Goal: Task Accomplishment & Management: Complete application form

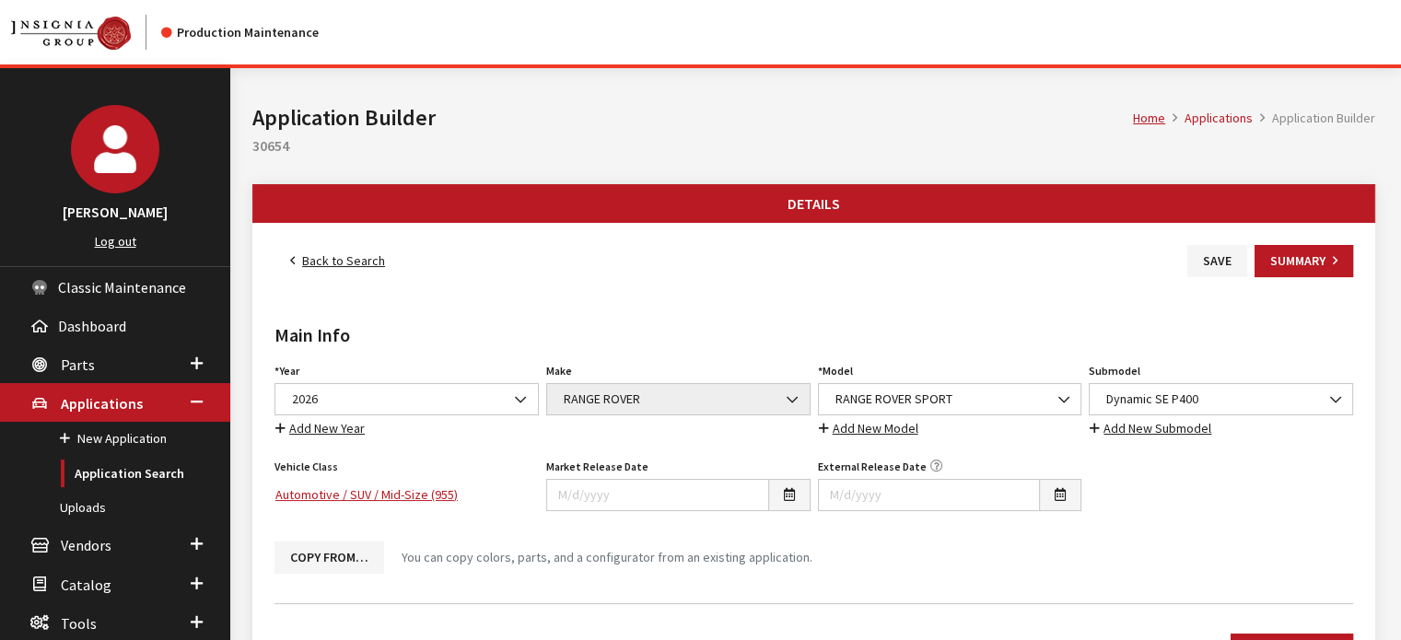
click at [1234, 267] on button "Save" at bounding box center [1217, 261] width 60 height 32
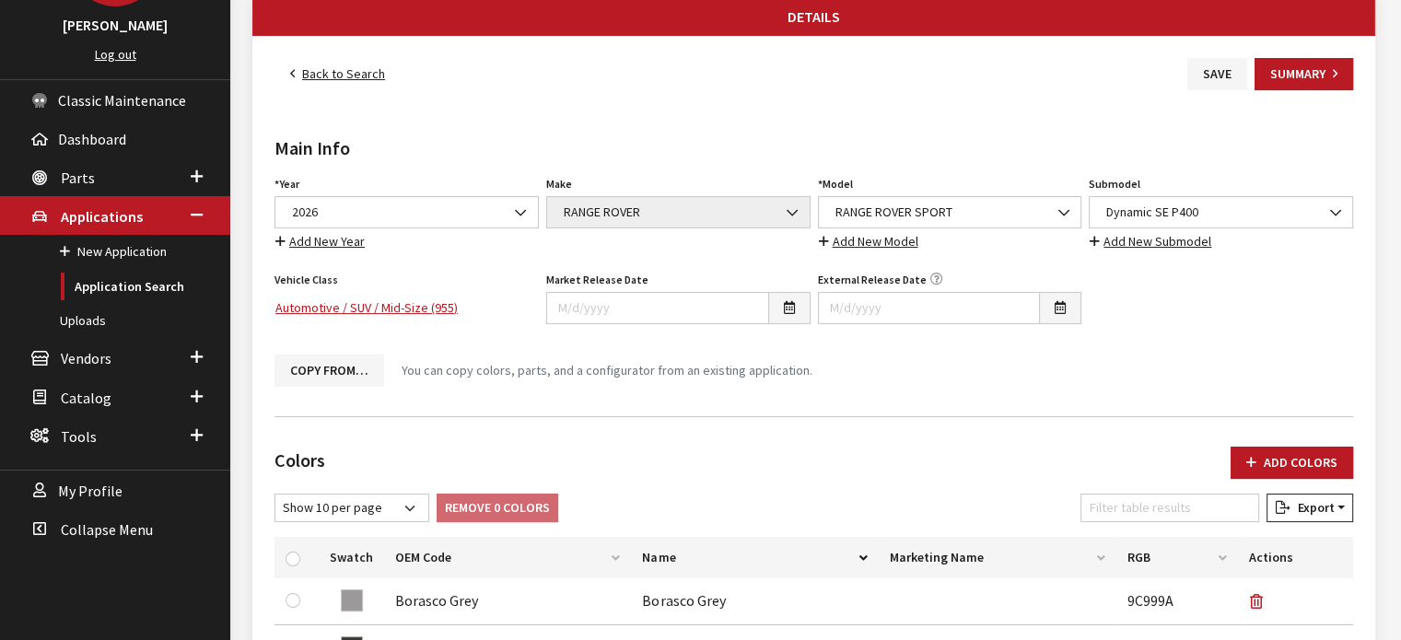
scroll to position [89, 0]
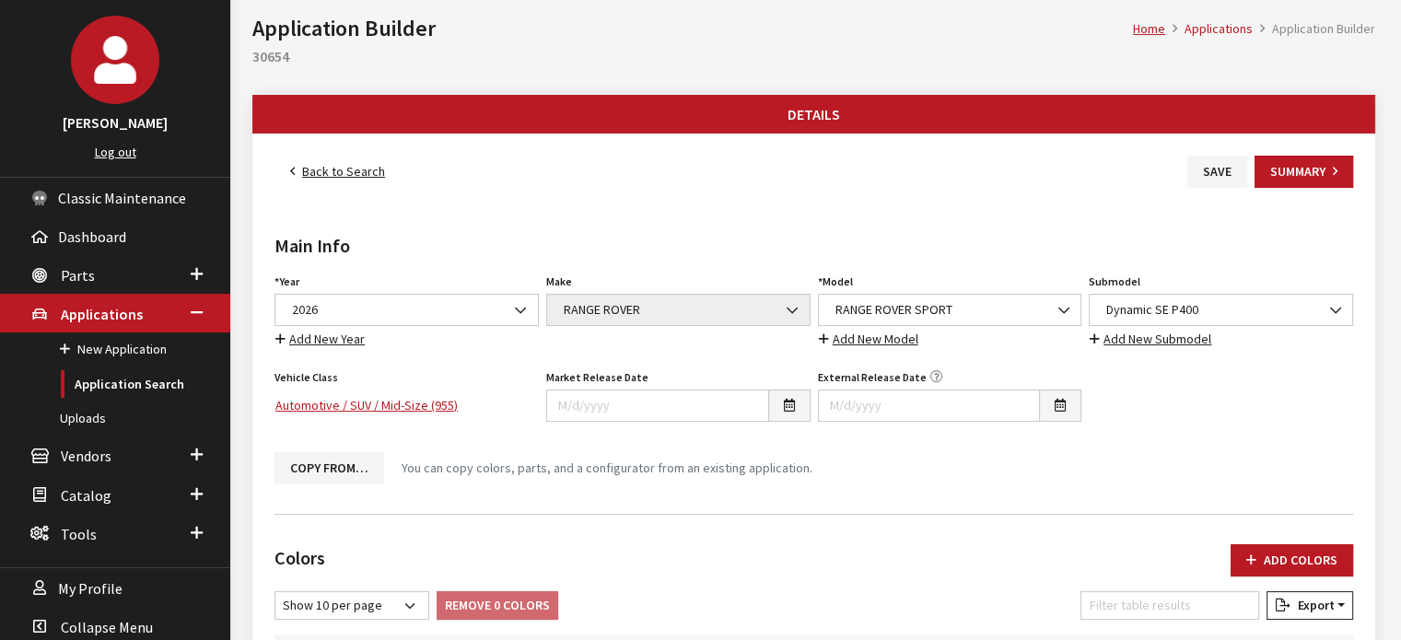
click at [353, 172] on link "Back to Search" at bounding box center [337, 172] width 126 height 32
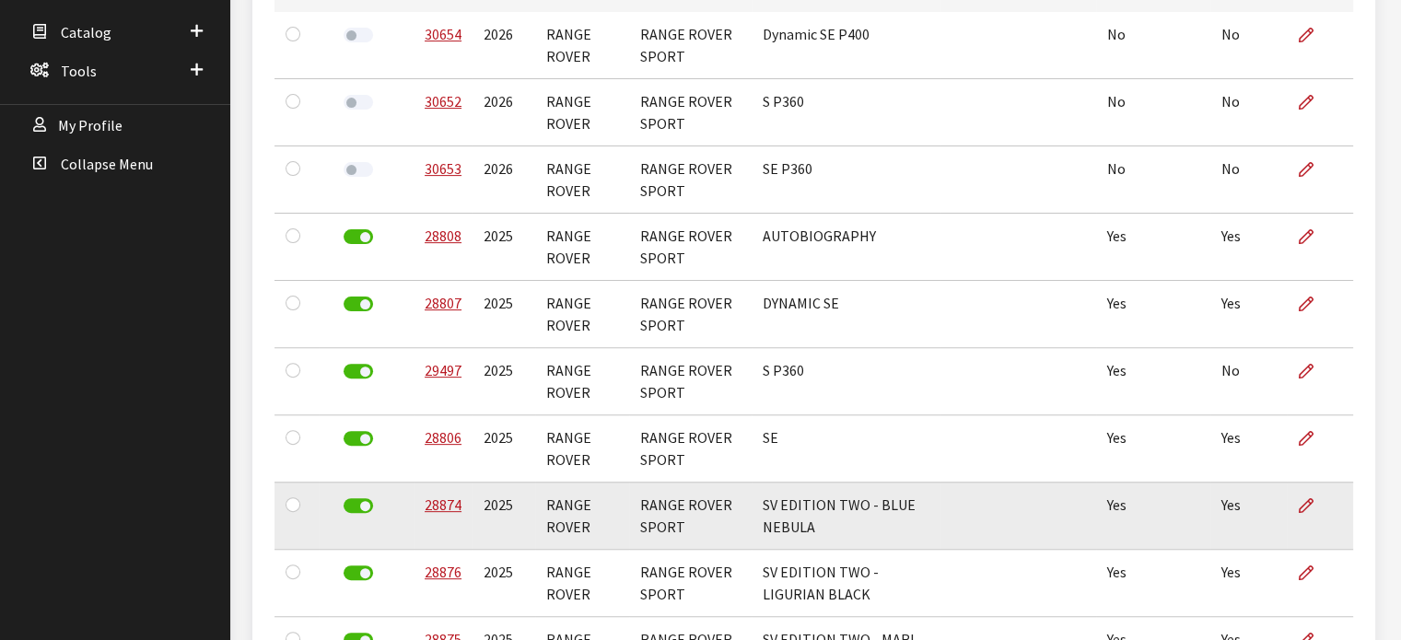
scroll to position [460, 0]
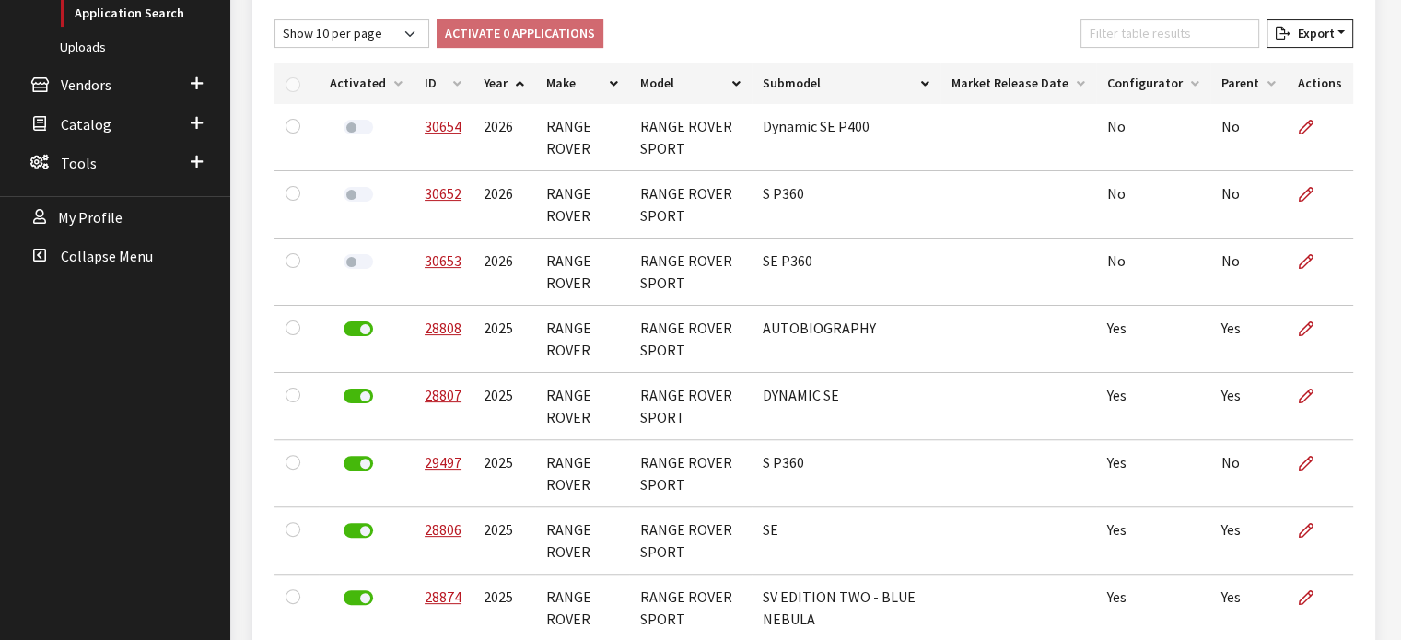
click at [356, 78] on th "Activated" at bounding box center [366, 83] width 95 height 41
click at [413, 76] on th "ID" at bounding box center [442, 83] width 59 height 41
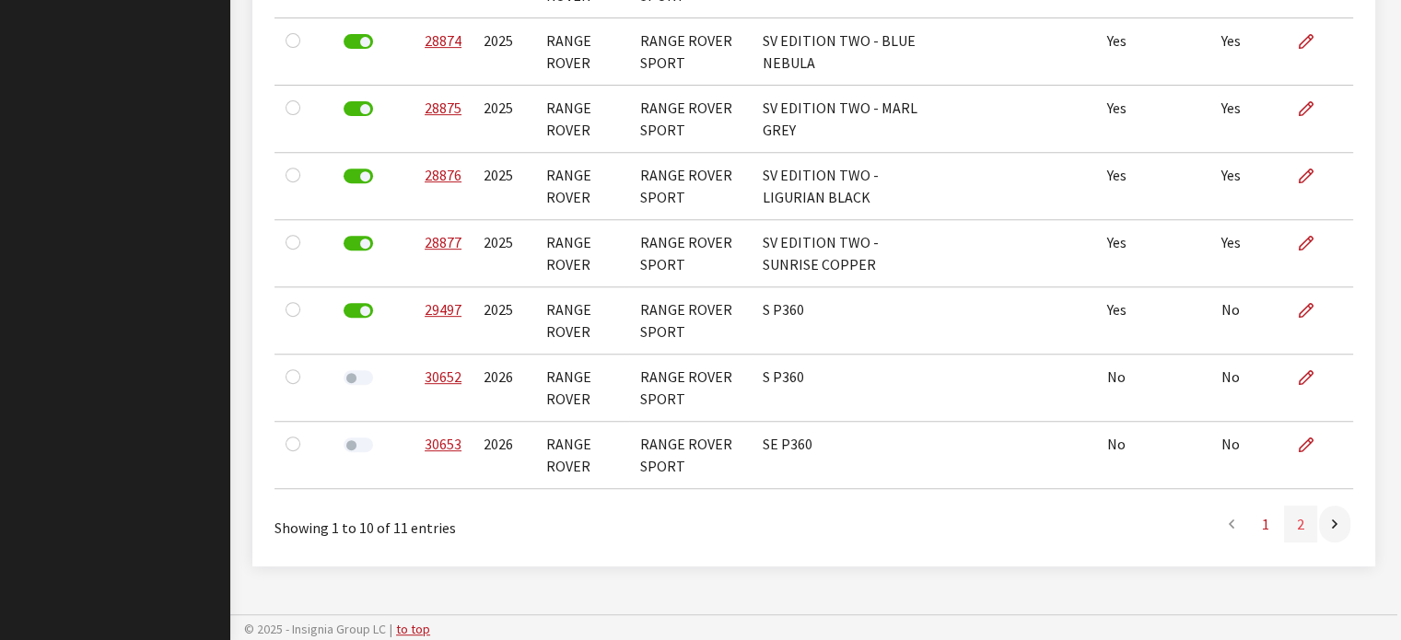
click at [1304, 524] on link "2" at bounding box center [1300, 524] width 33 height 37
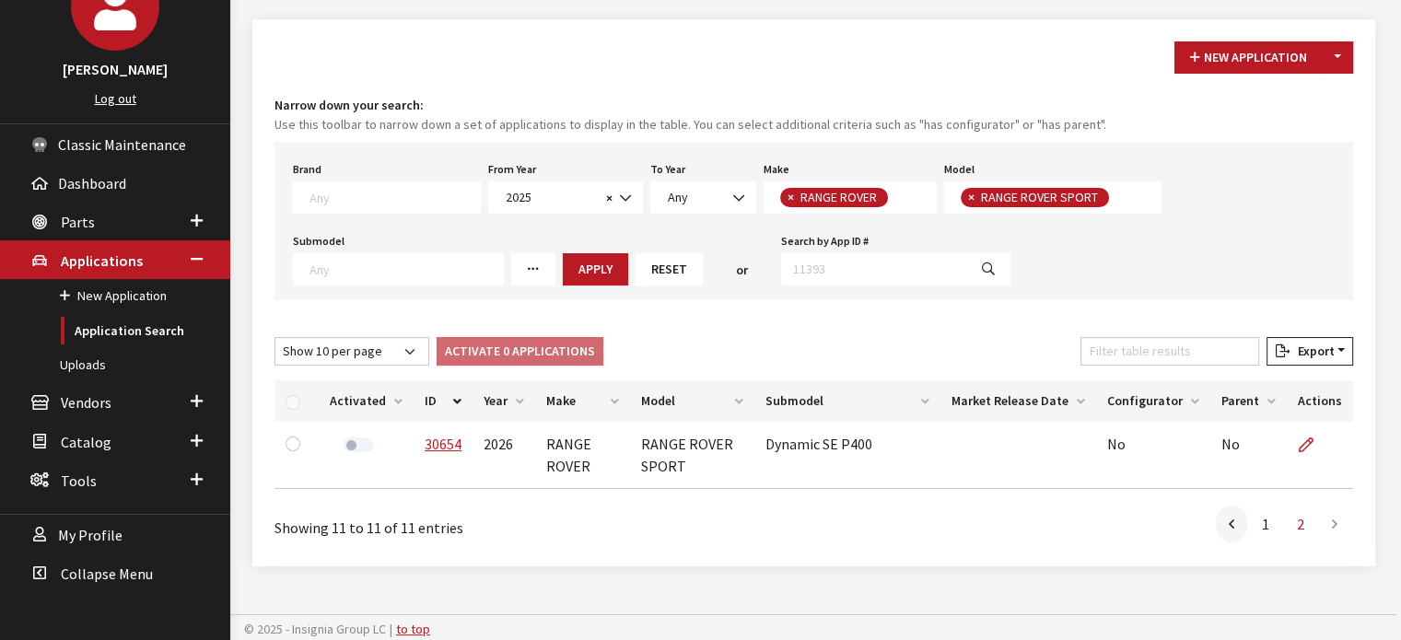
scroll to position [145, 0]
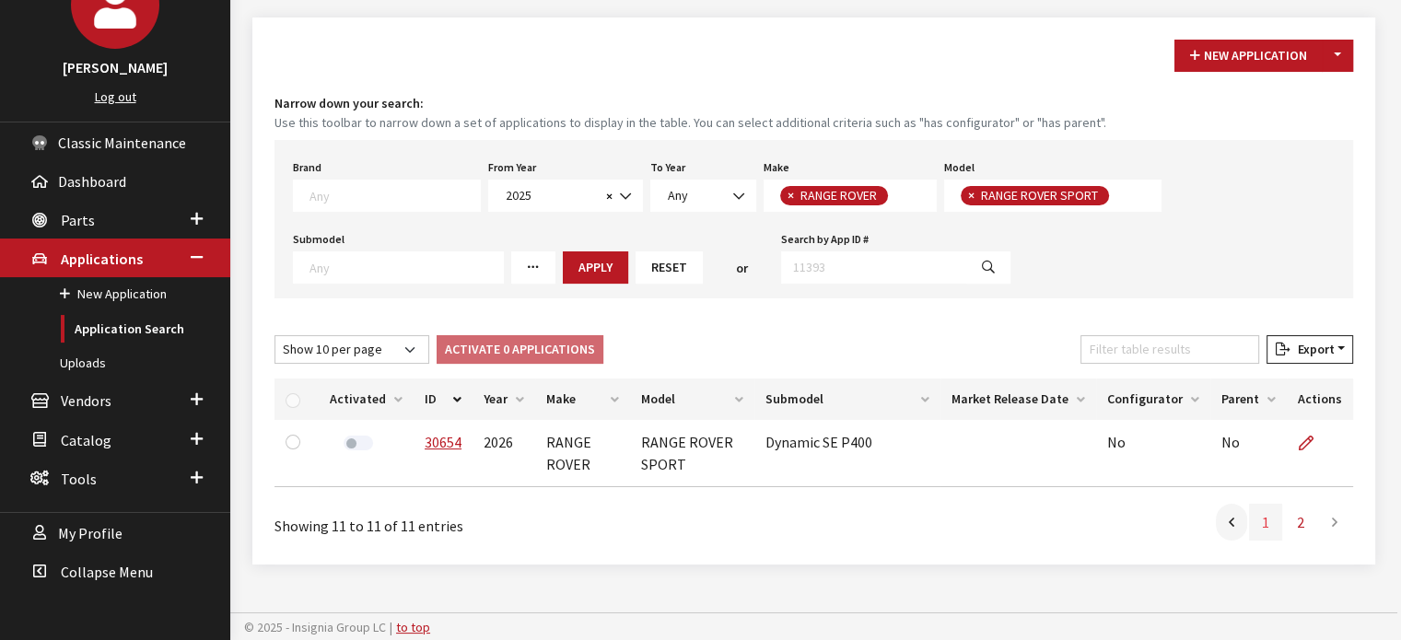
click at [1262, 523] on link "1" at bounding box center [1265, 522] width 33 height 37
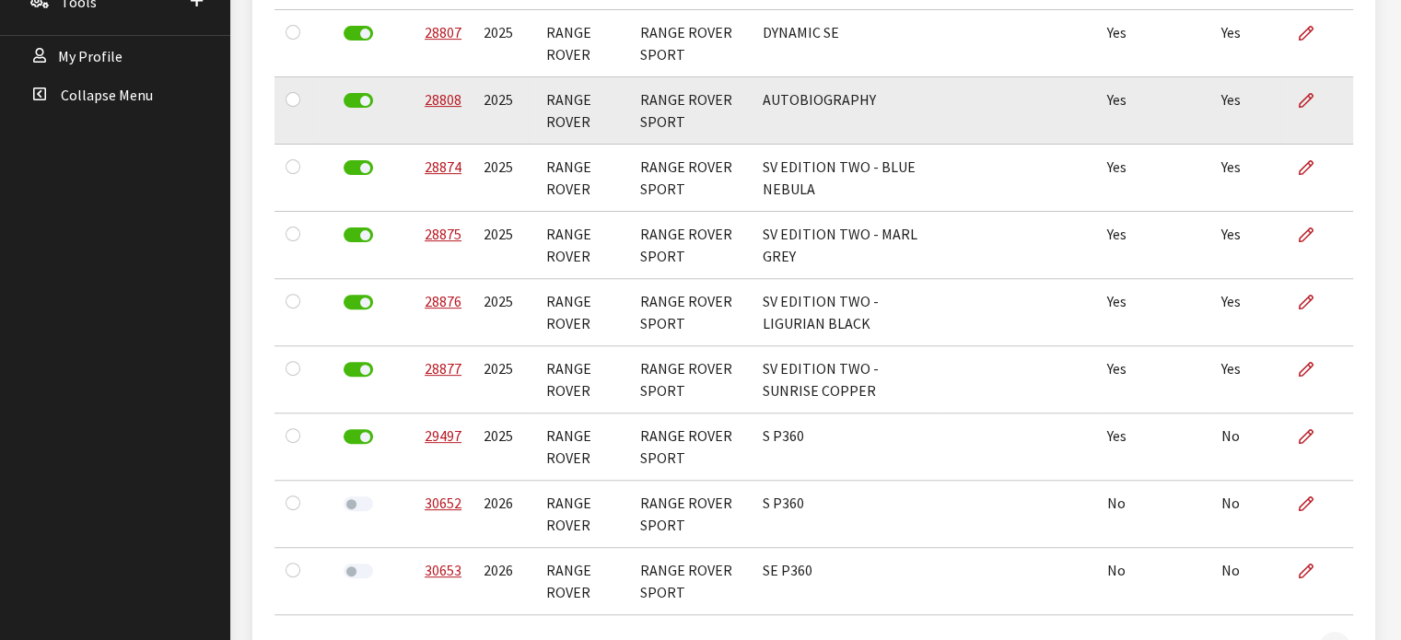
scroll to position [470, 0]
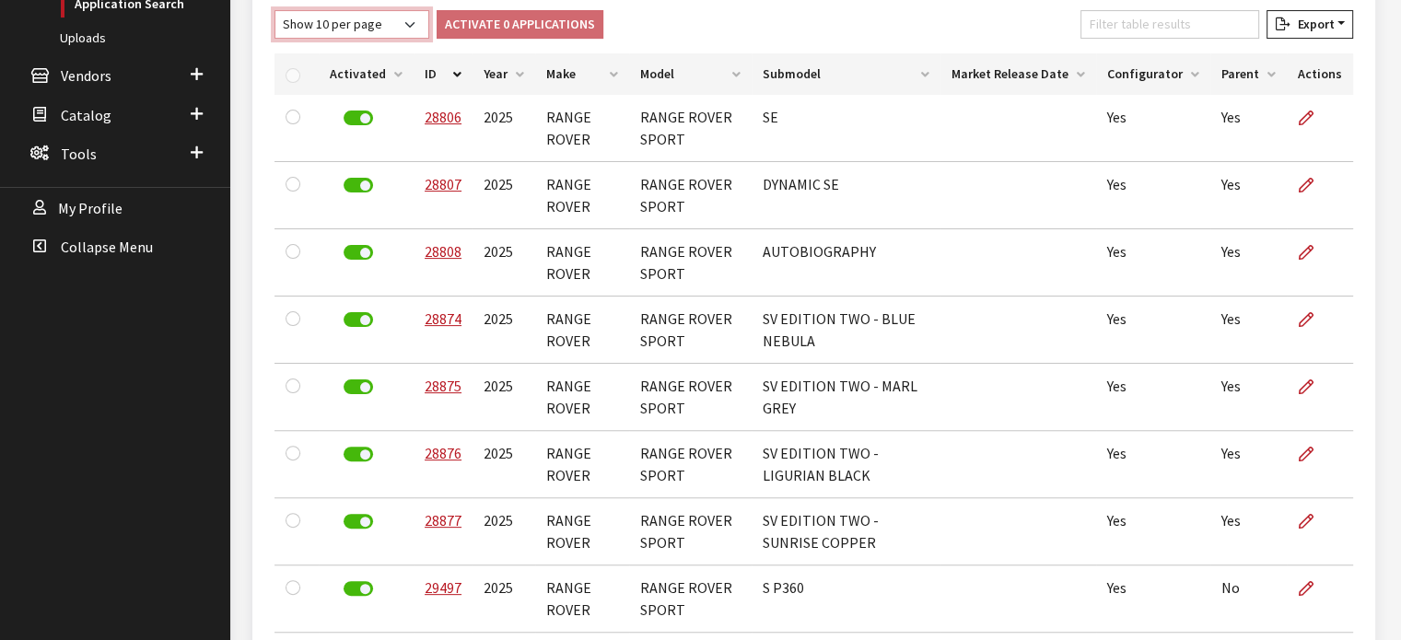
click at [376, 11] on select "Show 10 per page Show 25 per page Show 50 per page Show 100 per page Show 1000 …" at bounding box center [351, 24] width 155 height 29
select select "25"
click at [274, 10] on select "Show 10 per page Show 25 per page Show 50 per page Show 100 per page Show 1000 …" at bounding box center [351, 24] width 155 height 29
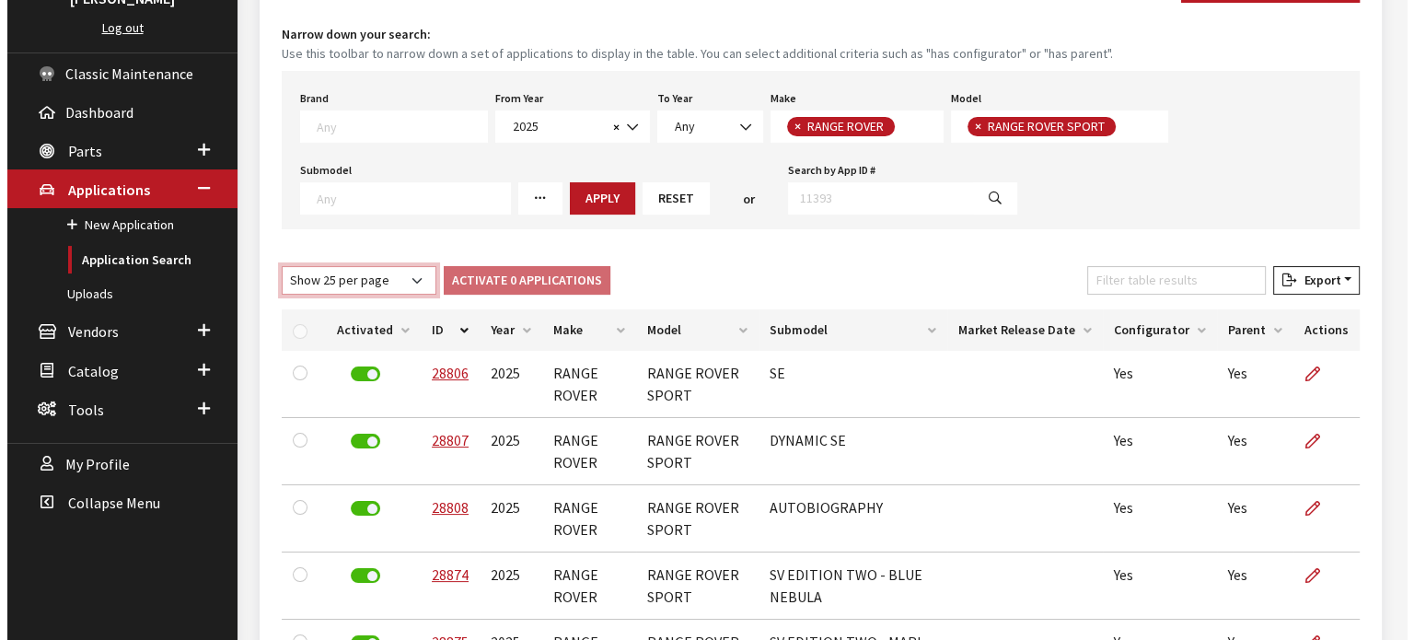
scroll to position [0, 0]
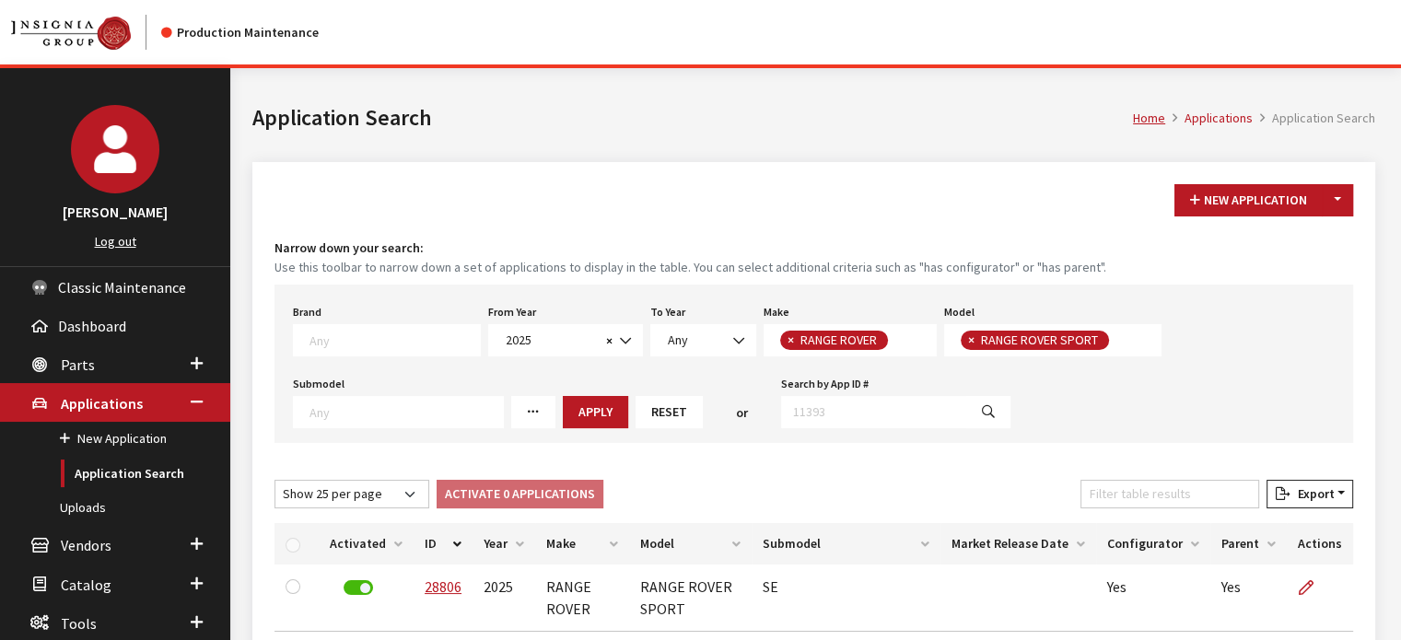
click at [1352, 208] on div "New Application Toggle Dropdown New From Existing..." at bounding box center [1263, 200] width 186 height 32
click at [1352, 203] on button "Toggle Dropdown" at bounding box center [1336, 200] width 31 height 32
click at [1300, 235] on button "New From Existing..." at bounding box center [1273, 239] width 158 height 32
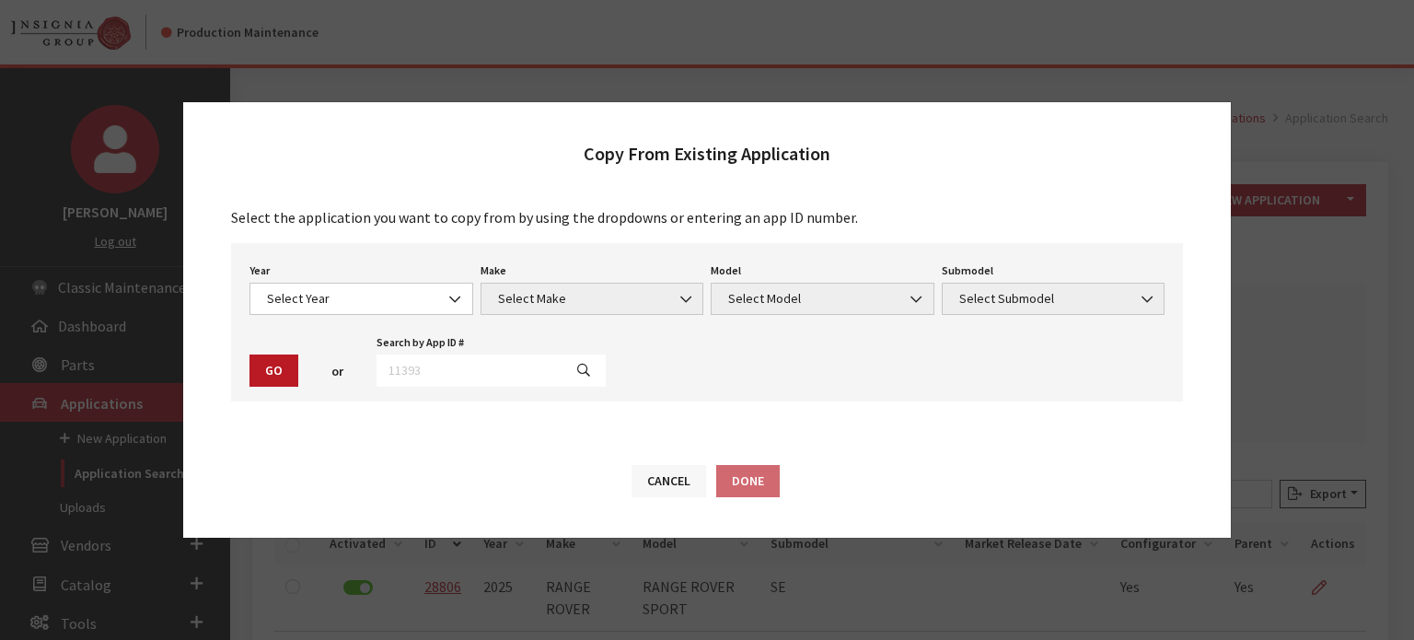
click at [659, 478] on button "Cancel" at bounding box center [669, 481] width 75 height 32
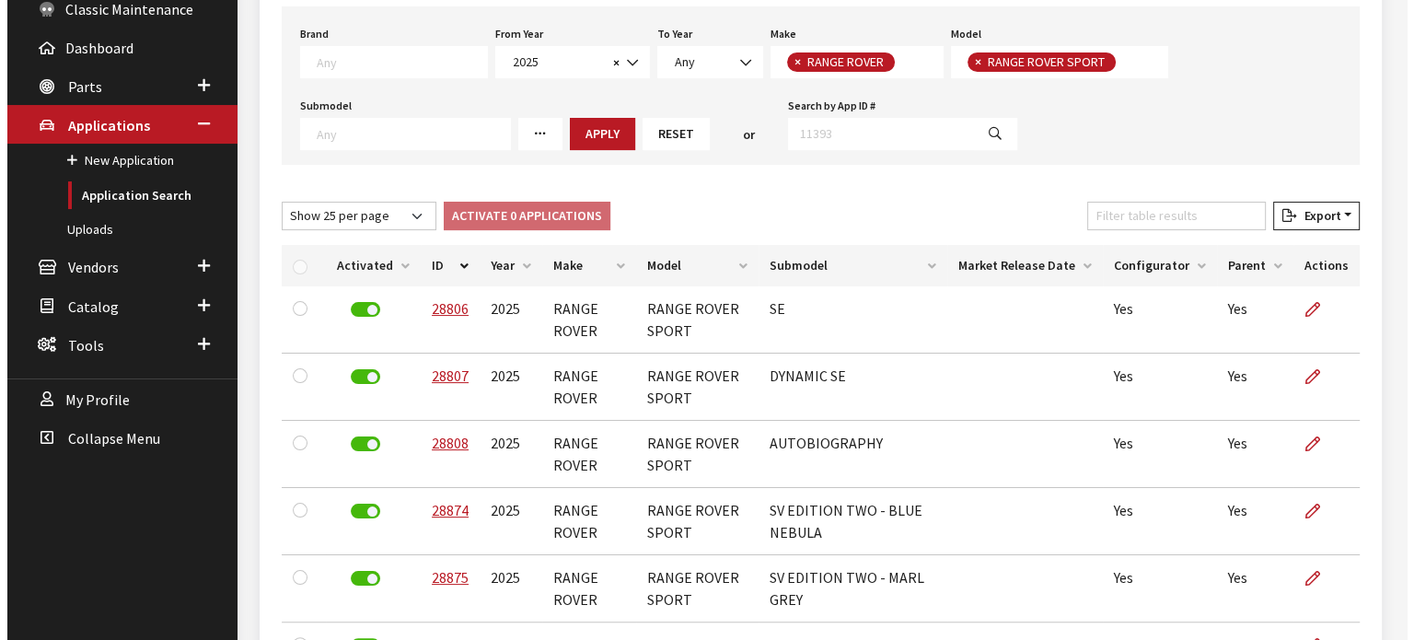
scroll to position [170, 0]
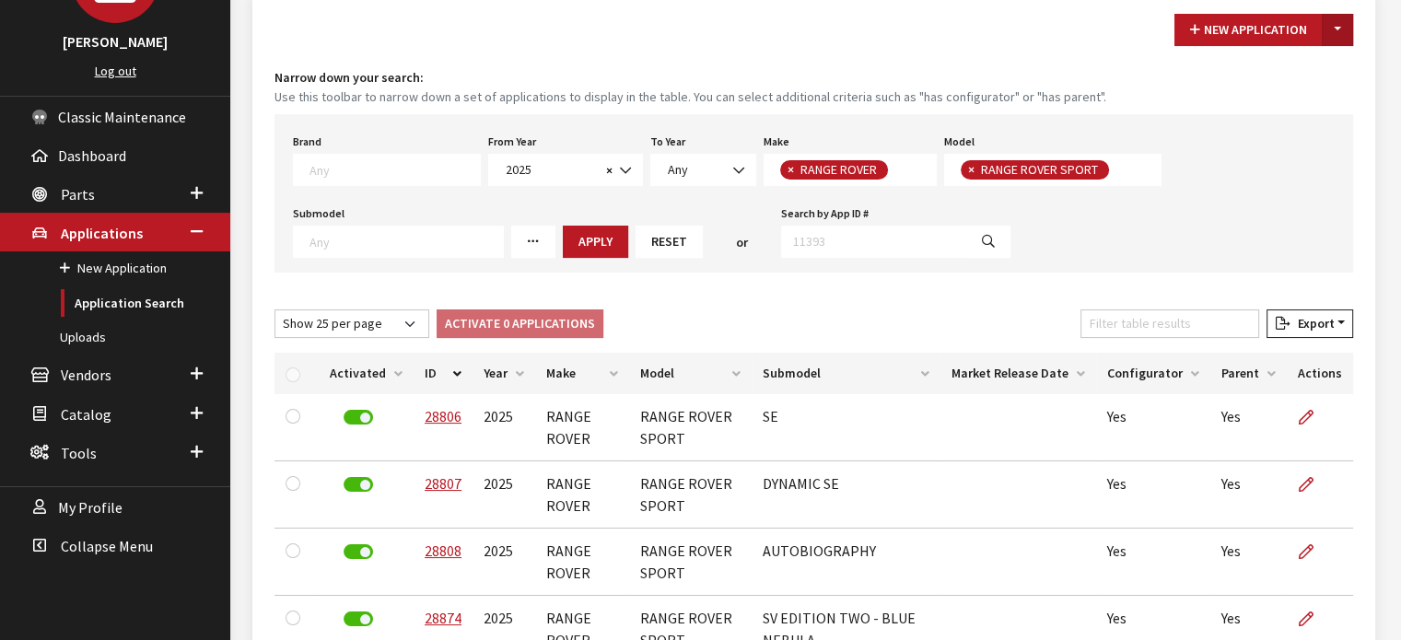
click at [1348, 19] on button "Toggle Dropdown" at bounding box center [1336, 30] width 31 height 32
click at [1289, 76] on button "New From Existing..." at bounding box center [1273, 68] width 158 height 32
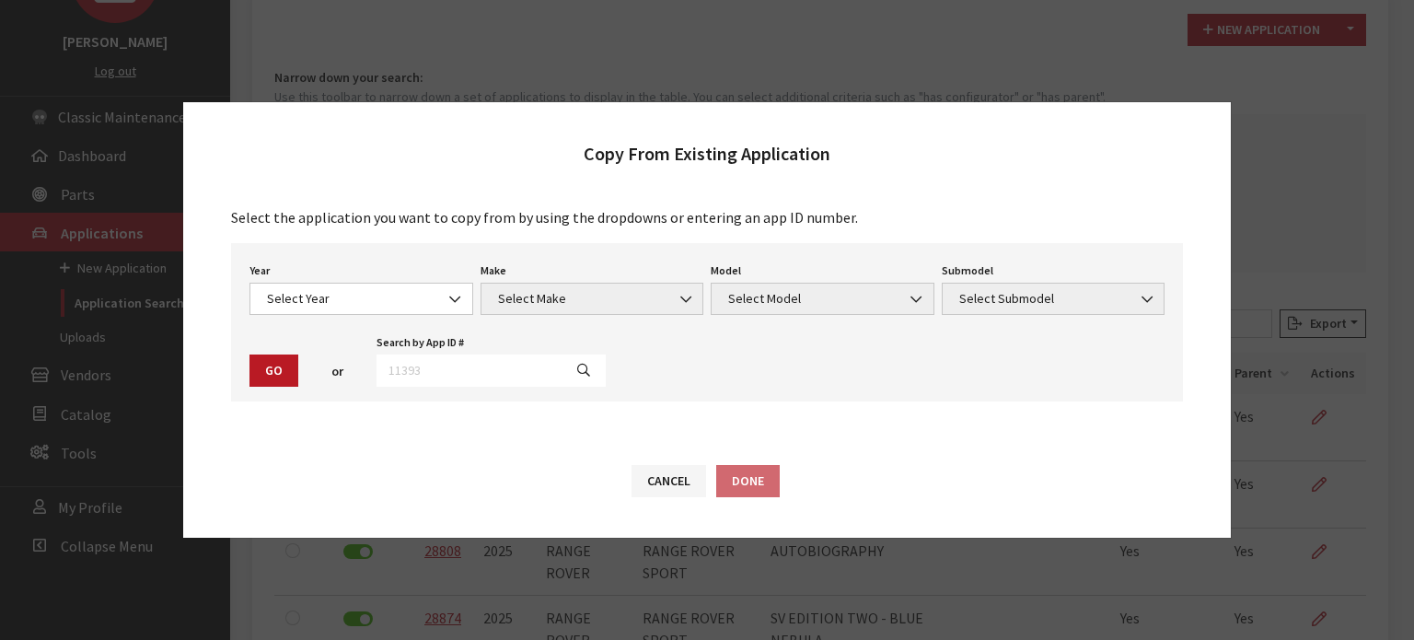
click at [408, 320] on div "Year Select Year 2026 2025 2024 2023 2022 2021 2020 2019 2018 2017 2016 2015 20…" at bounding box center [707, 322] width 952 height 158
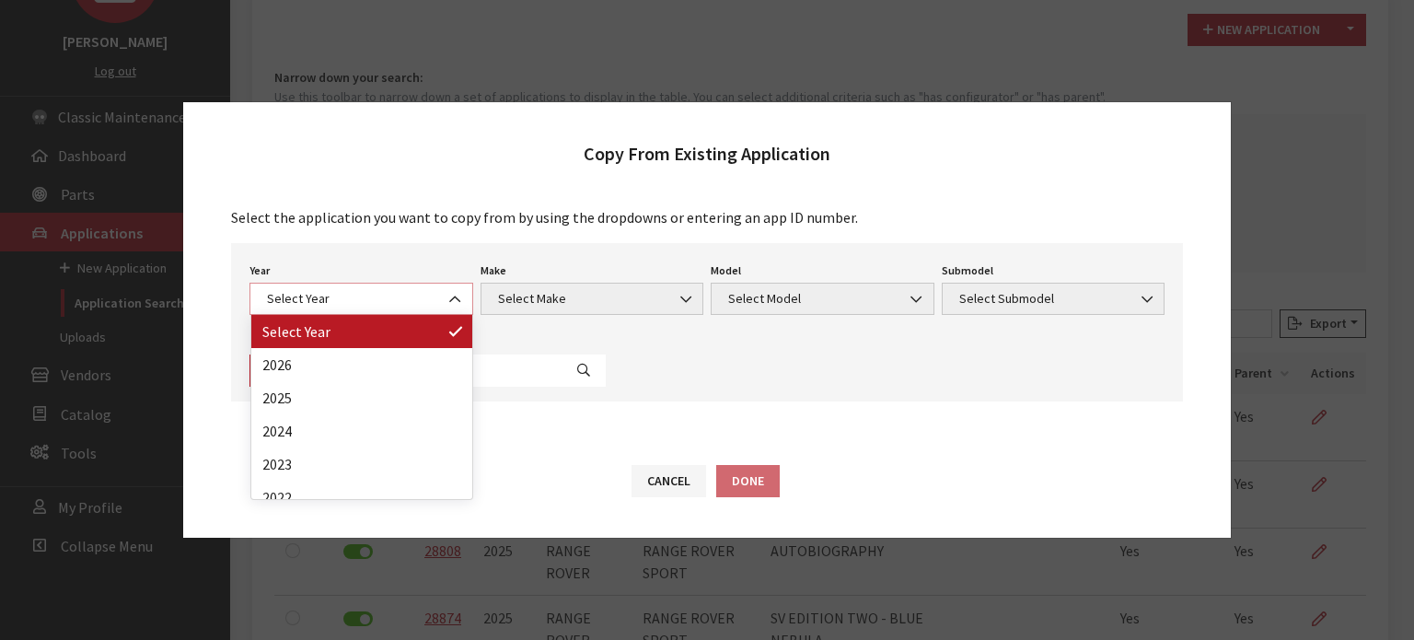
click at [407, 303] on span "Select Year" at bounding box center [362, 298] width 200 height 19
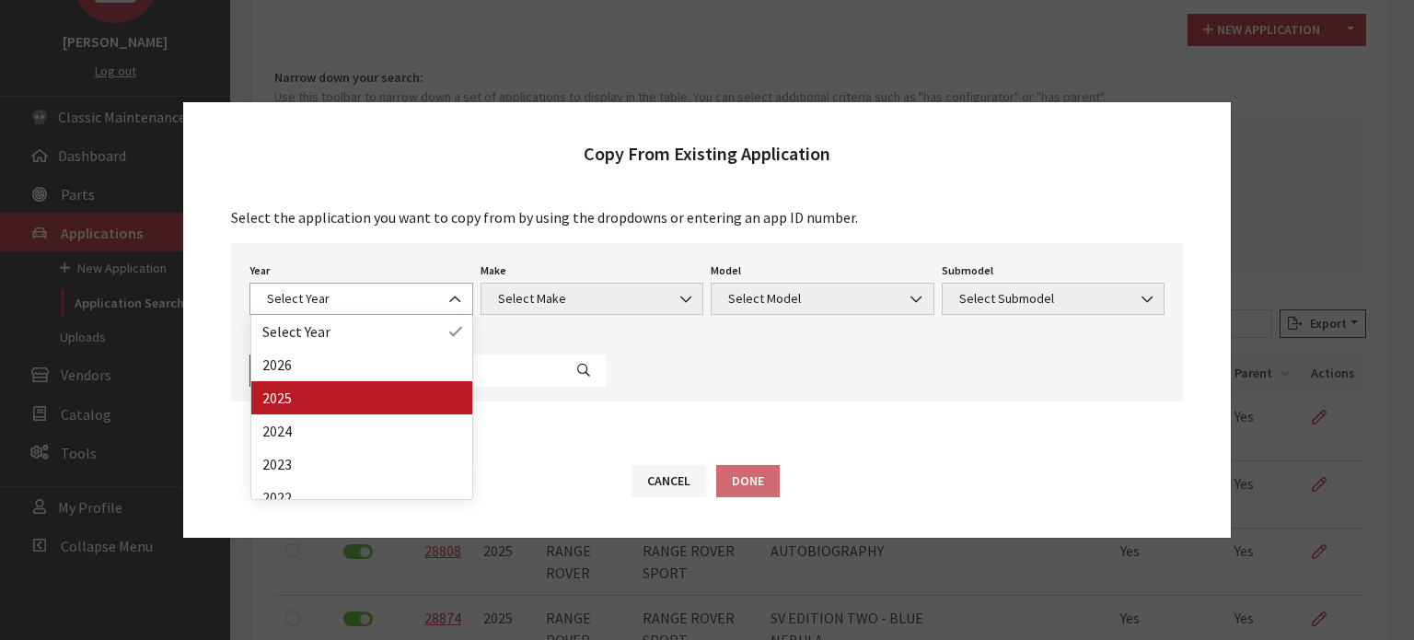
select select "43"
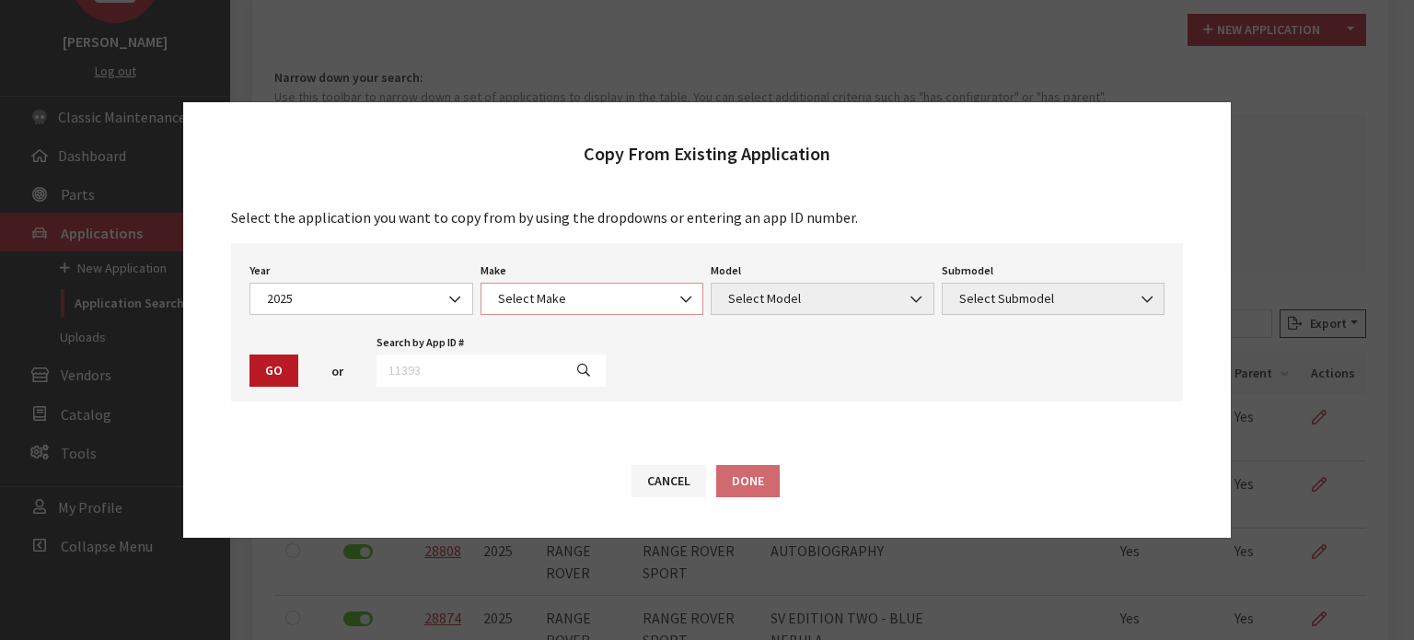
click at [537, 302] on span "Select Make" at bounding box center [593, 298] width 200 height 19
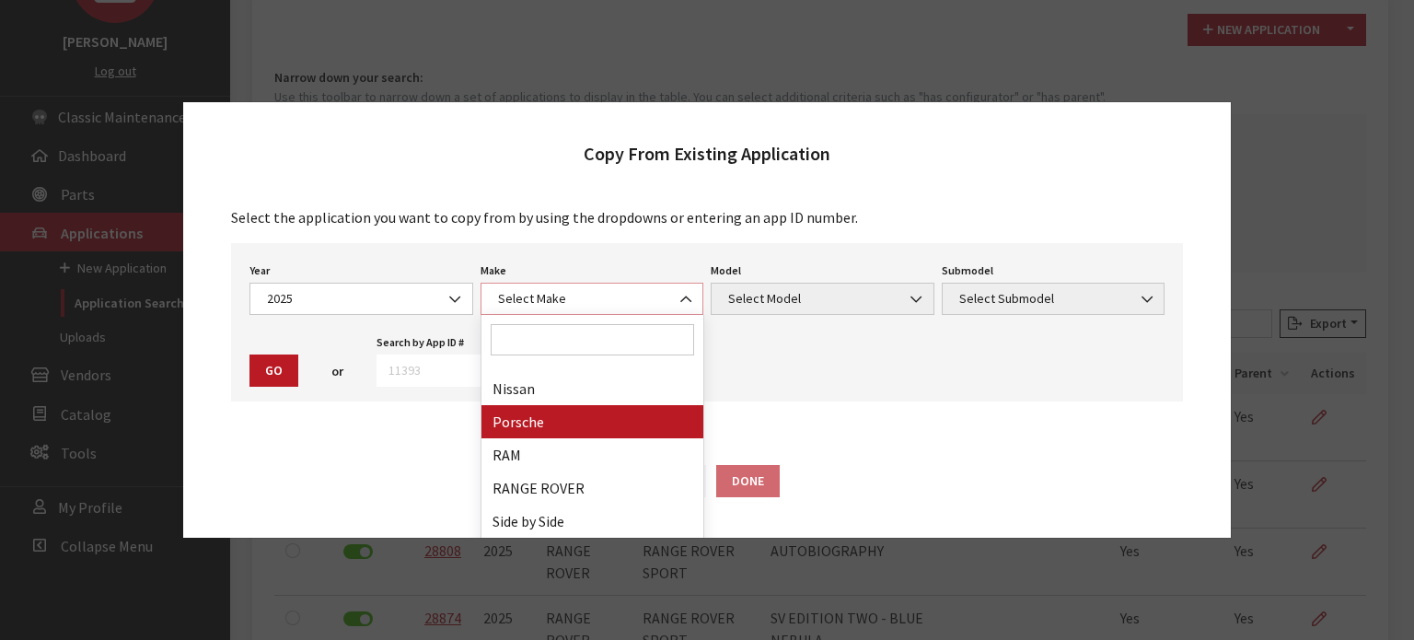
scroll to position [1013, 0]
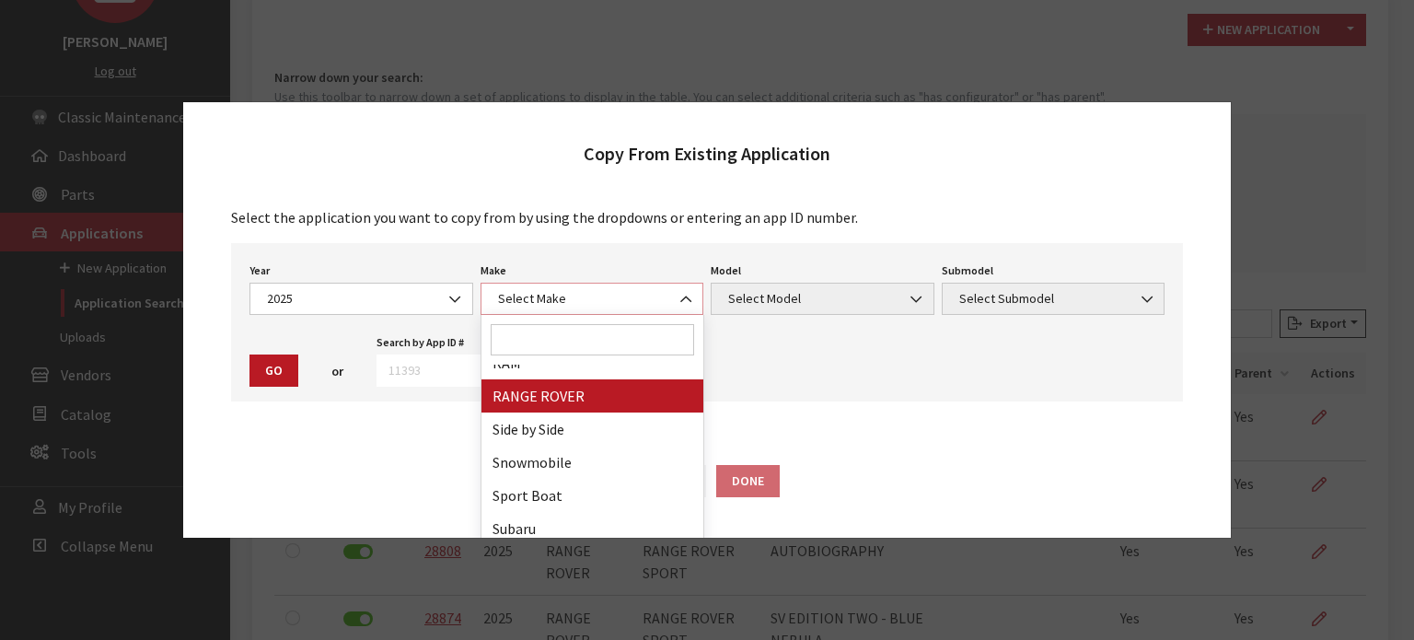
select select "66"
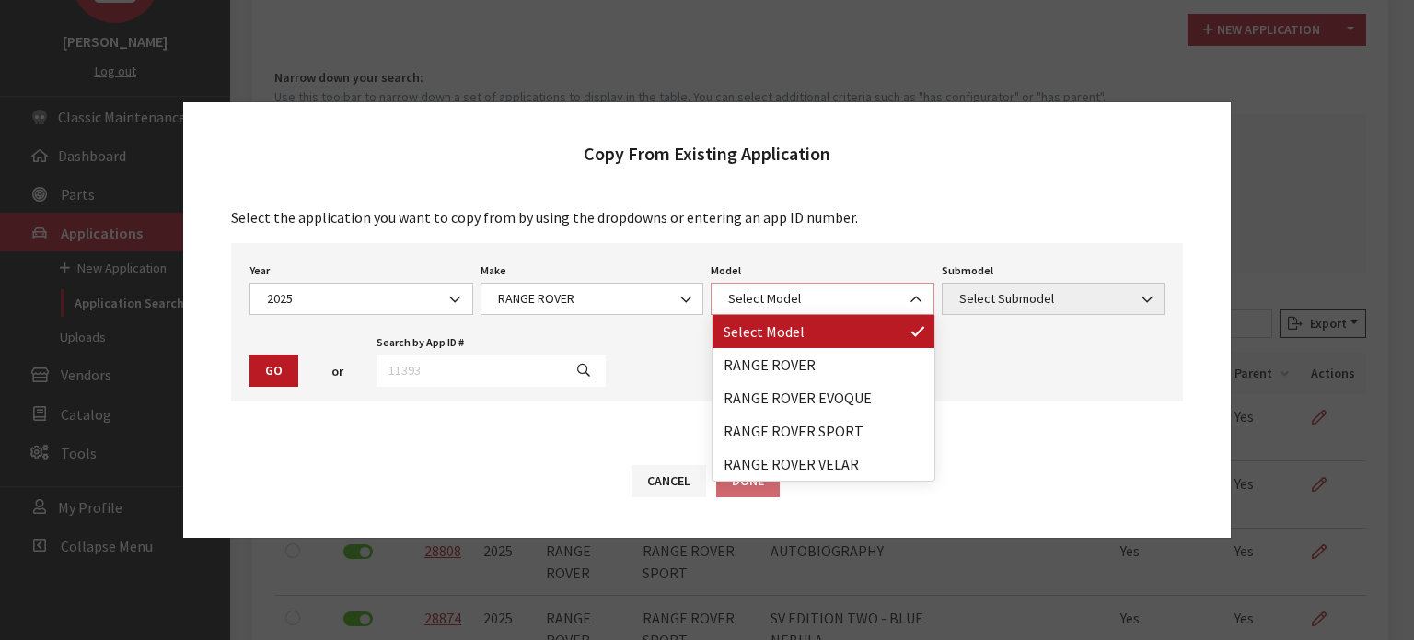
click at [788, 287] on span "Select Model" at bounding box center [823, 299] width 224 height 32
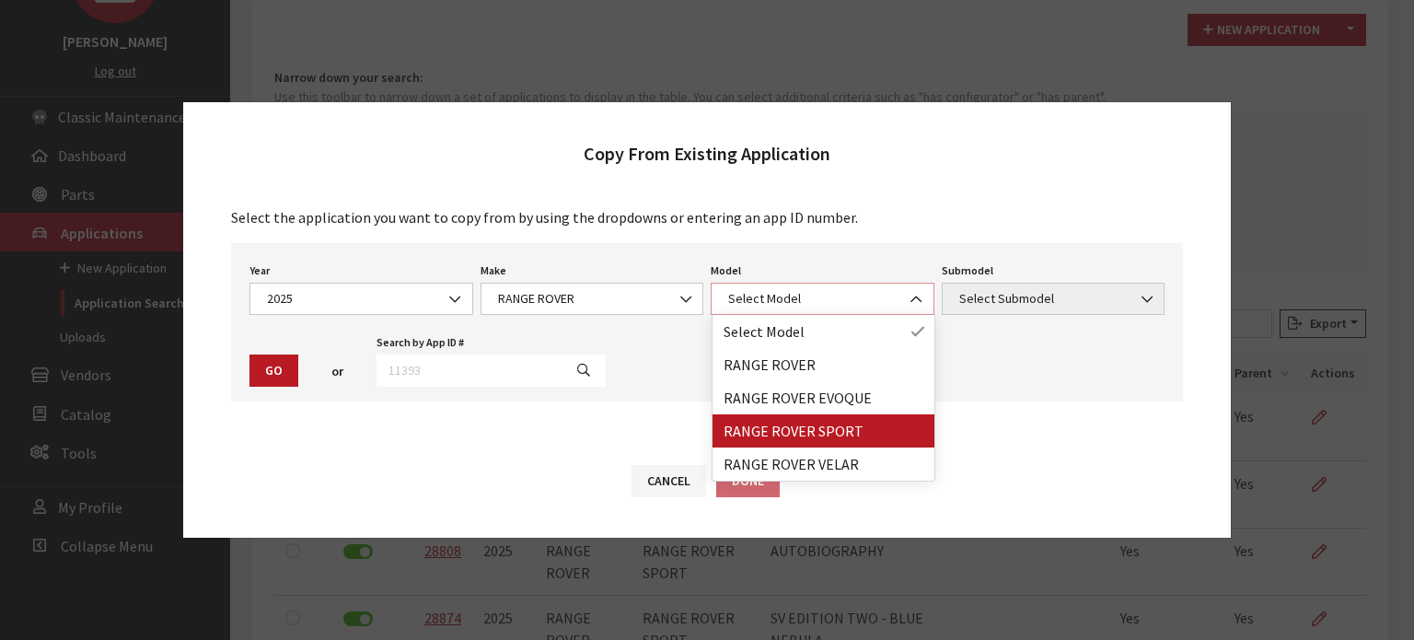
select select "1350"
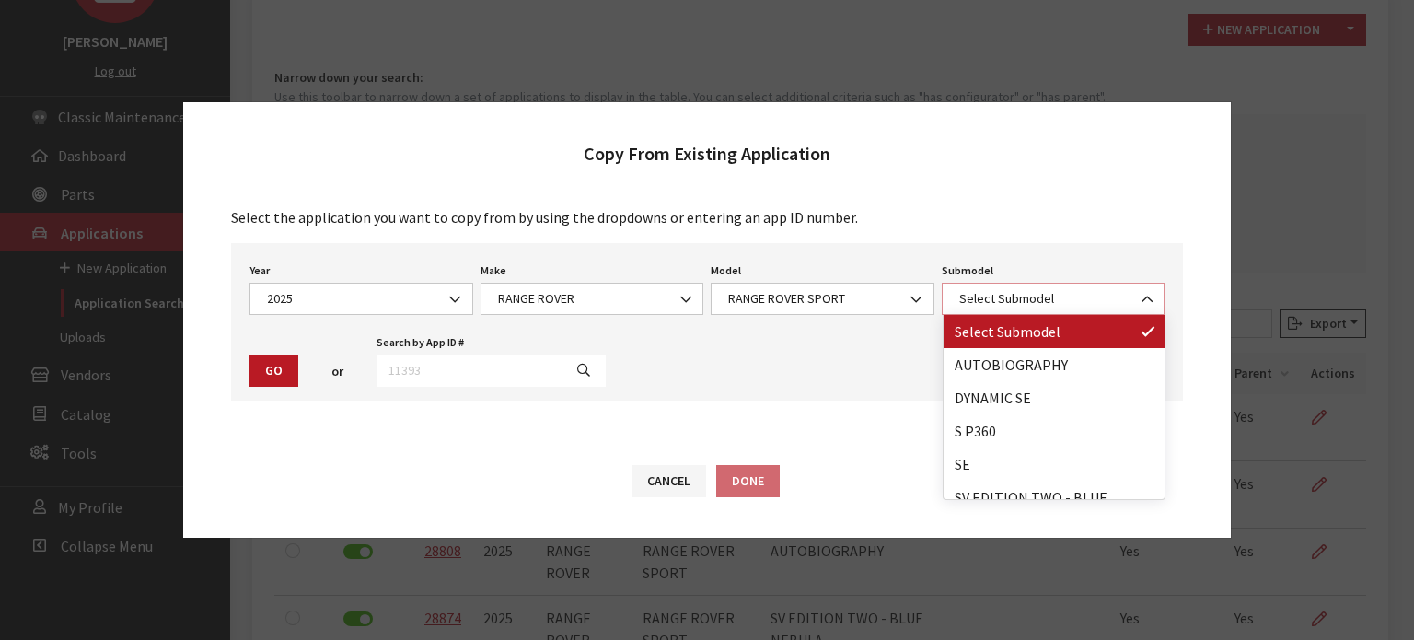
click at [962, 287] on span "Select Submodel" at bounding box center [1054, 299] width 224 height 32
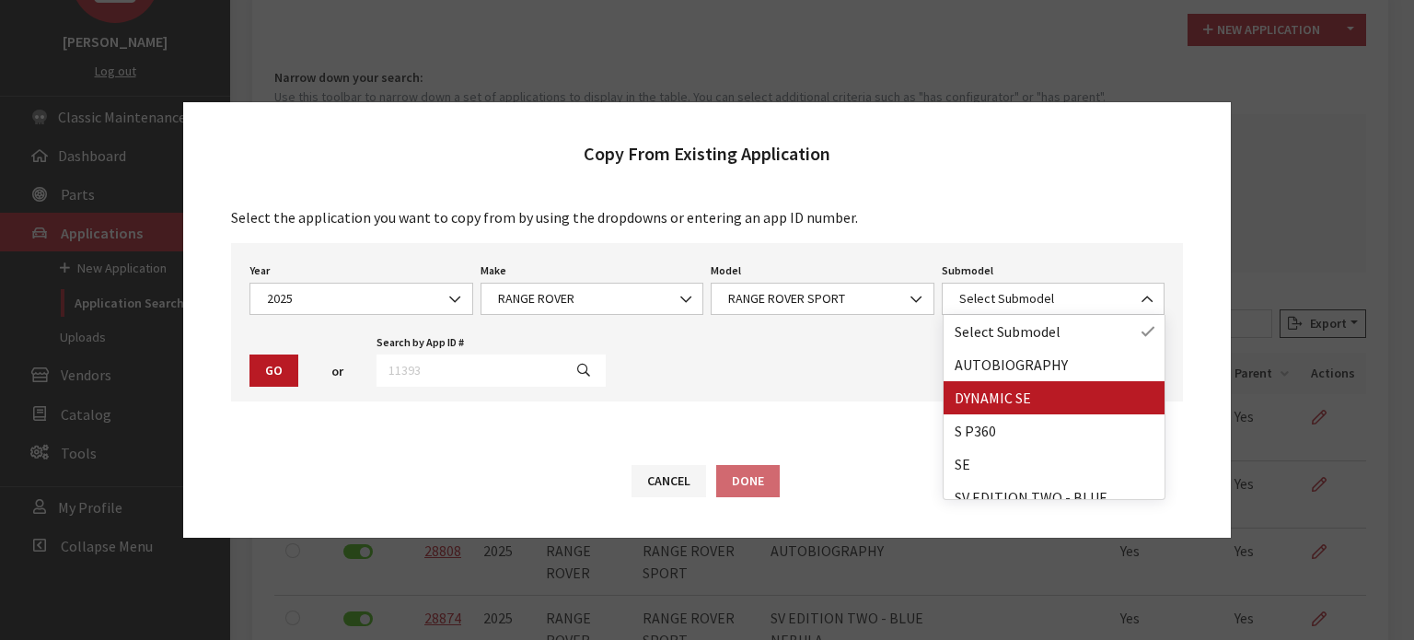
drag, startPoint x: 1053, startPoint y: 399, endPoint x: 744, endPoint y: 382, distance: 309.9
select select "4046"
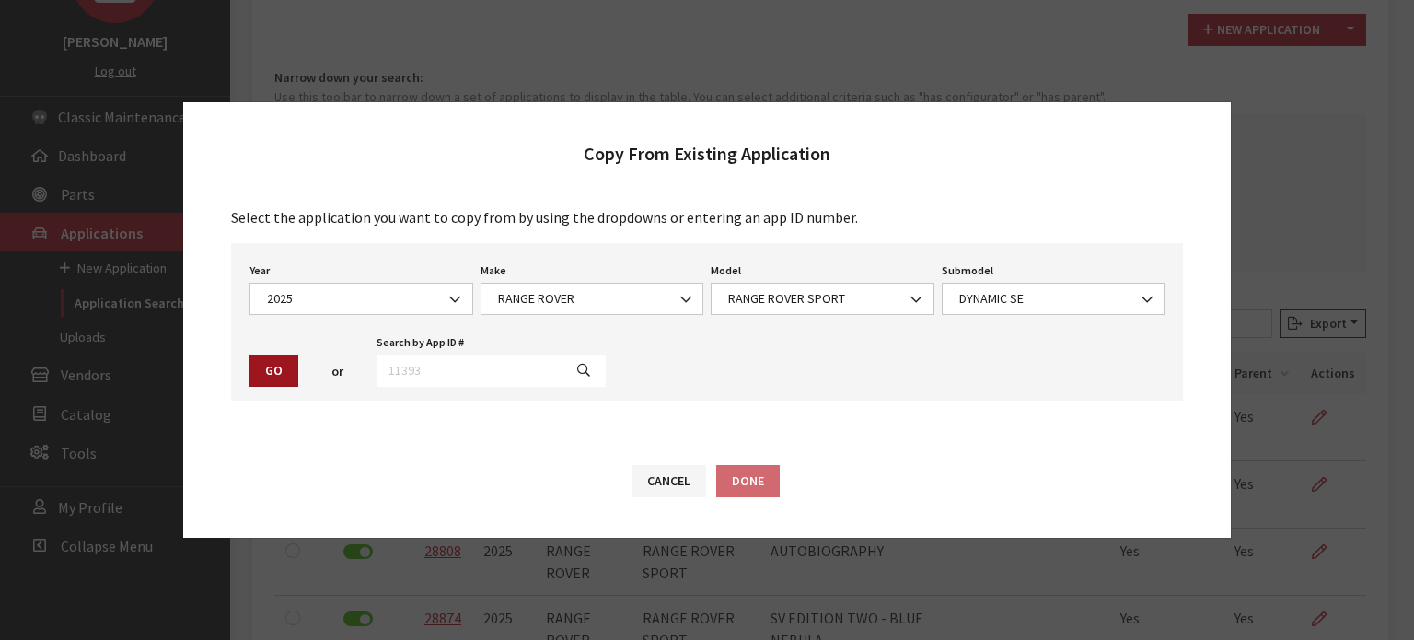
click at [285, 370] on button "Go" at bounding box center [274, 371] width 49 height 32
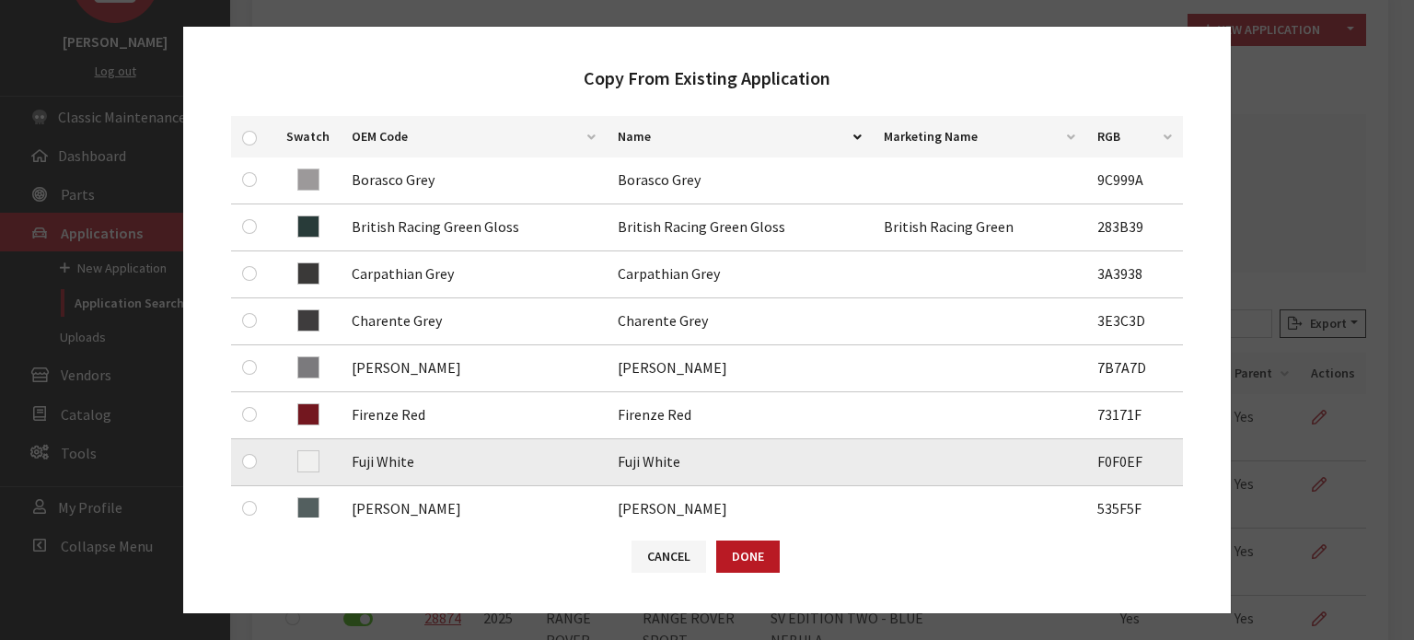
scroll to position [368, 0]
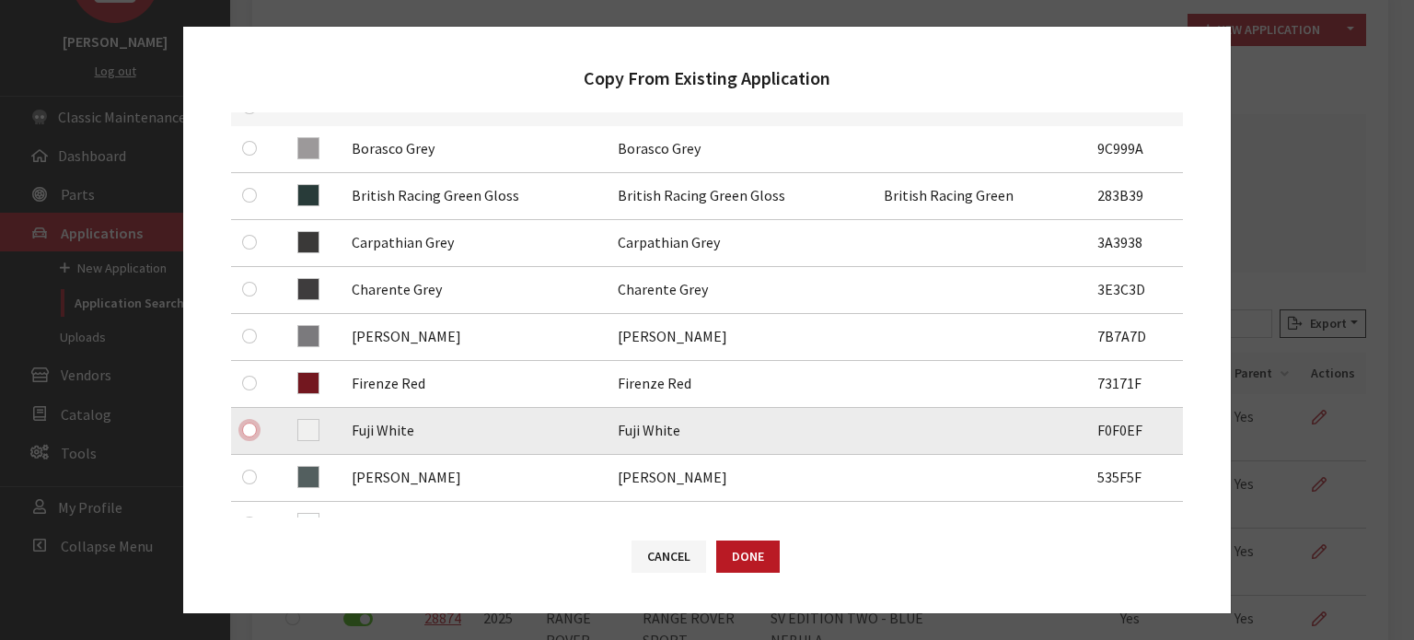
click at [243, 430] on input "checkbox" at bounding box center [249, 430] width 15 height 15
checkbox input "true"
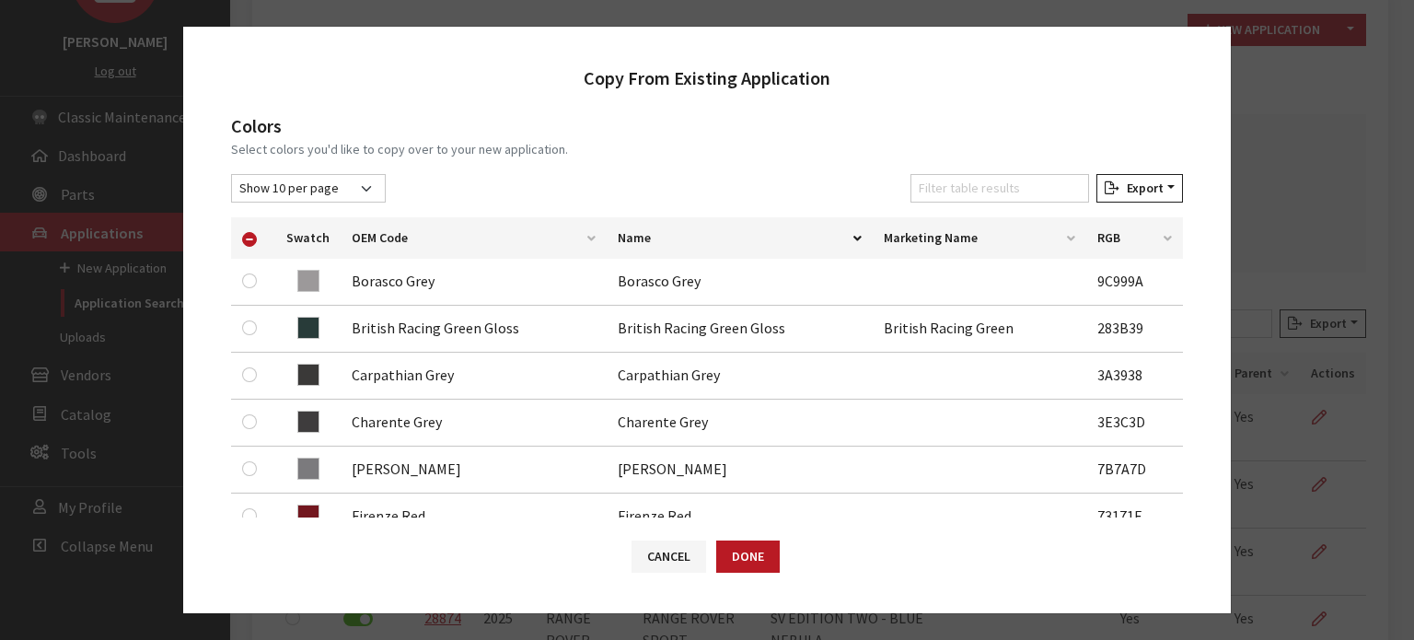
scroll to position [92, 0]
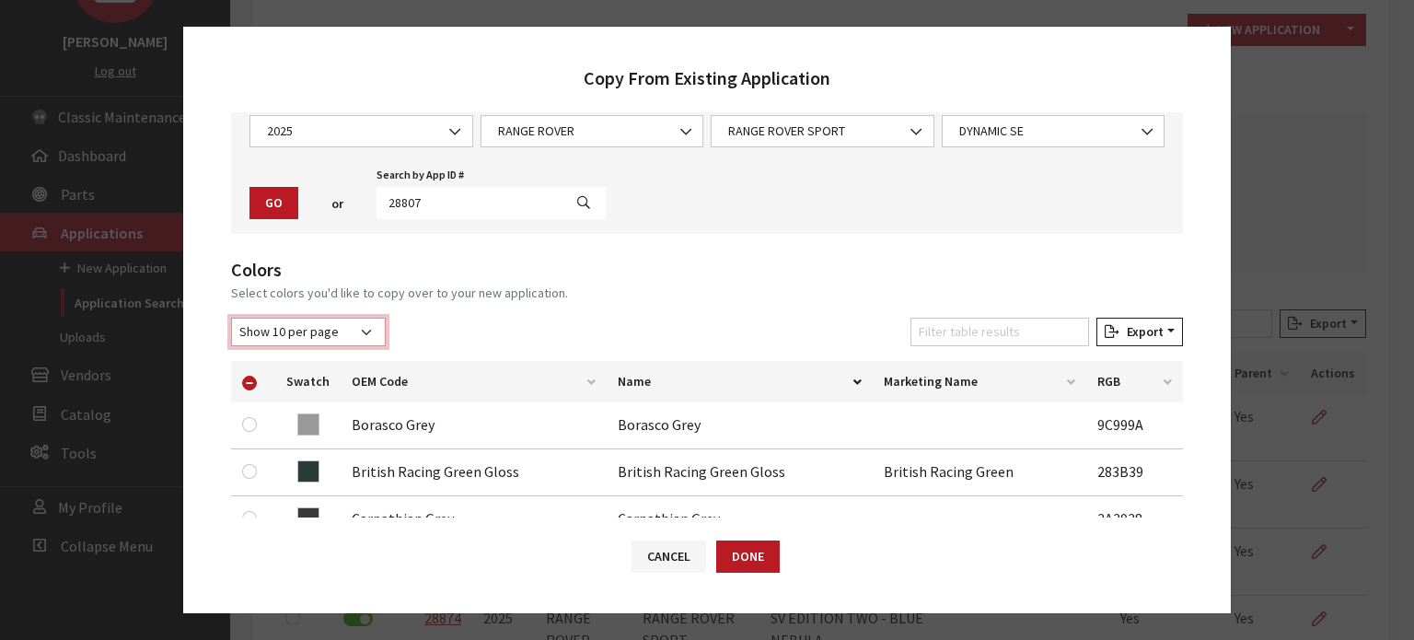
click at [308, 319] on select "Show 10 per page Show 25 per page Show 50 per page Show 100 per page Show 1000 …" at bounding box center [308, 332] width 155 height 29
select select "25"
click at [231, 318] on select "Show 10 per page Show 25 per page Show 50 per page Show 100 per page Show 1000 …" at bounding box center [308, 332] width 155 height 29
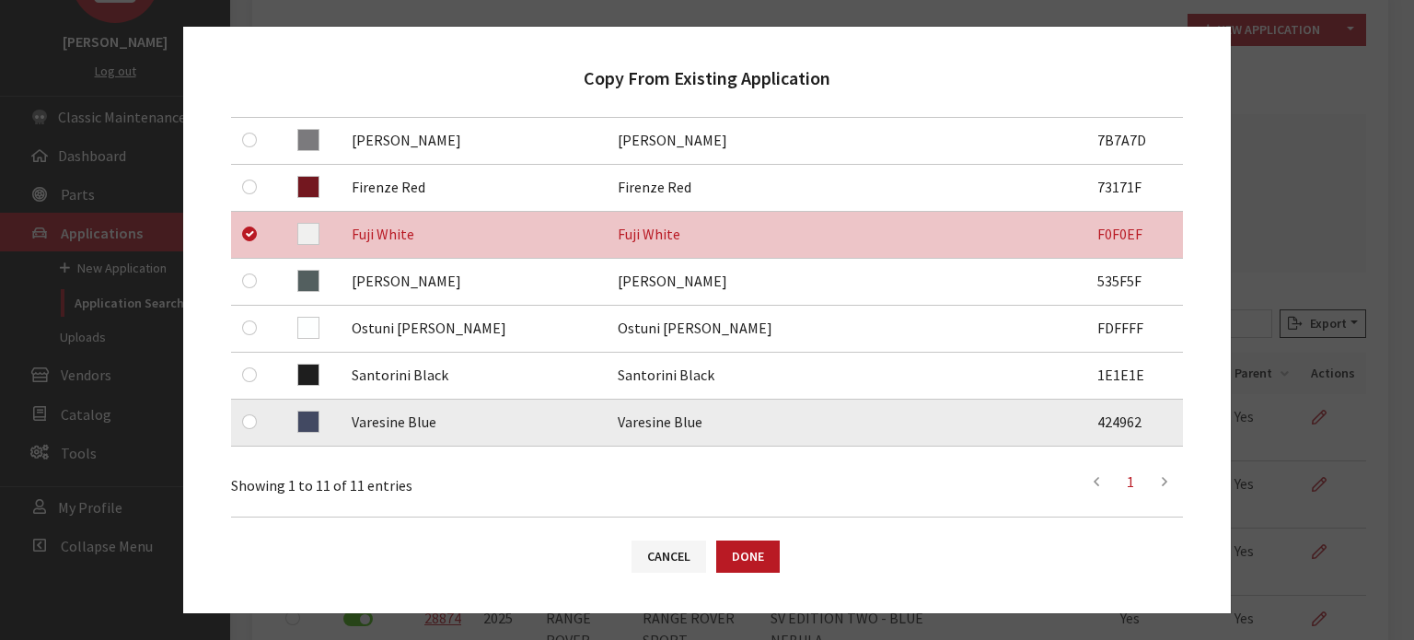
scroll to position [645, 0]
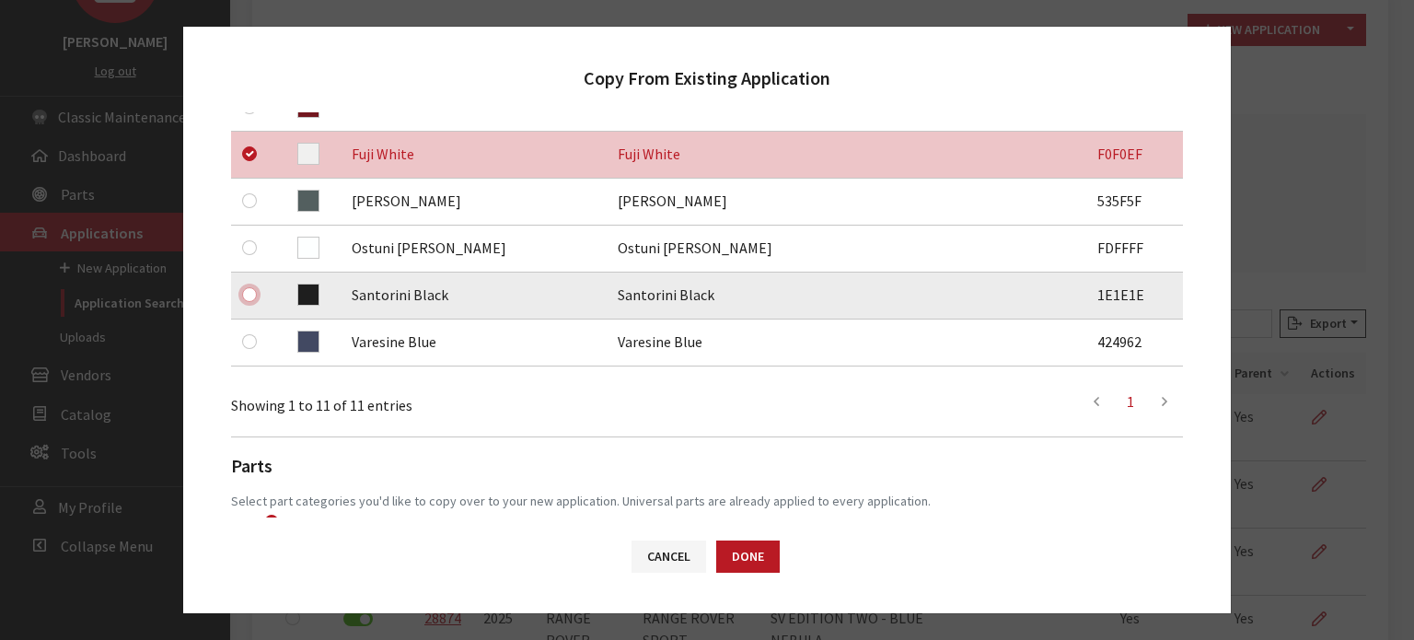
click at [251, 291] on input "checkbox" at bounding box center [249, 294] width 15 height 15
checkbox input "true"
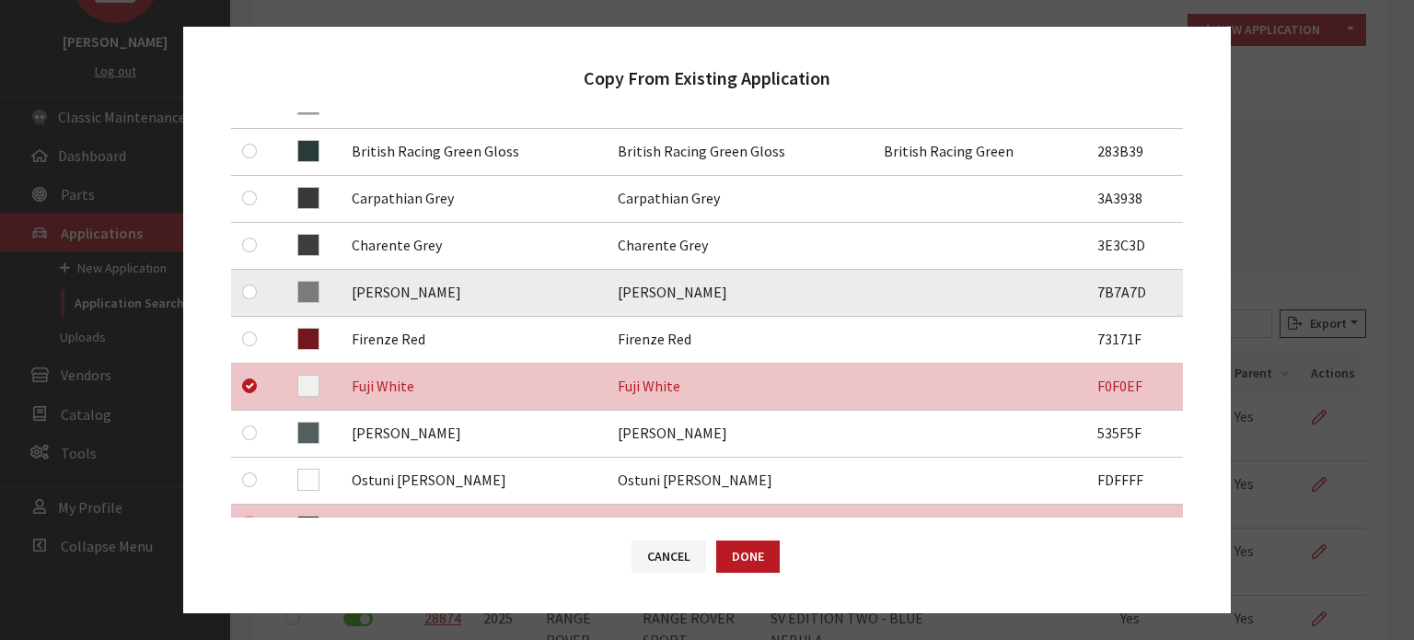
scroll to position [368, 0]
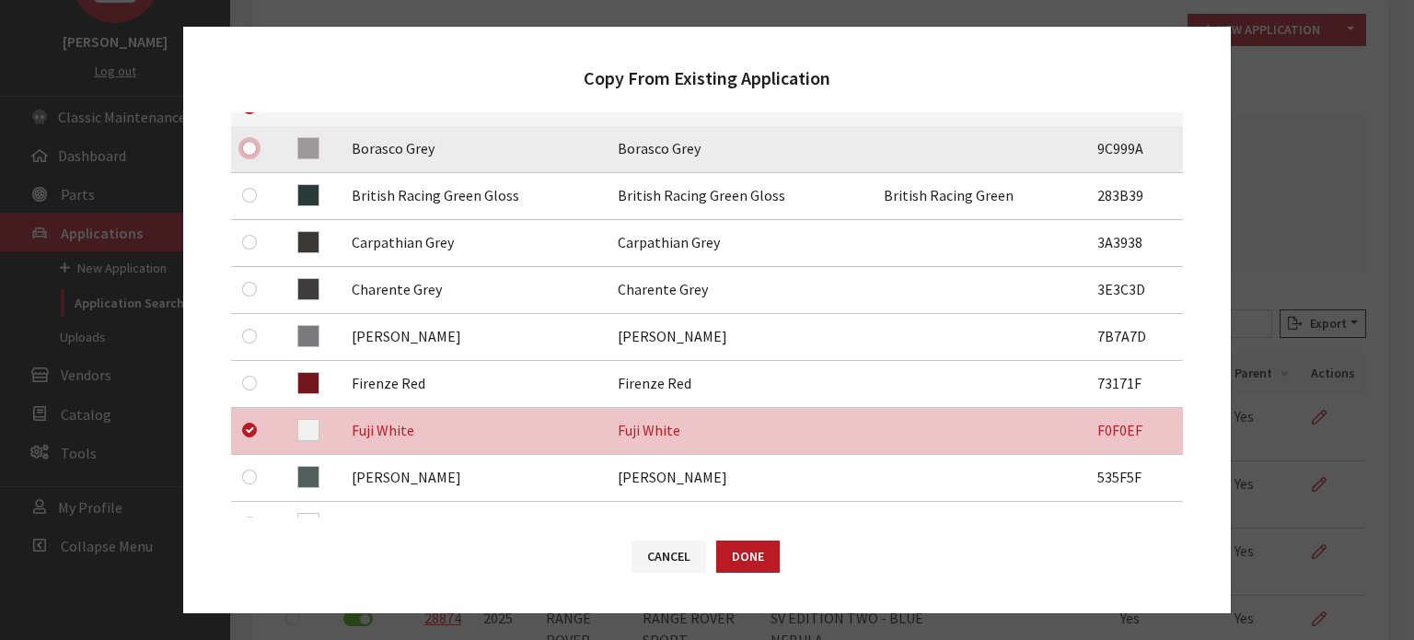
click at [246, 146] on input "checkbox" at bounding box center [249, 148] width 15 height 15
checkbox input "true"
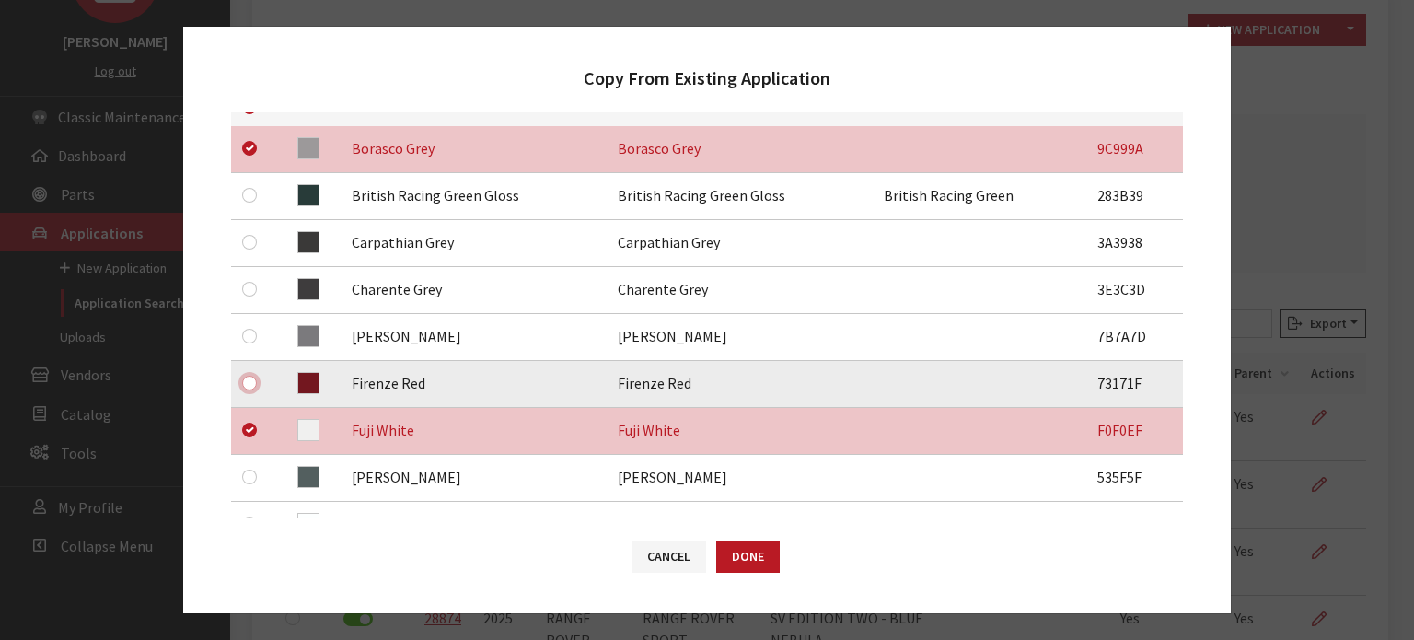
click at [248, 378] on input "checkbox" at bounding box center [249, 383] width 15 height 15
checkbox input "true"
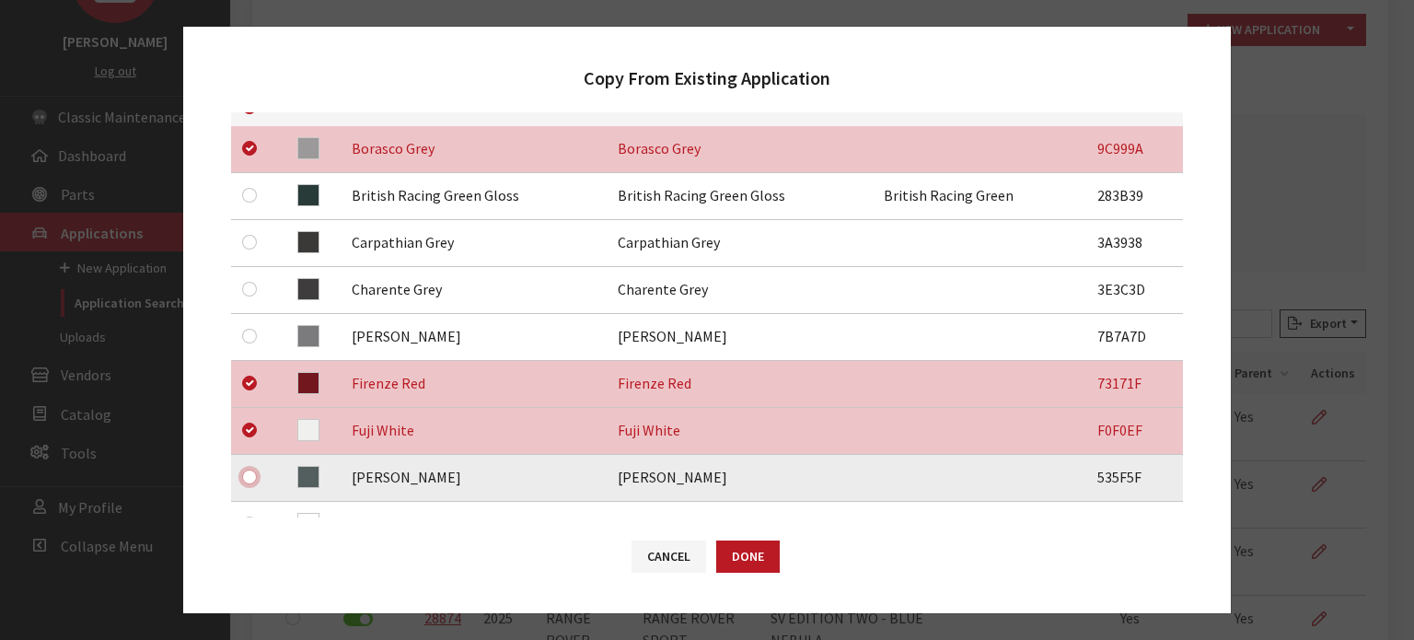
click at [247, 471] on input "checkbox" at bounding box center [249, 477] width 15 height 15
checkbox input "true"
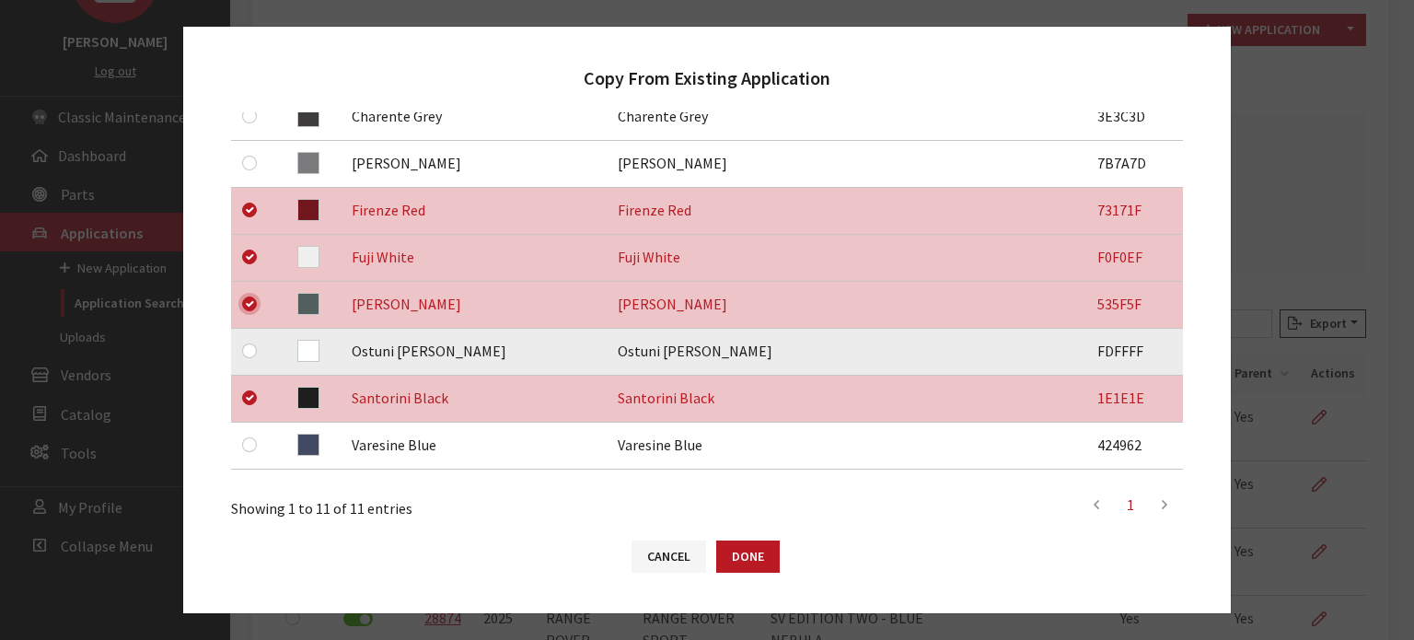
scroll to position [553, 0]
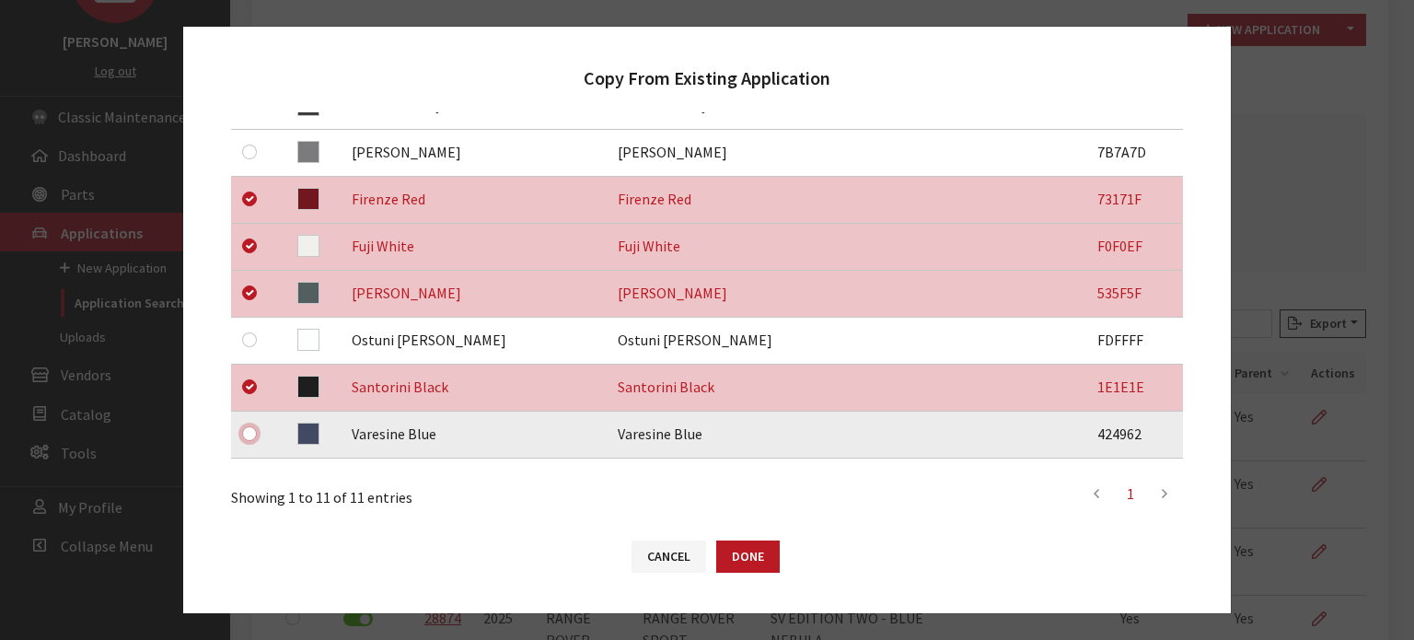
click at [246, 434] on input "checkbox" at bounding box center [249, 433] width 15 height 15
checkbox input "true"
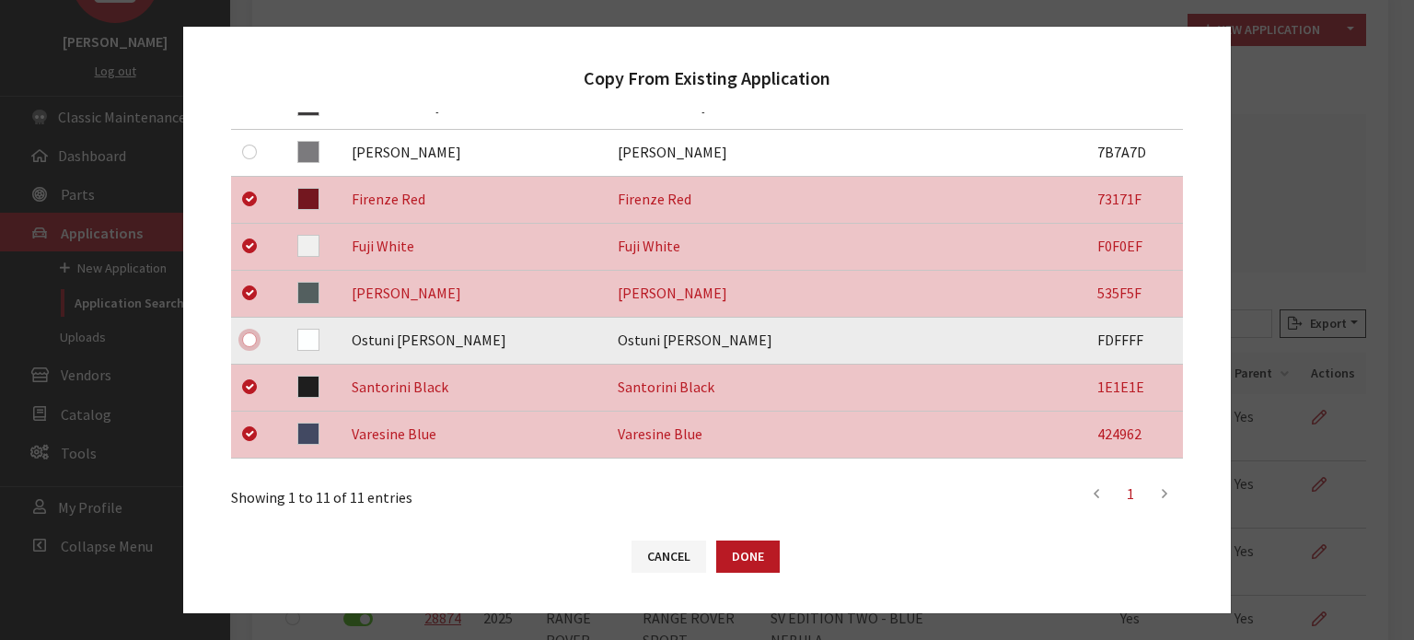
click at [254, 337] on input "checkbox" at bounding box center [249, 339] width 15 height 15
checkbox input "true"
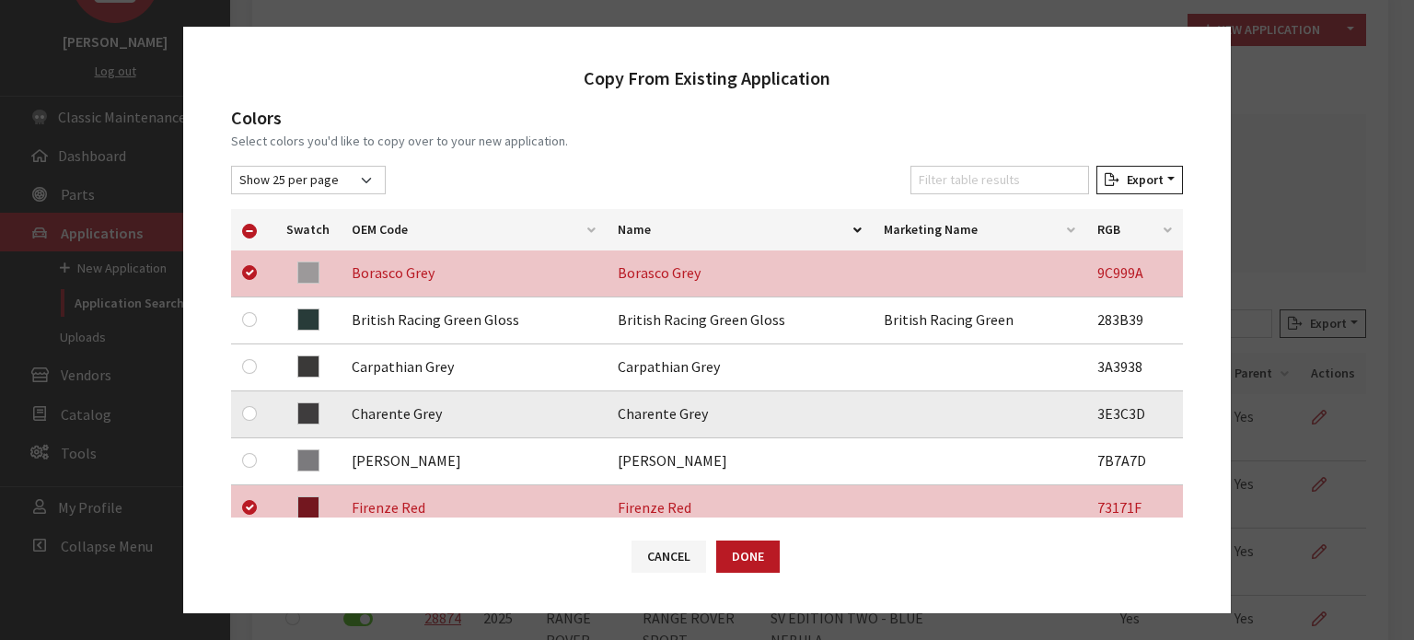
scroll to position [276, 0]
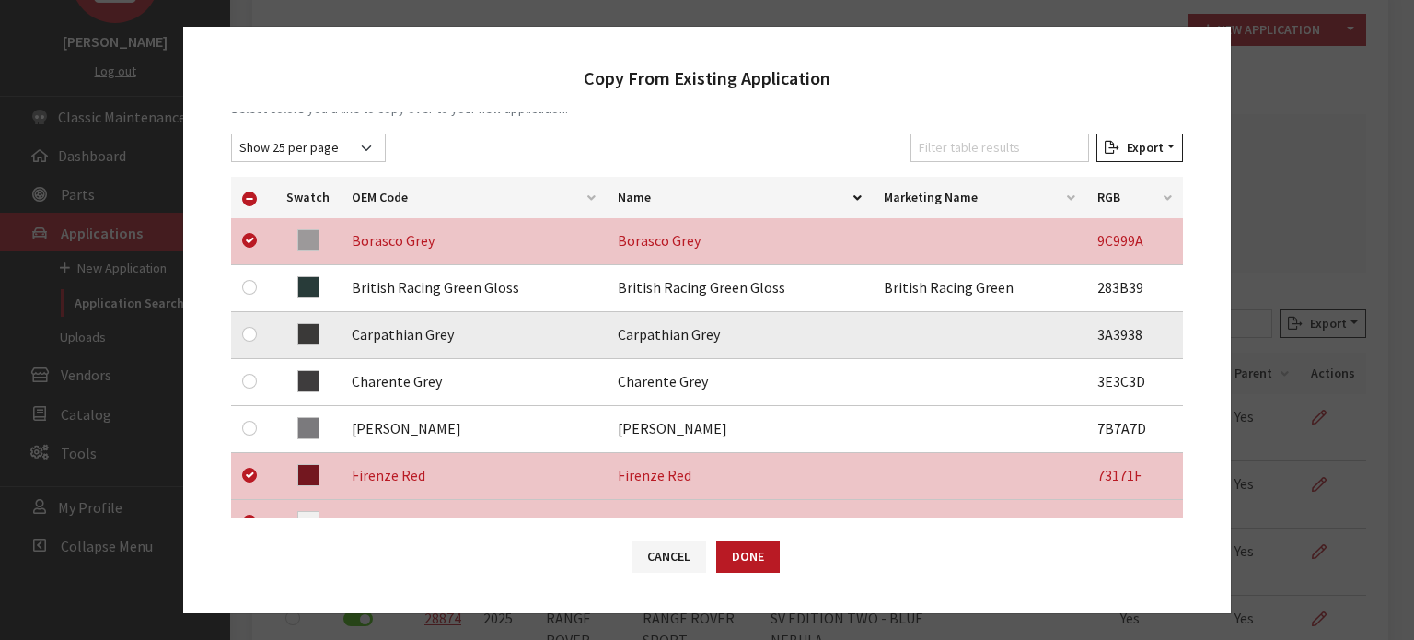
drag, startPoint x: 257, startPoint y: 333, endPoint x: 243, endPoint y: 336, distance: 14.1
click at [255, 333] on div at bounding box center [253, 334] width 22 height 22
drag, startPoint x: 249, startPoint y: 331, endPoint x: 249, endPoint y: 355, distance: 24.9
click at [250, 331] on input "checkbox" at bounding box center [249, 334] width 15 height 15
checkbox input "true"
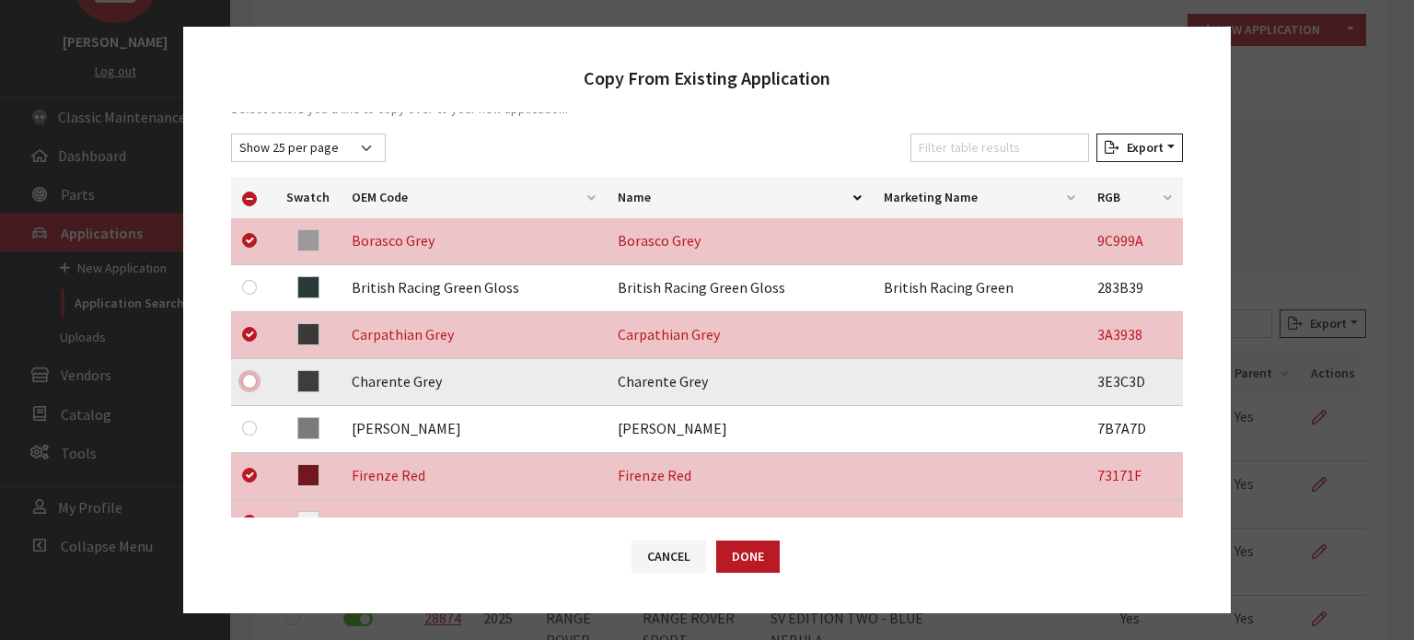
click at [246, 379] on input "checkbox" at bounding box center [249, 381] width 15 height 15
checkbox input "true"
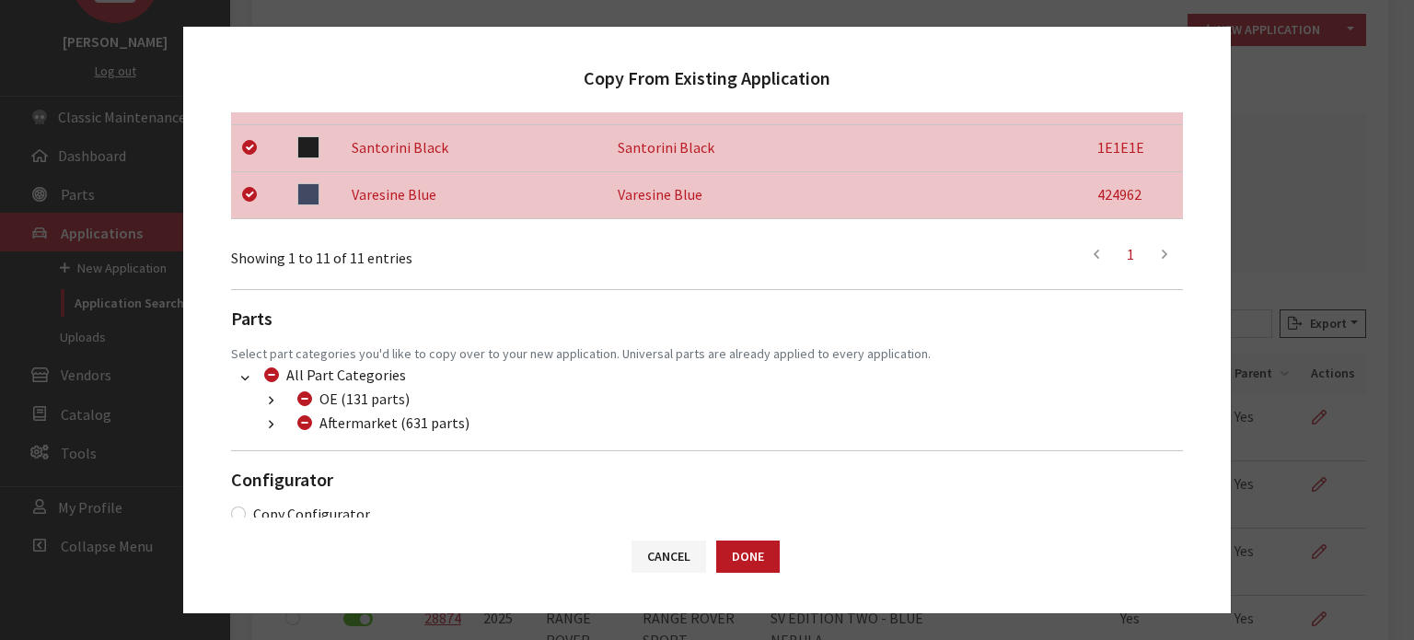
scroll to position [819, 0]
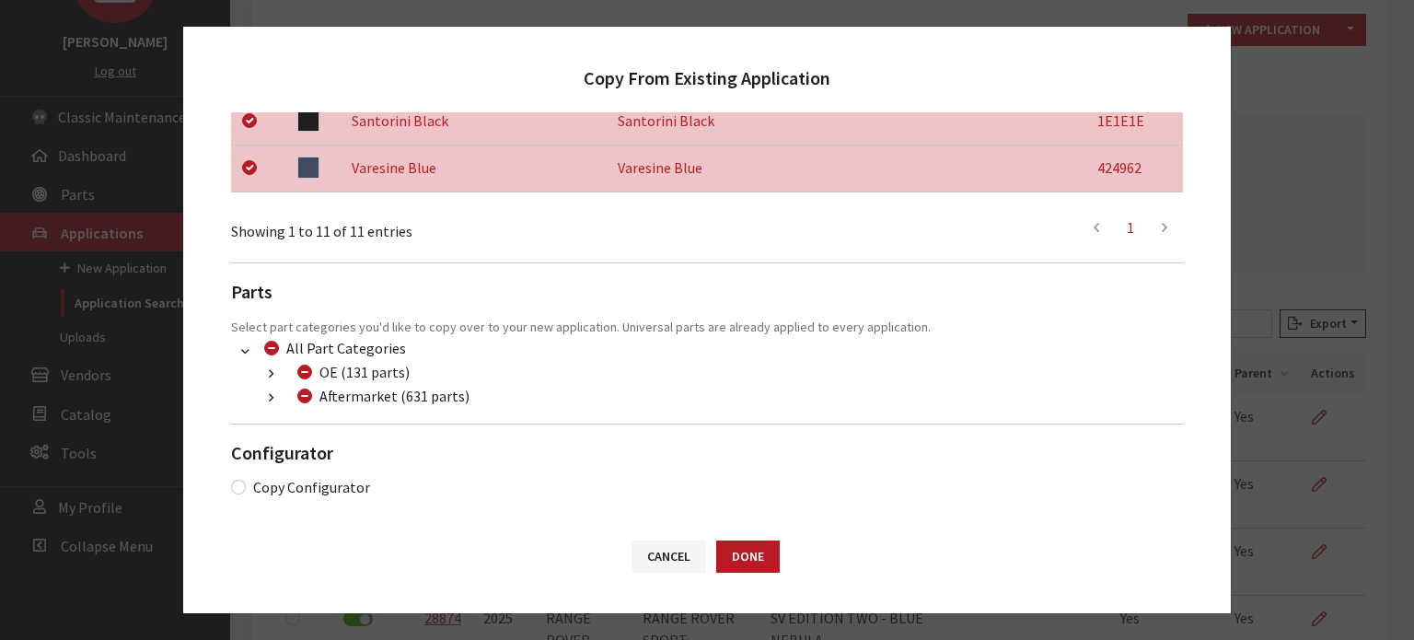
click at [287, 412] on div "Colors Select colors you'd like to copy over to your new application. Show 10 p…" at bounding box center [707, 13] width 952 height 969
click at [306, 397] on input "Aftermarket (631 parts)" at bounding box center [304, 396] width 15 height 15
checkbox input "true"
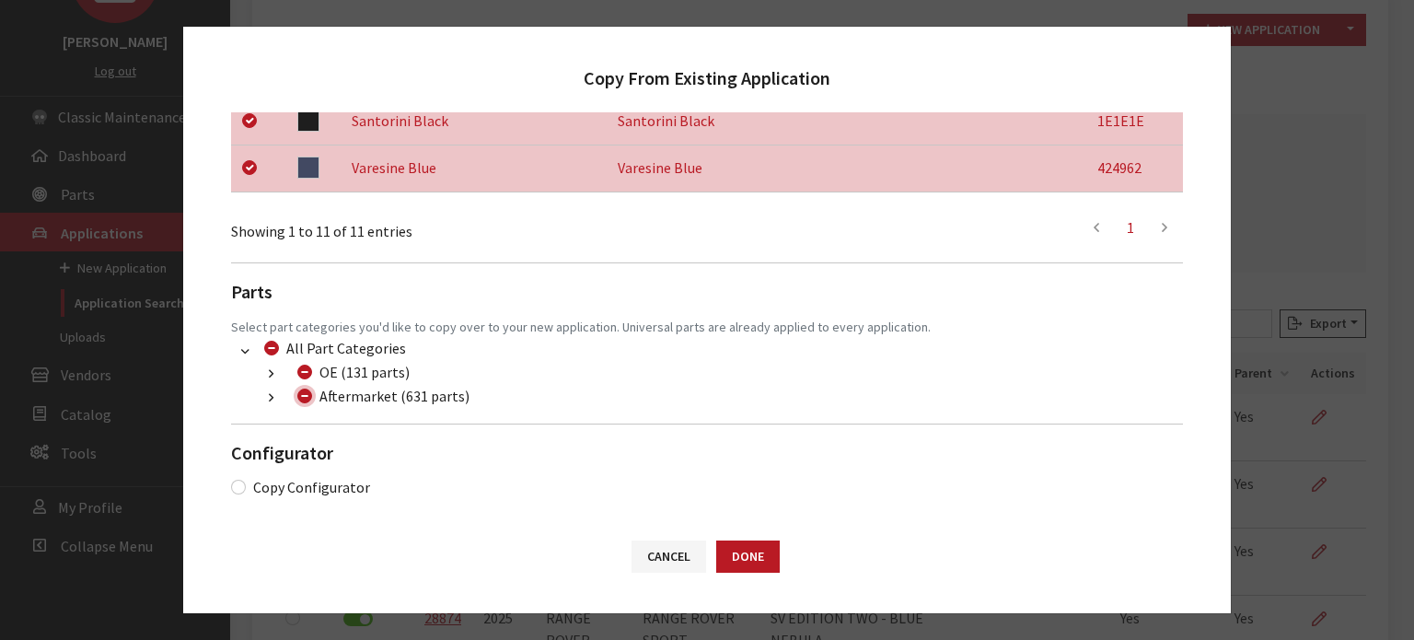
click at [306, 397] on input "Aftermarket (631 parts)" at bounding box center [304, 396] width 15 height 15
checkbox input "false"
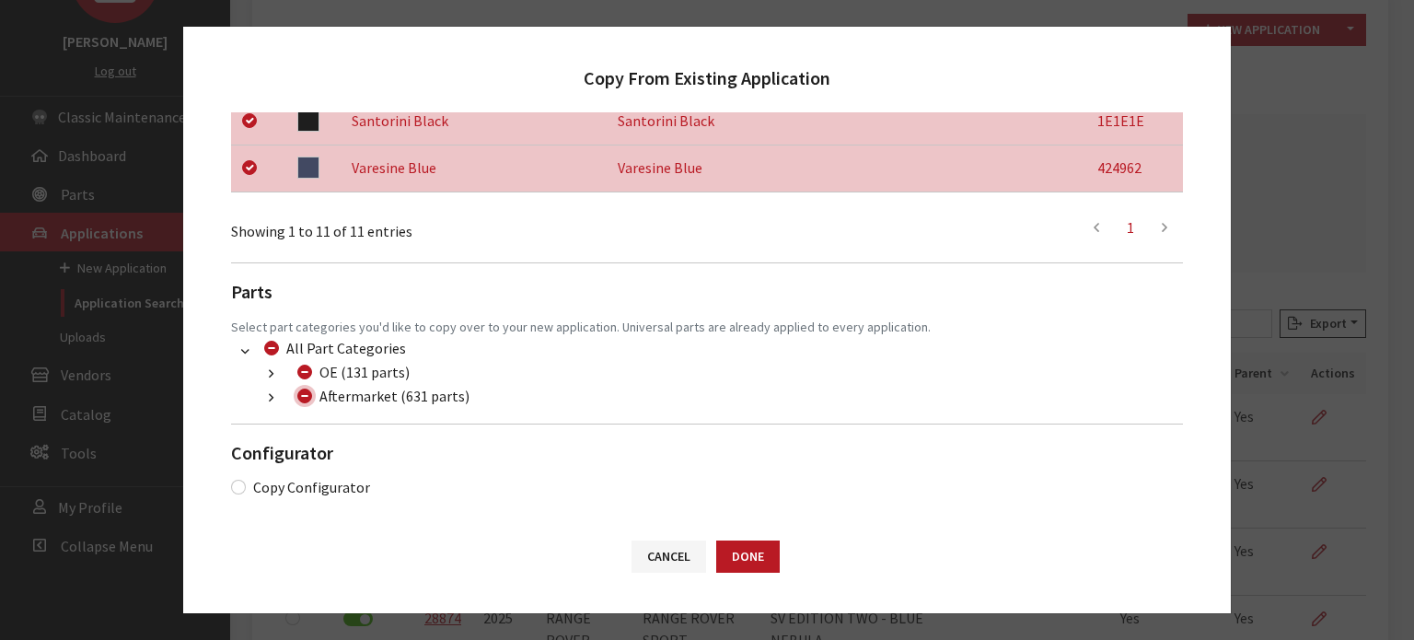
checkbox input "false"
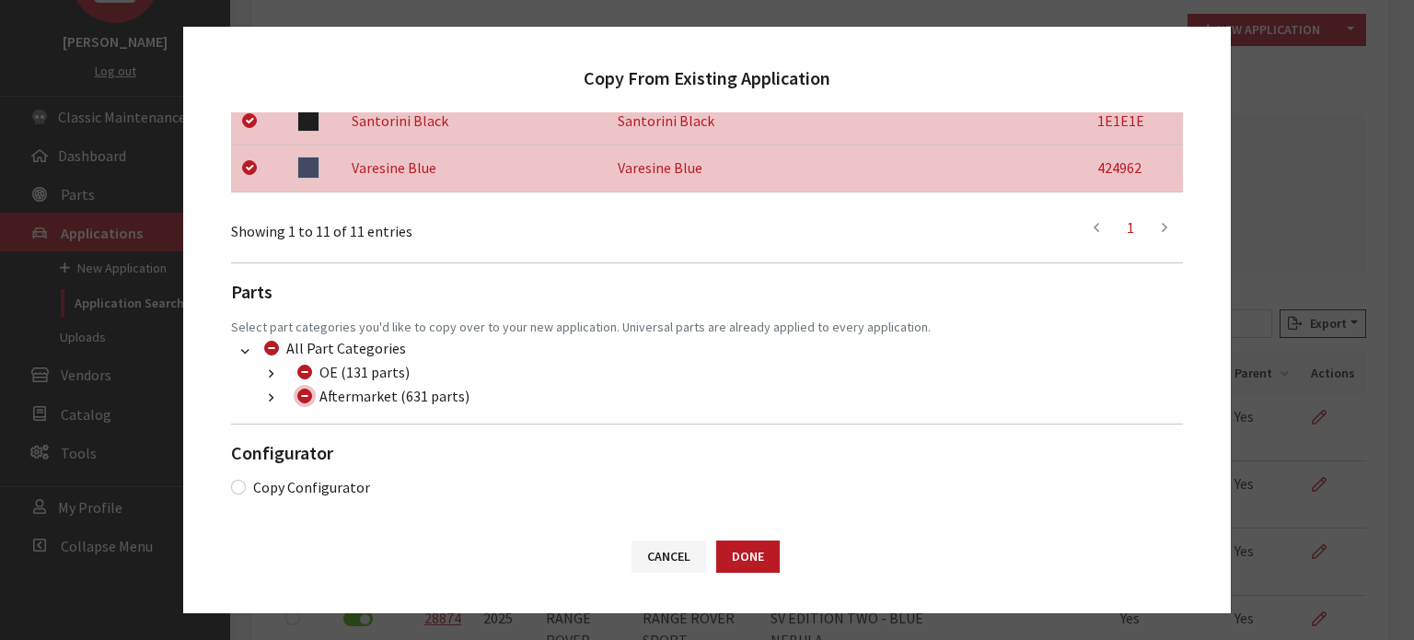
checkbox input "false"
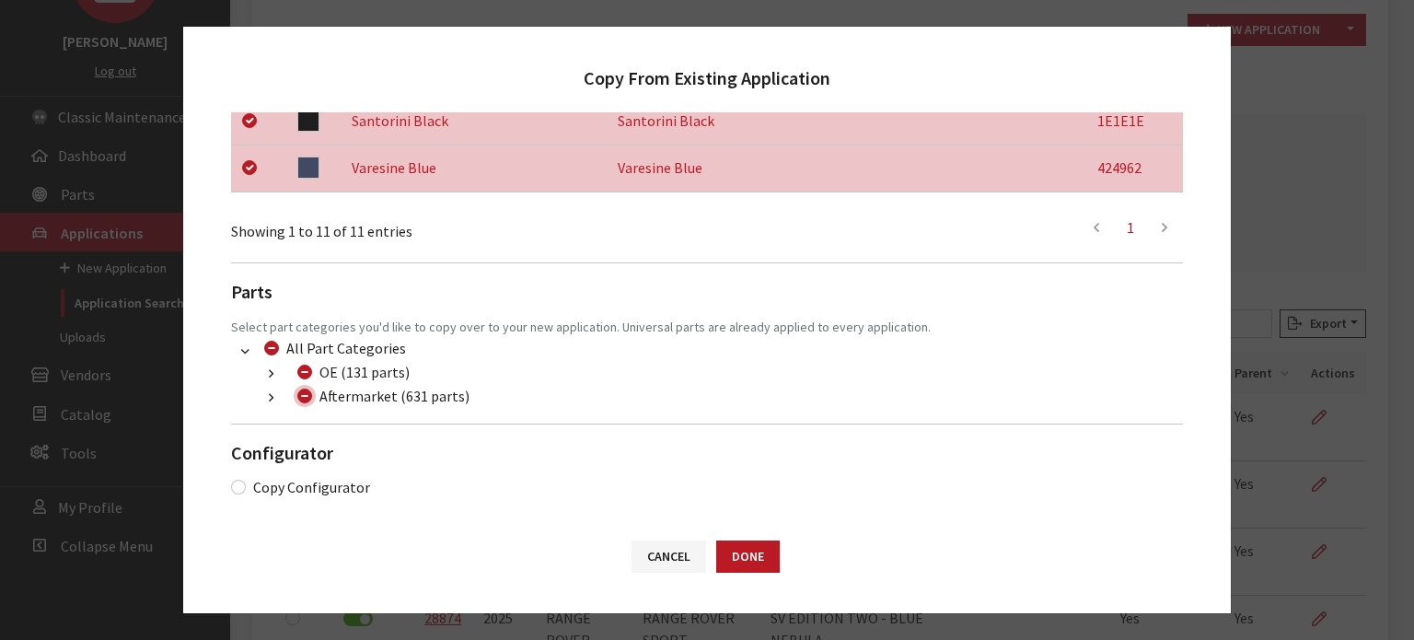
checkbox input "false"
click at [269, 392] on icon "button" at bounding box center [271, 398] width 5 height 13
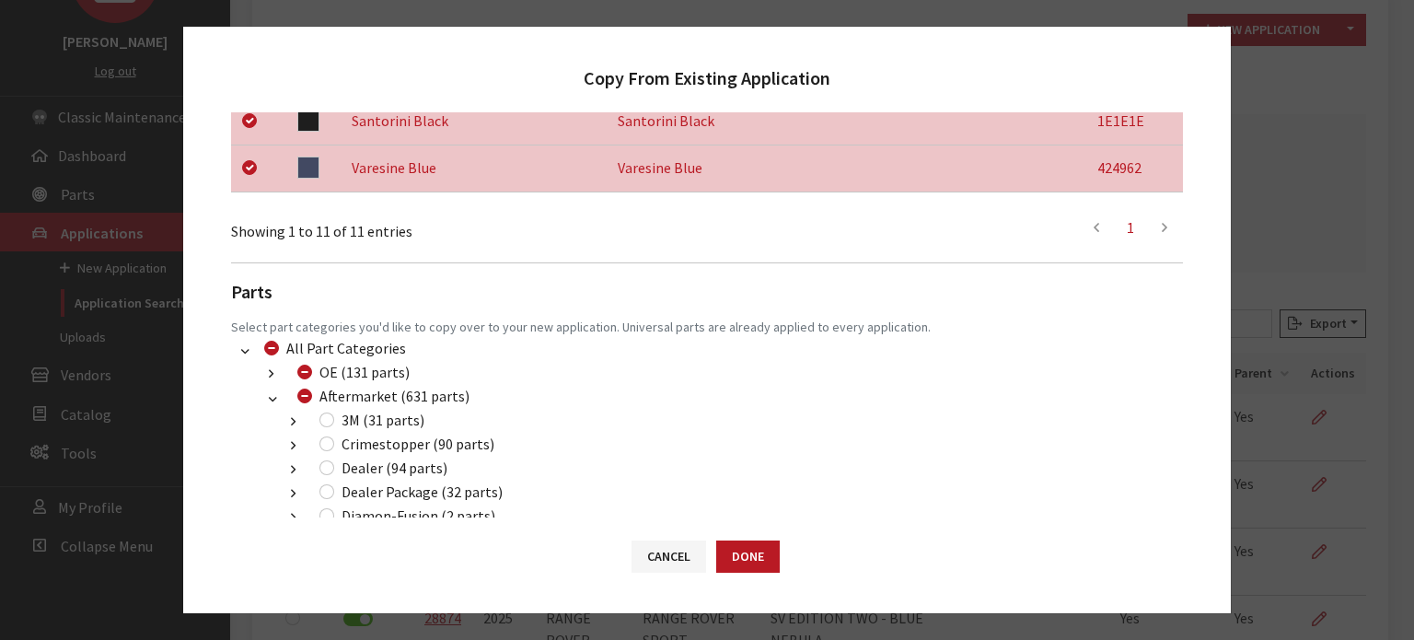
click at [334, 468] on div "Dealer (94 parts)" at bounding box center [381, 468] width 134 height 22
click at [332, 468] on input "Dealer (94 parts)" at bounding box center [327, 467] width 15 height 15
checkbox input "true"
click at [327, 486] on input "Dealer Package (32 parts)" at bounding box center [327, 491] width 15 height 15
checkbox input "true"
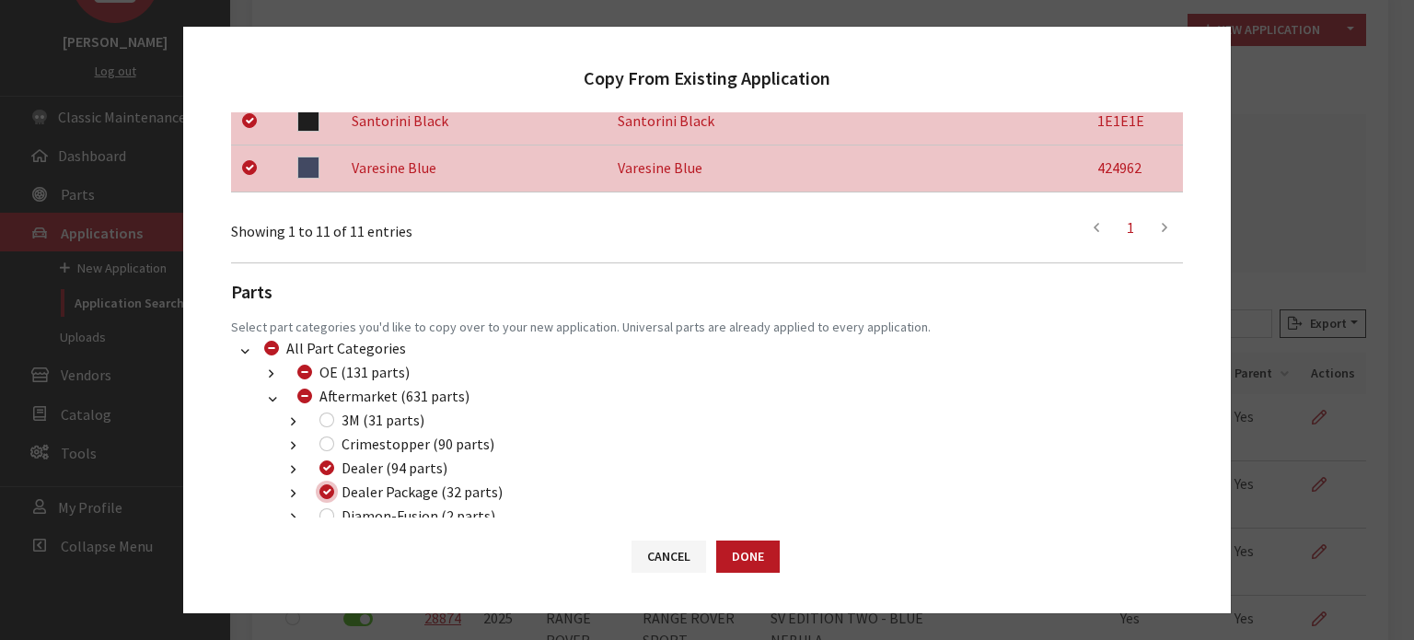
scroll to position [911, 0]
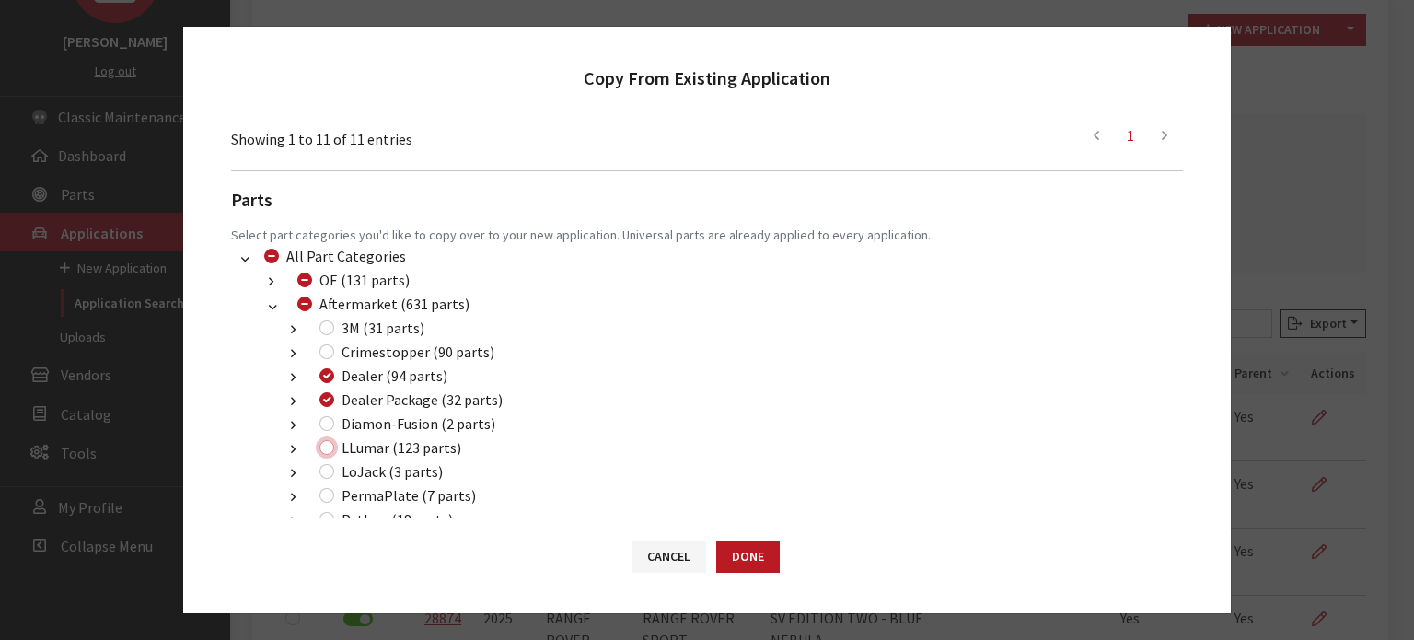
click at [328, 450] on input "LLumar (123 parts)" at bounding box center [327, 447] width 15 height 15
checkbox input "true"
click at [751, 558] on button "Done" at bounding box center [748, 557] width 64 height 32
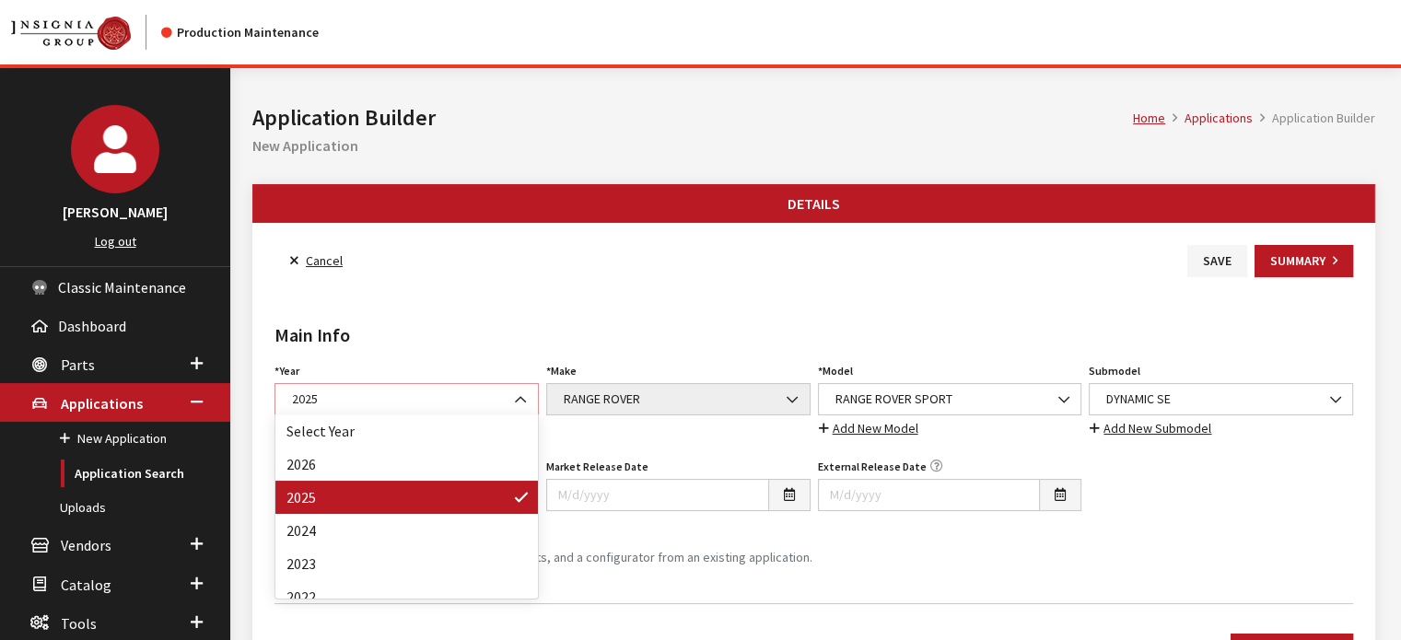
click at [440, 390] on span "2025" at bounding box center [406, 399] width 240 height 19
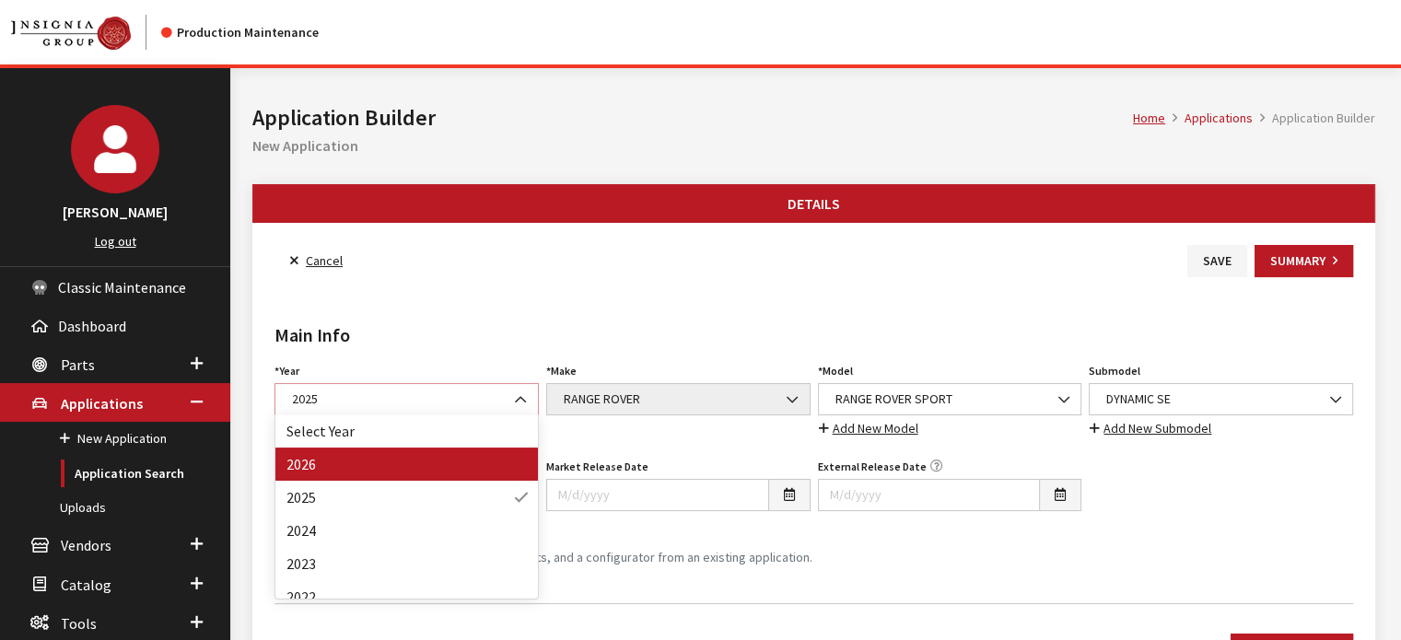
select select "44"
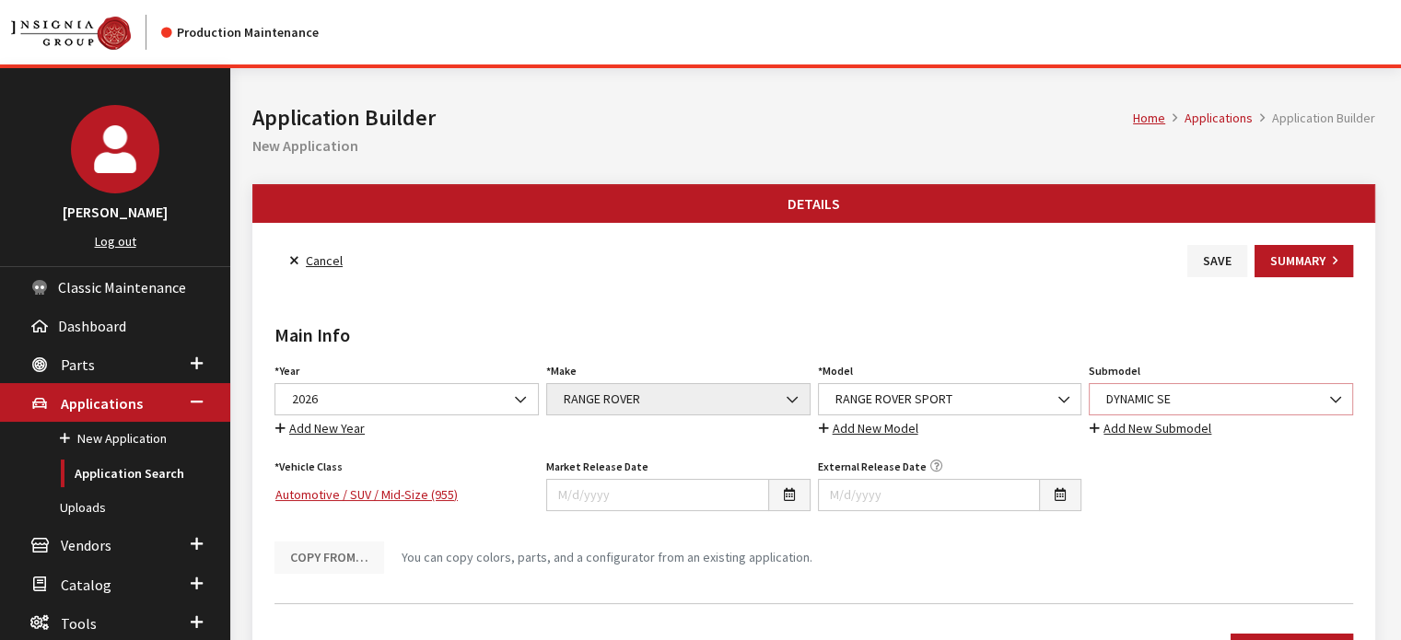
click at [1190, 403] on span "DYNAMIC SE" at bounding box center [1220, 399] width 240 height 19
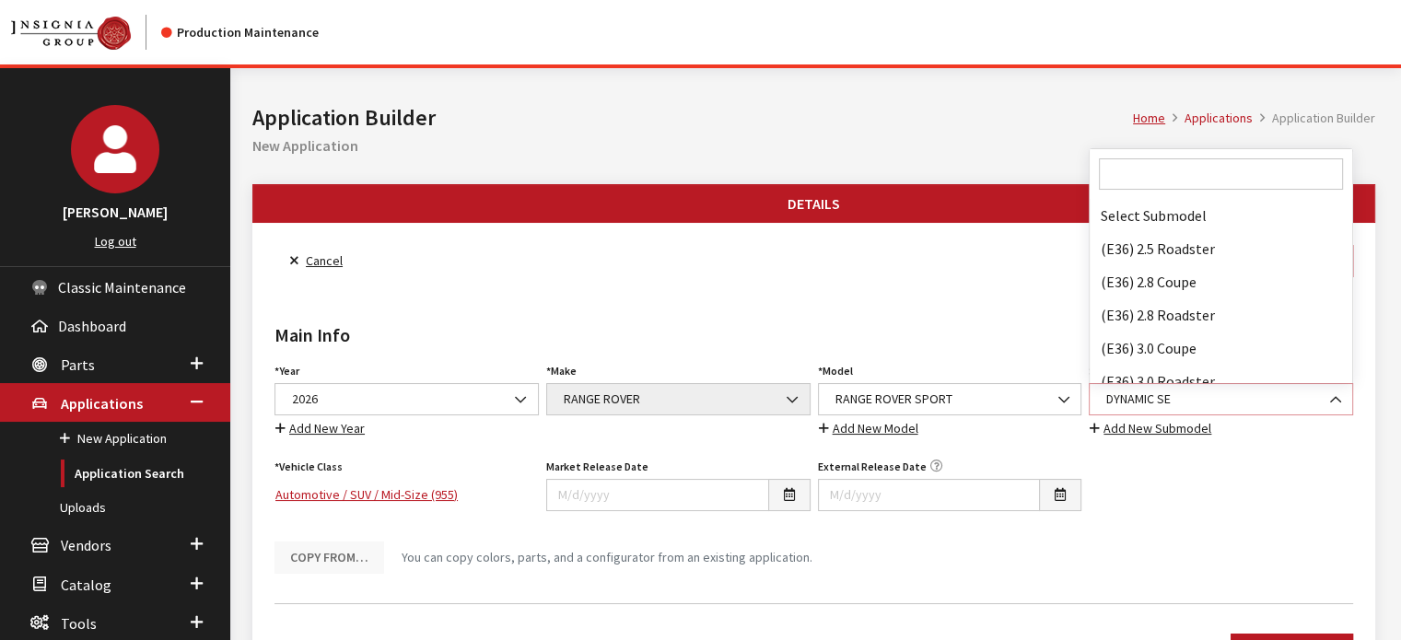
scroll to position [63872, 0]
click at [1181, 176] on input "Search" at bounding box center [1221, 173] width 244 height 31
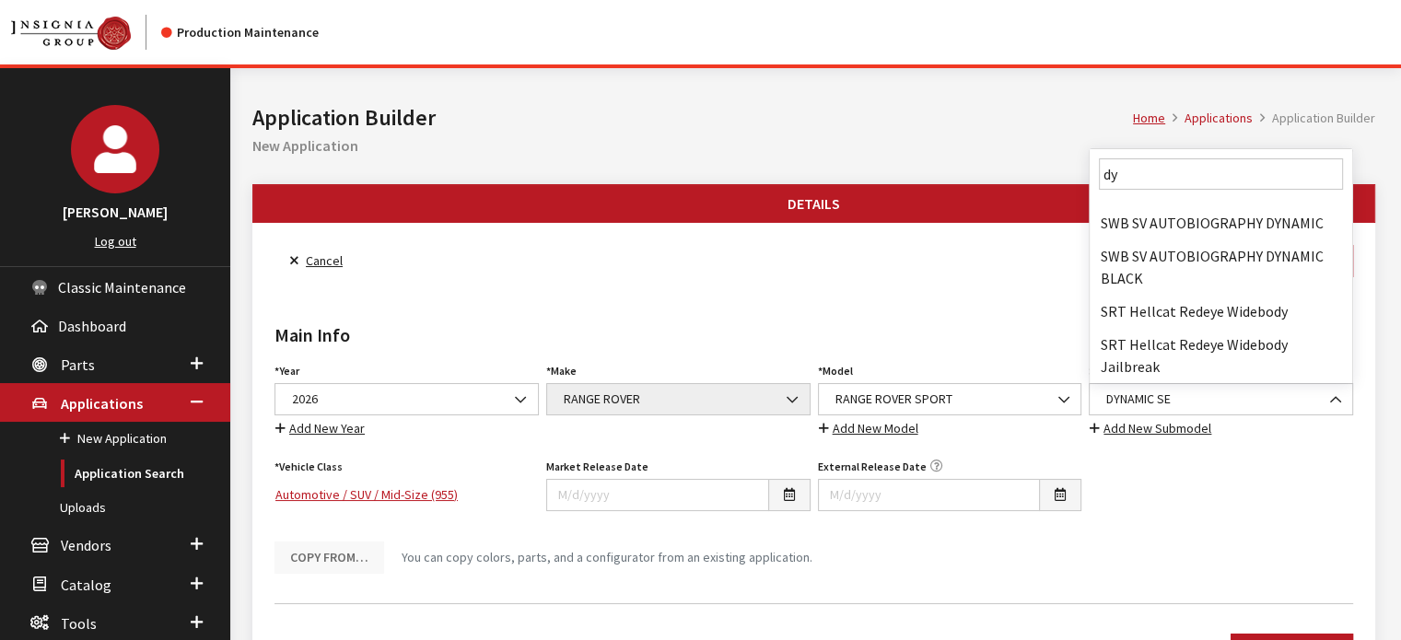
scroll to position [0, 0]
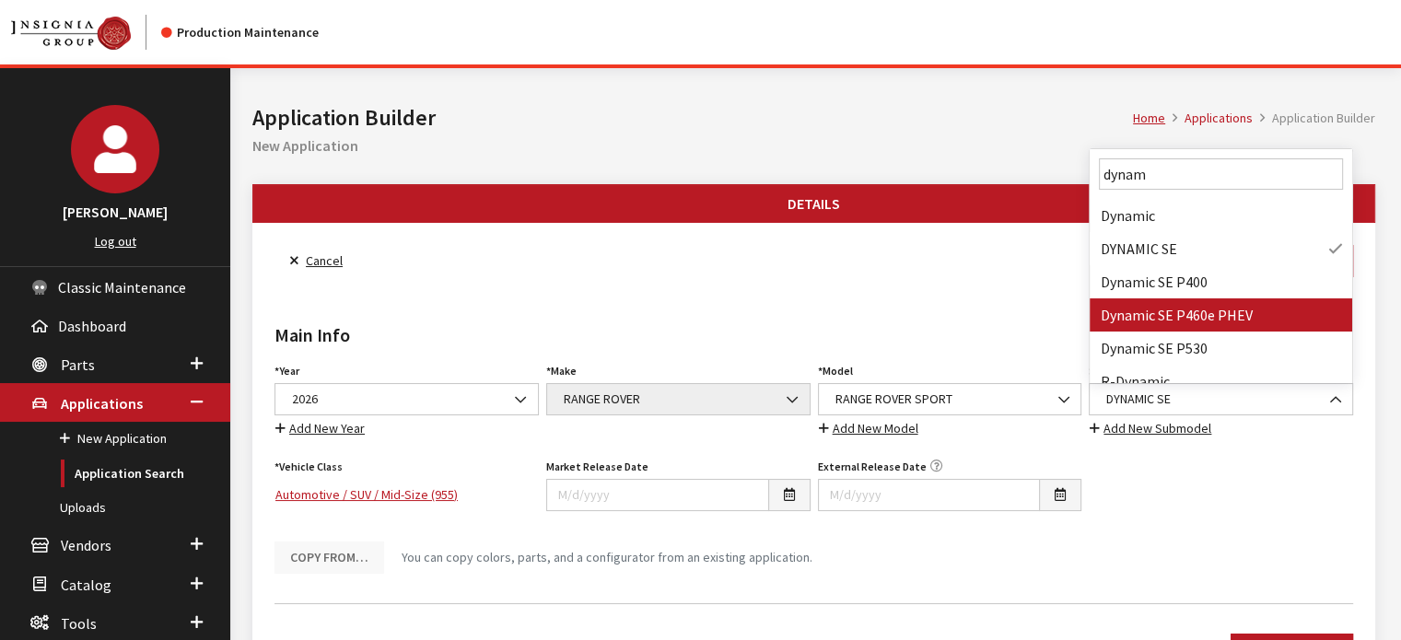
type input "dynam"
select select "4821"
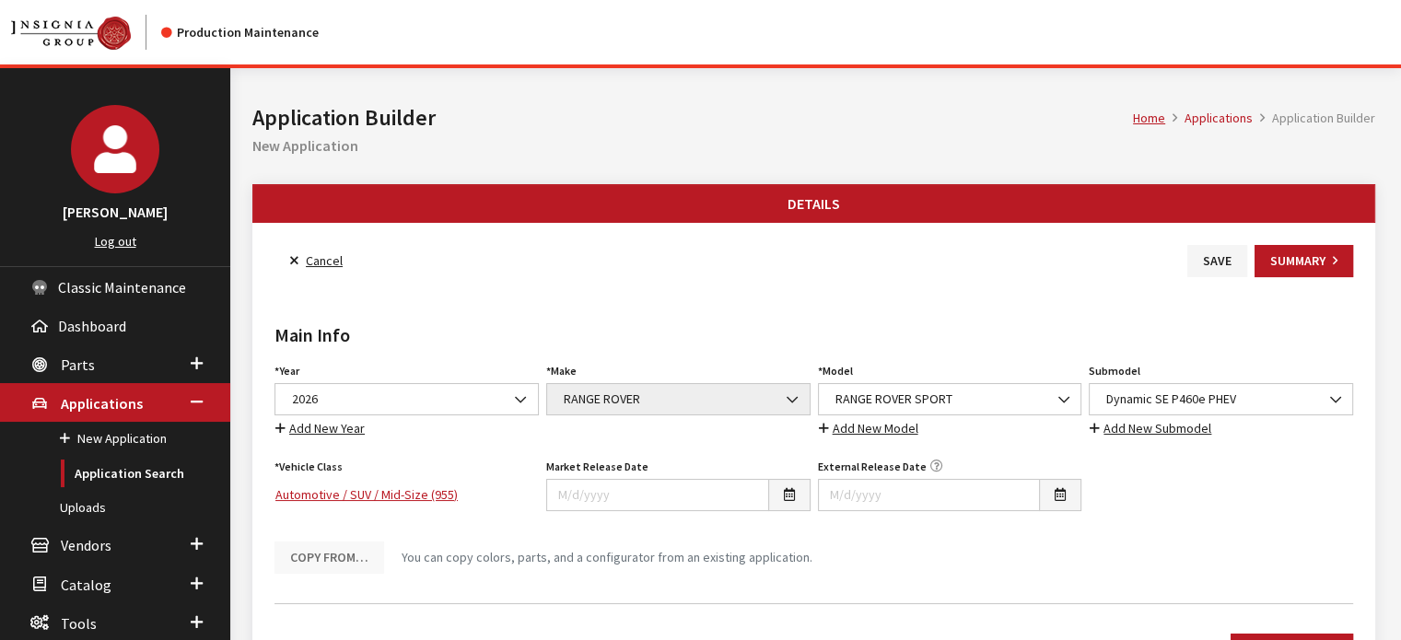
drag, startPoint x: 1259, startPoint y: 308, endPoint x: 1287, endPoint y: 319, distance: 30.3
click at [1287, 319] on div "Main Info Year Select Year 2026 2025 2024 2023 2022 2021 2020 2019 2018 2017 20…" at bounding box center [814, 432] width 1086 height 311
click at [1201, 392] on span "Dynamic SE P460e PHEV" at bounding box center [1220, 399] width 240 height 19
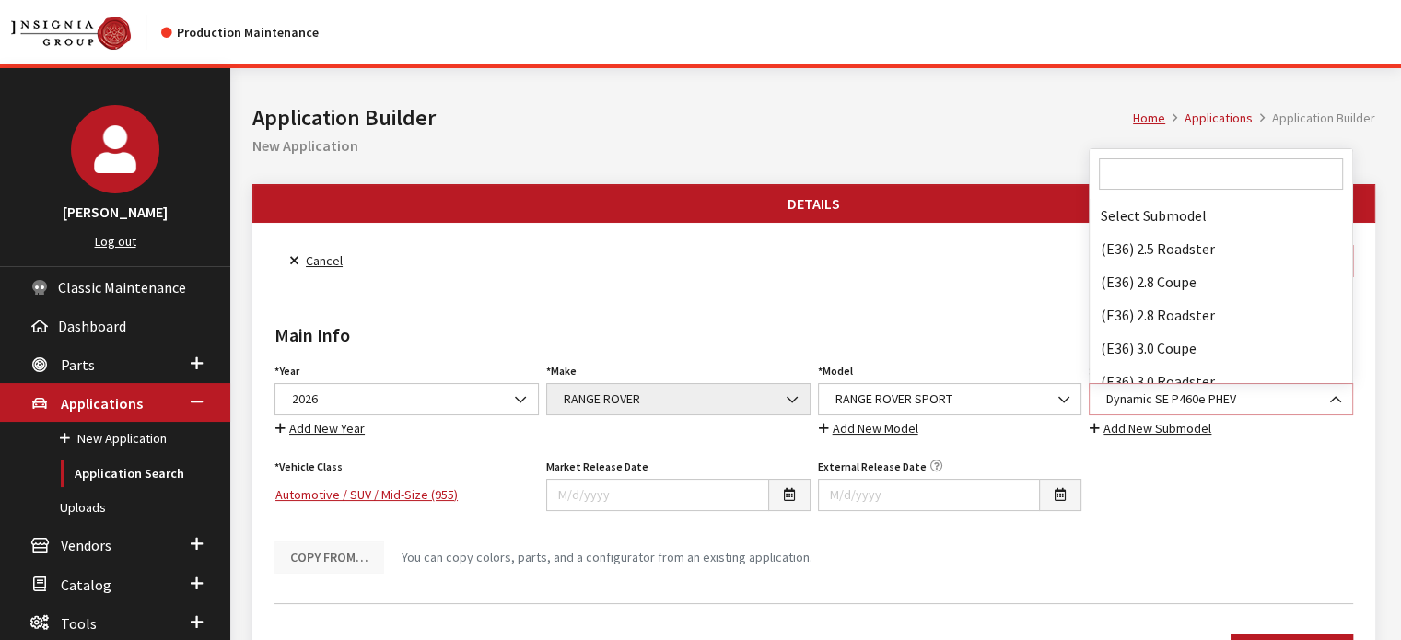
scroll to position [63939, 0]
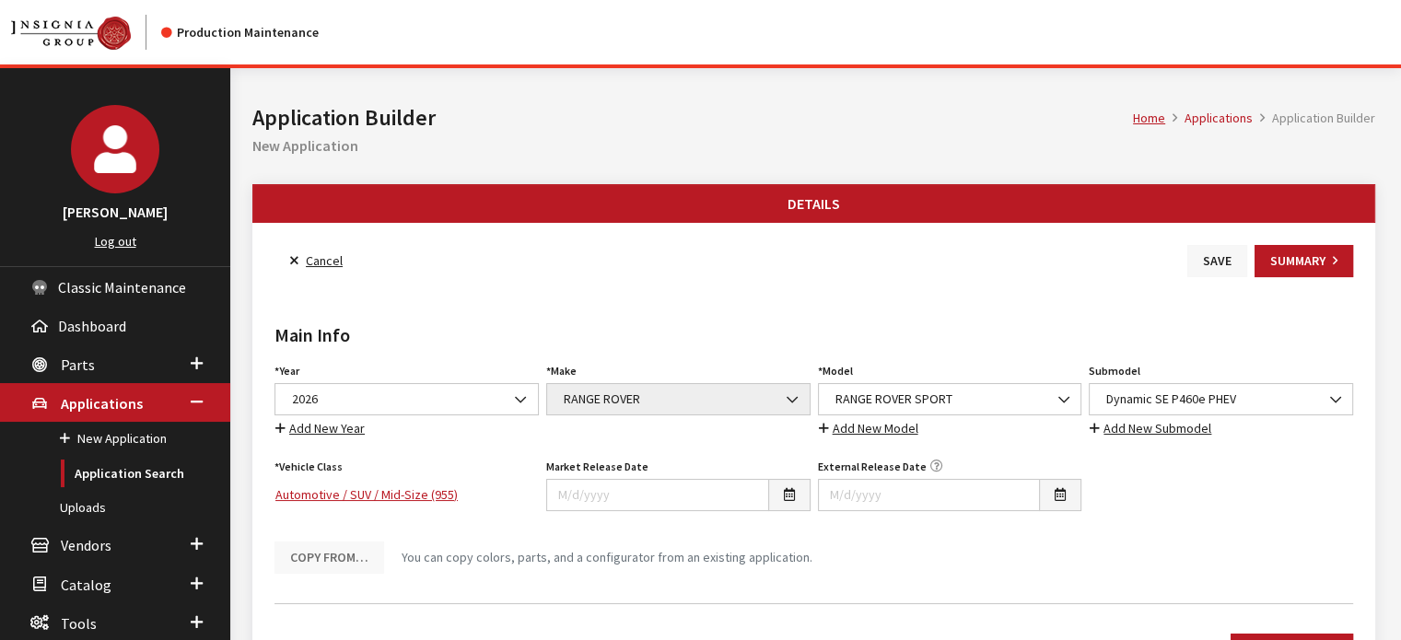
click at [1214, 253] on button "Save" at bounding box center [1217, 261] width 60 height 32
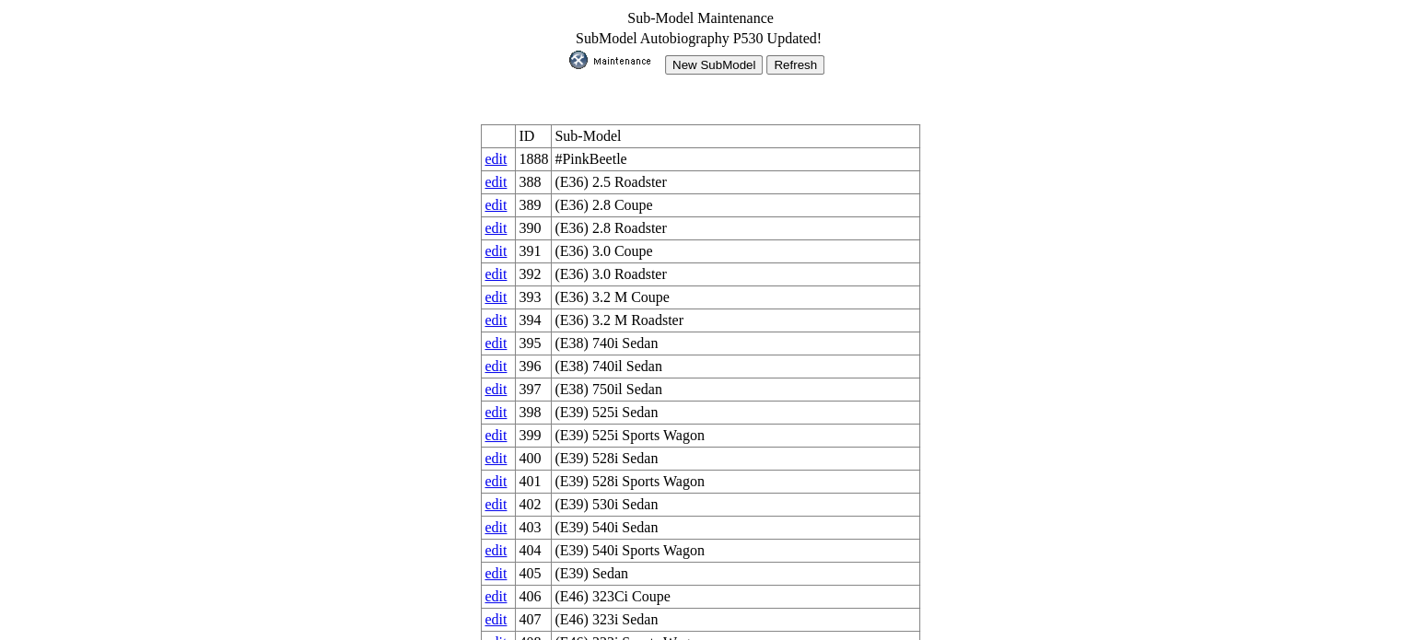
drag, startPoint x: 1002, startPoint y: 117, endPoint x: 1037, endPoint y: 123, distance: 35.6
drag, startPoint x: 1400, startPoint y: 25, endPoint x: 1398, endPoint y: 52, distance: 27.7
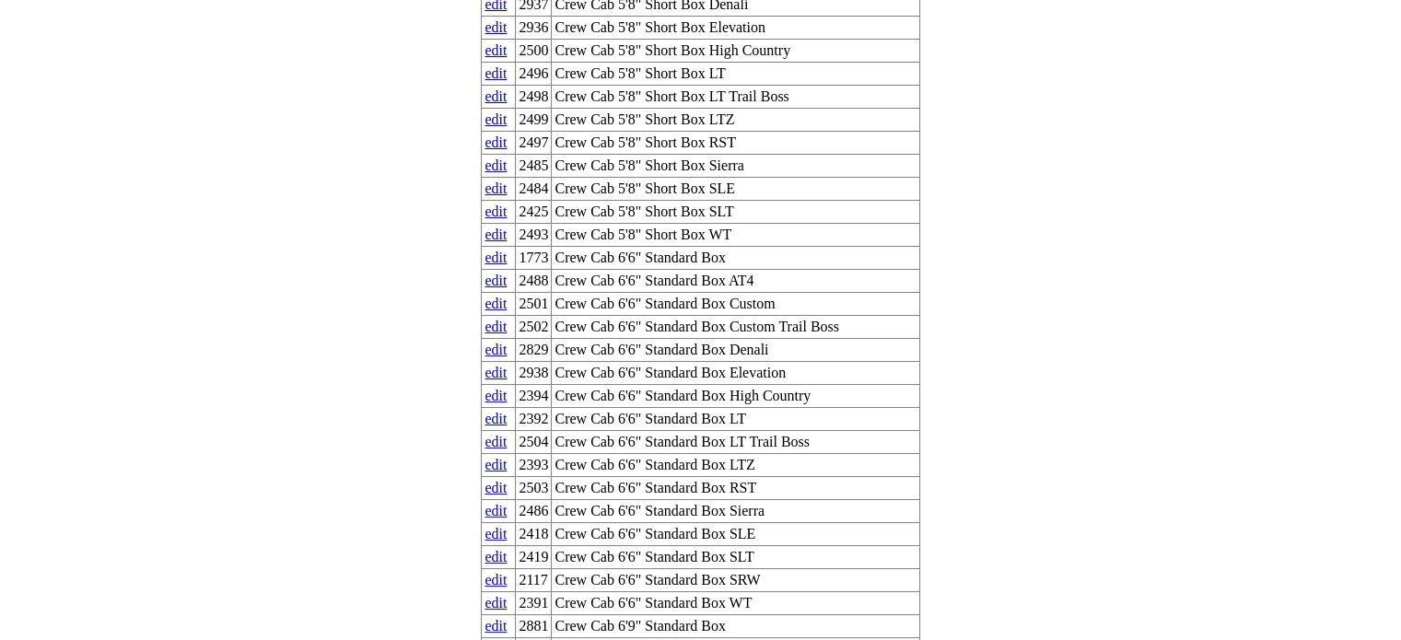
scroll to position [37498, 0]
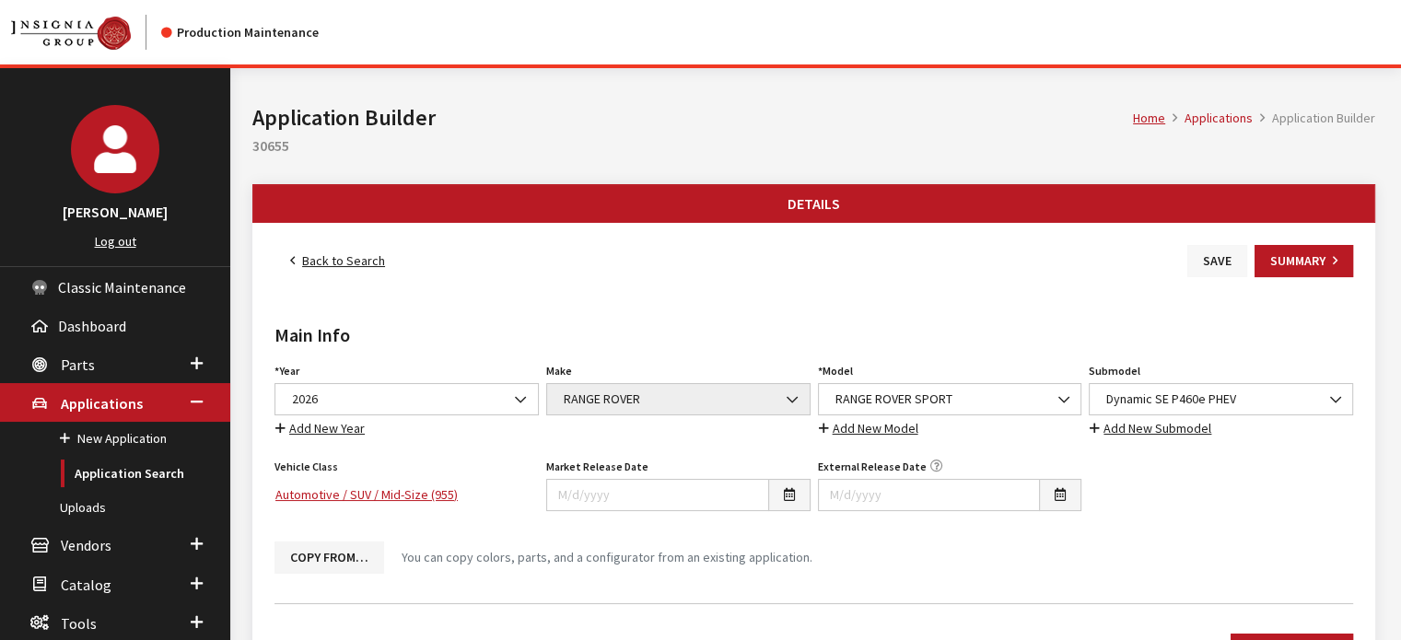
click at [1213, 245] on button "Save" at bounding box center [1217, 261] width 60 height 32
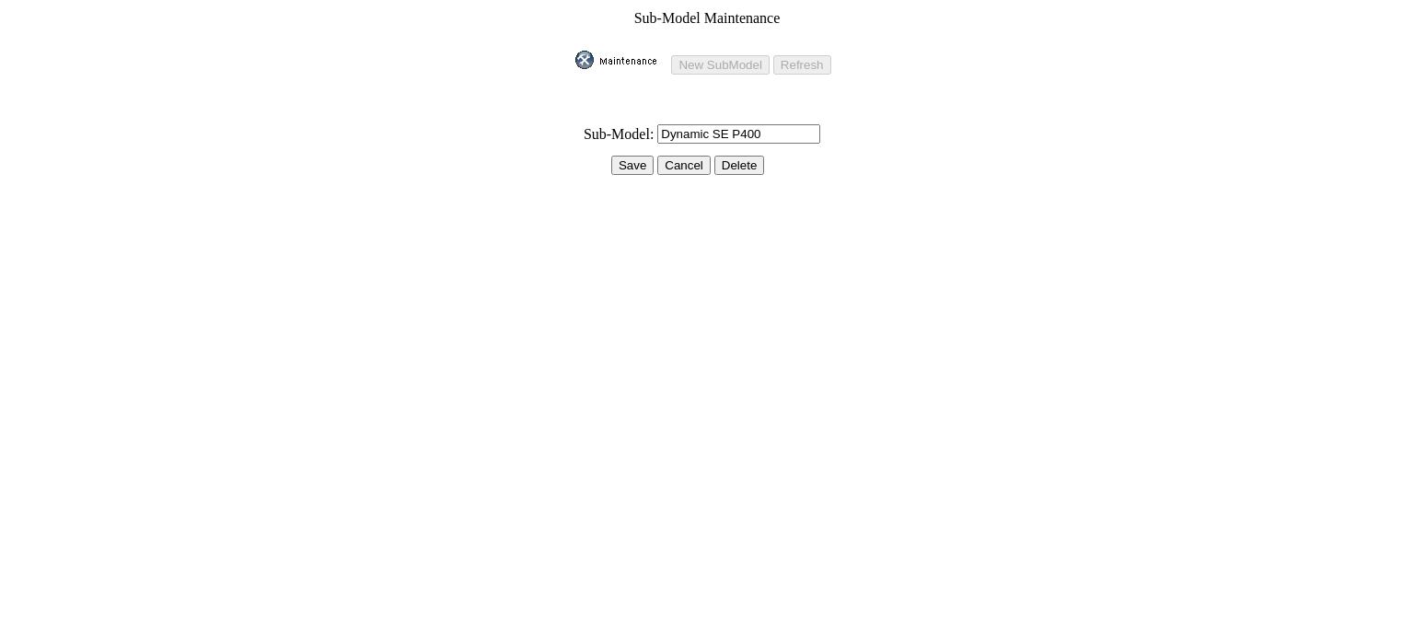
drag, startPoint x: 704, startPoint y: 128, endPoint x: 663, endPoint y: 132, distance: 40.7
click at [663, 132] on input "Dynamic SE P400" at bounding box center [739, 133] width 163 height 19
type input "DYNAMIC SE P400"
click at [649, 156] on input "Save" at bounding box center [632, 165] width 42 height 19
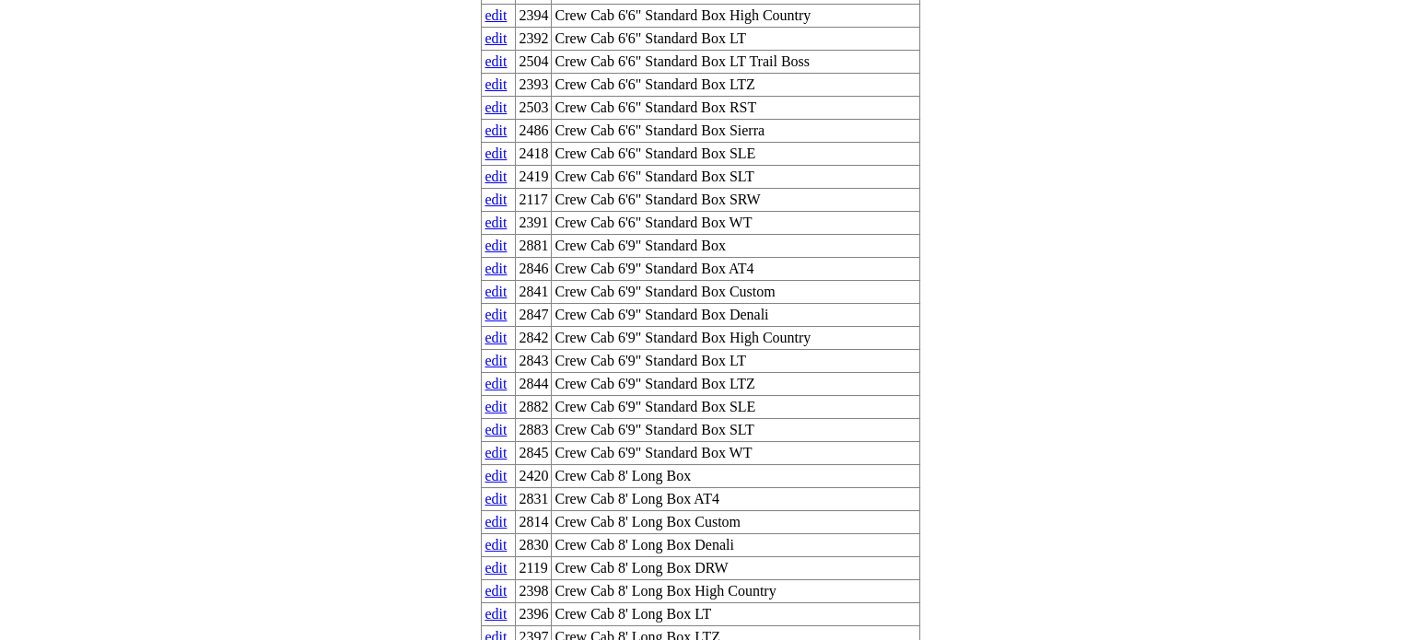
scroll to position [37762, 0]
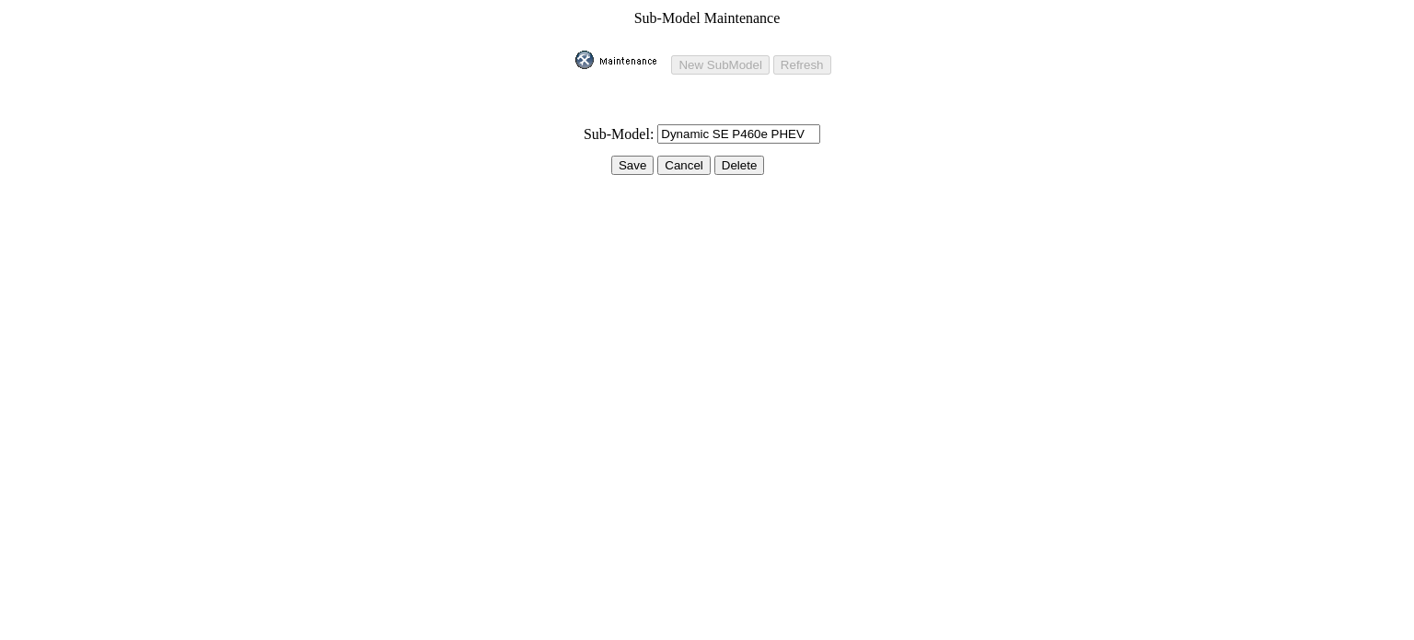
drag, startPoint x: 707, startPoint y: 123, endPoint x: 669, endPoint y: 141, distance: 41.6
click at [669, 141] on tbody "Sub-Model Maintenance New SubModel Refresh * Sub-Model: Dynamic SE P460e PHEV S…" at bounding box center [707, 100] width 264 height 183
drag, startPoint x: 770, startPoint y: 122, endPoint x: 826, endPoint y: 126, distance: 56.3
click at [781, 124] on input "DYNAMIC SE P460e PHEV" at bounding box center [739, 133] width 163 height 19
click at [947, 73] on form "Sub-Model Maintenance New SubModel Refresh * Sub-Model: DYNAMIC SE P460e PHEV S…" at bounding box center [707, 100] width 1400 height 187
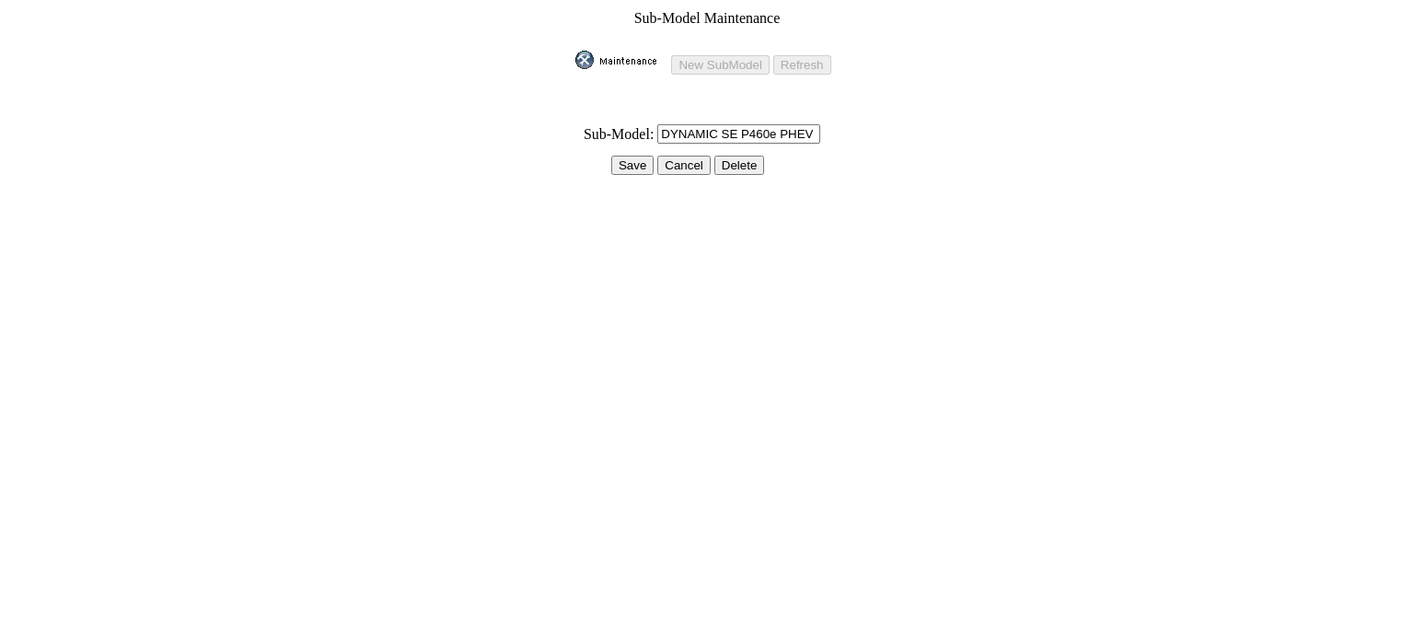
click at [779, 124] on input "DYNAMIC SE P460e PHEV" at bounding box center [739, 133] width 163 height 19
type input "DYNAMIC SE P460e PHEV"
click at [637, 156] on input "Save" at bounding box center [632, 165] width 42 height 19
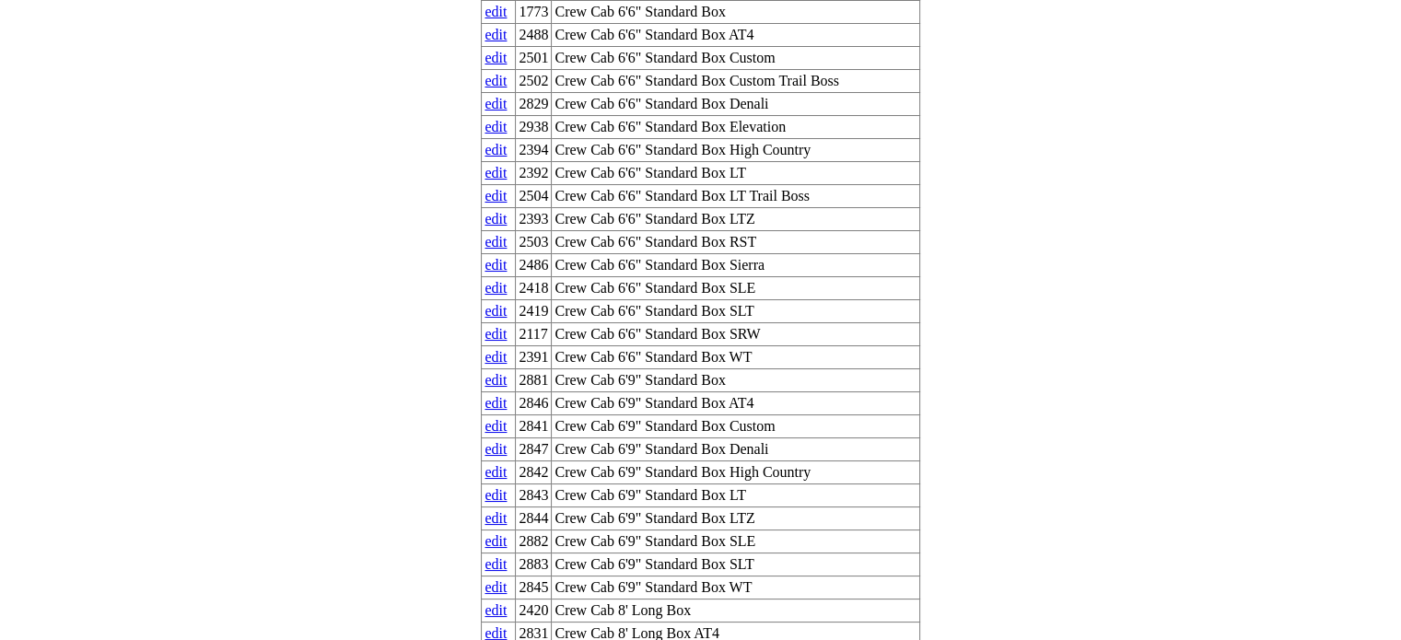
scroll to position [37729, 0]
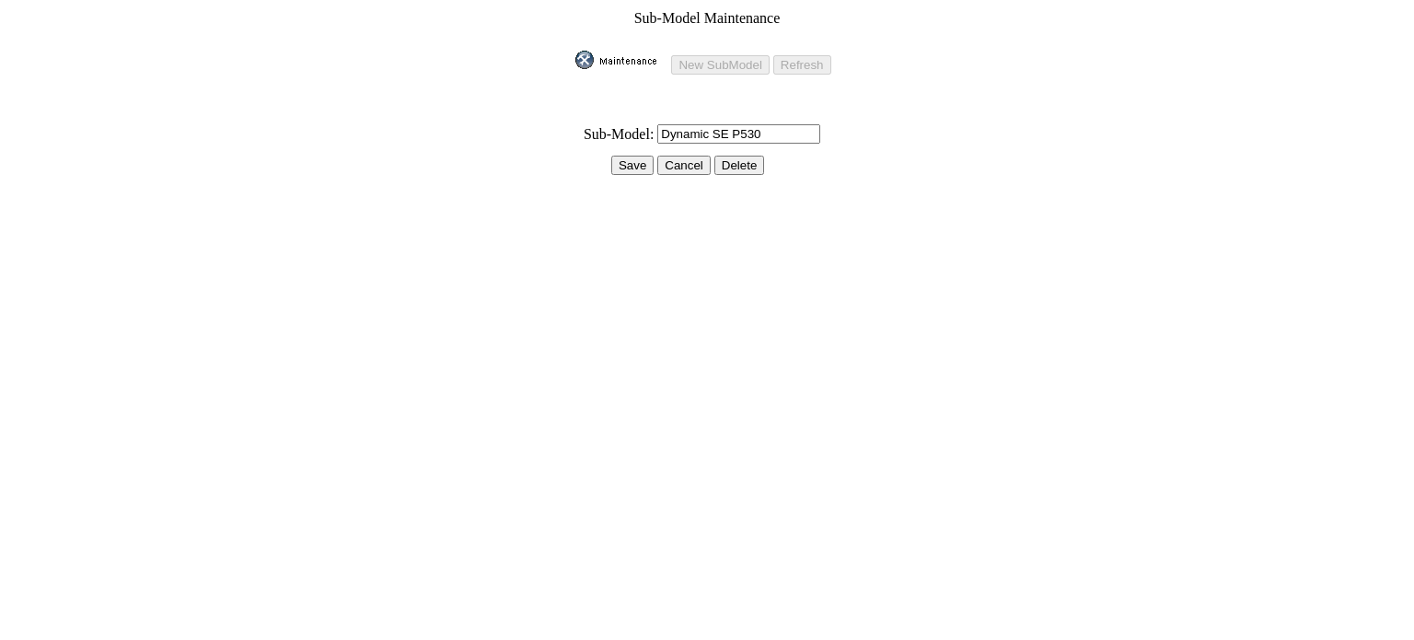
click at [696, 124] on input "Dynamic SE P530" at bounding box center [739, 133] width 163 height 19
drag, startPoint x: 706, startPoint y: 129, endPoint x: 669, endPoint y: 142, distance: 39.9
click at [669, 142] on tbody "Sub-Model Maintenance New SubModel Refresh * Sub-Model: Dynamic SE P530 Save Ca…" at bounding box center [707, 100] width 264 height 183
type input "DYNAMIC SE P530"
click at [645, 157] on input "Save" at bounding box center [632, 165] width 42 height 19
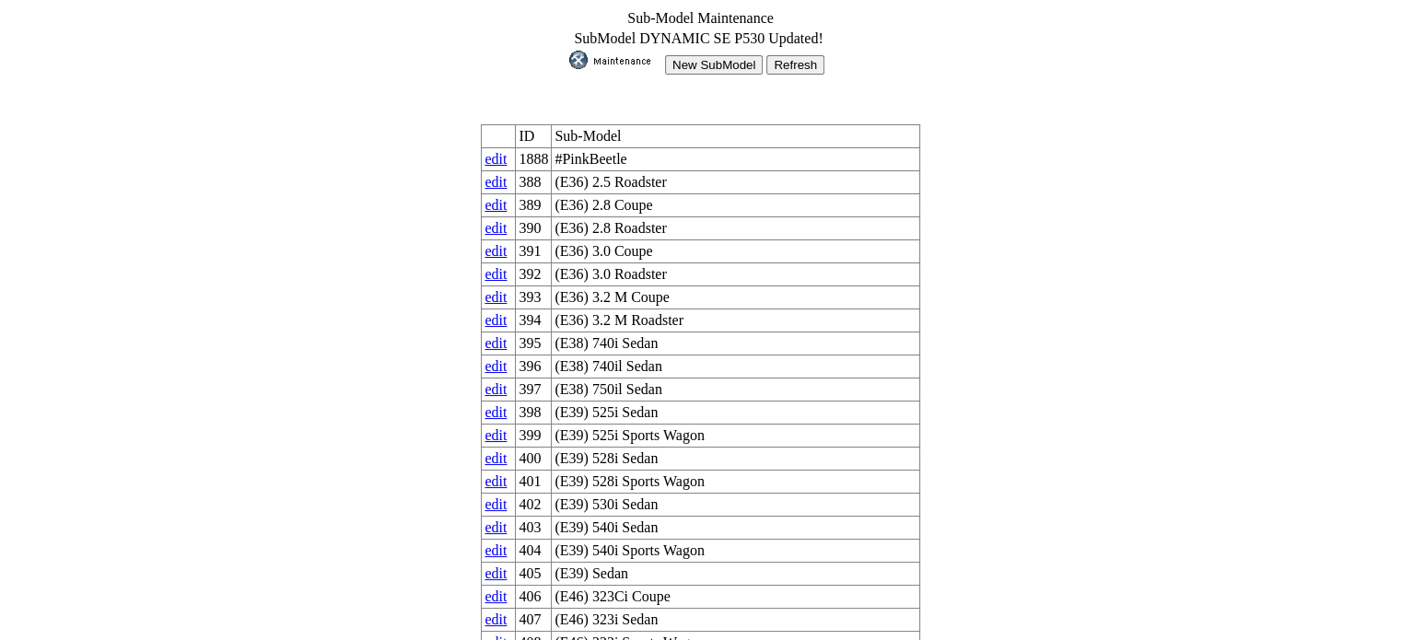
click at [695, 58] on input "New SubModel" at bounding box center [714, 64] width 98 height 19
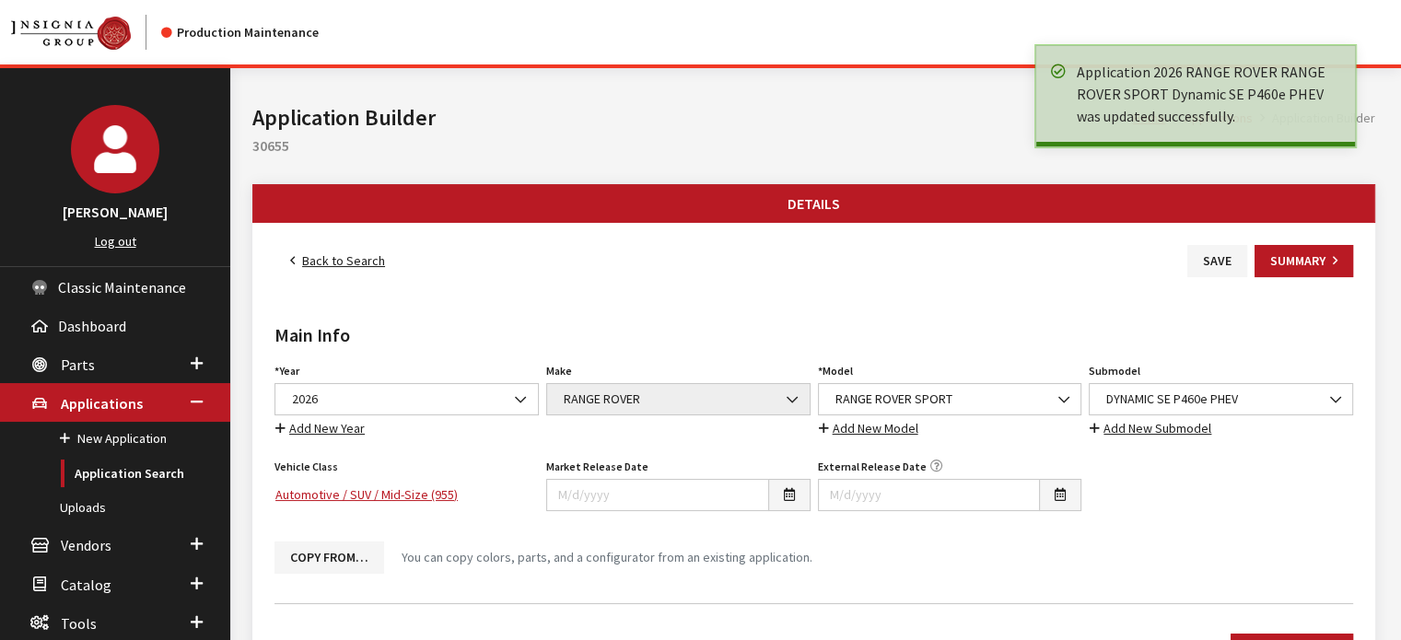
click at [368, 258] on link "Back to Search" at bounding box center [337, 261] width 126 height 32
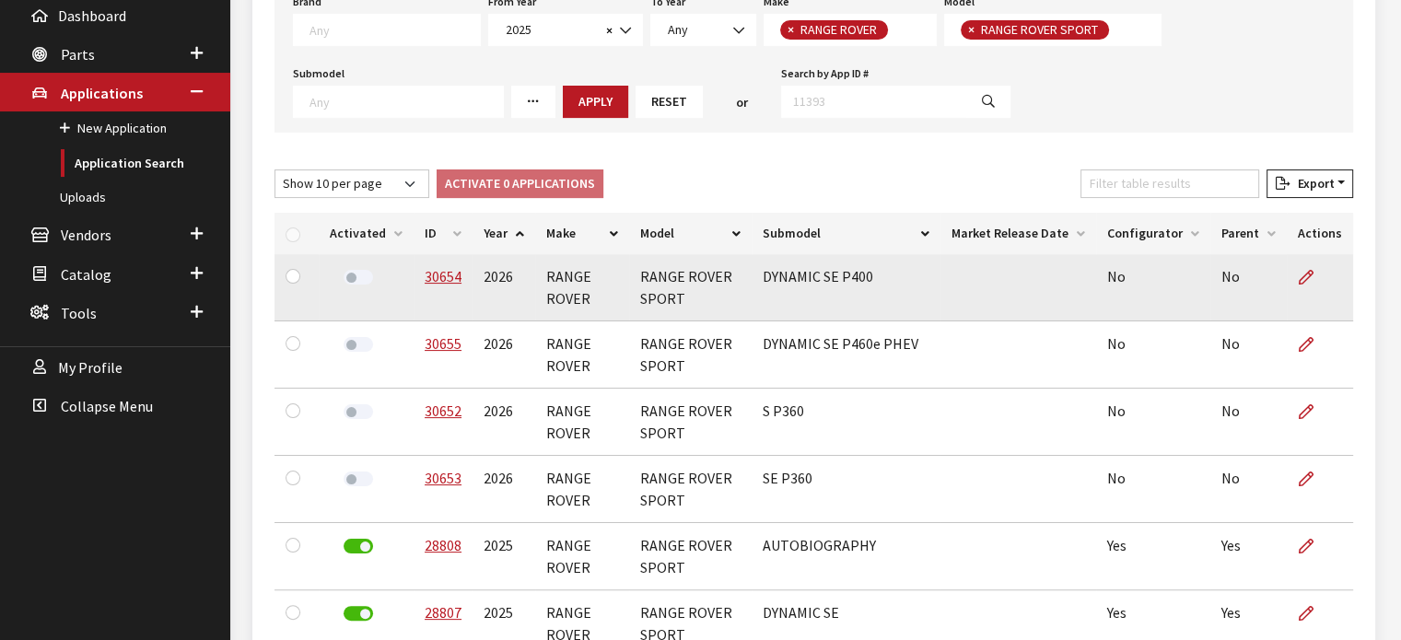
scroll to position [368, 0]
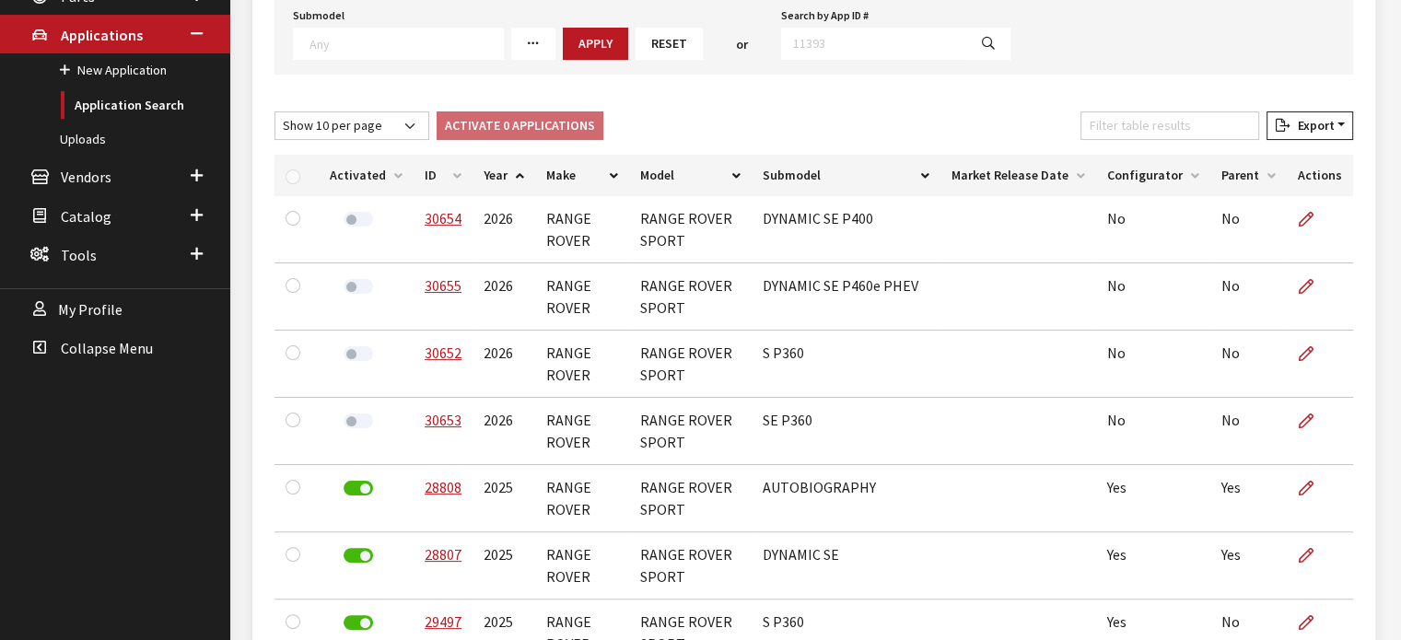
click at [442, 176] on th "ID" at bounding box center [442, 175] width 59 height 41
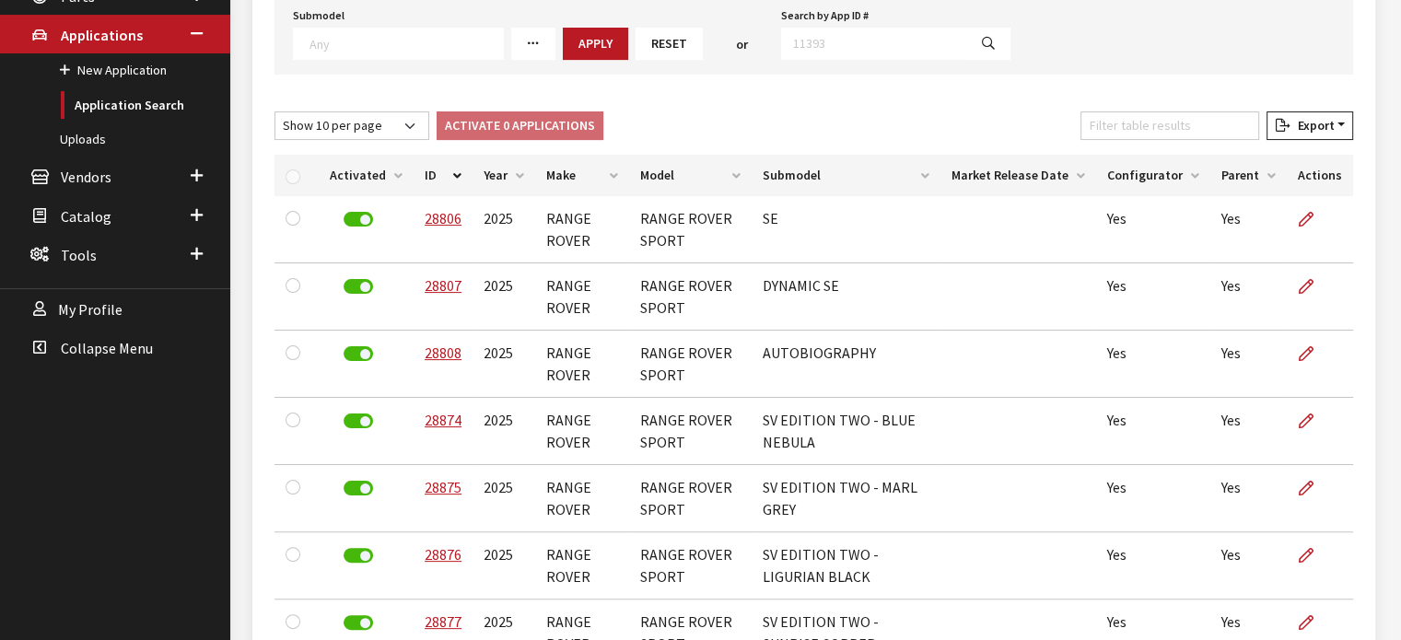
click at [463, 185] on th "ID" at bounding box center [442, 175] width 59 height 41
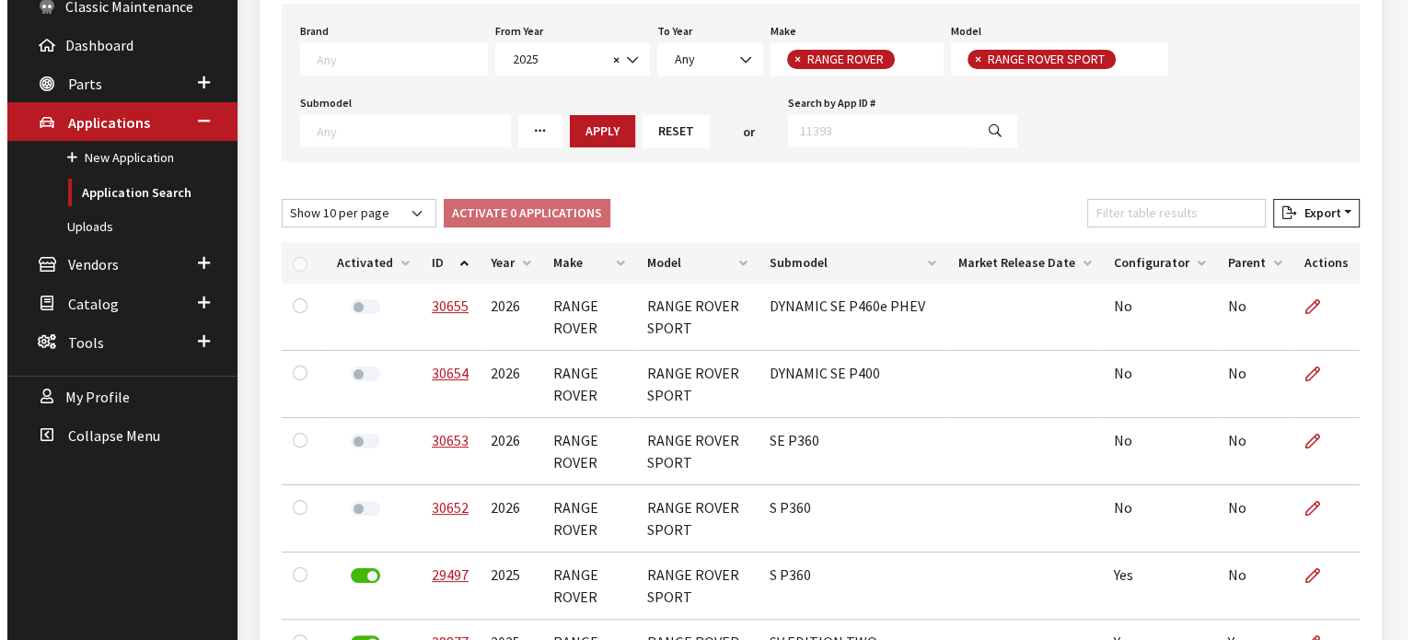
scroll to position [92, 0]
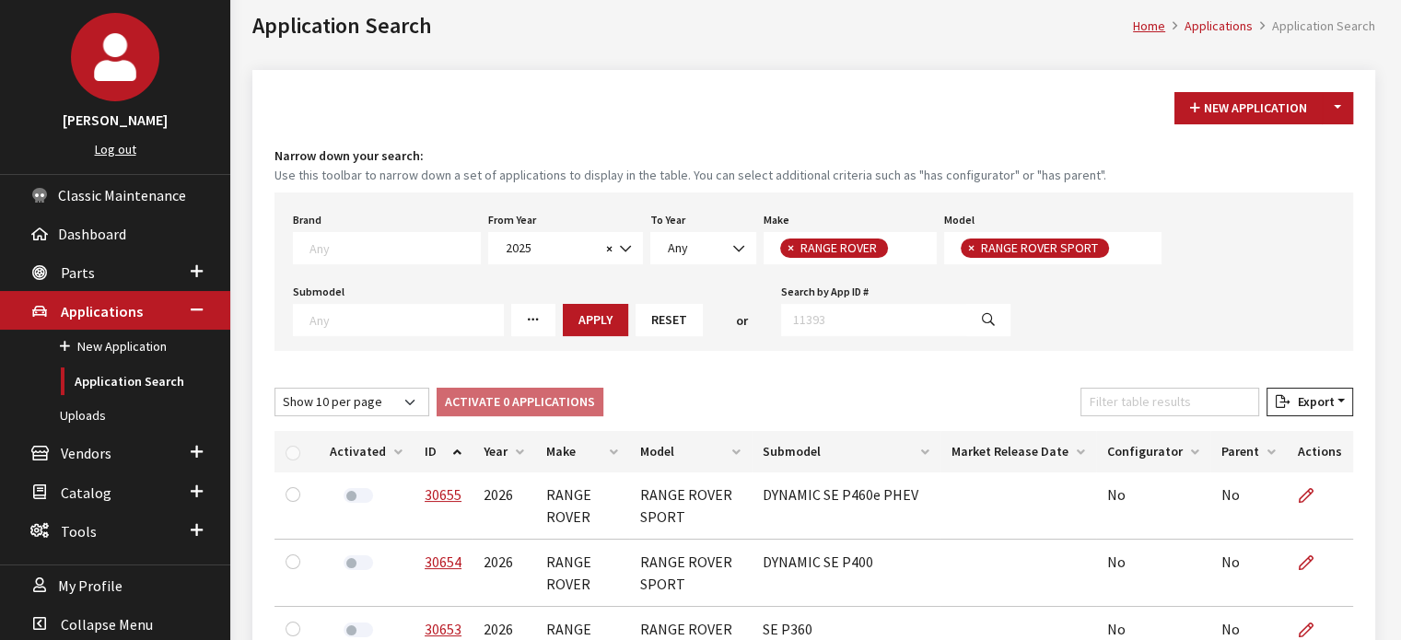
drag, startPoint x: 1333, startPoint y: 106, endPoint x: 1330, endPoint y: 126, distance: 20.4
click at [1333, 106] on button "Toggle Dropdown" at bounding box center [1336, 108] width 31 height 32
click at [1289, 154] on button "New From Existing..." at bounding box center [1273, 147] width 158 height 32
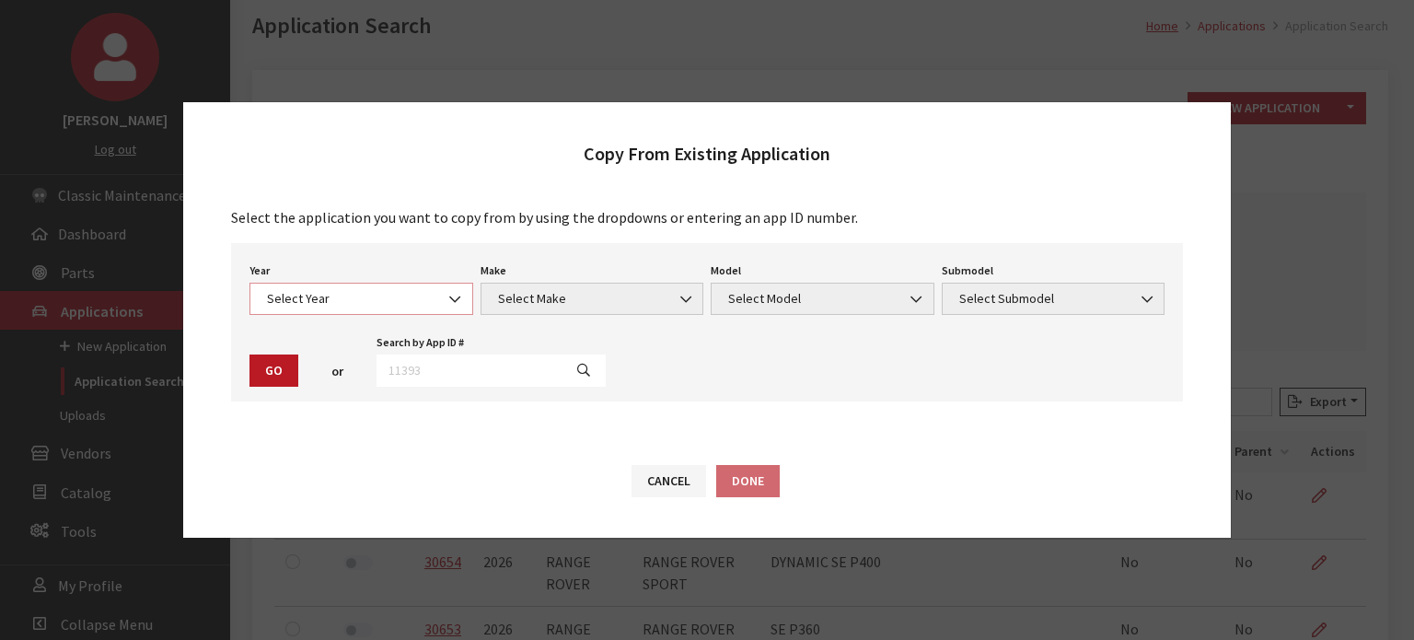
click at [401, 295] on span "Select Year" at bounding box center [362, 298] width 200 height 19
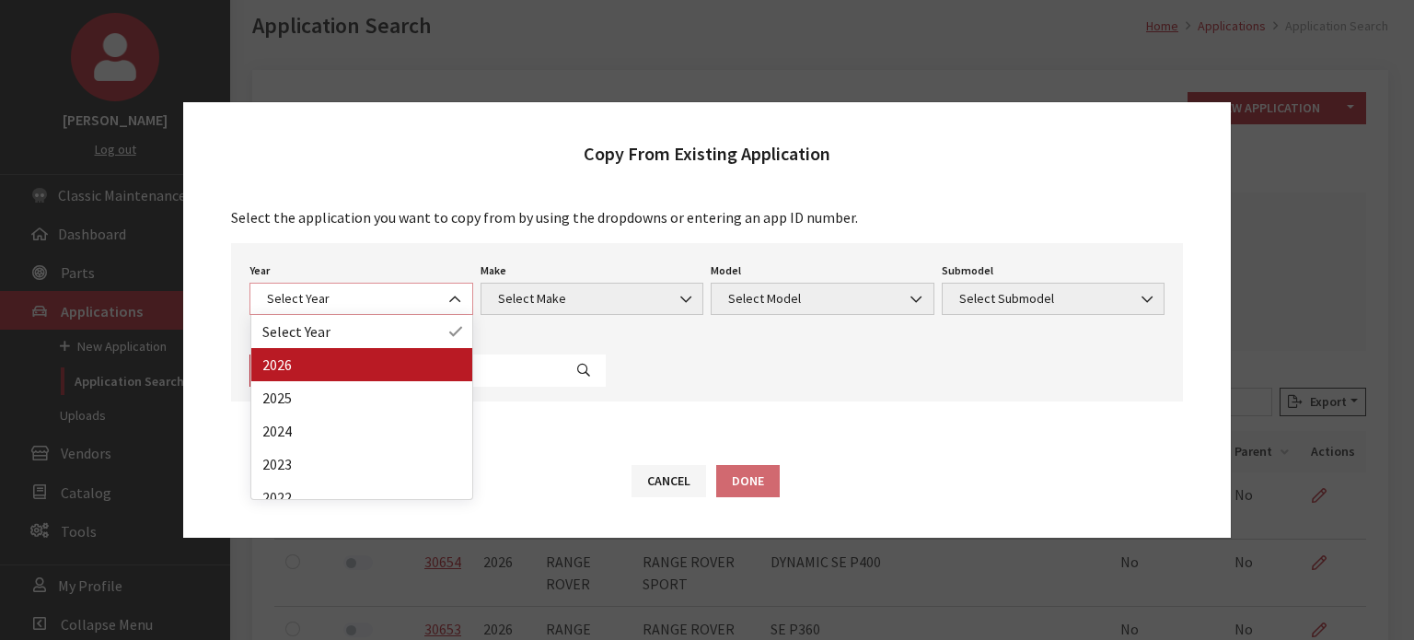
select select "44"
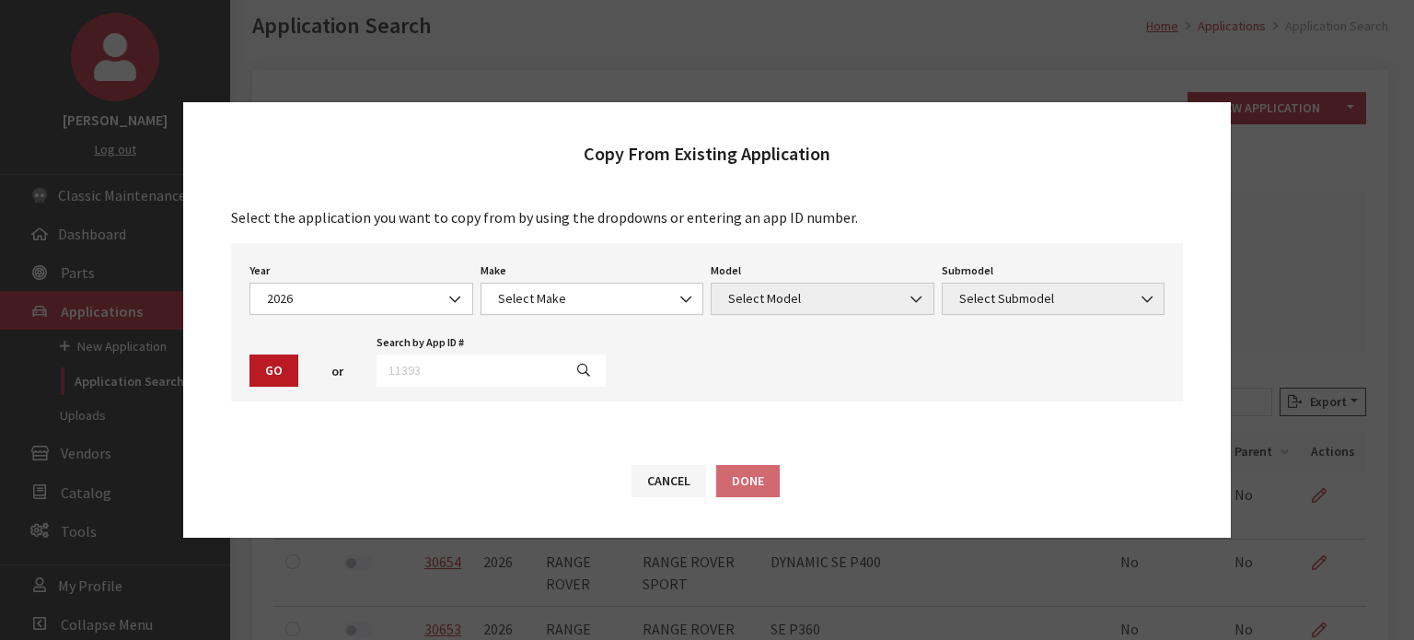
click at [567, 332] on div "Search by App ID # The value must be numeric." at bounding box center [491, 358] width 237 height 57
click at [566, 298] on span "Select Make" at bounding box center [593, 298] width 200 height 19
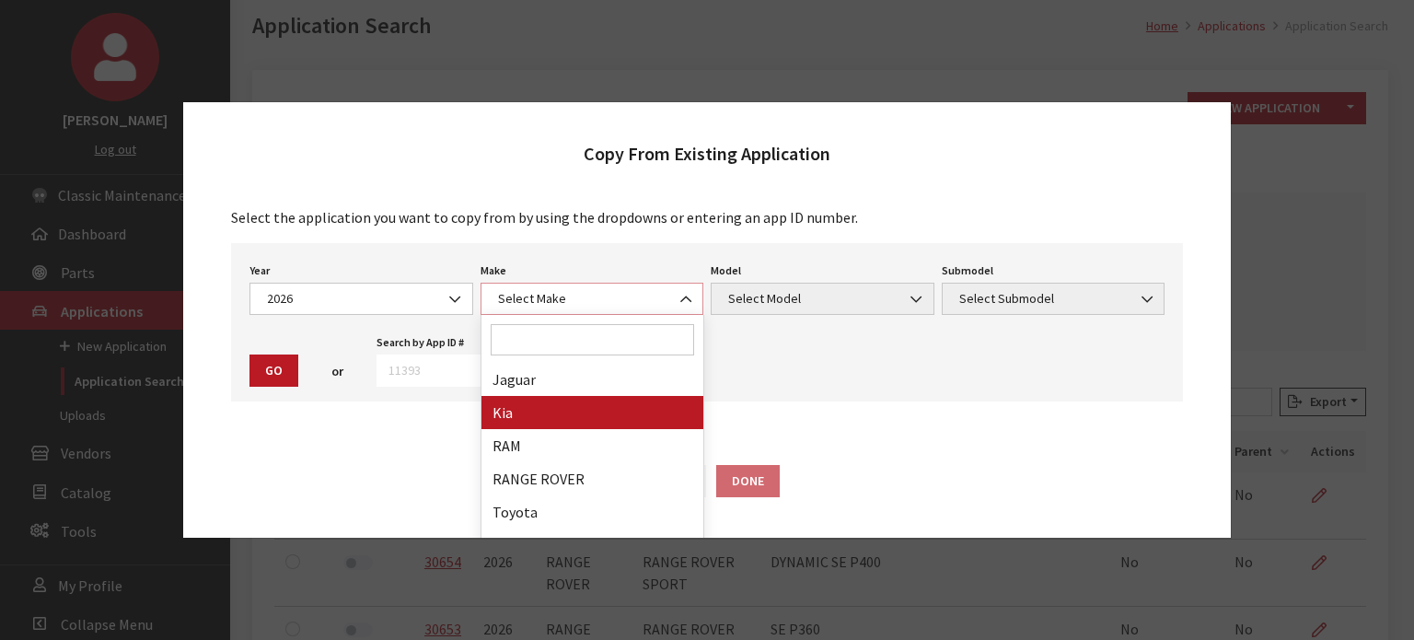
scroll to position [346, 0]
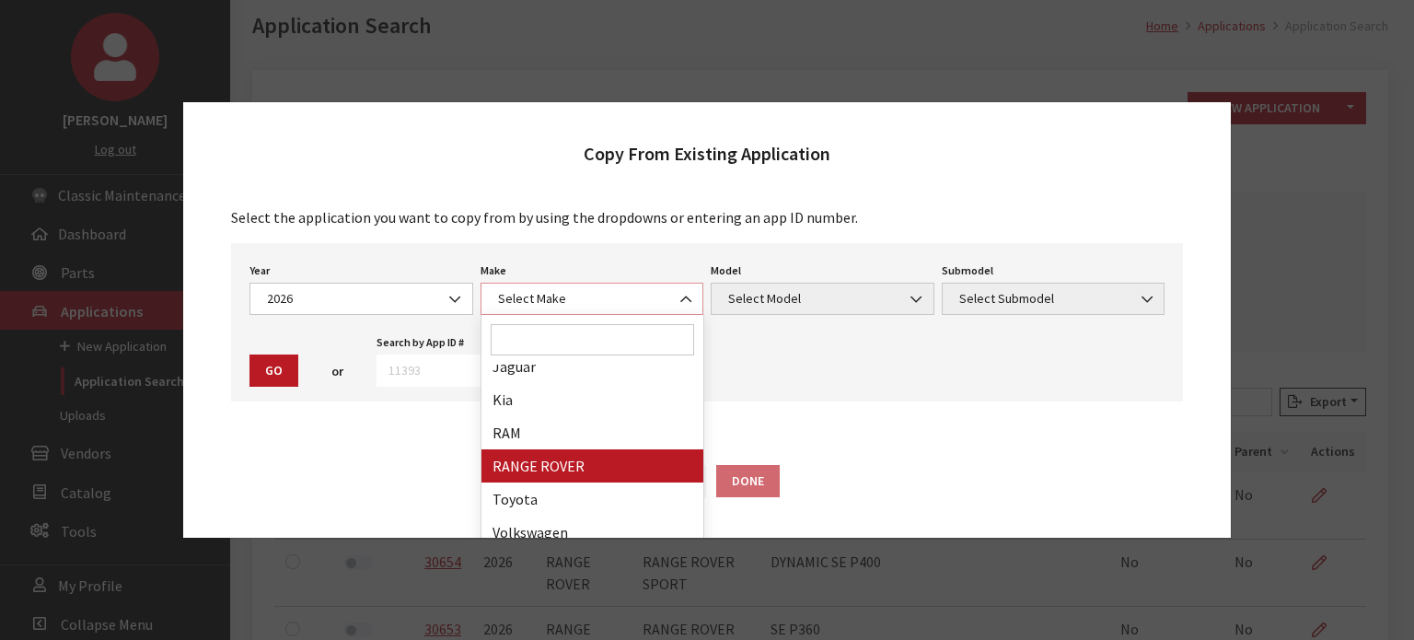
select select "66"
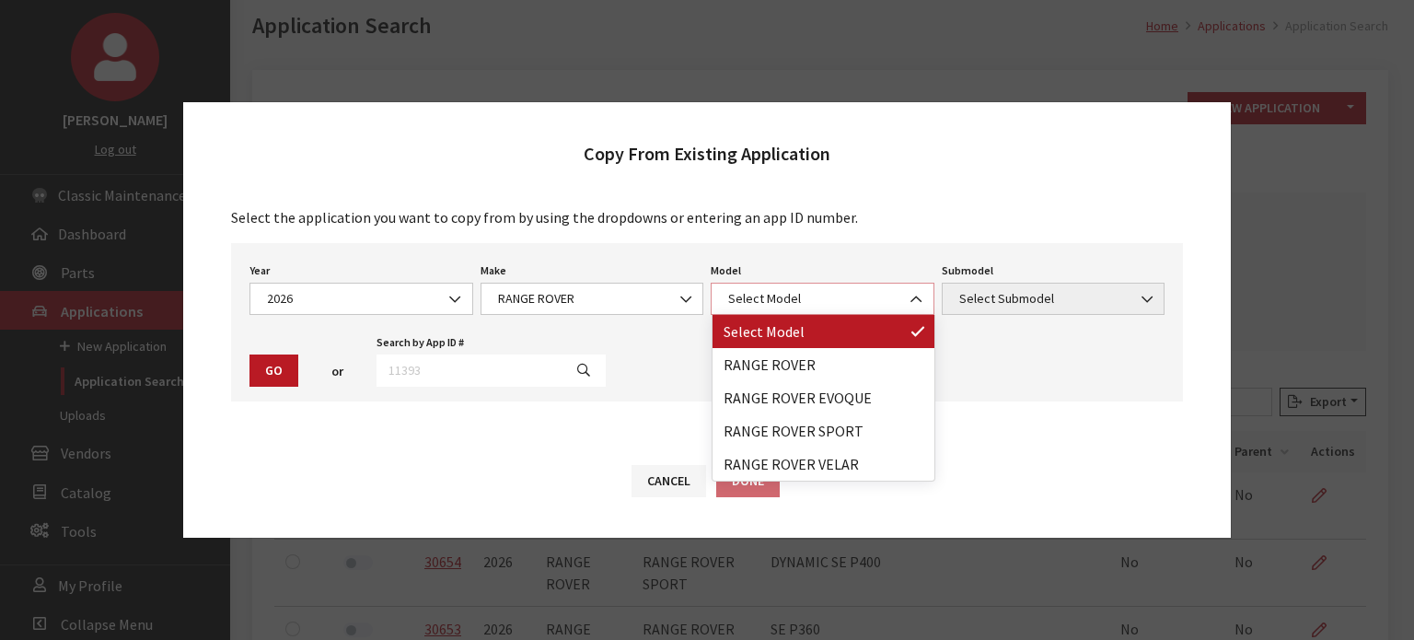
click at [824, 290] on span "Select Model" at bounding box center [823, 298] width 200 height 19
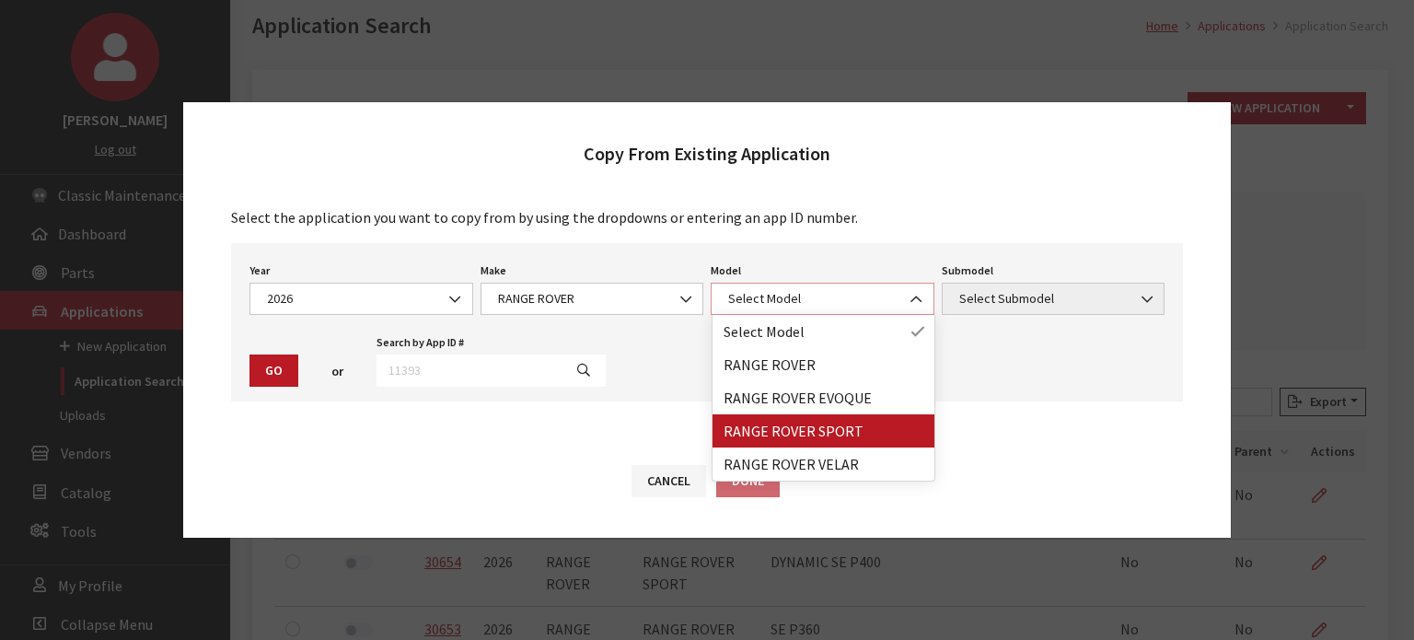
select select "1350"
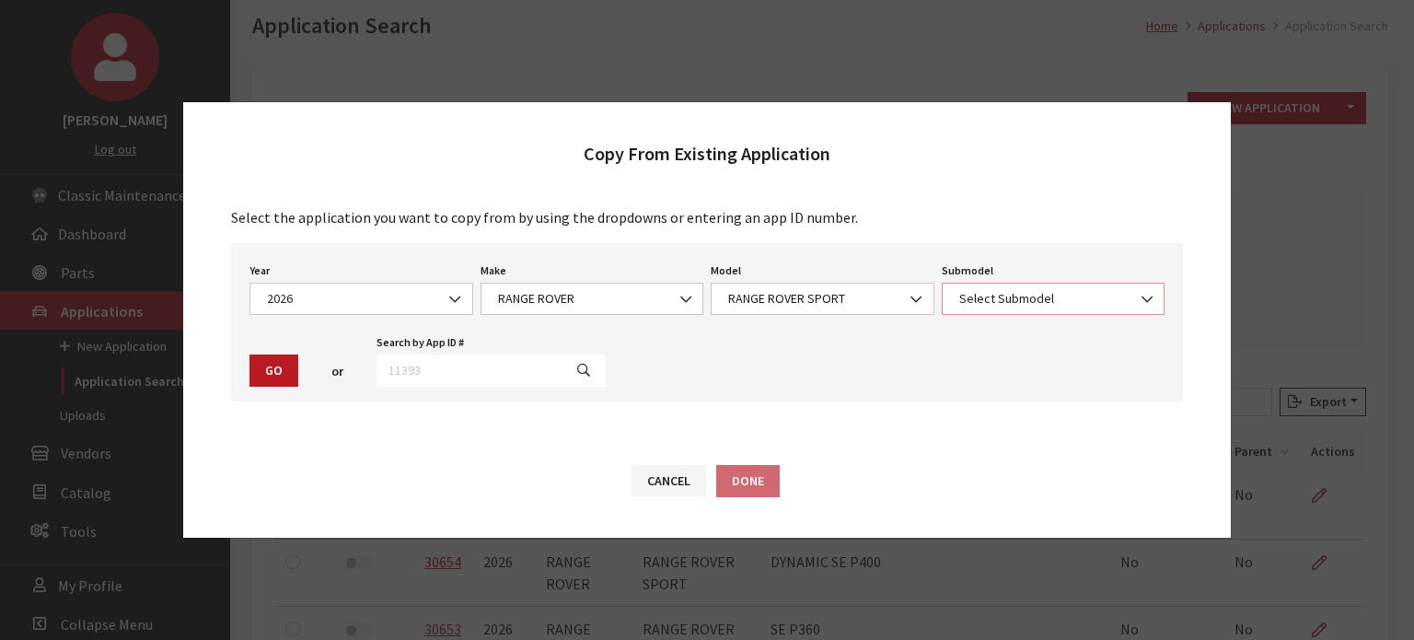
click at [1123, 283] on span "Select Submodel" at bounding box center [1054, 299] width 224 height 32
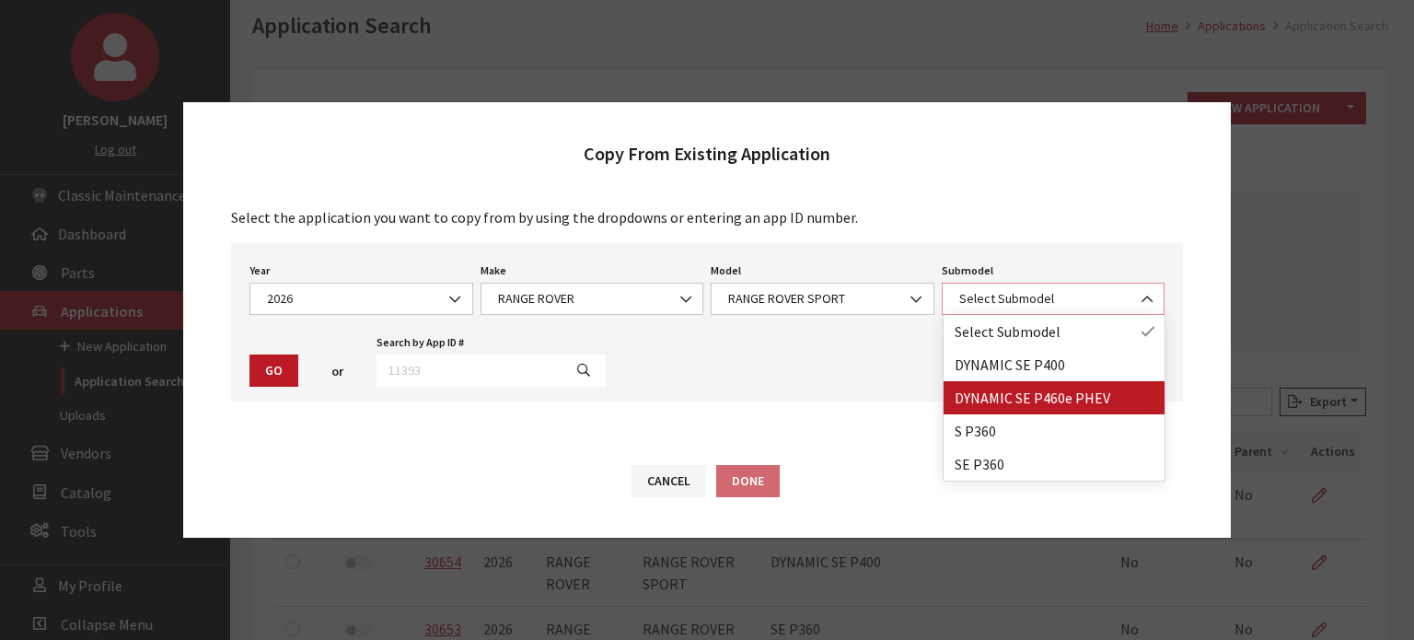
select select "4821"
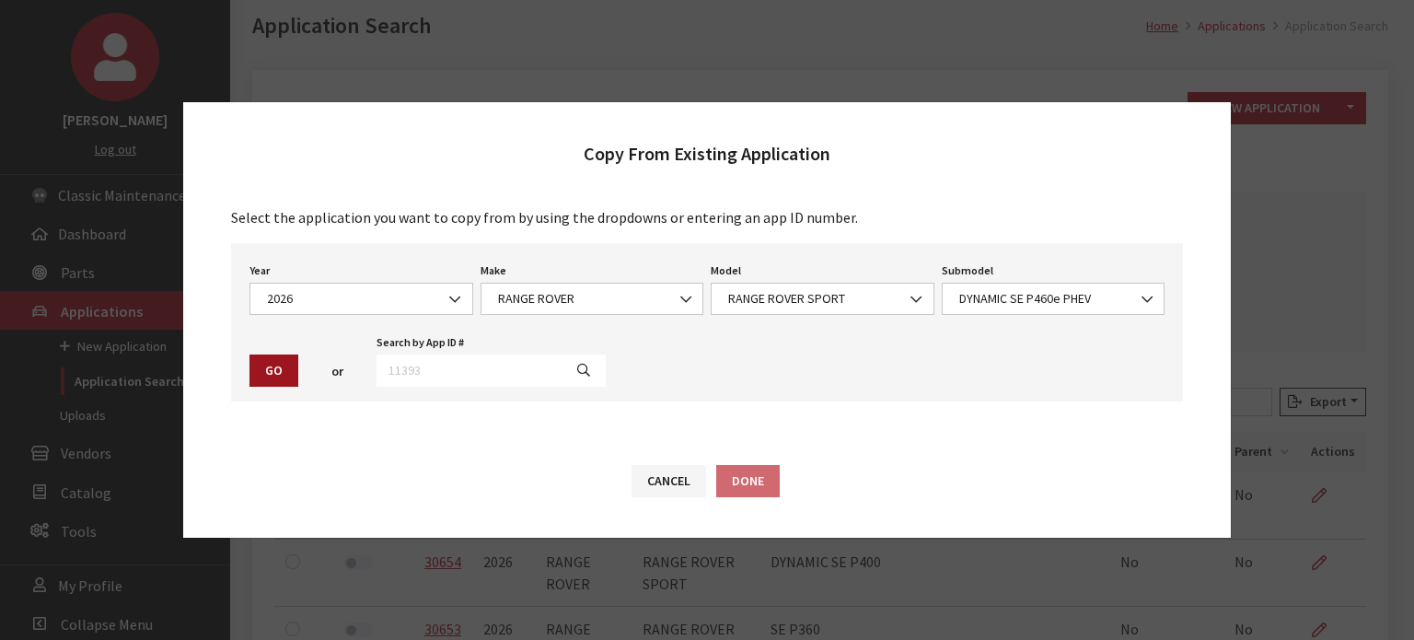
click at [280, 365] on button "Go" at bounding box center [274, 371] width 49 height 32
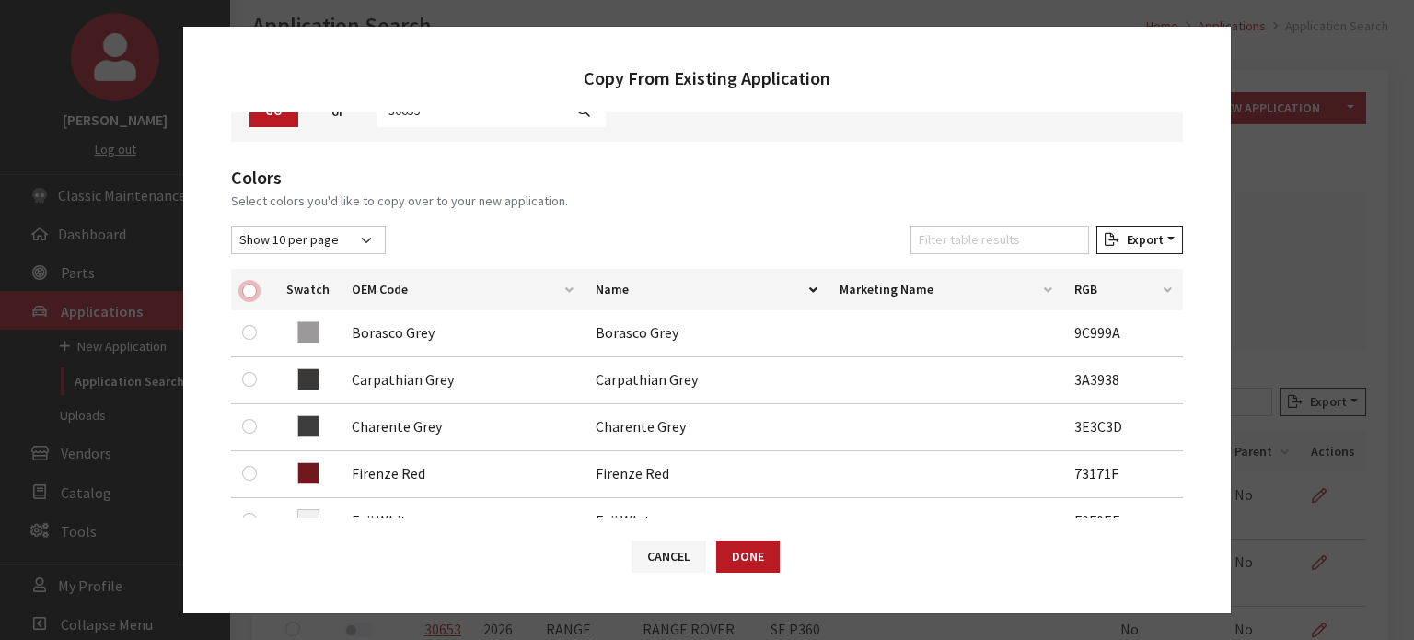
click at [247, 287] on input "checkbox" at bounding box center [249, 291] width 15 height 15
checkbox input "true"
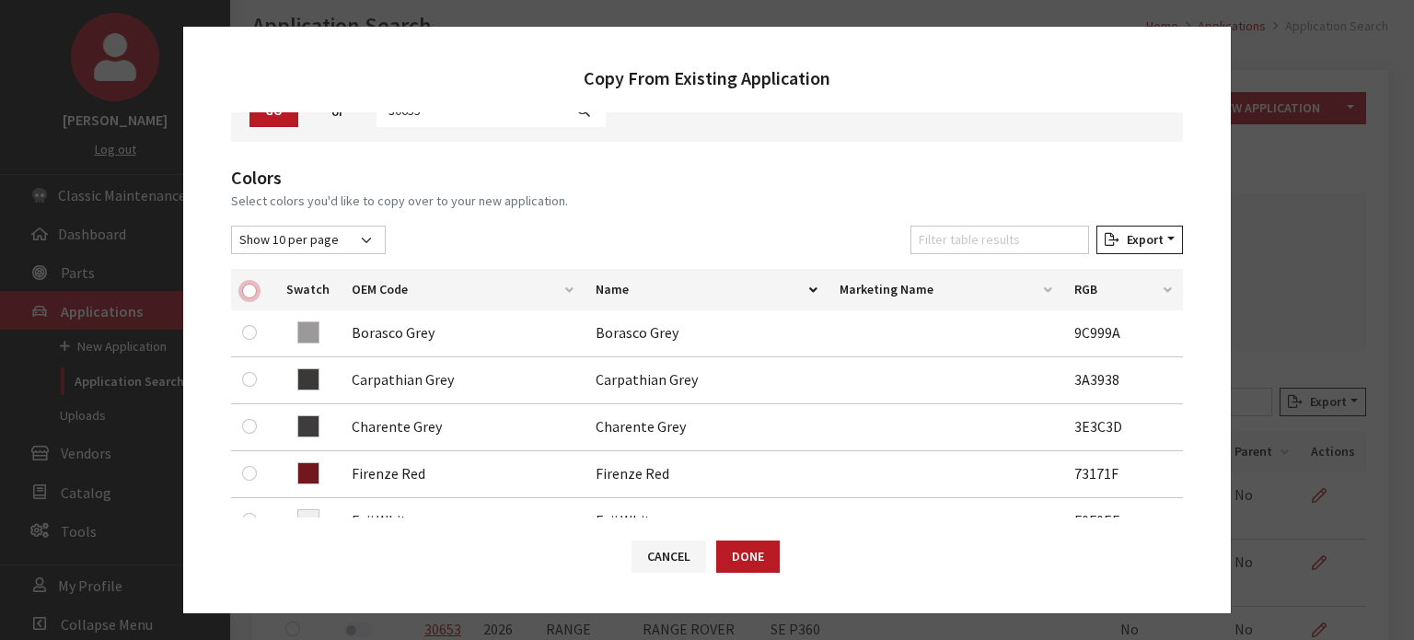
checkbox input "true"
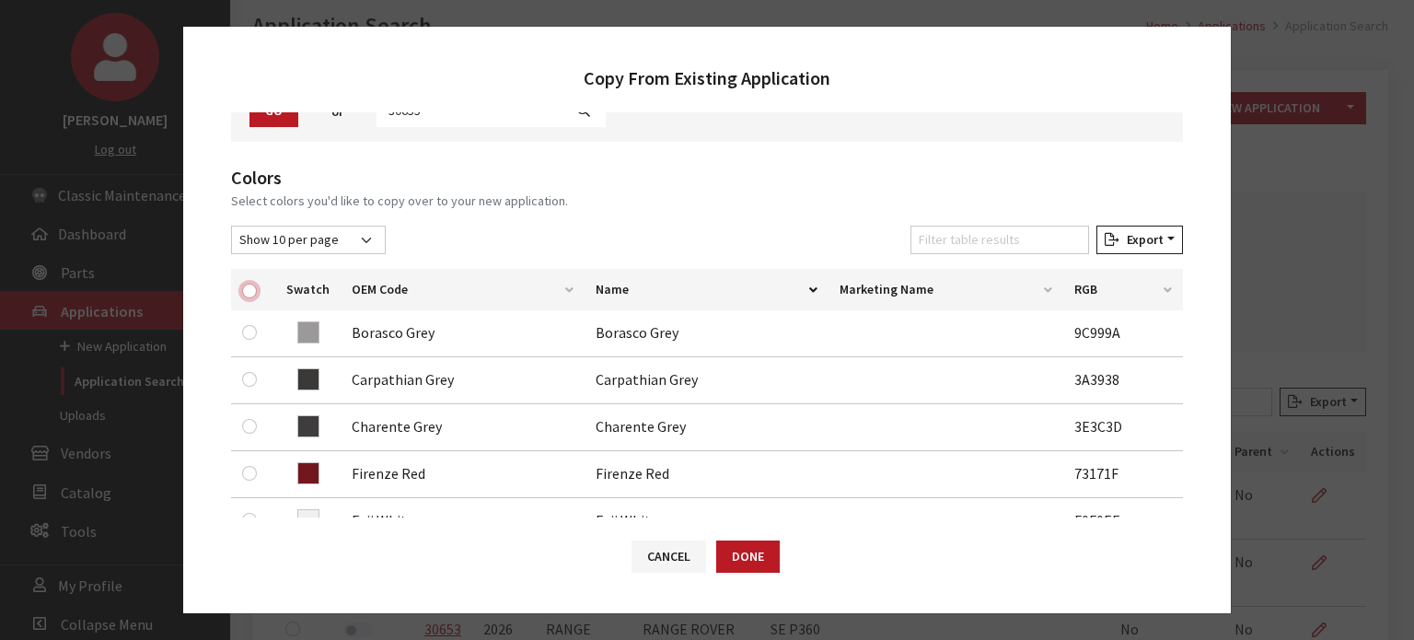
checkbox input "true"
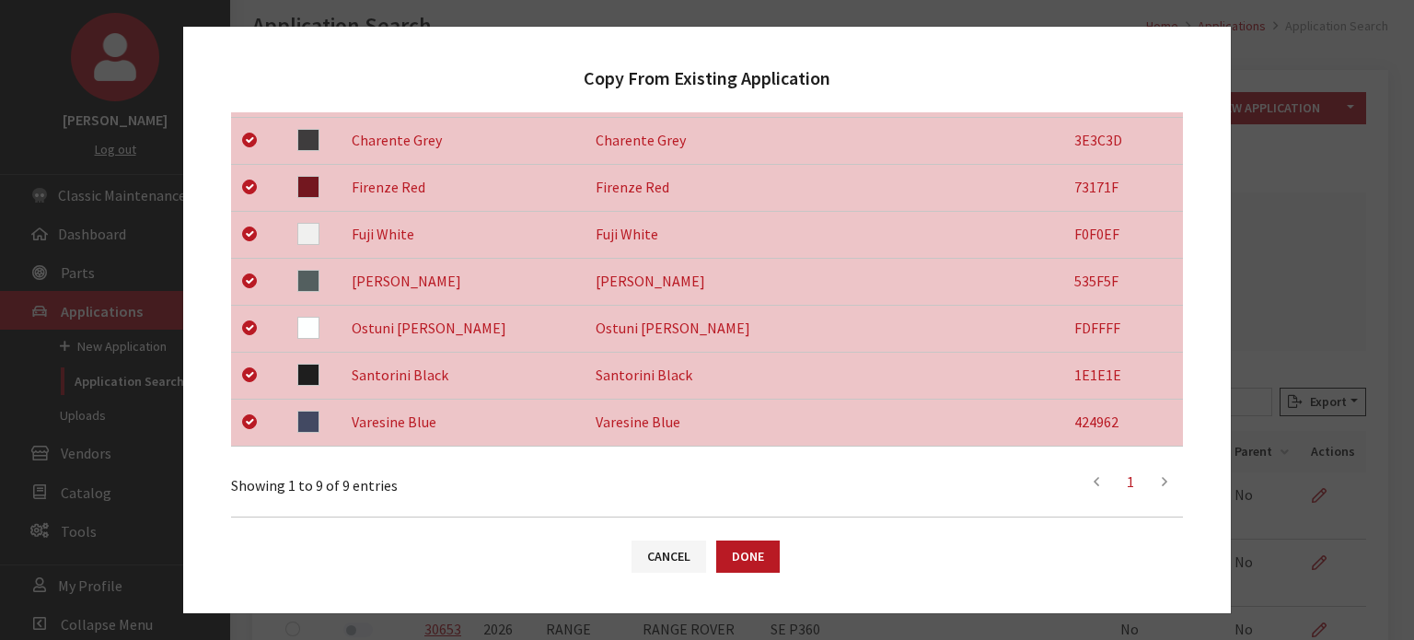
scroll to position [722, 0]
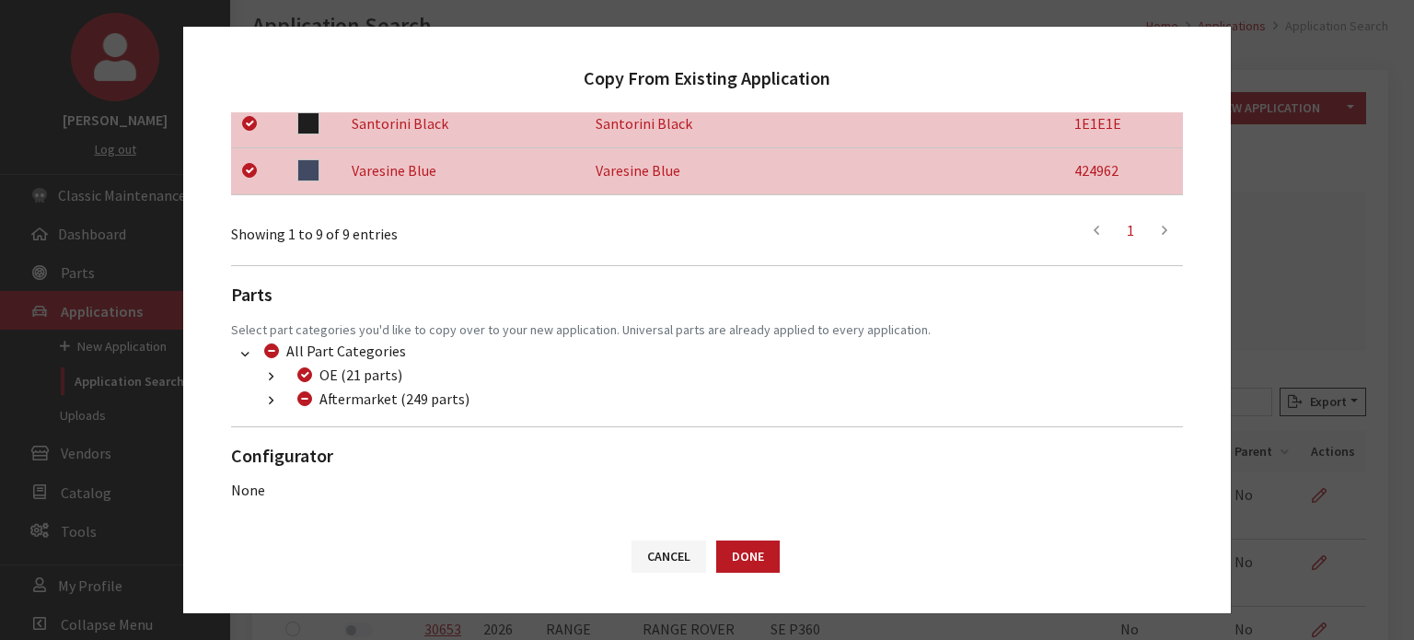
click at [267, 396] on button "button" at bounding box center [271, 400] width 36 height 21
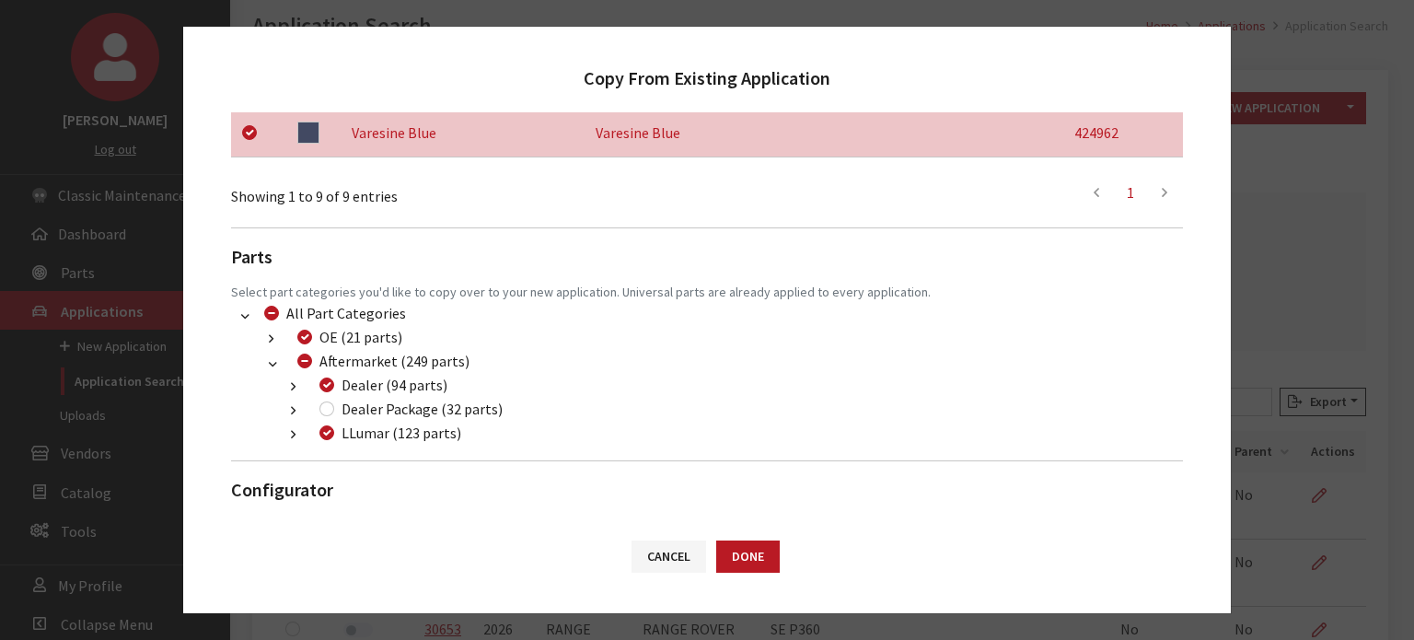
scroll to position [794, 0]
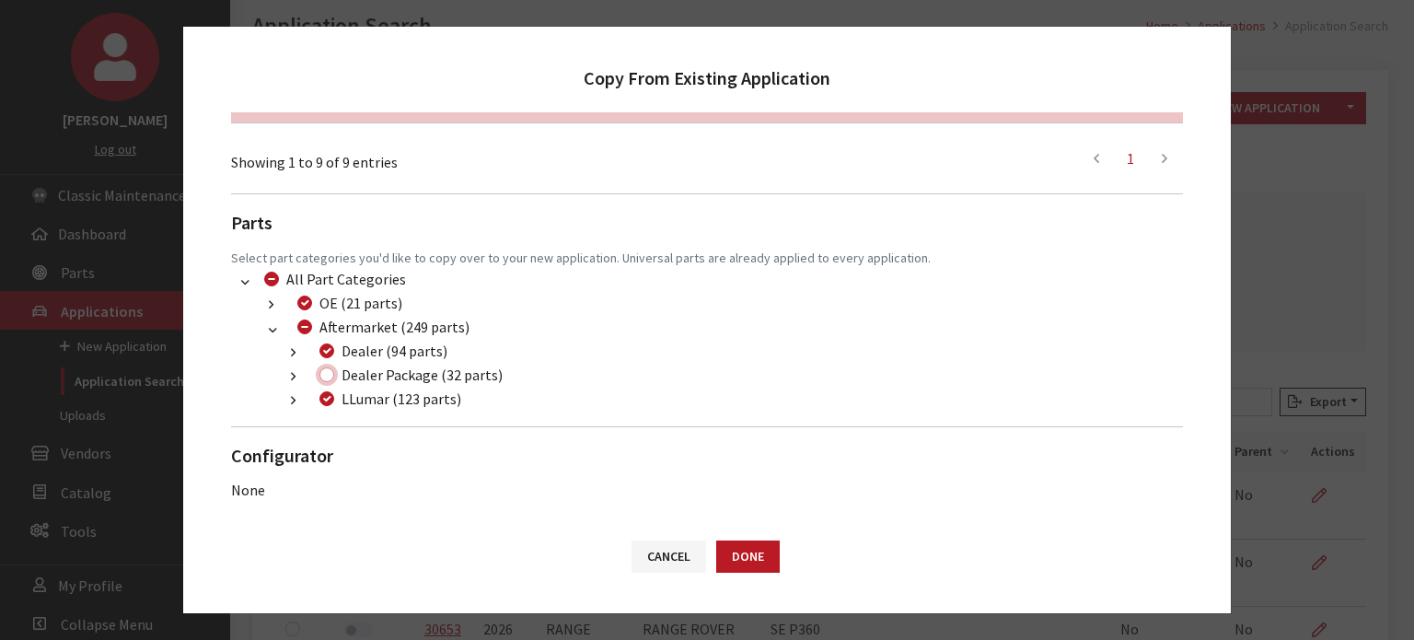
click at [324, 378] on input "Dealer Package (32 parts)" at bounding box center [327, 374] width 15 height 15
checkbox input "true"
click at [771, 563] on button "Done" at bounding box center [748, 557] width 64 height 32
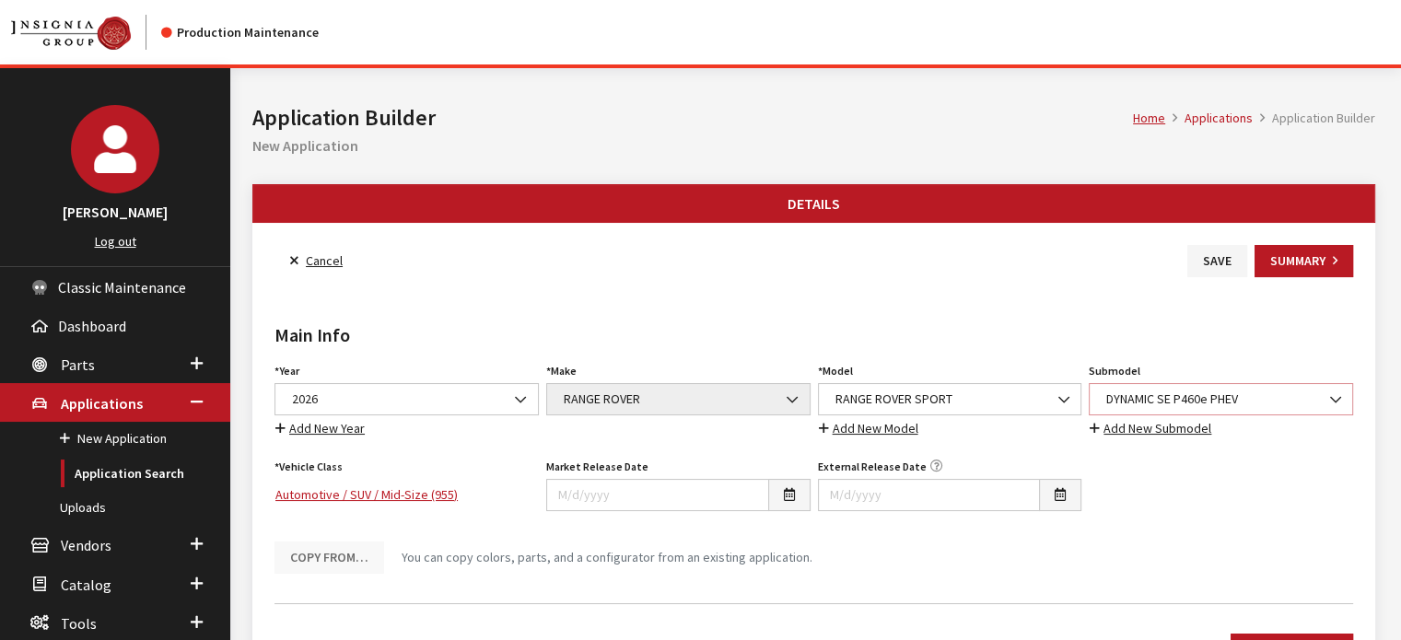
click at [1174, 409] on span "DYNAMIC SE P460e PHEV" at bounding box center [1220, 399] width 264 height 32
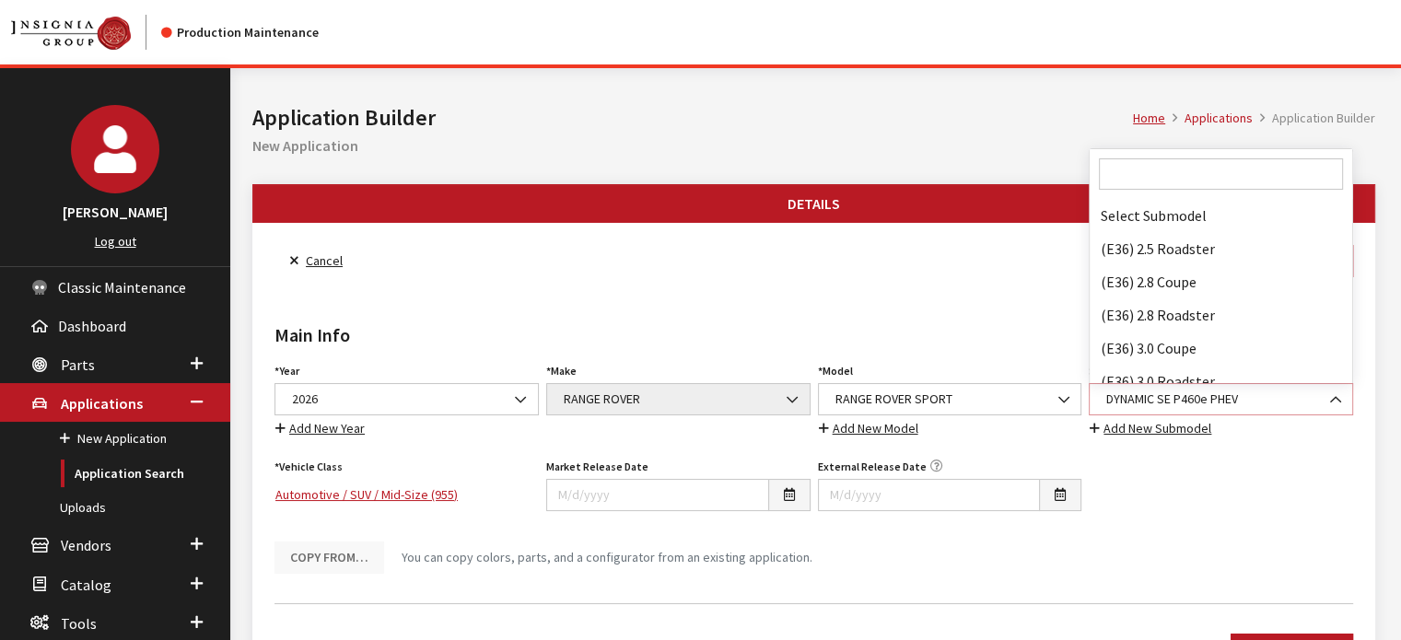
scroll to position [63939, 0]
select select "4822"
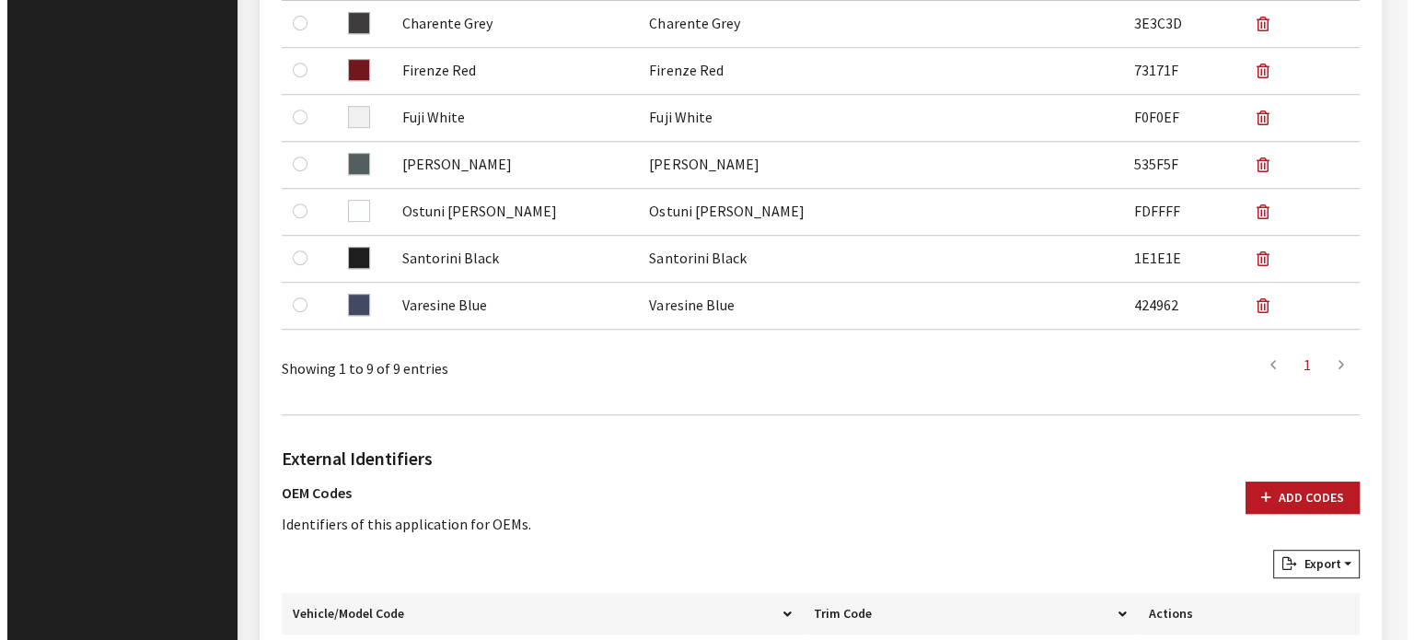
scroll to position [1258, 0]
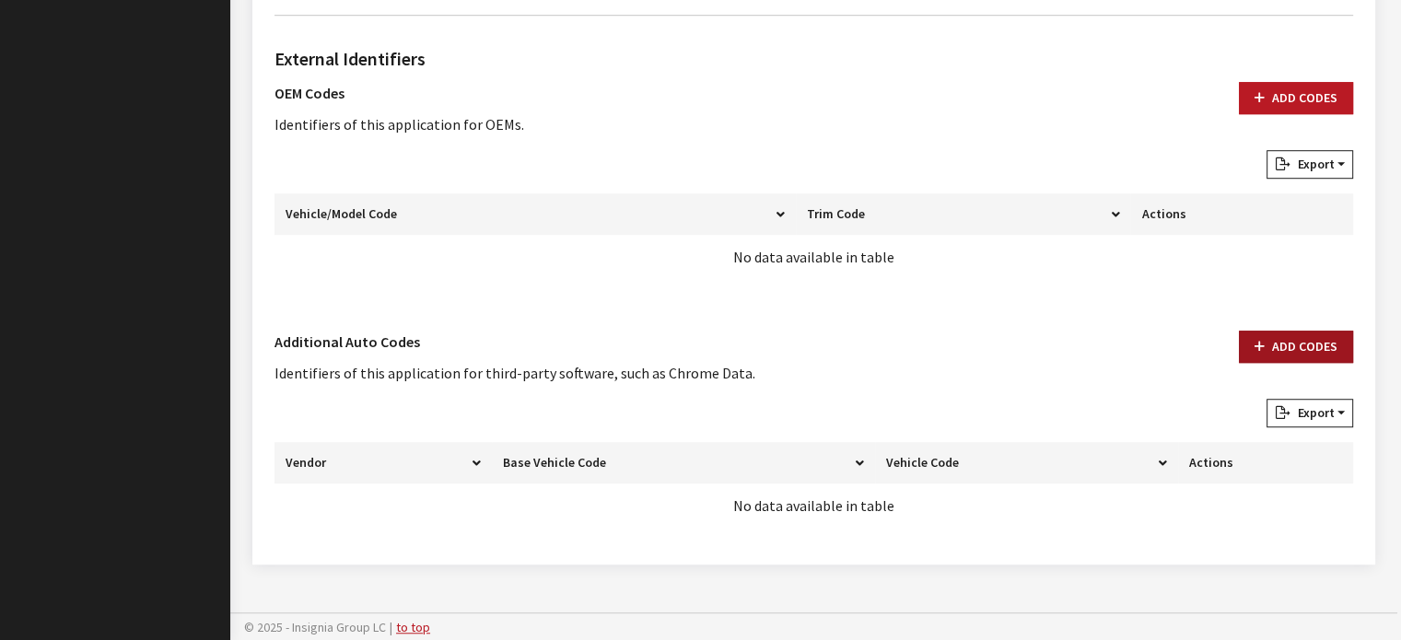
click at [1264, 353] on button "Add Codes" at bounding box center [1296, 347] width 114 height 32
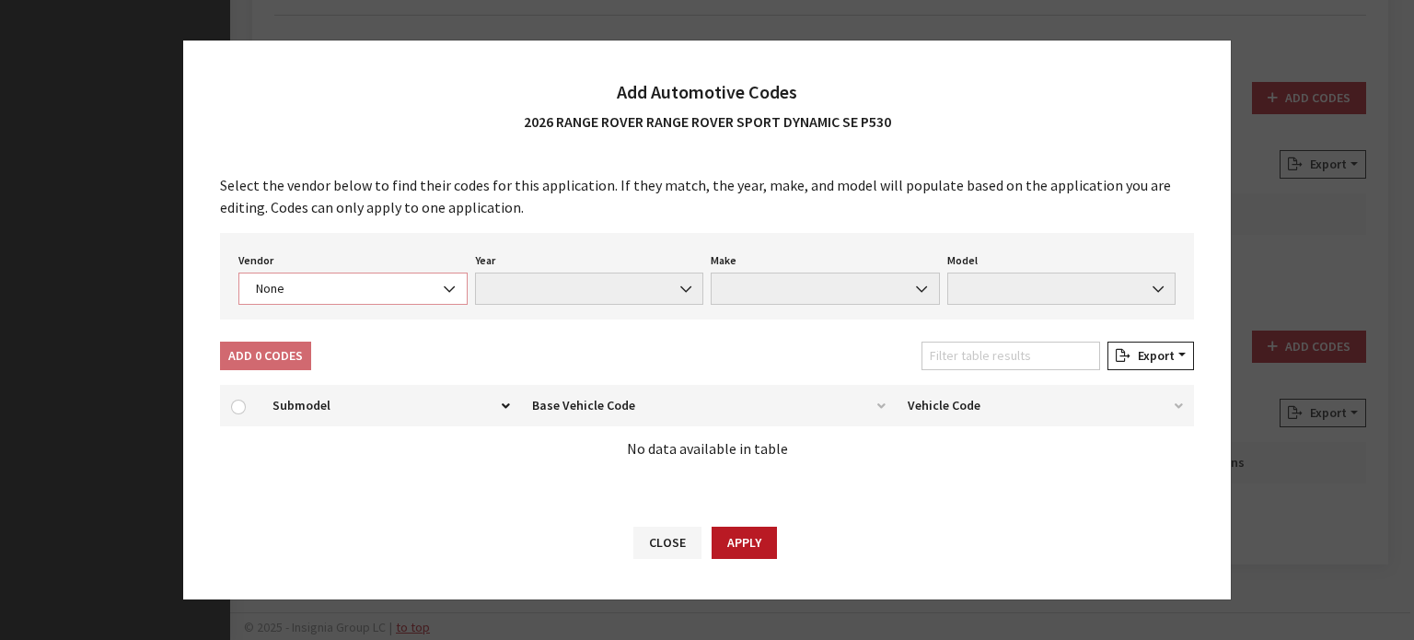
click at [322, 275] on span "None" at bounding box center [353, 289] width 229 height 32
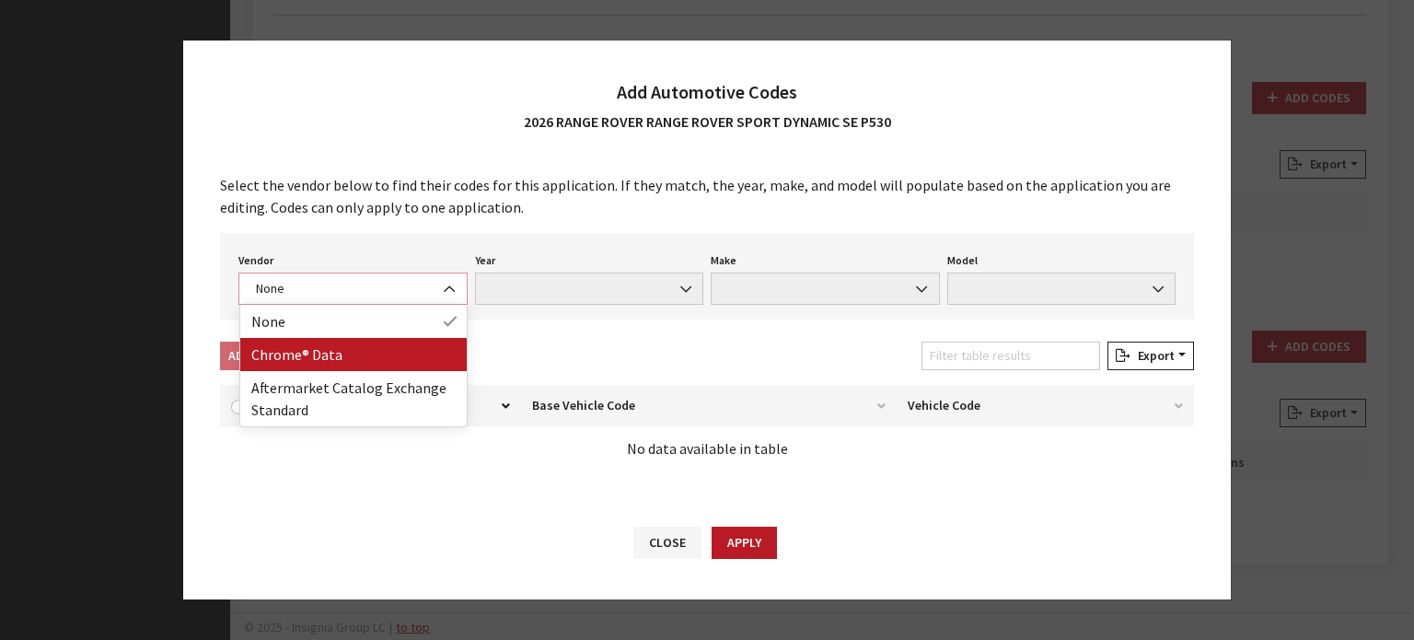
select select "4"
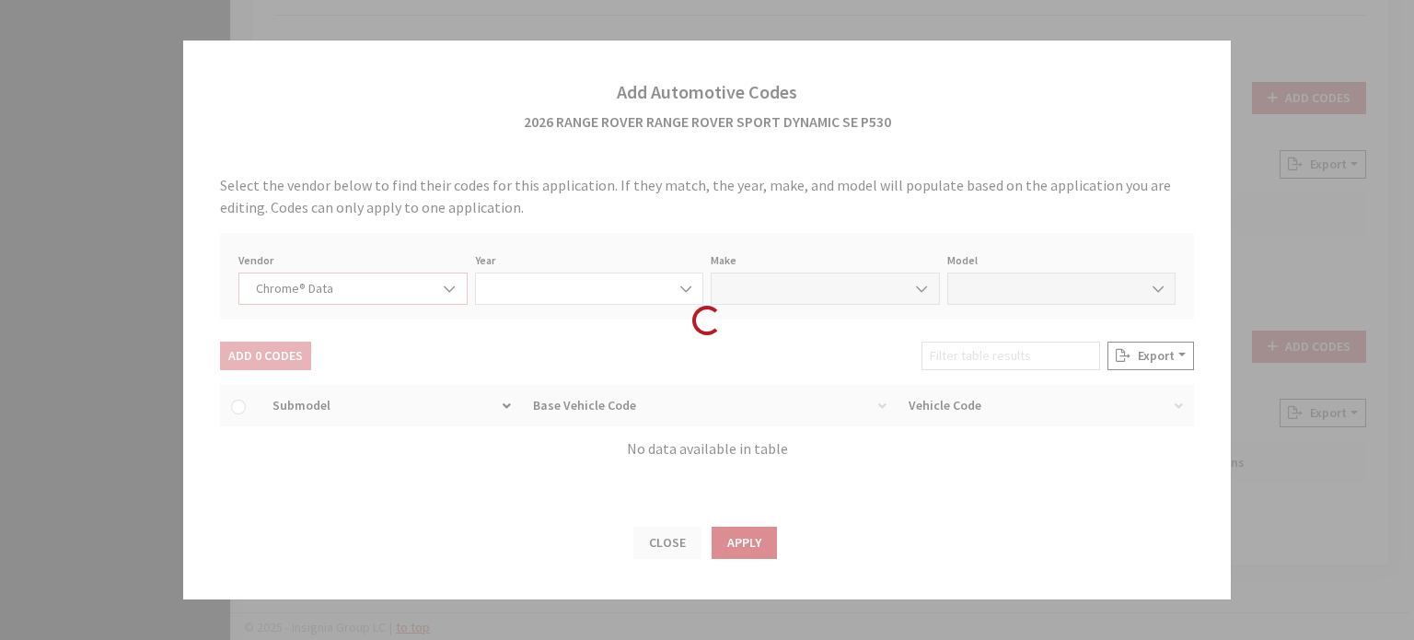
select select "2026"
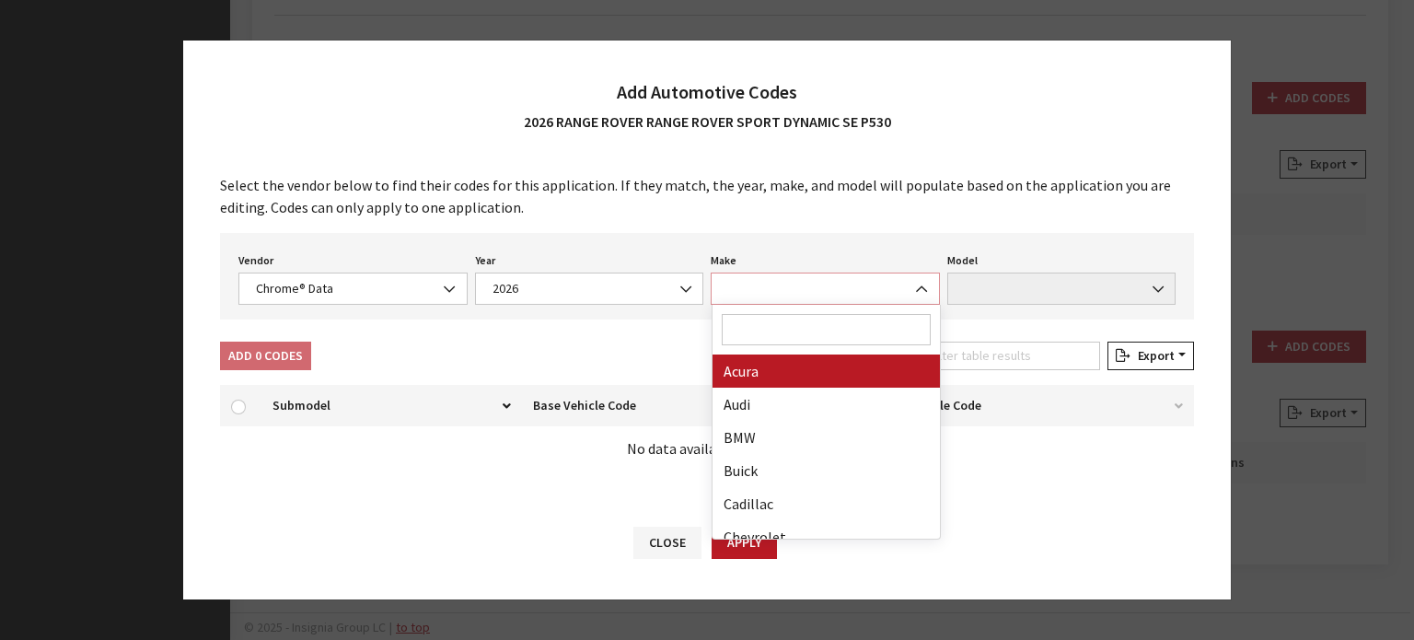
click at [774, 284] on span at bounding box center [825, 289] width 229 height 32
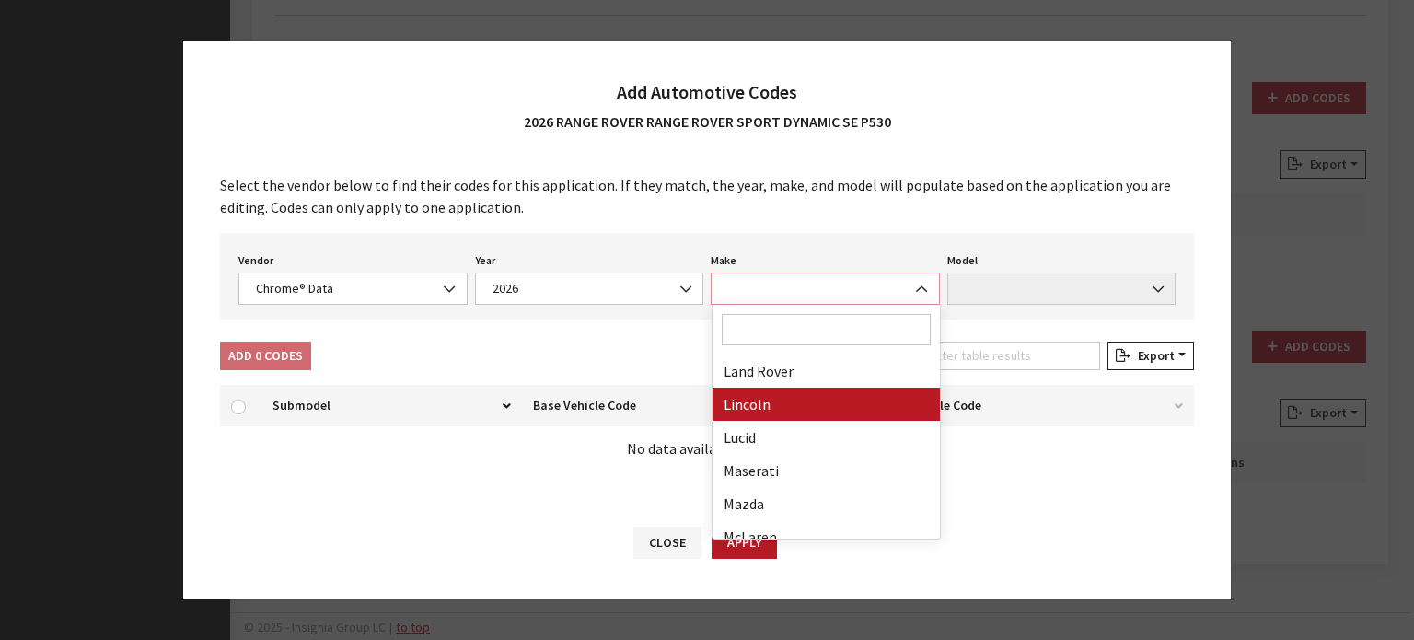
scroll to position [457, 0]
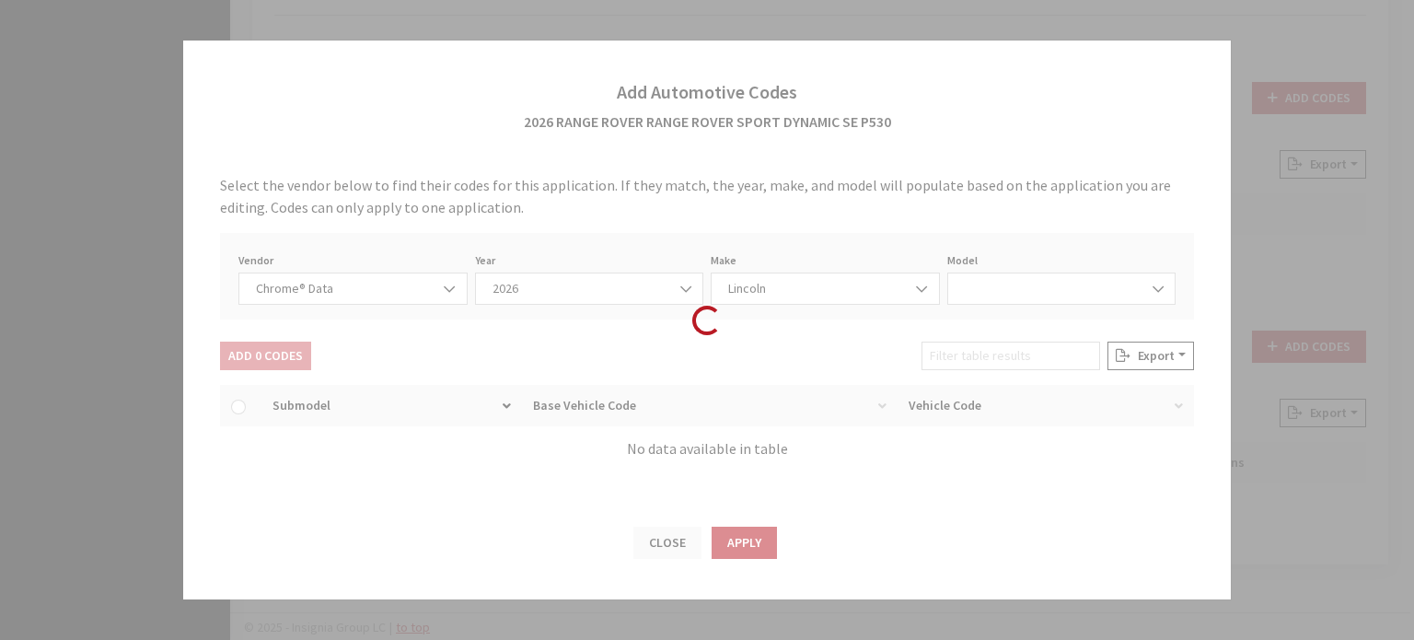
drag, startPoint x: 815, startPoint y: 496, endPoint x: 797, endPoint y: 428, distance: 70.4
click at [815, 496] on div "Loading..." at bounding box center [707, 320] width 1414 height 640
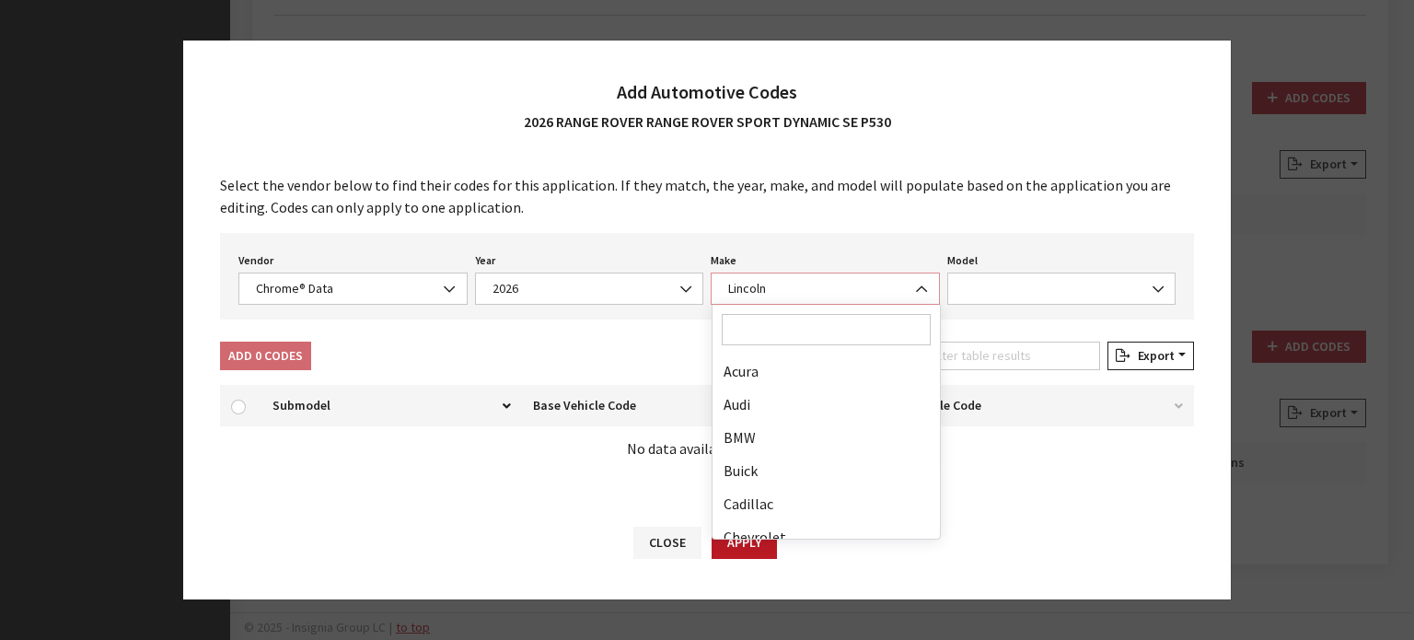
click at [767, 280] on span "Lincoln" at bounding box center [825, 288] width 205 height 19
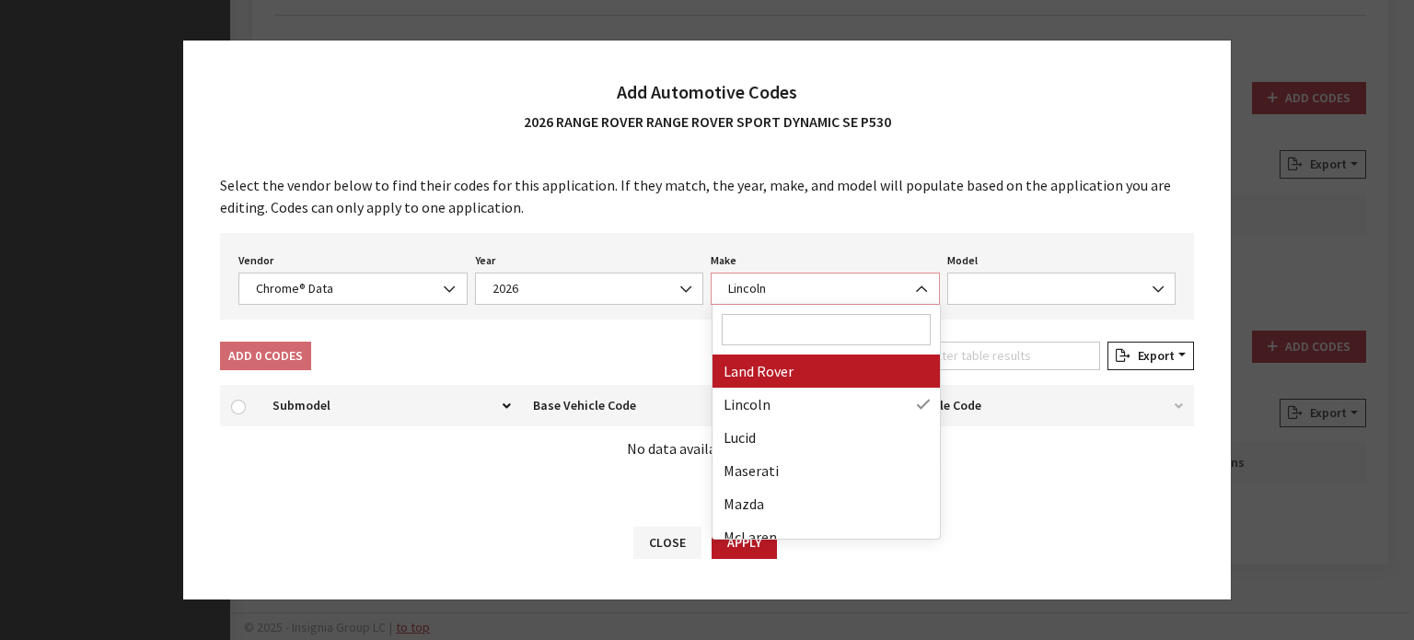
select select "23"
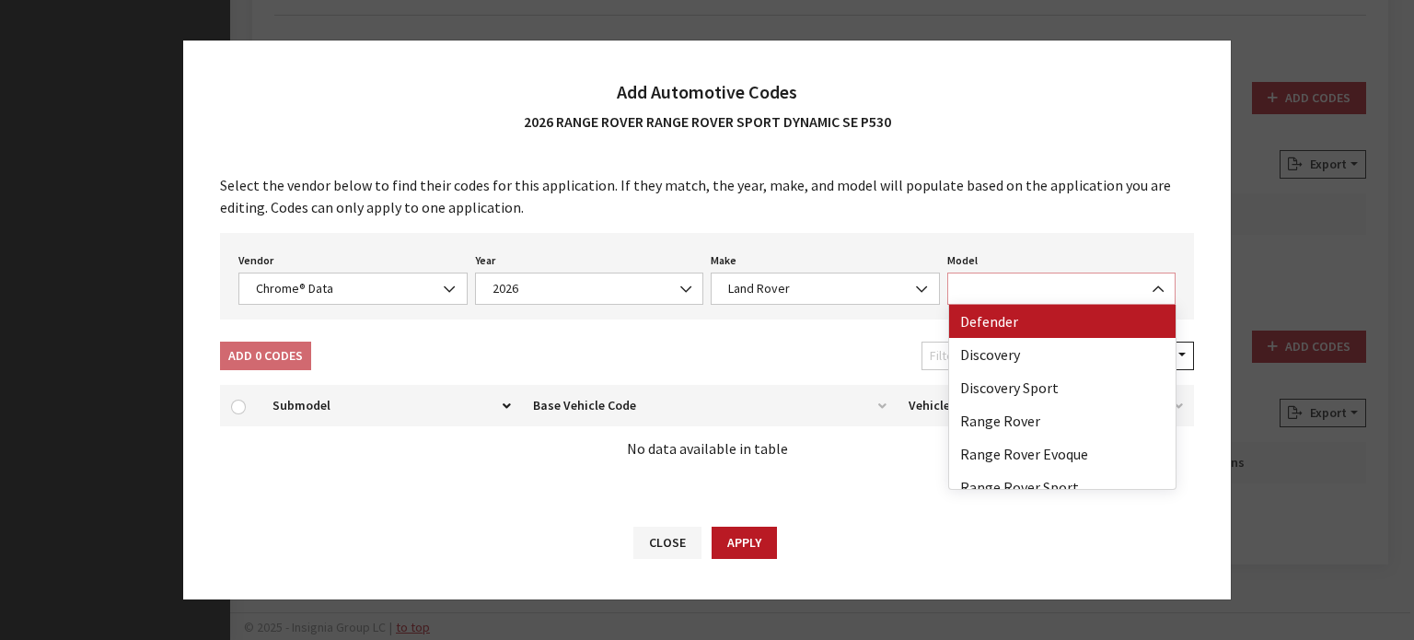
click at [993, 292] on span at bounding box center [1062, 289] width 229 height 32
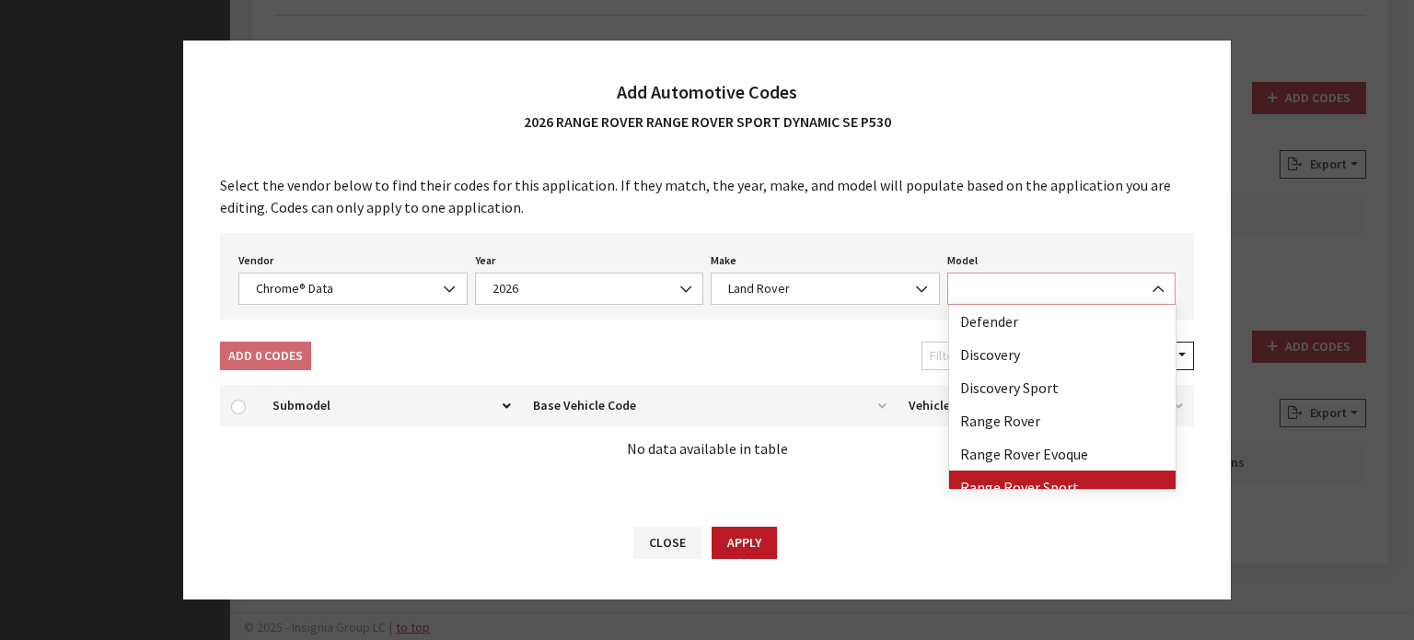
select select "73202"
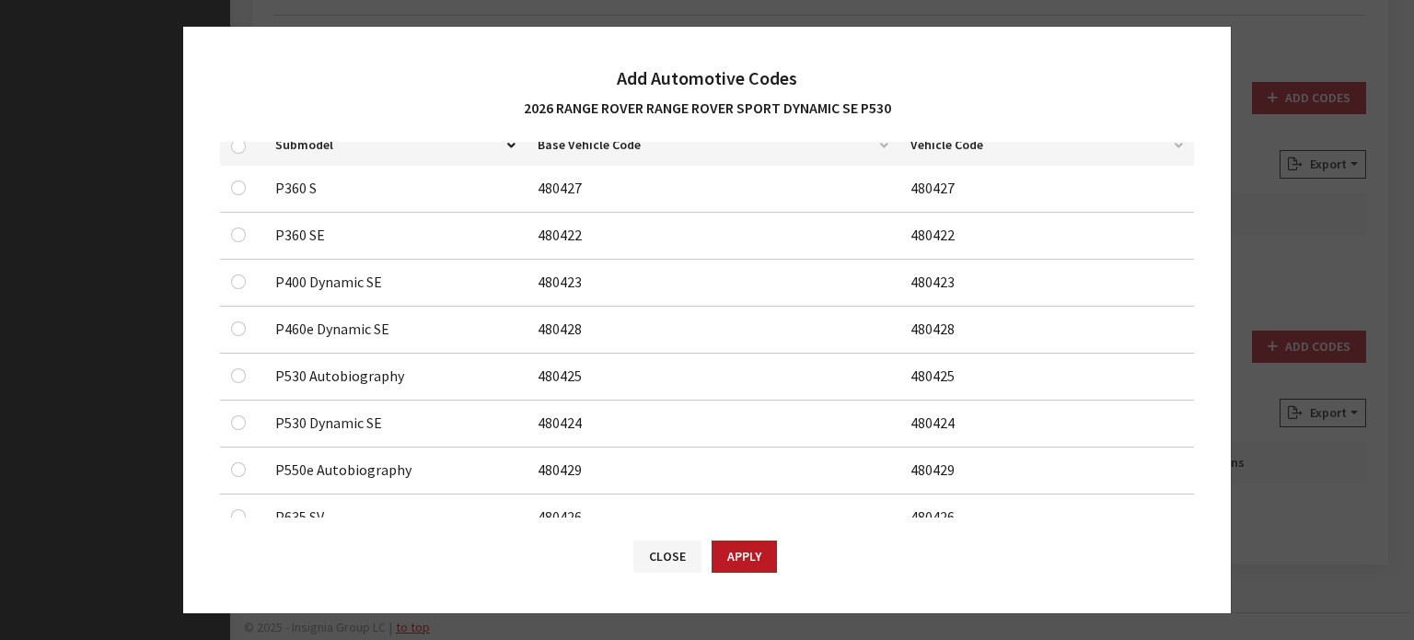
scroll to position [276, 0]
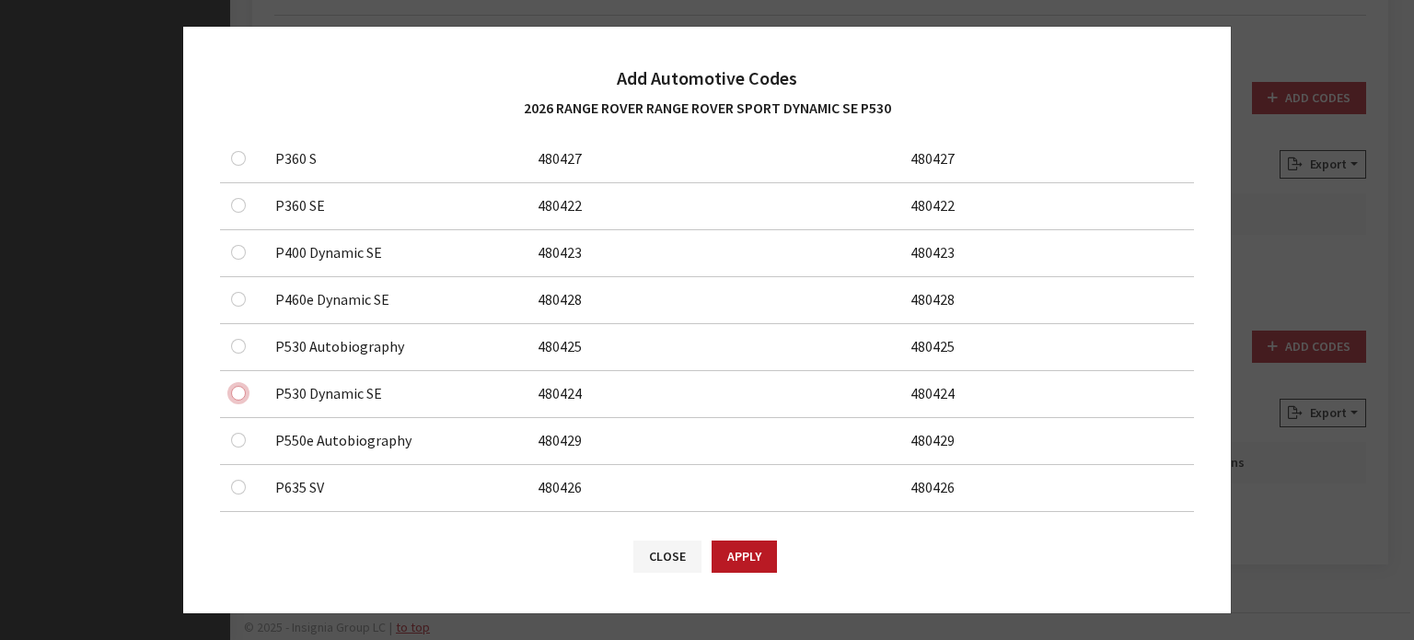
click at [232, 393] on input "checkbox" at bounding box center [238, 393] width 15 height 15
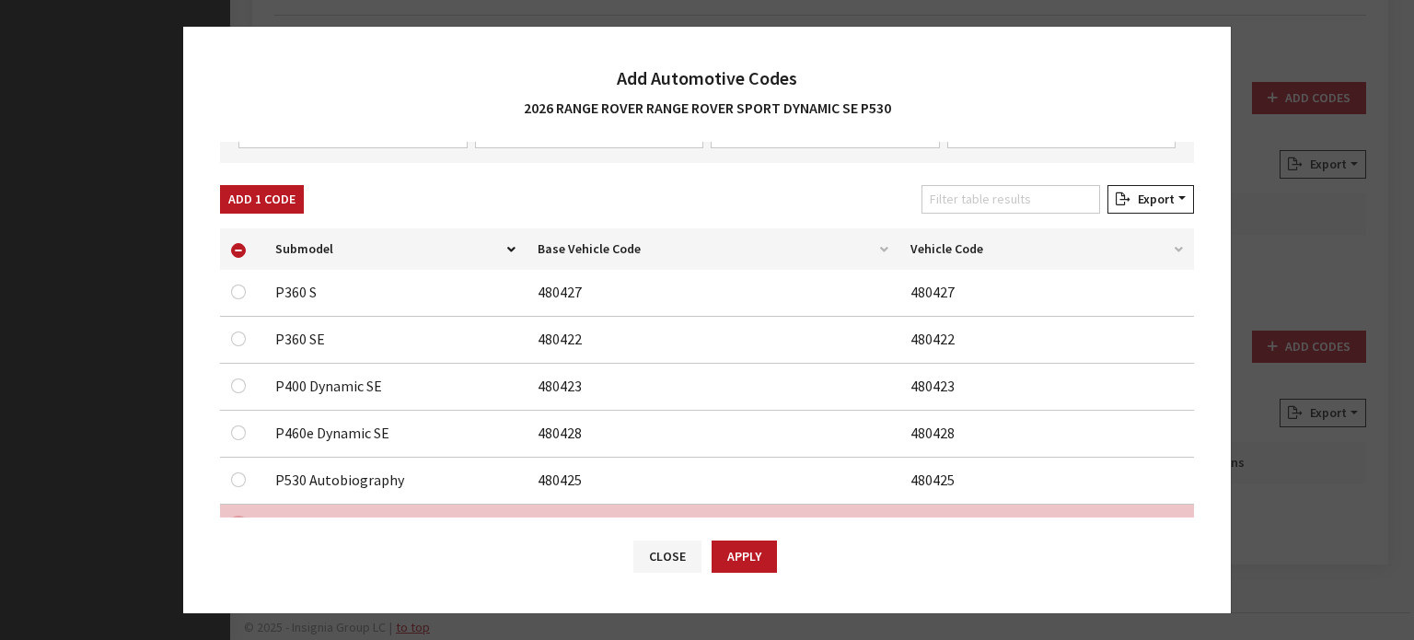
scroll to position [0, 0]
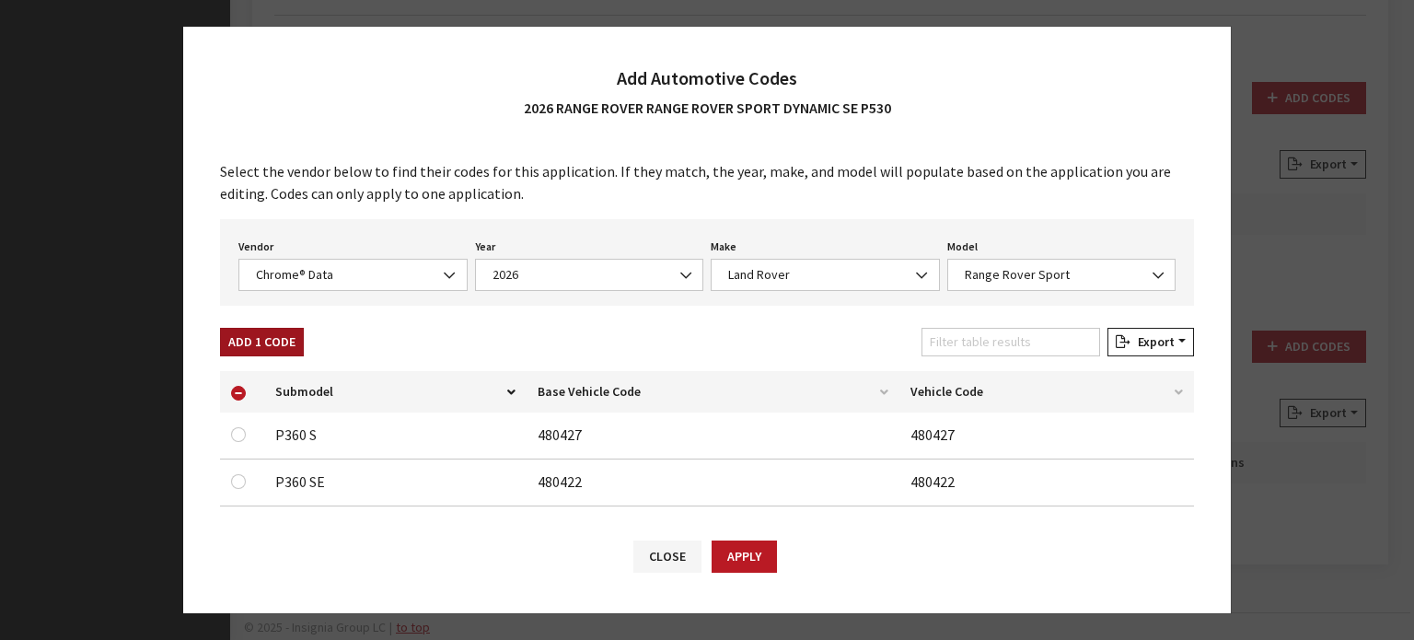
click at [271, 342] on button "Add 1 Code" at bounding box center [262, 342] width 84 height 29
checkbox input "false"
click at [671, 560] on button "Close" at bounding box center [668, 557] width 68 height 32
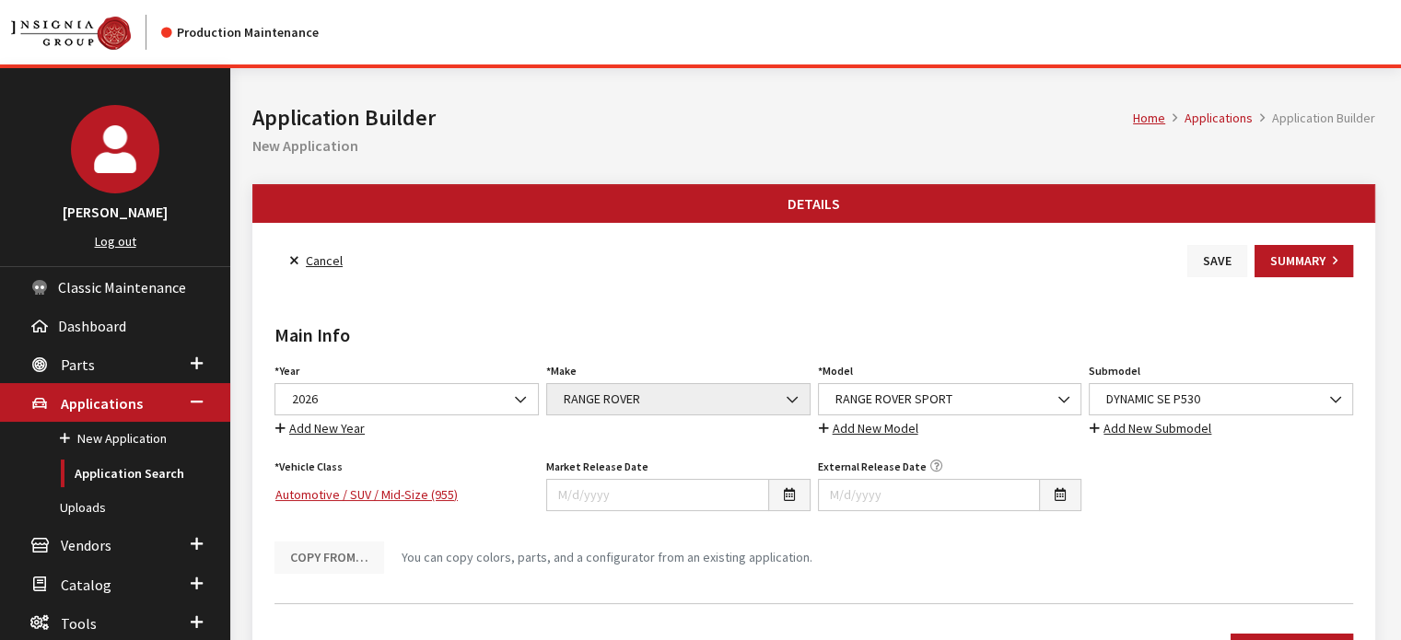
click at [1223, 262] on button "Save" at bounding box center [1217, 261] width 60 height 32
drag, startPoint x: 440, startPoint y: 199, endPoint x: 561, endPoint y: 111, distance: 149.0
click at [561, 111] on h1 "Application Builder" at bounding box center [692, 117] width 880 height 33
click at [333, 256] on link "Back to Search" at bounding box center [337, 261] width 126 height 32
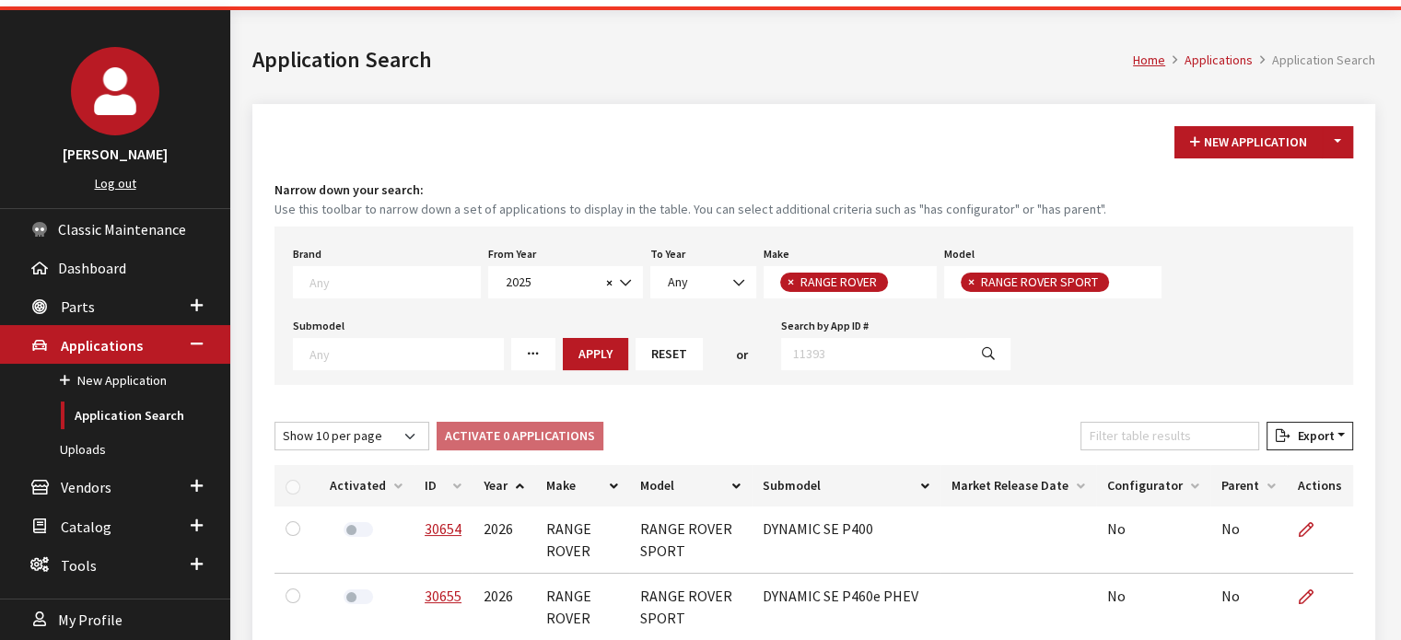
scroll to position [368, 0]
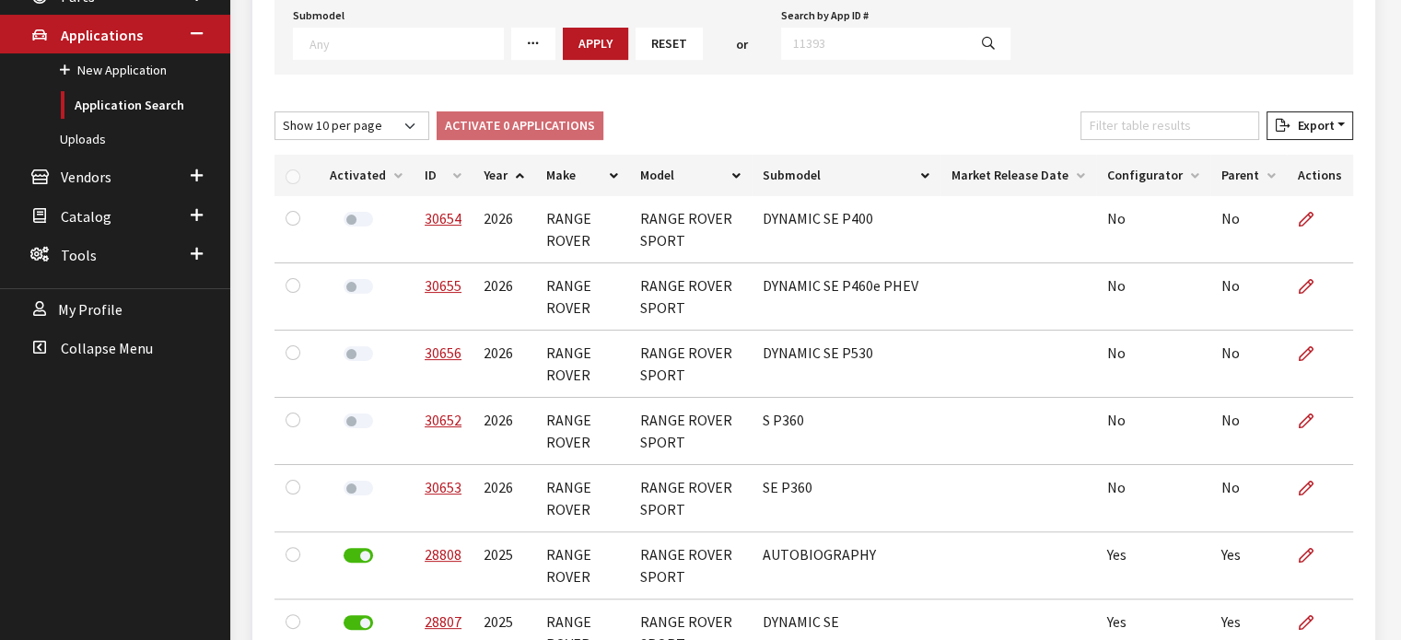
click at [450, 169] on th "ID" at bounding box center [442, 175] width 59 height 41
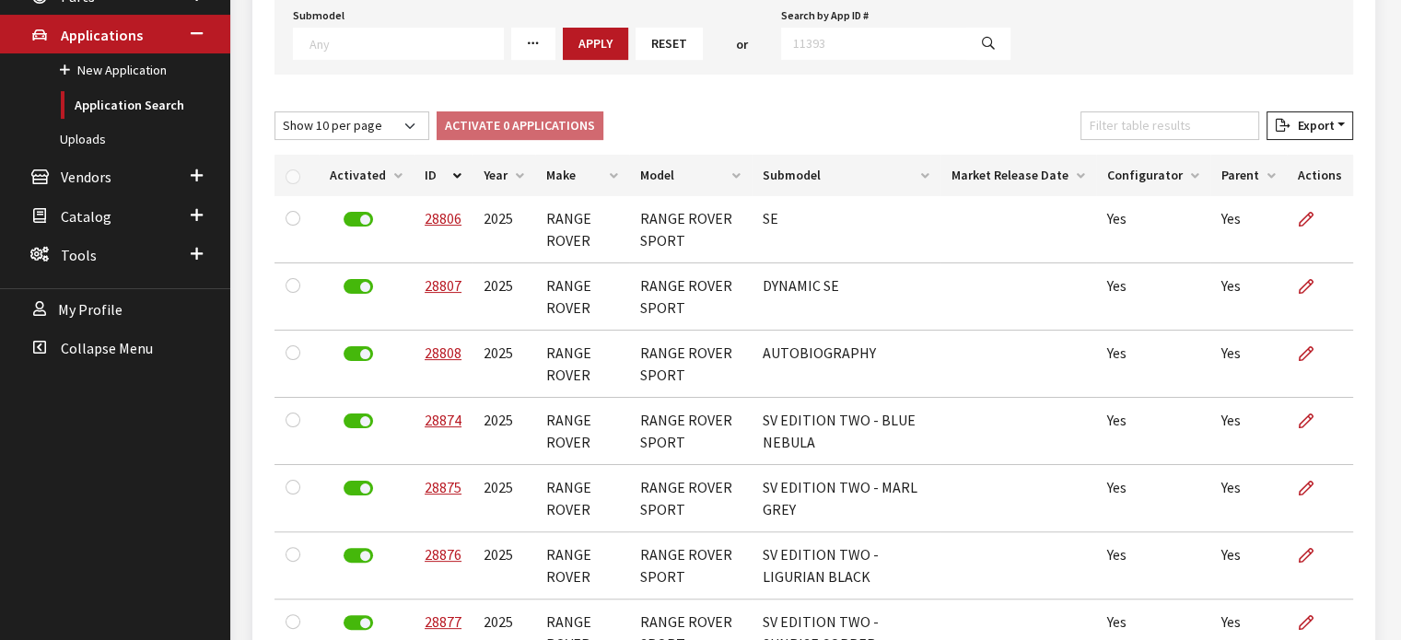
scroll to position [184, 0]
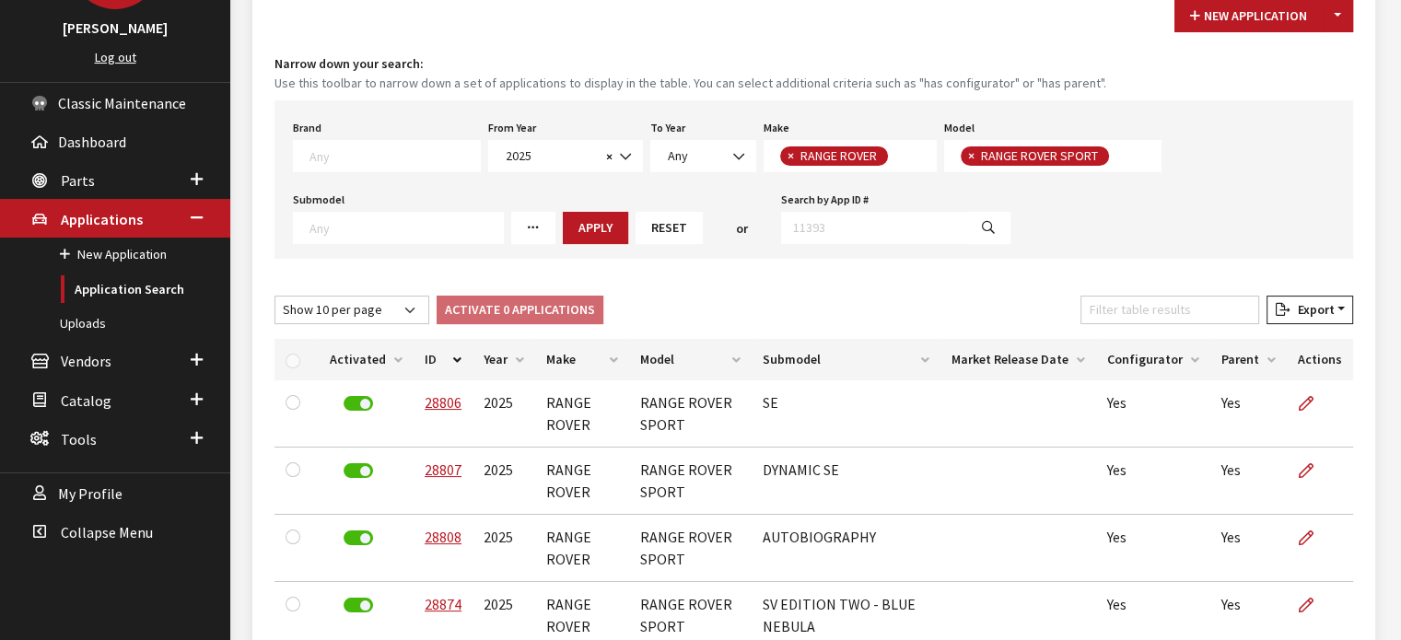
click at [523, 136] on div "From Year Any 2026 2025 2024 2023 2022 2021 2020 2019 2018 2017 2016 2015 2014 …" at bounding box center [565, 143] width 162 height 57
drag, startPoint x: 530, startPoint y: 154, endPoint x: 531, endPoint y: 169, distance: 14.8
click at [531, 154] on span "2025" at bounding box center [550, 155] width 100 height 19
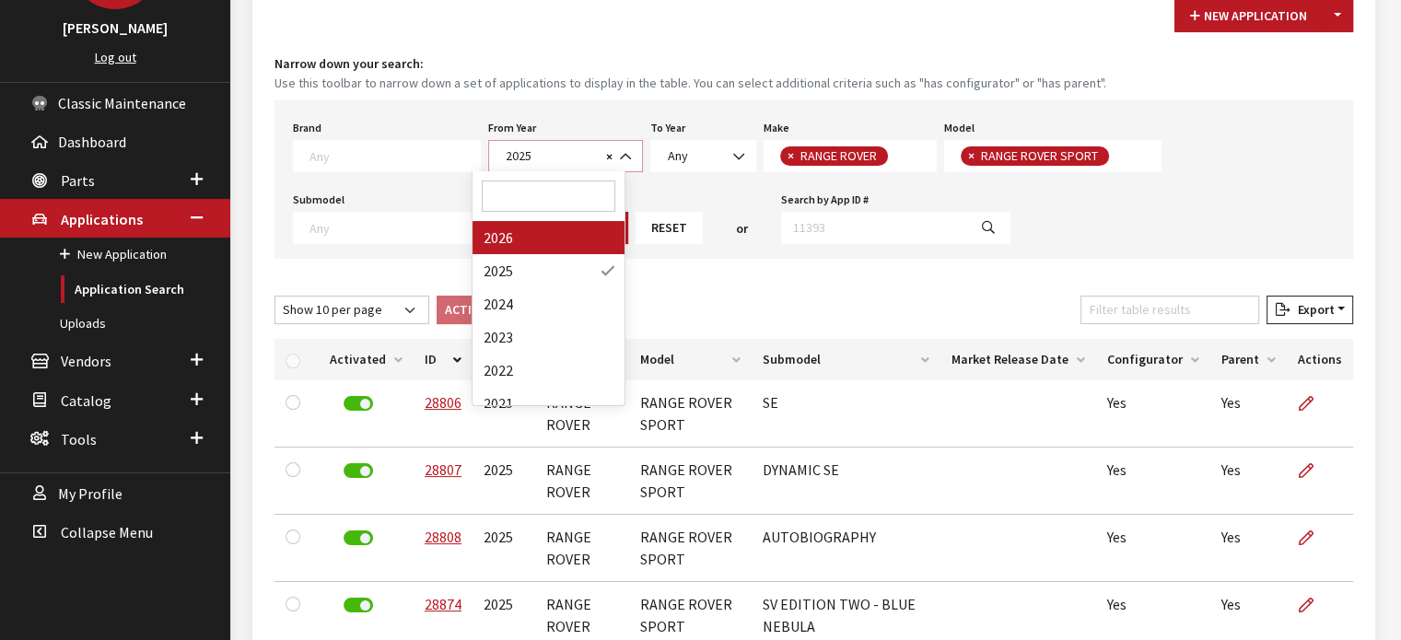
select select "2026"
select select
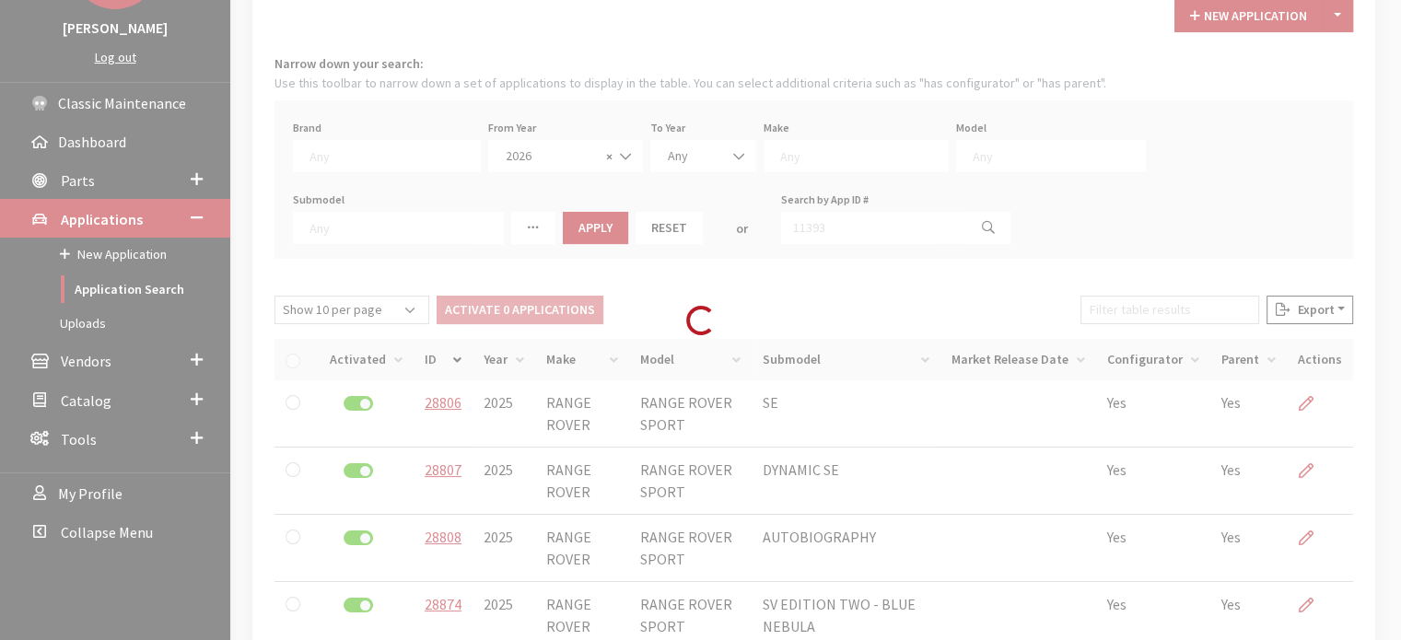
scroll to position [205, 0]
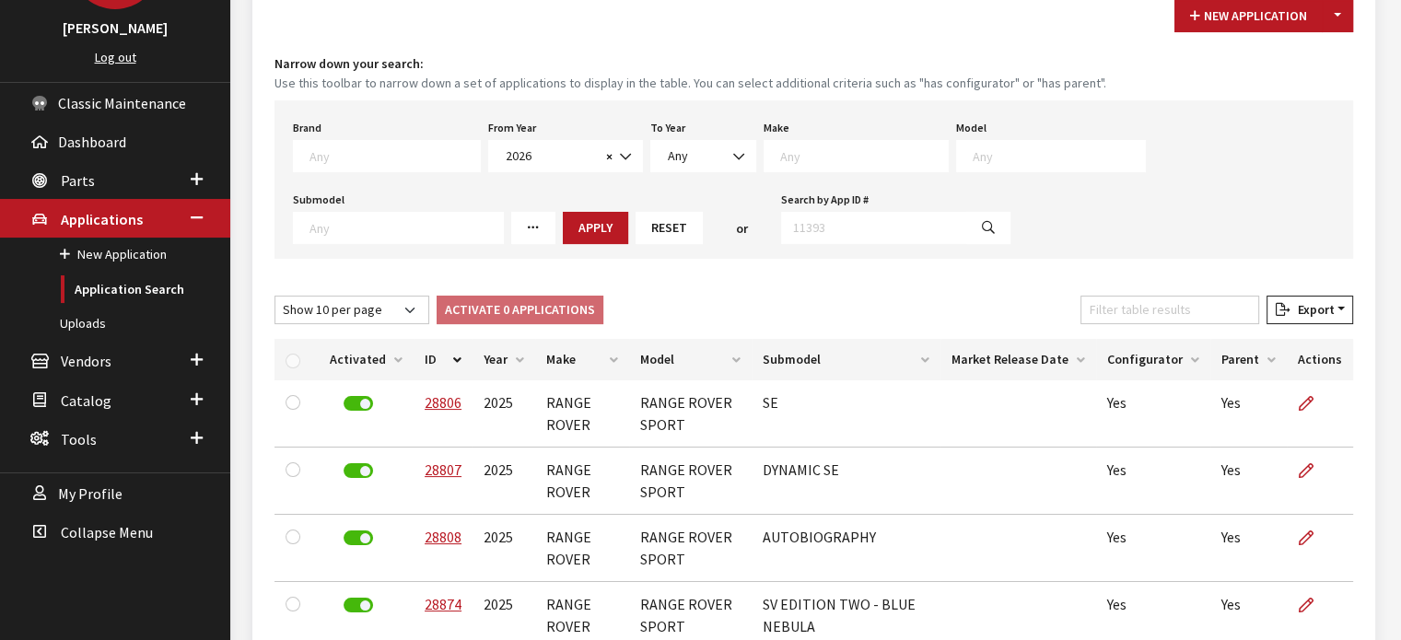
click at [819, 139] on div "Make Any Acura Buick Cadillac Chevrolet DEFENDER DISCOVERY GMC Honda Hyundai Ja…" at bounding box center [856, 143] width 192 height 57
drag, startPoint x: 828, startPoint y: 182, endPoint x: 830, endPoint y: 162, distance: 20.3
click at [828, 180] on div "Brand Any Acura Alfa Romeo Audi Bentley BMW DoubleTake [PERSON_NAME] Honda Hyun…" at bounding box center [813, 179] width 1078 height 158
click at [830, 161] on textarea "Search" at bounding box center [864, 155] width 168 height 17
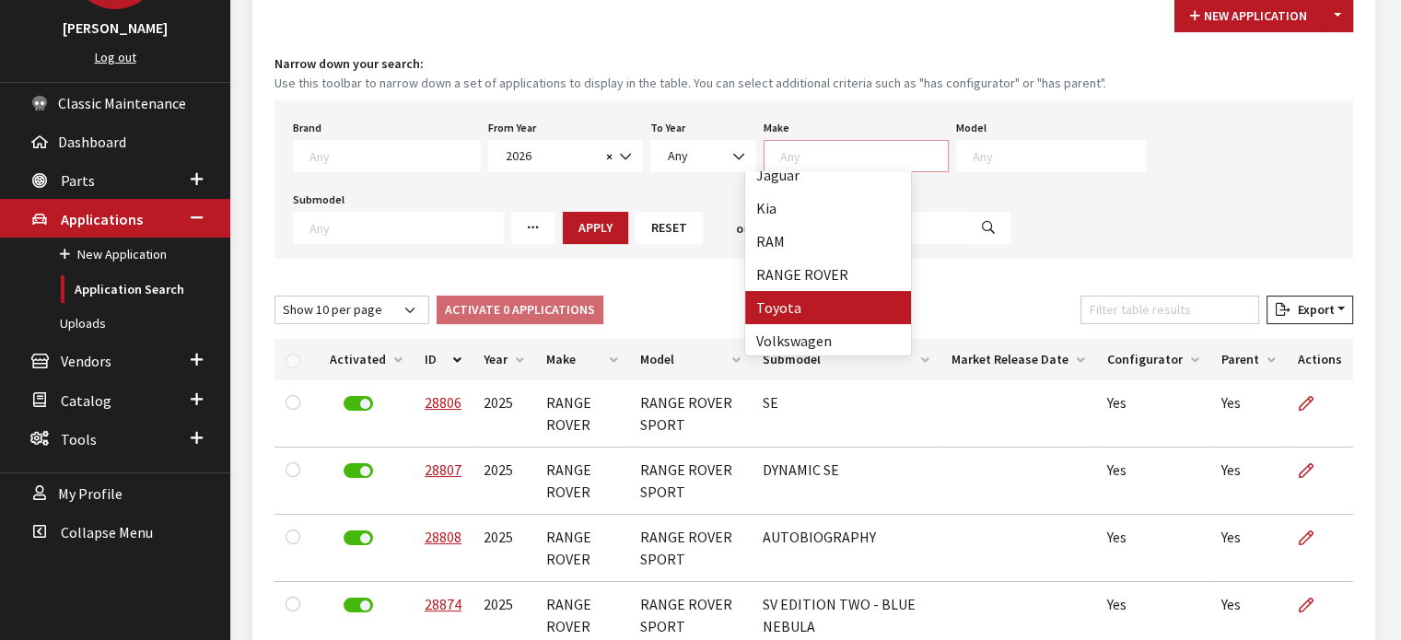
scroll to position [313, 0]
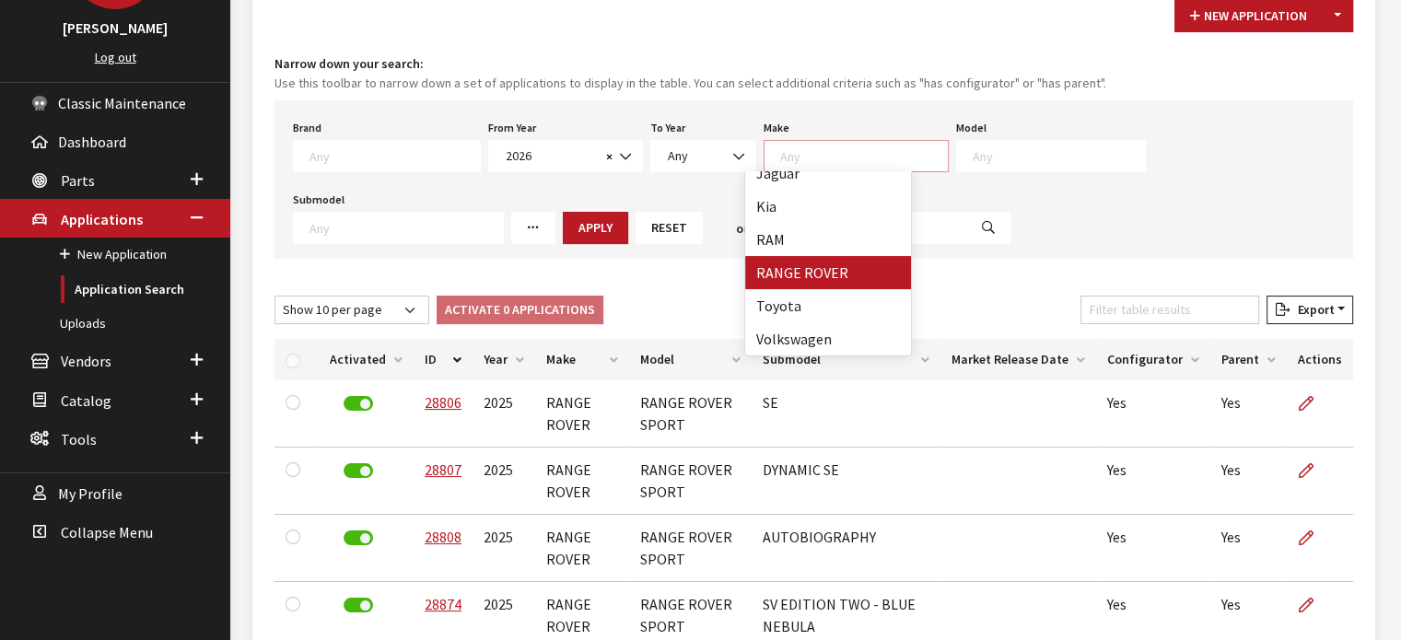
select select "66"
select select
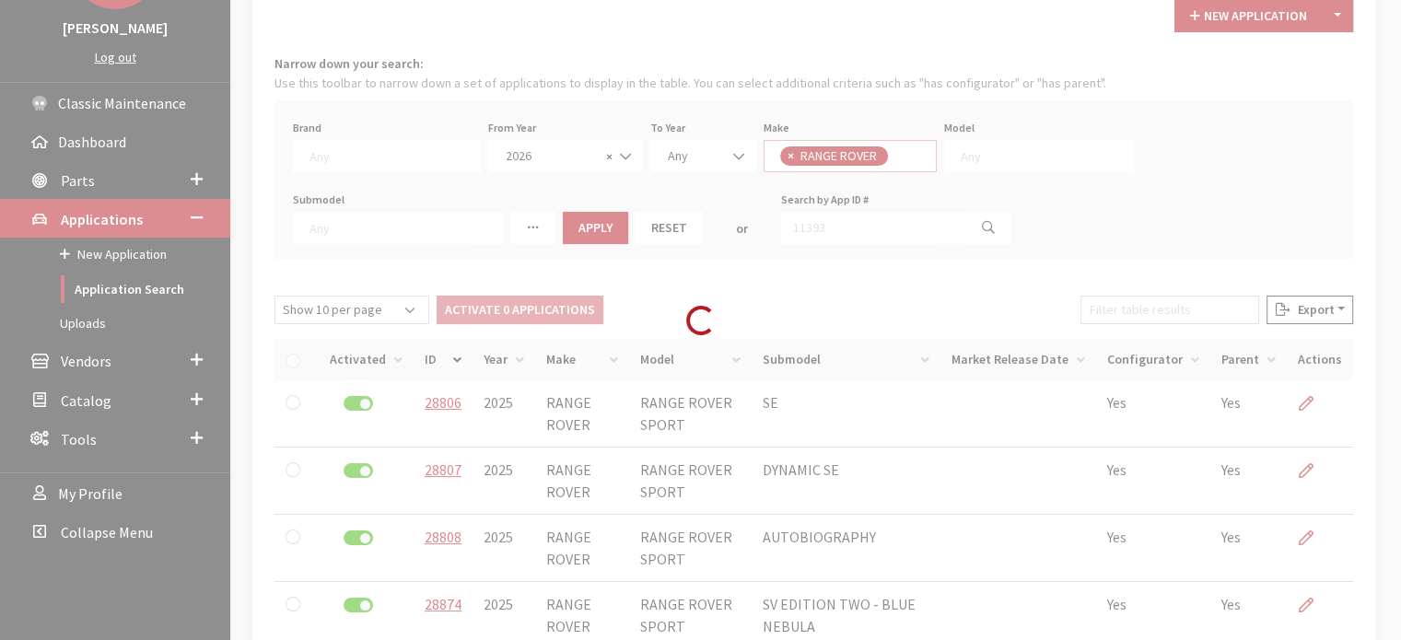
scroll to position [17, 0]
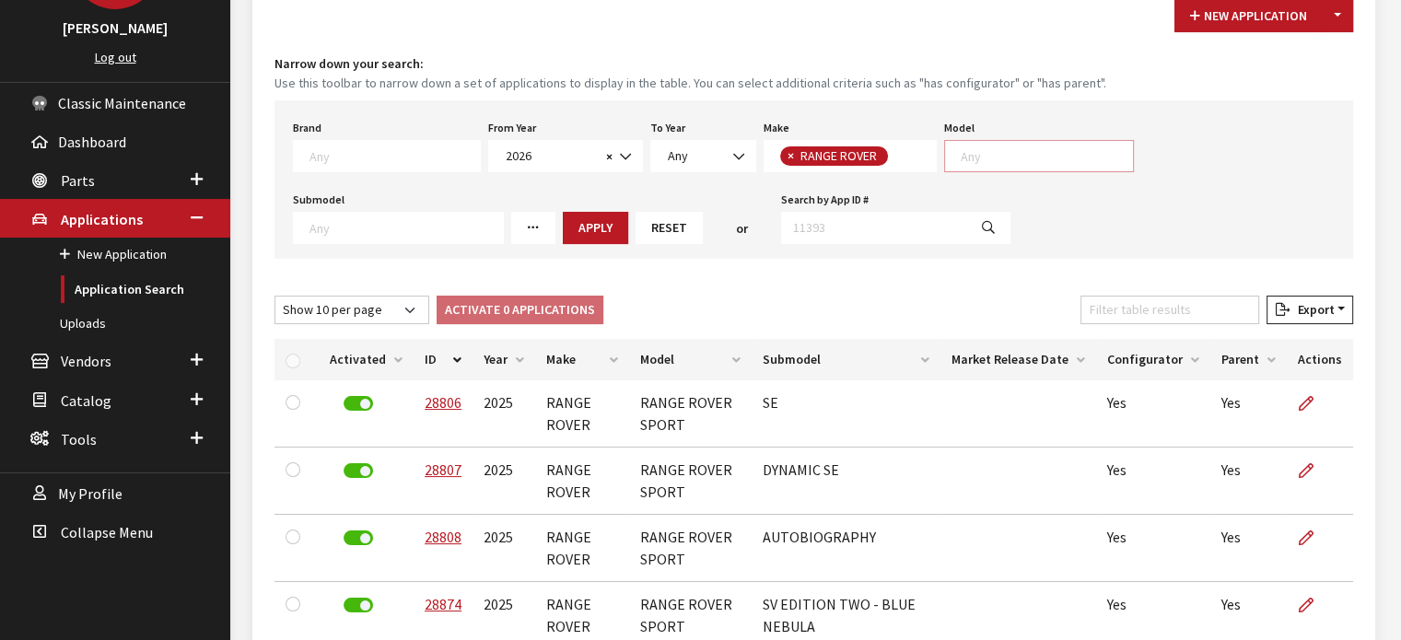
click at [972, 145] on span at bounding box center [1044, 153] width 177 height 17
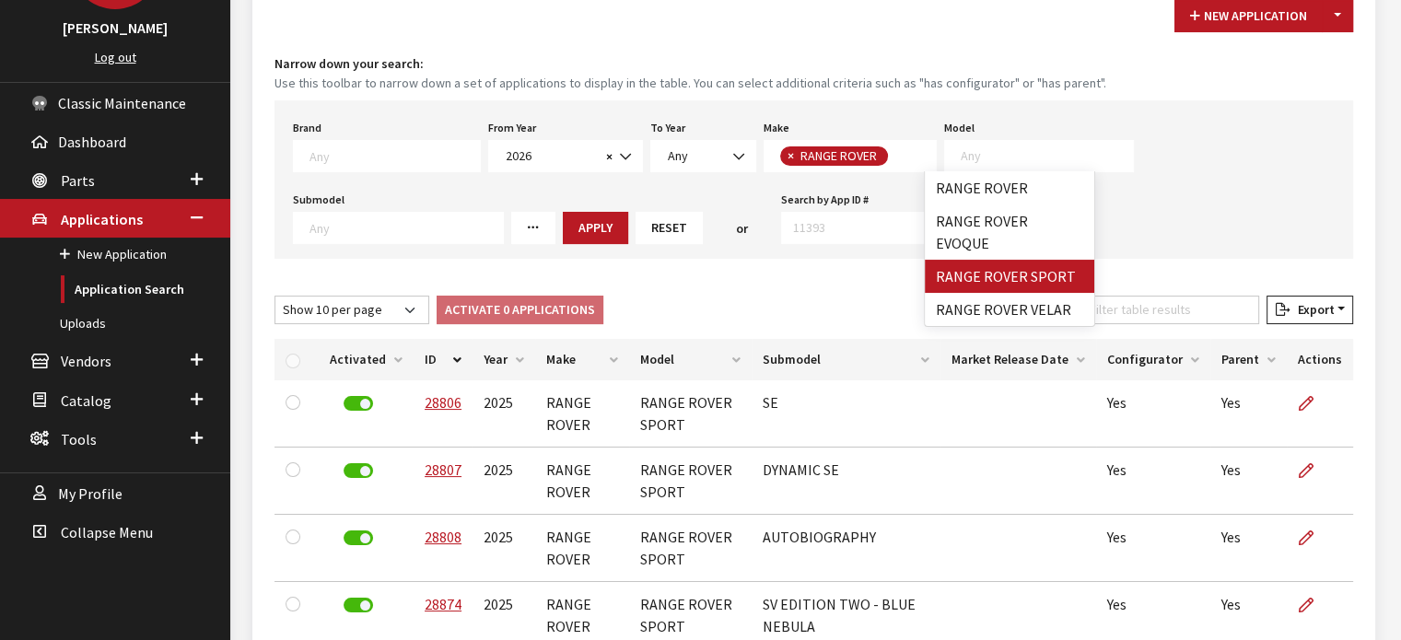
drag, startPoint x: 992, startPoint y: 241, endPoint x: 493, endPoint y: 227, distance: 499.3
select select "1350"
select select
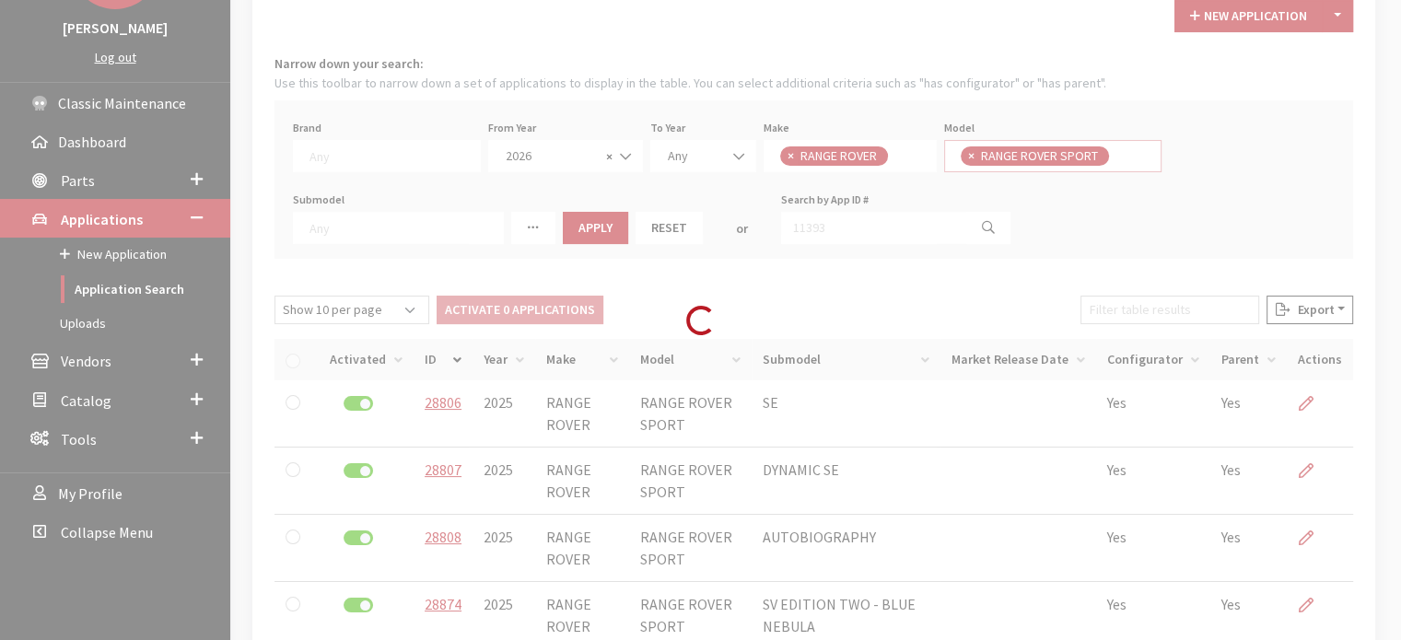
scroll to position [17, 0]
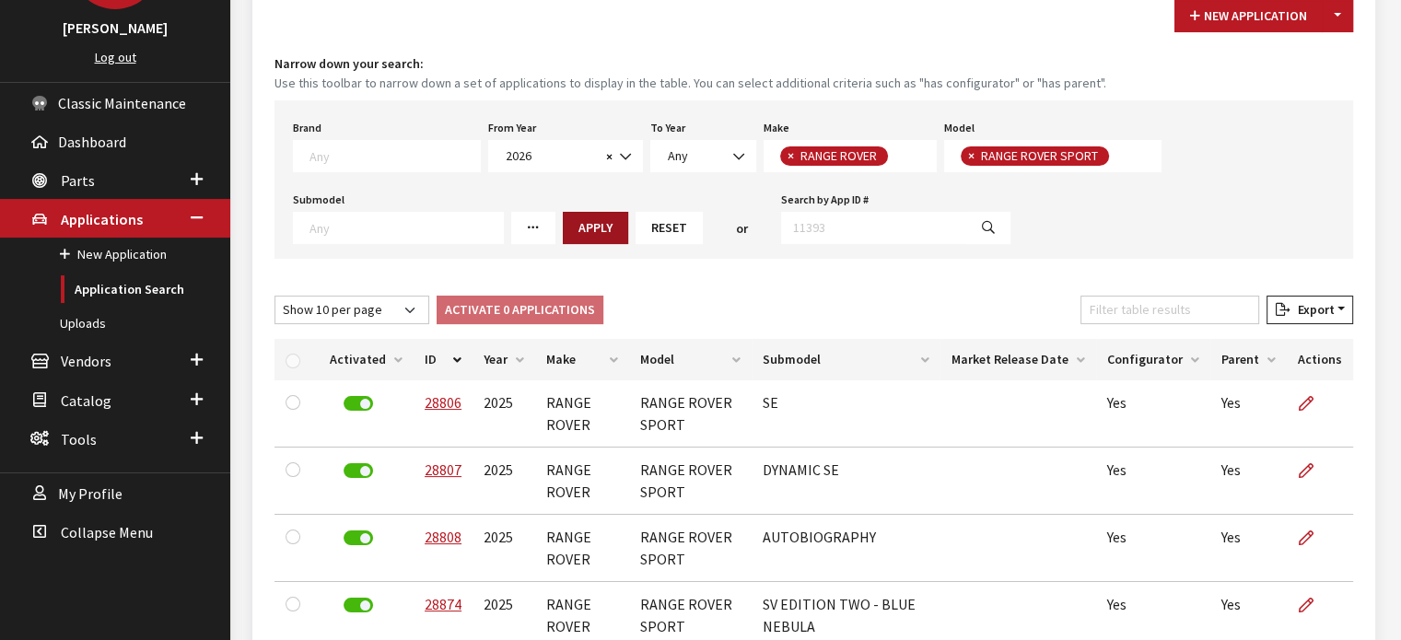
click at [584, 223] on button "Apply" at bounding box center [595, 228] width 65 height 32
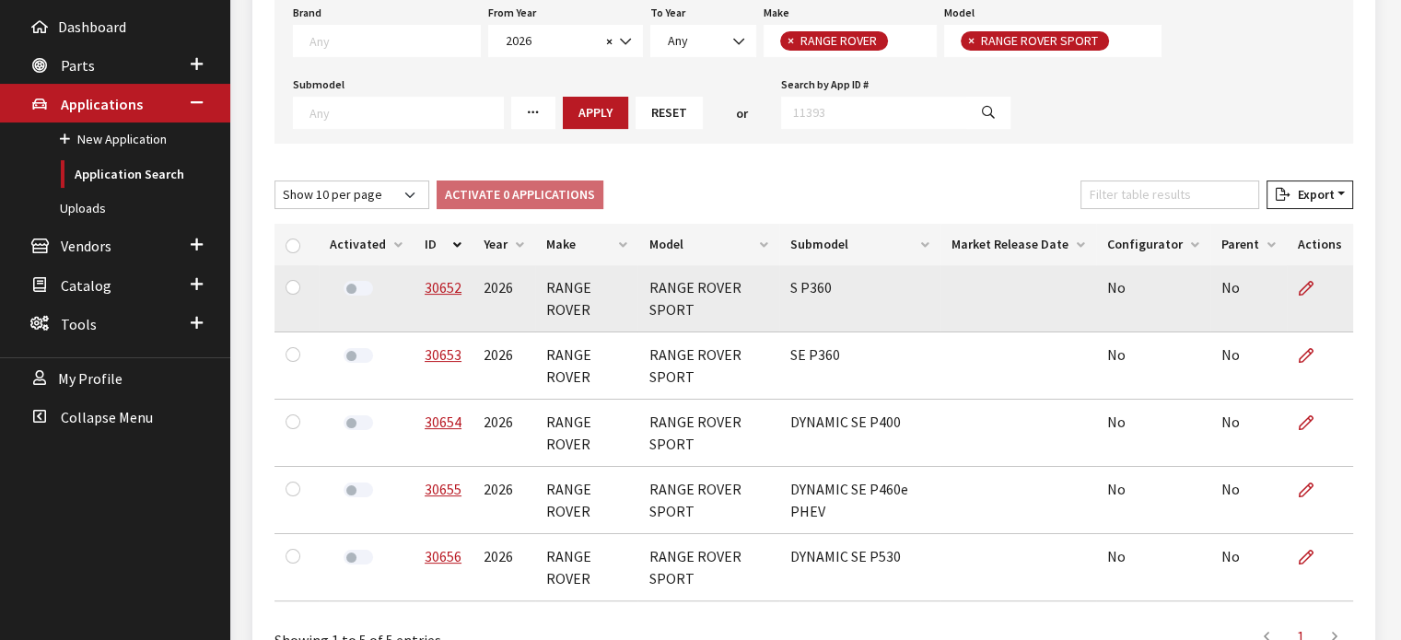
scroll to position [368, 0]
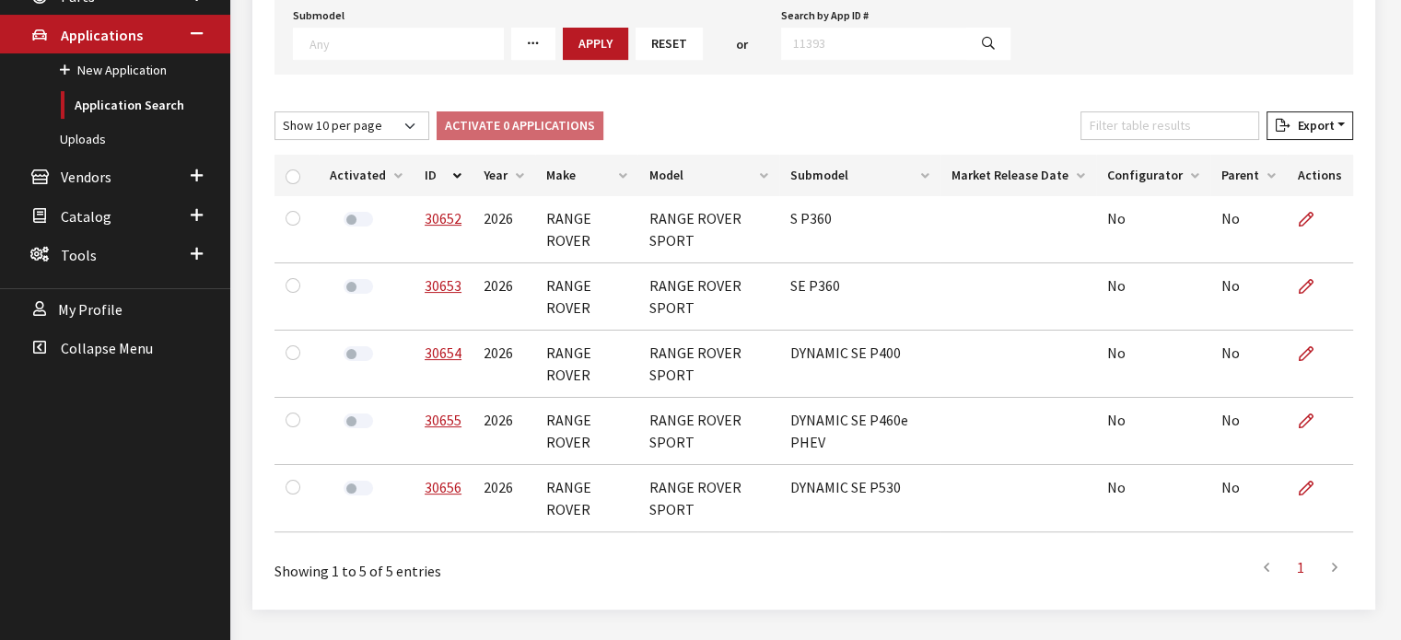
click at [448, 181] on th "ID" at bounding box center [442, 175] width 59 height 41
click at [426, 150] on div "Activated ID Year Make Model Submodel Market Release Date Configurator Parent A…" at bounding box center [813, 347] width 1100 height 400
click at [431, 163] on th "ID" at bounding box center [442, 175] width 59 height 41
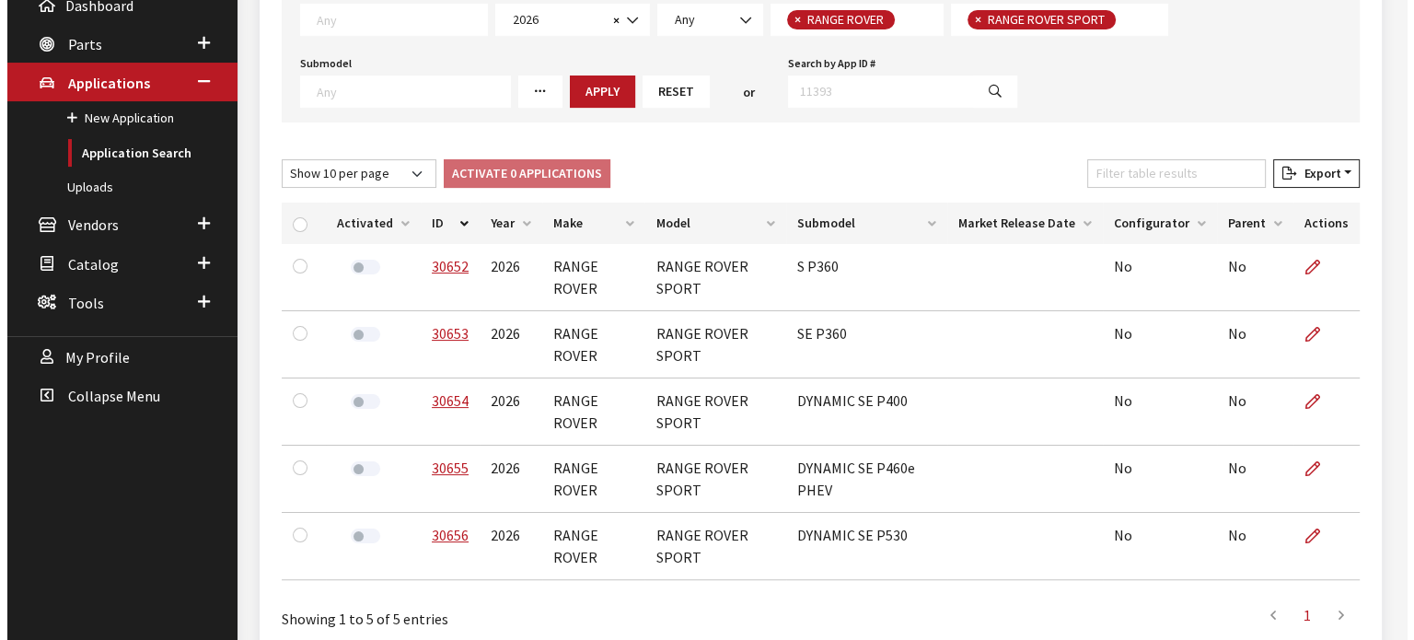
scroll to position [136, 0]
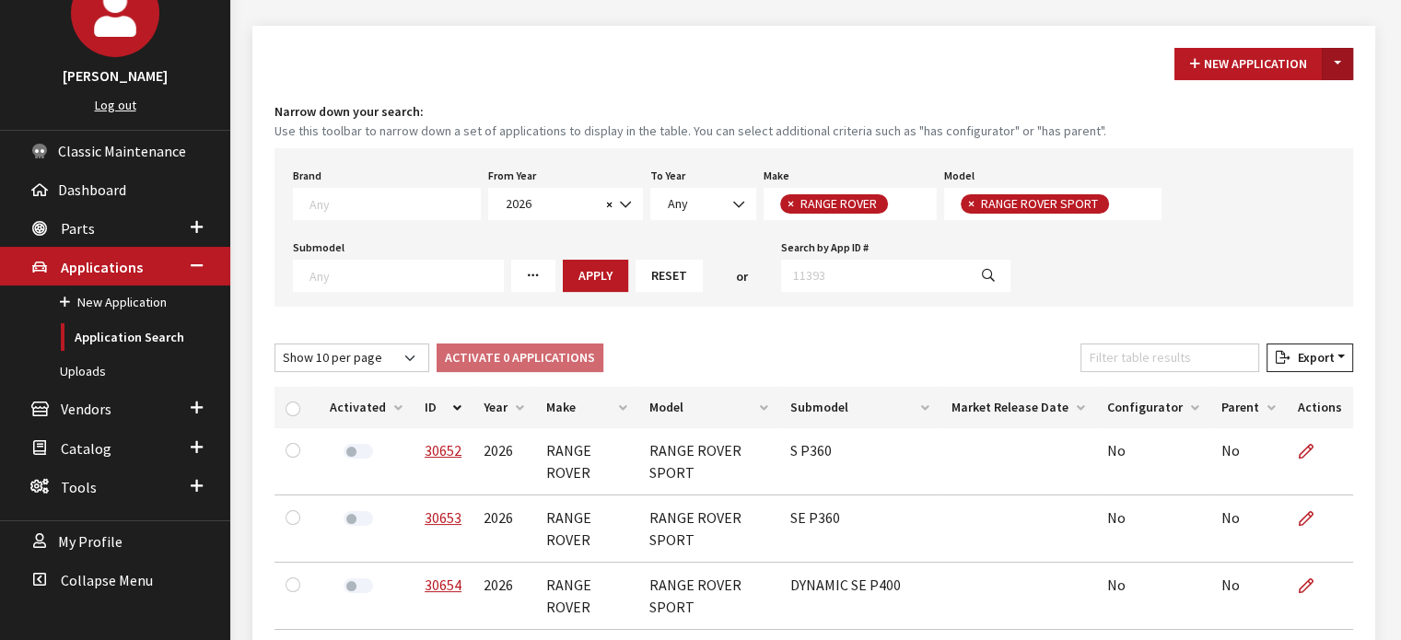
click at [1333, 70] on button "Toggle Dropdown" at bounding box center [1336, 64] width 31 height 32
click at [1279, 110] on button "New From Existing..." at bounding box center [1273, 103] width 158 height 32
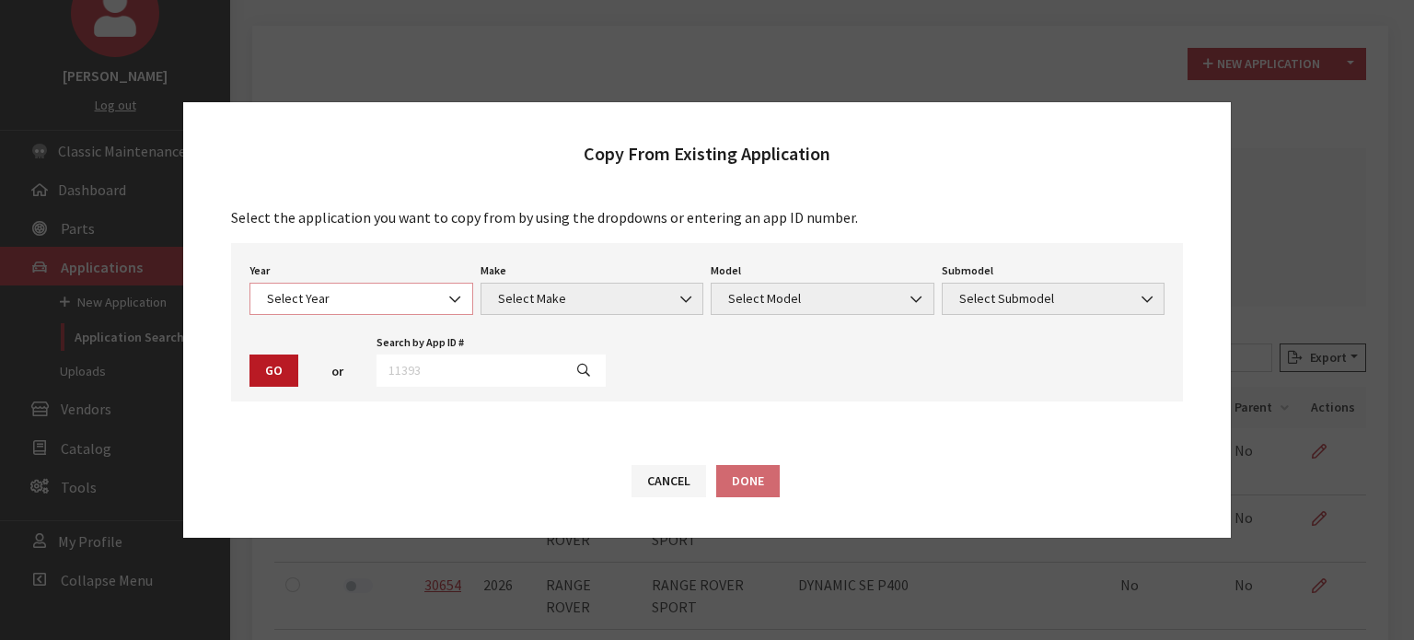
click at [419, 308] on span "Select Year" at bounding box center [362, 298] width 200 height 19
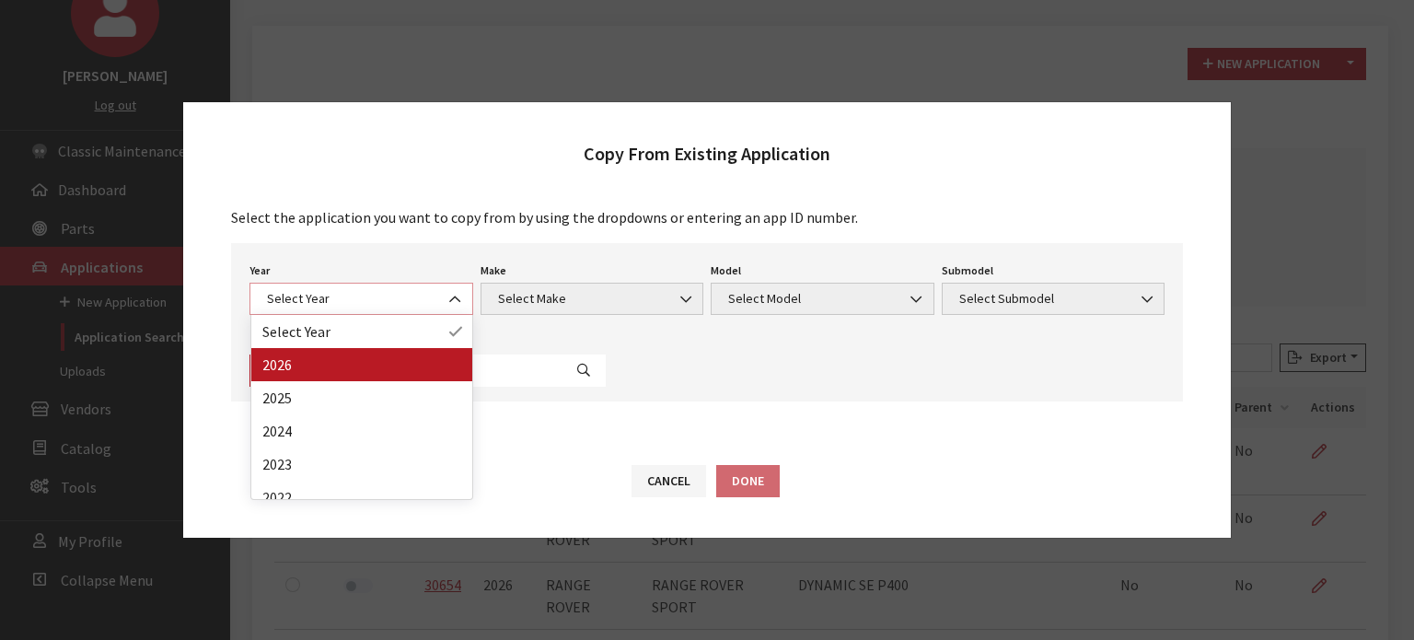
select select "44"
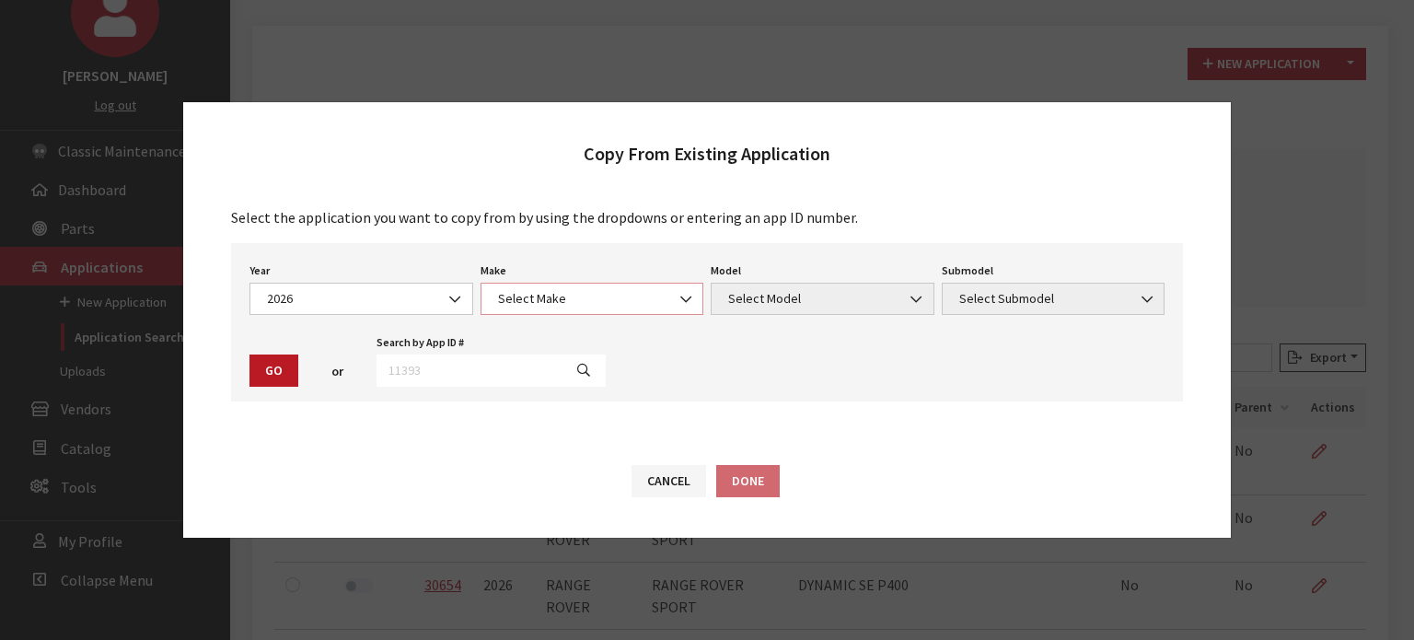
click at [558, 299] on span "Select Make" at bounding box center [593, 298] width 200 height 19
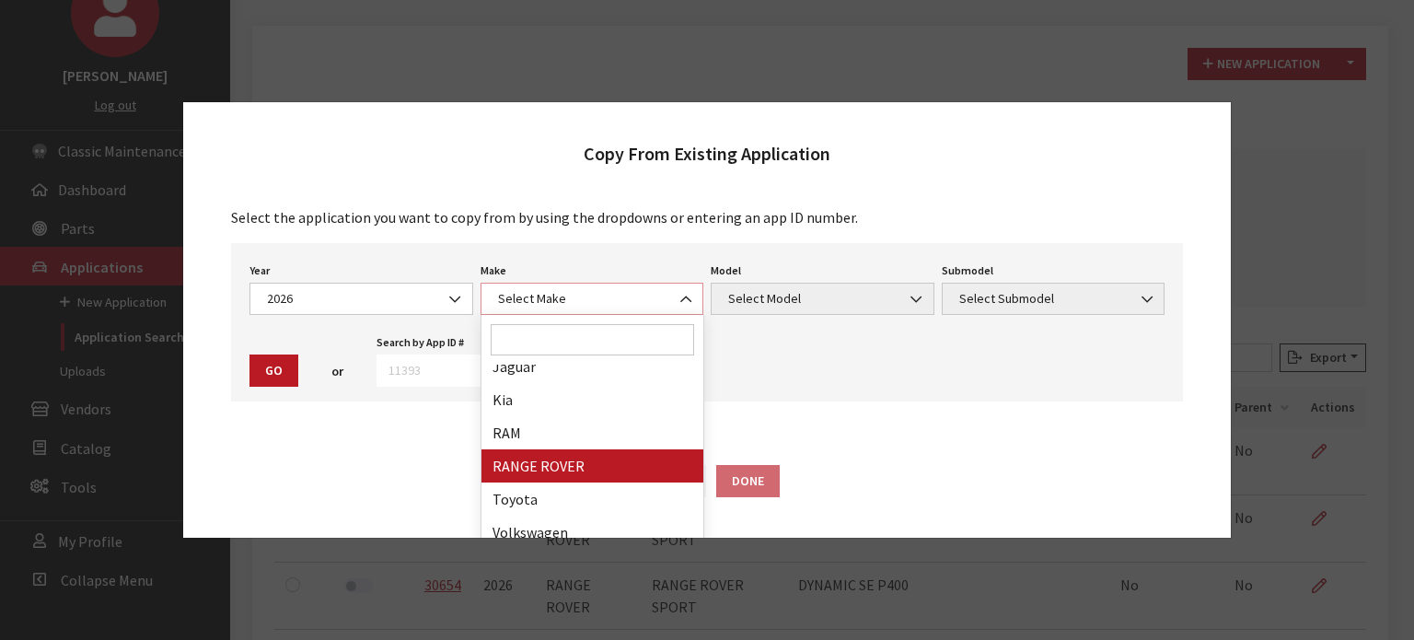
select select "66"
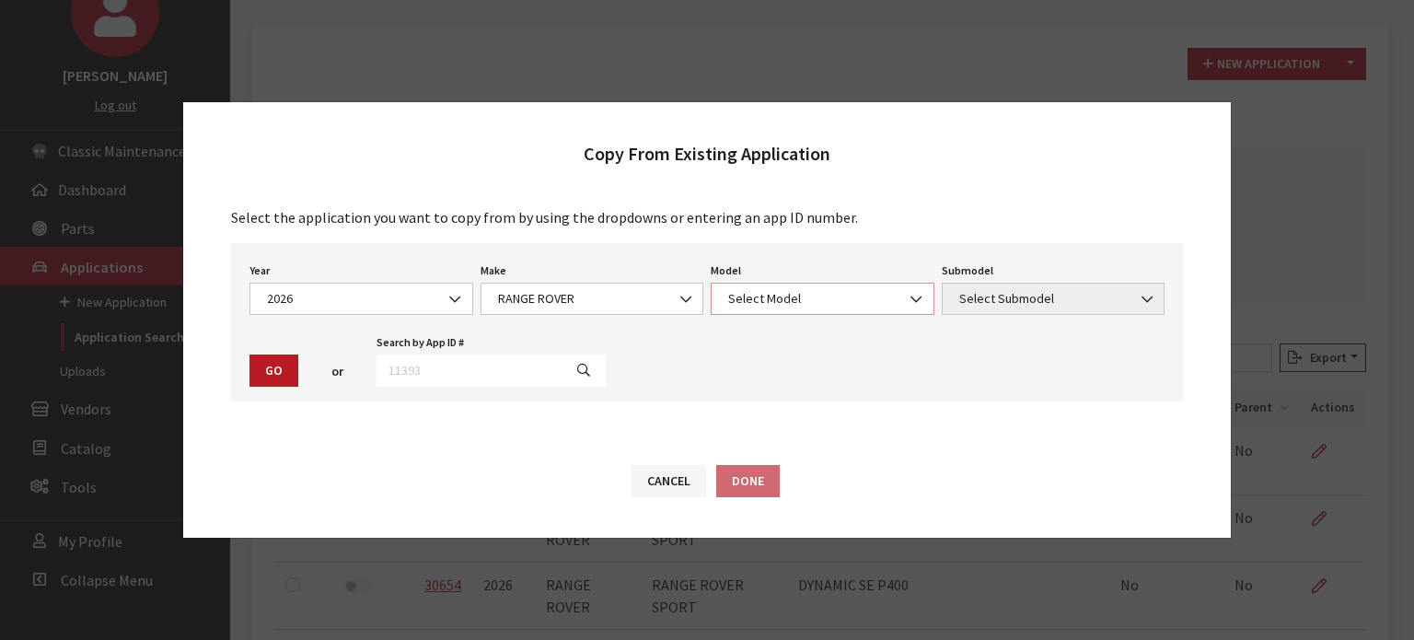
click at [767, 309] on span "Select Model" at bounding box center [823, 299] width 224 height 32
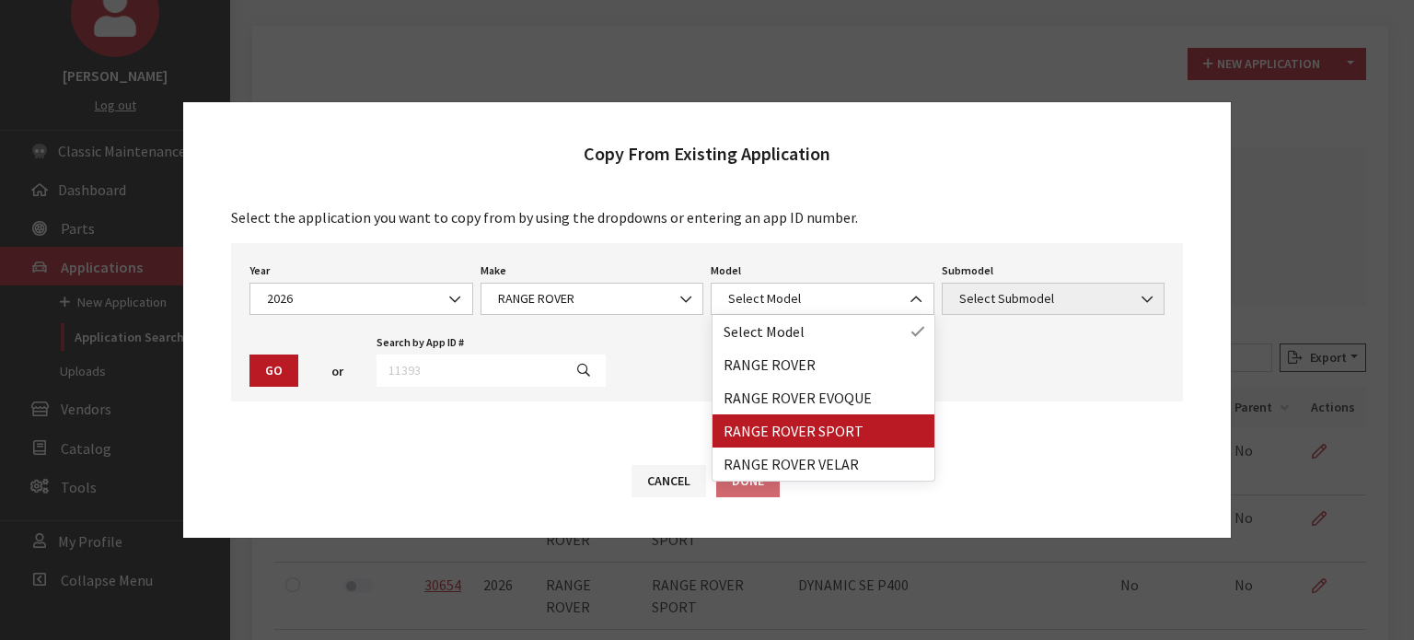
drag, startPoint x: 851, startPoint y: 421, endPoint x: 957, endPoint y: 358, distance: 123.0
select select "1350"
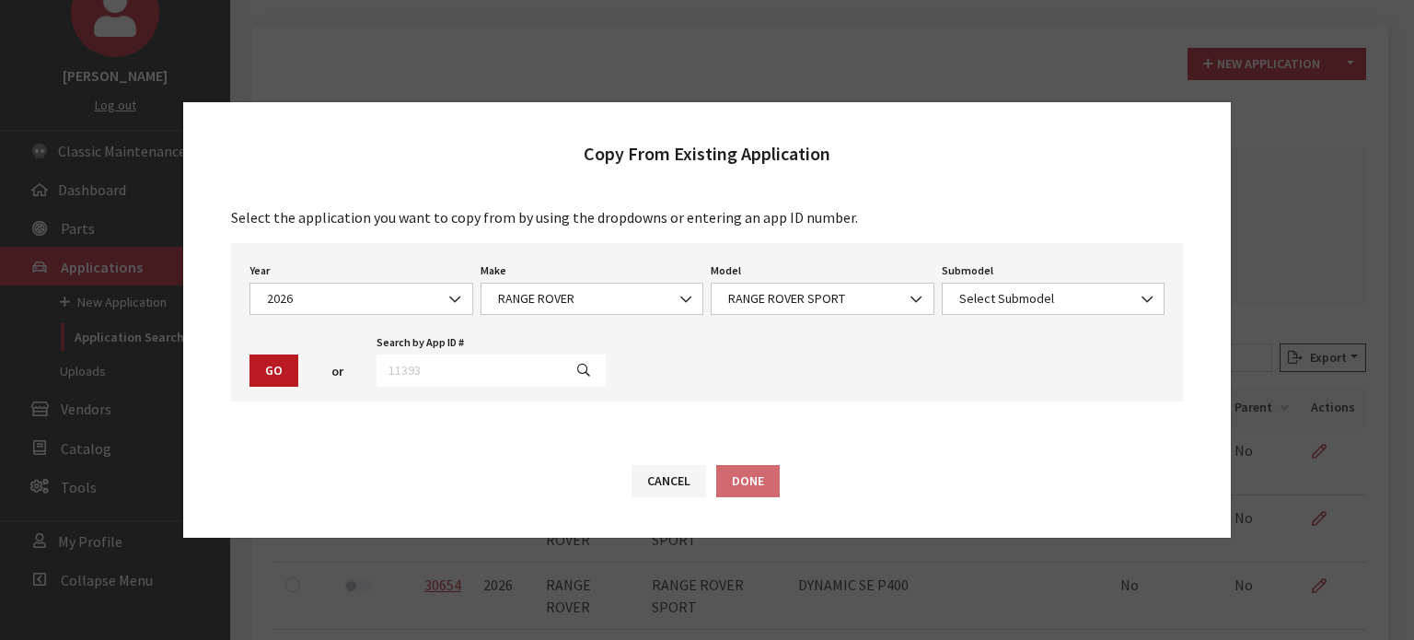
click at [1000, 318] on div "Year Select Year 2026 2025 2024 2023 2022 2021 2020 2019 2018 2017 2016 2015 20…" at bounding box center [707, 322] width 952 height 158
click at [1000, 306] on span "Select Submodel" at bounding box center [1054, 298] width 200 height 19
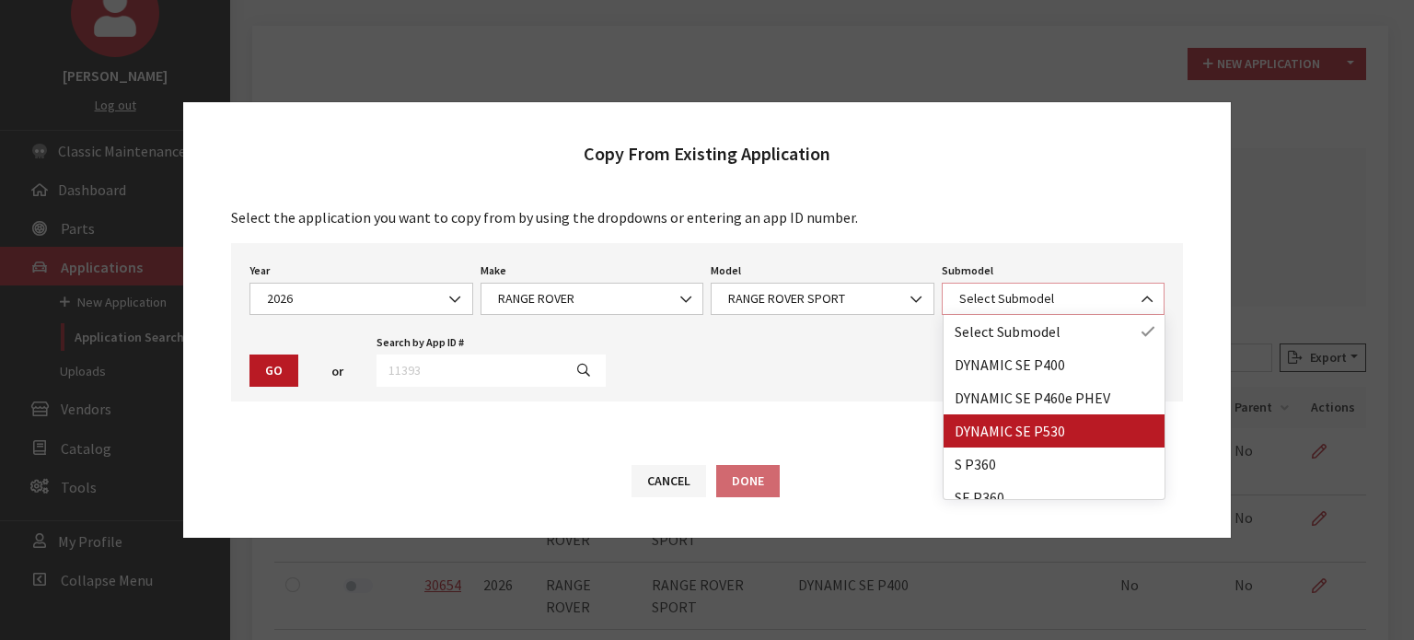
select select "4822"
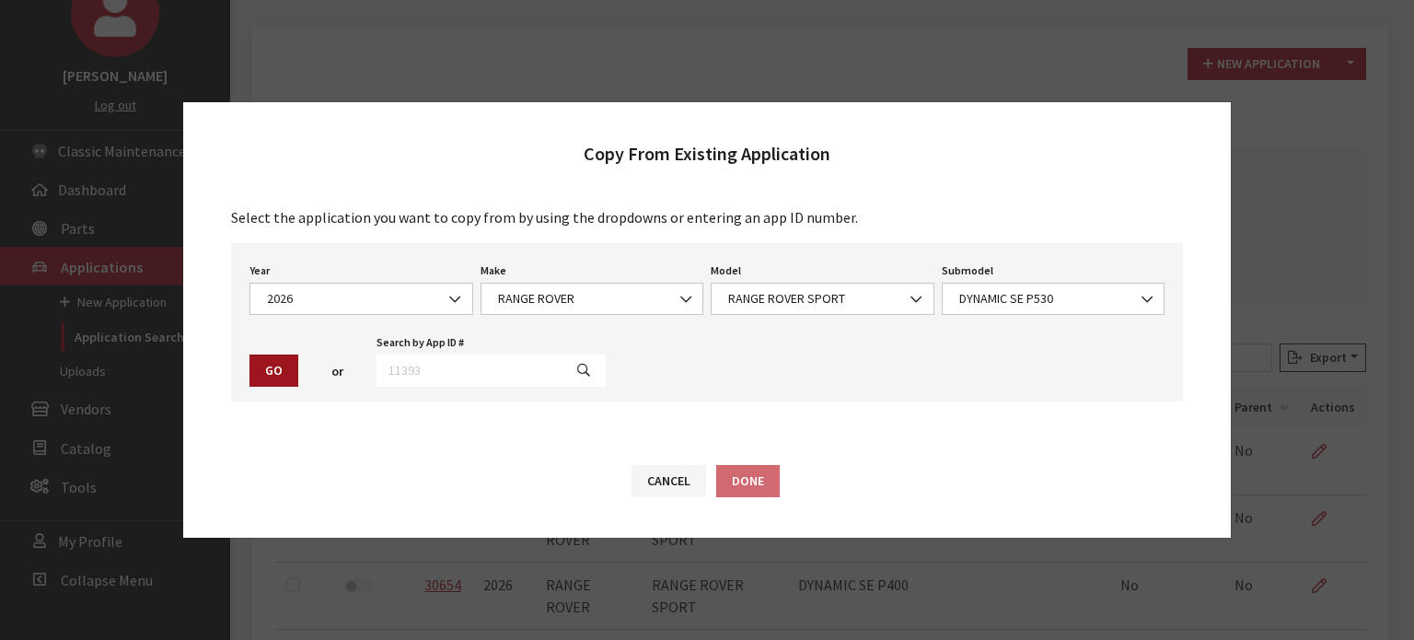
click at [274, 371] on button "Go" at bounding box center [274, 371] width 49 height 32
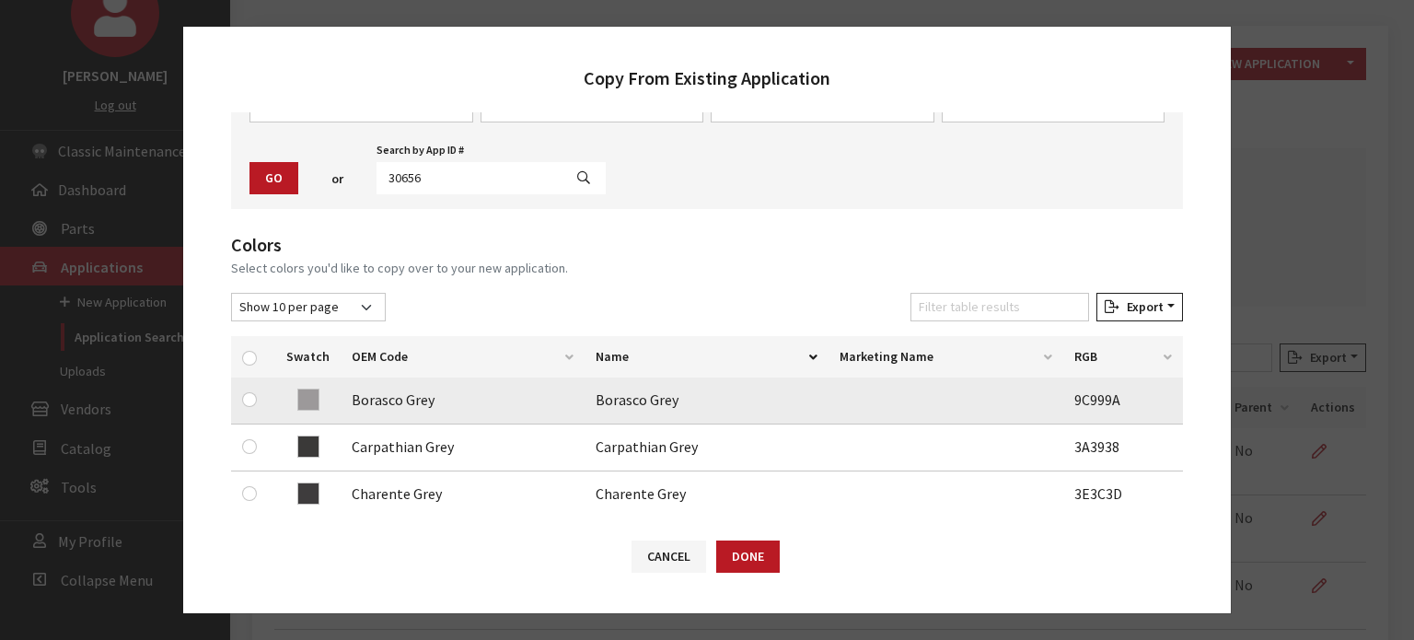
scroll to position [276, 0]
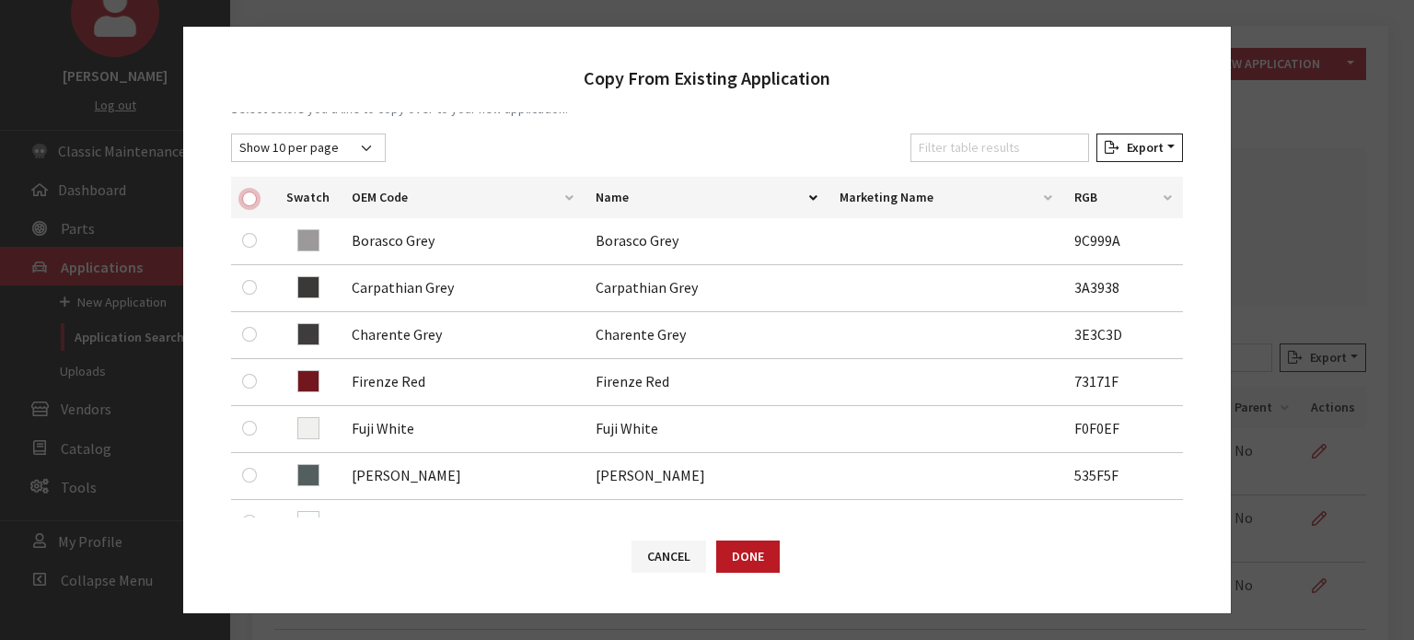
click at [250, 196] on input "checkbox" at bounding box center [249, 199] width 15 height 15
checkbox input "true"
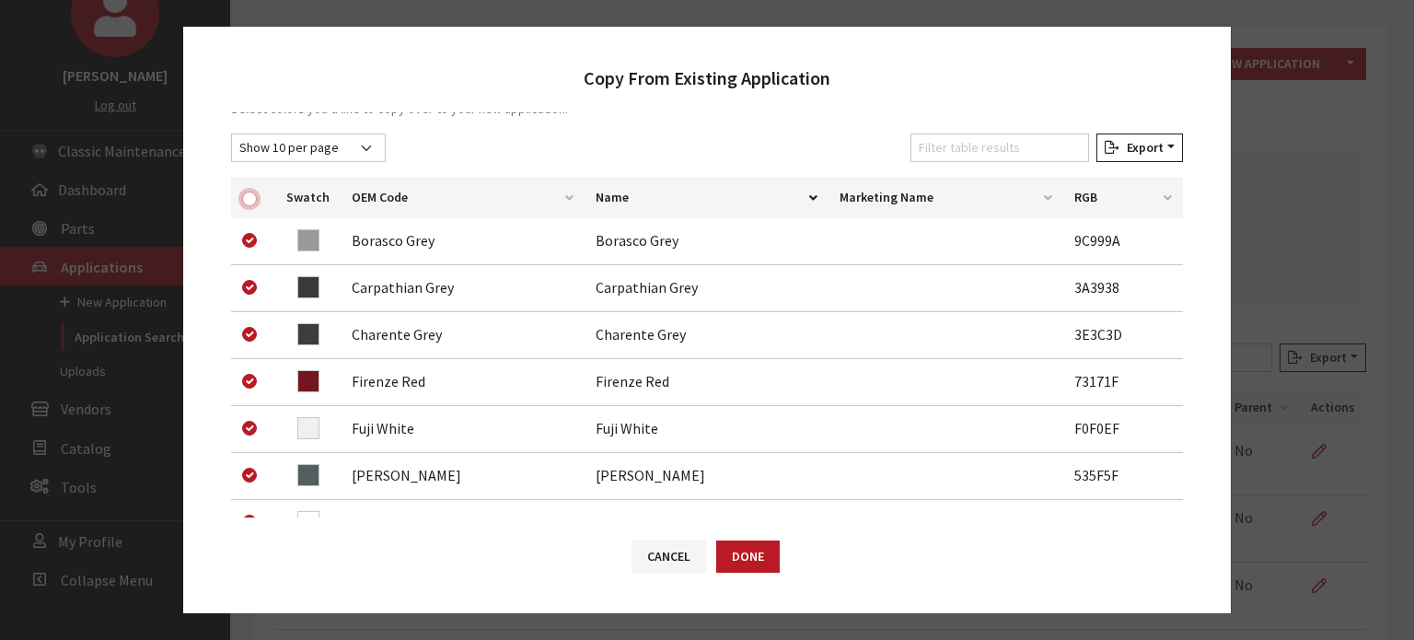
checkbox input "true"
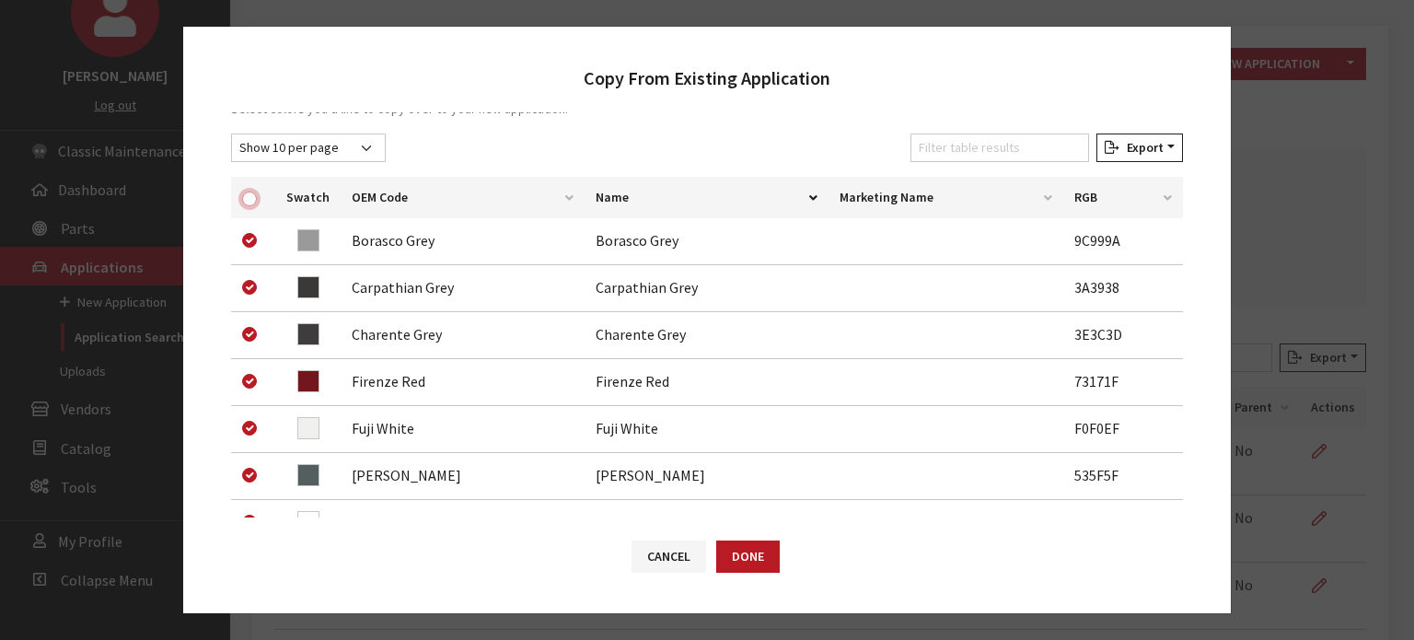
checkbox input "true"
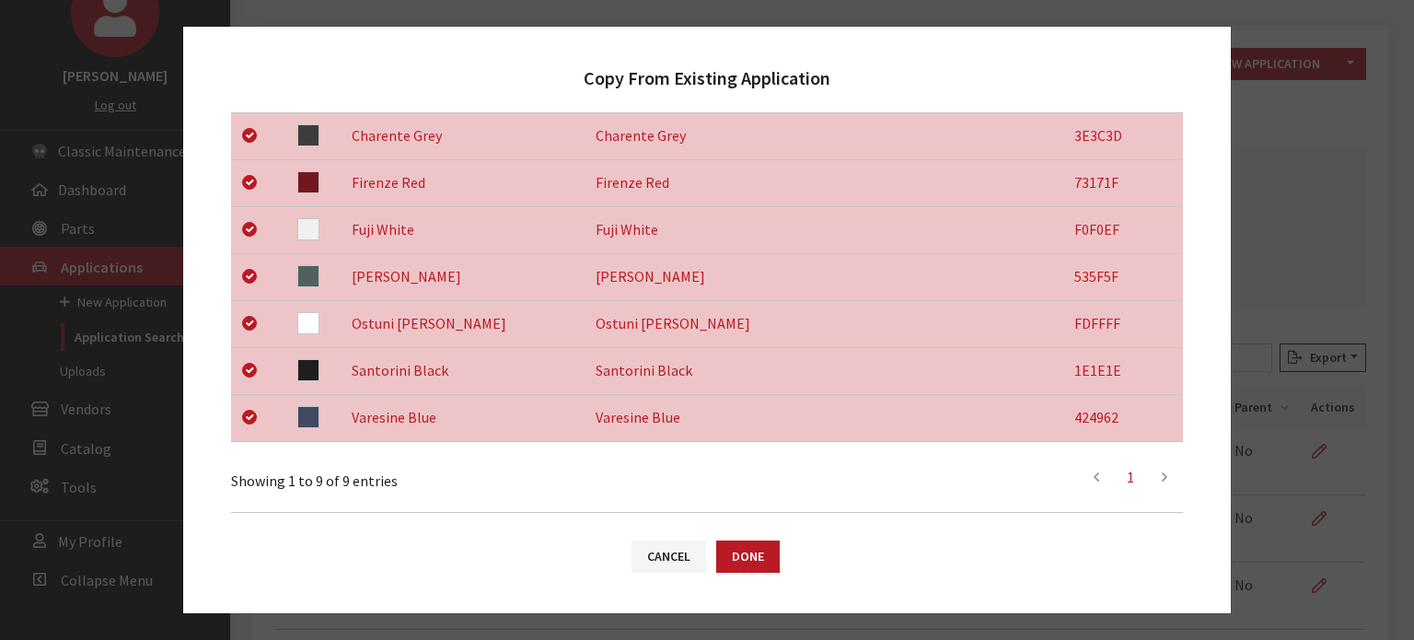
scroll to position [722, 0]
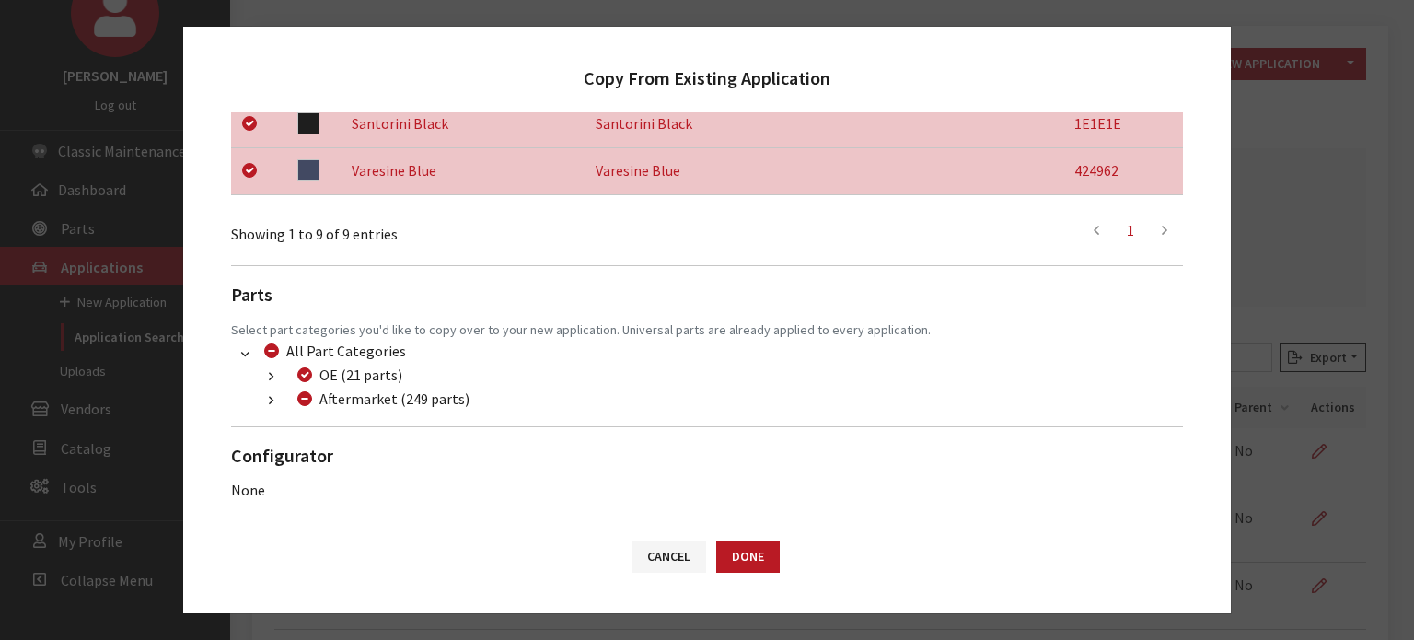
click at [270, 401] on icon "button" at bounding box center [271, 401] width 5 height 13
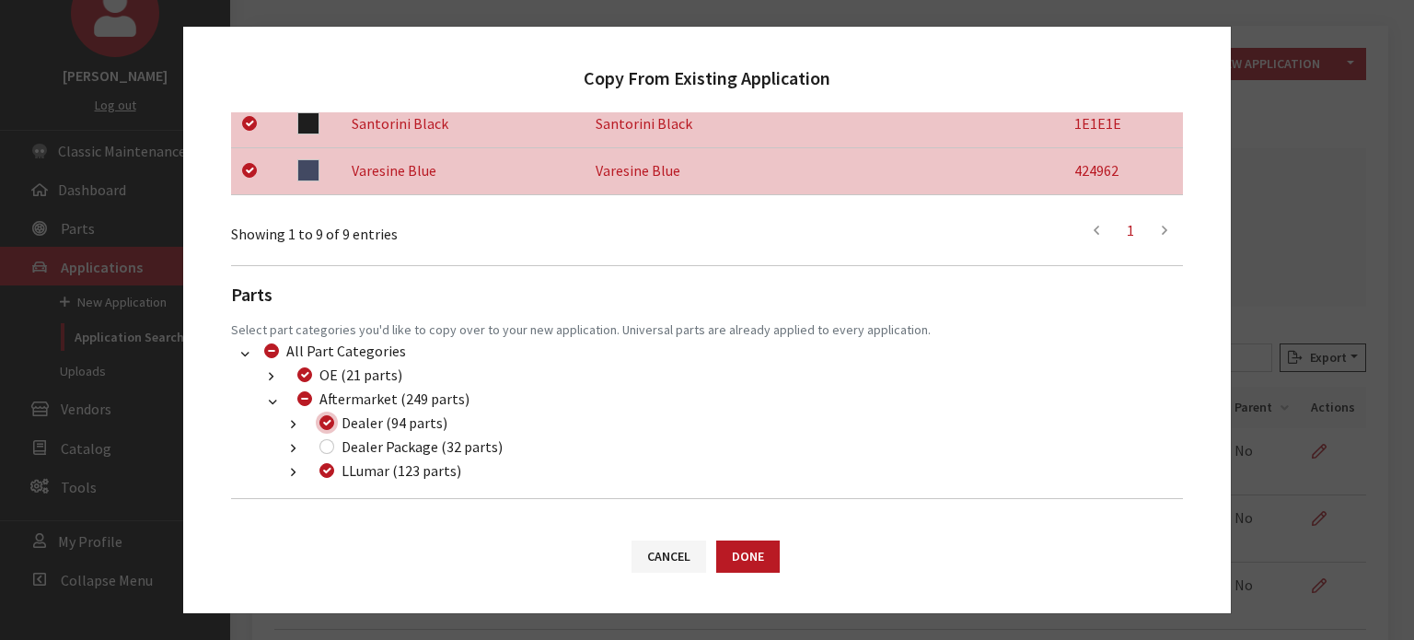
click at [325, 421] on input "Dealer (94 parts)" at bounding box center [327, 422] width 15 height 15
click at [328, 421] on input "Dealer (94 parts)" at bounding box center [327, 422] width 15 height 15
checkbox input "true"
click at [332, 456] on div "Dealer Package (32 parts)" at bounding box center [408, 447] width 189 height 22
click at [326, 450] on input "Dealer Package (32 parts)" at bounding box center [327, 446] width 15 height 15
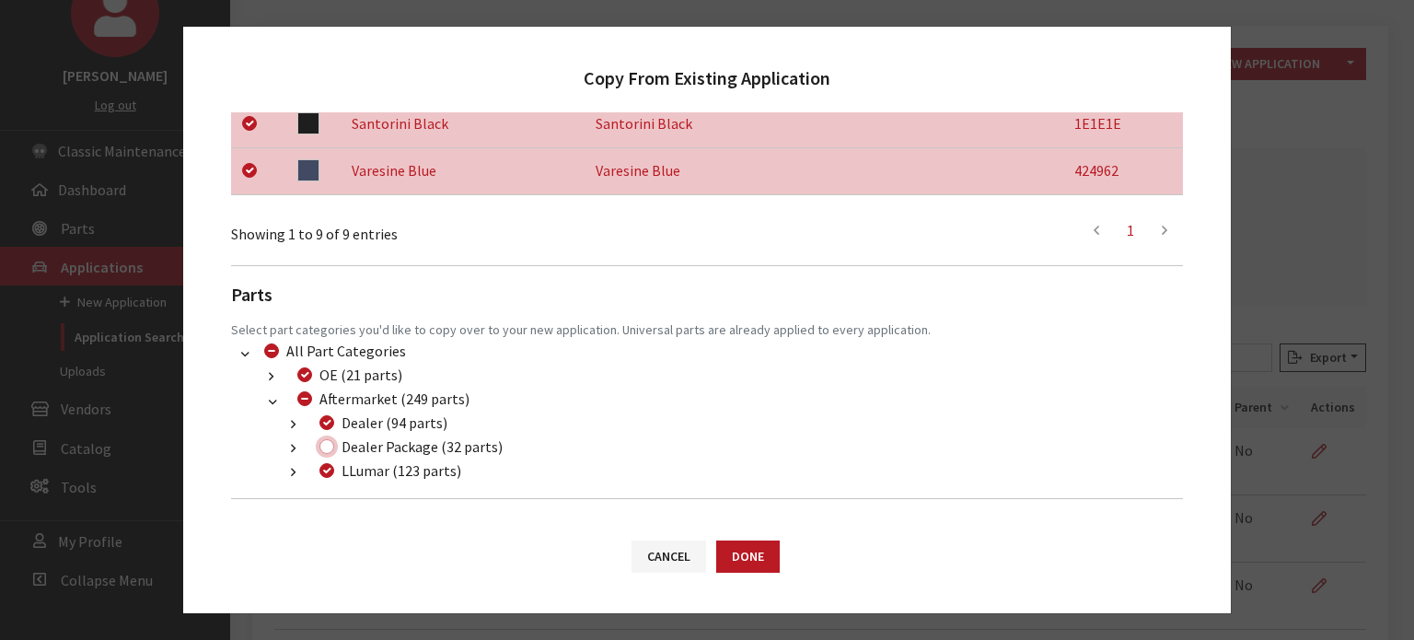
checkbox input "true"
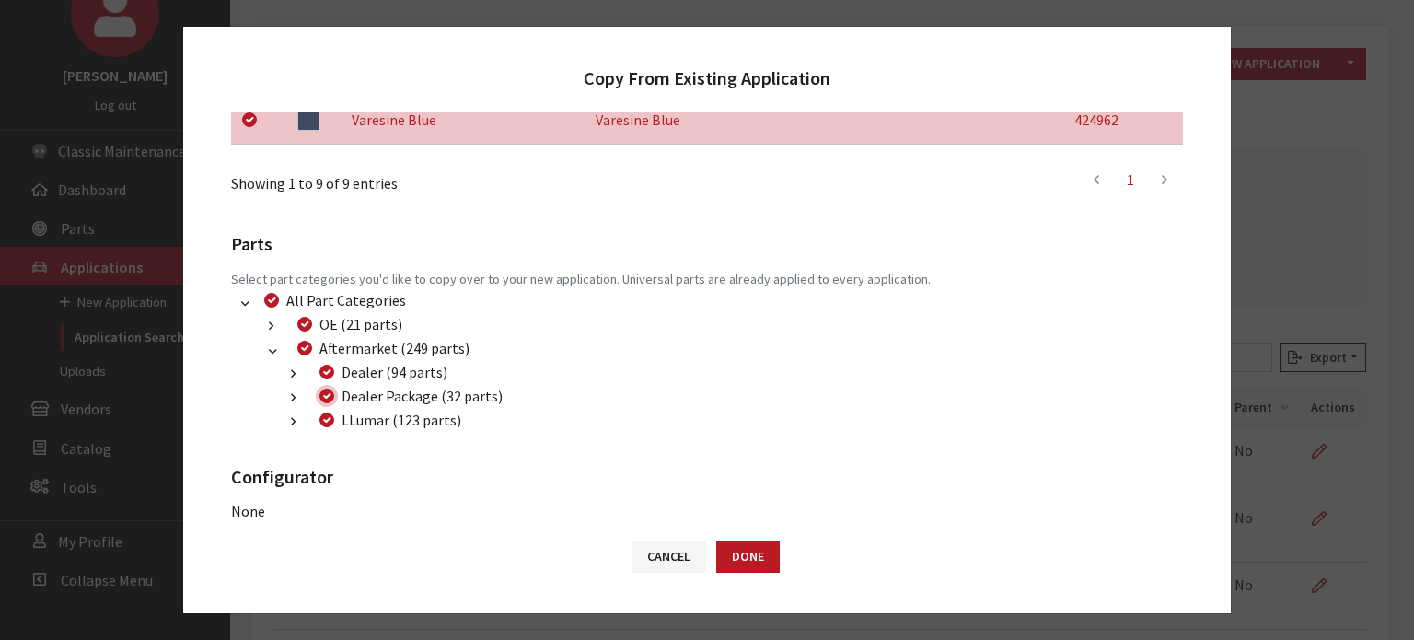
scroll to position [795, 0]
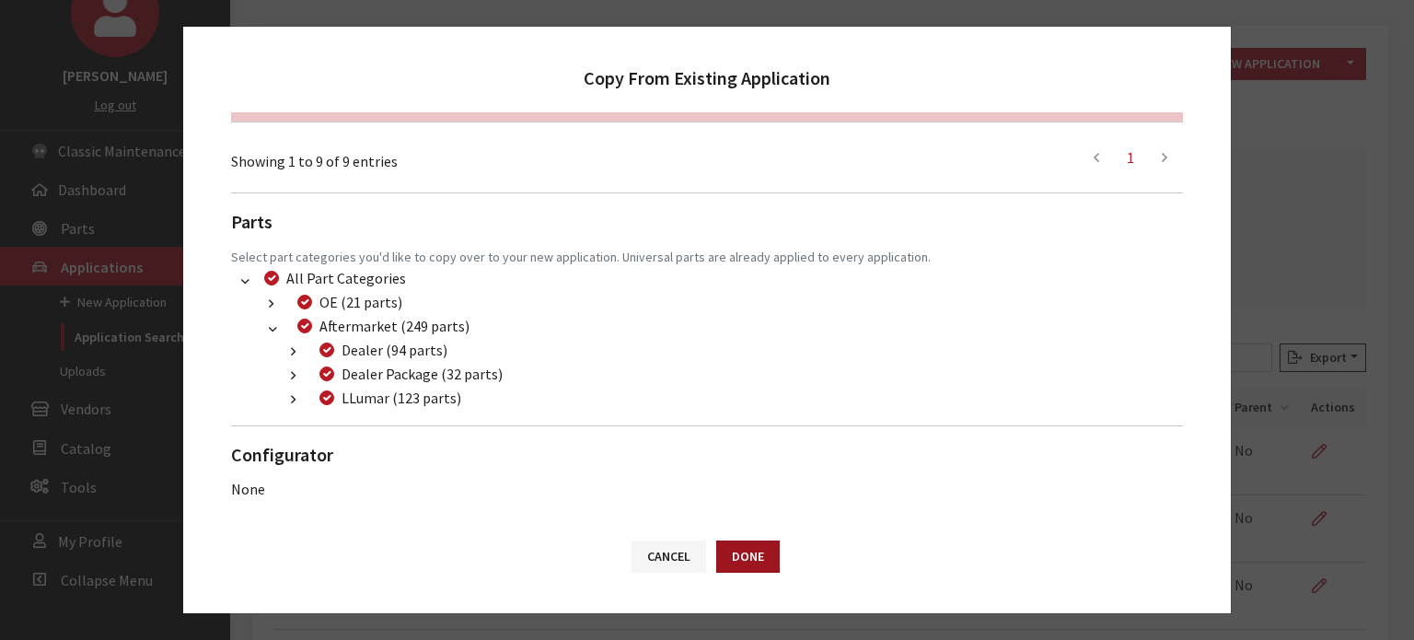
click at [762, 570] on button "Done" at bounding box center [748, 557] width 64 height 32
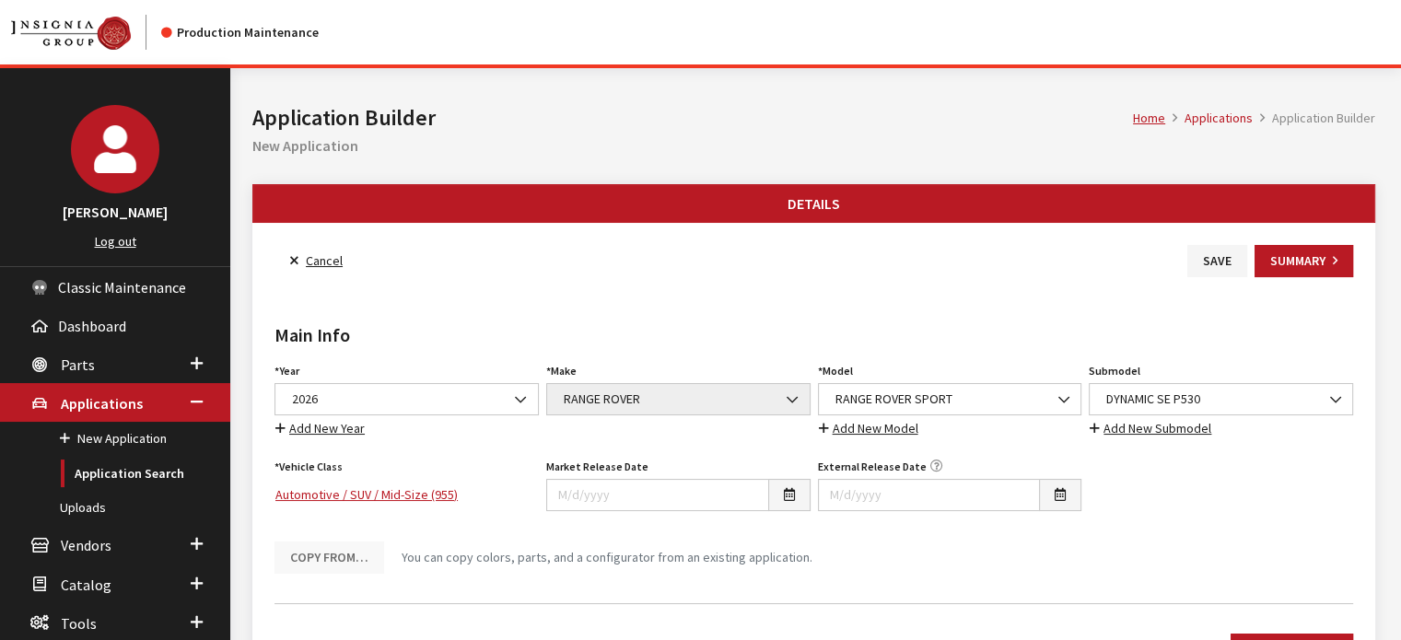
click at [1021, 279] on div "Main Info Year Select Year 2026 2025 2024 2023 2022 2021 2020 2019 2018 2017 20…" at bounding box center [814, 432] width 1086 height 311
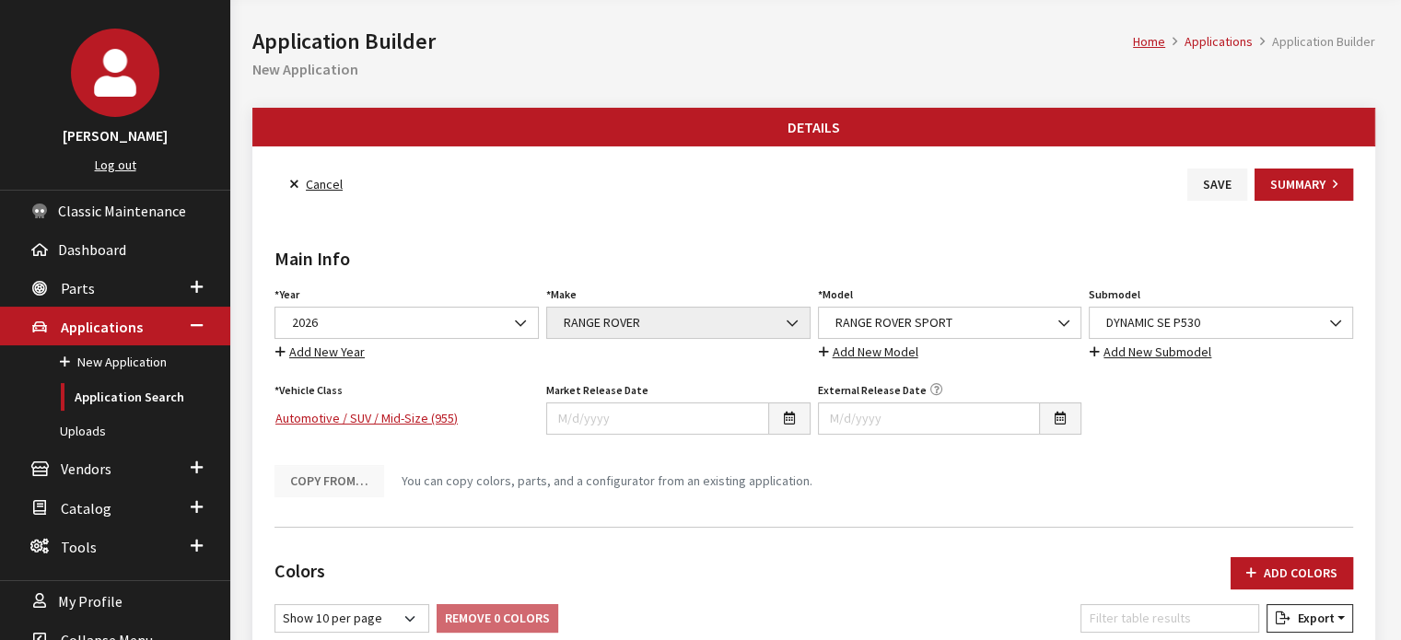
scroll to position [184, 0]
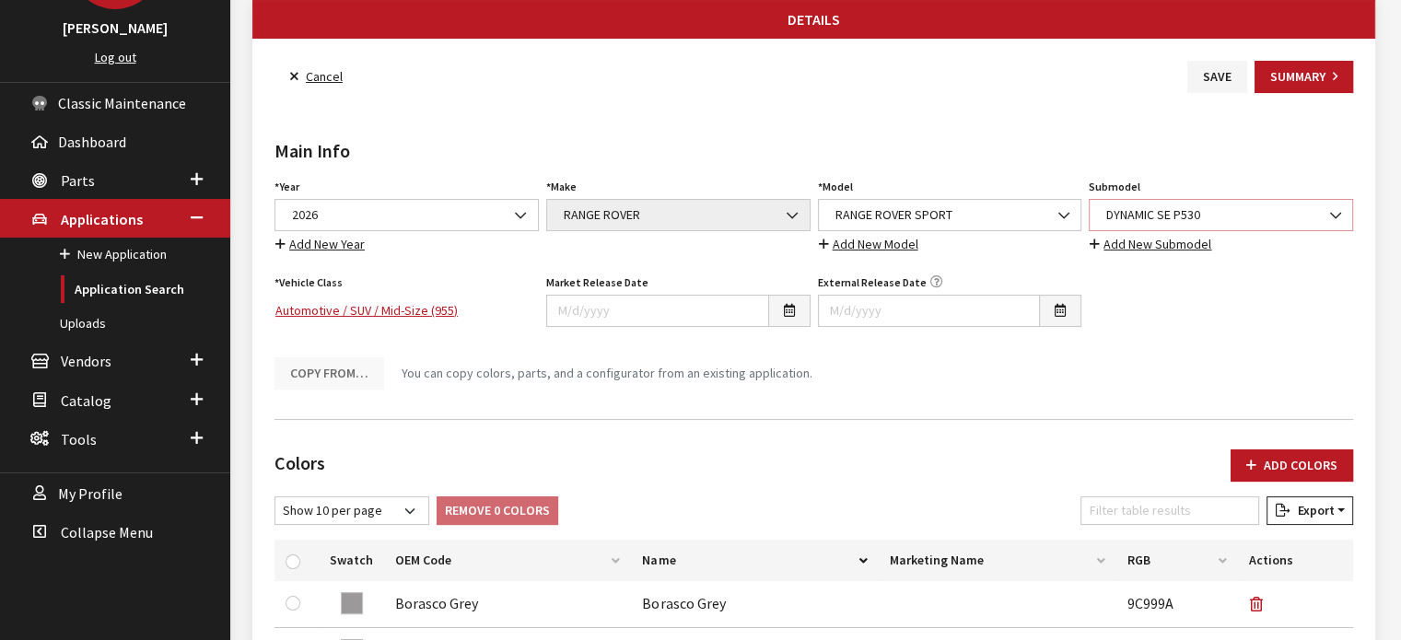
click at [1214, 212] on span "DYNAMIC SE P530" at bounding box center [1220, 214] width 240 height 19
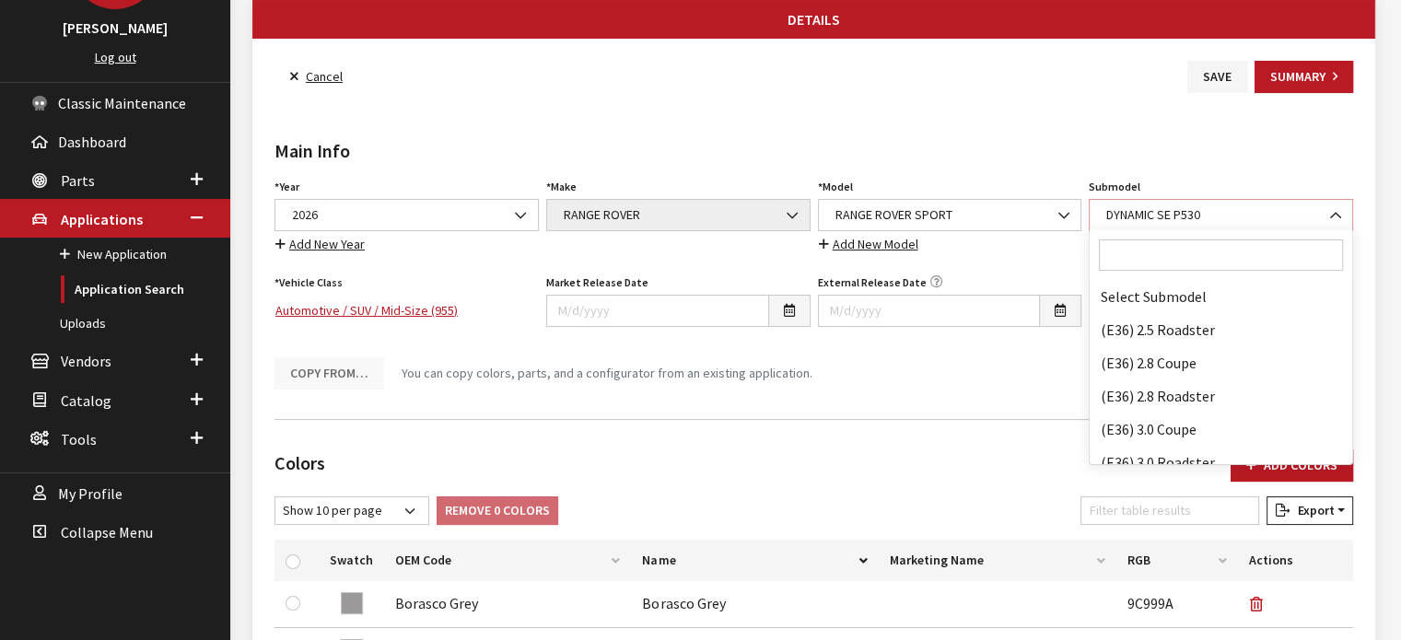
scroll to position [63972, 0]
click at [1171, 257] on input "Search" at bounding box center [1221, 254] width 244 height 31
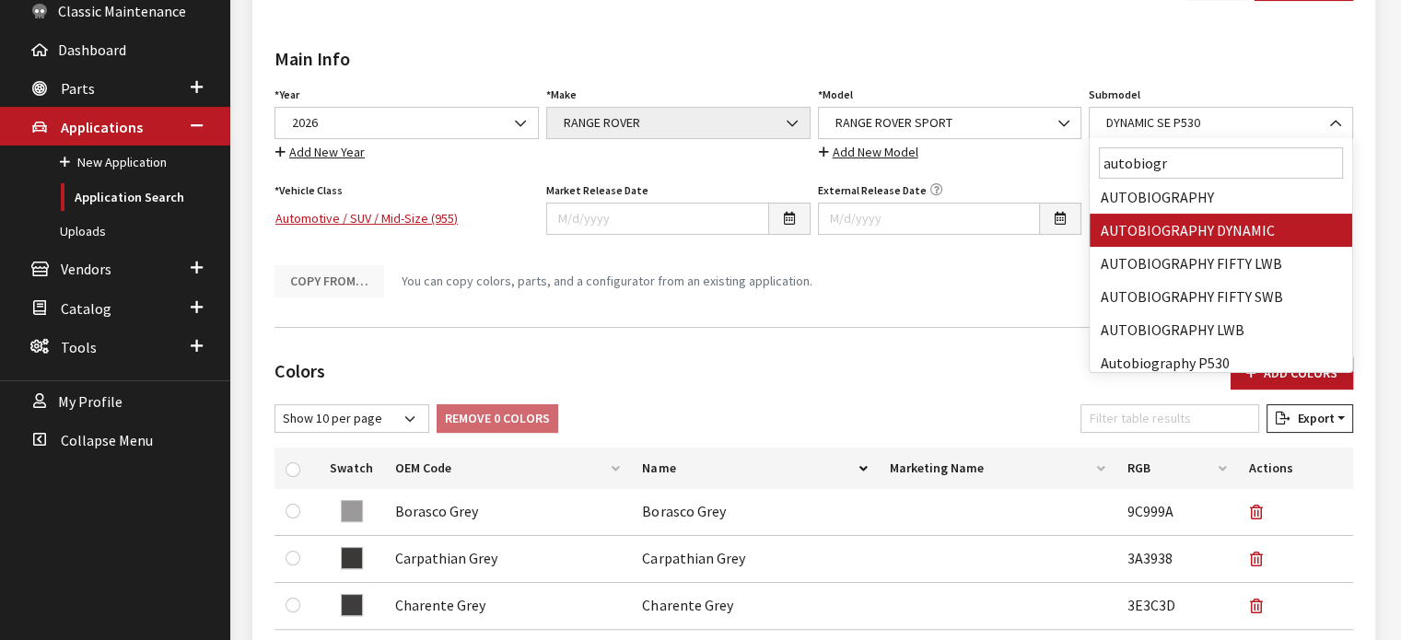
scroll to position [92, 0]
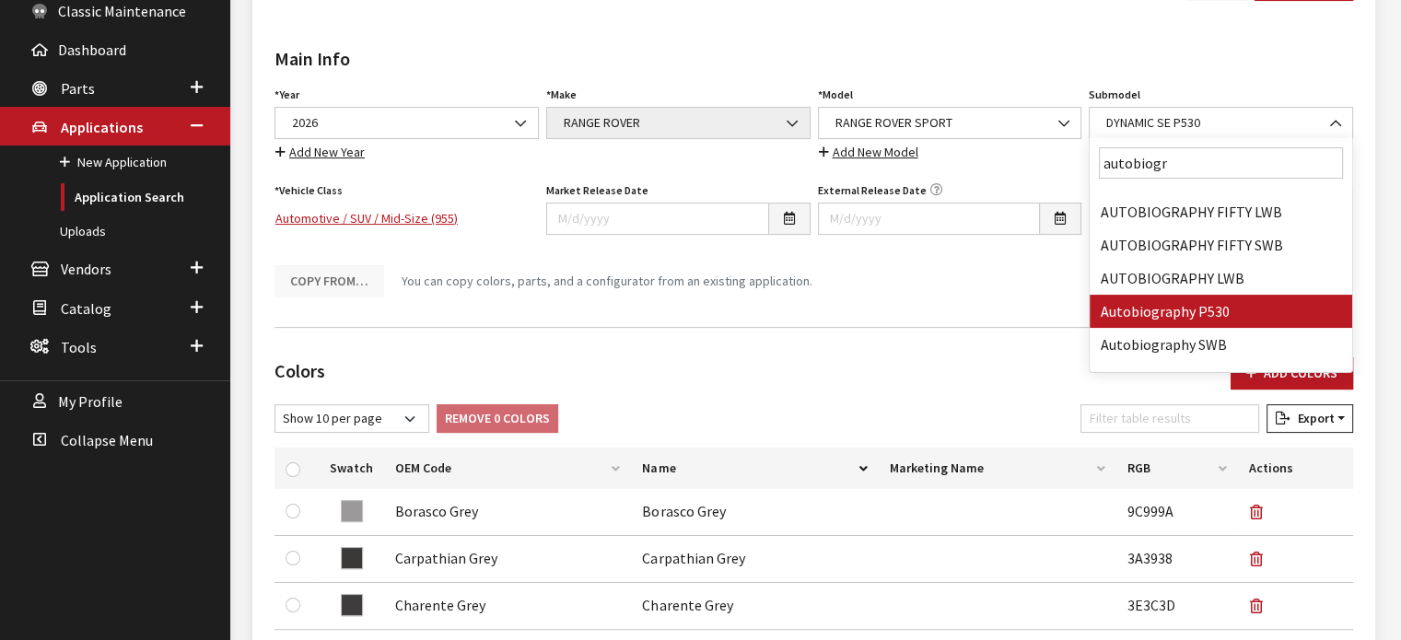
type input "autobiogr"
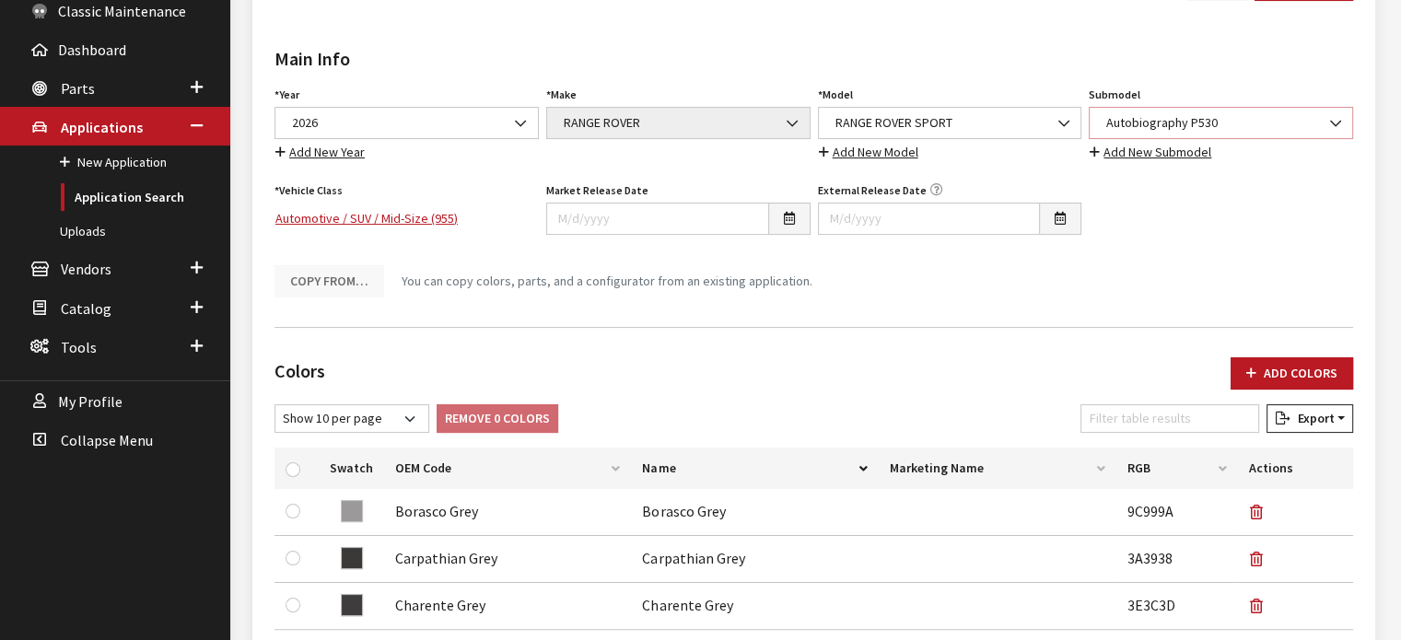
select select "4823"
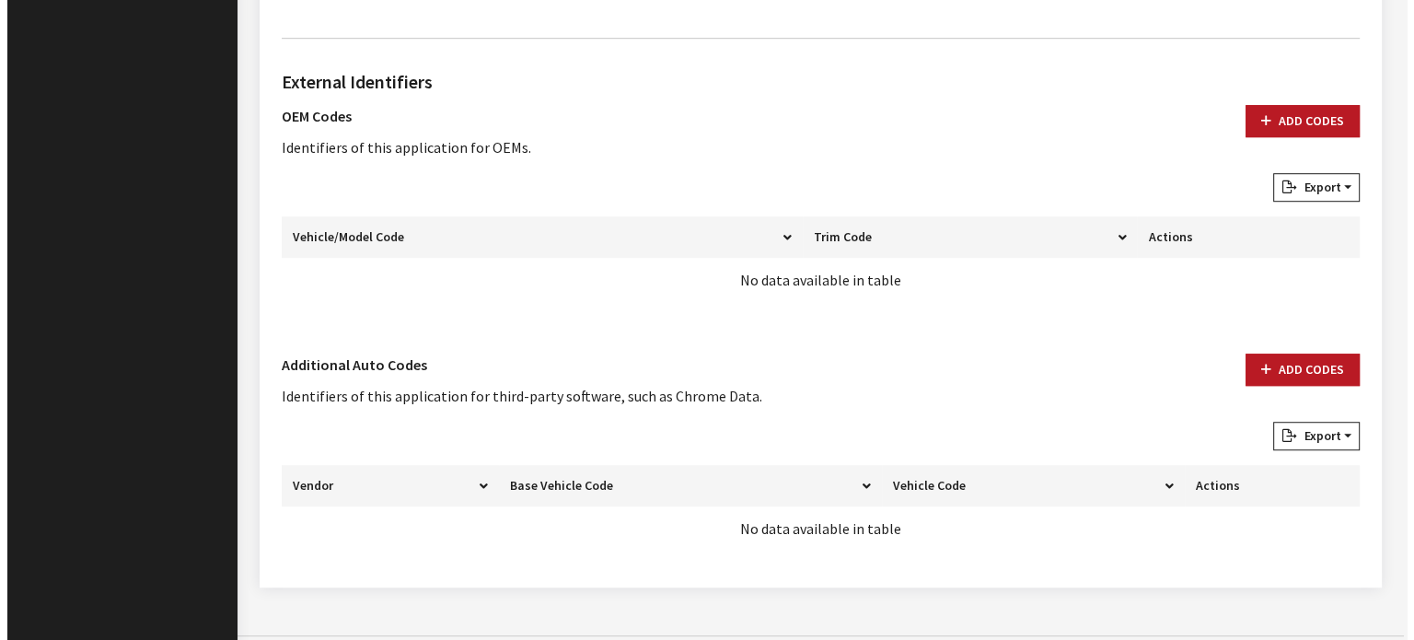
scroll to position [1258, 0]
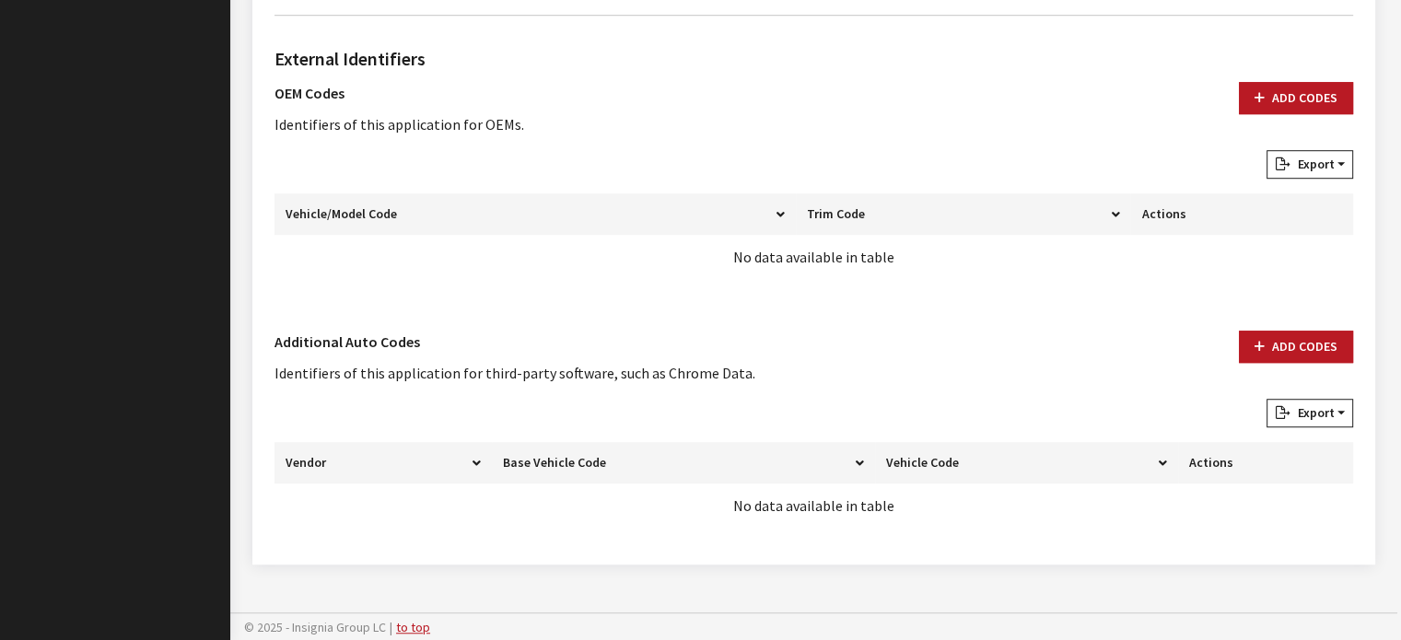
click at [1288, 314] on div "External Identifiers OEM Codes Identifiers of this application for OEMs. Add Co…" at bounding box center [814, 286] width 1086 height 512
click at [1289, 338] on button "Add Codes" at bounding box center [1296, 347] width 114 height 32
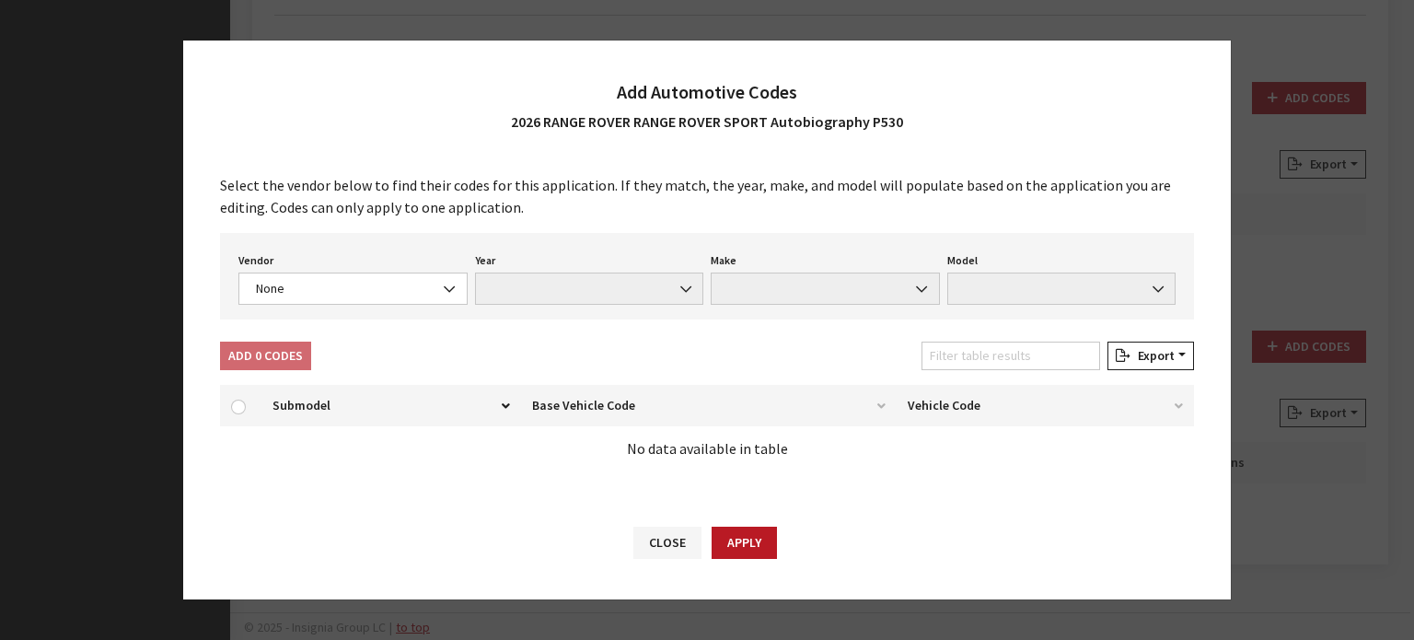
click at [390, 308] on div "Vendor None Chrome® Data Aftermarket Catalog Exchange Standard None Year None M…" at bounding box center [707, 276] width 974 height 87
click at [388, 289] on span "None" at bounding box center [352, 288] width 205 height 19
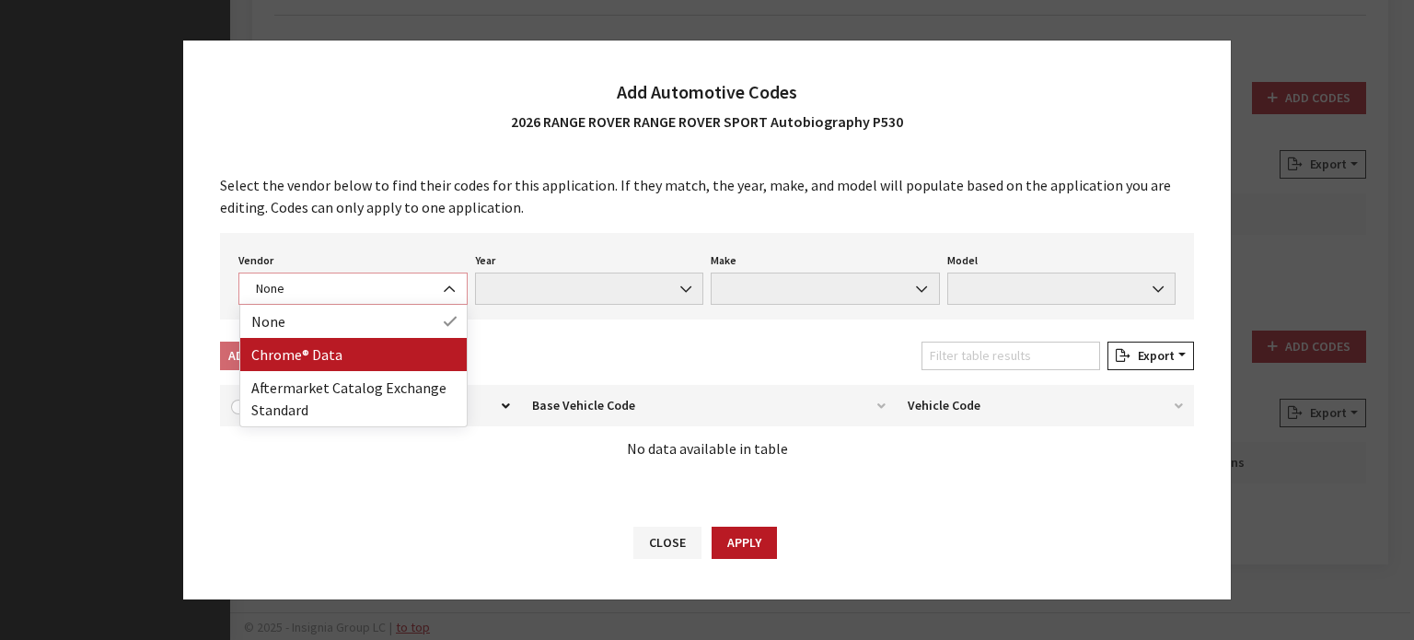
select select "4"
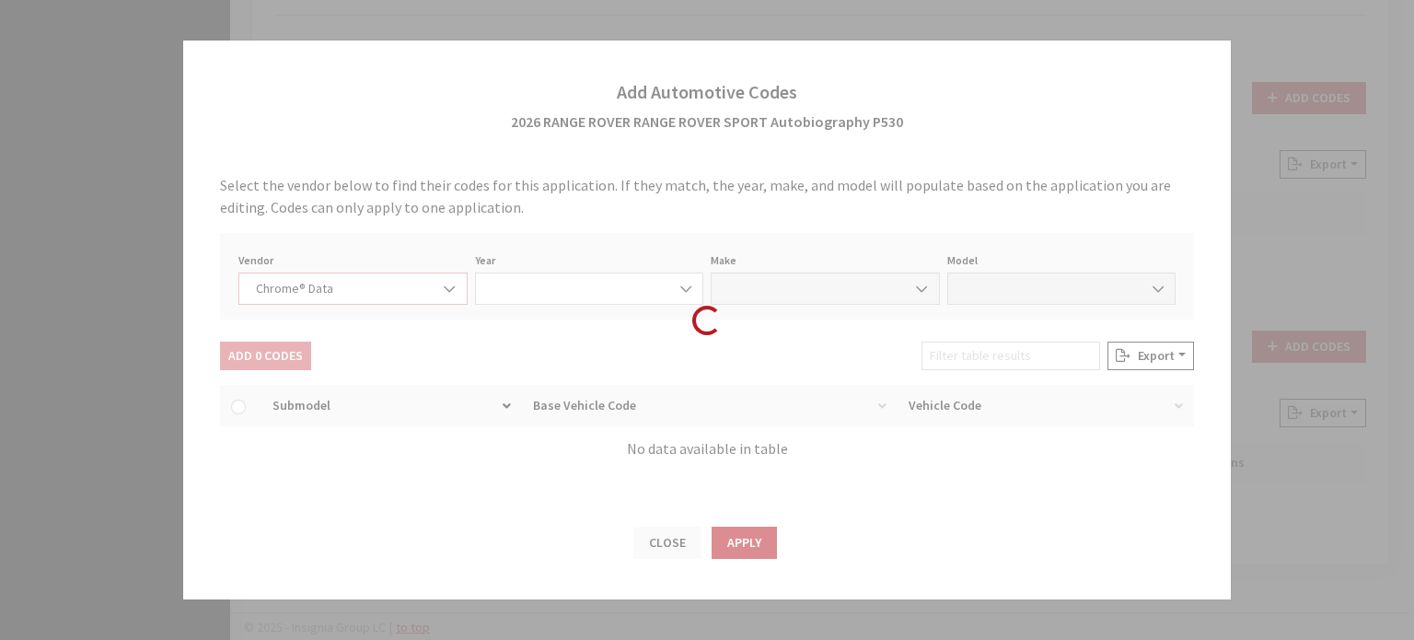
select select "2026"
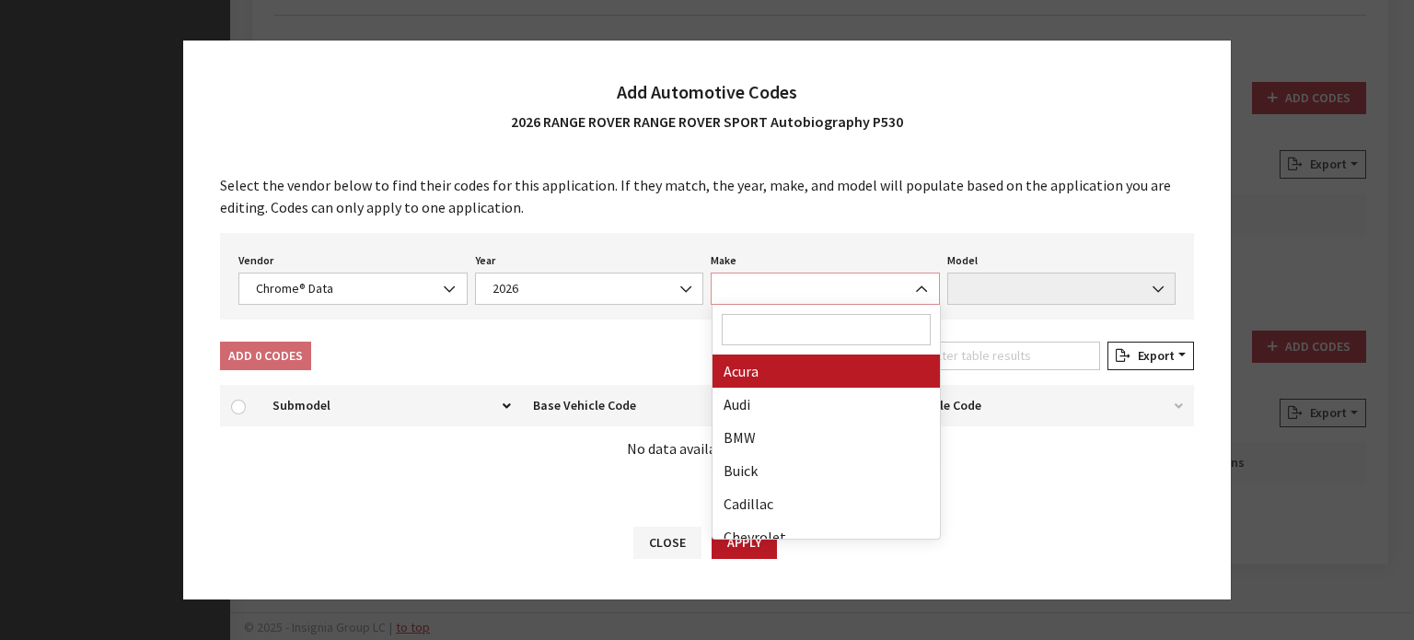
click at [732, 289] on span at bounding box center [825, 289] width 229 height 32
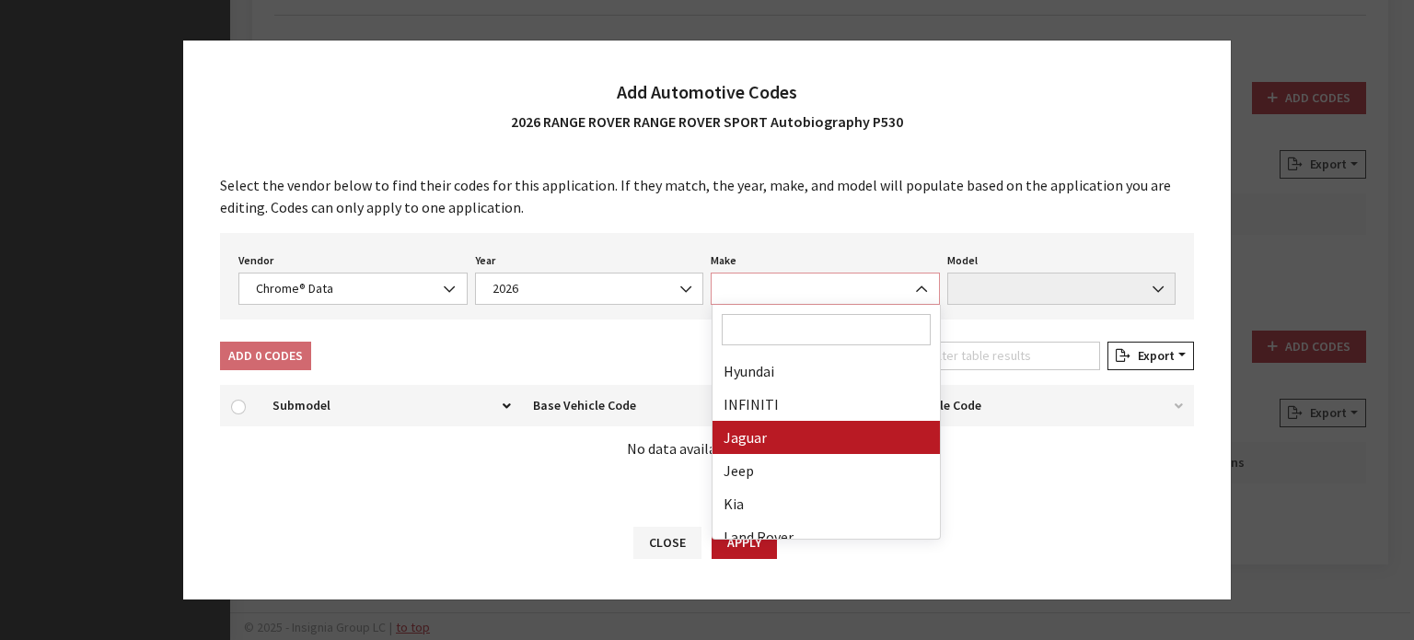
scroll to position [460, 0]
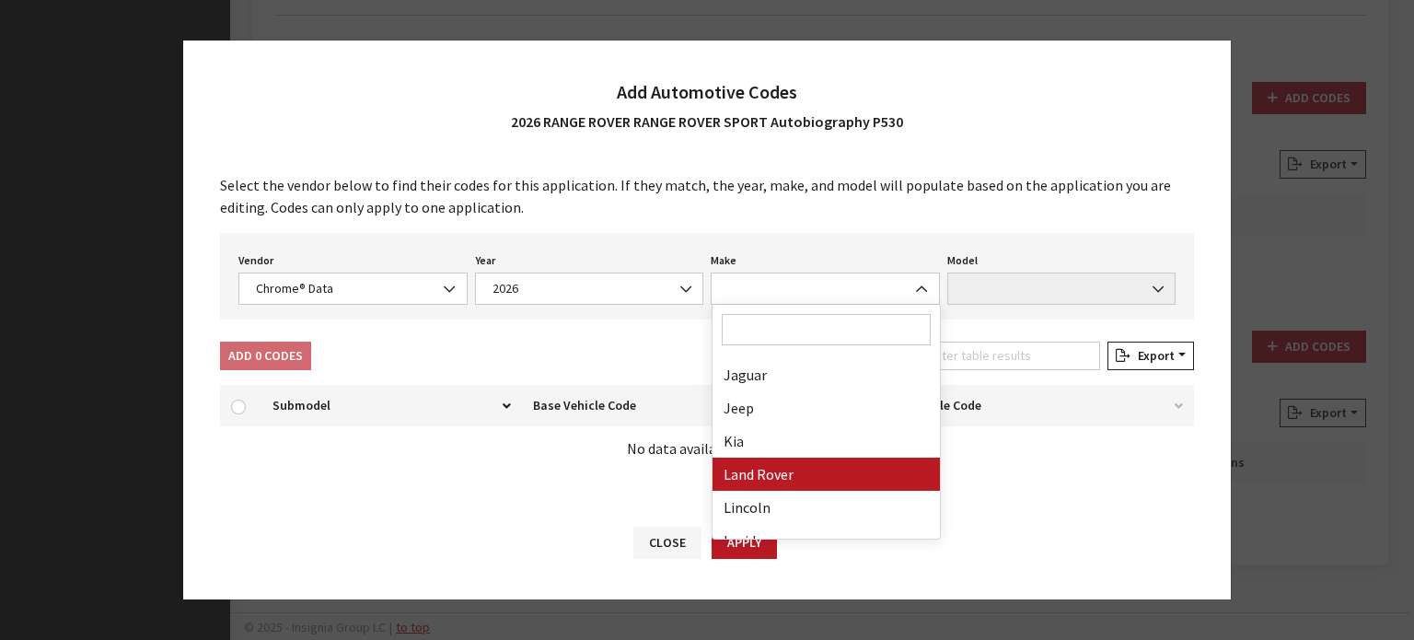
drag, startPoint x: 782, startPoint y: 454, endPoint x: 781, endPoint y: 467, distance: 12.9
select select "23"
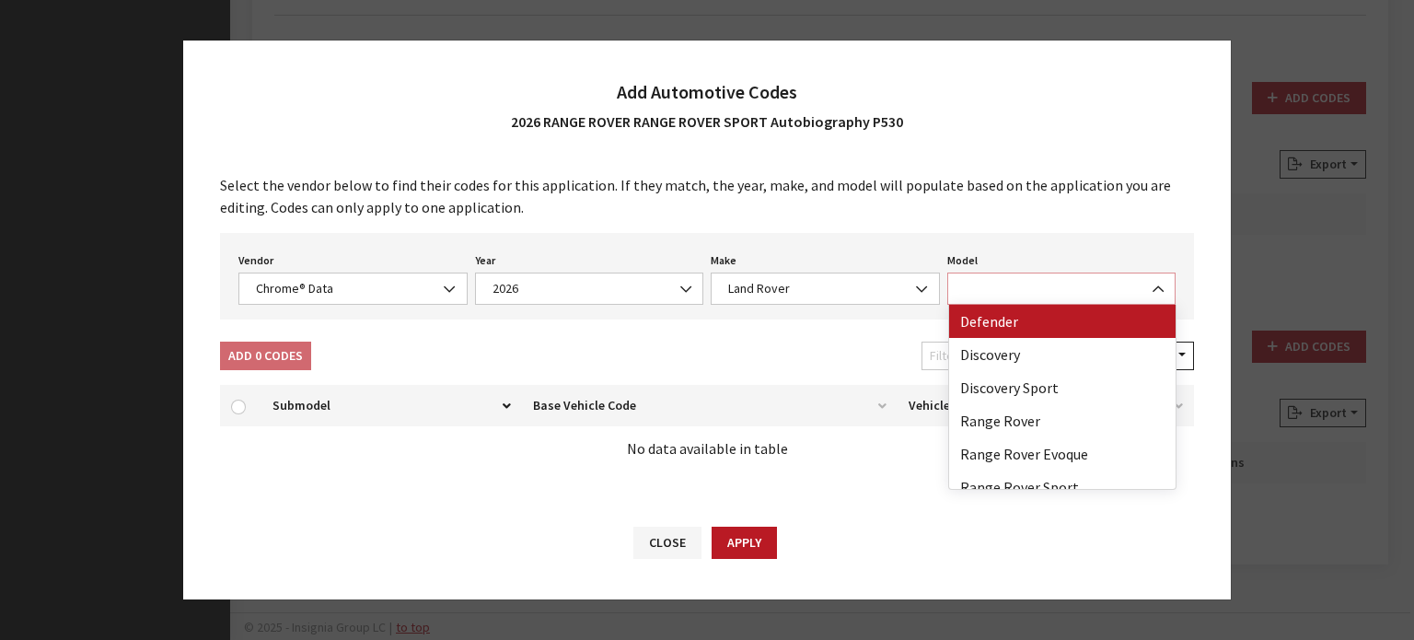
click at [990, 297] on span at bounding box center [1062, 289] width 229 height 32
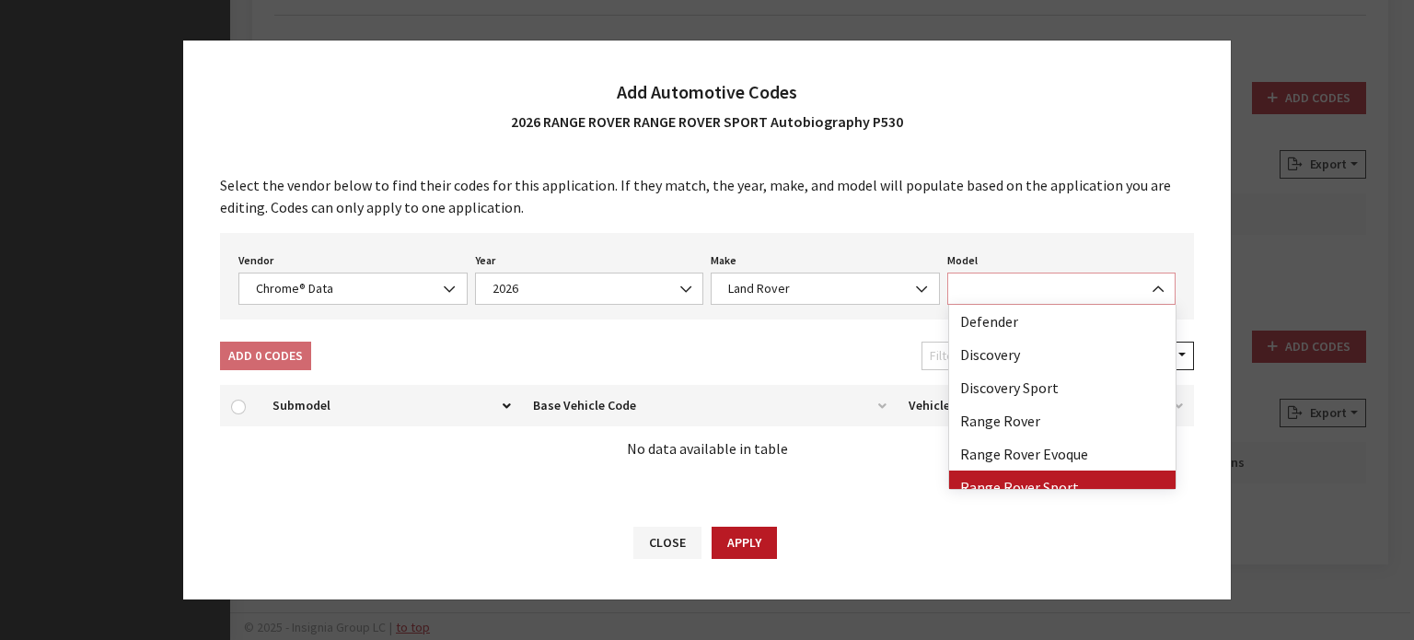
select select "73202"
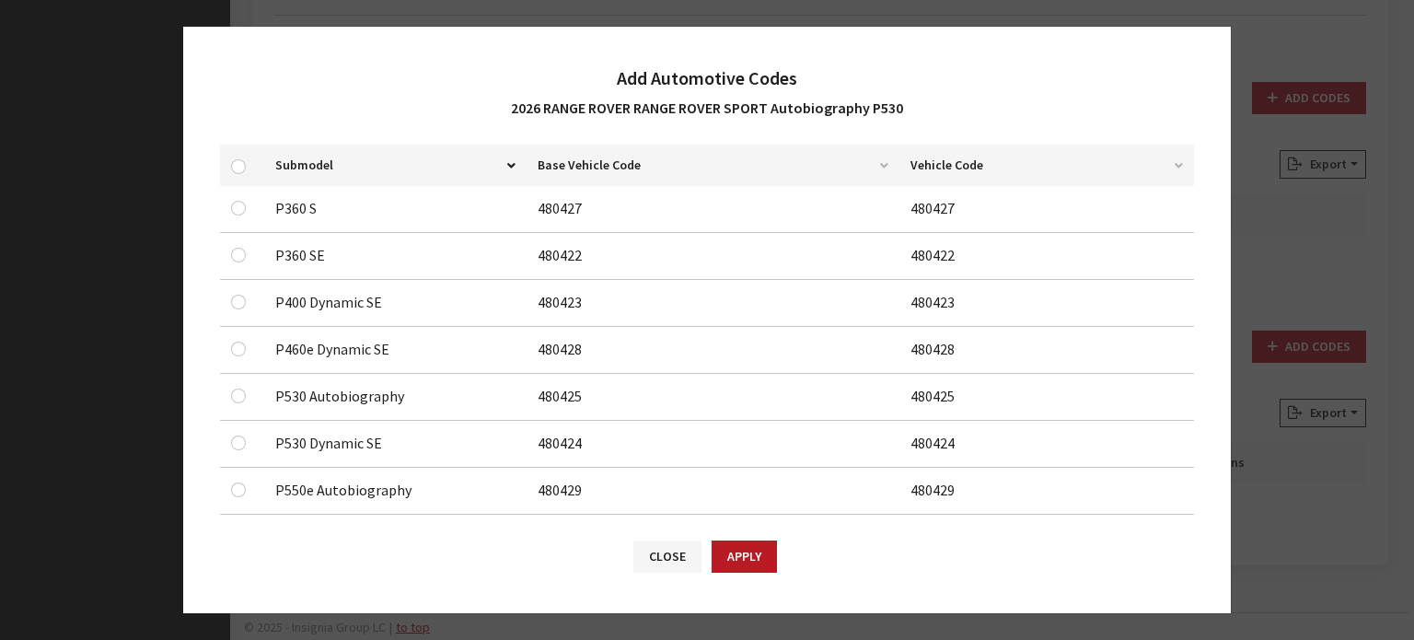
scroll to position [276, 0]
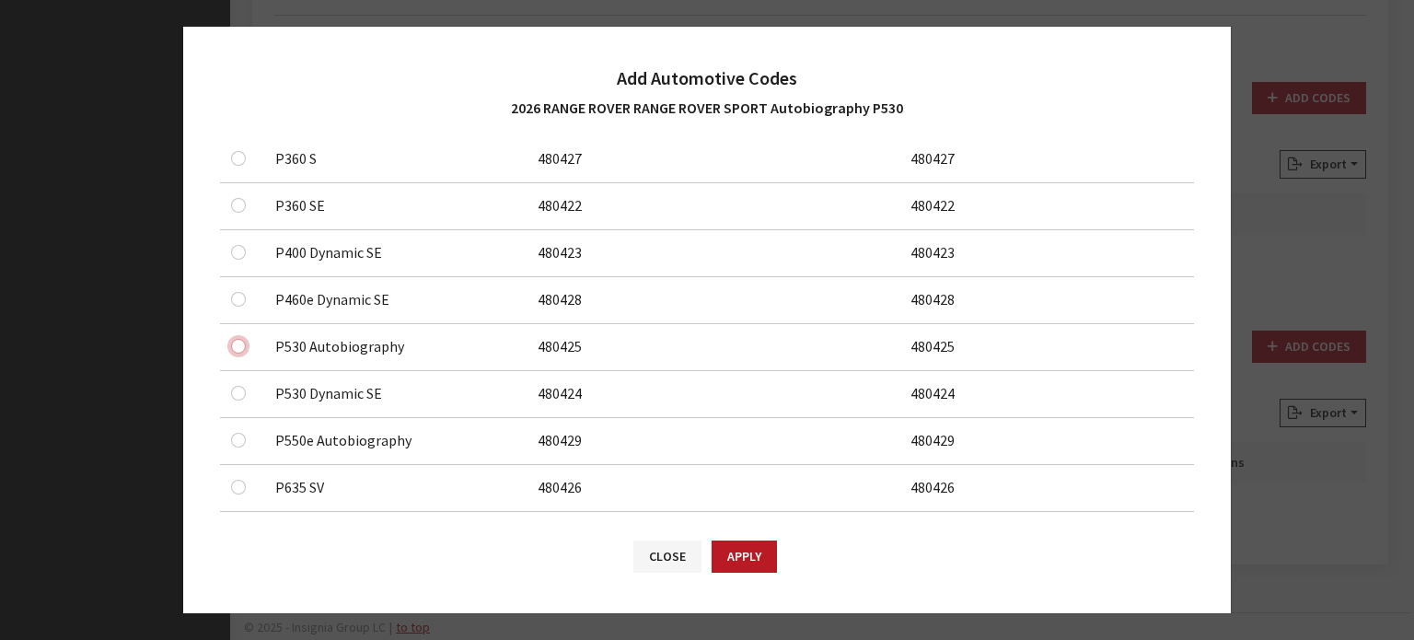
click at [231, 345] on input "checkbox" at bounding box center [238, 346] width 15 height 15
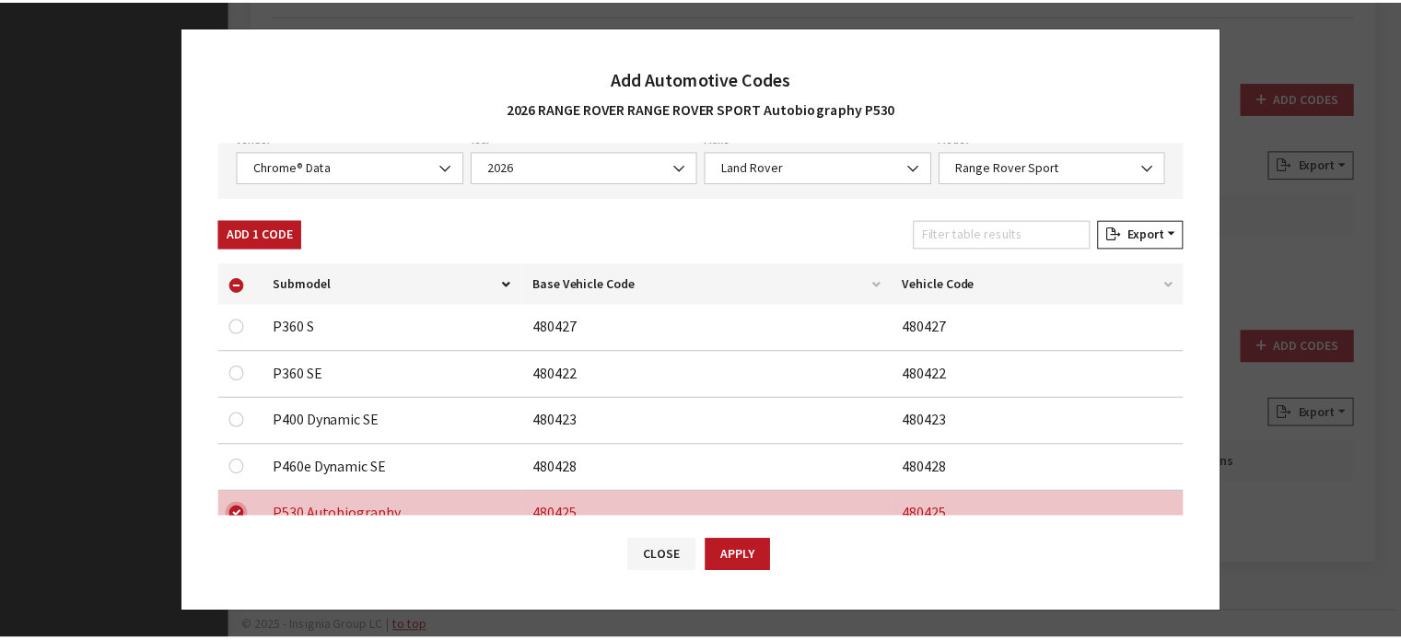
scroll to position [0, 0]
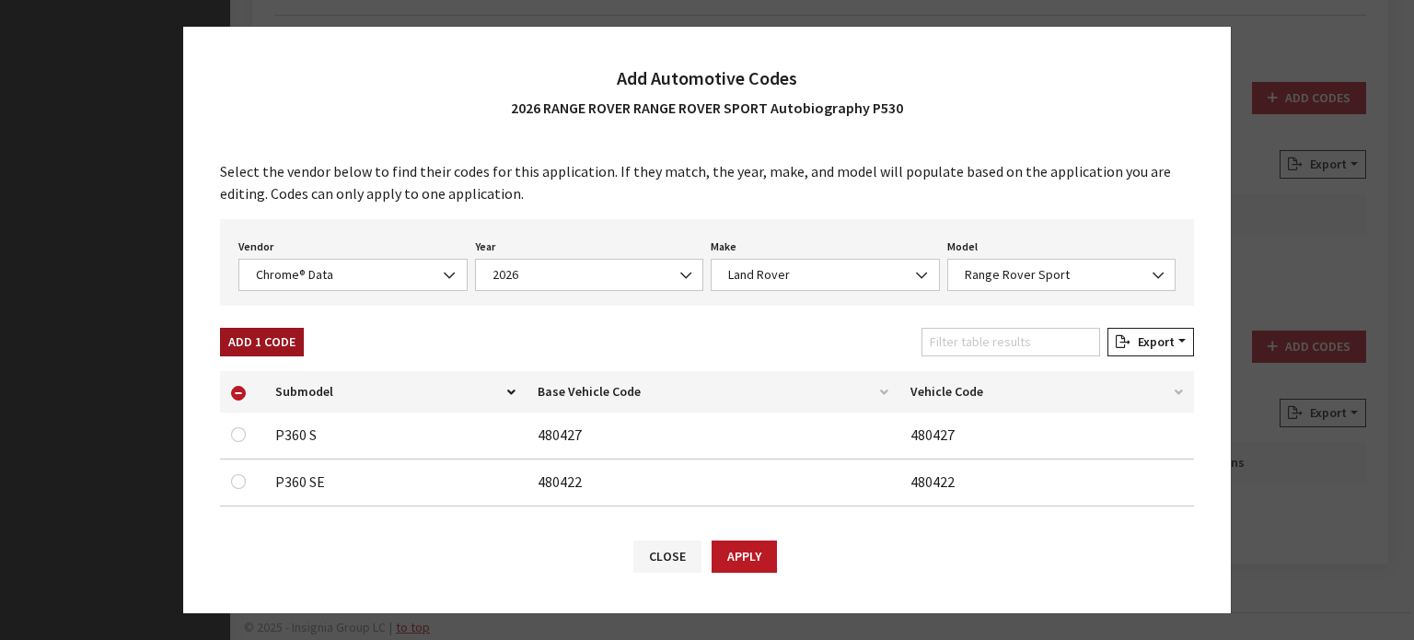
click at [282, 345] on button "Add 1 Code" at bounding box center [262, 342] width 84 height 29
checkbox input "false"
click at [776, 571] on div "Close Apply" at bounding box center [707, 566] width 1048 height 96
click at [764, 574] on div "Close Apply" at bounding box center [707, 566] width 1048 height 96
click at [758, 548] on button "Apply" at bounding box center [744, 557] width 65 height 32
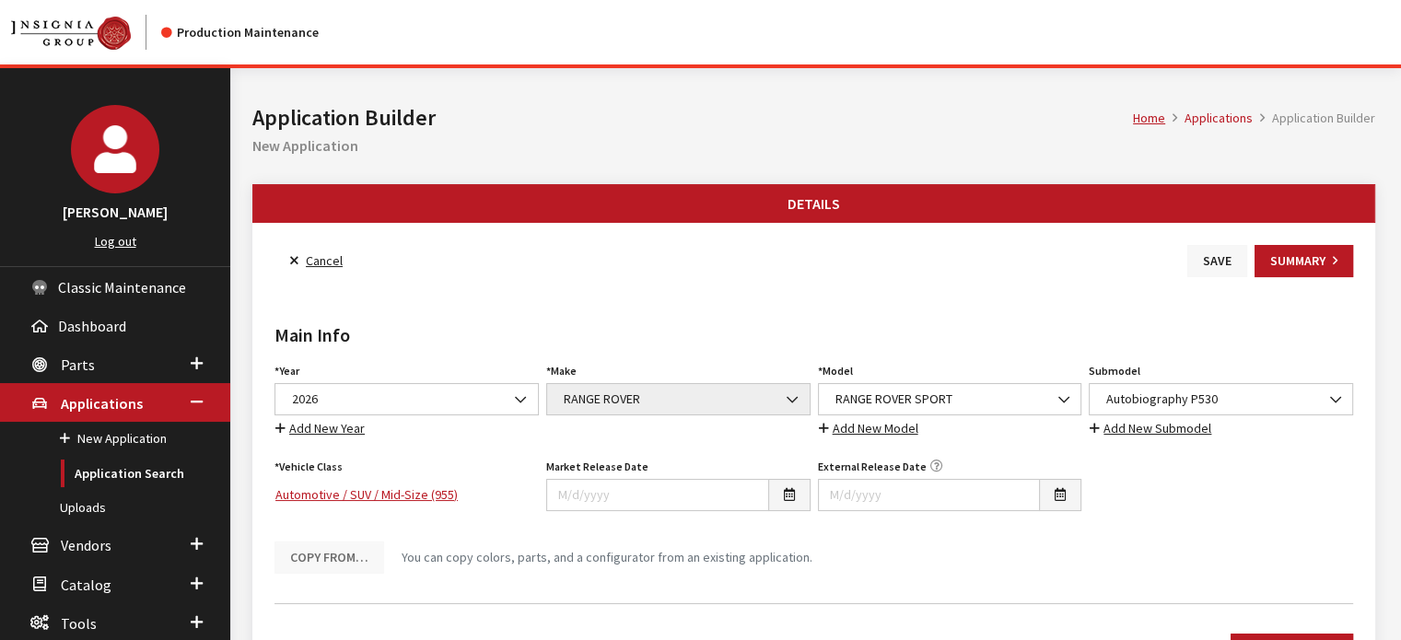
click at [1222, 247] on button "Save" at bounding box center [1217, 261] width 60 height 32
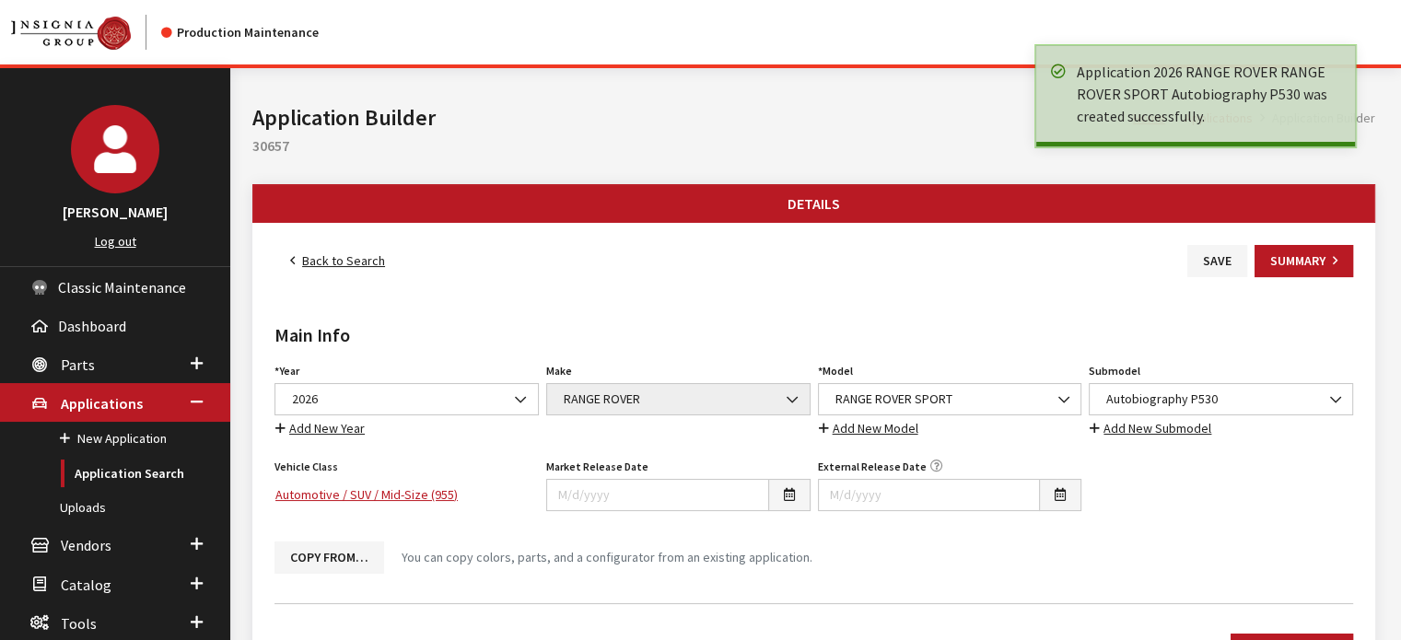
click at [328, 255] on link "Back to Search" at bounding box center [337, 261] width 126 height 32
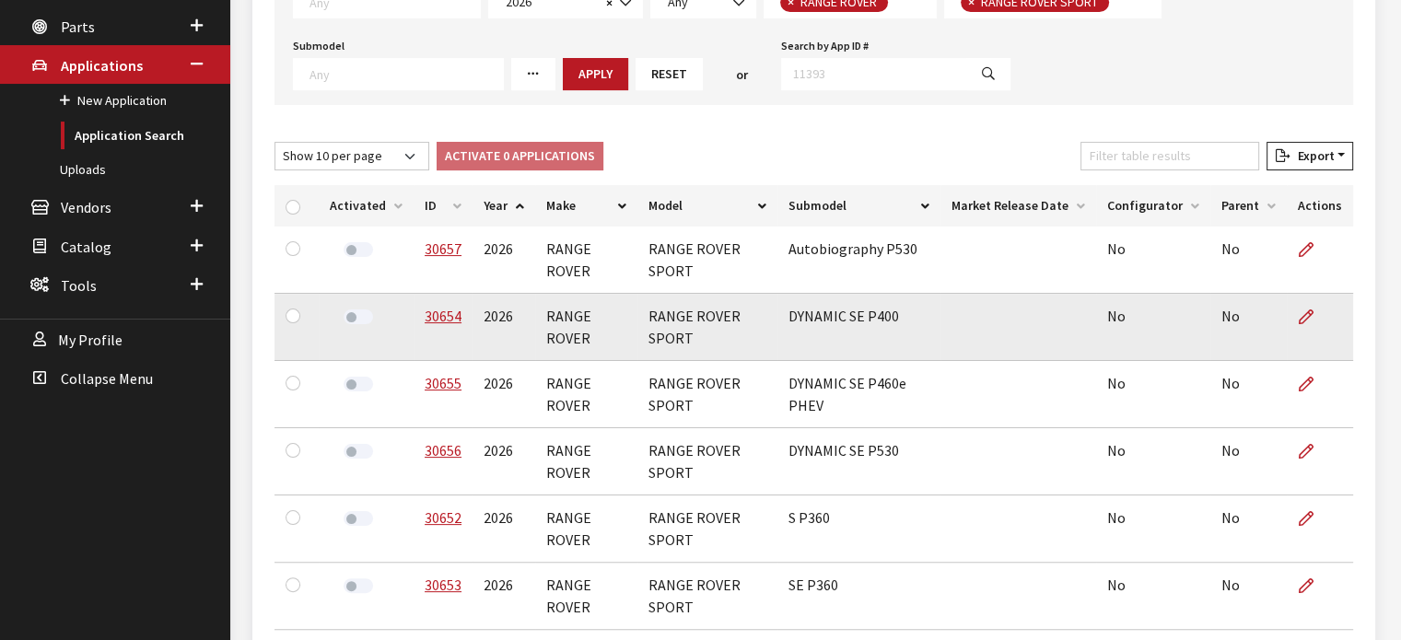
scroll to position [368, 0]
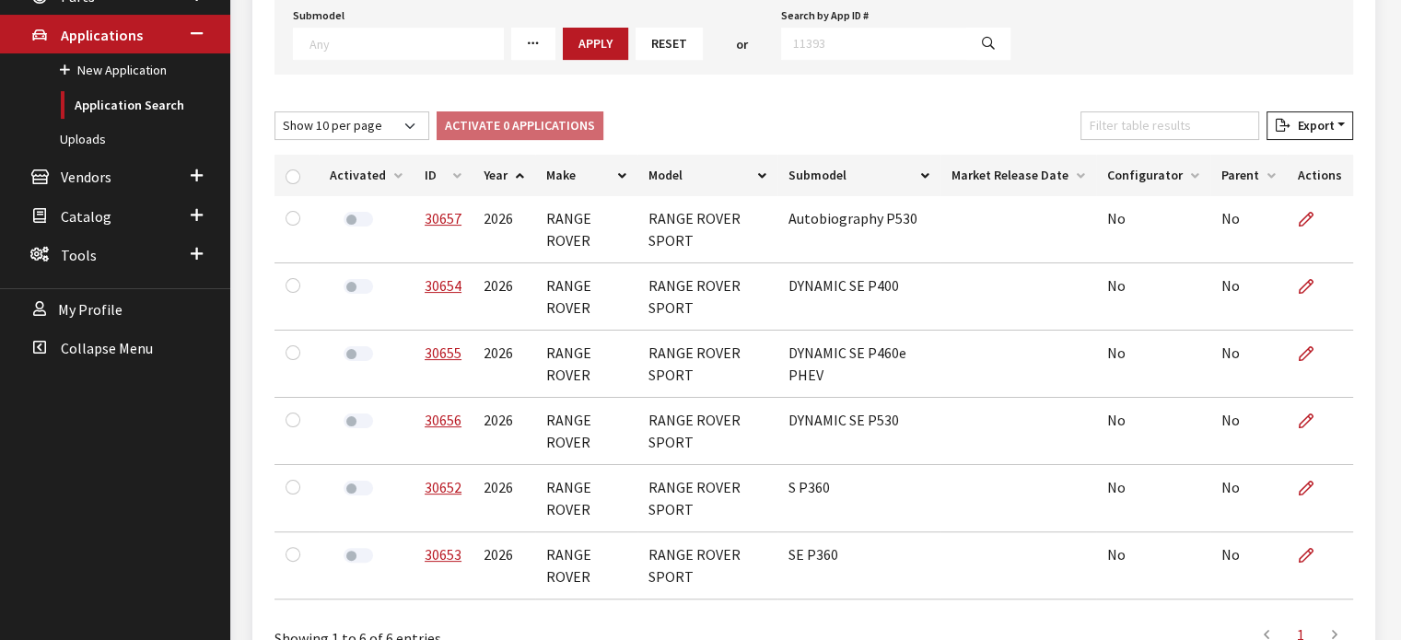
click at [423, 182] on th "ID" at bounding box center [442, 175] width 59 height 41
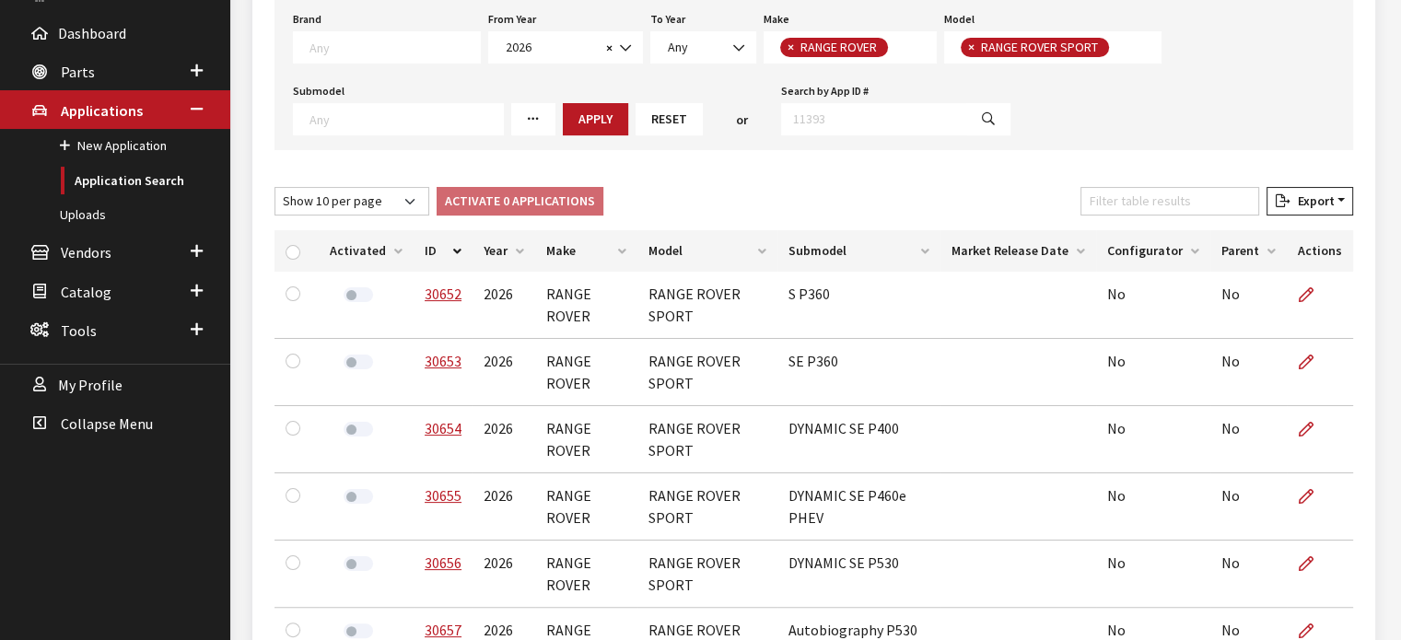
scroll to position [184, 0]
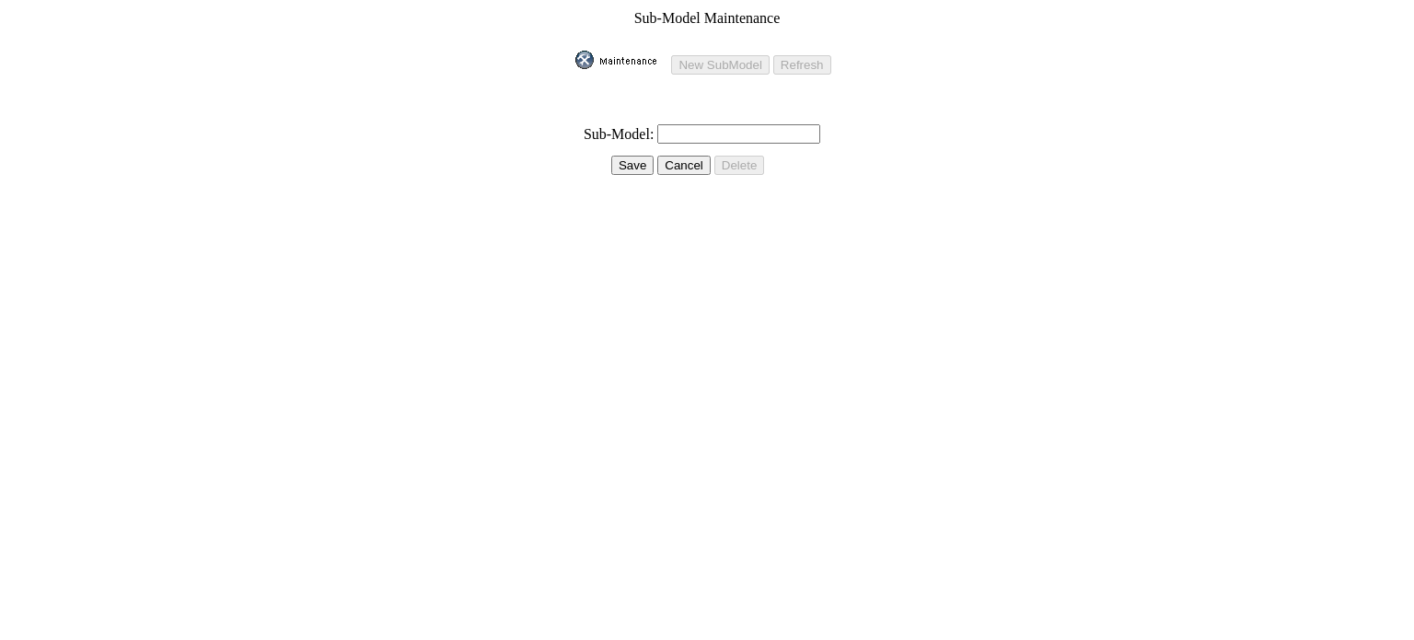
click at [748, 124] on input "text" at bounding box center [739, 133] width 163 height 19
type input "AUTOBIOGRAPHY P550e PHEV"
click at [623, 156] on input "Save" at bounding box center [632, 165] width 42 height 19
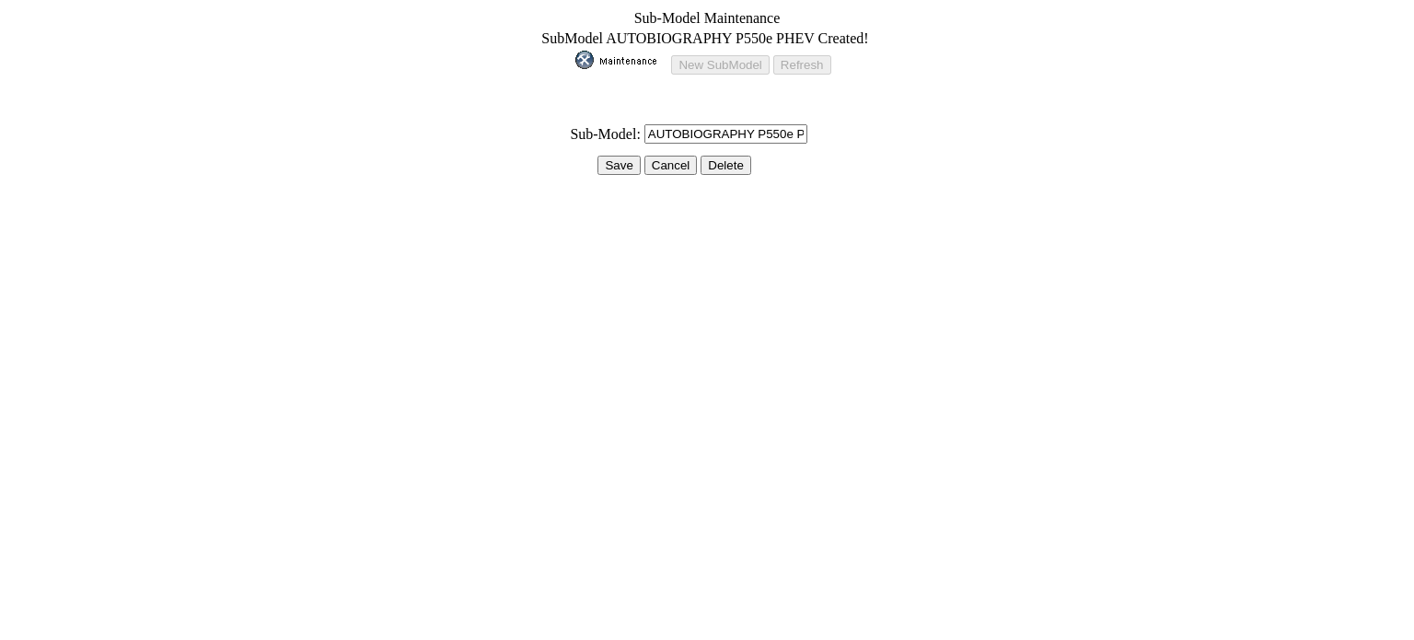
click at [623, 158] on input "Save" at bounding box center [619, 165] width 42 height 19
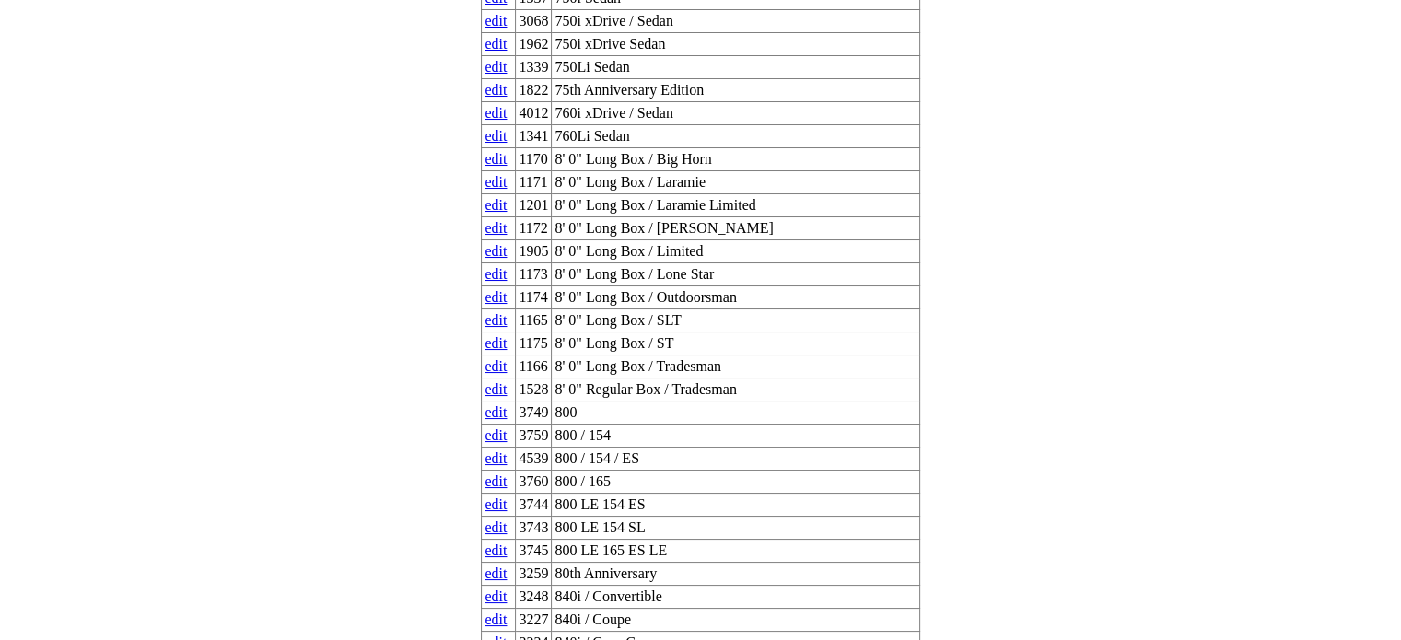
scroll to position [24035, 0]
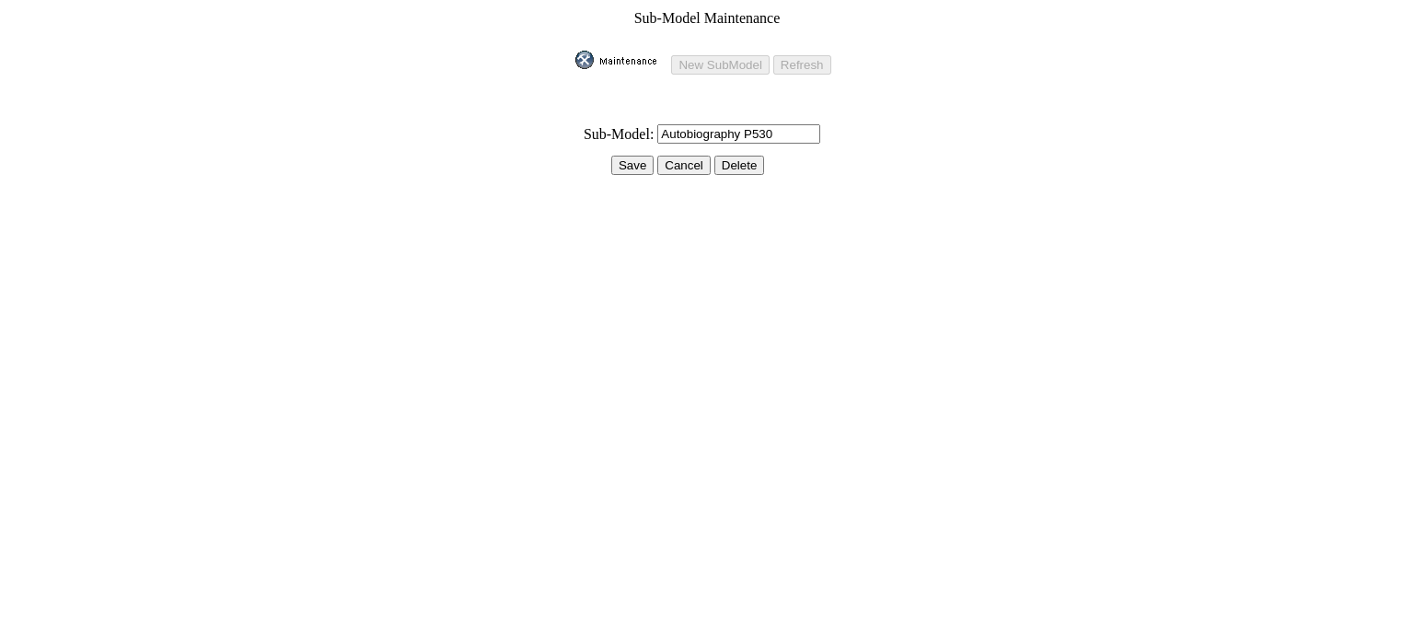
drag, startPoint x: 738, startPoint y: 122, endPoint x: 637, endPoint y: 140, distance: 101.9
click at [637, 140] on tbody "Sub-Model Maintenance New SubModel Refresh * Sub-Model: Autobiography P530 Save…" at bounding box center [707, 100] width 264 height 183
type input "AUTOBIOGRAPHY P530"
click at [633, 156] on input "Save" at bounding box center [632, 165] width 42 height 19
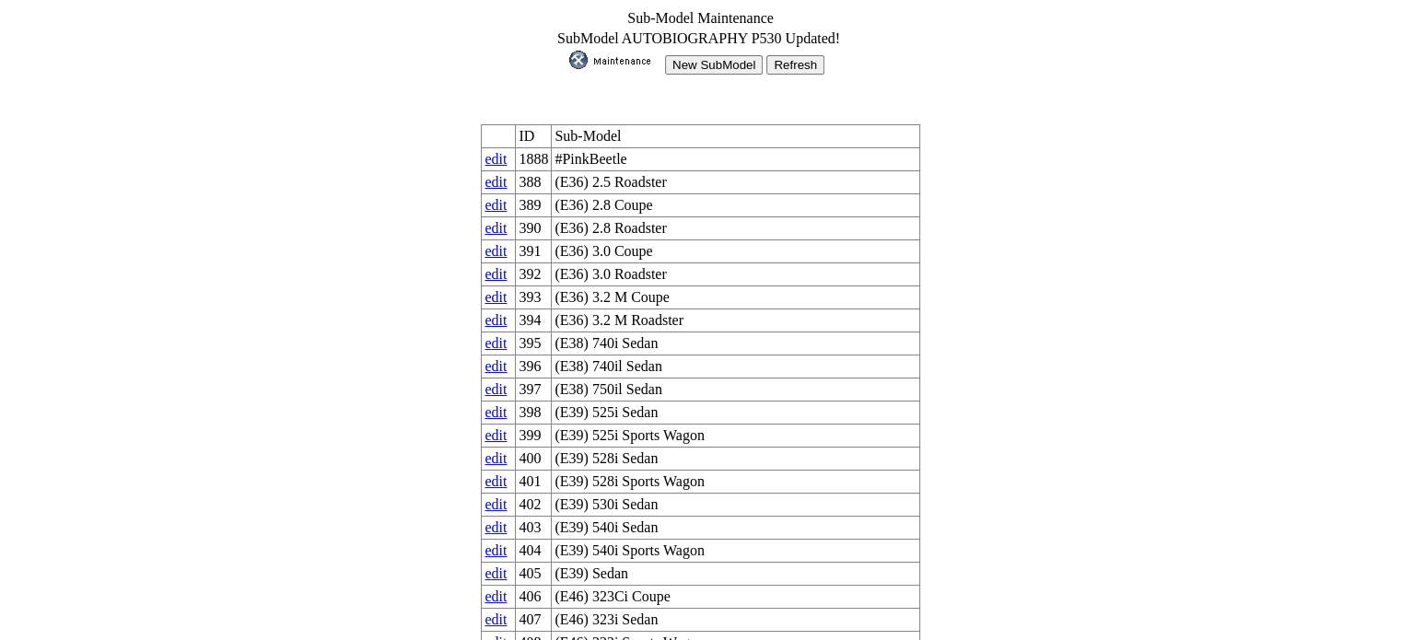
click at [682, 55] on input "New SubModel" at bounding box center [714, 64] width 98 height 19
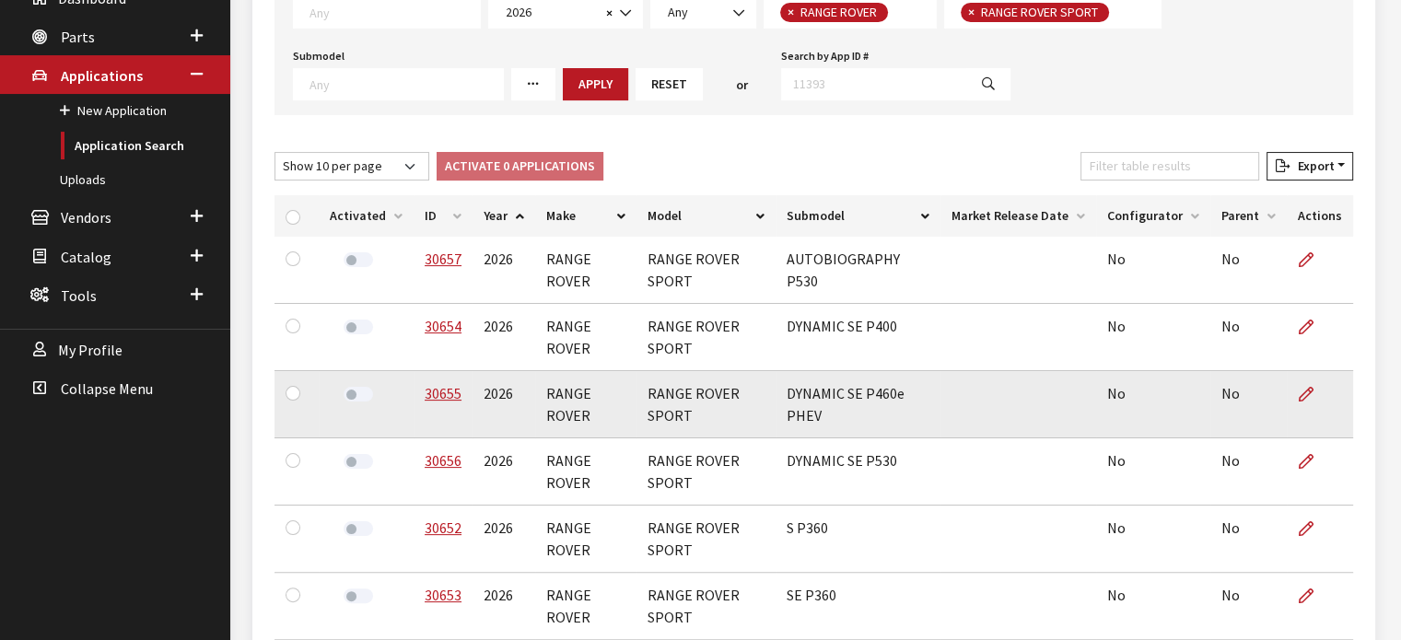
scroll to position [398, 0]
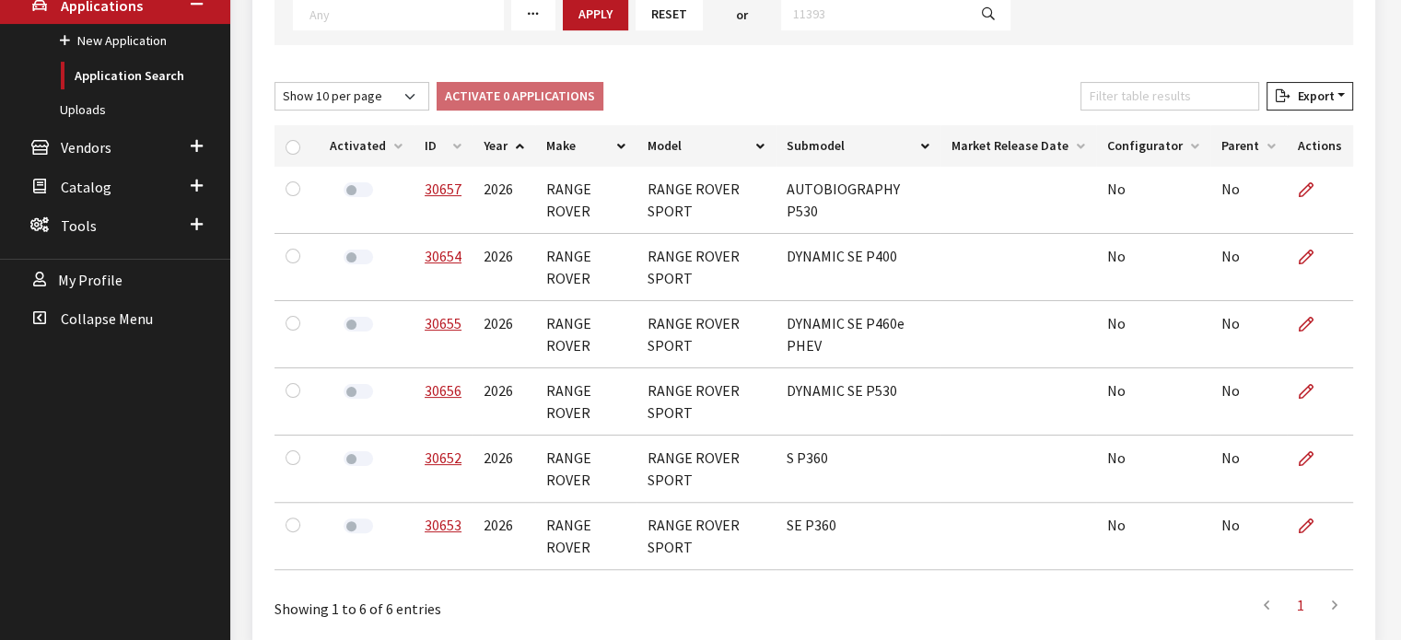
click at [417, 142] on th "ID" at bounding box center [442, 145] width 59 height 41
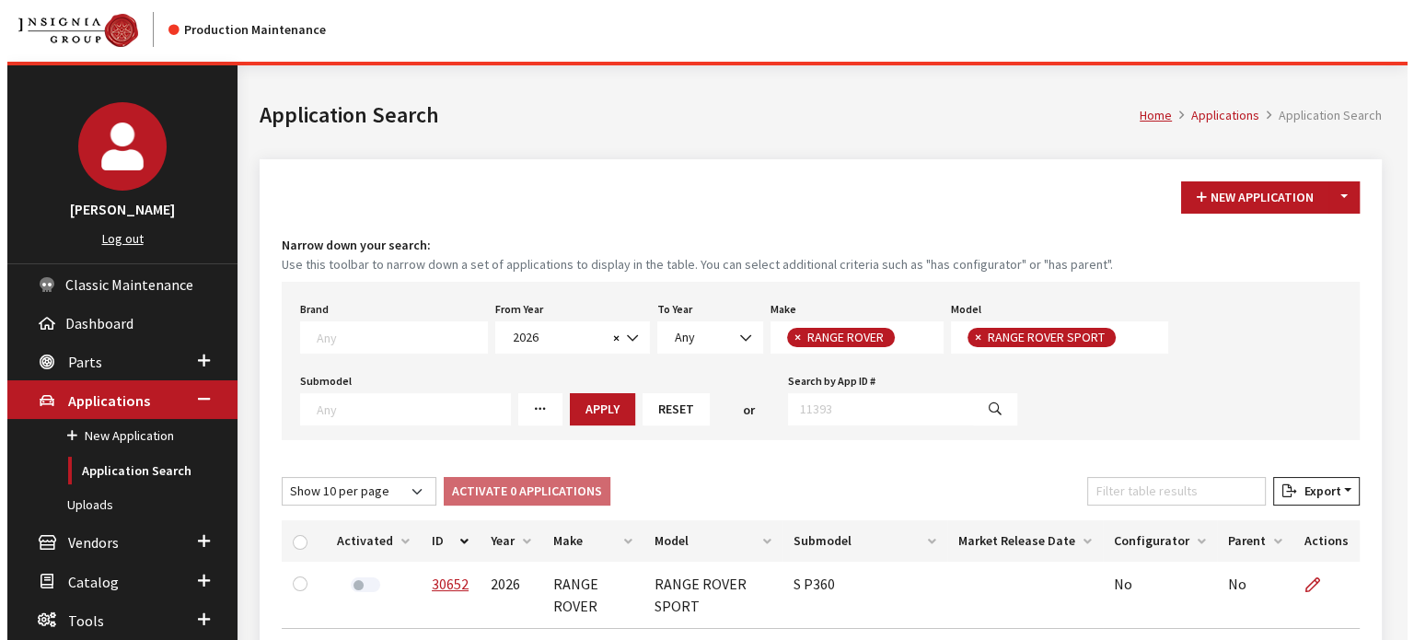
scroll to position [0, 0]
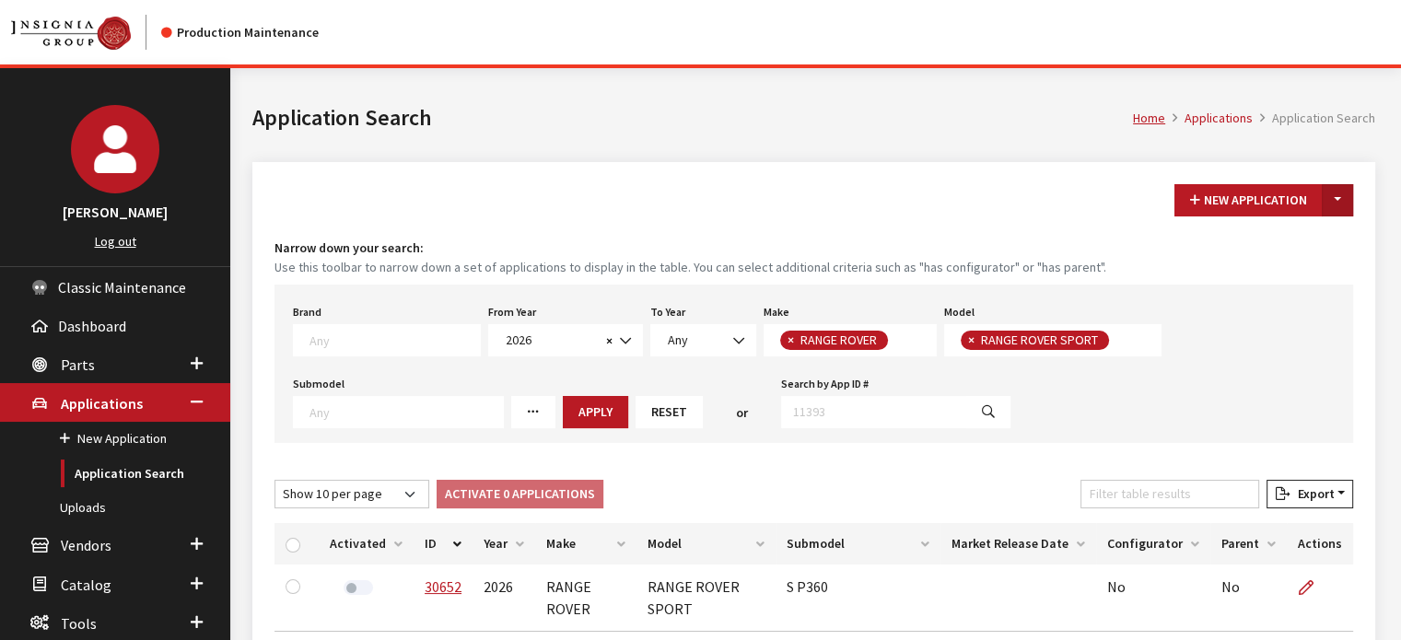
click at [1338, 192] on button "Toggle Dropdown" at bounding box center [1336, 200] width 31 height 32
click at [1293, 253] on button "New From Existing..." at bounding box center [1273, 239] width 158 height 32
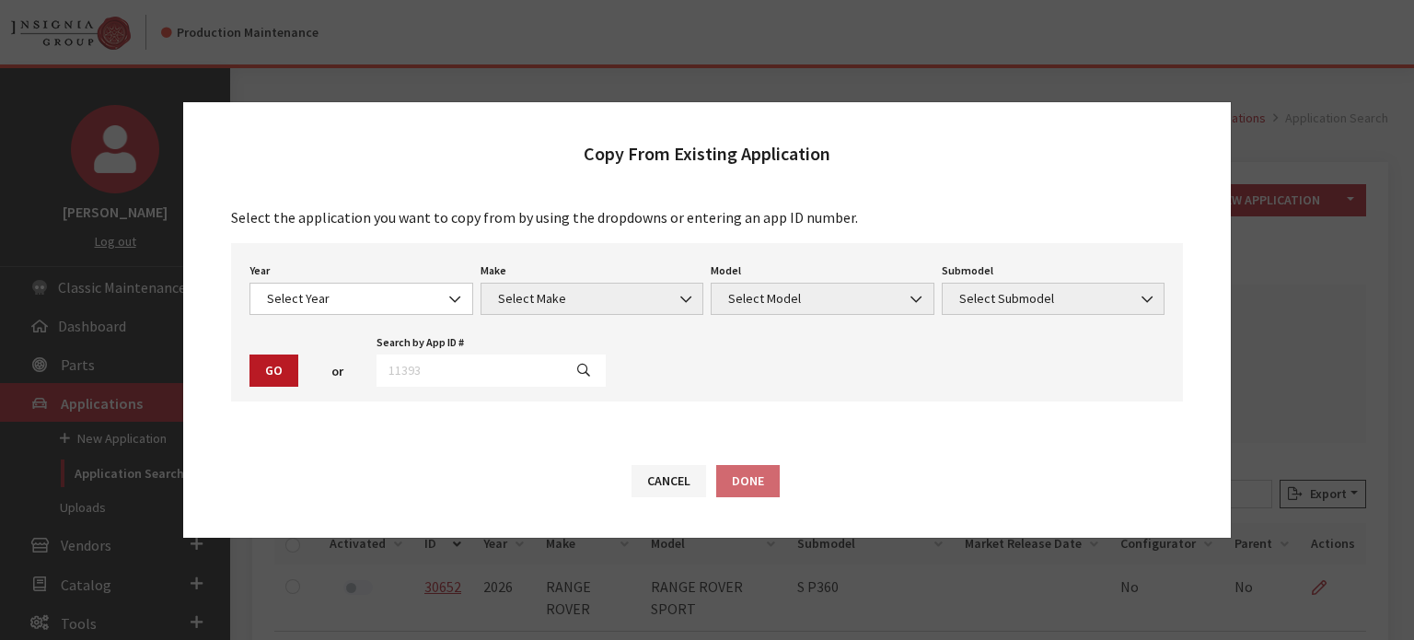
click at [374, 326] on div "Year Select Year [DATE] 2025 2024 2023 2022 2021 2020 2019 2018 2017 2016 2015 …" at bounding box center [707, 322] width 952 height 158
click at [390, 305] on span "Select Year" at bounding box center [362, 298] width 200 height 19
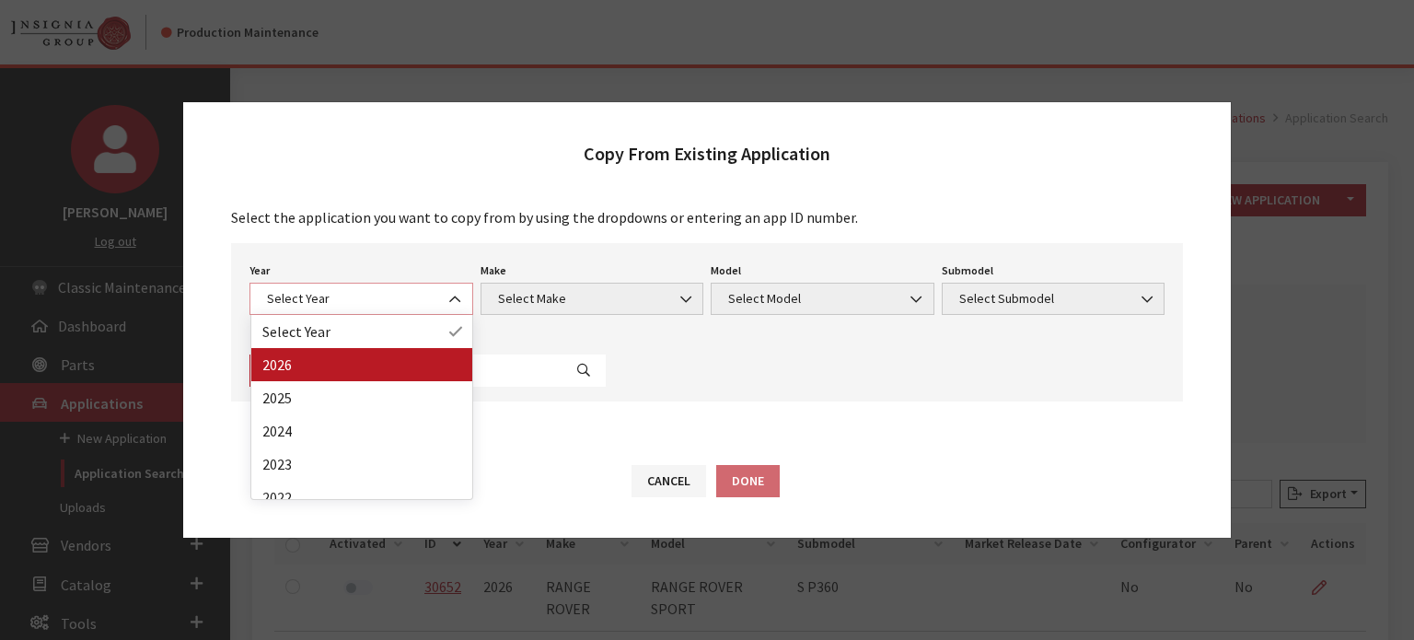
select select "44"
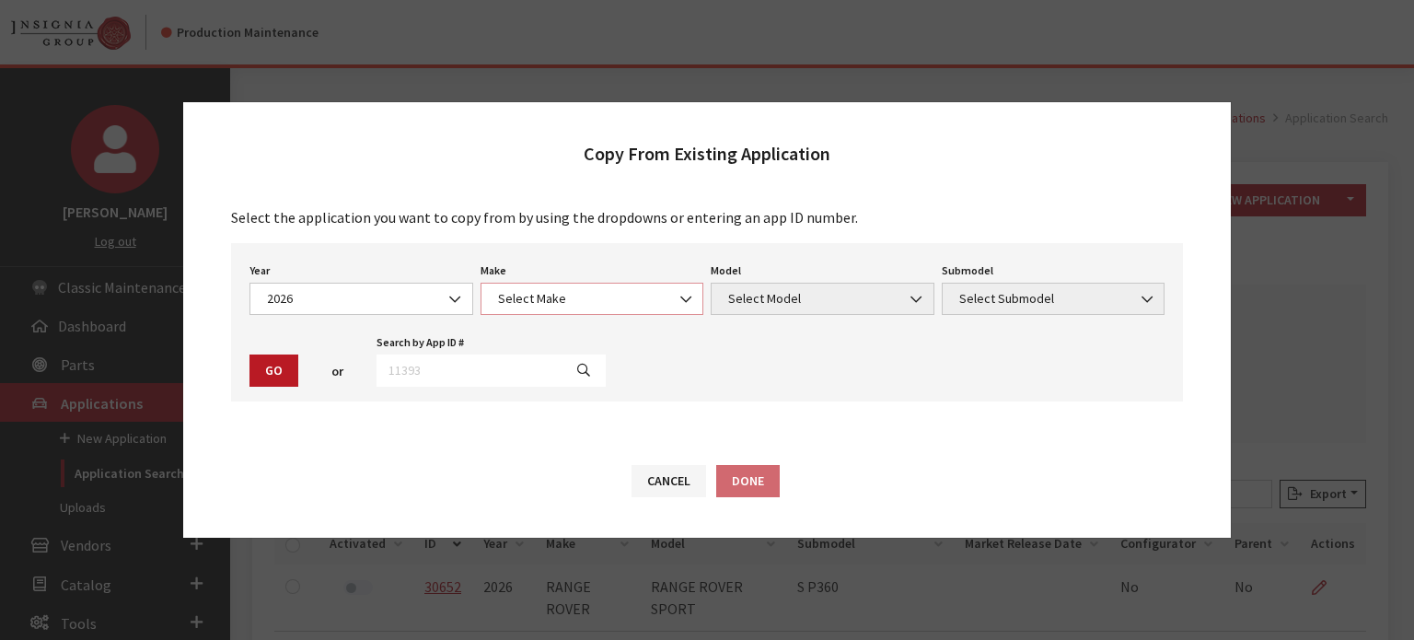
click at [552, 295] on span "Select Make" at bounding box center [593, 298] width 200 height 19
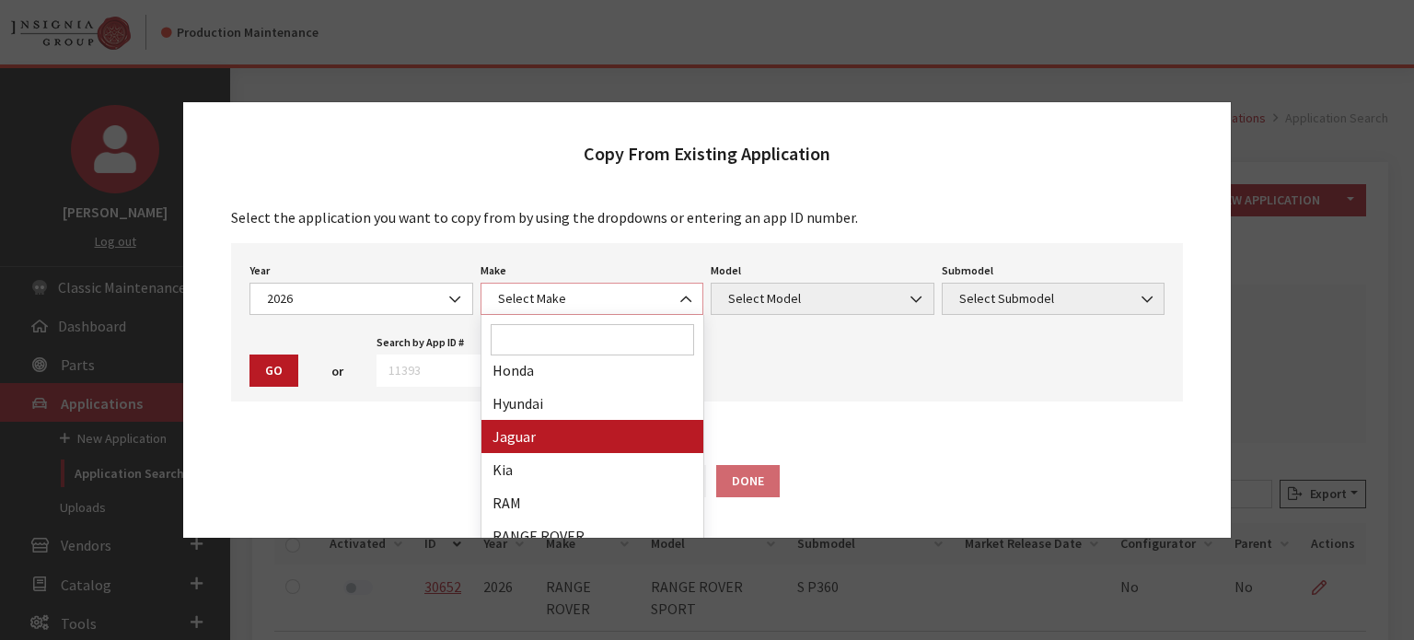
scroll to position [346, 0]
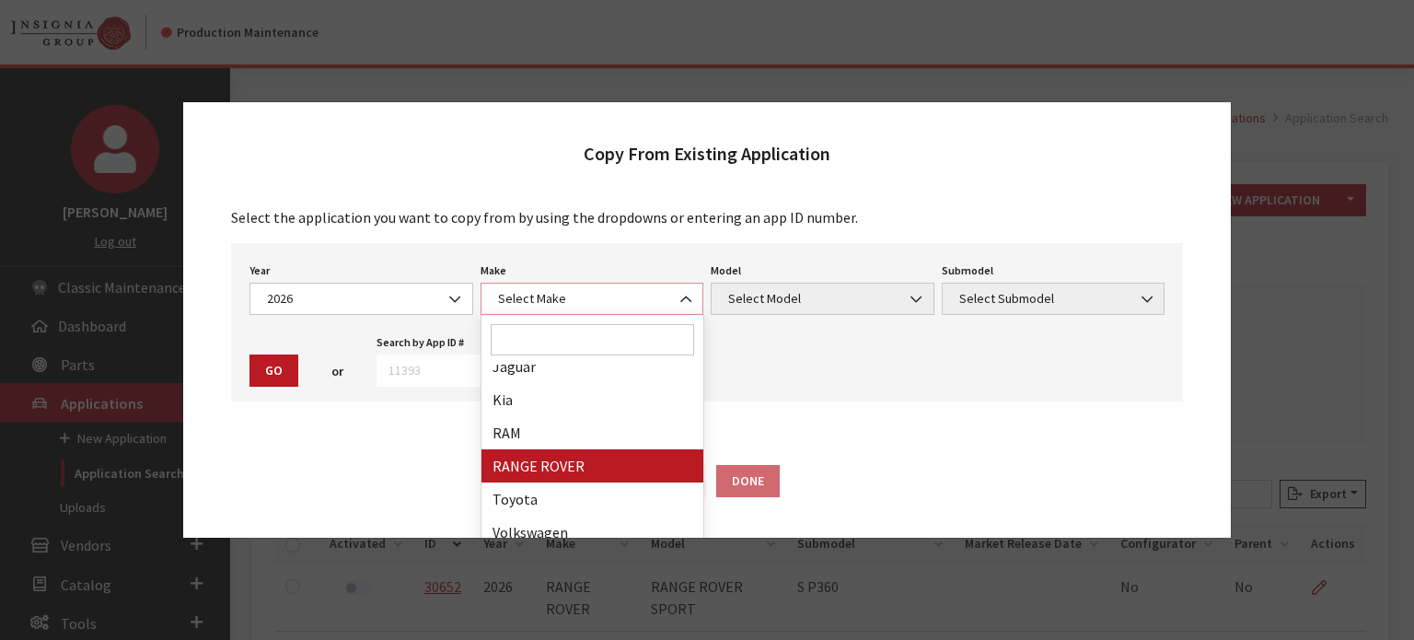
select select "66"
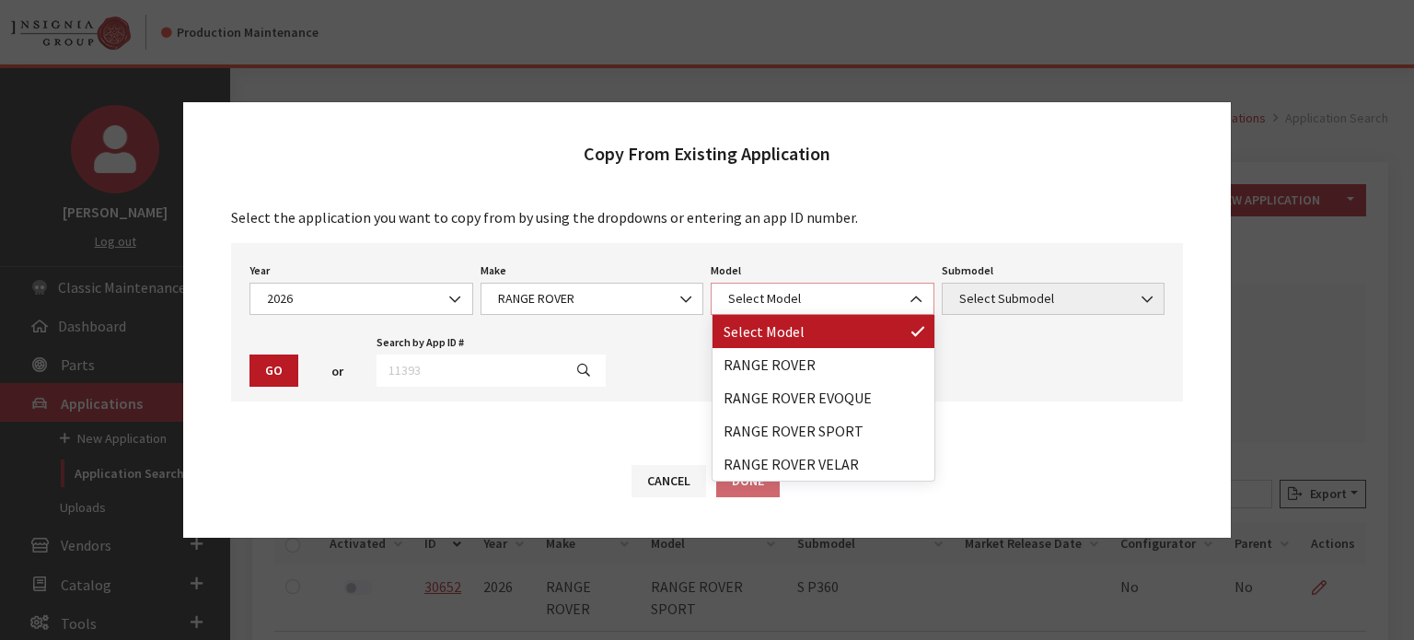
click at [823, 285] on span "Select Model" at bounding box center [823, 299] width 224 height 32
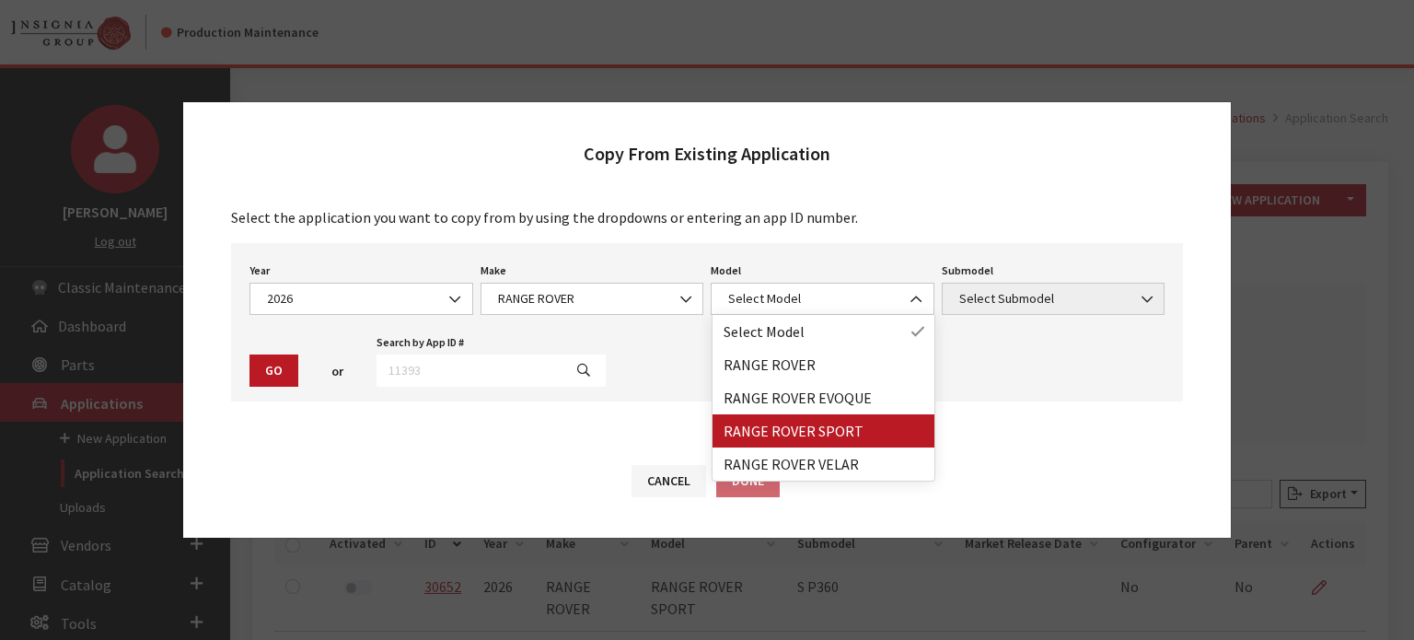
drag, startPoint x: 839, startPoint y: 437, endPoint x: 855, endPoint y: 419, distance: 24.2
select select "1350"
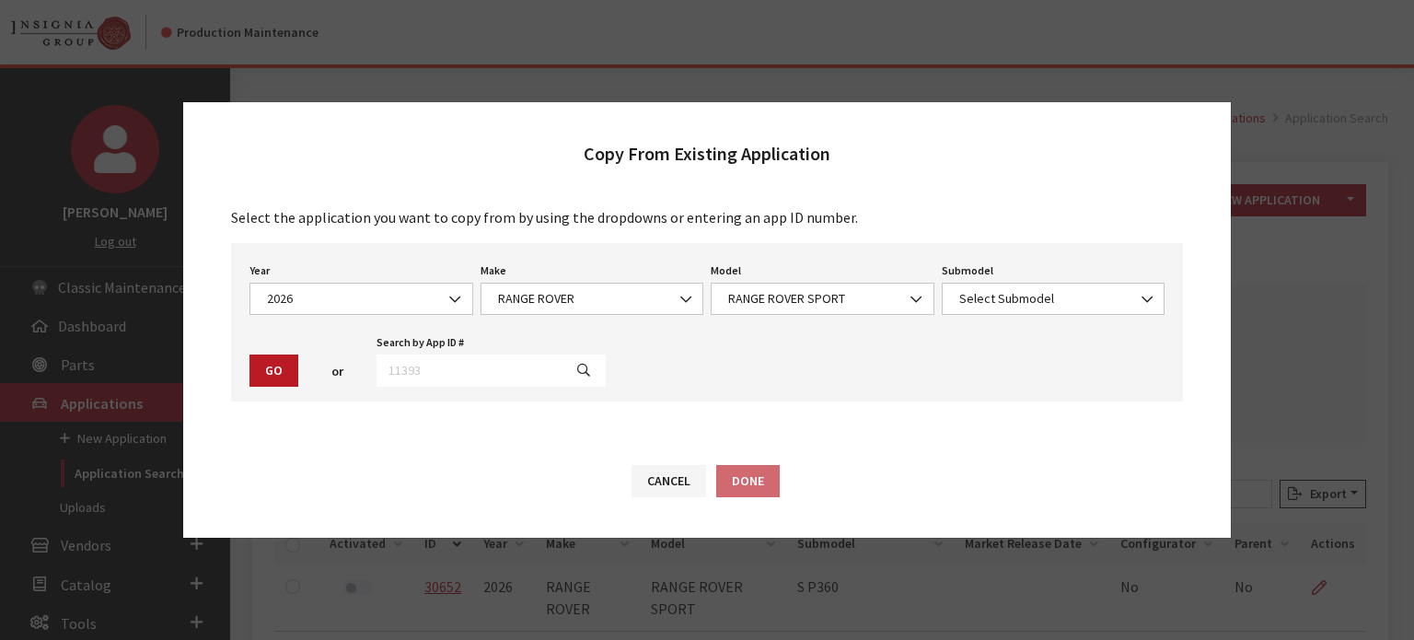
click at [1025, 262] on div "Submodel Select Submodel AUTOBIOGRAPHY P530 DYNAMIC SE P400 DYNAMIC SE P460e PH…" at bounding box center [1053, 286] width 231 height 57
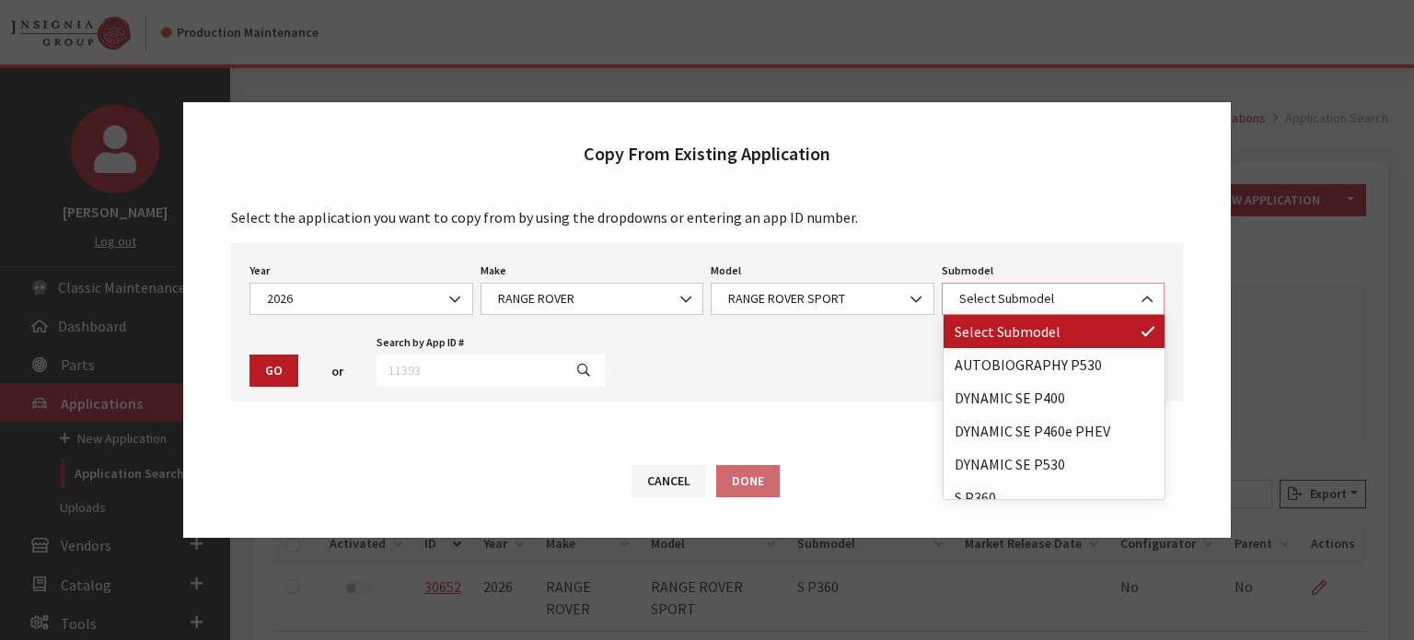
click at [1026, 296] on span "Select Submodel" at bounding box center [1054, 298] width 200 height 19
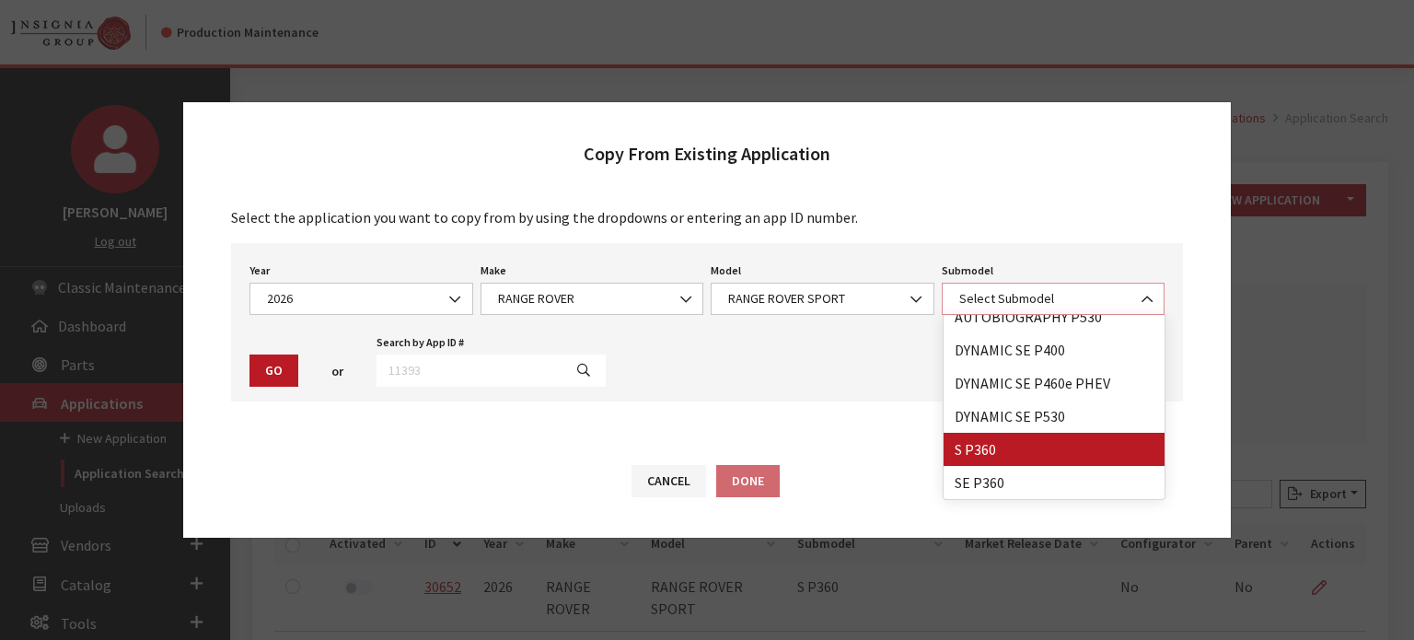
scroll to position [0, 0]
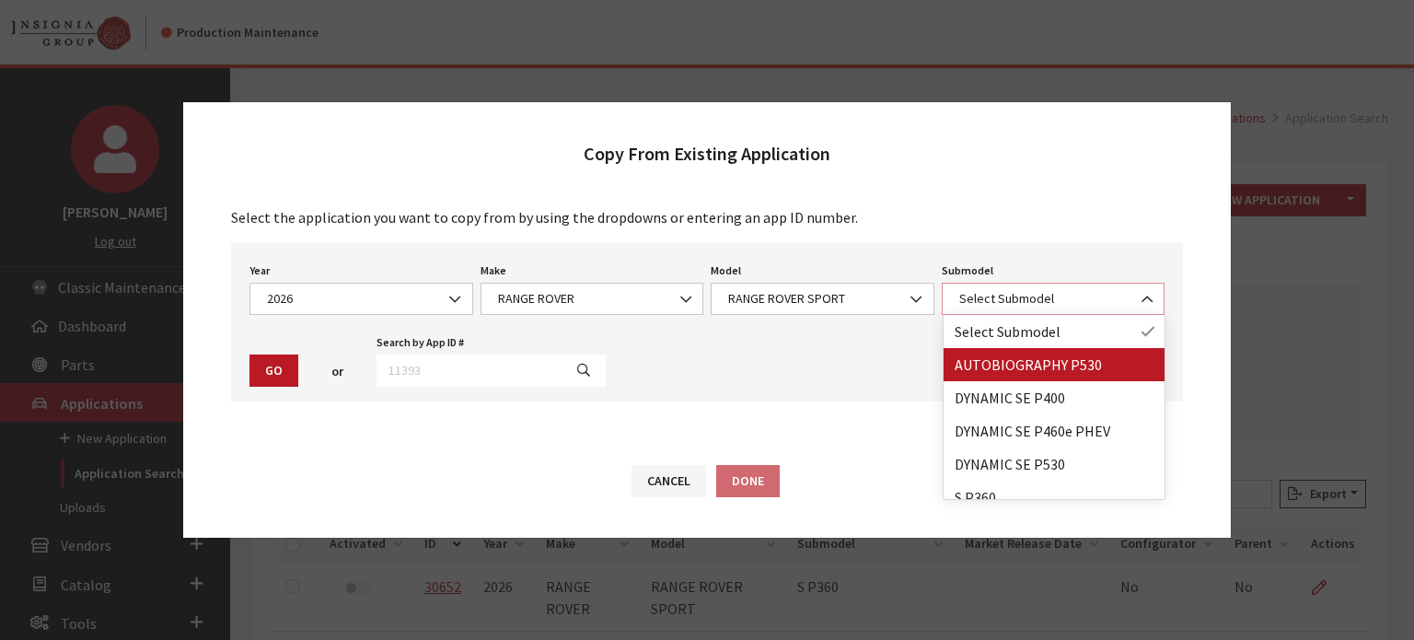
select select "4823"
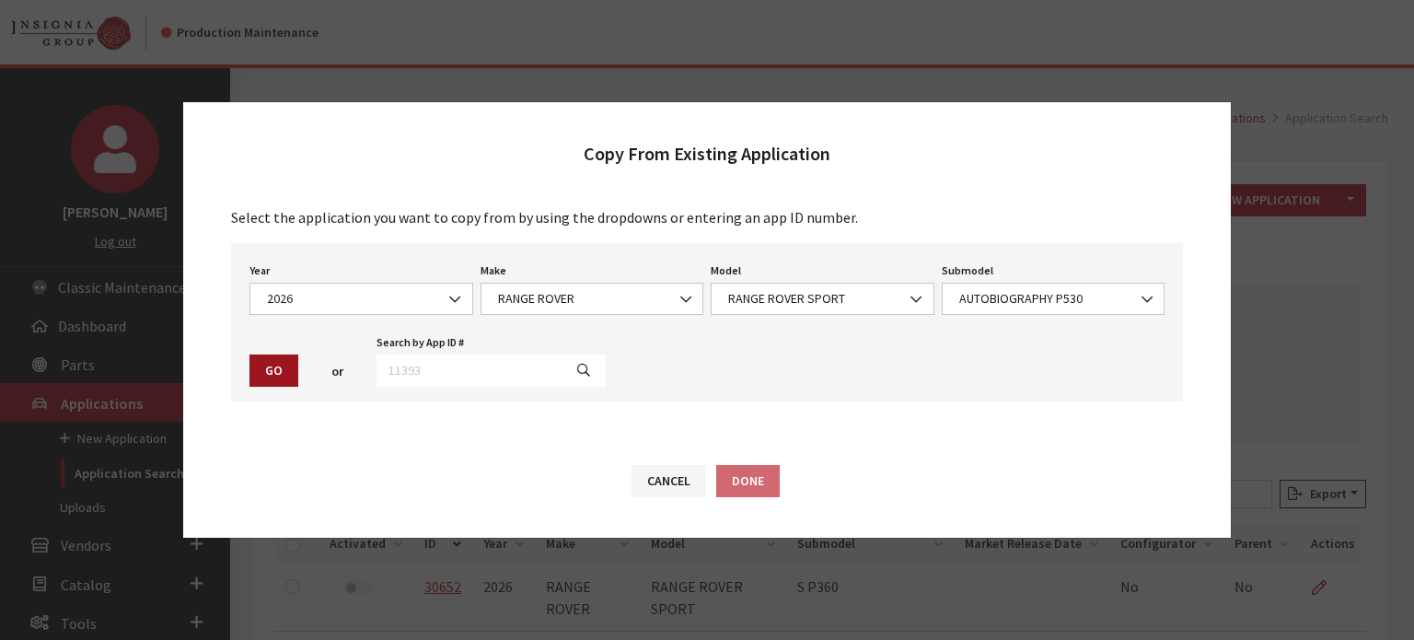
click at [279, 364] on button "Go" at bounding box center [274, 371] width 49 height 32
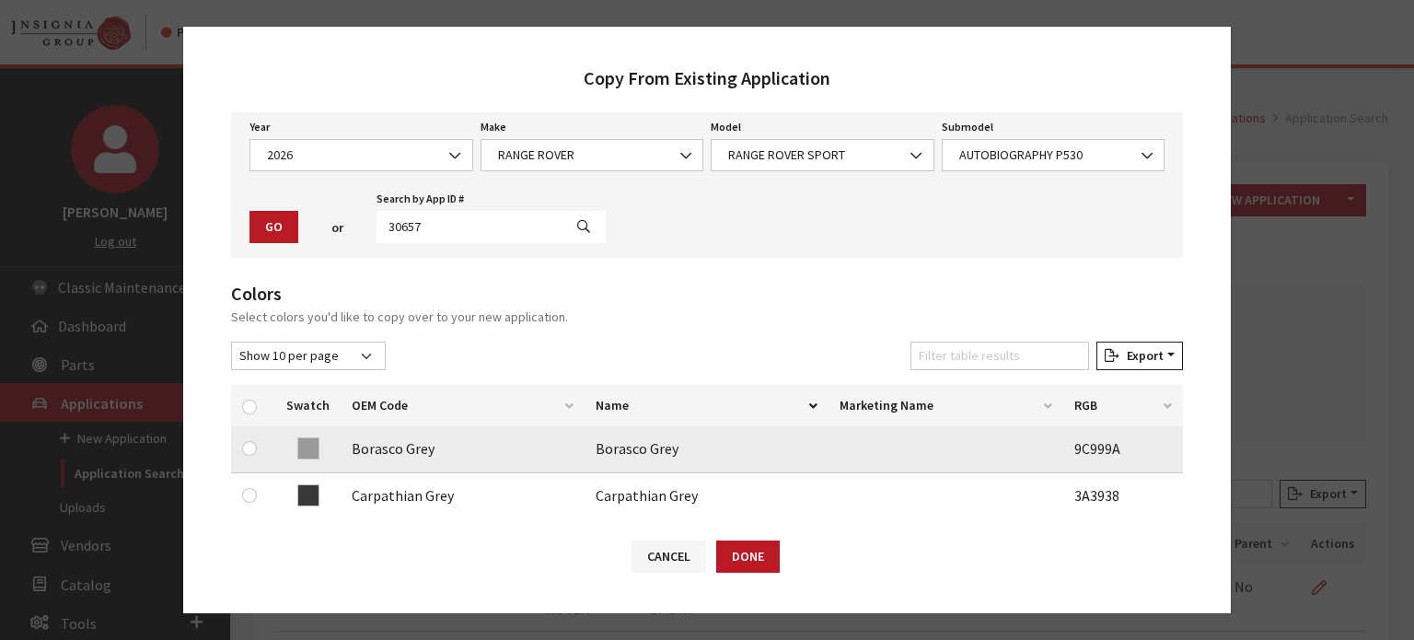
scroll to position [184, 0]
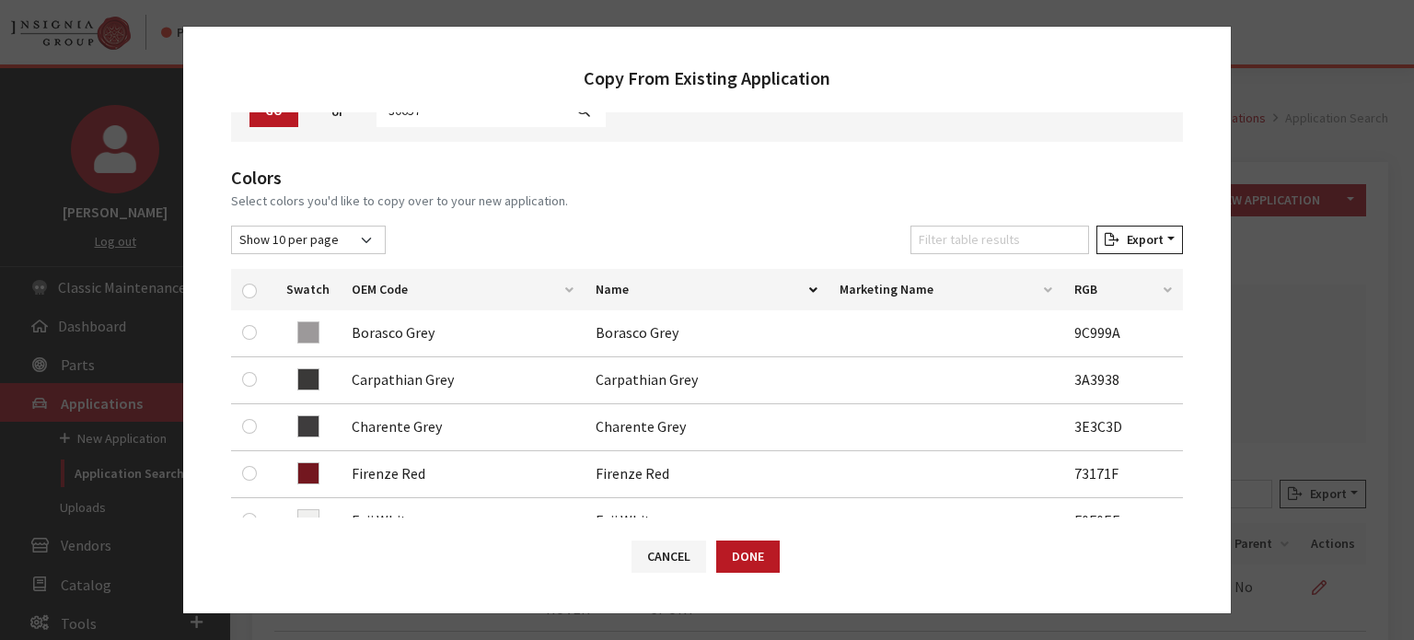
click at [266, 295] on th at bounding box center [253, 289] width 44 height 41
click at [250, 291] on input "checkbox" at bounding box center [249, 291] width 15 height 15
checkbox input "true"
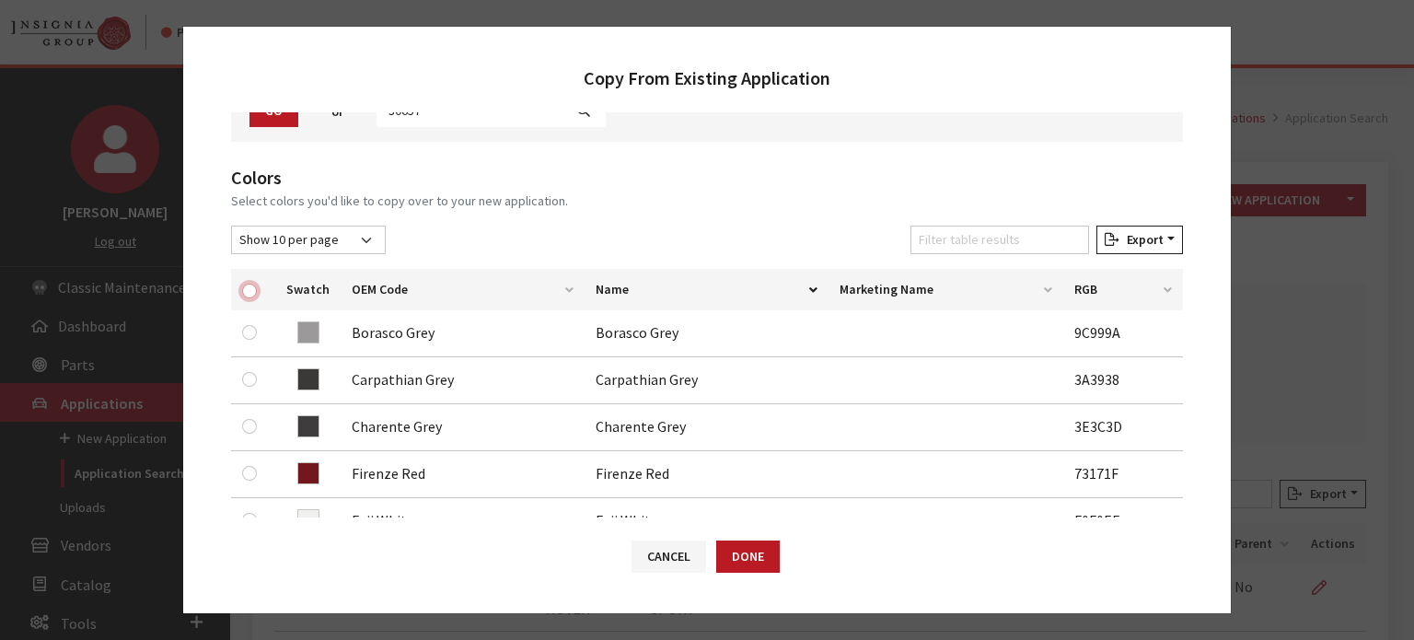
checkbox input "true"
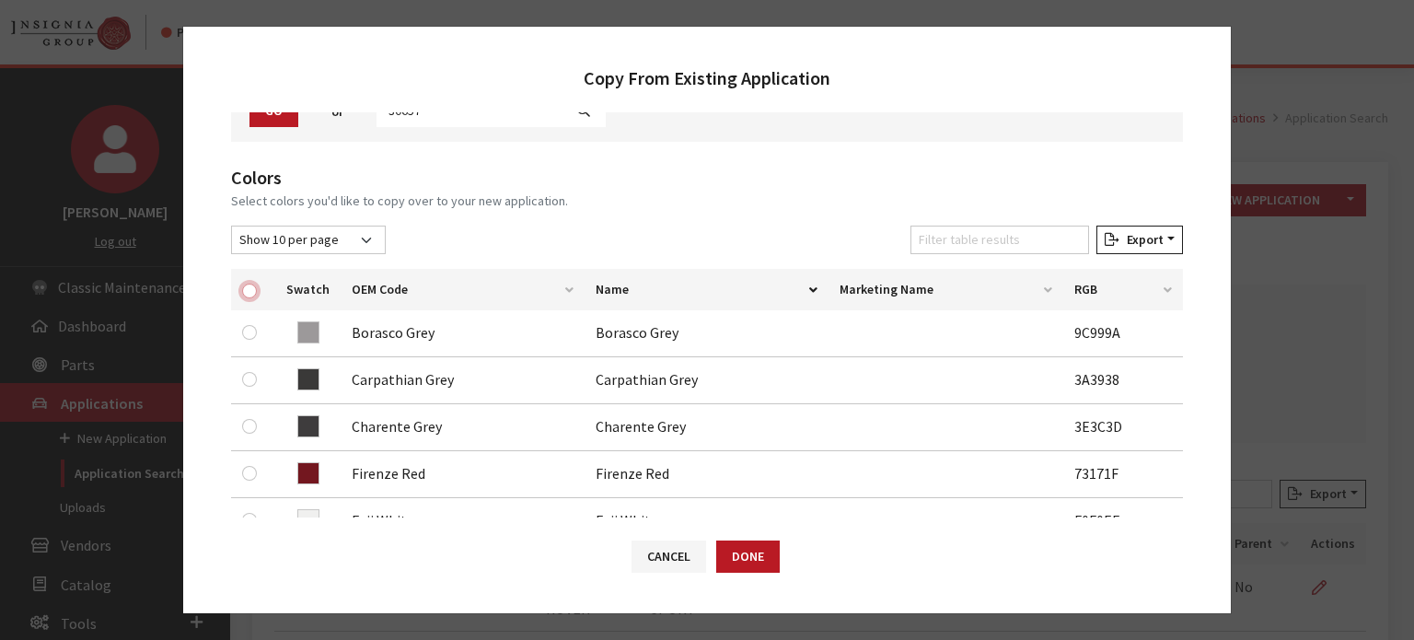
checkbox input "true"
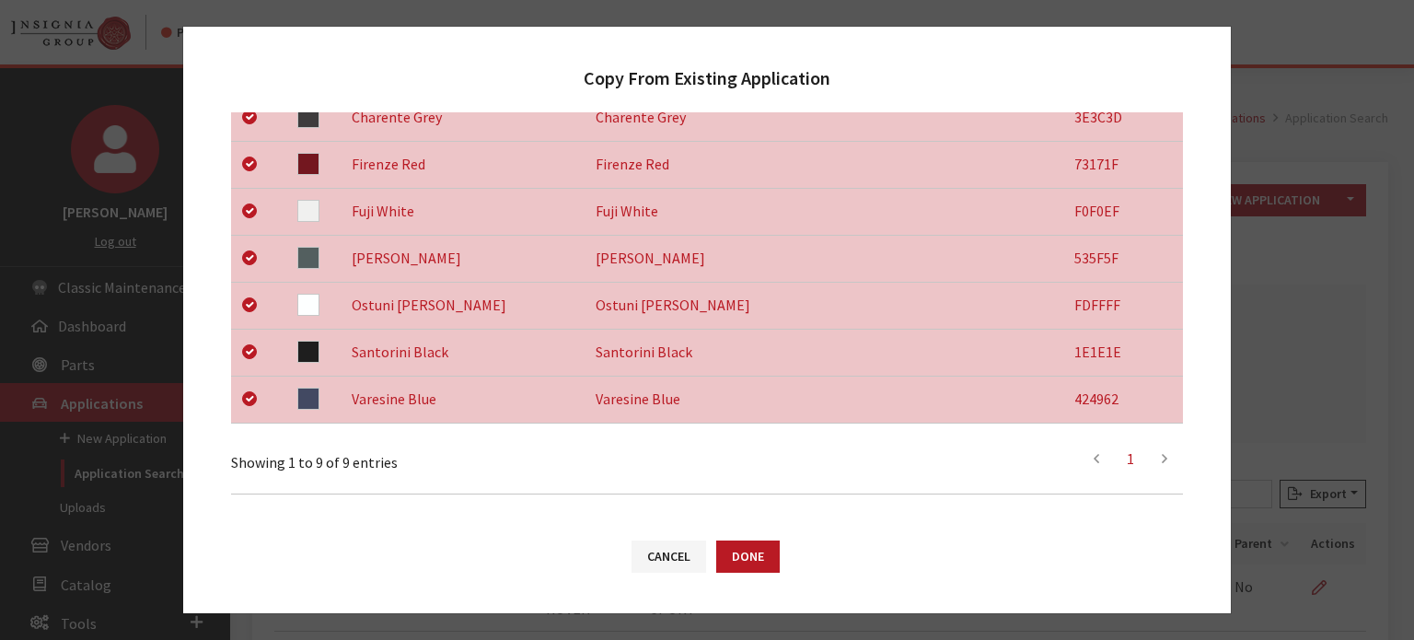
scroll to position [722, 0]
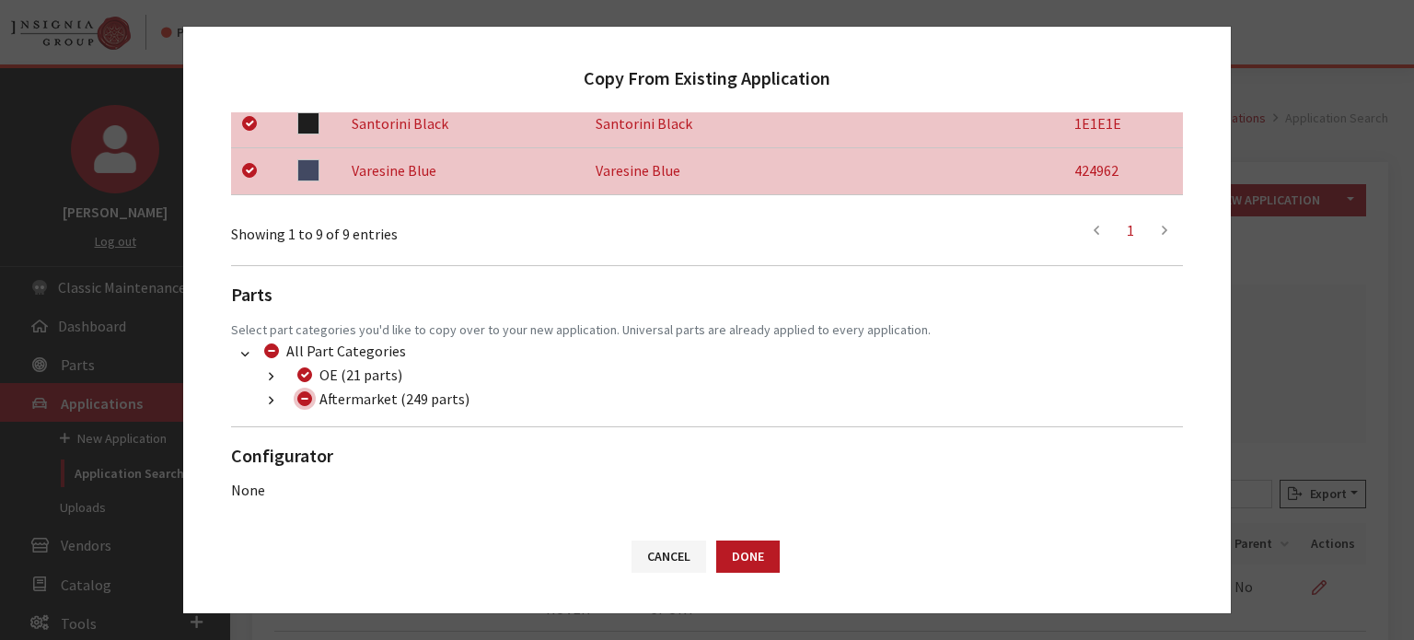
click at [310, 396] on input "Aftermarket (249 parts)" at bounding box center [304, 398] width 15 height 15
checkbox input "true"
click at [306, 400] on input "Aftermarket (249 parts)" at bounding box center [304, 398] width 15 height 15
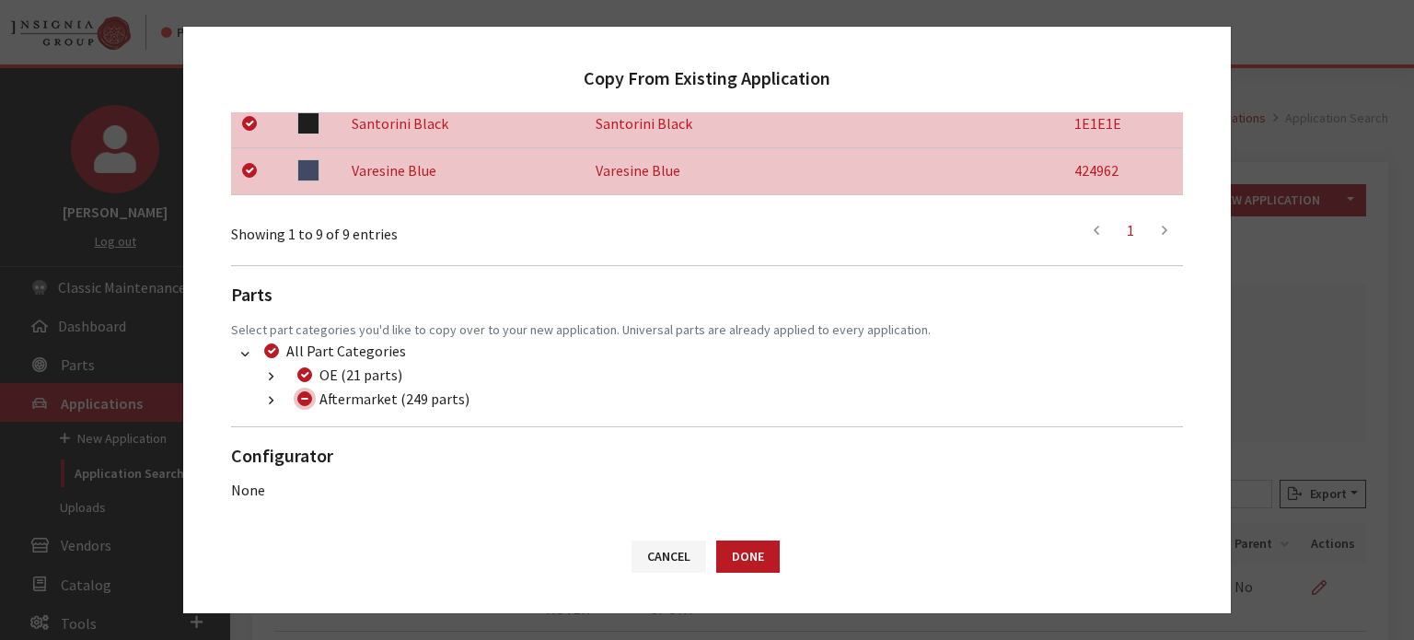
checkbox input "false"
click at [253, 400] on button "button" at bounding box center [271, 400] width 36 height 21
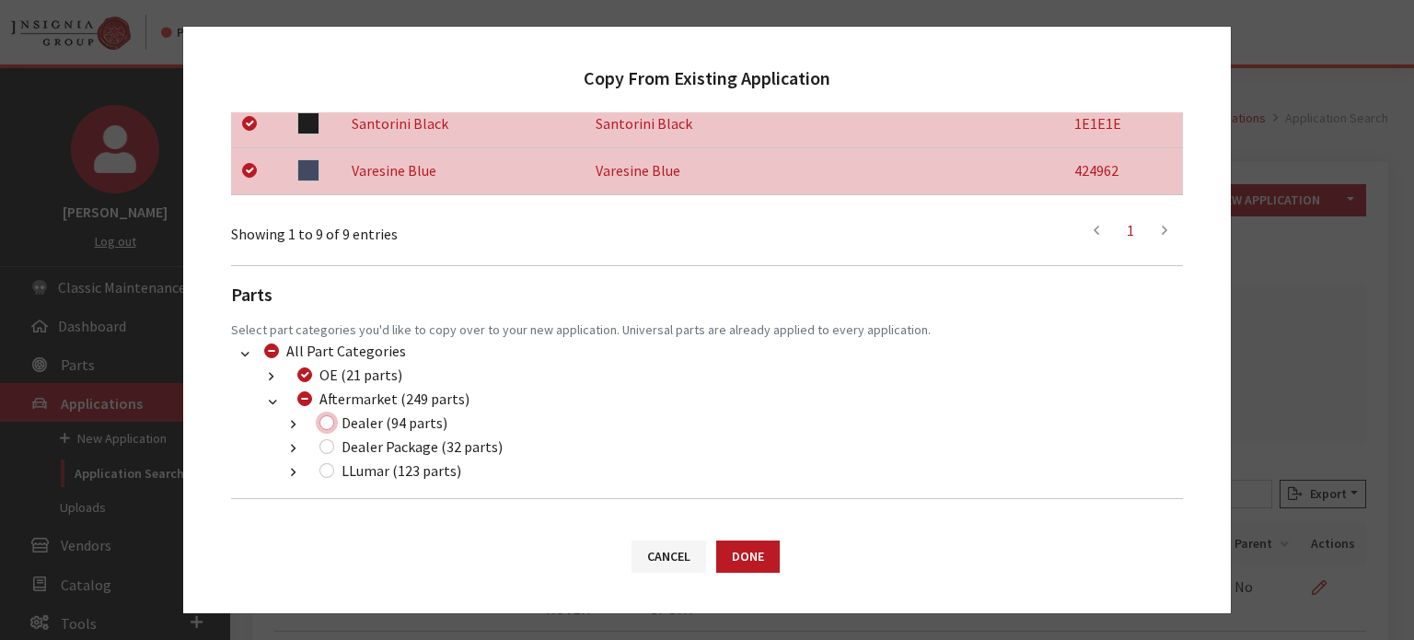
click at [328, 415] on input "Dealer (94 parts)" at bounding box center [327, 422] width 15 height 15
checkbox input "true"
click at [332, 452] on div "Dealer Package (32 parts)" at bounding box center [408, 447] width 189 height 22
click at [320, 439] on div "Dealer Package (32 parts)" at bounding box center [408, 447] width 189 height 22
click at [324, 450] on input "Dealer Package (32 parts)" at bounding box center [327, 446] width 15 height 15
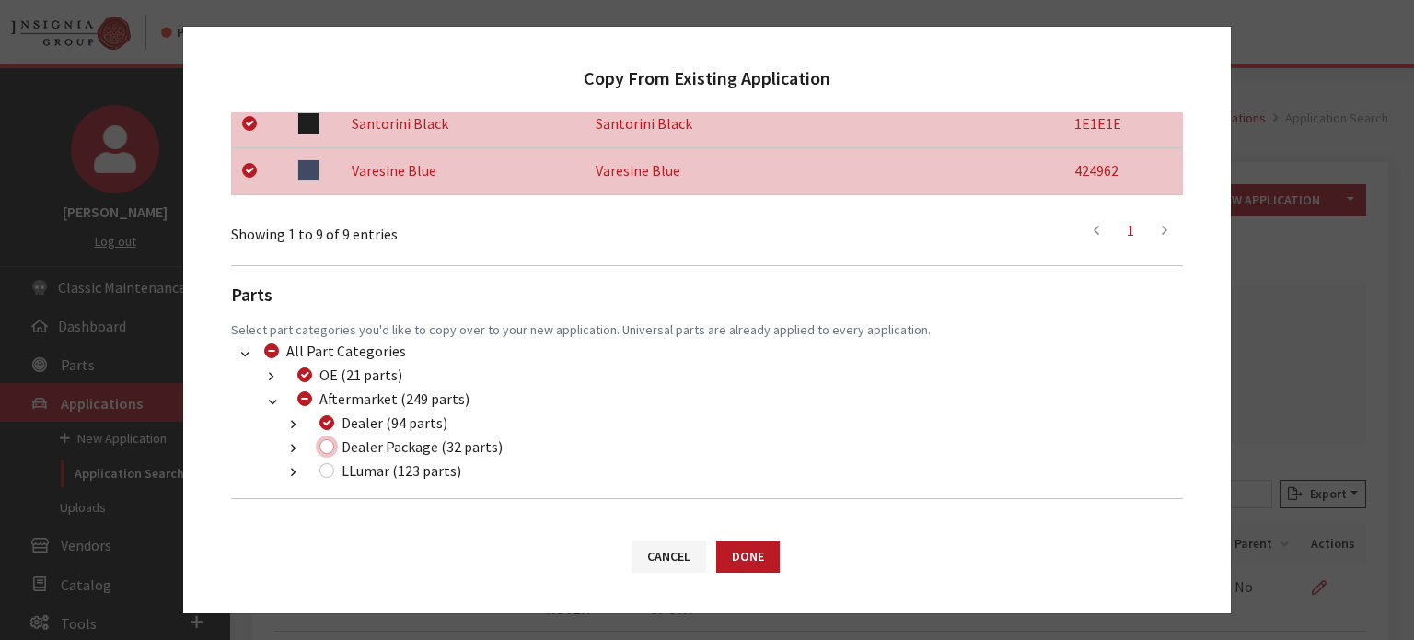
checkbox input "true"
click at [325, 461] on div "LLumar (123 parts)" at bounding box center [387, 471] width 147 height 22
click at [329, 476] on div "LLumar (123 parts)" at bounding box center [387, 471] width 147 height 22
drag, startPoint x: 328, startPoint y: 471, endPoint x: 368, endPoint y: 480, distance: 41.6
click at [328, 471] on input "LLumar (123 parts)" at bounding box center [327, 470] width 15 height 15
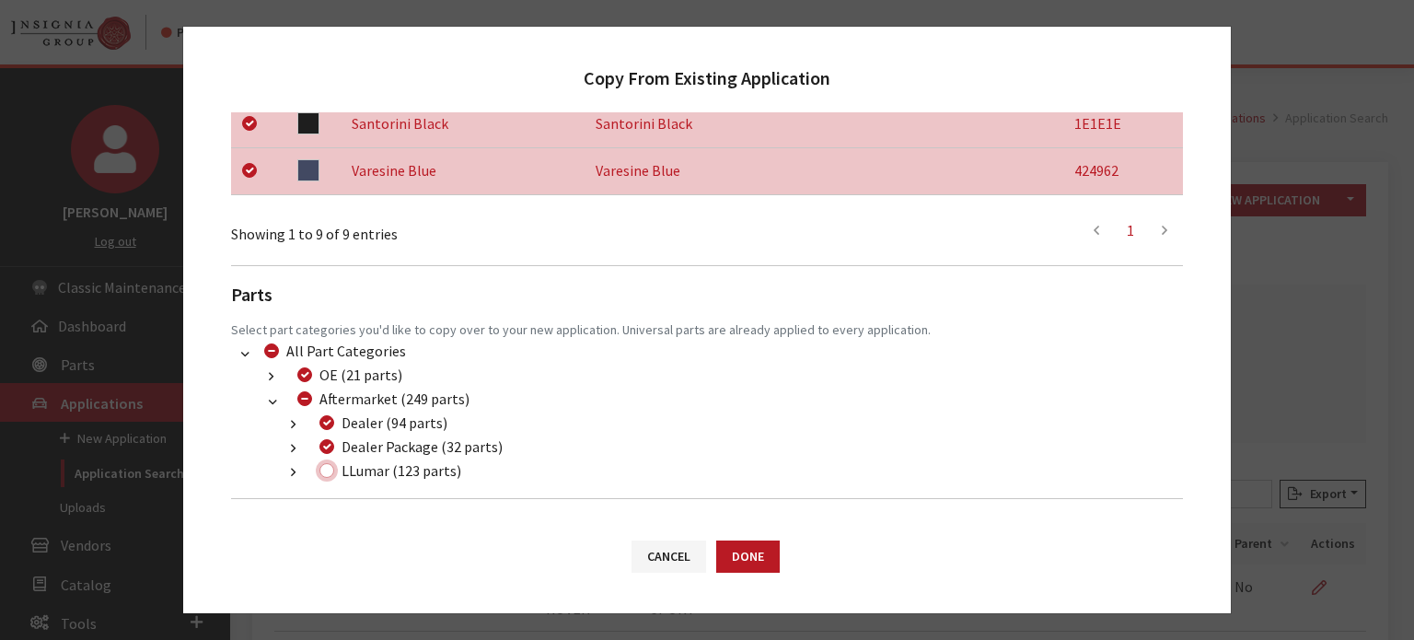
checkbox input "true"
click at [750, 561] on button "Done" at bounding box center [748, 557] width 64 height 32
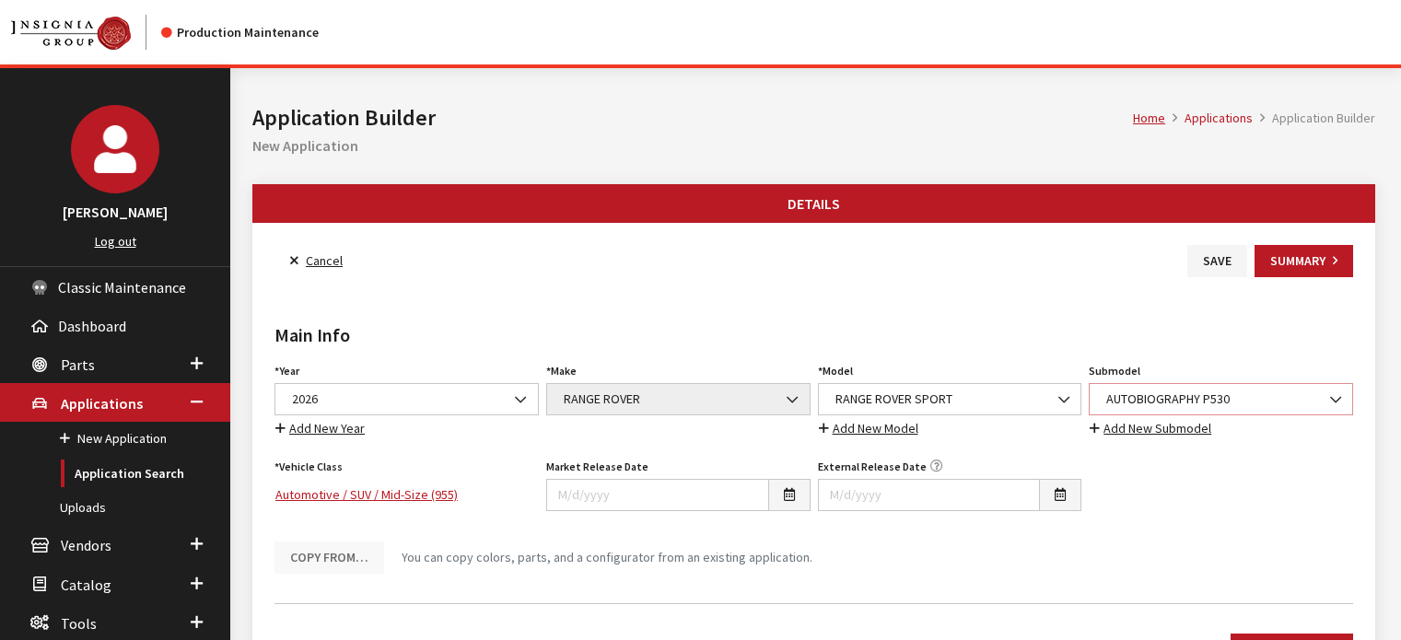
drag, startPoint x: 0, startPoint y: 0, endPoint x: 1198, endPoint y: 382, distance: 1257.5
click at [1264, 400] on span "AUTOBIOGRAPHY P530" at bounding box center [1220, 399] width 240 height 19
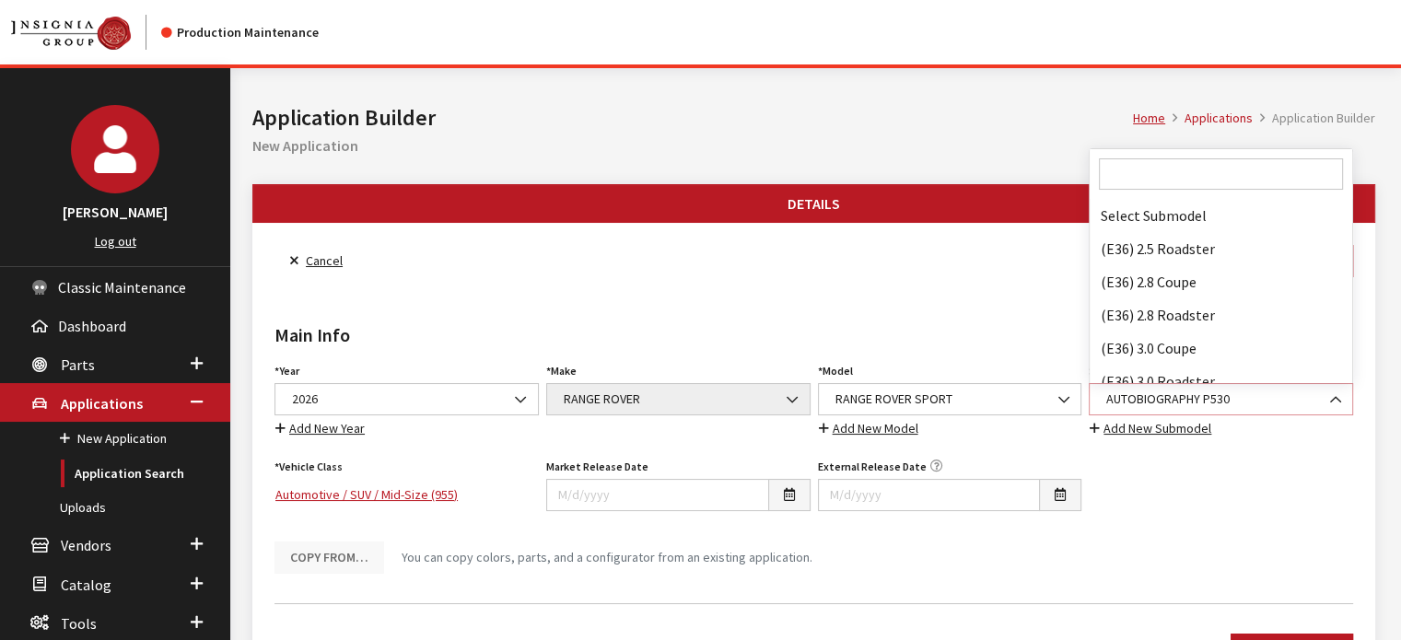
scroll to position [40147, 0]
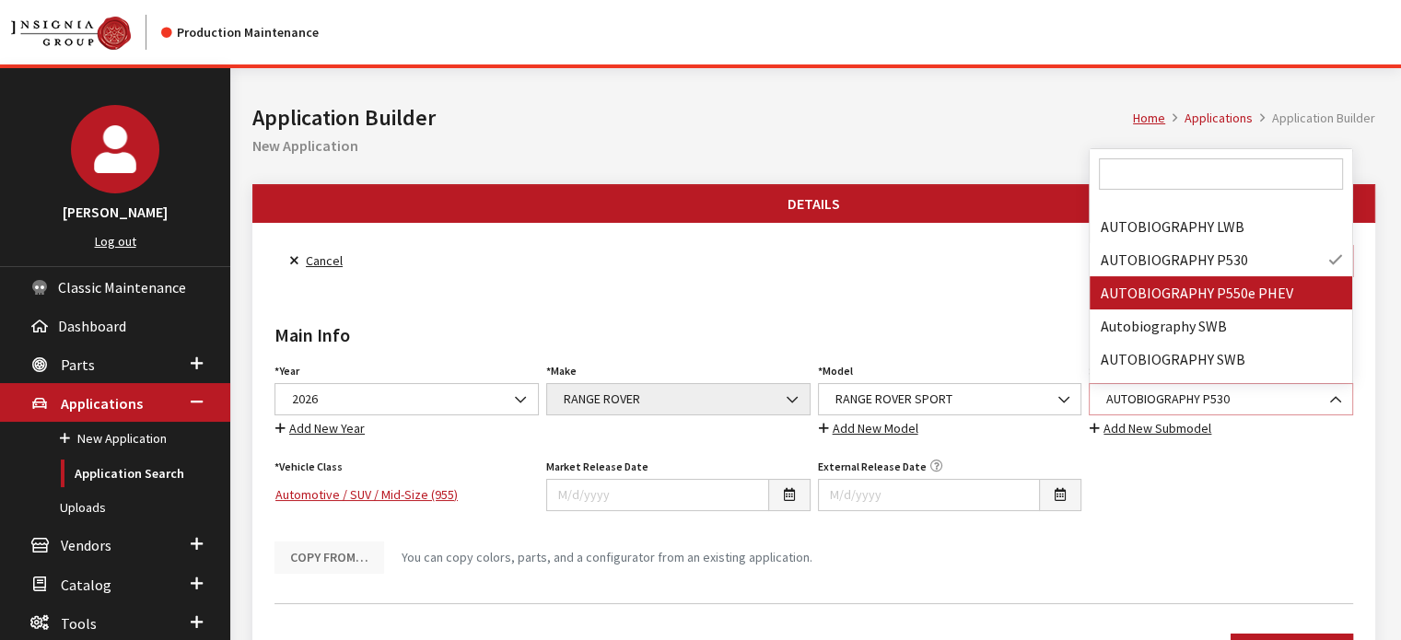
select select "4824"
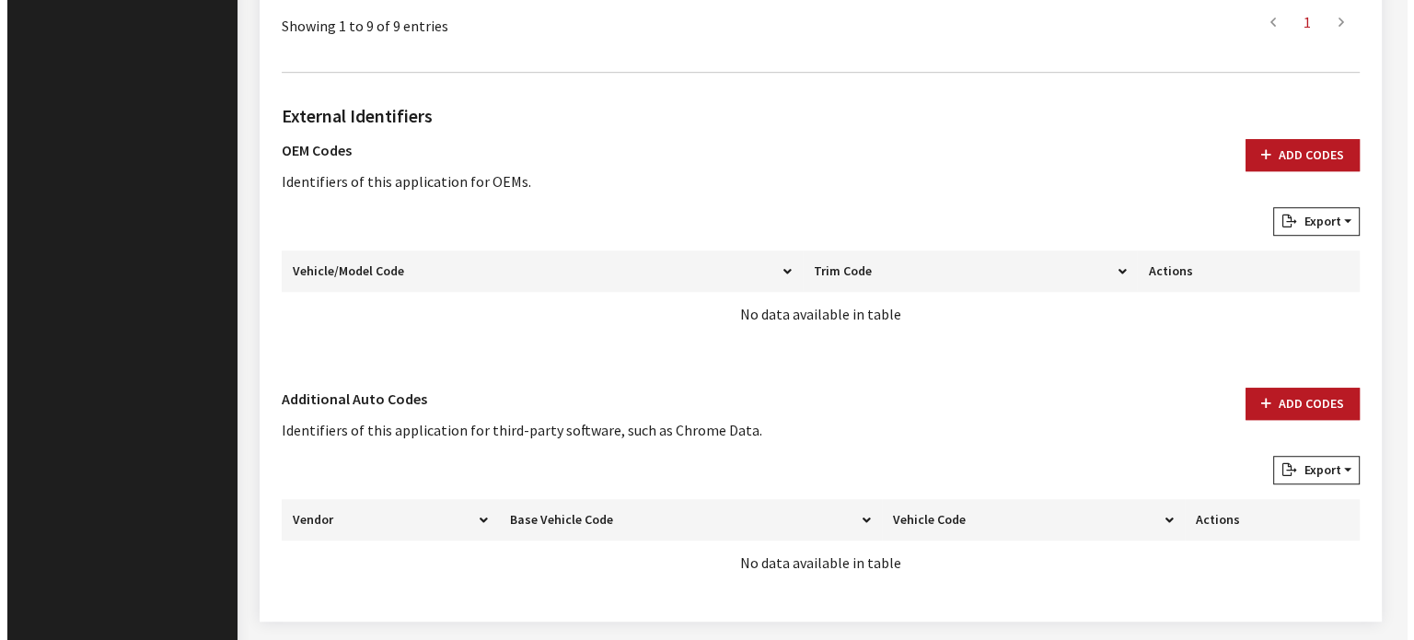
scroll to position [1258, 0]
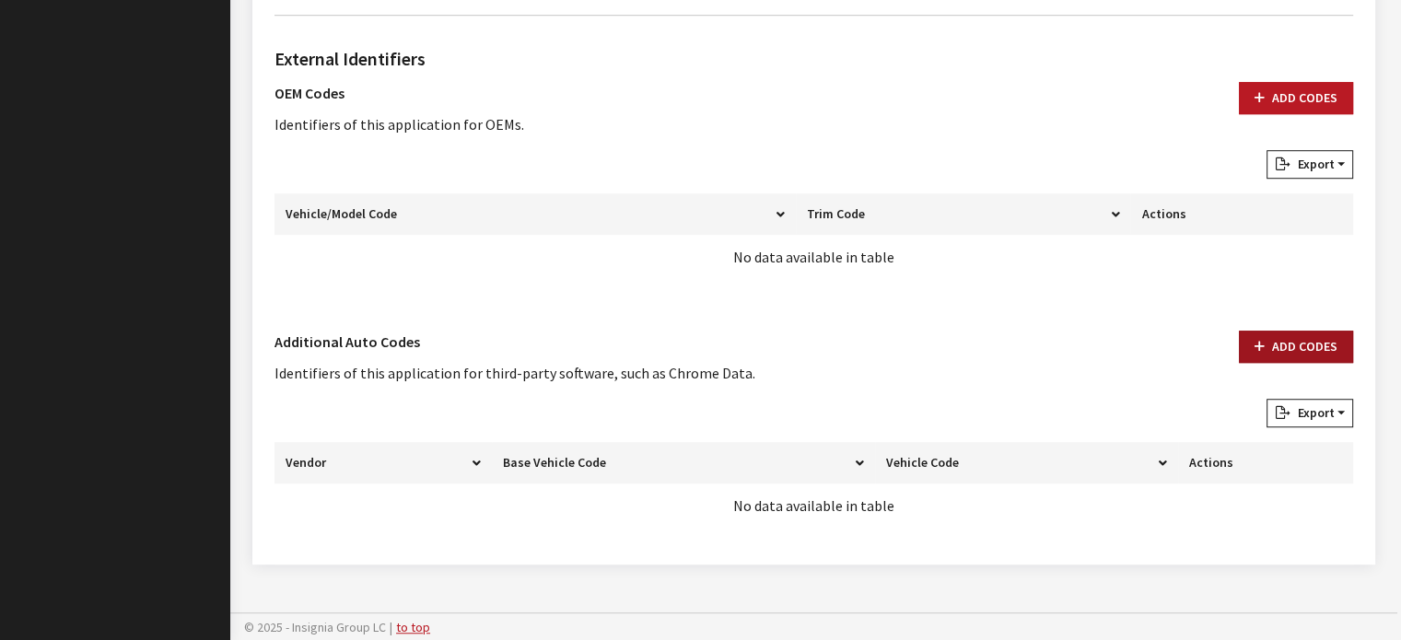
click at [1280, 360] on button "Add Codes" at bounding box center [1296, 347] width 114 height 32
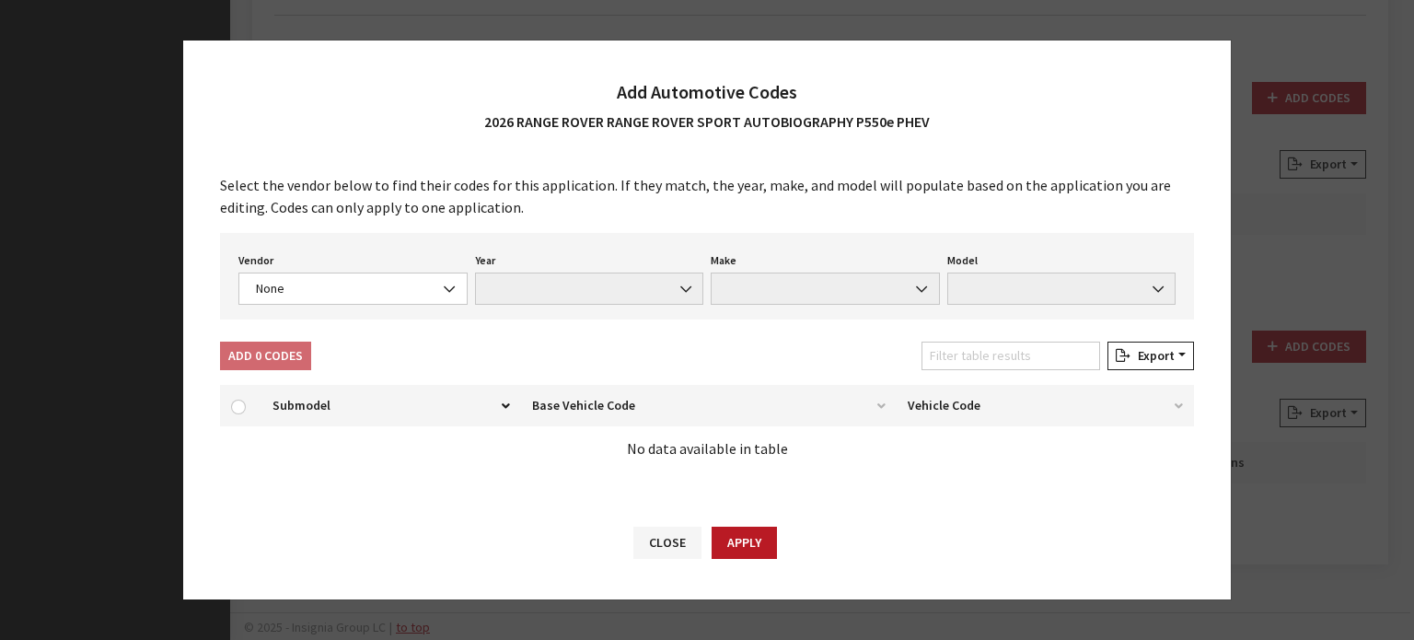
click at [350, 305] on div "Vendor None Chrome® Data Aftermarket Catalog Exchange Standard None Year None M…" at bounding box center [707, 276] width 974 height 87
click at [337, 284] on span "None" at bounding box center [352, 288] width 205 height 19
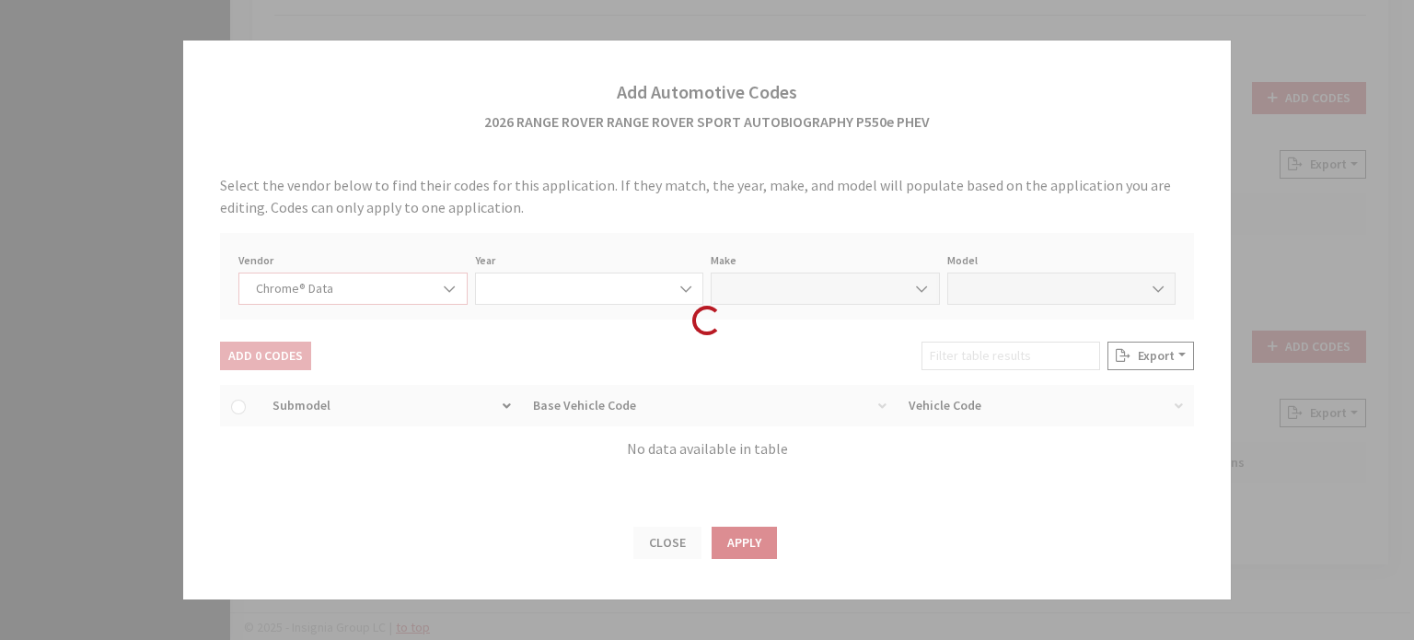
select select "4"
select select "2026"
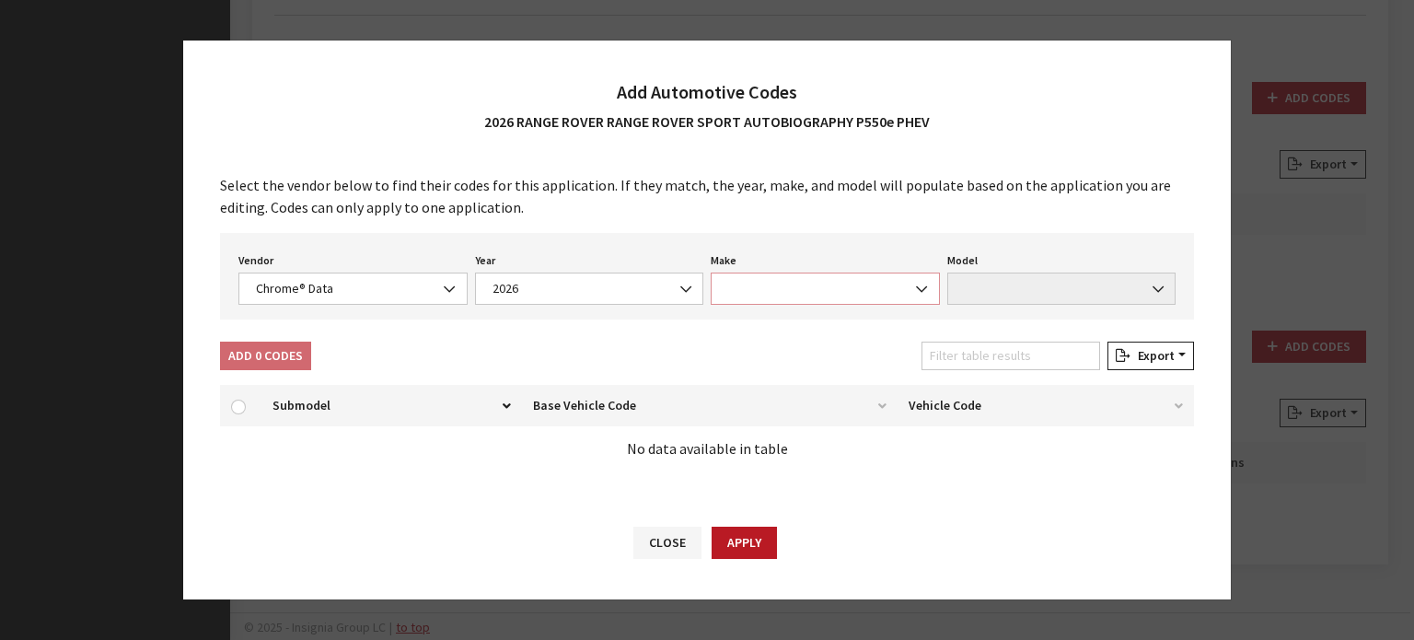
drag, startPoint x: 843, startPoint y: 282, endPoint x: 847, endPoint y: 304, distance: 22.6
click at [843, 281] on span at bounding box center [825, 289] width 229 height 32
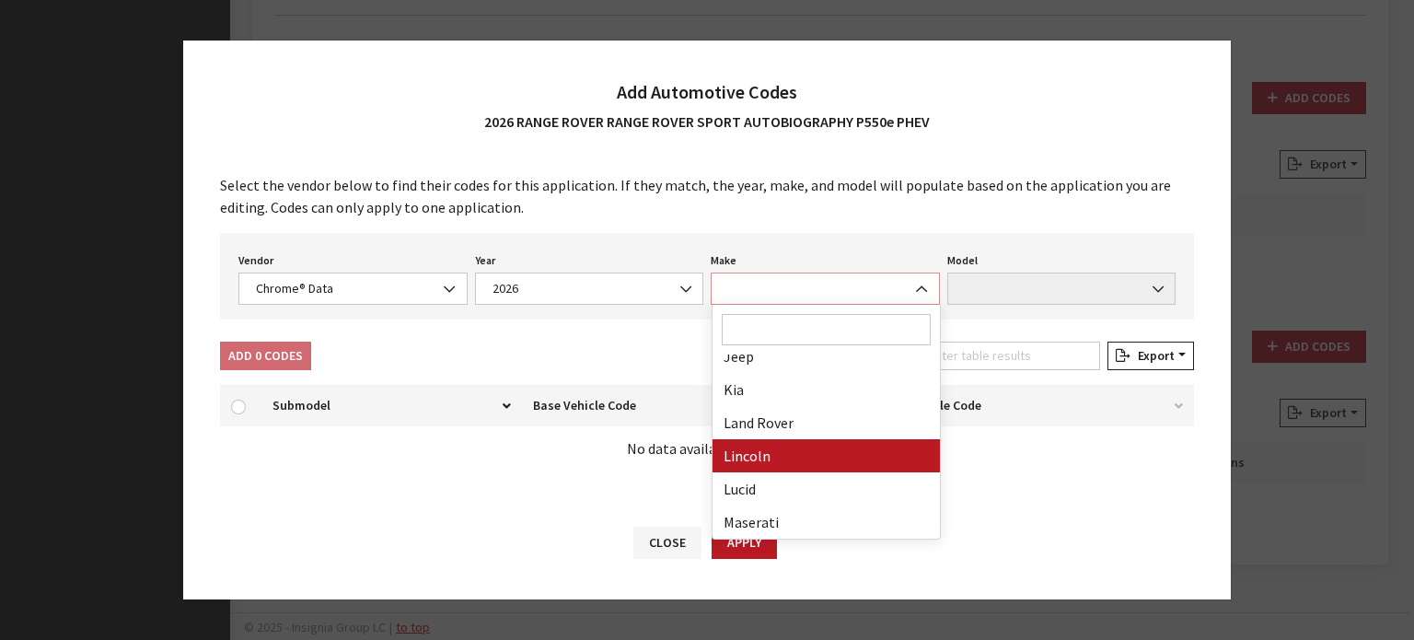
scroll to position [553, 0]
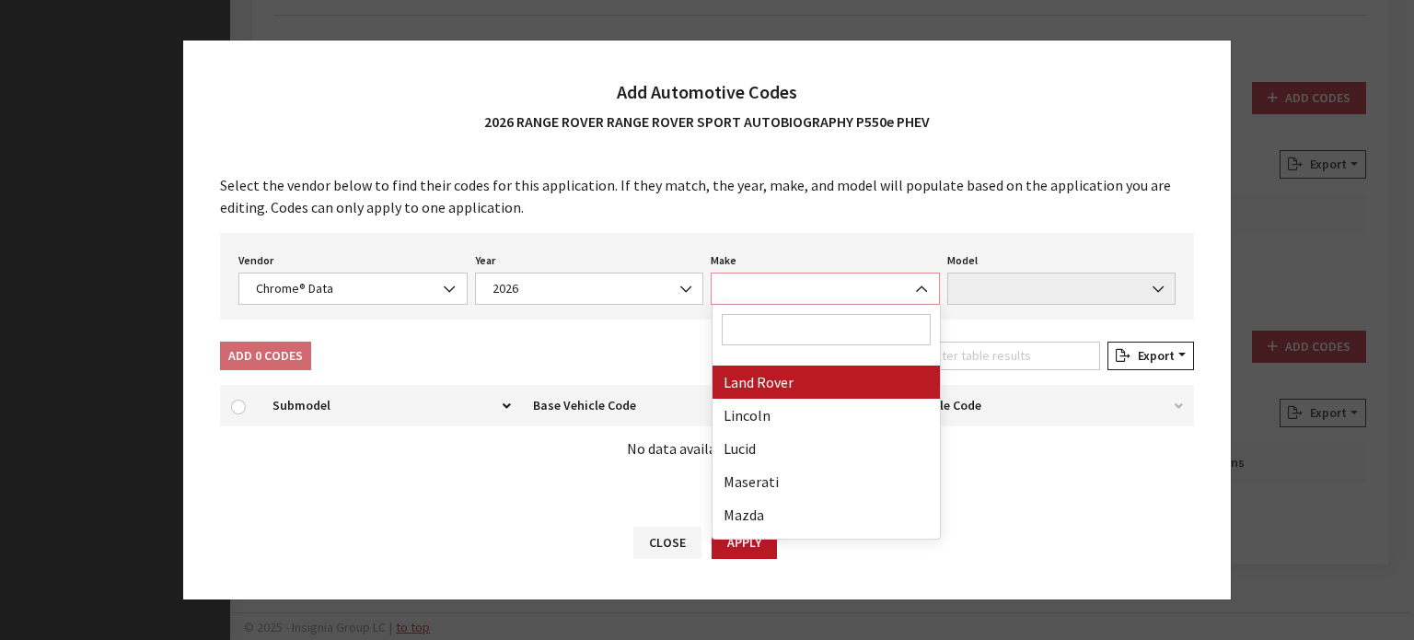
select select "23"
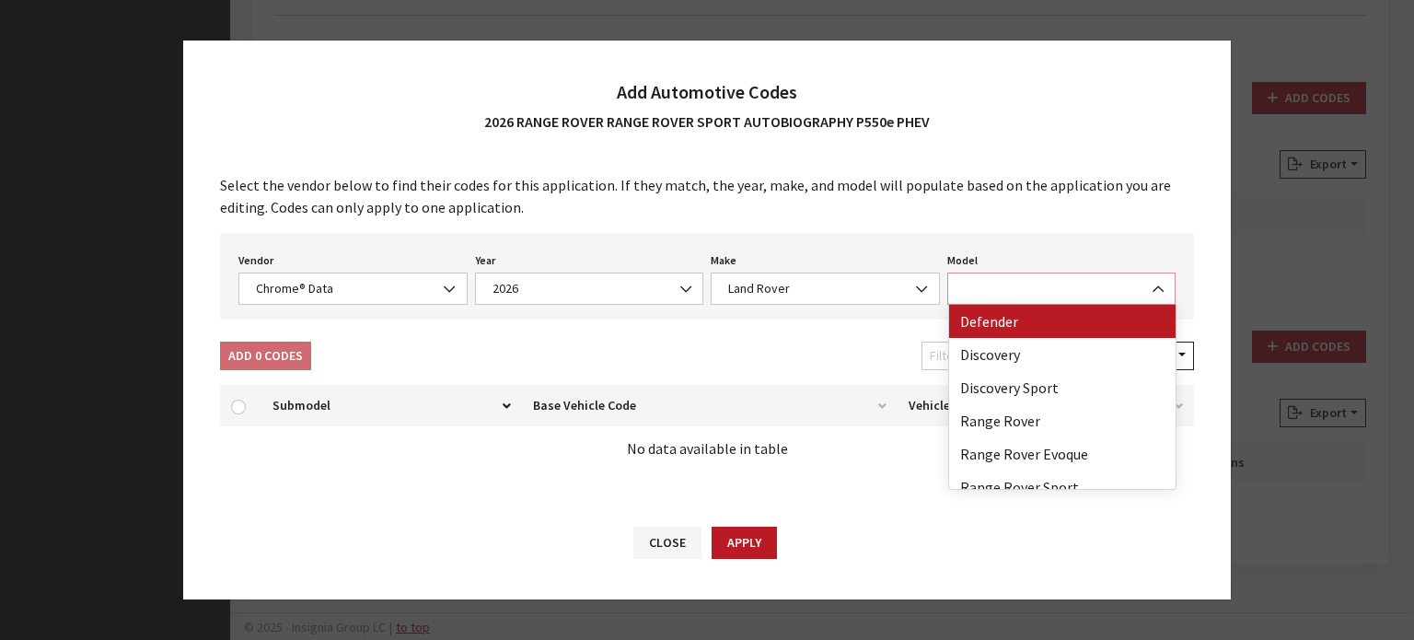
click at [1060, 285] on span at bounding box center [1062, 289] width 229 height 32
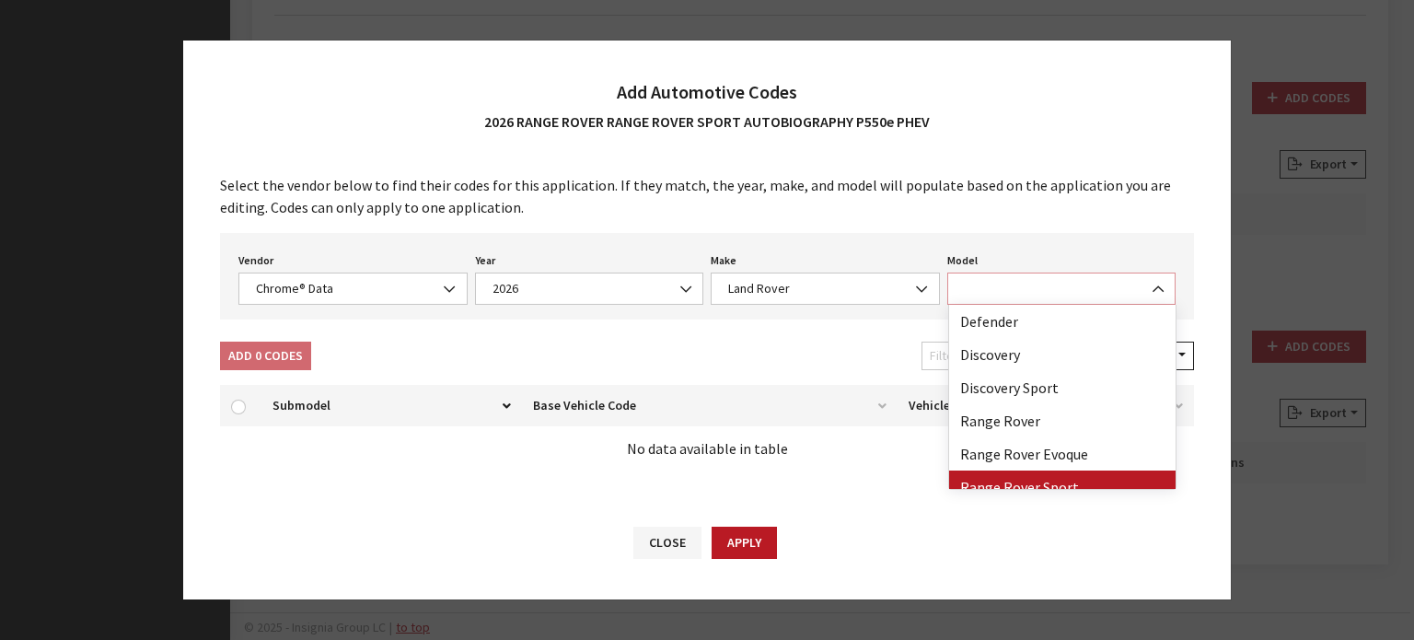
select select "73202"
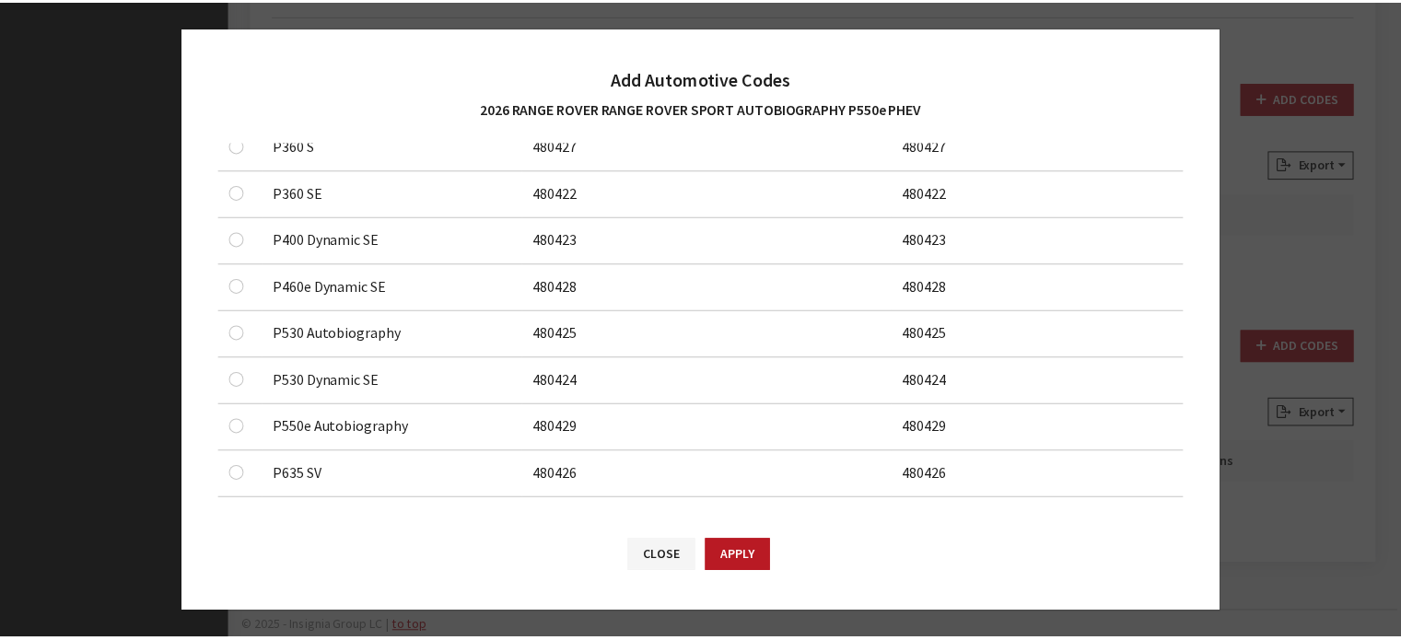
scroll to position [300, 0]
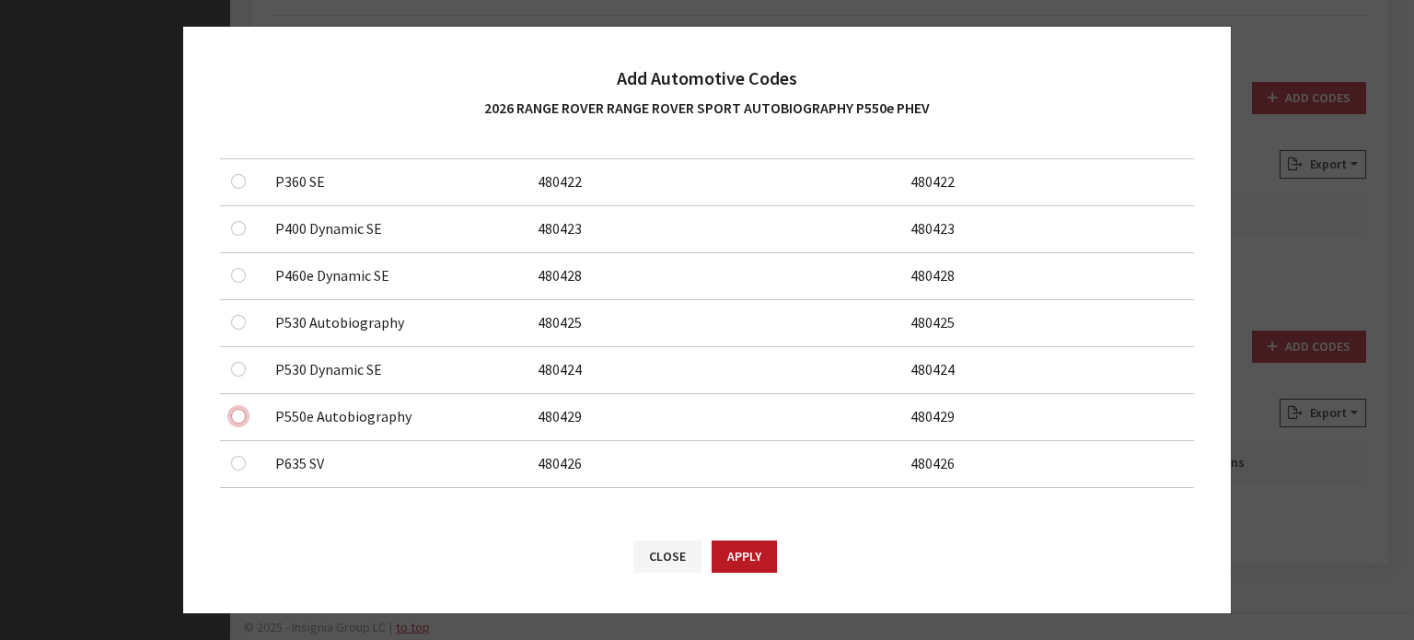
click at [236, 413] on input "checkbox" at bounding box center [238, 416] width 15 height 15
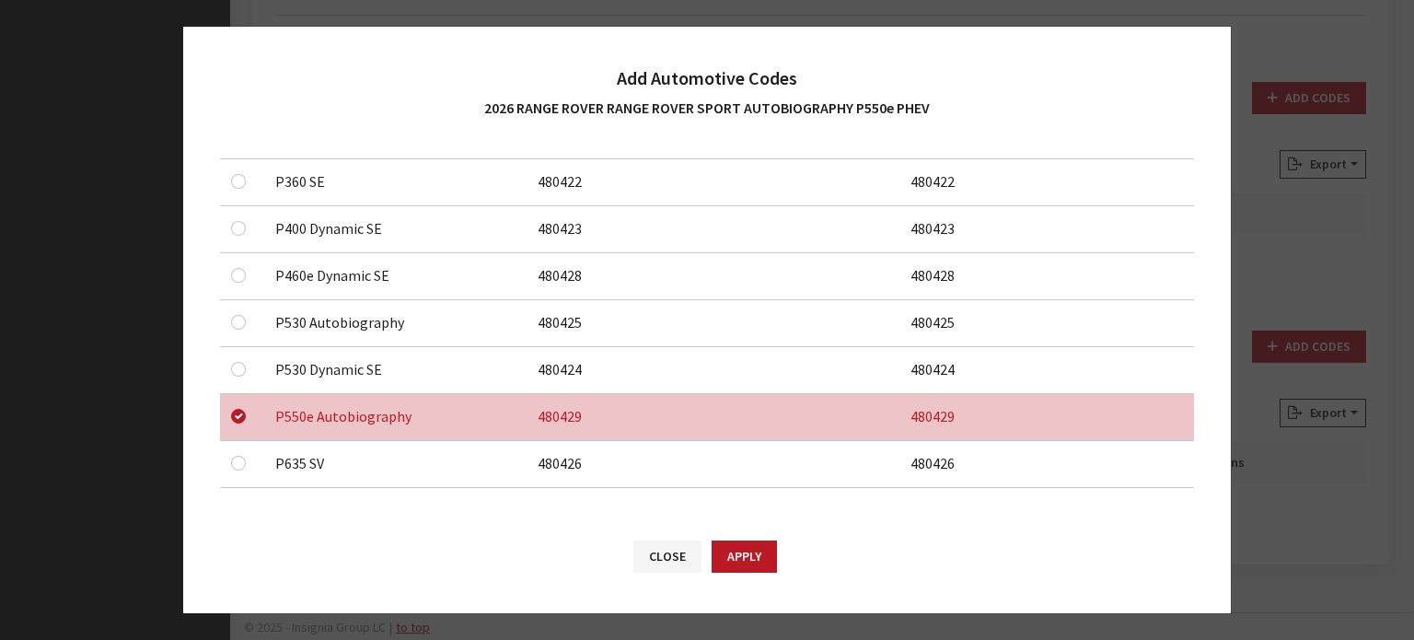
click at [742, 552] on button "Apply" at bounding box center [744, 557] width 65 height 32
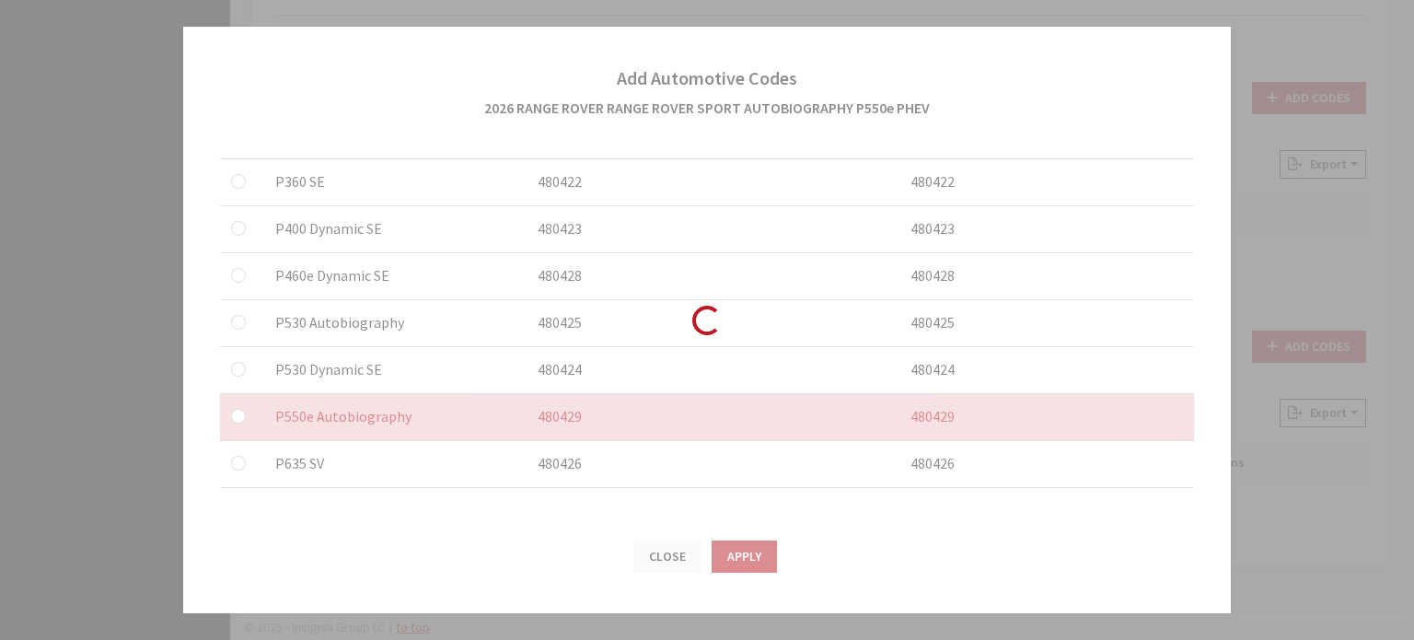
checkbox input "false"
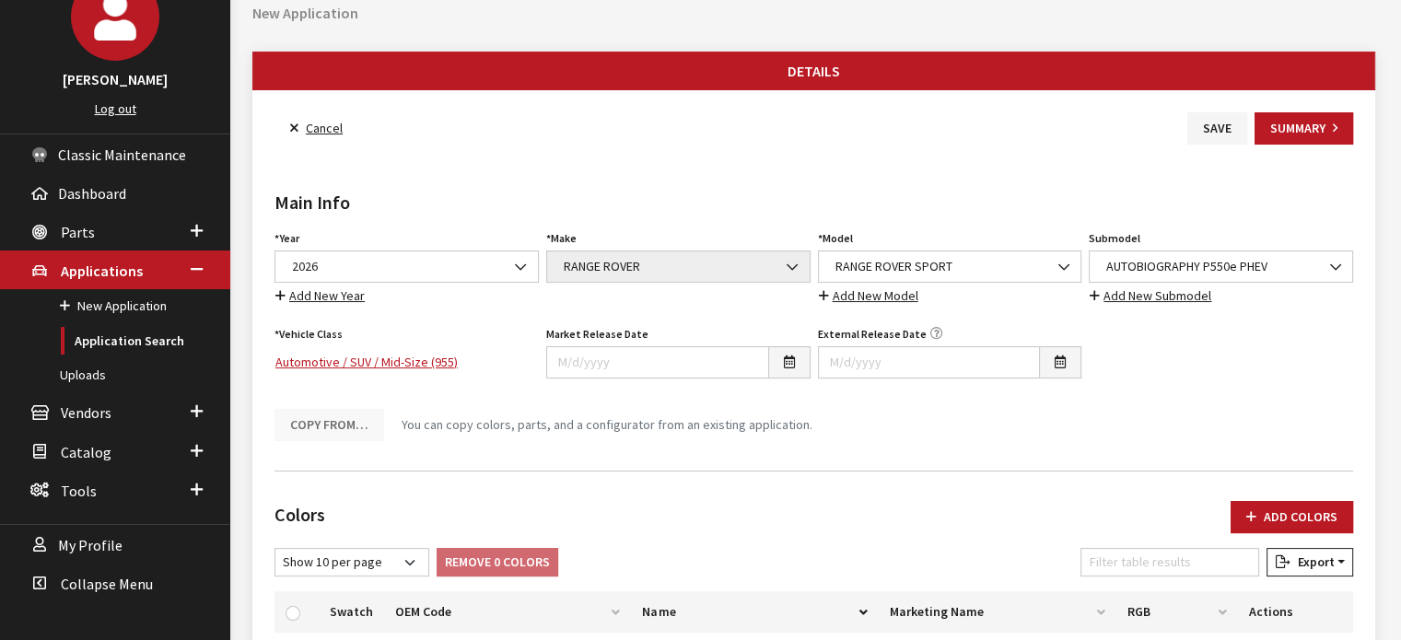
scroll to position [0, 0]
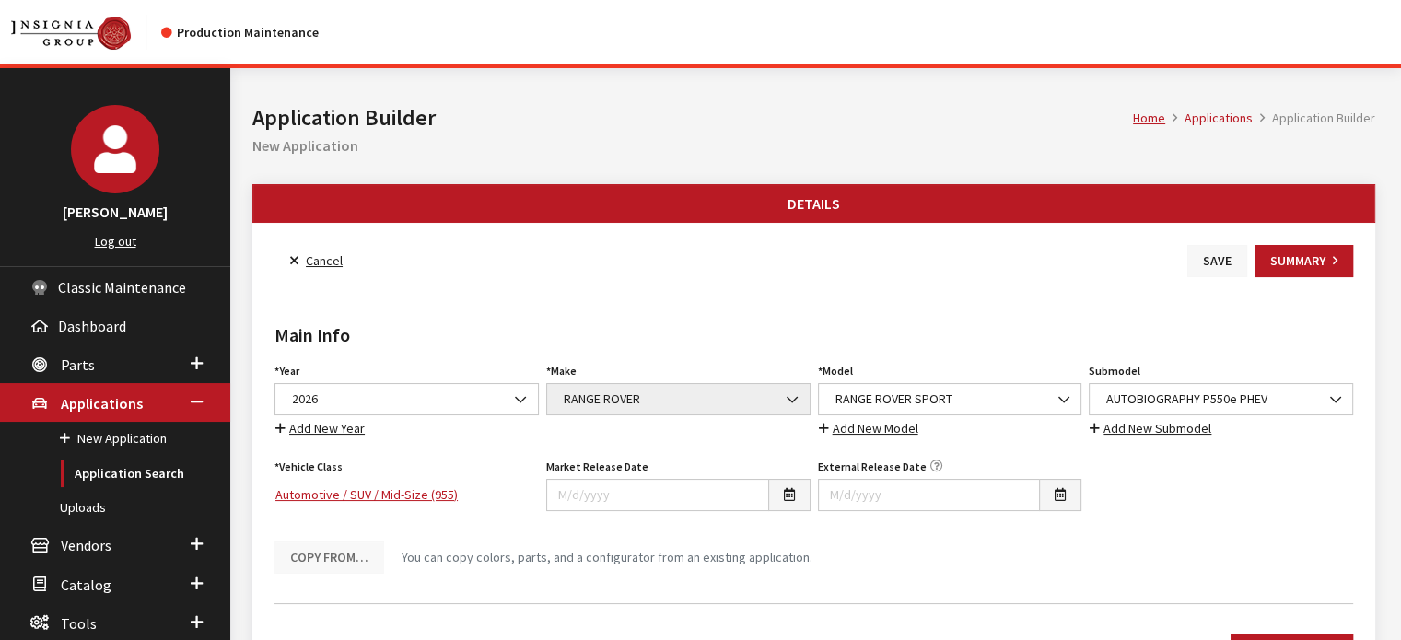
click at [1205, 258] on button "Save" at bounding box center [1217, 261] width 60 height 32
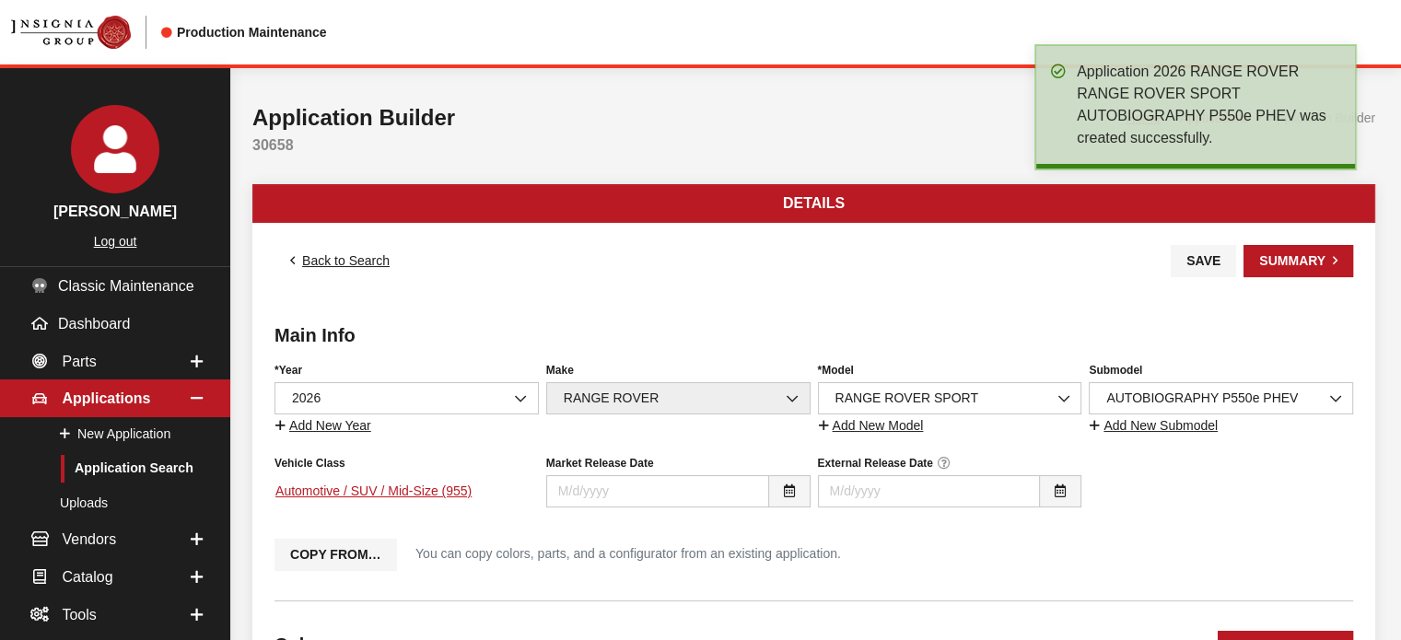
click at [361, 261] on link "Back to Search" at bounding box center [339, 261] width 131 height 32
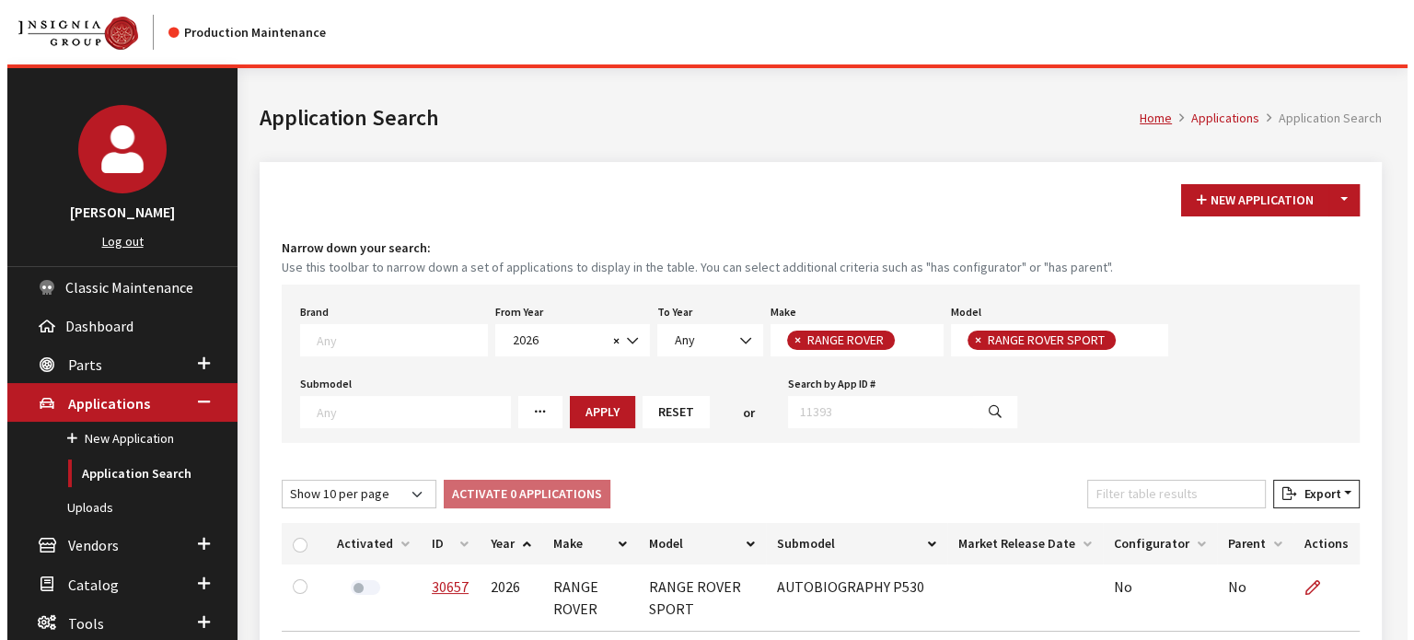
scroll to position [166, 0]
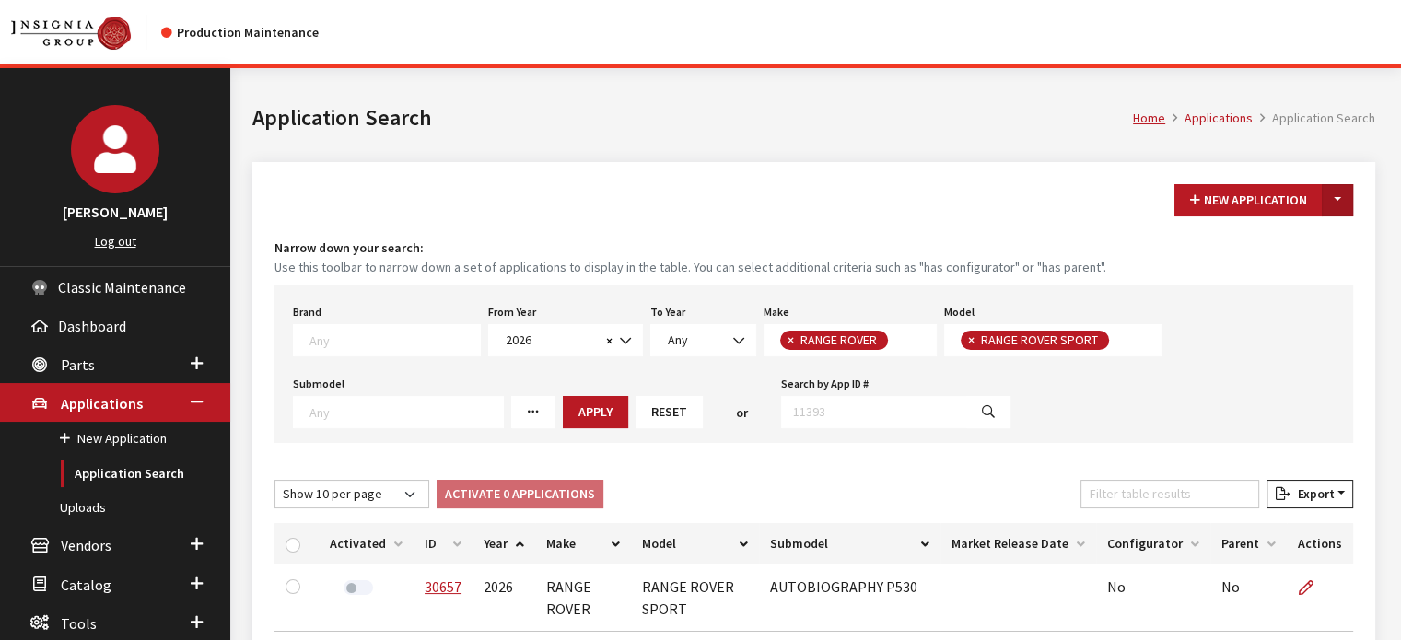
click at [1345, 208] on button "Toggle Dropdown" at bounding box center [1336, 200] width 31 height 32
click at [1275, 245] on button "New From Existing..." at bounding box center [1273, 239] width 158 height 32
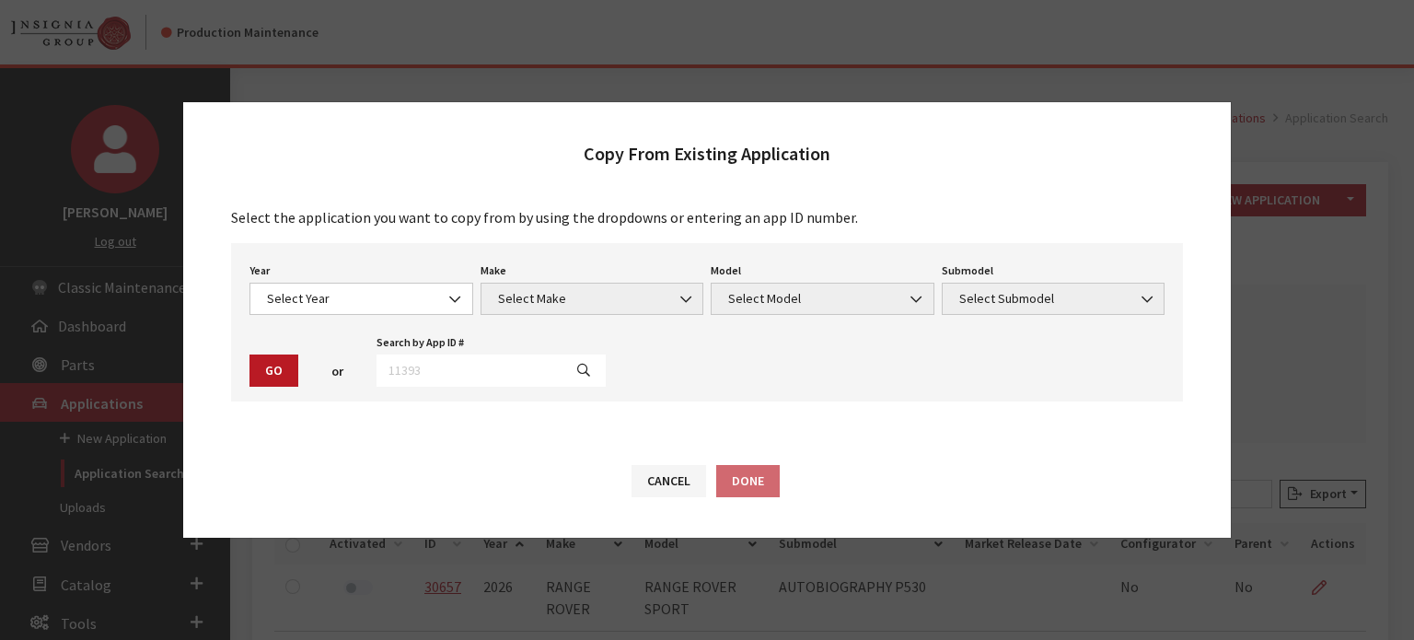
click at [335, 282] on div "Year Select Year 2026 2025 2024 2023 2022 2021 2020 2019 2018 2017 2016 2015 20…" at bounding box center [361, 286] width 231 height 57
click at [345, 317] on div "Year Select Year 2026 2025 2024 2023 2022 2021 2020 2019 2018 2017 2016 2015 20…" at bounding box center [707, 322] width 952 height 158
click at [337, 286] on span "Select Year" at bounding box center [362, 299] width 224 height 32
click at [326, 297] on span "2026" at bounding box center [362, 298] width 200 height 19
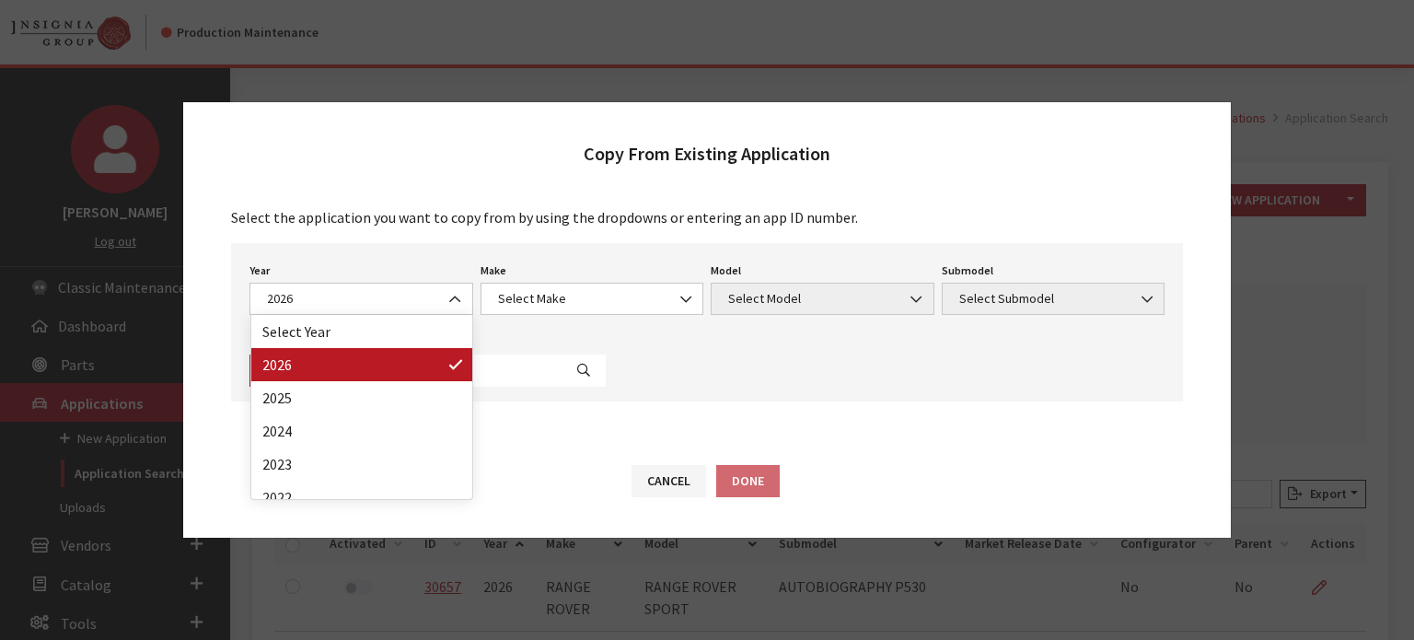
drag, startPoint x: 314, startPoint y: 372, endPoint x: 313, endPoint y: 381, distance: 9.3
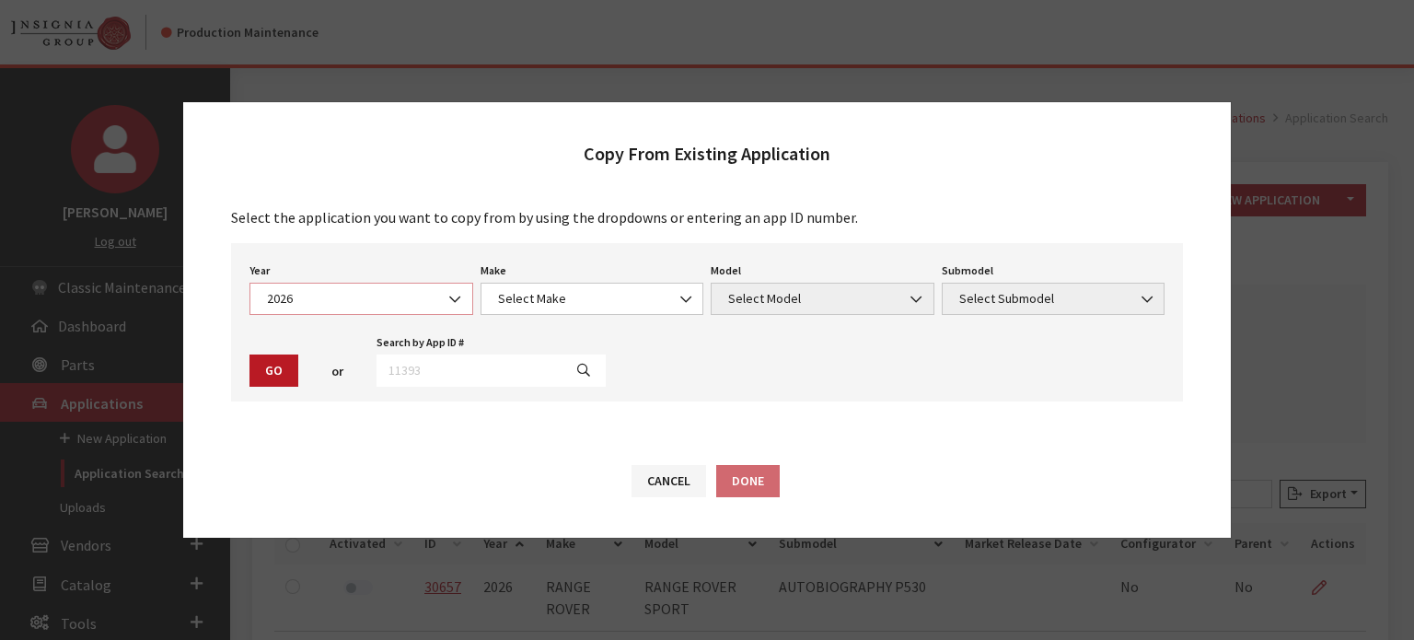
click at [338, 303] on span "2026" at bounding box center [362, 298] width 200 height 19
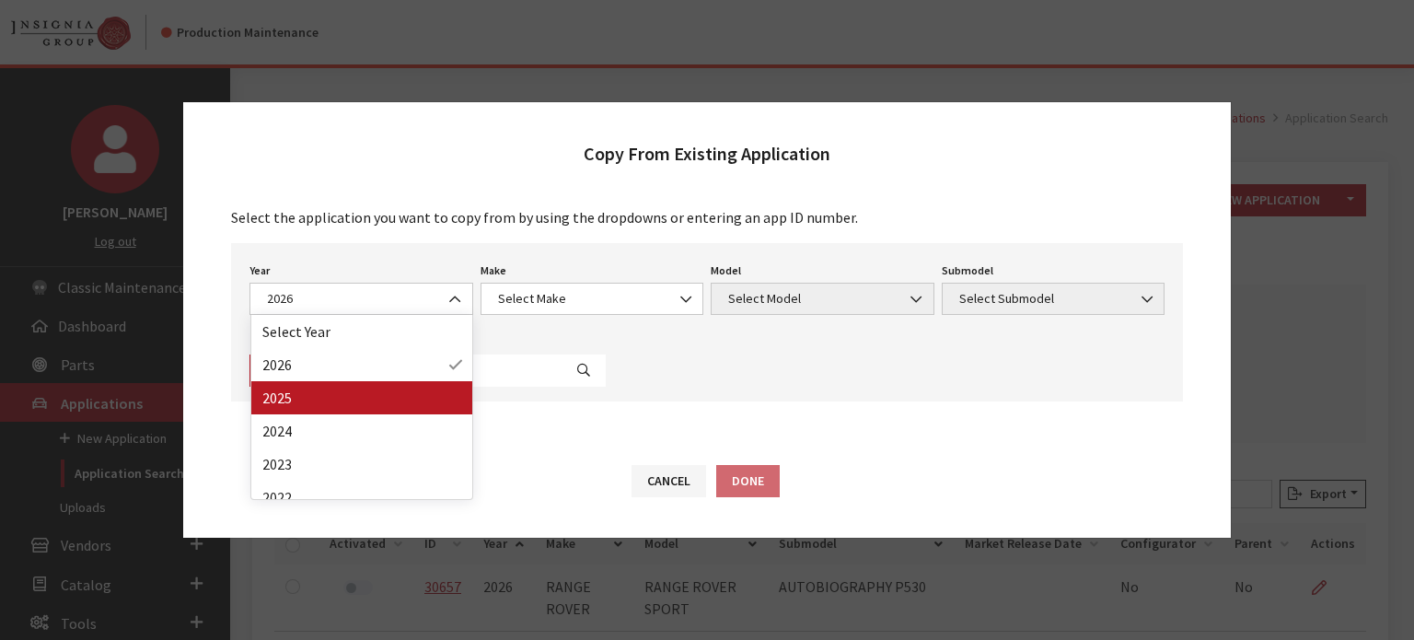
drag, startPoint x: 355, startPoint y: 392, endPoint x: 519, endPoint y: 317, distance: 180.5
select select "43"
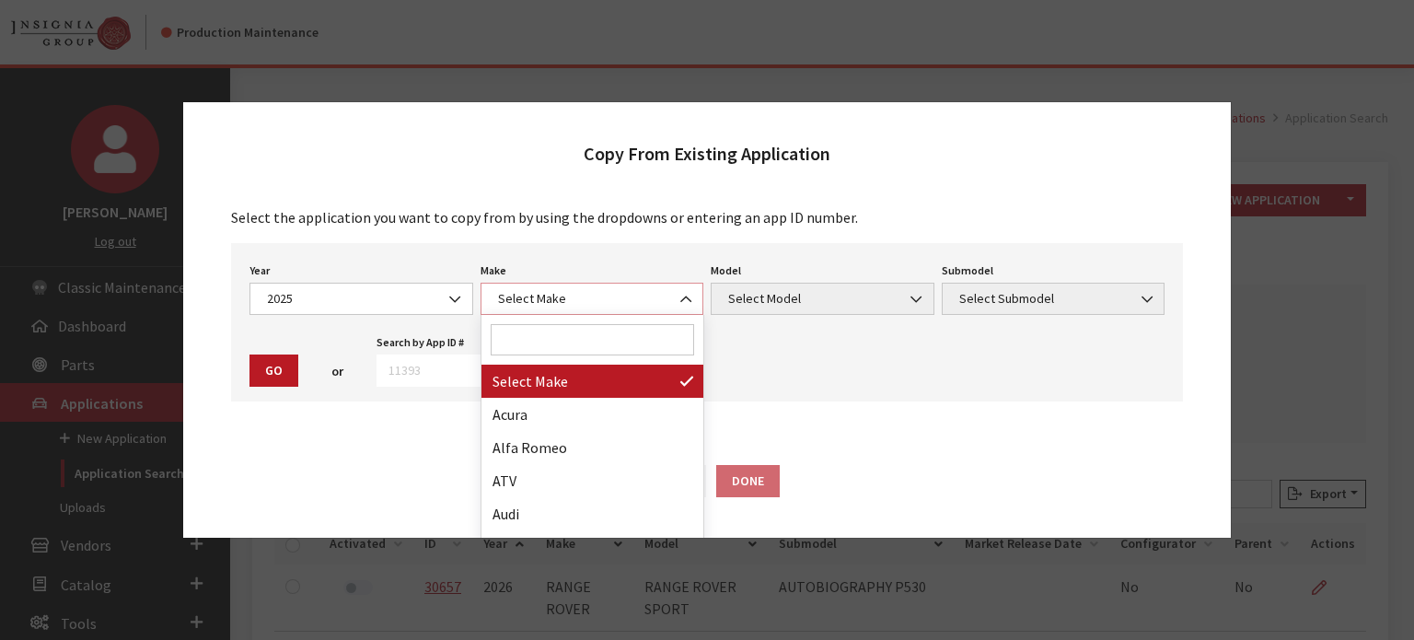
click at [525, 305] on span "Select Make" at bounding box center [593, 298] width 200 height 19
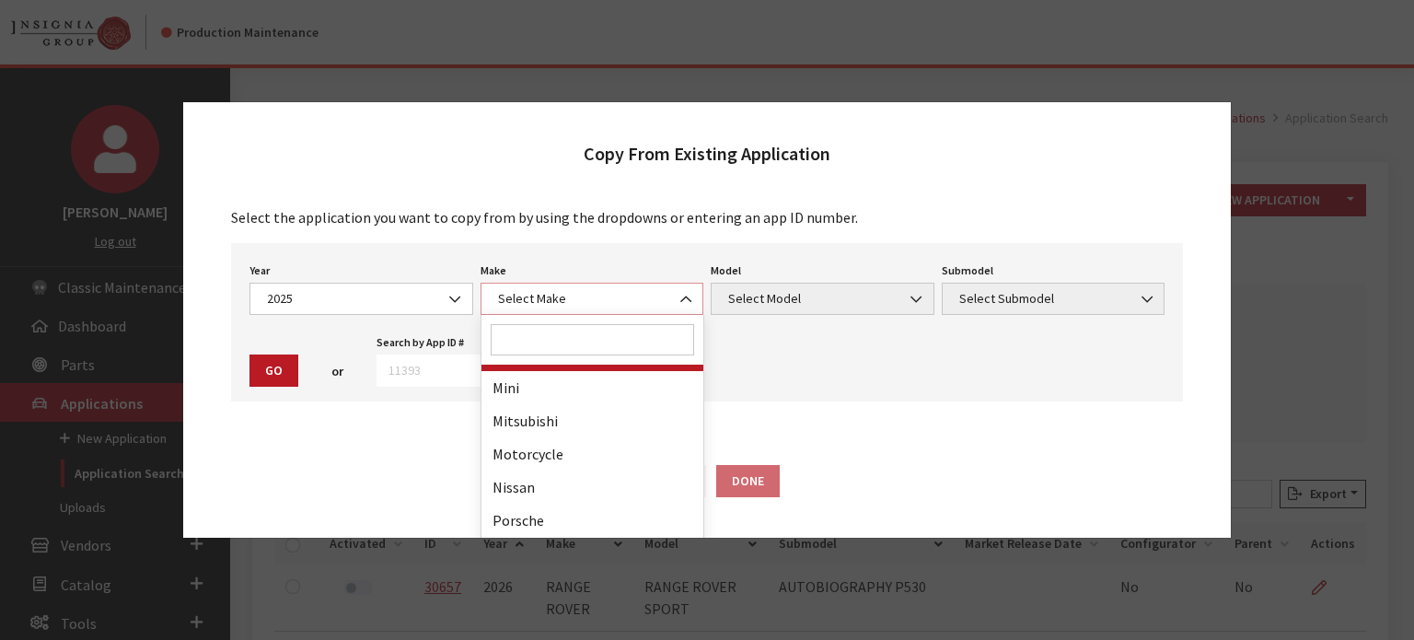
scroll to position [921, 0]
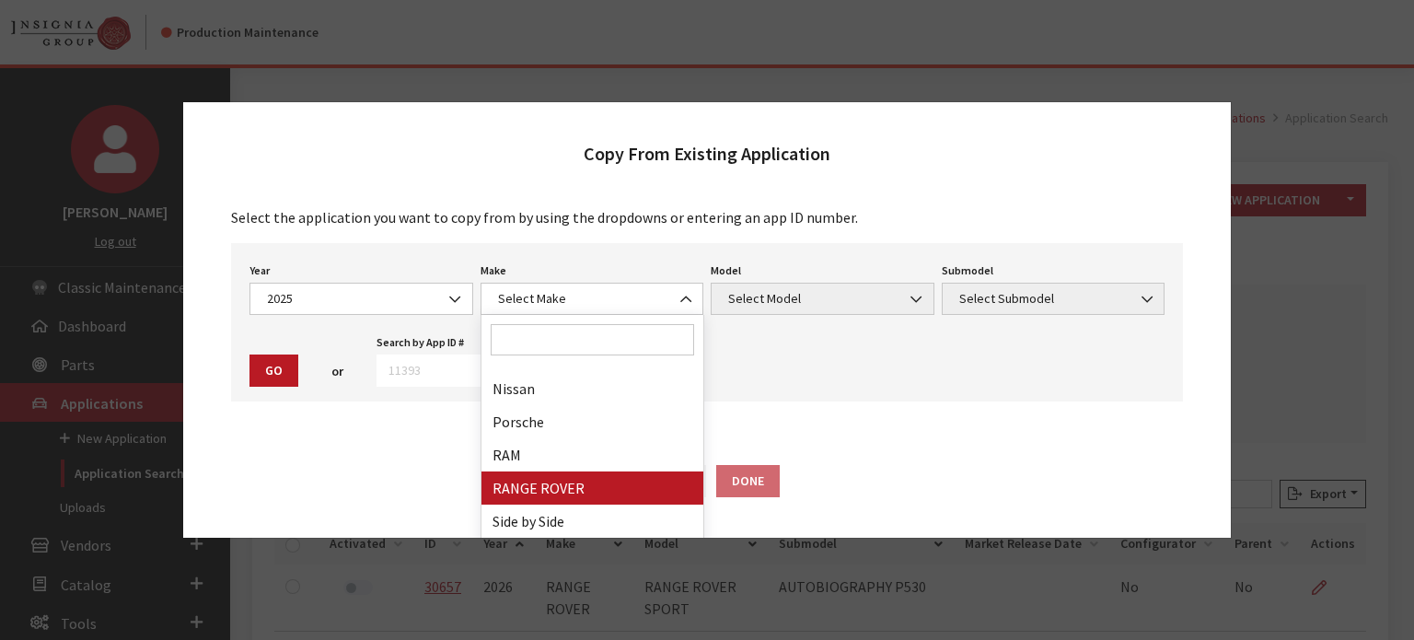
drag, startPoint x: 576, startPoint y: 479, endPoint x: 729, endPoint y: 401, distance: 171.7
select select "66"
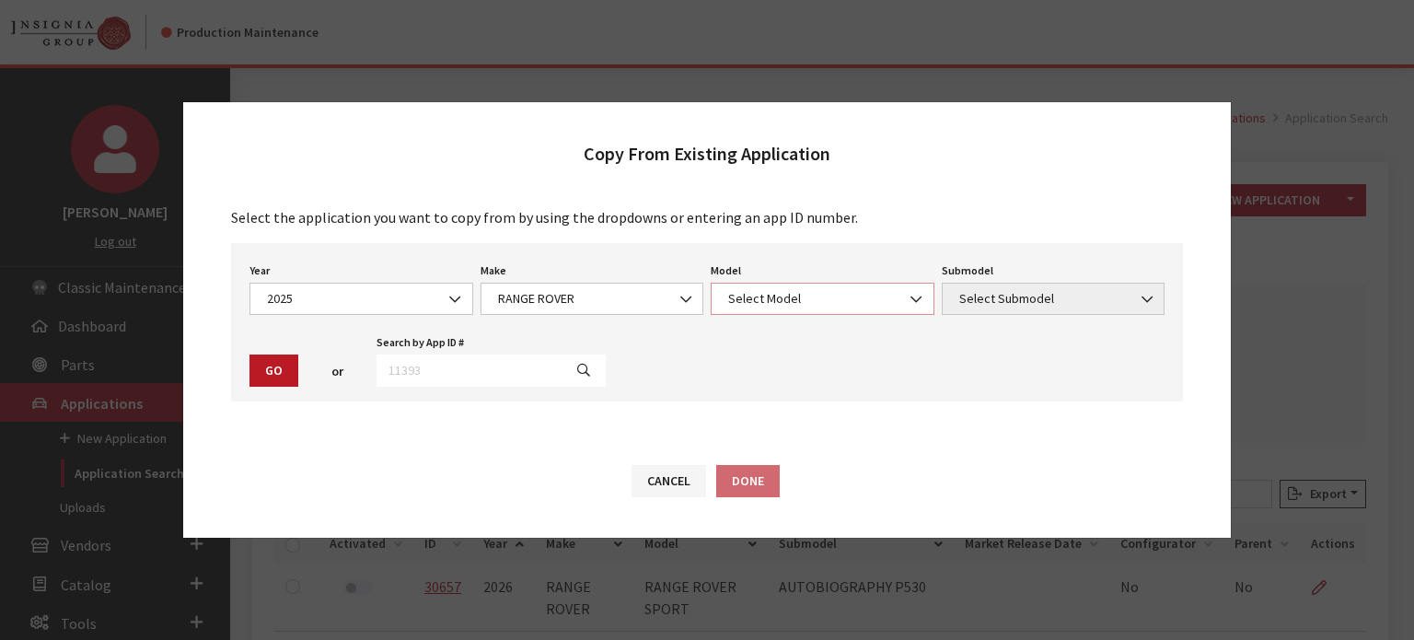
click at [744, 294] on span "Select Model" at bounding box center [823, 298] width 200 height 19
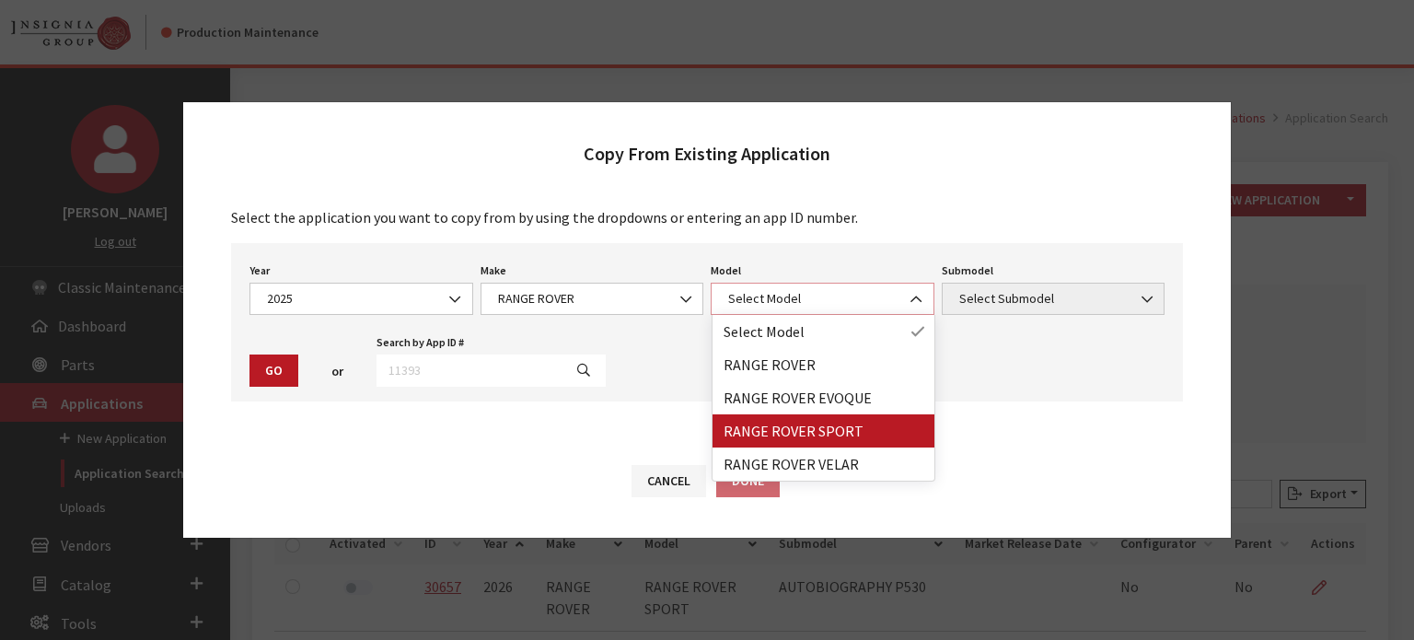
select select "1350"
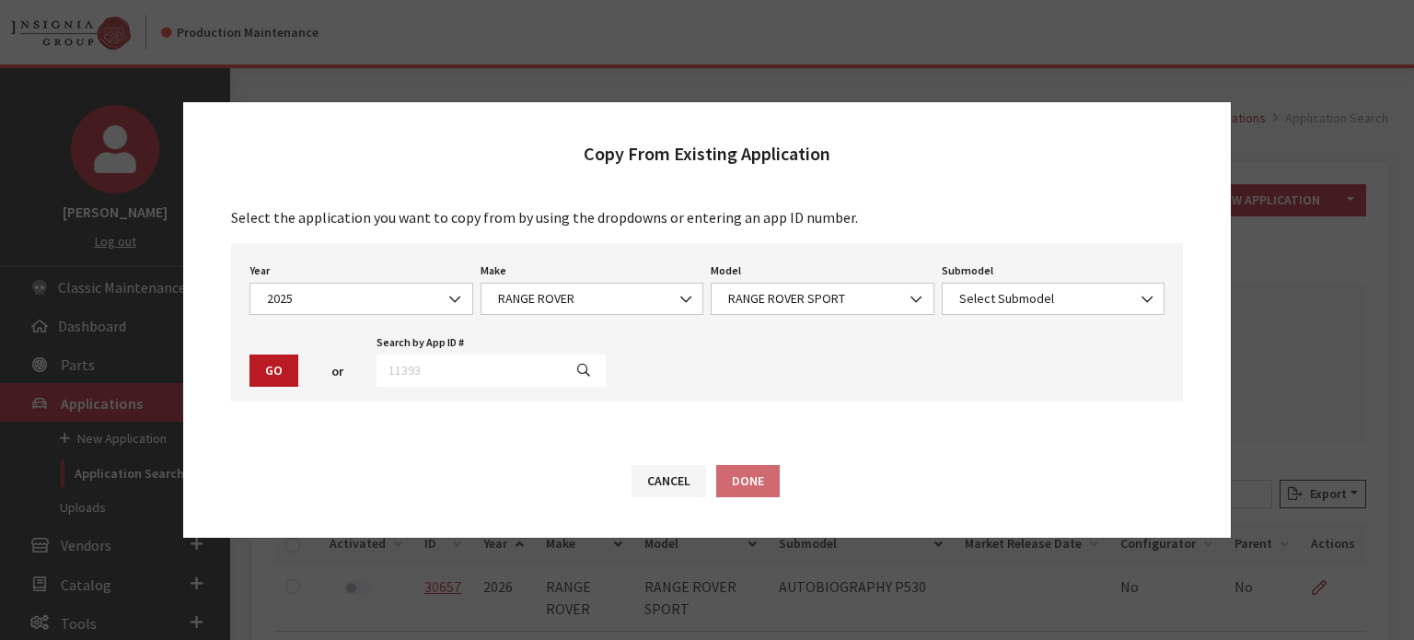
drag, startPoint x: 1084, startPoint y: 262, endPoint x: 1062, endPoint y: 292, distance: 36.8
click at [1083, 262] on div "Submodel Select Submodel AUTOBIOGRAPHY DYNAMIC SE S P360 SE SV EDITION TWO - BL…" at bounding box center [1053, 286] width 231 height 57
click at [1053, 298] on span "Select Submodel" at bounding box center [1054, 298] width 200 height 19
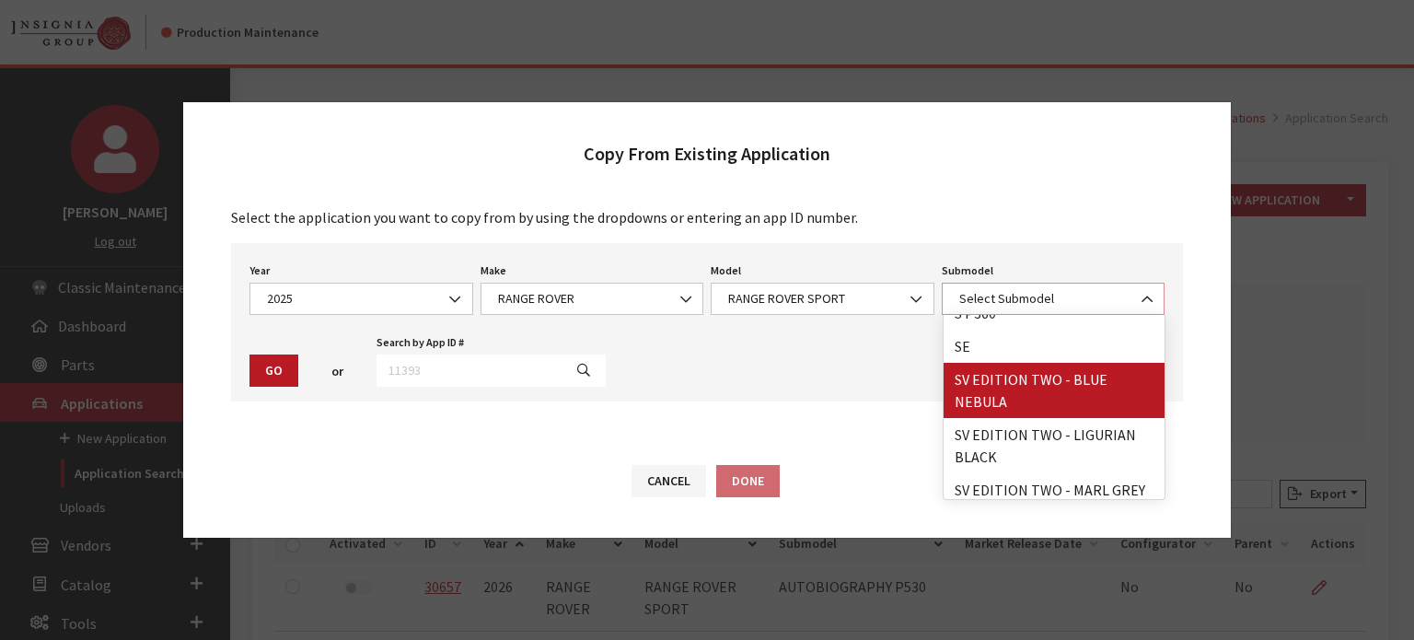
scroll to position [88, 0]
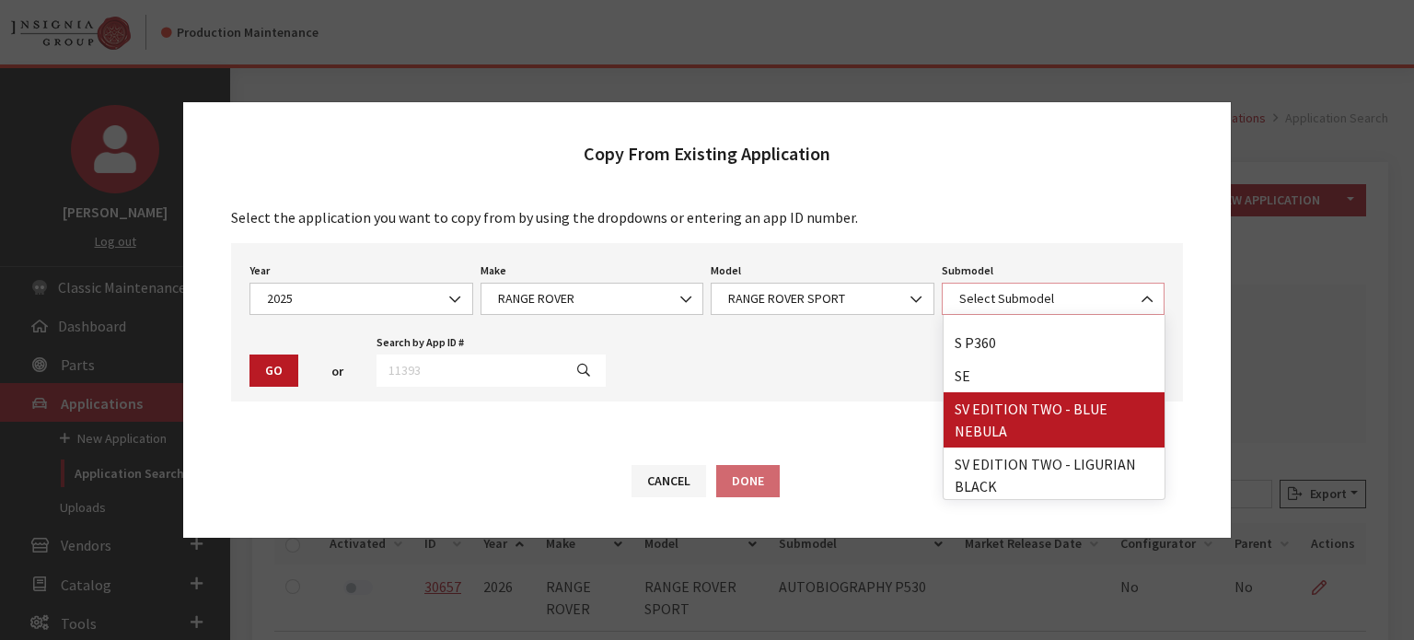
select select "4556"
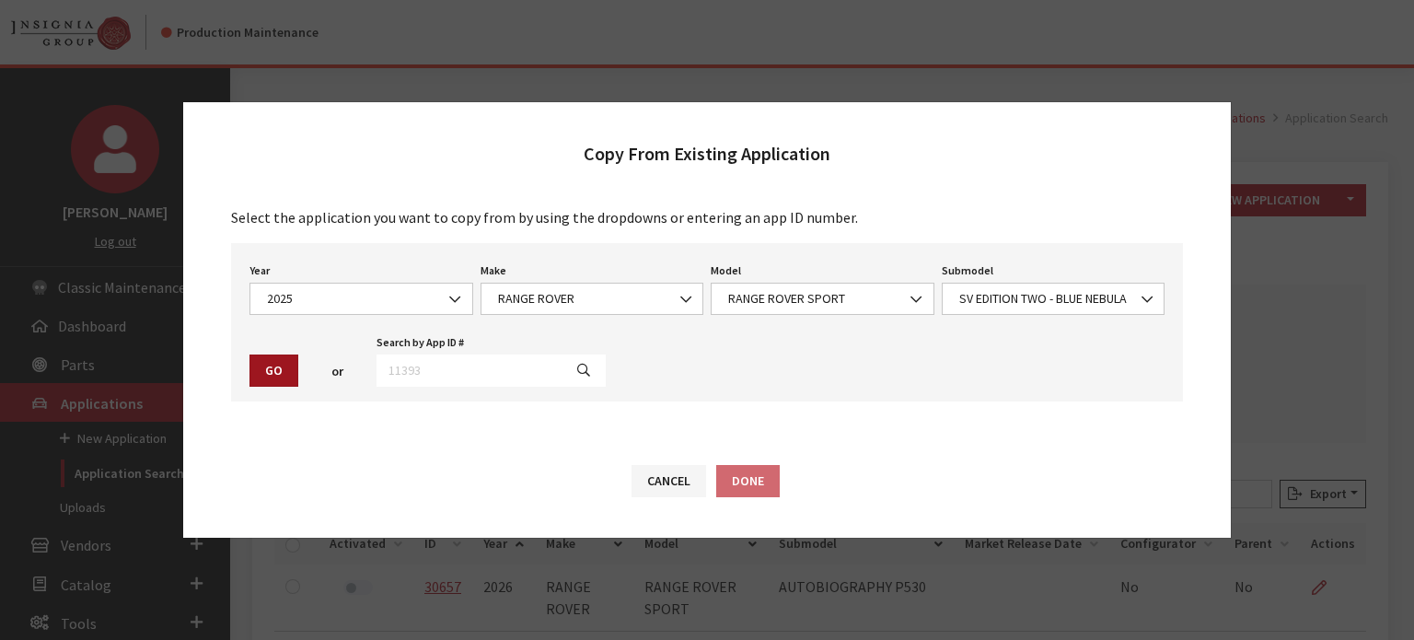
click at [269, 369] on button "Go" at bounding box center [274, 371] width 49 height 32
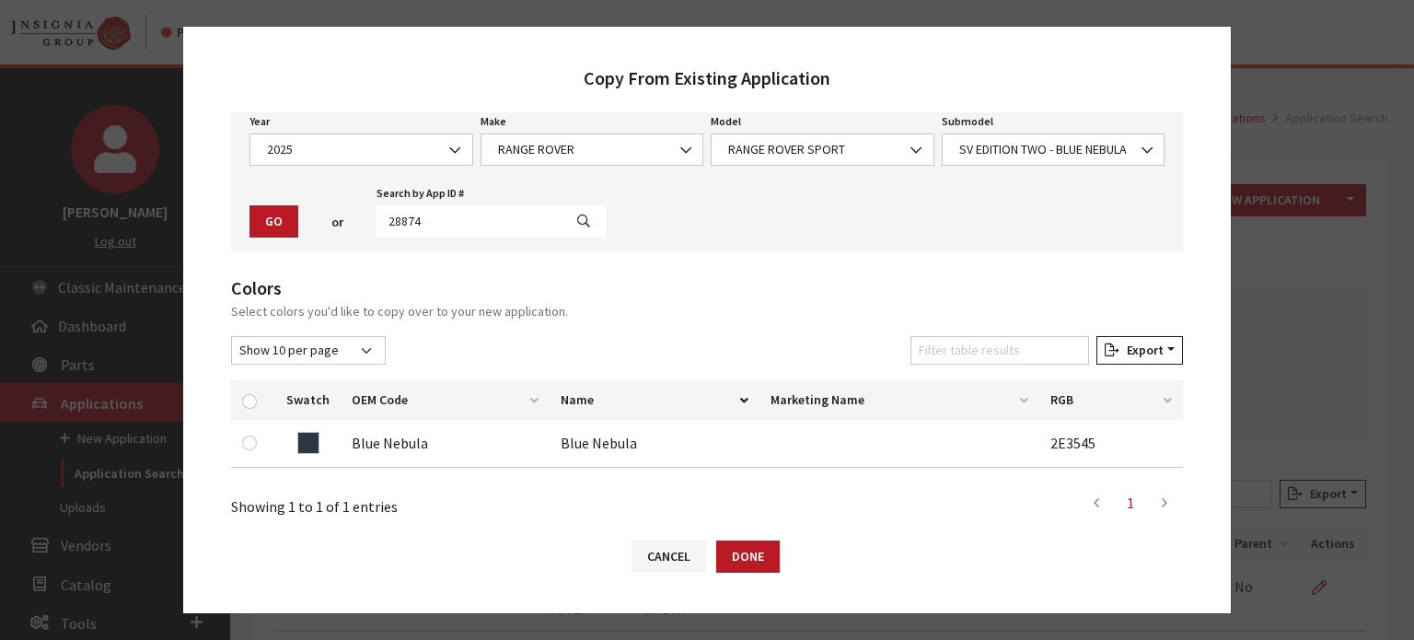
scroll to position [71, 0]
click at [1020, 158] on span "SV EDITION TWO - BLUE NEBULA" at bounding box center [1054, 152] width 200 height 19
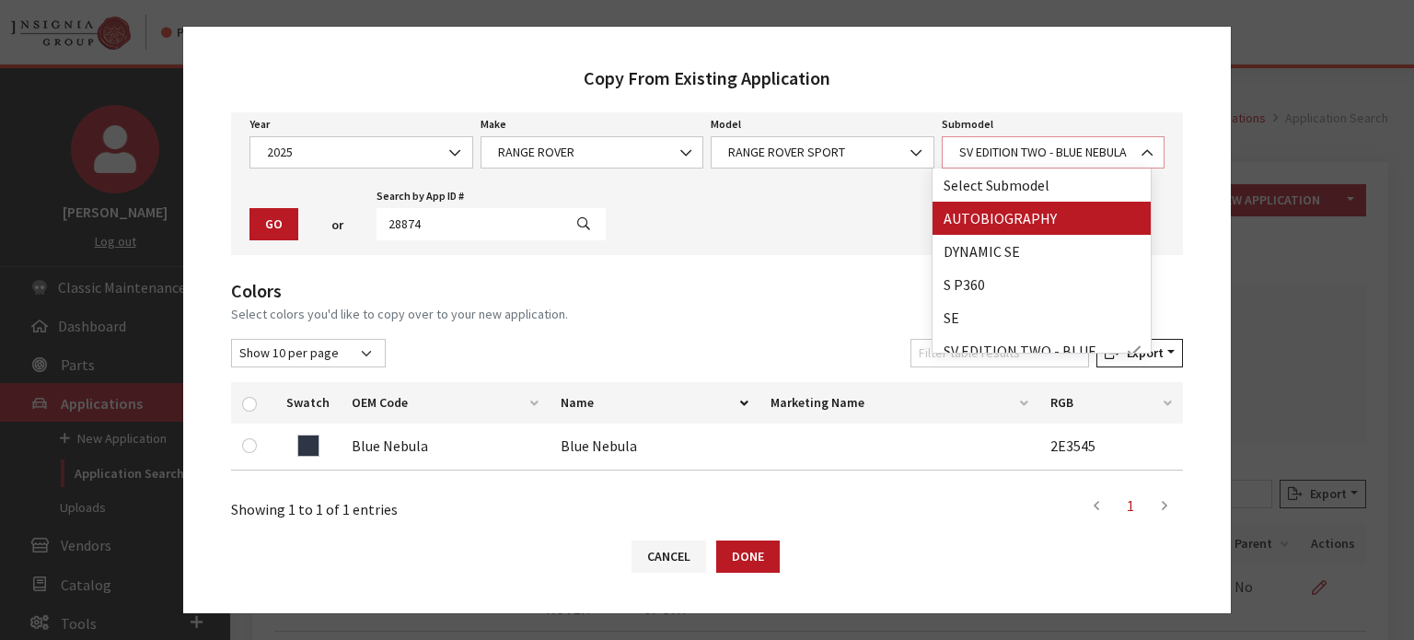
select select "2515"
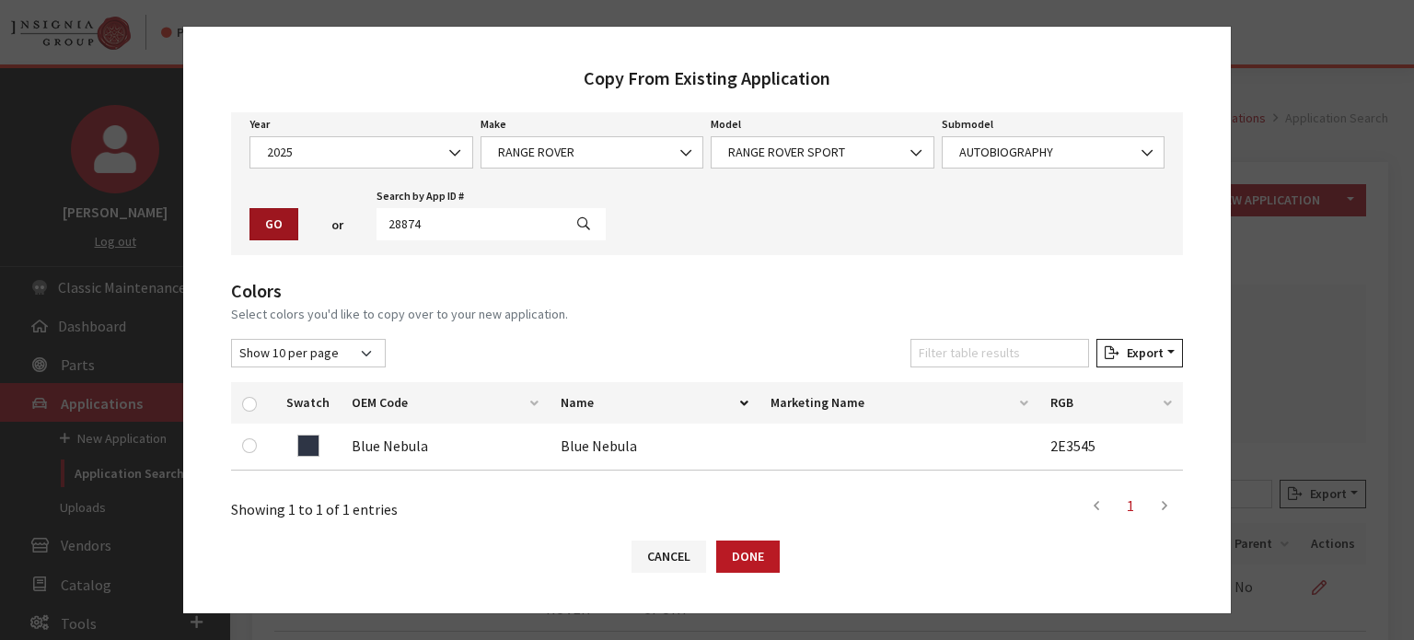
click at [284, 225] on button "Go" at bounding box center [274, 224] width 49 height 32
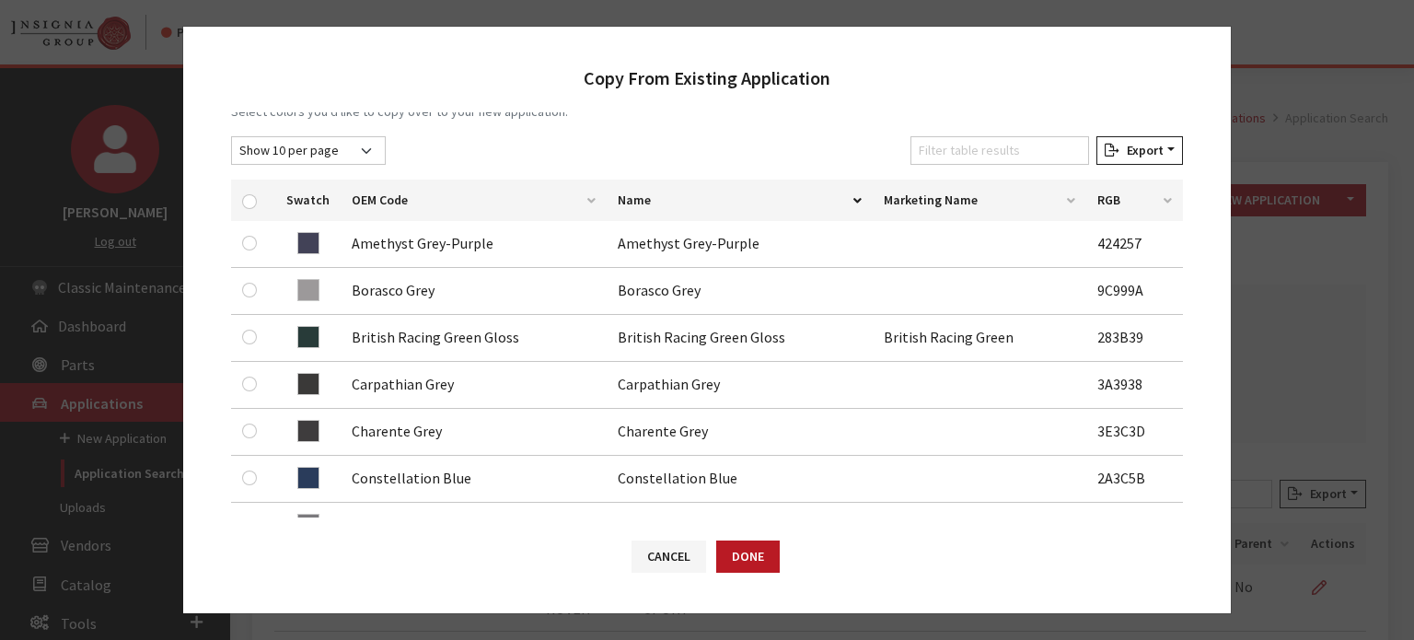
scroll to position [276, 0]
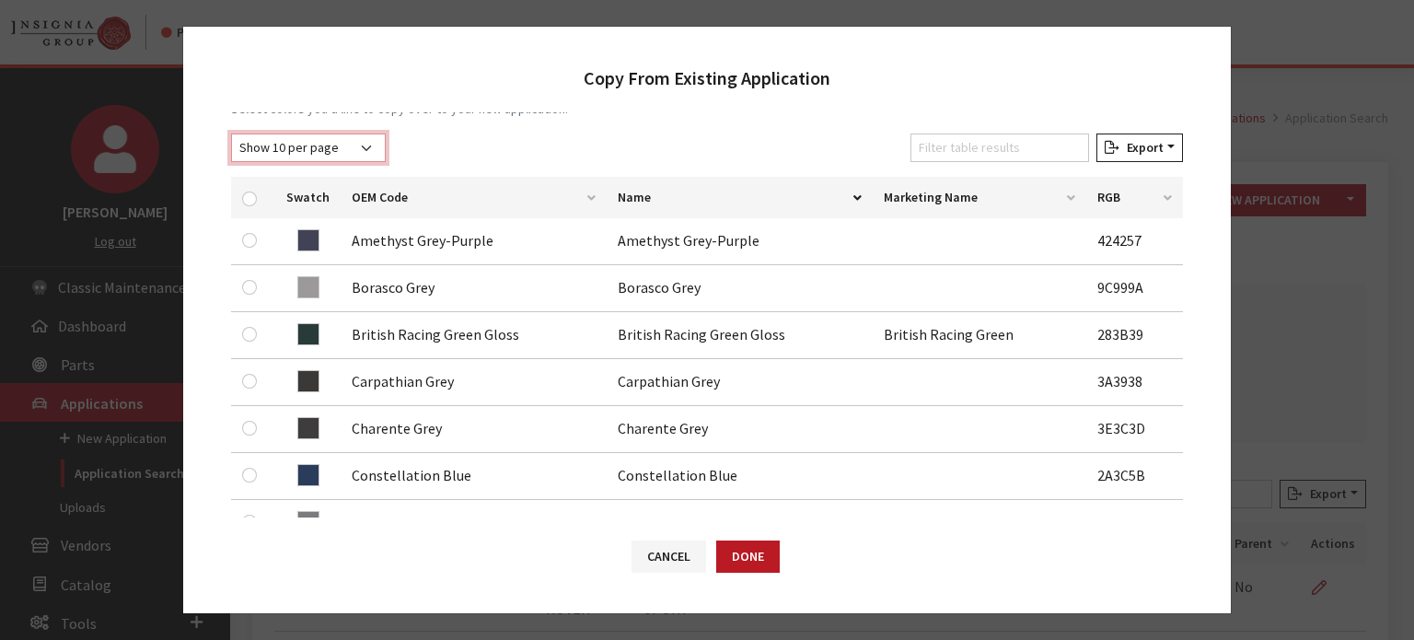
click at [363, 149] on select "Show 10 per page Show 25 per page Show 50 per page Show 100 per page Show 1000 …" at bounding box center [308, 148] width 155 height 29
select select "25"
click at [231, 134] on select "Show 10 per page Show 25 per page Show 50 per page Show 100 per page Show 1000 …" at bounding box center [308, 148] width 155 height 29
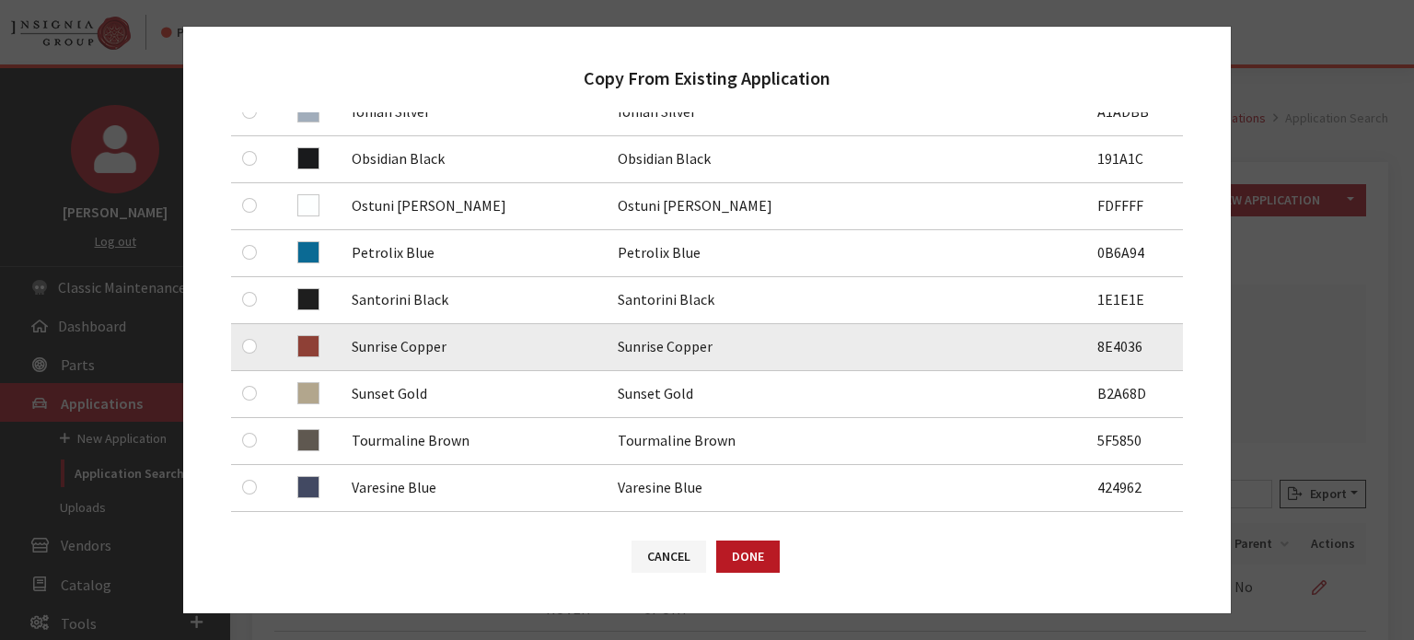
scroll to position [1013, 0]
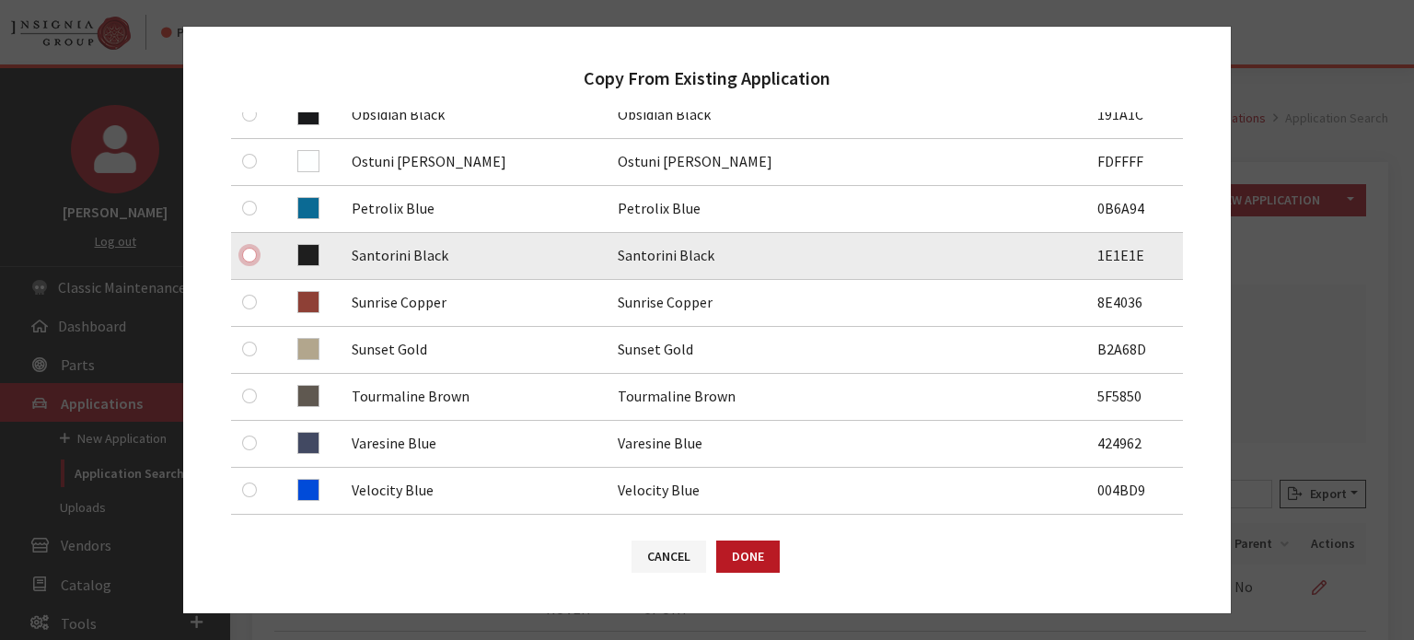
click at [253, 254] on input "checkbox" at bounding box center [249, 255] width 15 height 15
checkbox input "true"
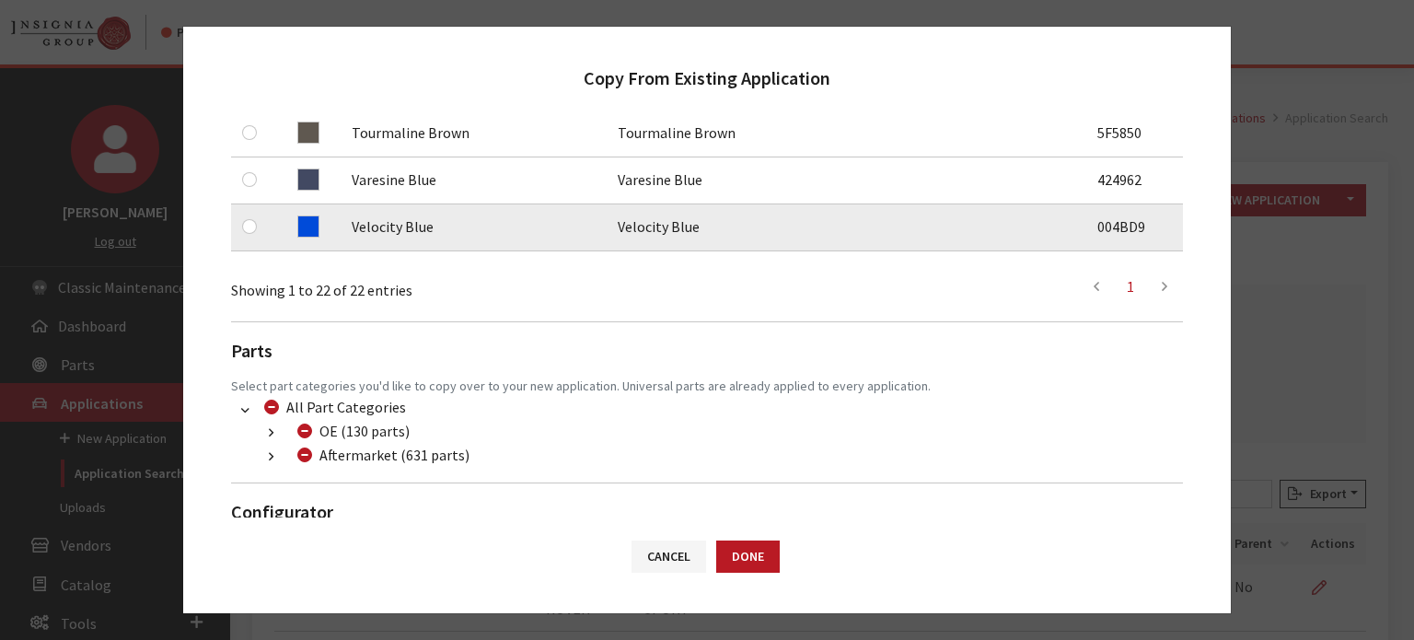
scroll to position [1245, 0]
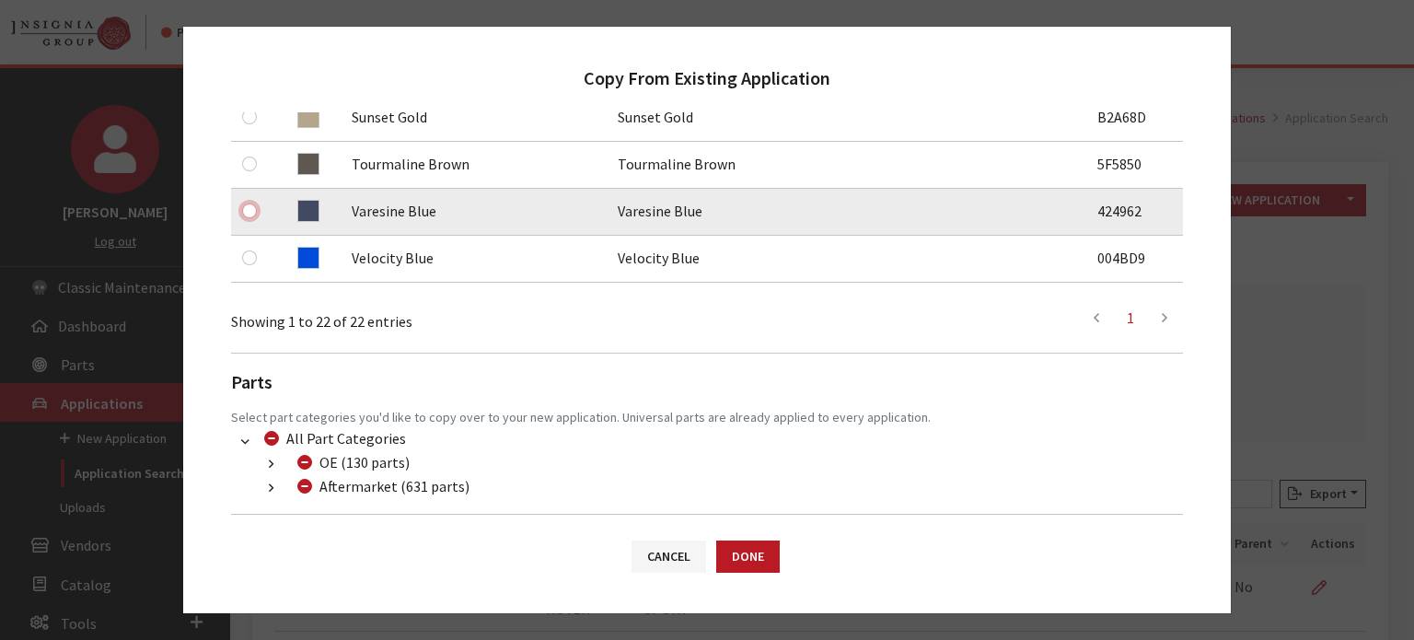
click at [250, 205] on input "checkbox" at bounding box center [249, 211] width 15 height 15
checkbox input "true"
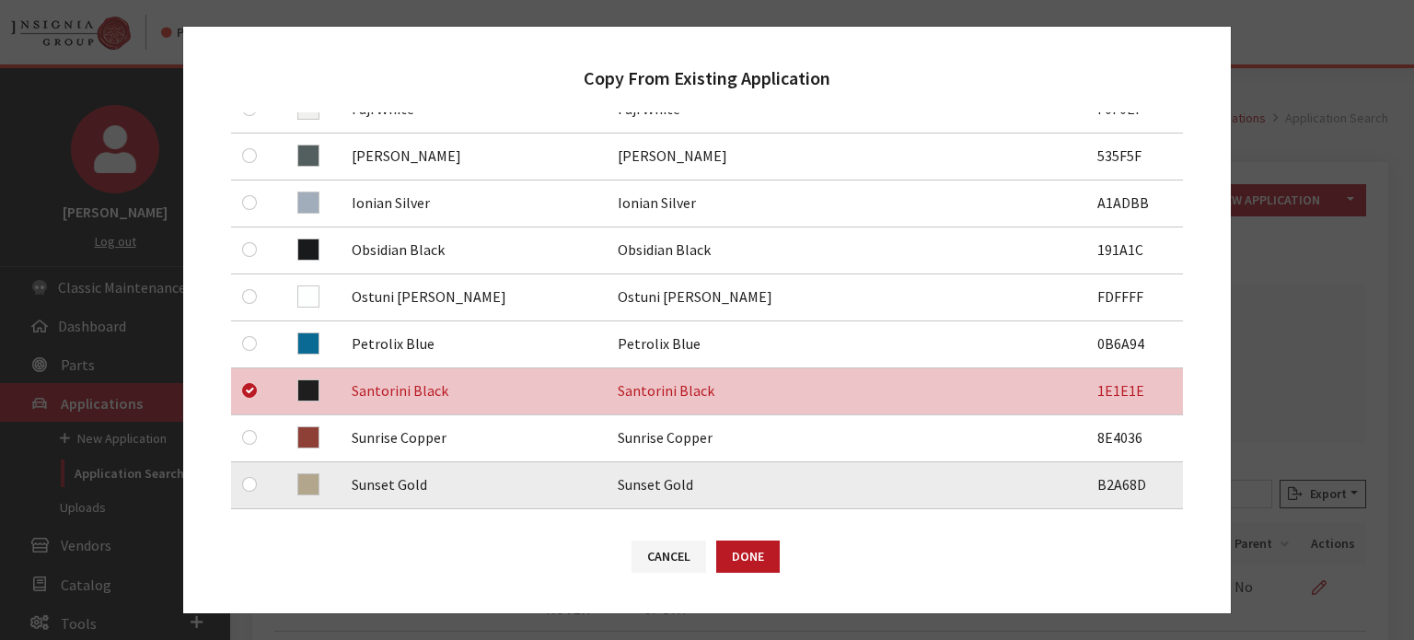
scroll to position [969, 0]
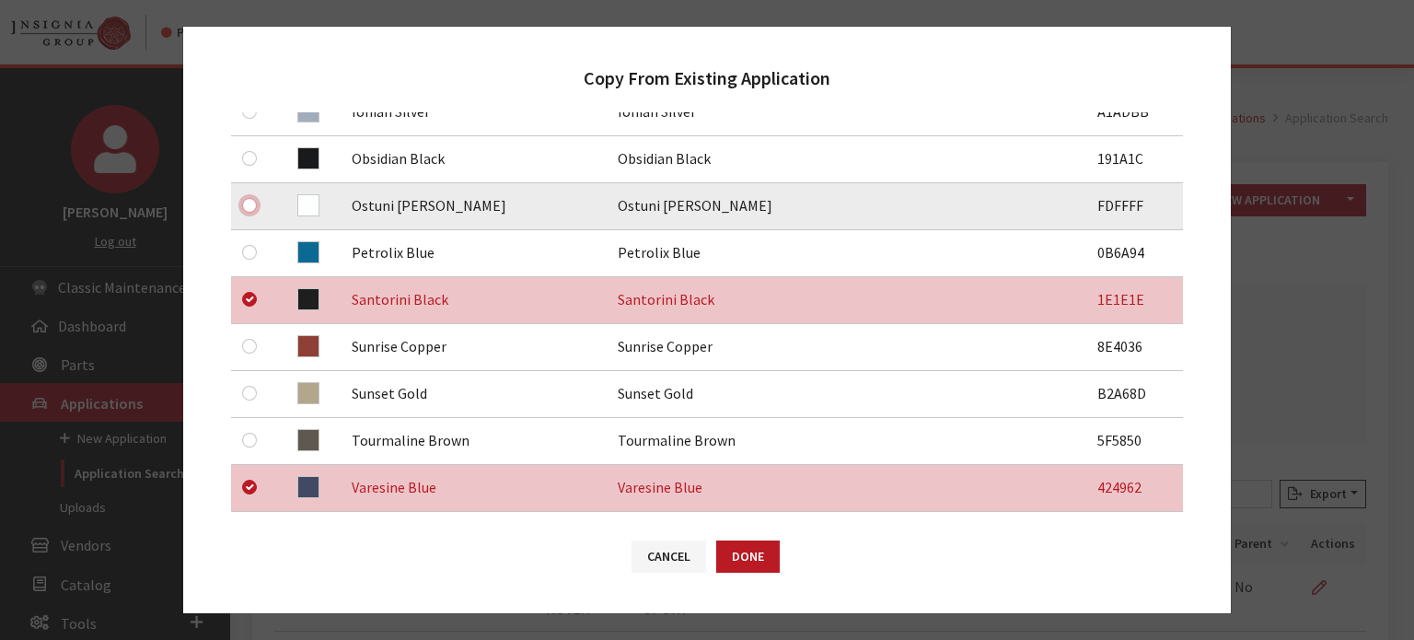
click at [247, 207] on input "checkbox" at bounding box center [249, 205] width 15 height 15
checkbox input "true"
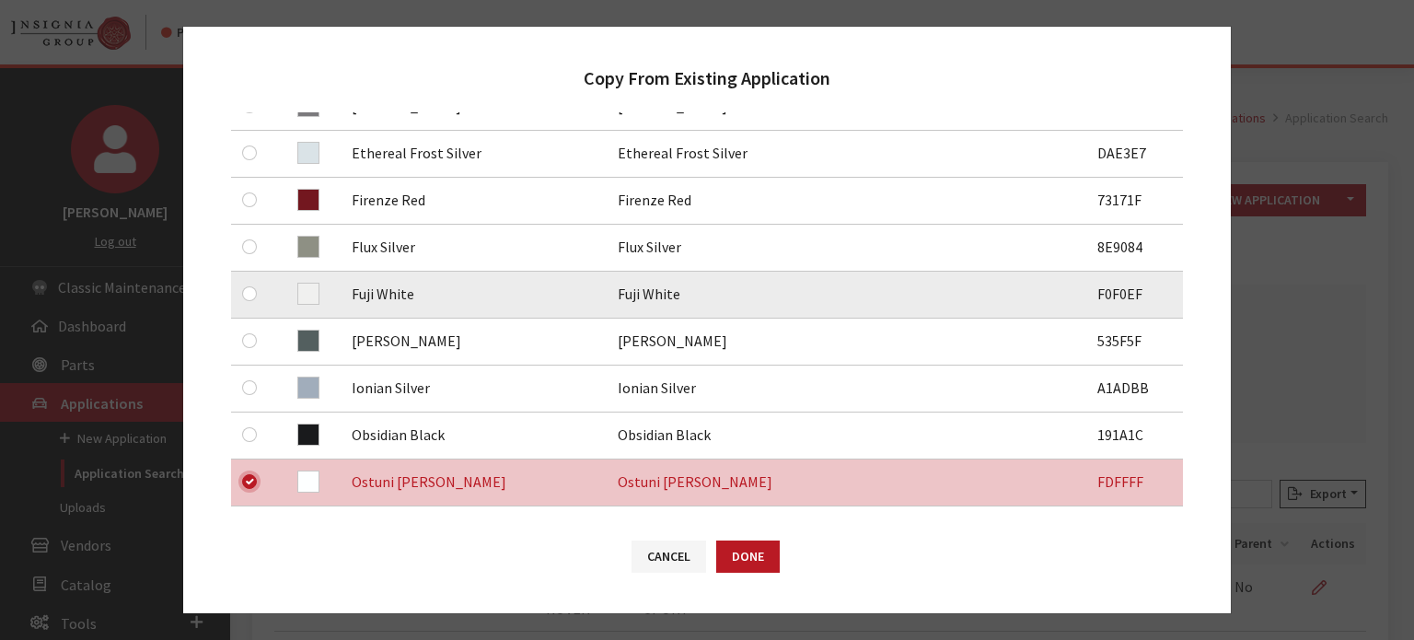
scroll to position [508, 0]
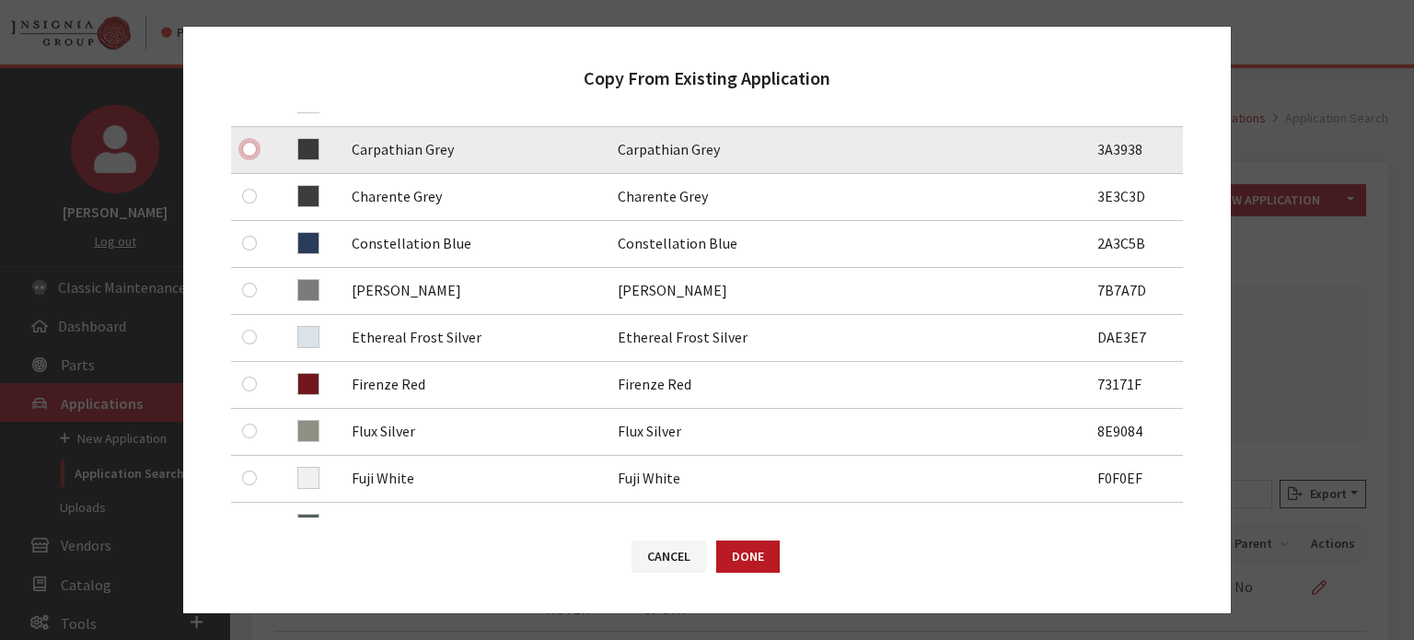
click at [254, 149] on input "checkbox" at bounding box center [249, 149] width 15 height 15
checkbox input "true"
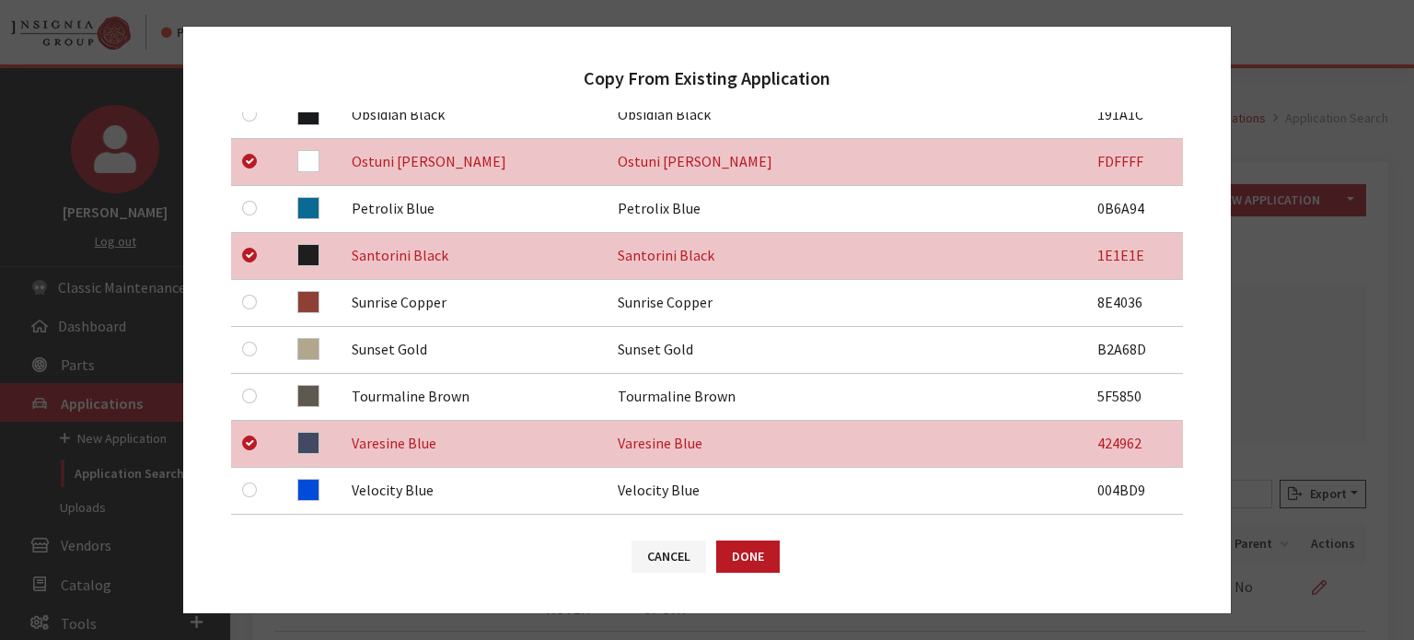
scroll to position [1337, 0]
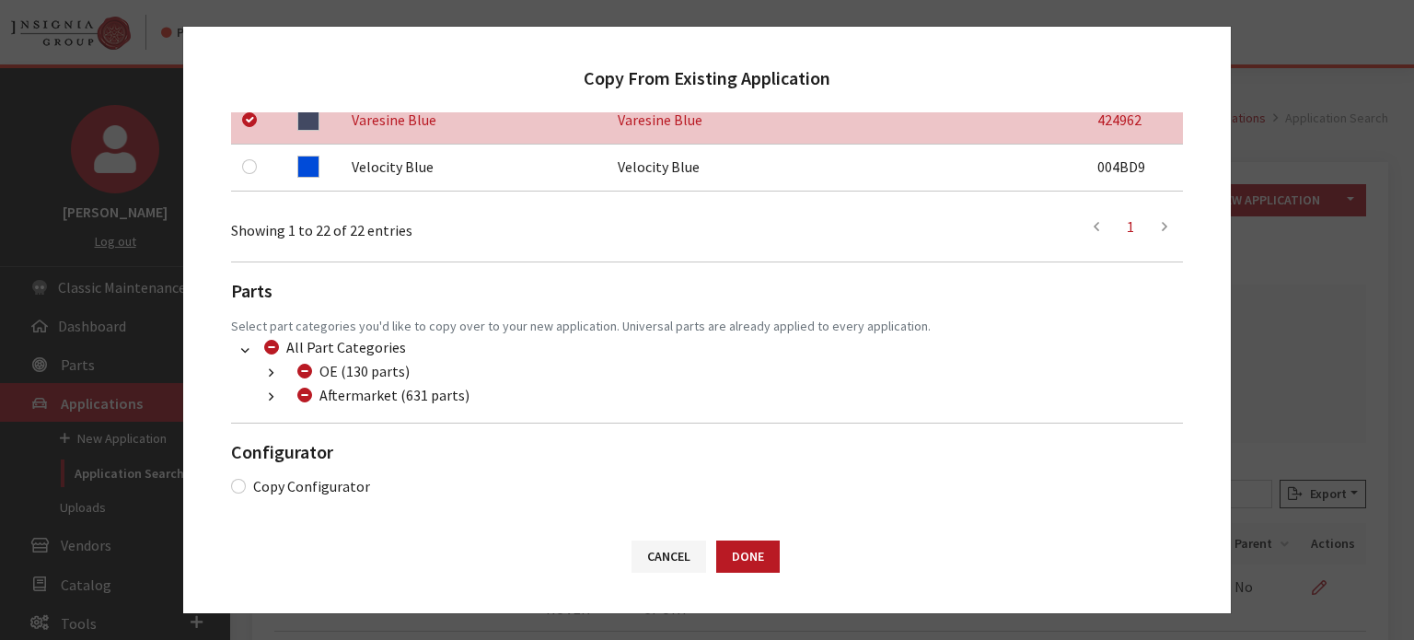
click at [275, 403] on button "button" at bounding box center [271, 397] width 36 height 21
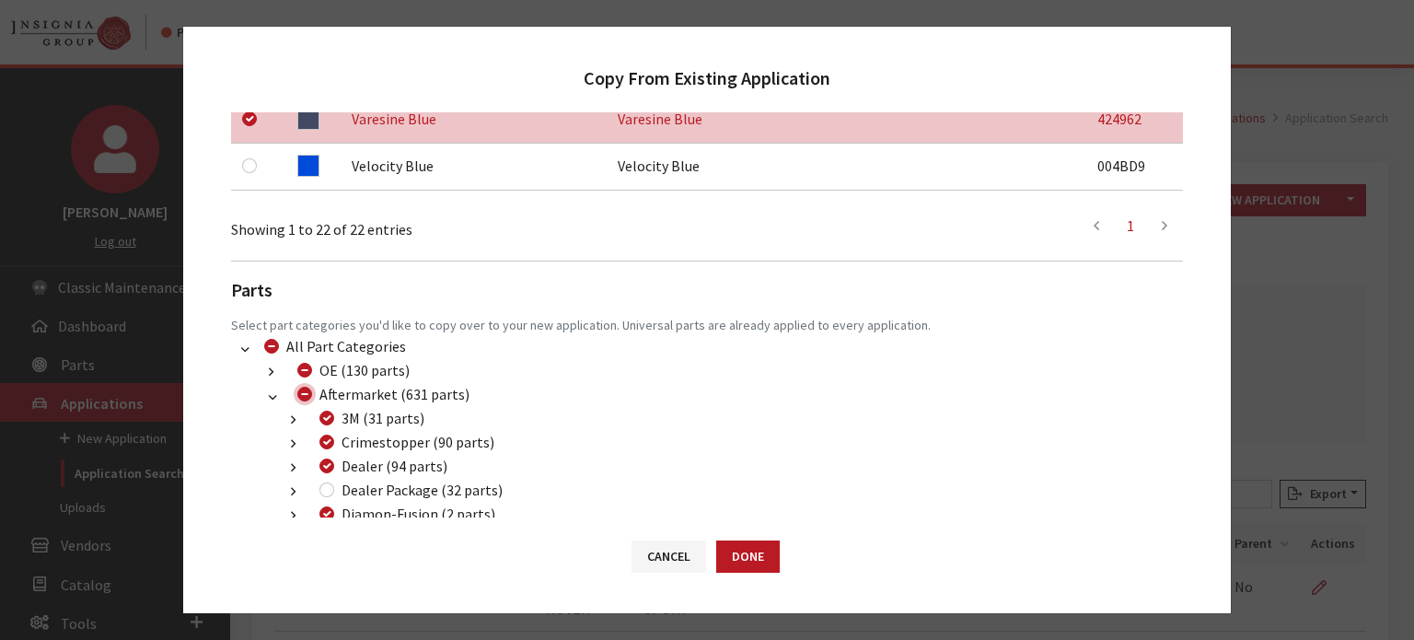
click at [299, 393] on input "Aftermarket (631 parts)" at bounding box center [304, 394] width 15 height 15
checkbox input "true"
click at [299, 393] on input "Aftermarket (631 parts)" at bounding box center [304, 394] width 15 height 15
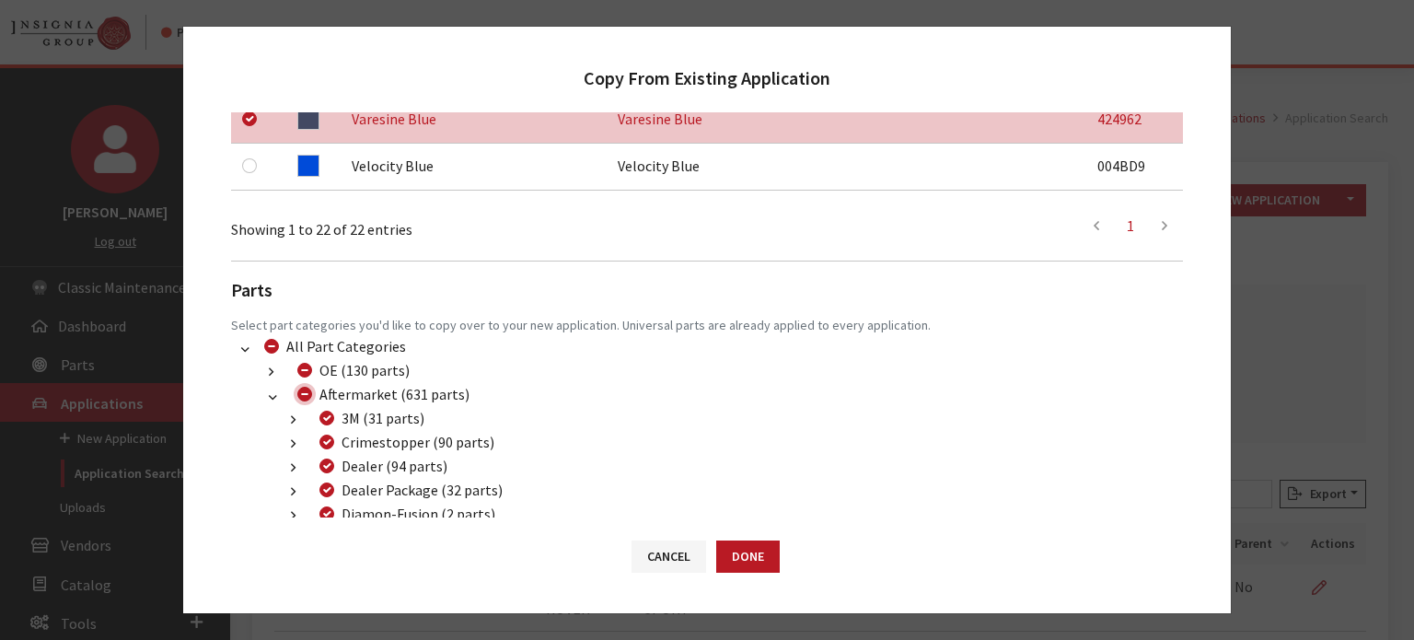
checkbox input "false"
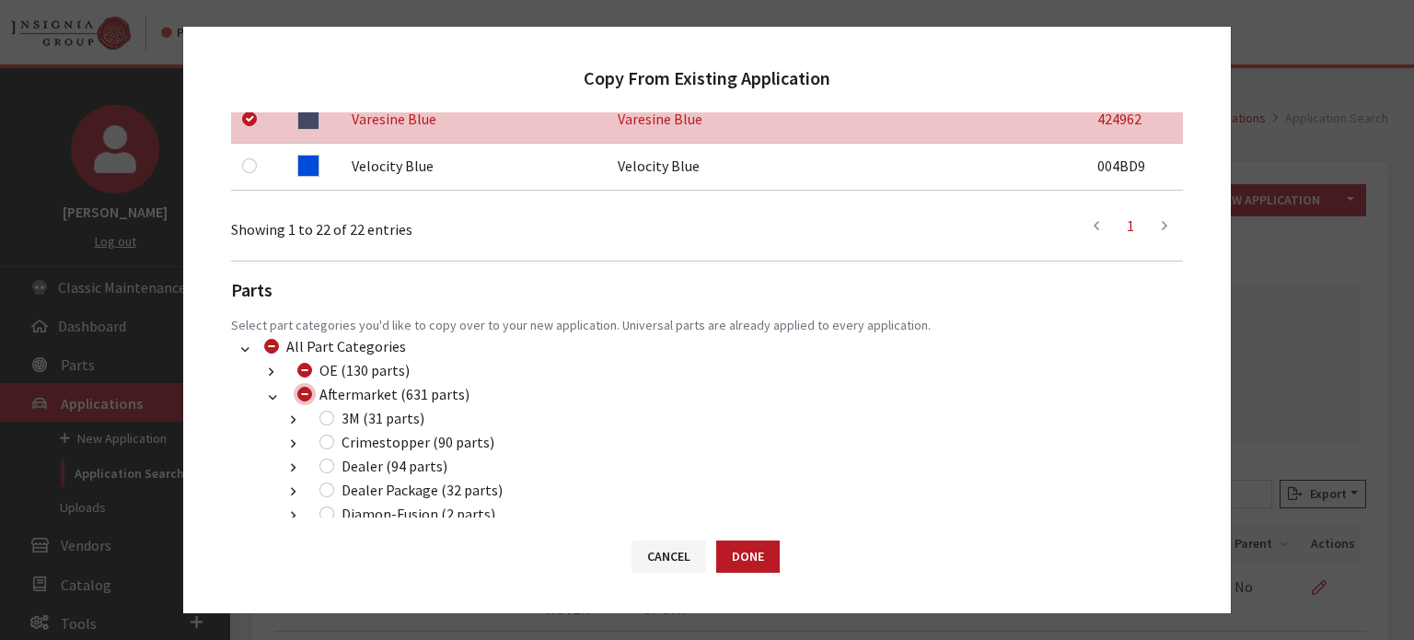
checkbox input "false"
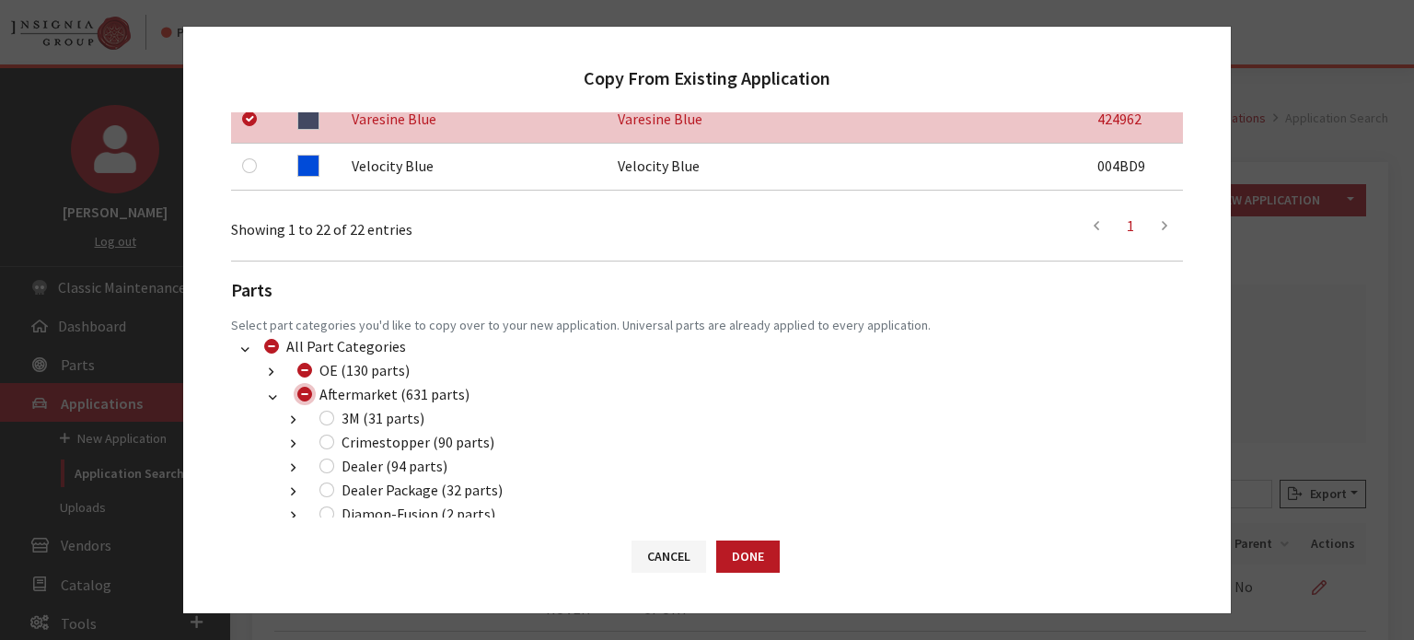
checkbox input "false"
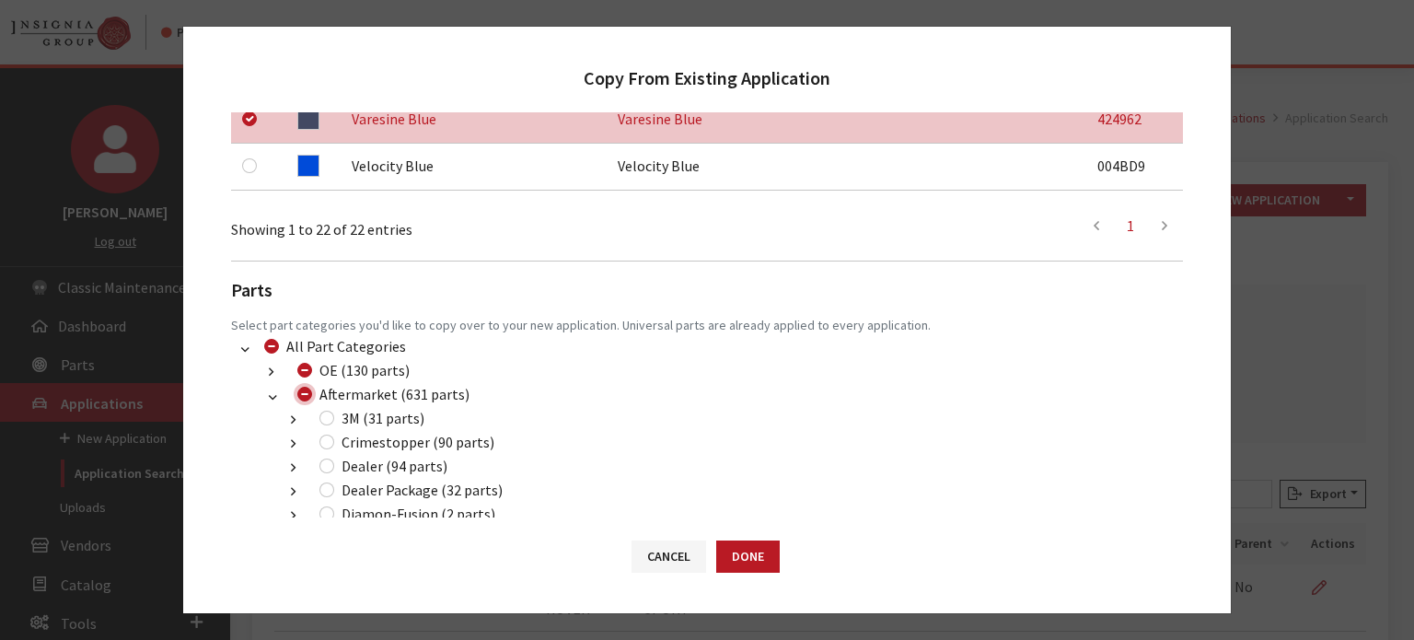
checkbox input "false"
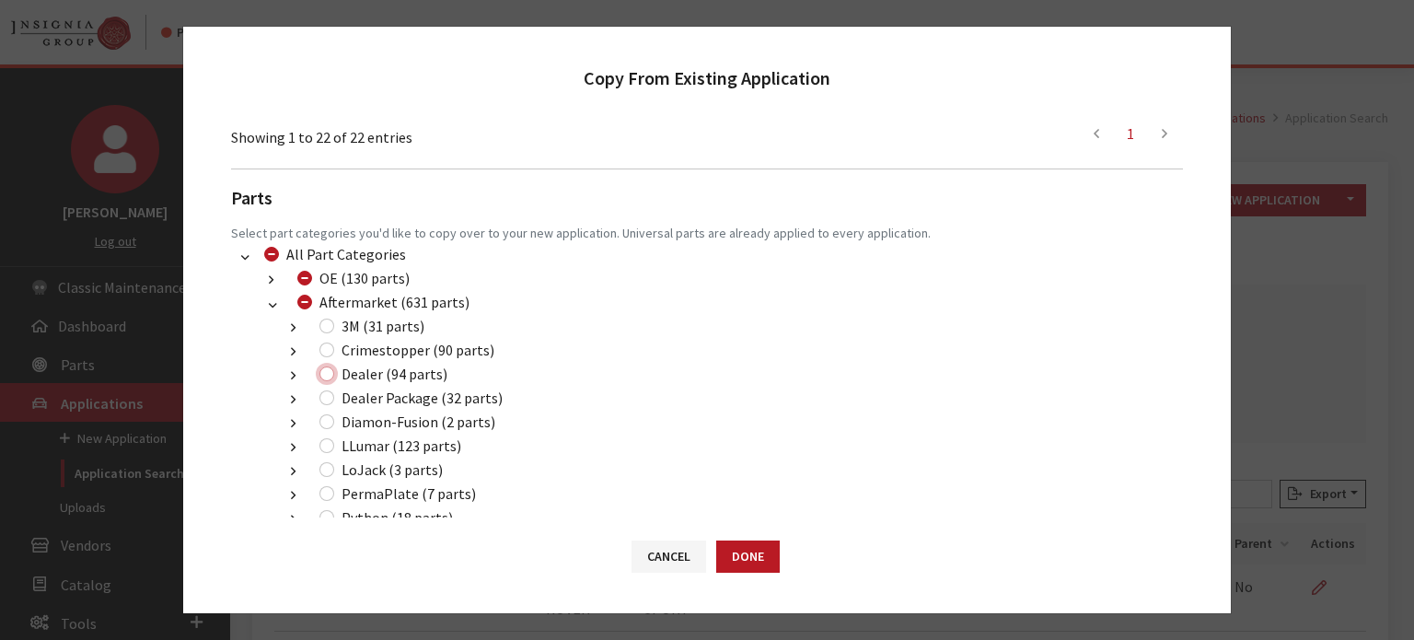
click at [332, 380] on input "Dealer (94 parts)" at bounding box center [327, 374] width 15 height 15
checkbox input "true"
click at [333, 402] on input "Dealer Package (32 parts)" at bounding box center [327, 397] width 15 height 15
checkbox input "true"
click at [327, 448] on input "LLumar (123 parts)" at bounding box center [327, 445] width 15 height 15
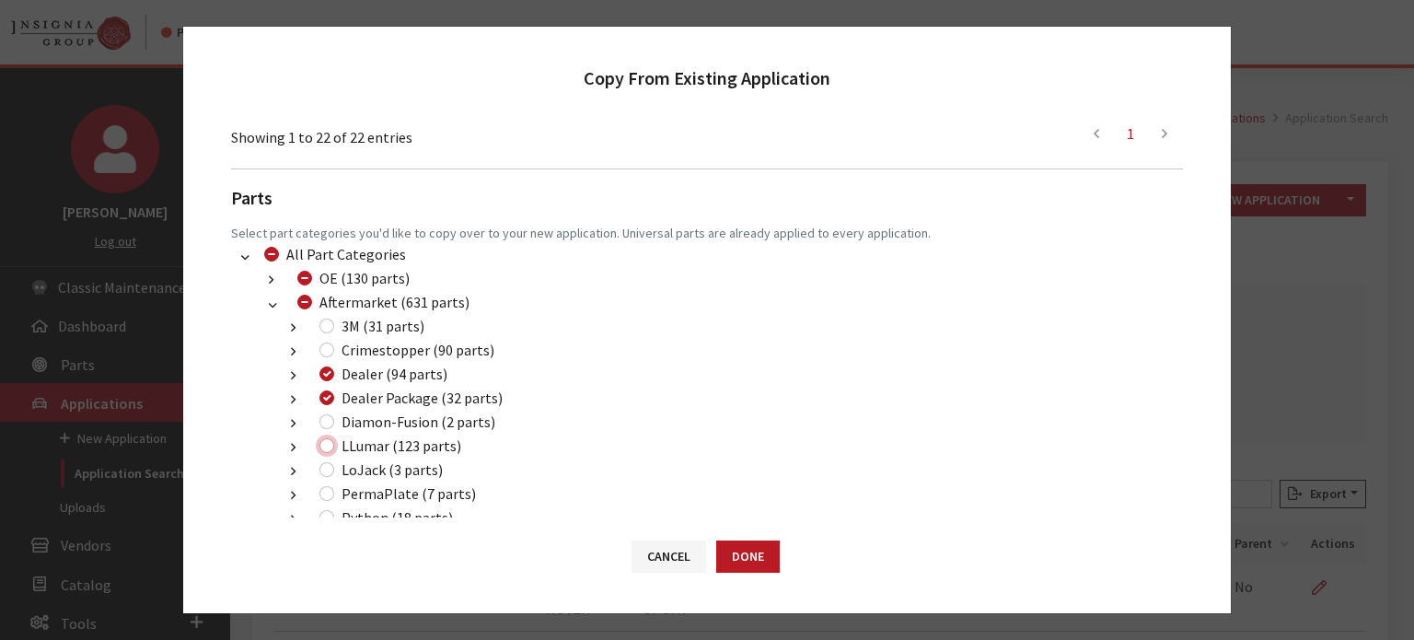
checkbox input "true"
click at [755, 562] on button "Done" at bounding box center [748, 557] width 64 height 32
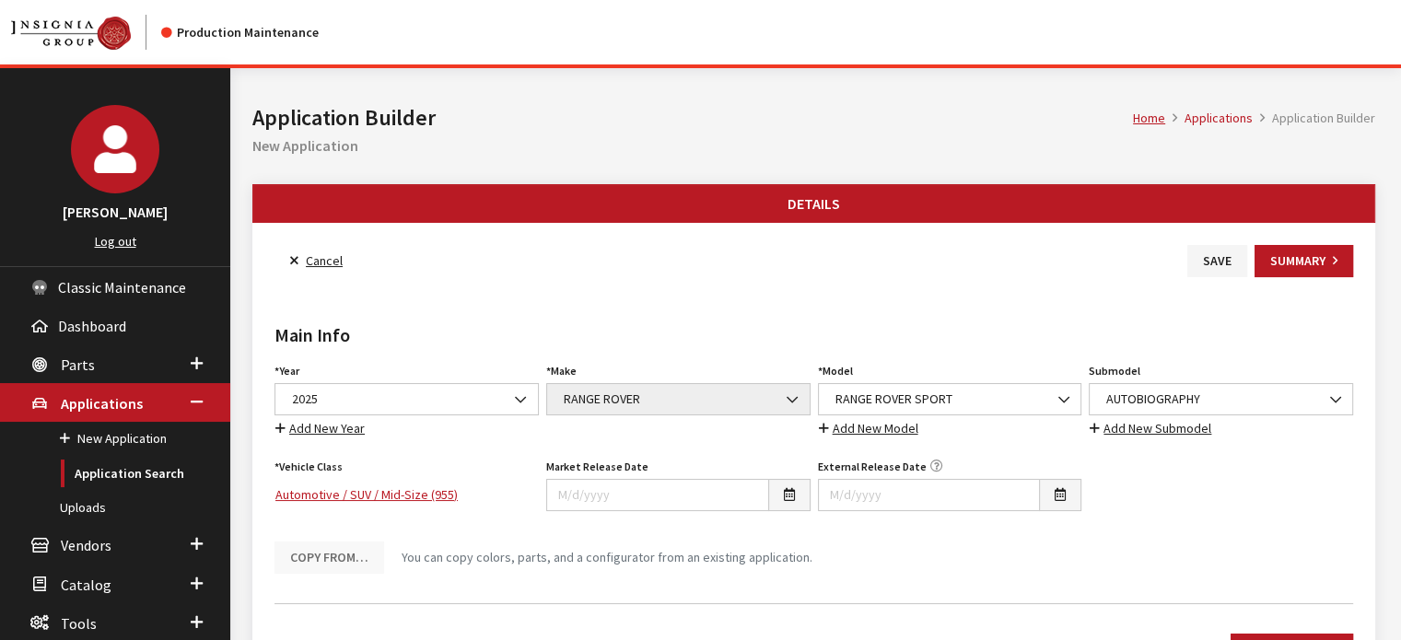
click at [496, 386] on div "Year Select Year [DATE] 2025 2024 2023 2022 2021 2020 2019 2018 2017 2016 2015 …" at bounding box center [407, 398] width 272 height 81
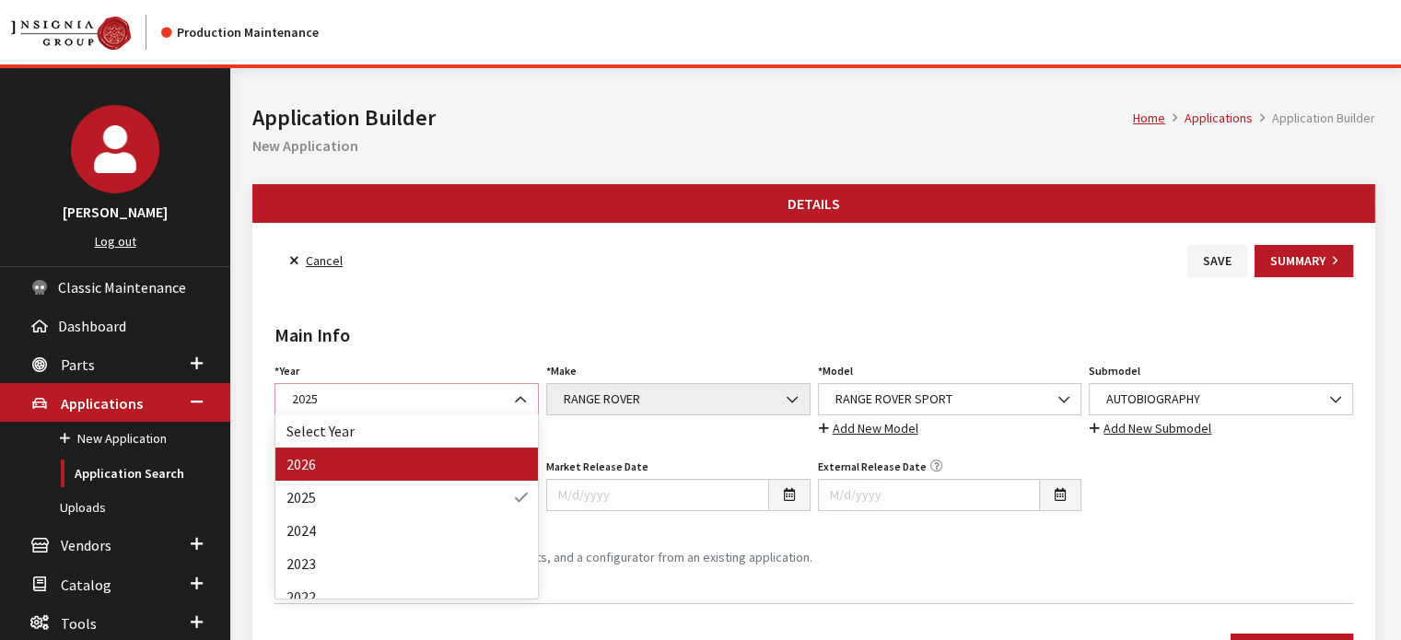
select select "44"
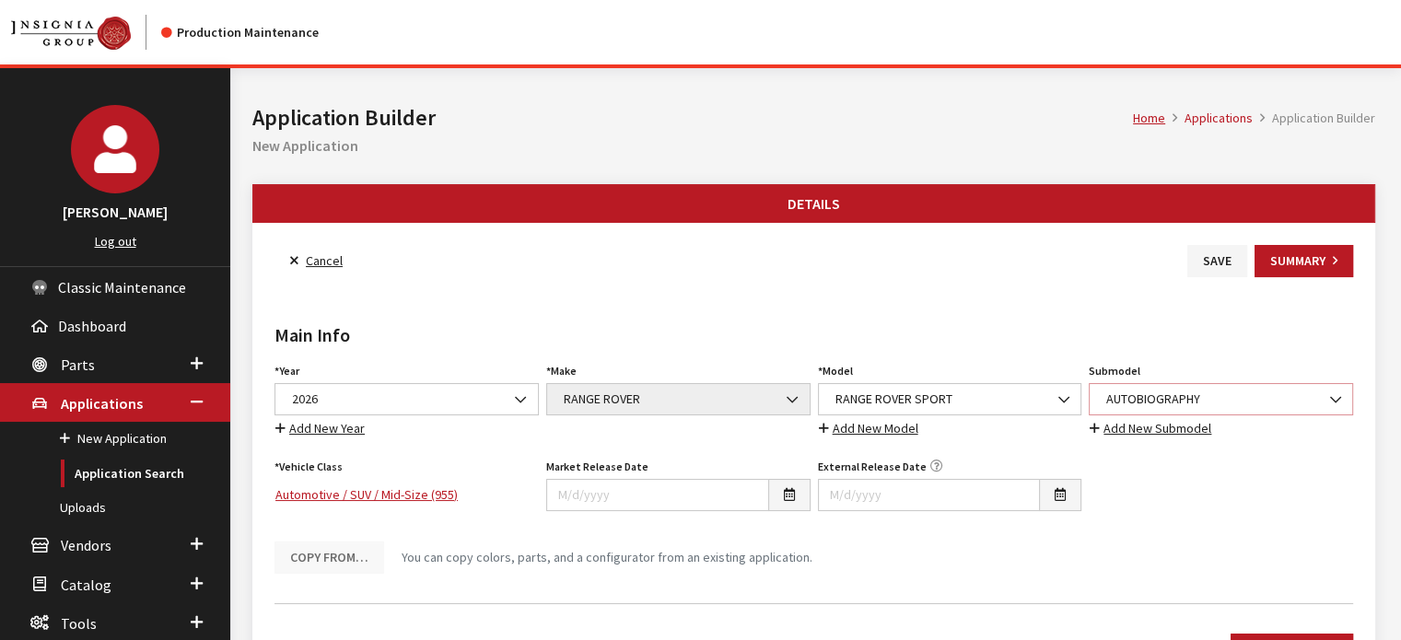
click at [1226, 400] on span "AUTOBIOGRAPHY" at bounding box center [1220, 399] width 240 height 19
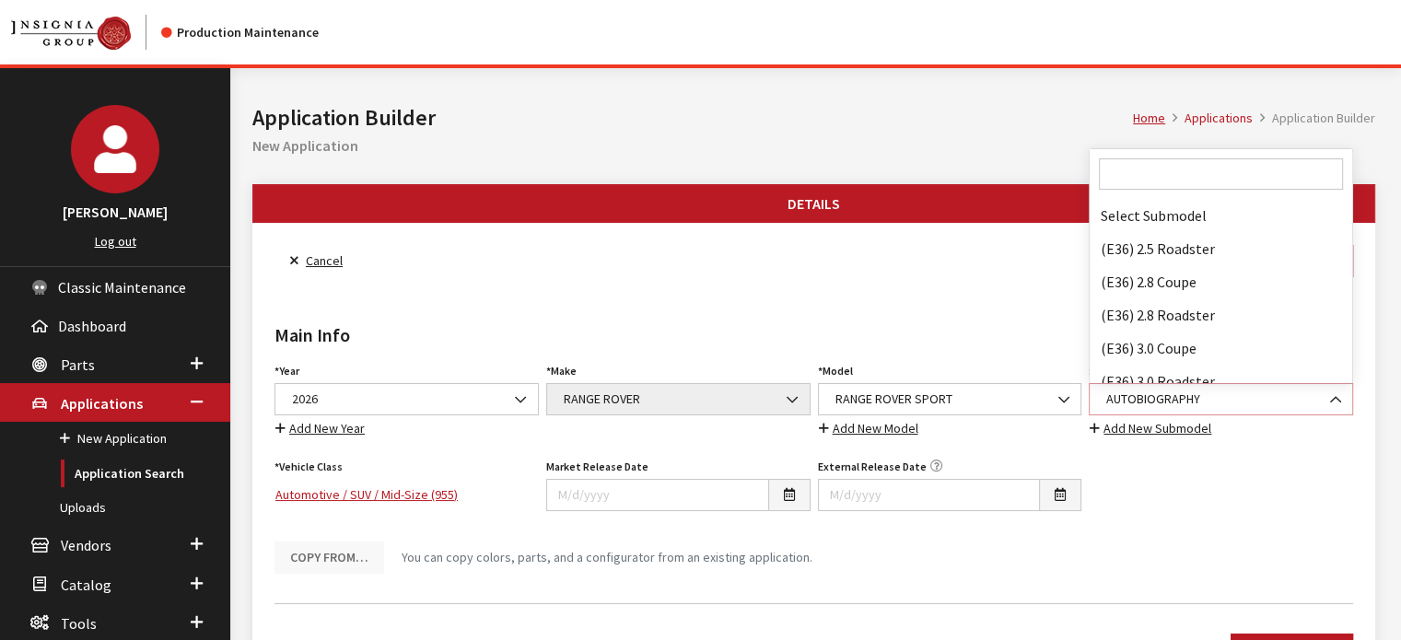
scroll to position [39981, 0]
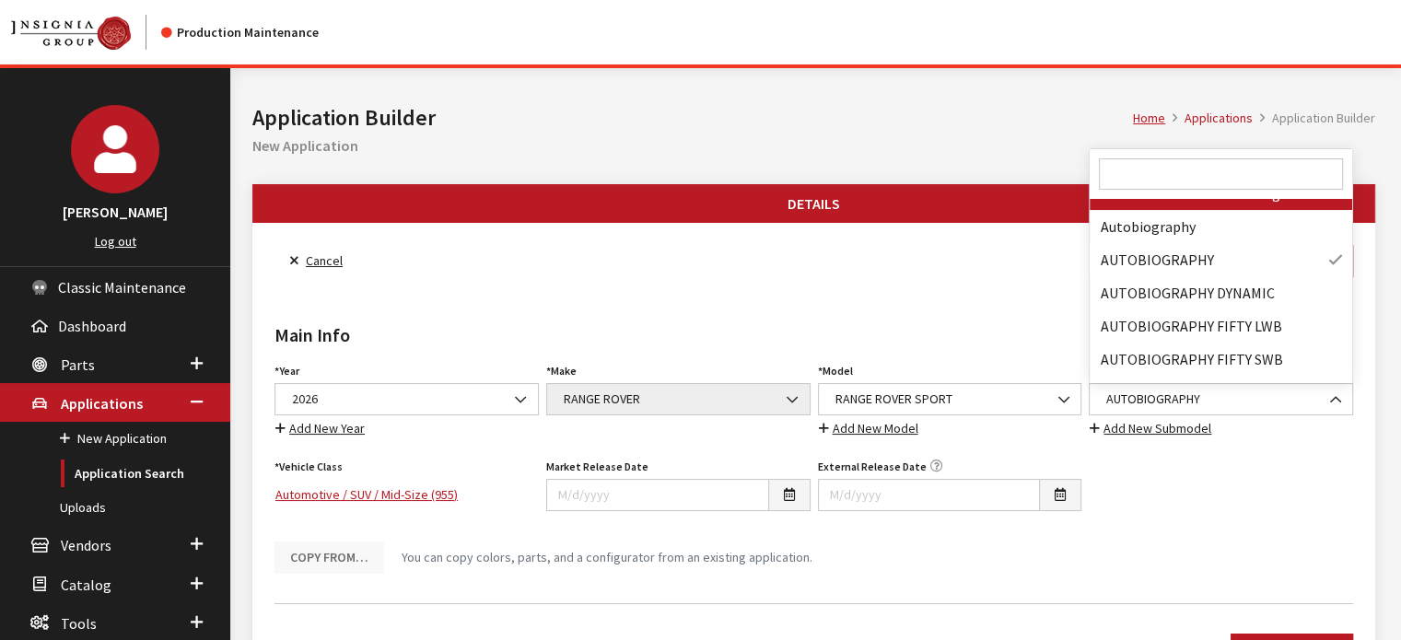
click at [1199, 172] on input "Search" at bounding box center [1221, 173] width 244 height 31
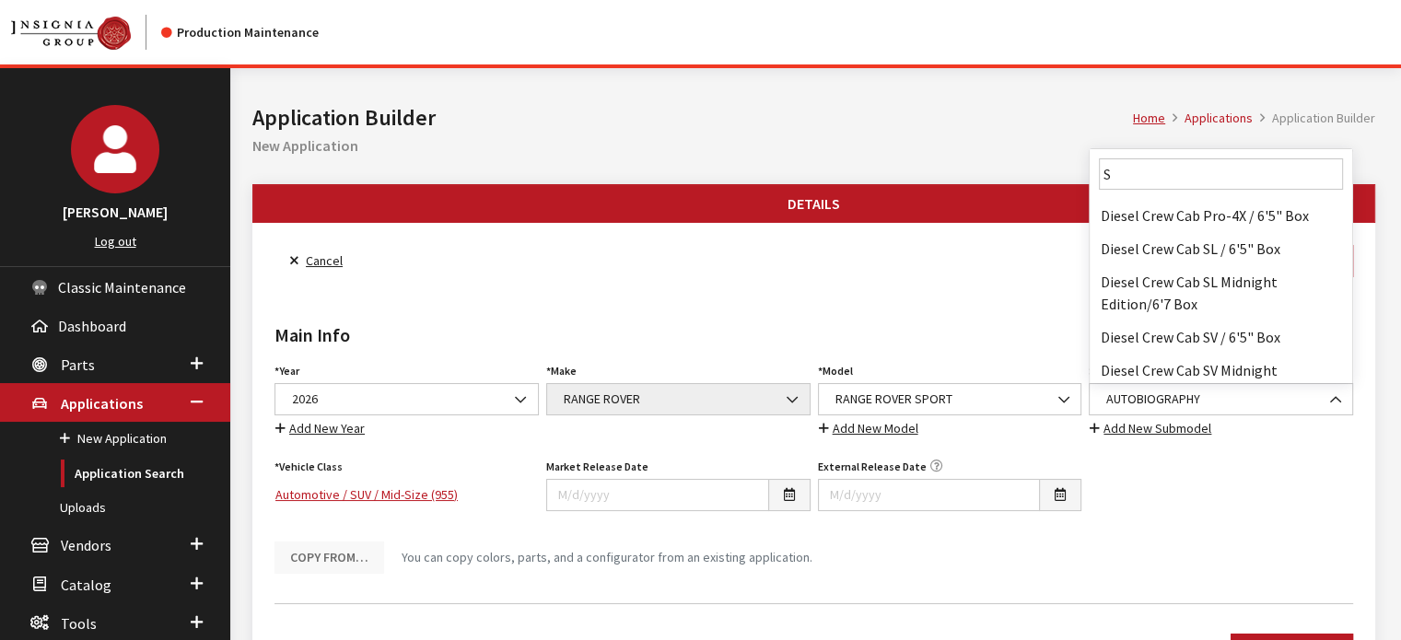
scroll to position [0, 0]
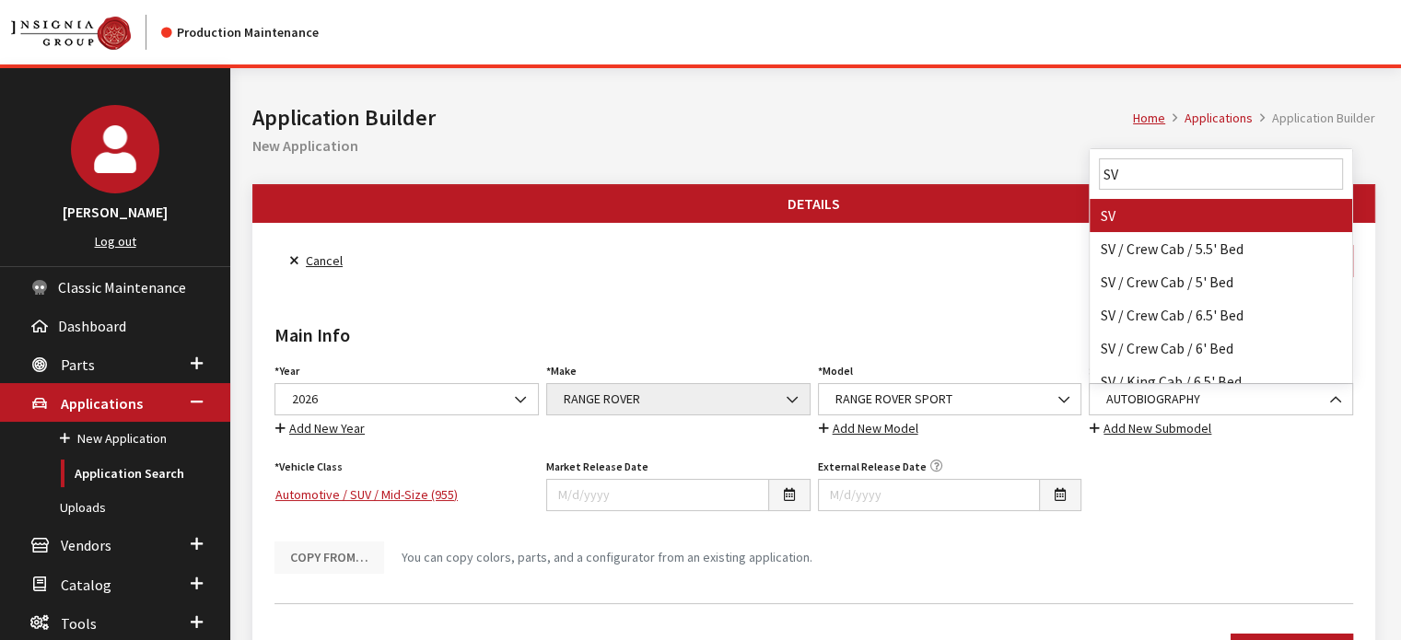
type input "SV"
select select "296"
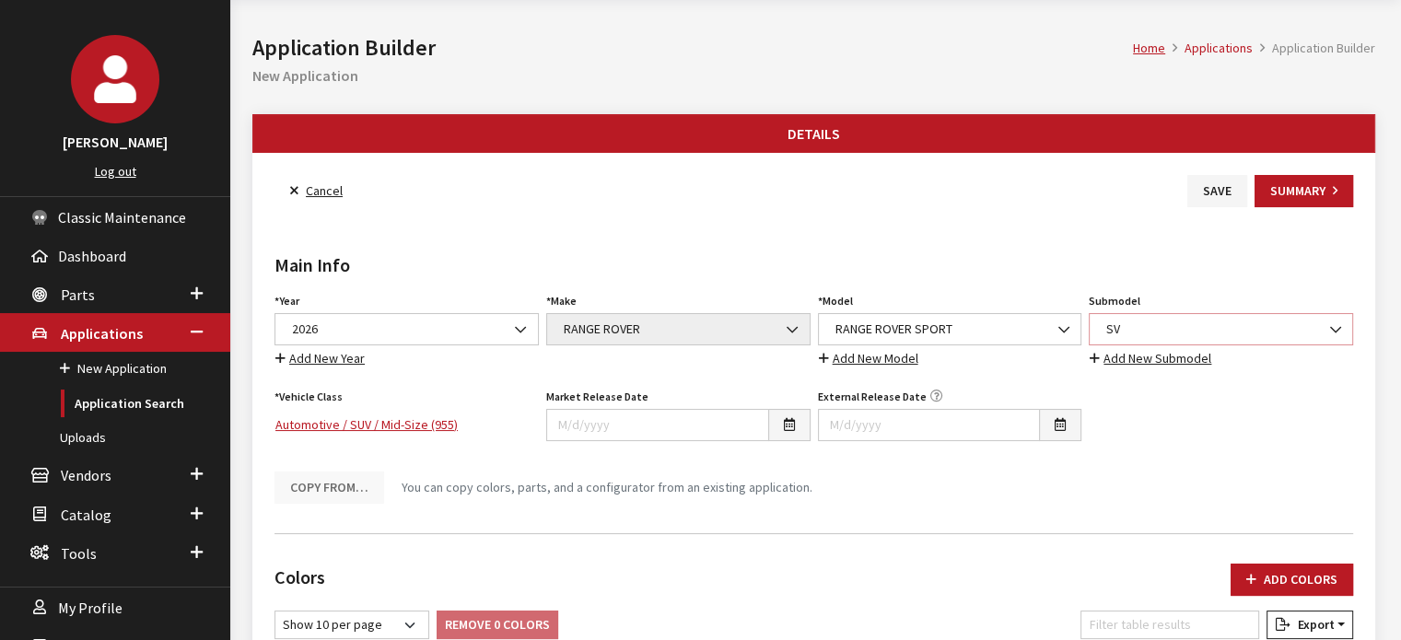
scroll to position [553, 0]
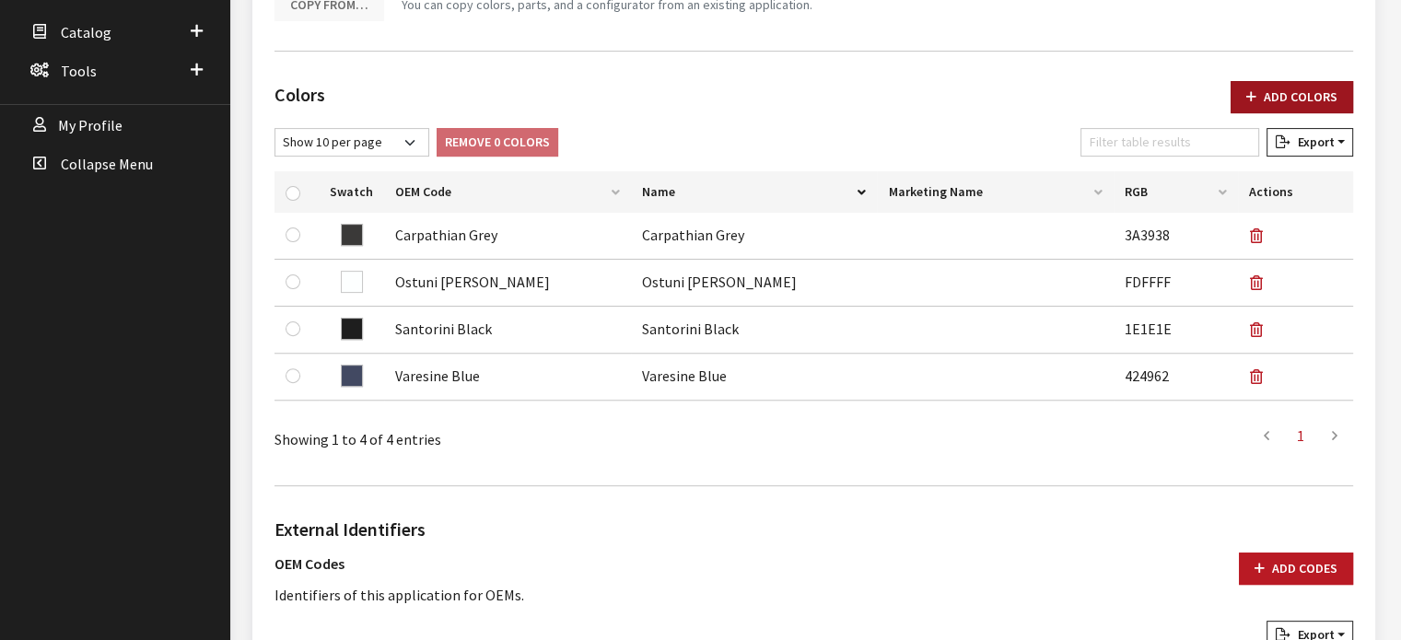
click at [1298, 93] on button "Add Colors" at bounding box center [1291, 97] width 122 height 32
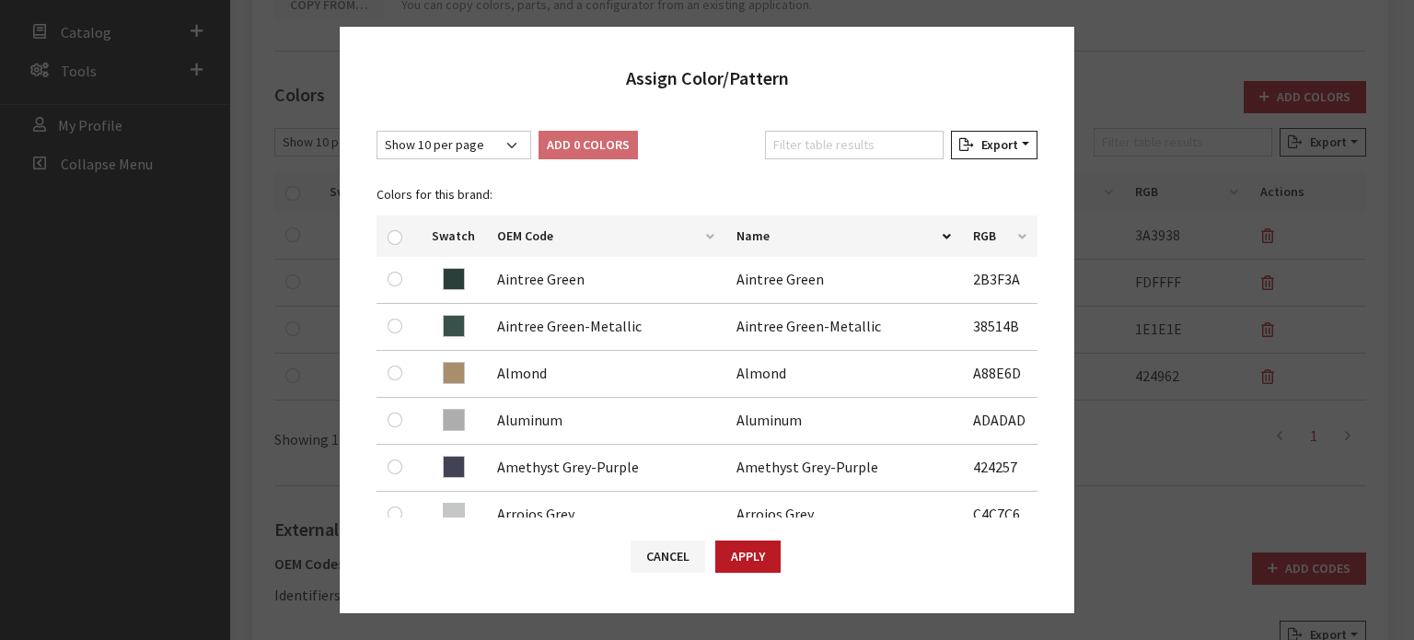
click at [818, 167] on div "Colors for this brand: Swatch OEM Code Name RGB [STREET_ADDRESS] Aintree Green-…" at bounding box center [707, 454] width 683 height 575
click at [813, 150] on input "Filter table results" at bounding box center [854, 145] width 179 height 29
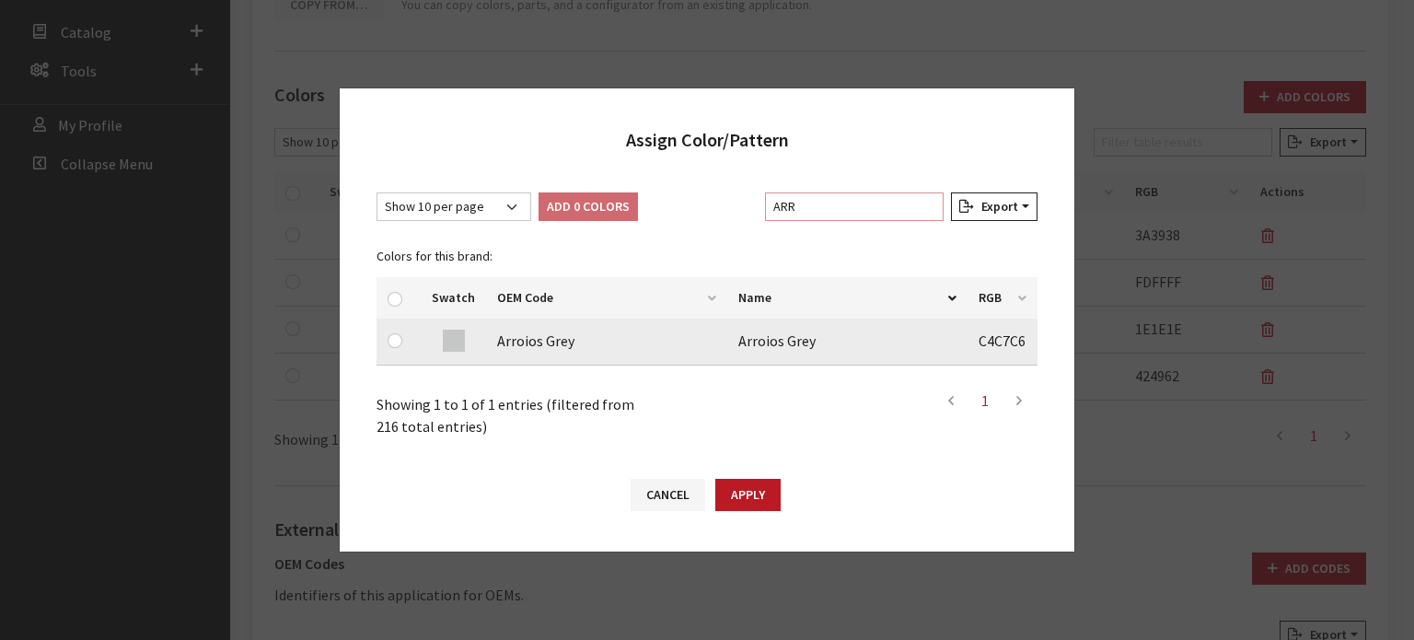
type input "ARR"
click at [390, 342] on input "checkbox" at bounding box center [395, 340] width 15 height 15
checkbox input "true"
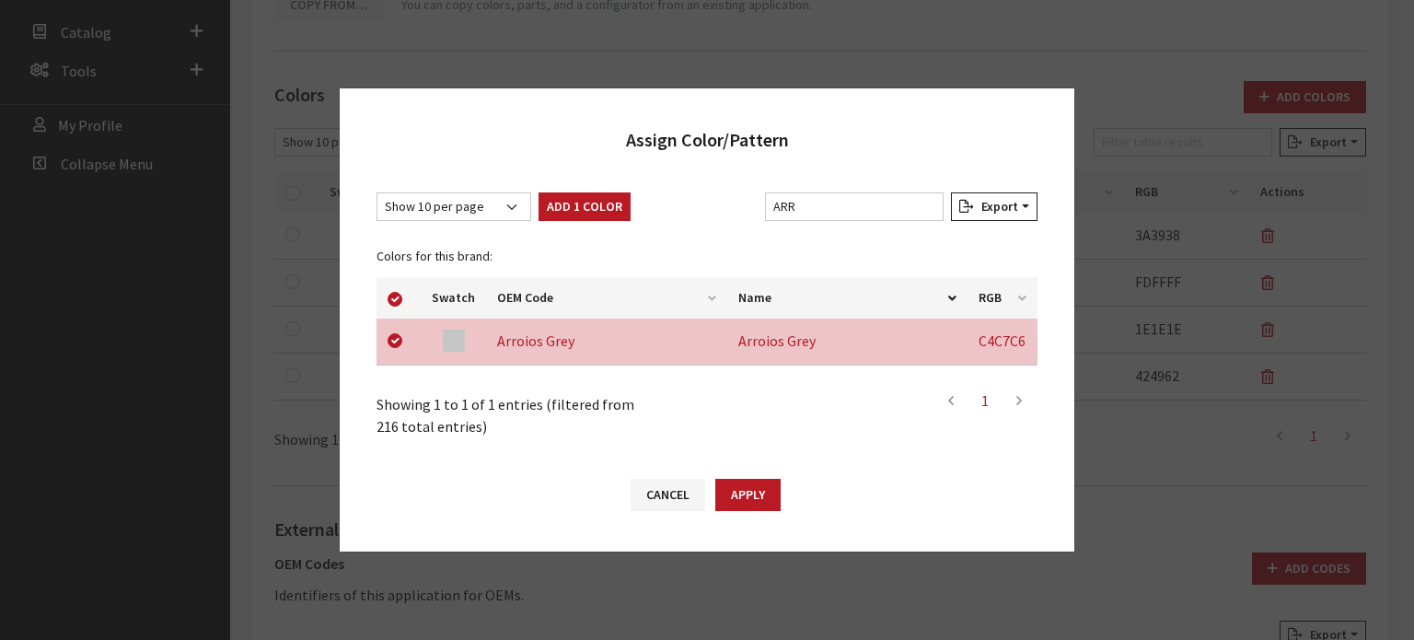
click at [603, 209] on button "Add 1 Color" at bounding box center [585, 206] width 92 height 29
checkbox input "false"
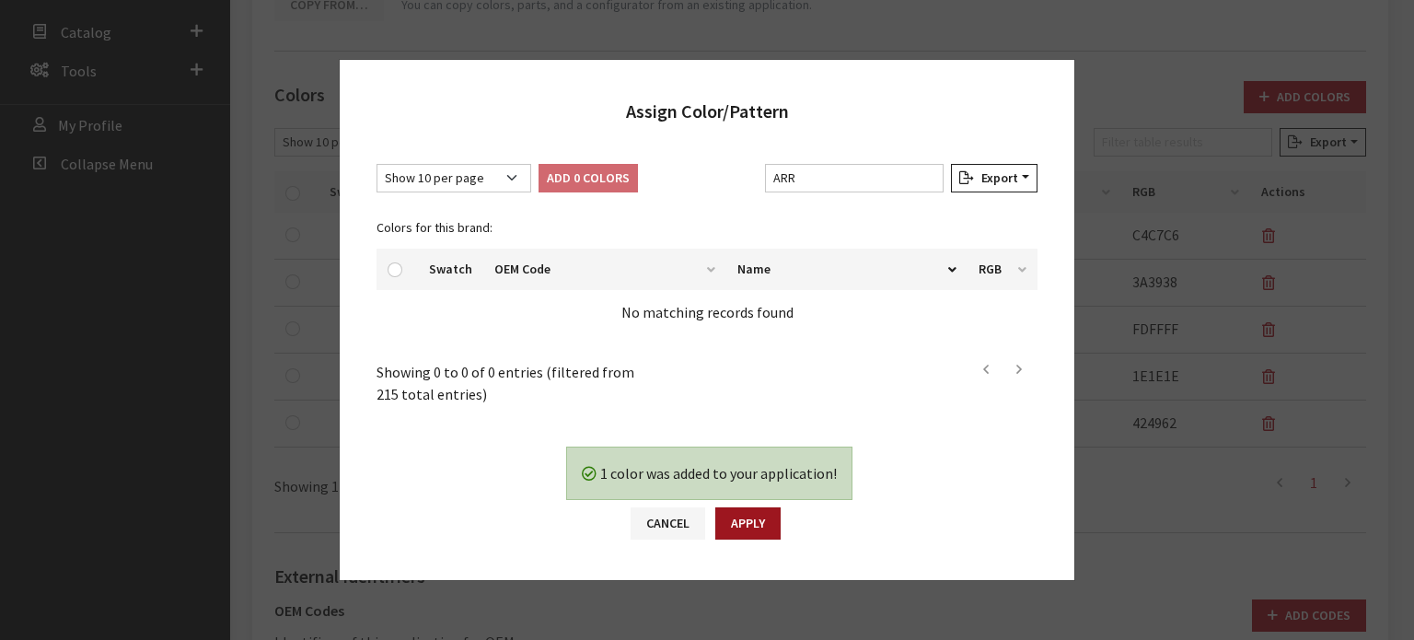
click at [745, 527] on button "Apply" at bounding box center [748, 523] width 65 height 32
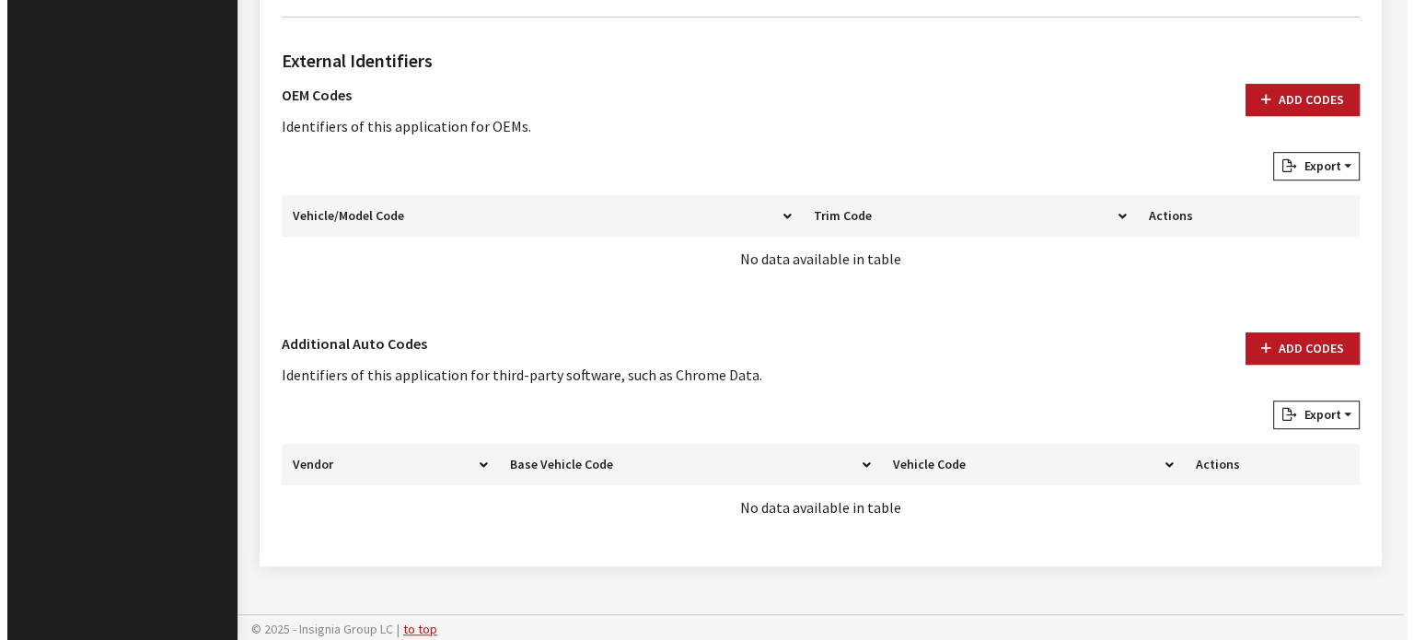
scroll to position [1069, 0]
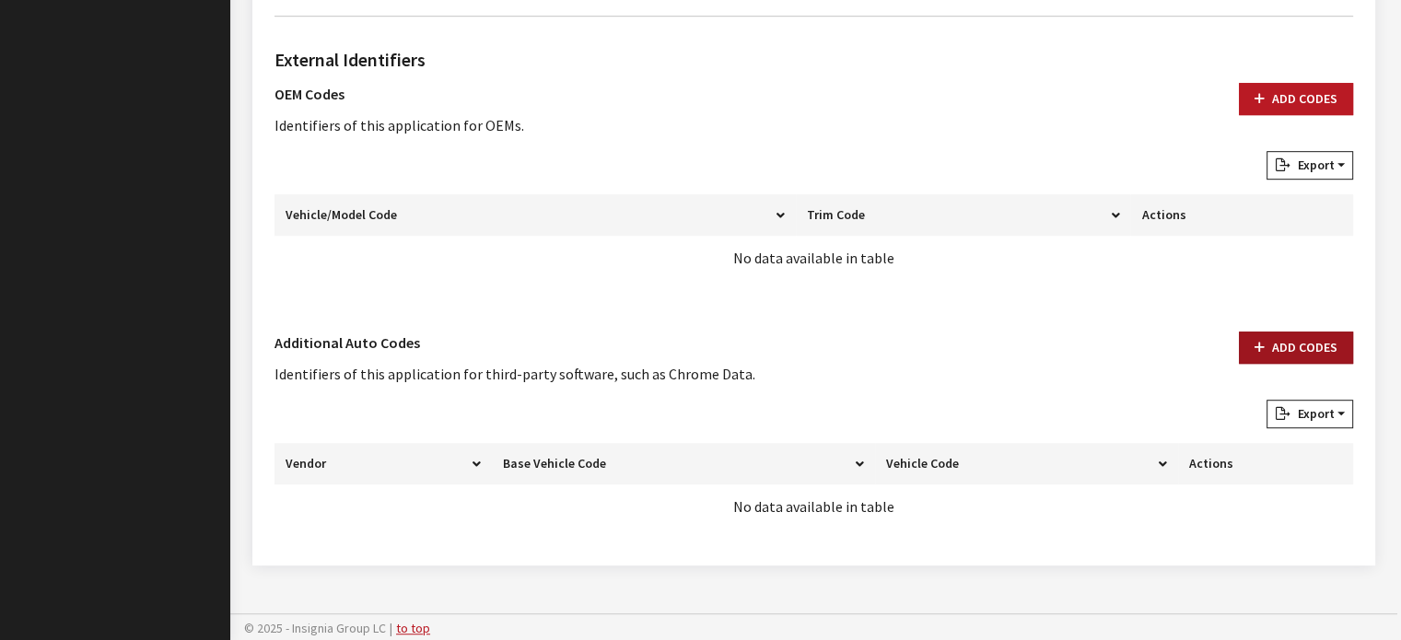
click at [1314, 354] on button "Add Codes" at bounding box center [1296, 348] width 114 height 32
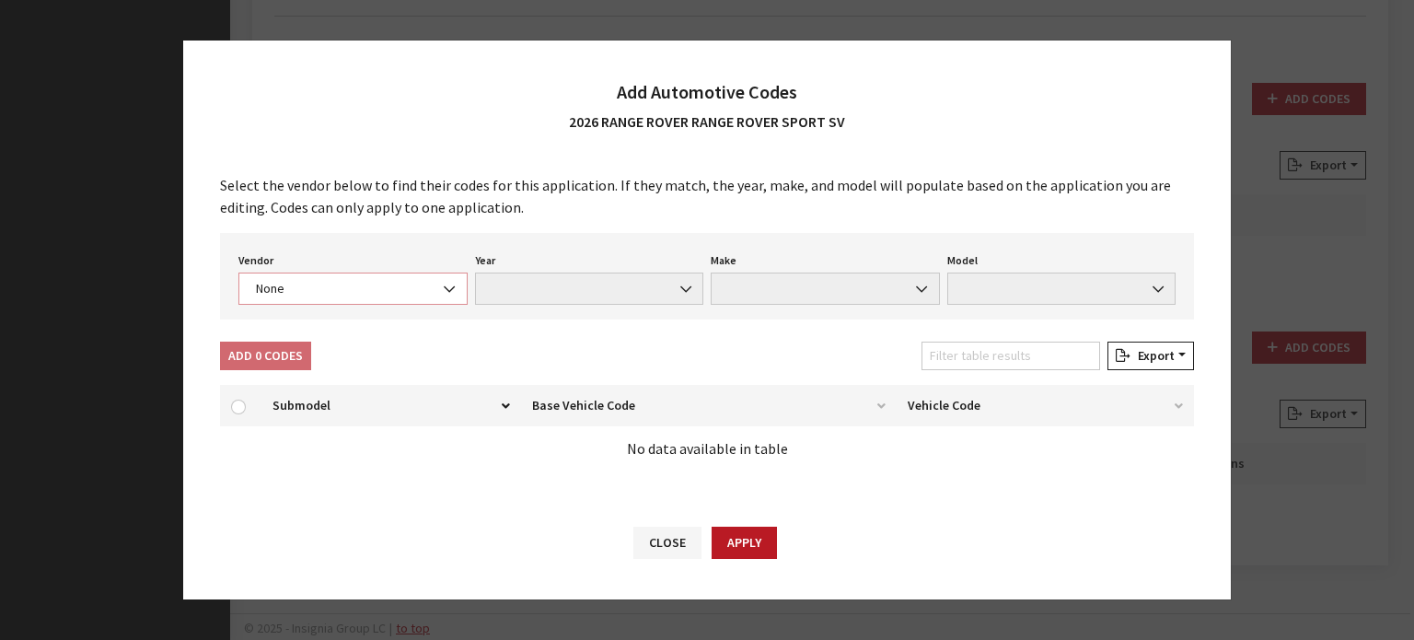
click at [381, 273] on span "None" at bounding box center [353, 289] width 229 height 32
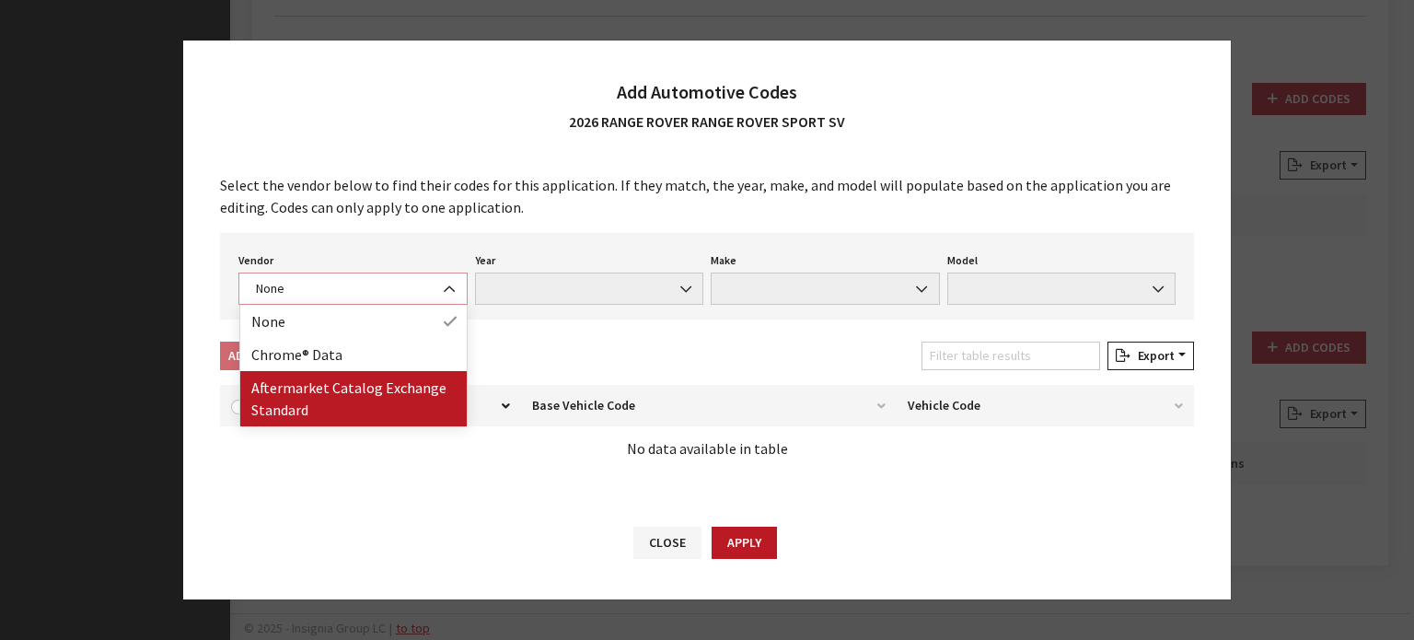
select select "4"
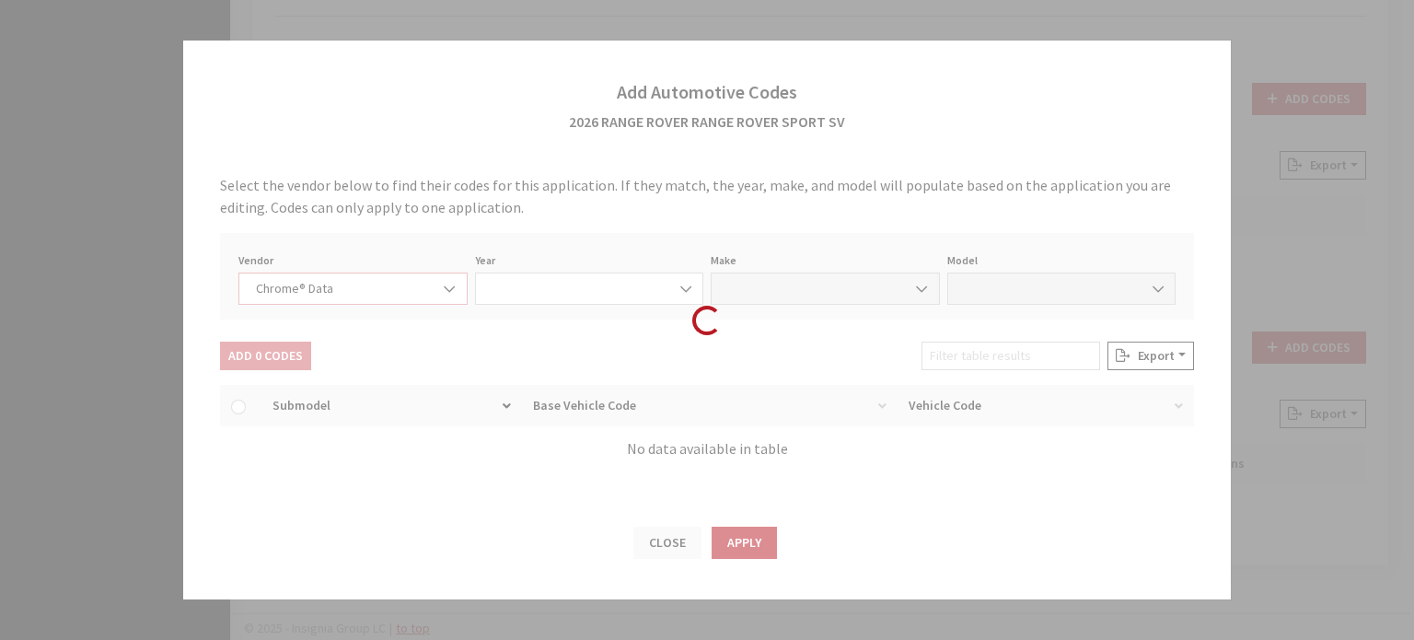
select select "2026"
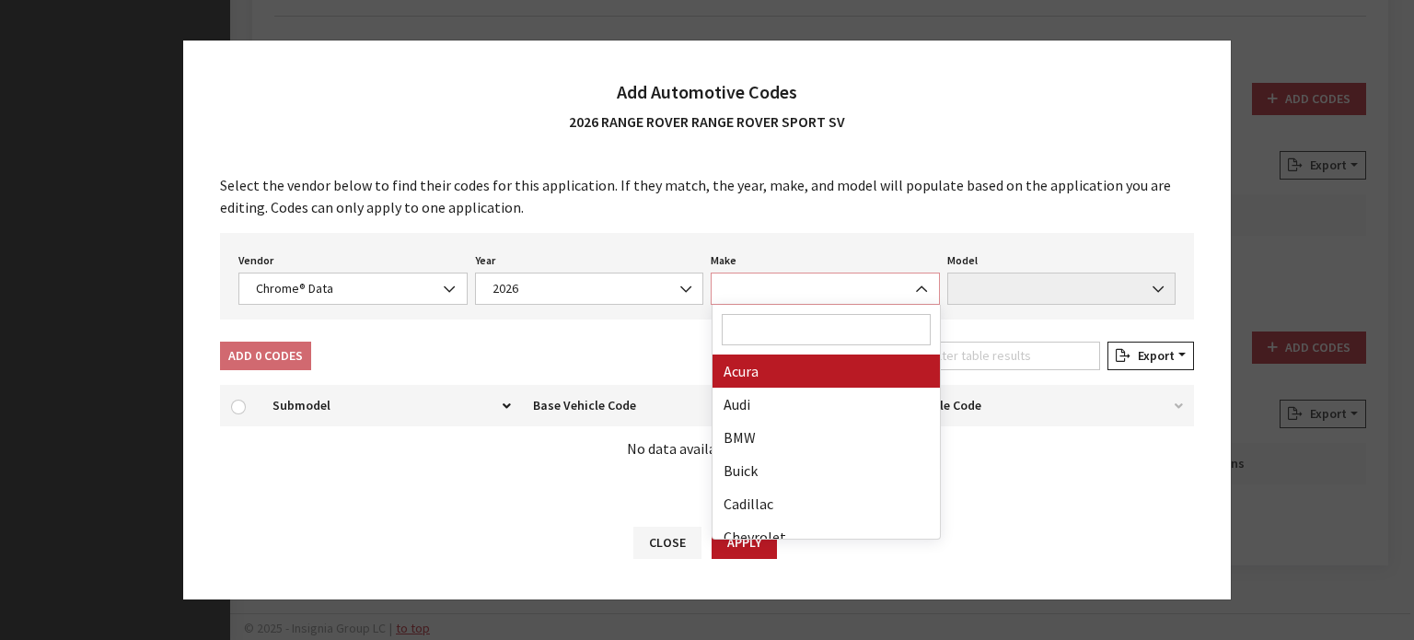
click at [818, 300] on span at bounding box center [825, 289] width 229 height 32
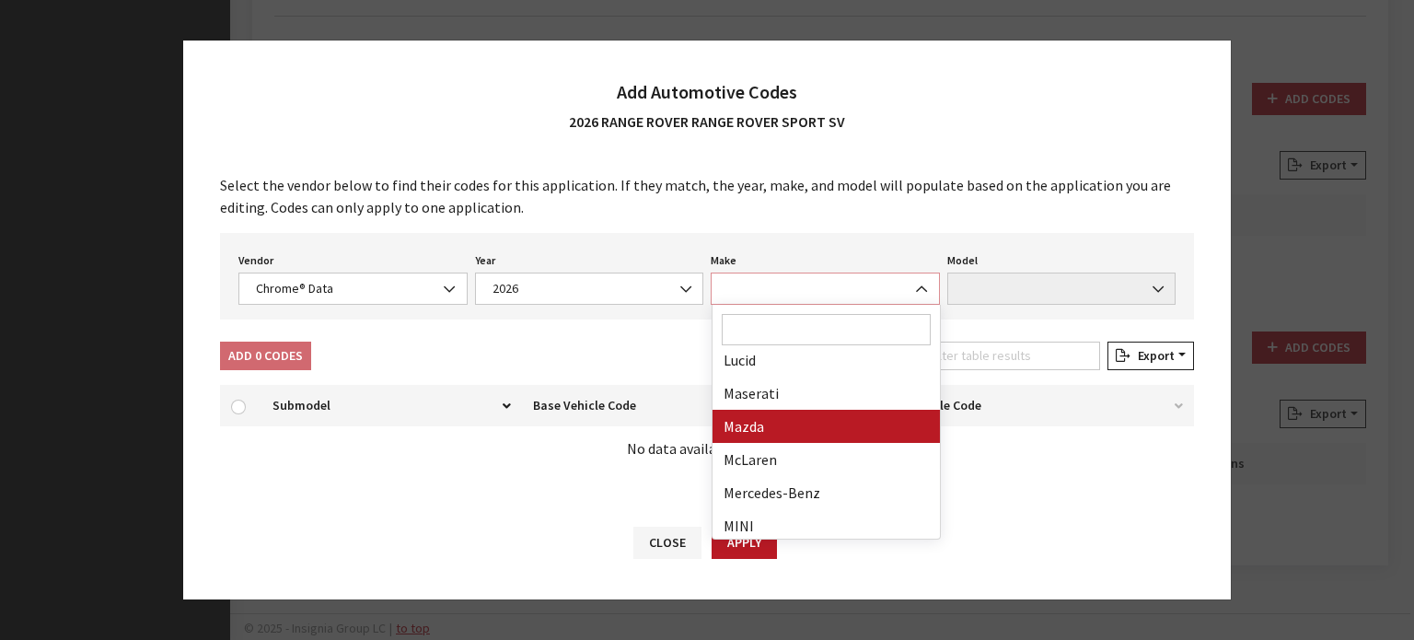
scroll to position [549, 0]
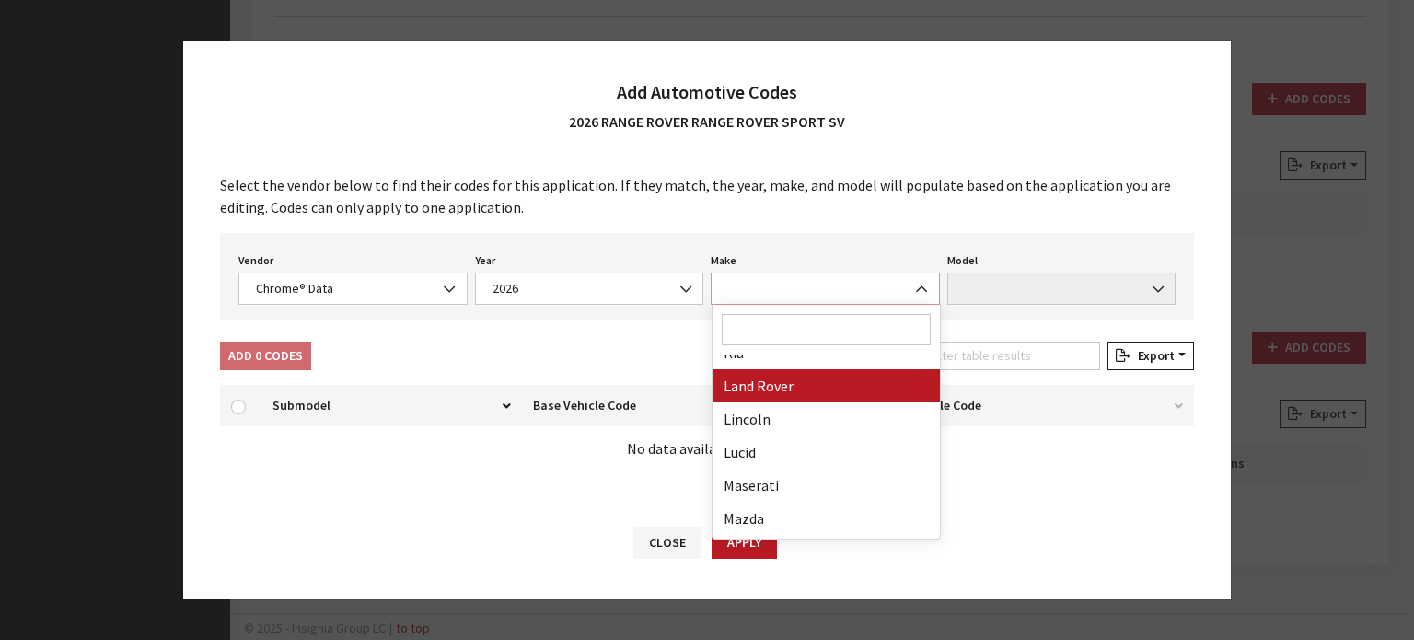
select select "23"
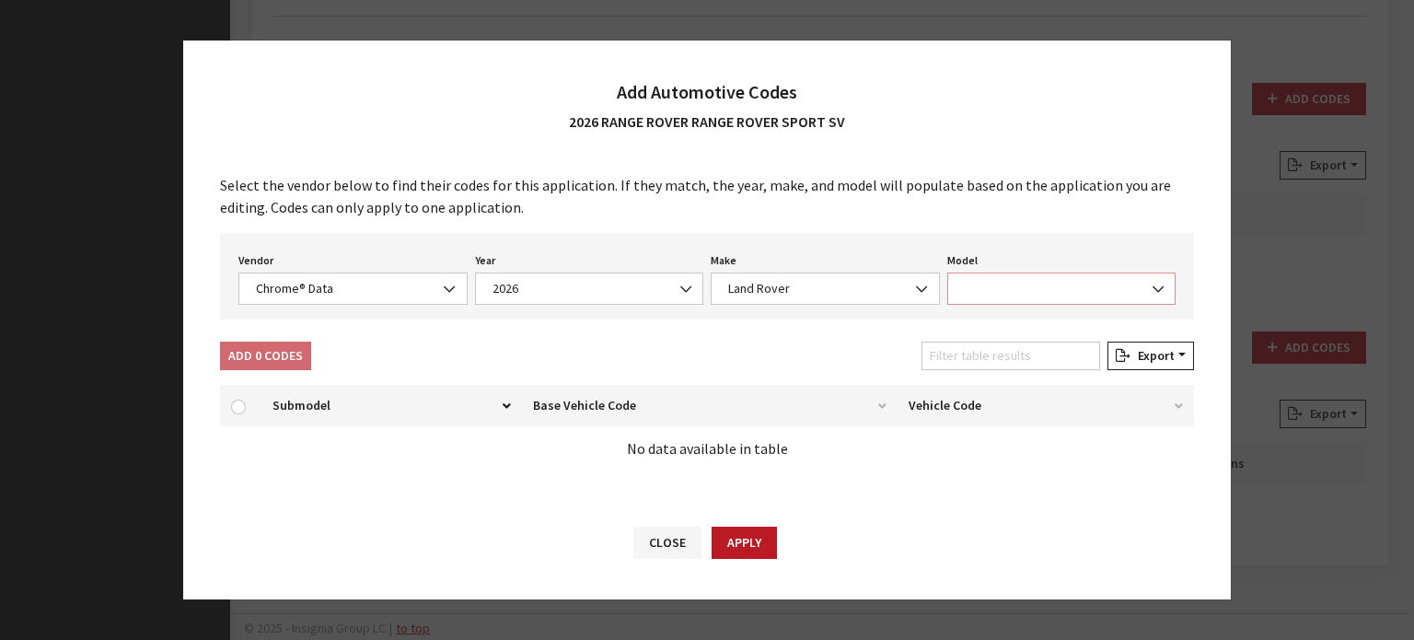
click at [998, 300] on span at bounding box center [1062, 289] width 229 height 32
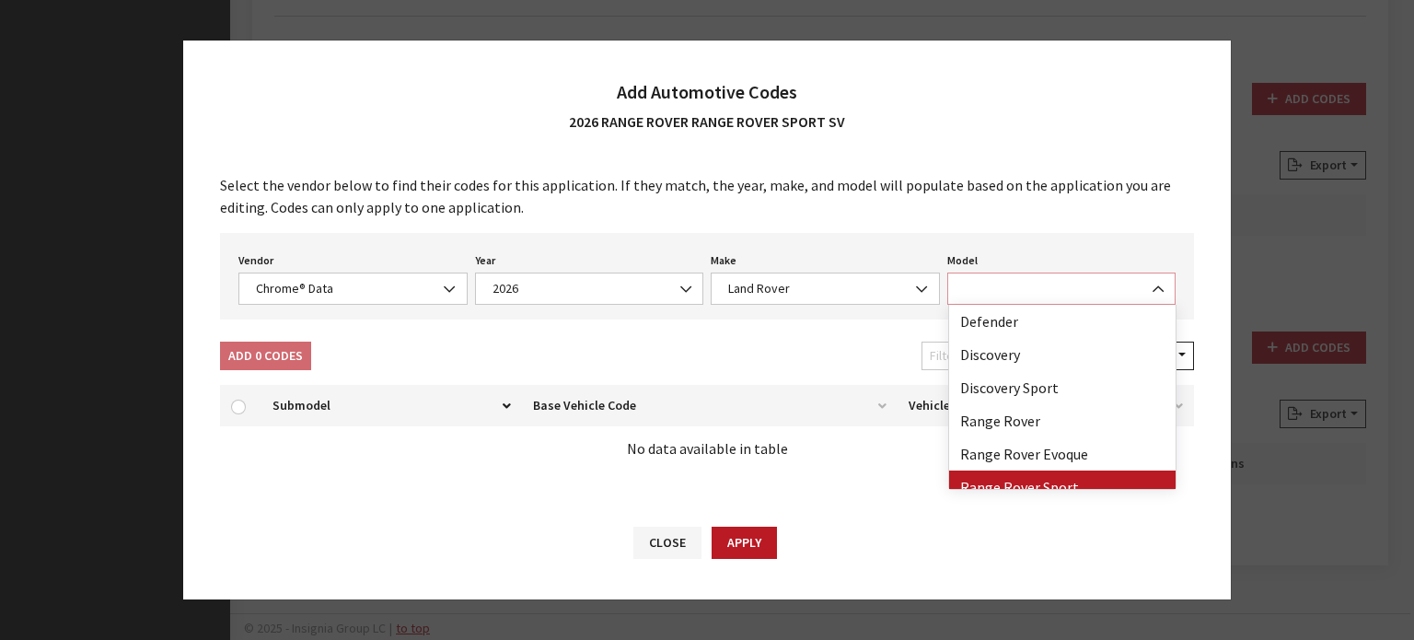
select select "73202"
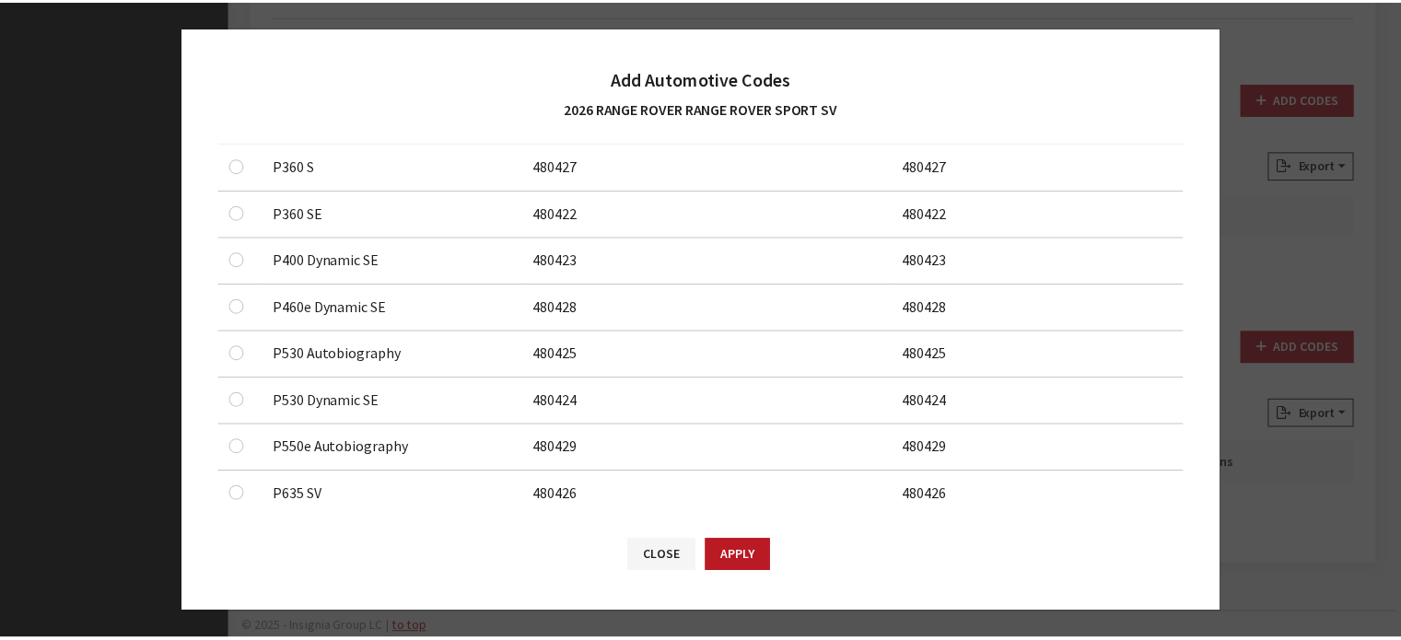
scroll to position [300, 0]
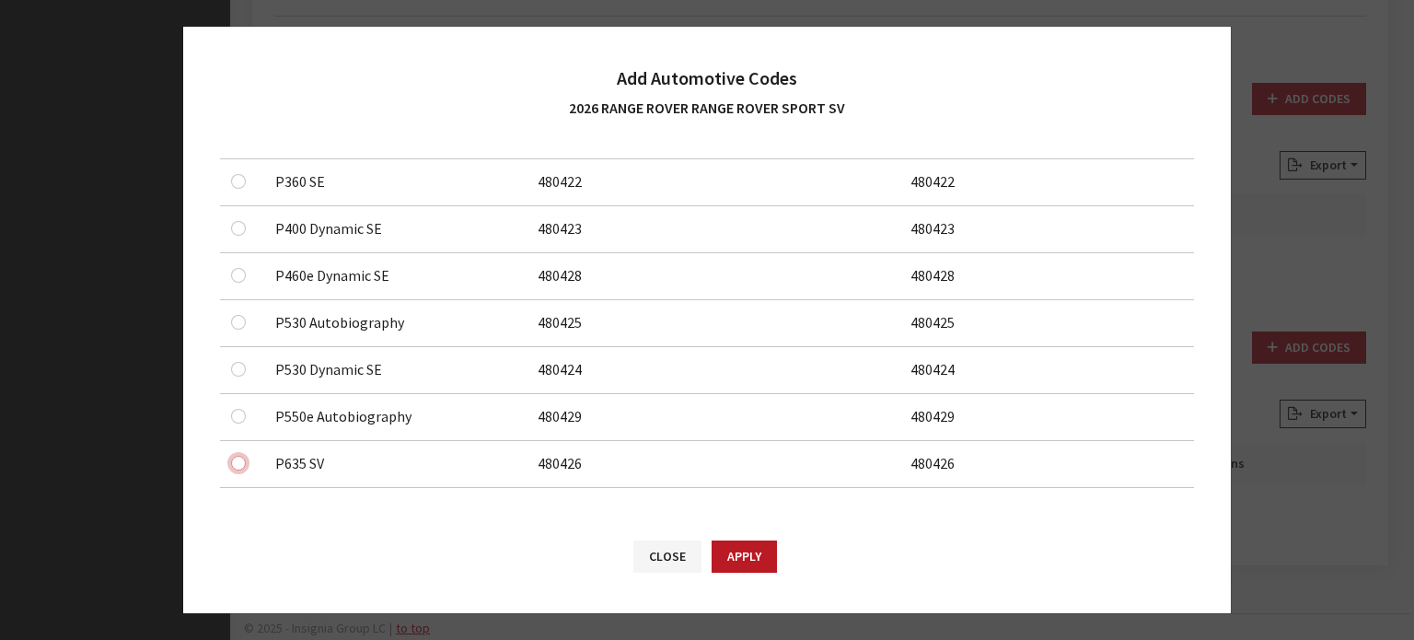
click at [241, 463] on input "checkbox" at bounding box center [238, 463] width 15 height 15
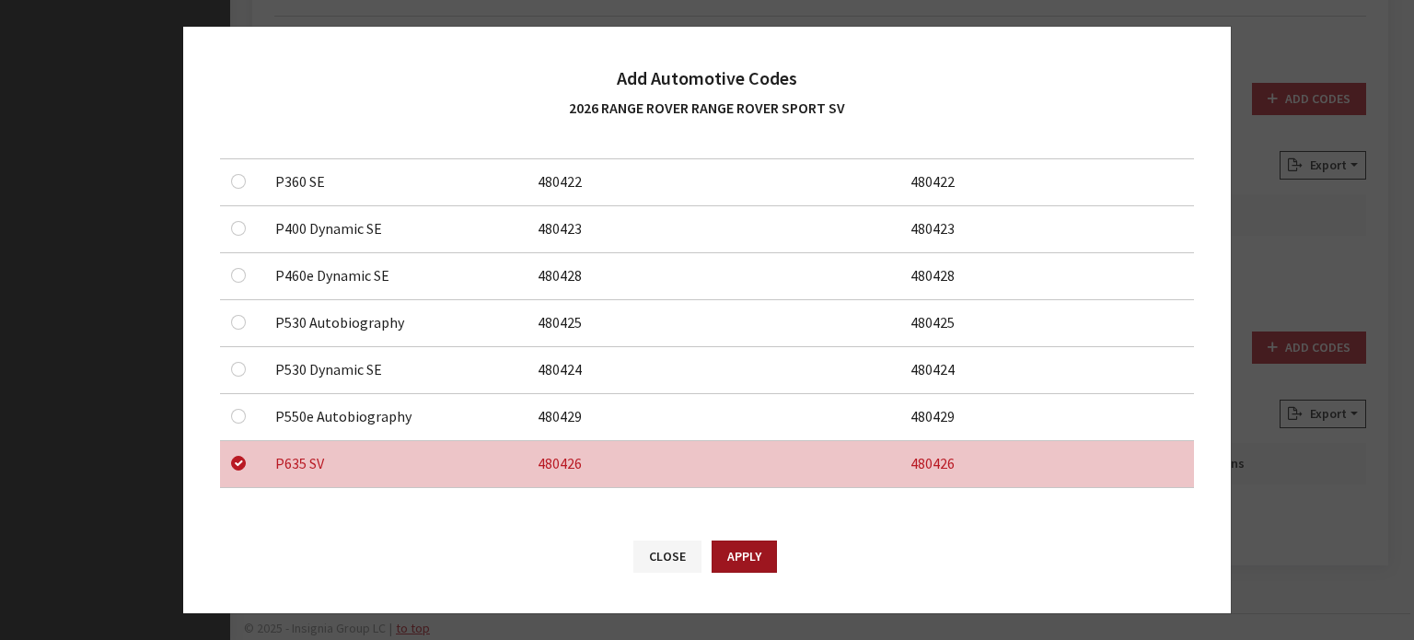
click at [770, 566] on button "Apply" at bounding box center [744, 557] width 65 height 32
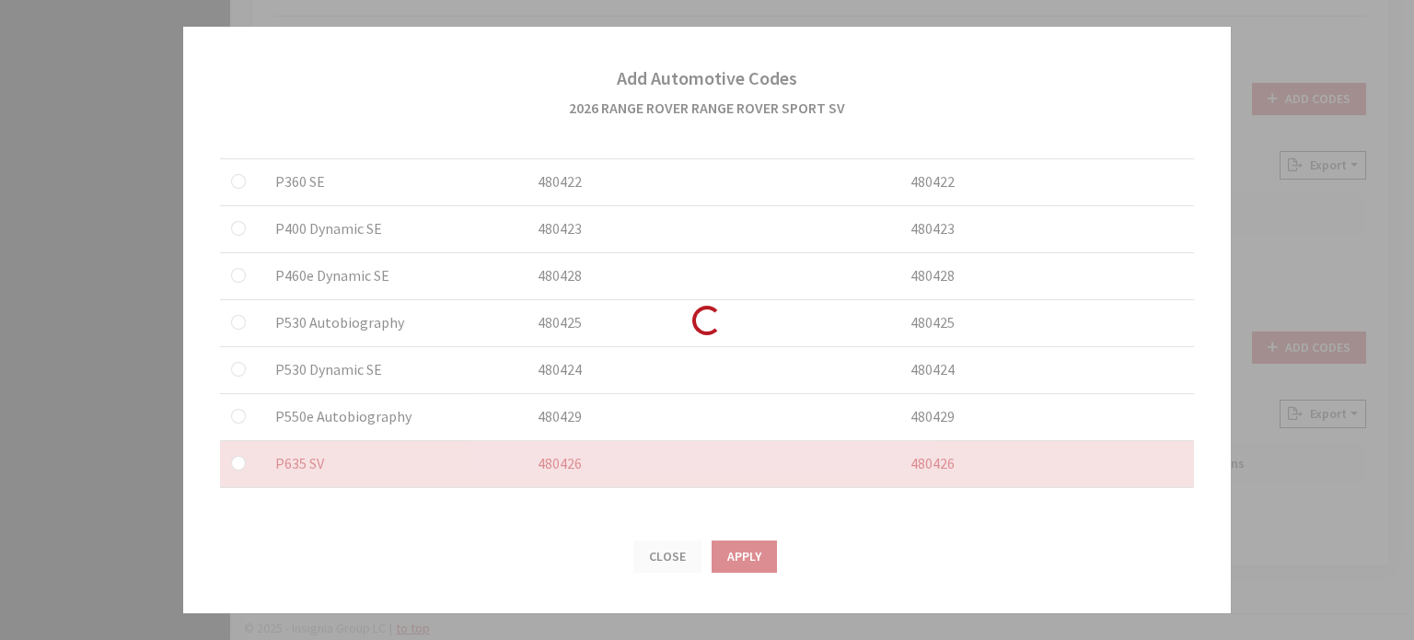
checkbox input "false"
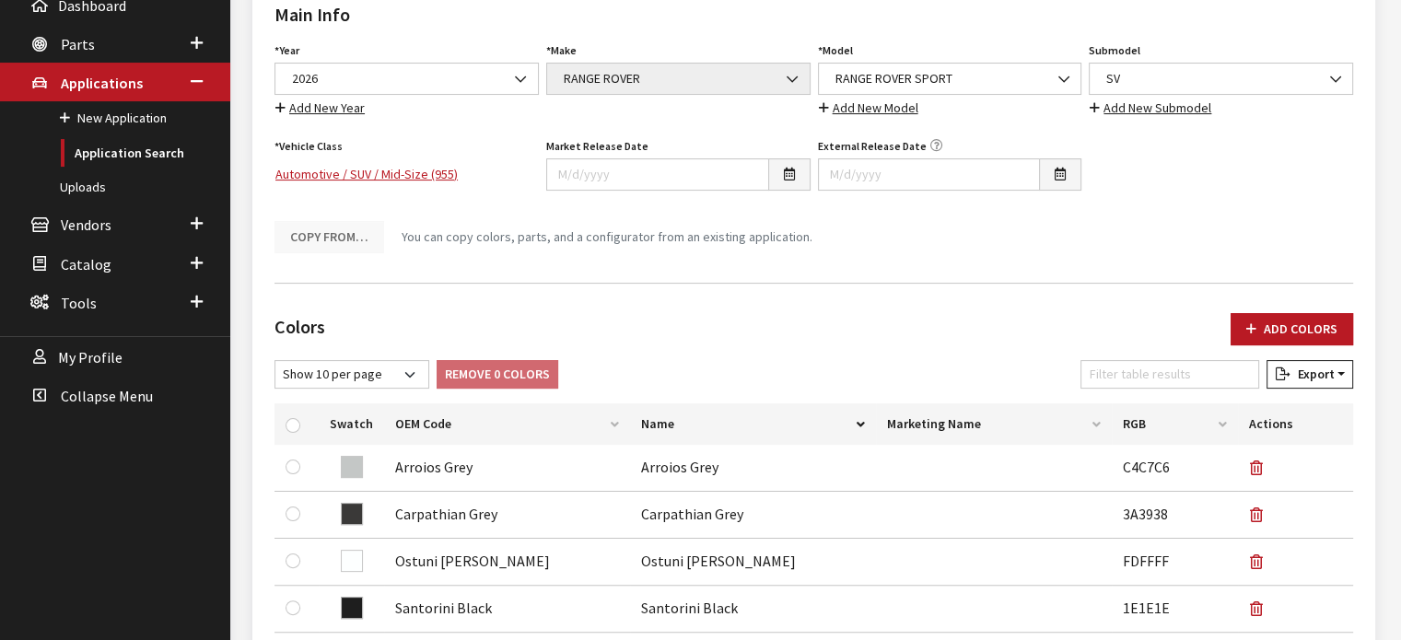
scroll to position [0, 0]
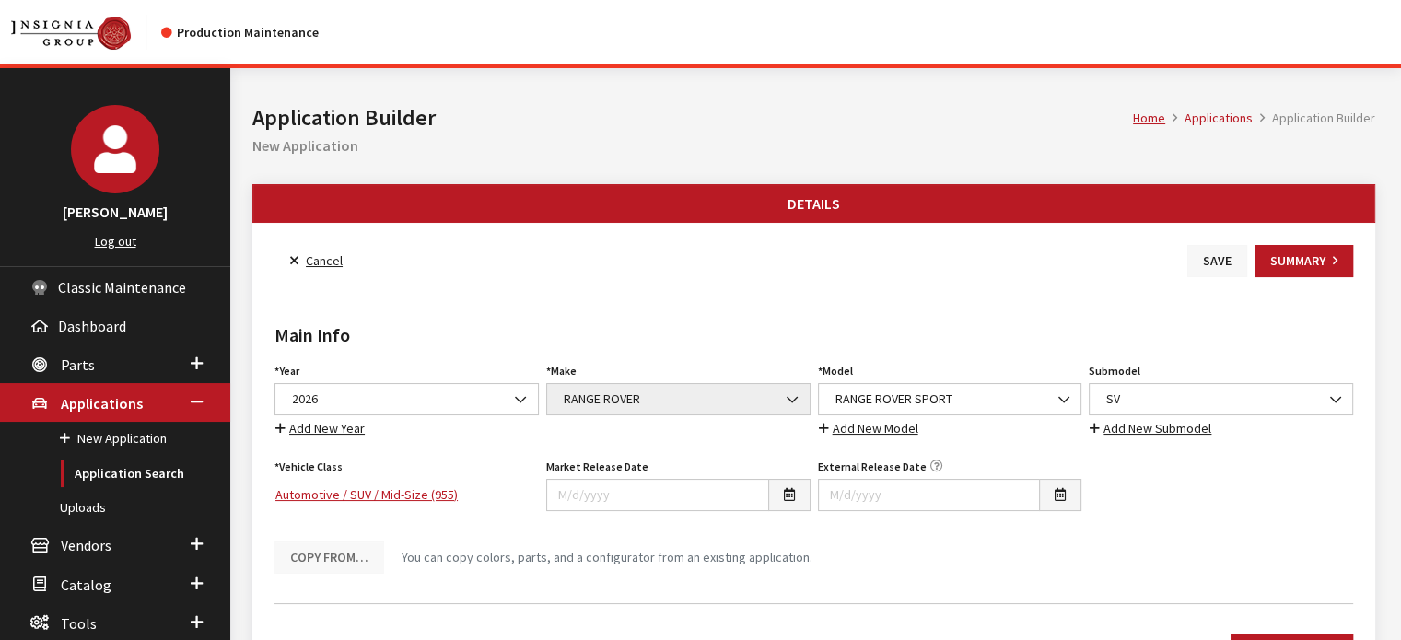
click at [1205, 259] on button "Save" at bounding box center [1217, 261] width 60 height 32
click at [1194, 268] on button "Save" at bounding box center [1217, 261] width 60 height 32
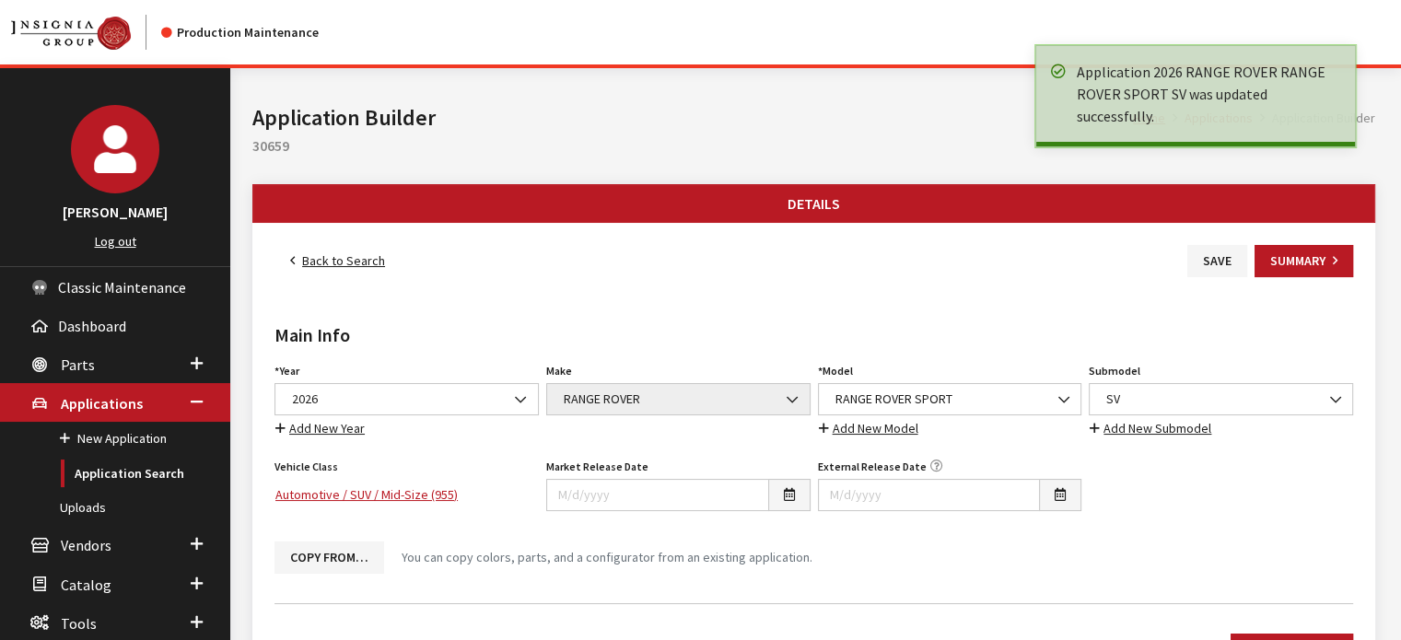
click at [334, 264] on link "Back to Search" at bounding box center [337, 261] width 126 height 32
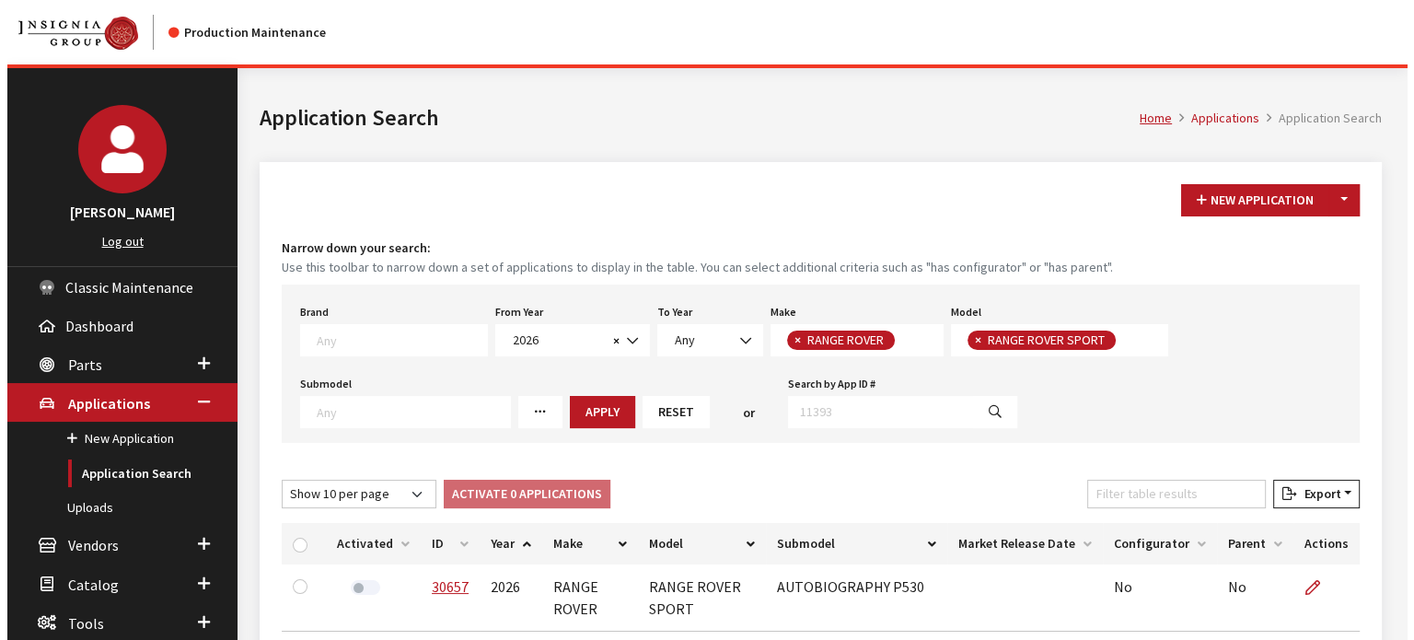
scroll to position [166, 0]
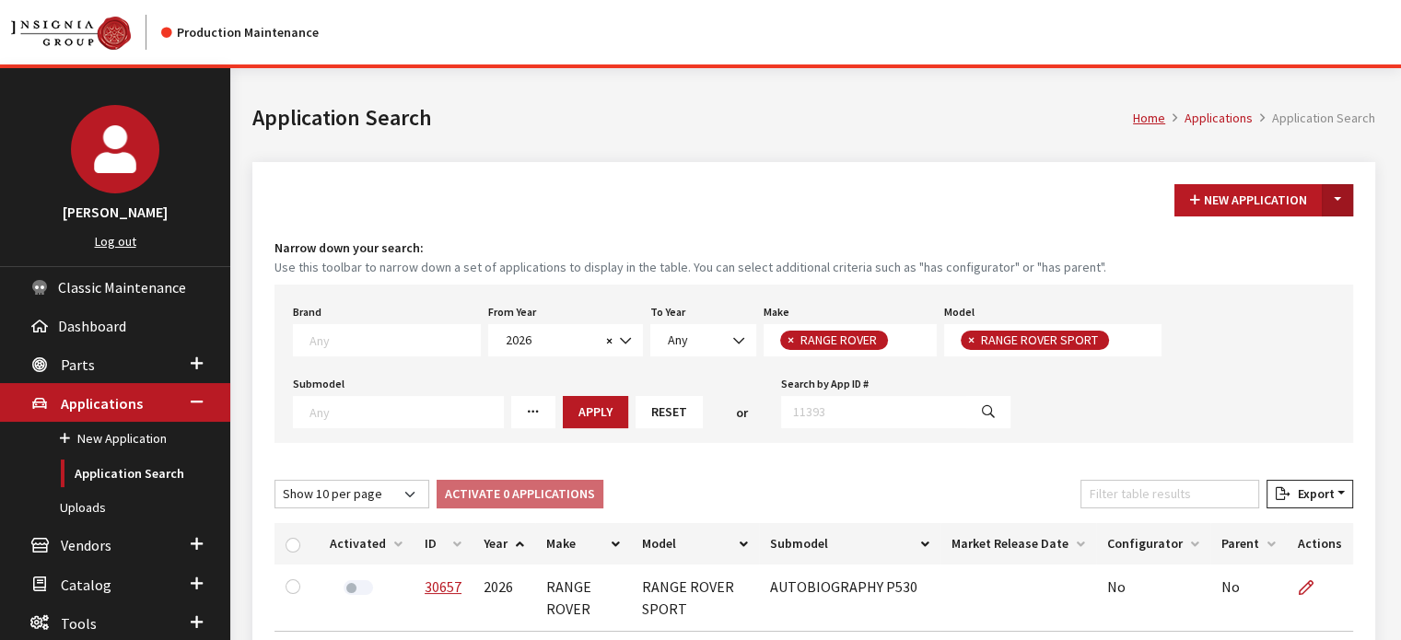
click at [1339, 195] on button "Toggle Dropdown" at bounding box center [1336, 200] width 31 height 32
click at [1315, 244] on button "New From Existing..." at bounding box center [1273, 239] width 158 height 32
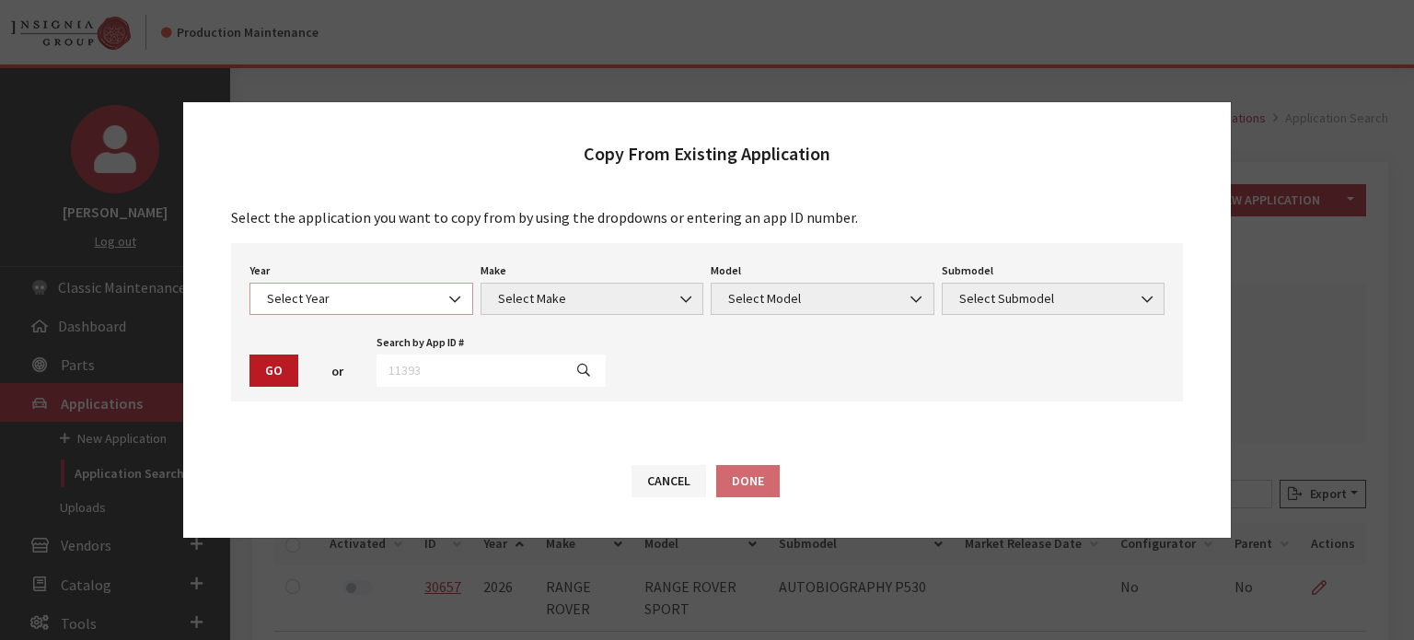
click at [391, 297] on span "Select Year" at bounding box center [362, 298] width 200 height 19
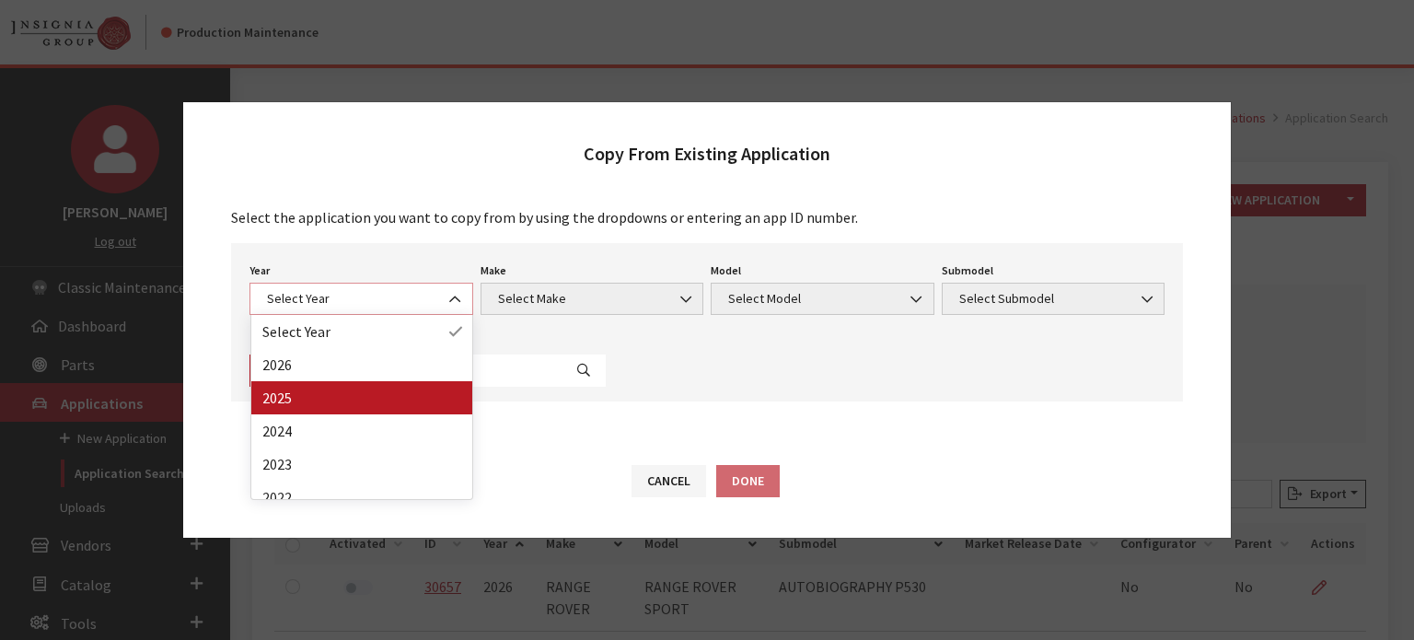
select select "43"
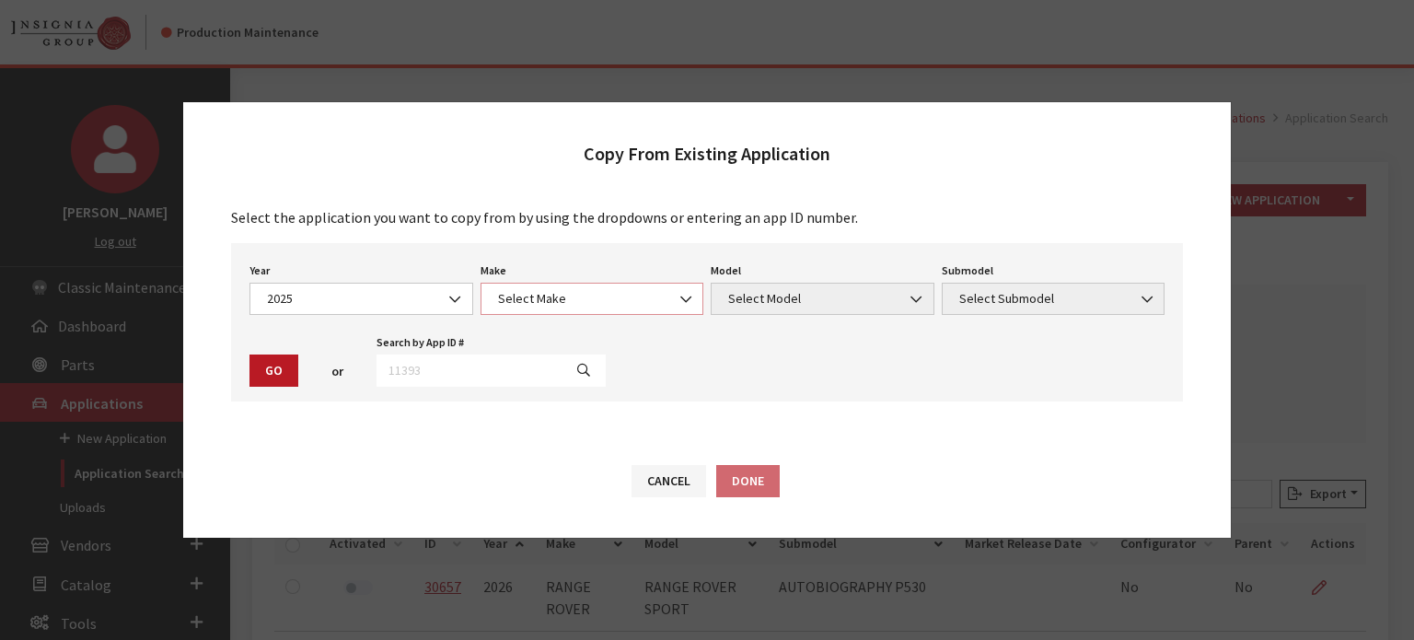
click at [588, 290] on span "Select Make" at bounding box center [593, 298] width 200 height 19
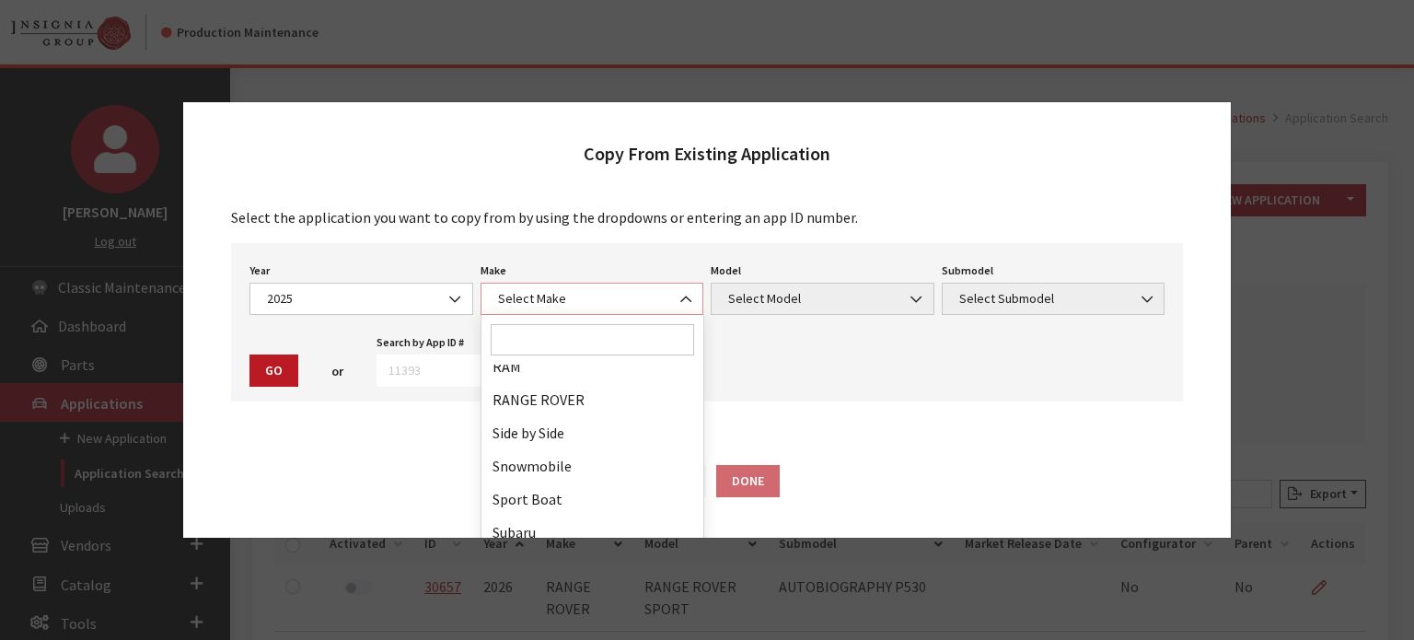
scroll to position [1013, 0]
select select "66"
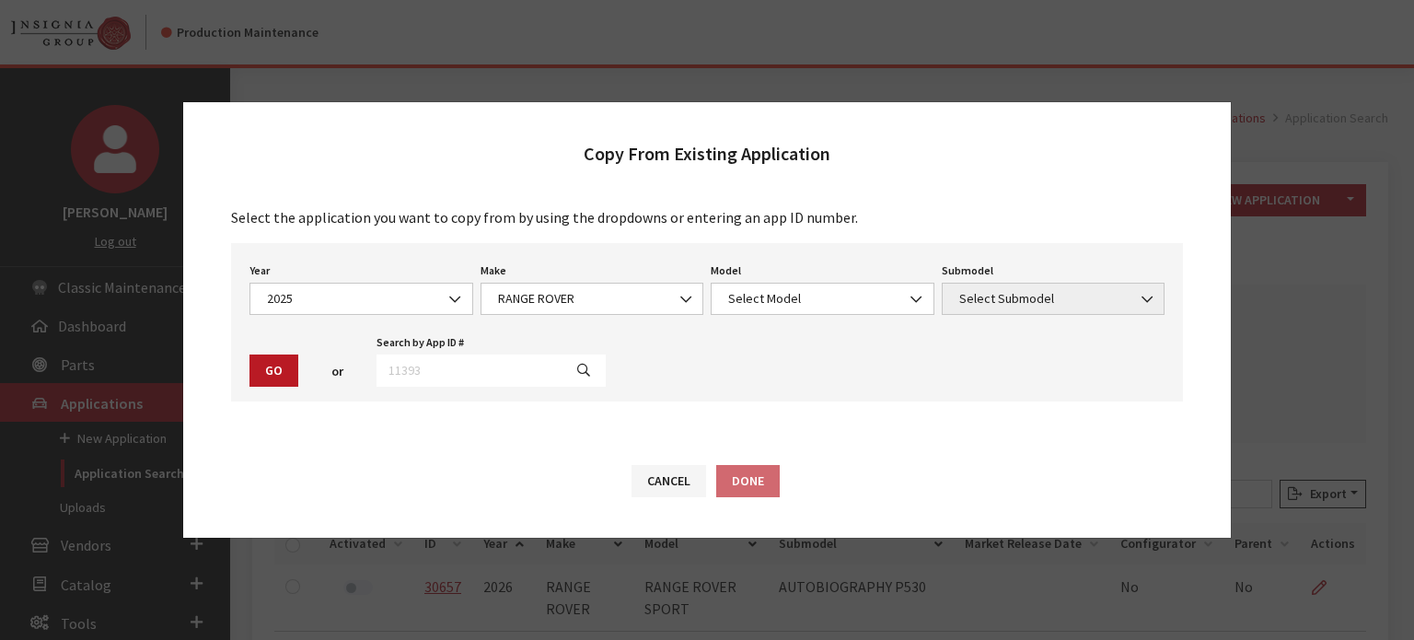
click at [807, 317] on div "Year Select Year 2026 2025 2024 2023 2022 2021 2020 2019 2018 2017 2016 2015 20…" at bounding box center [707, 322] width 952 height 158
click at [806, 303] on span "Select Model" at bounding box center [823, 298] width 200 height 19
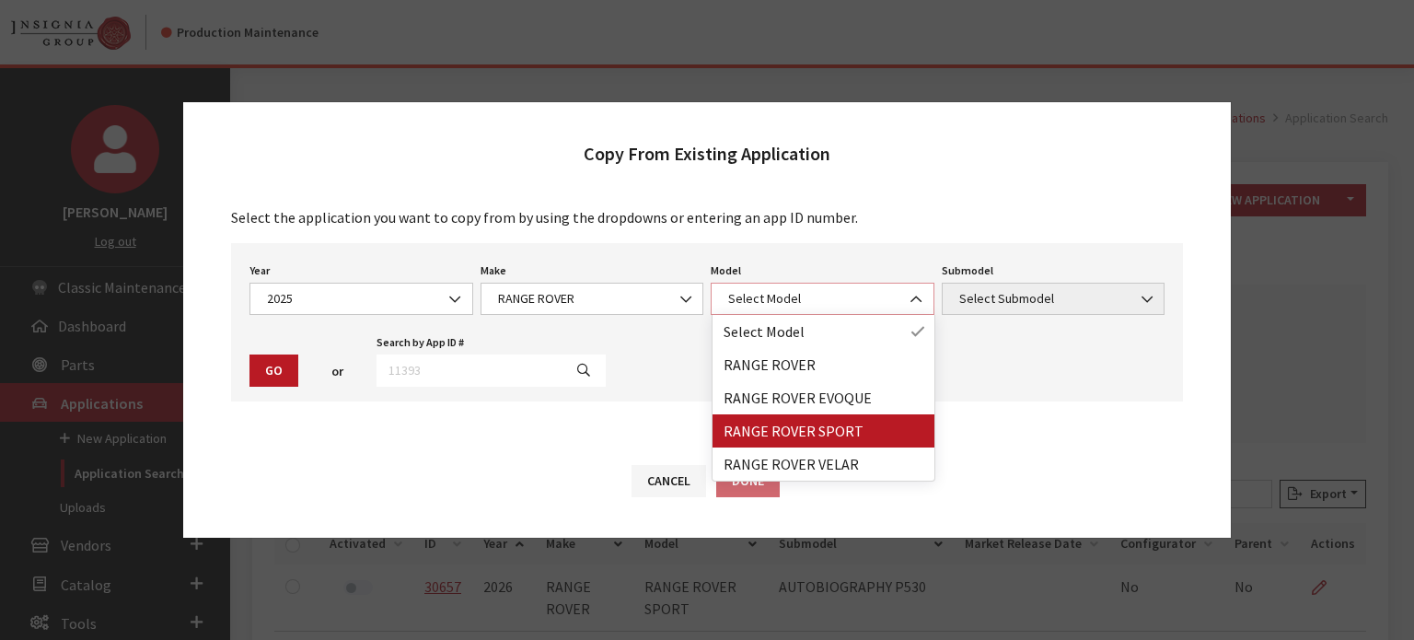
select select "1350"
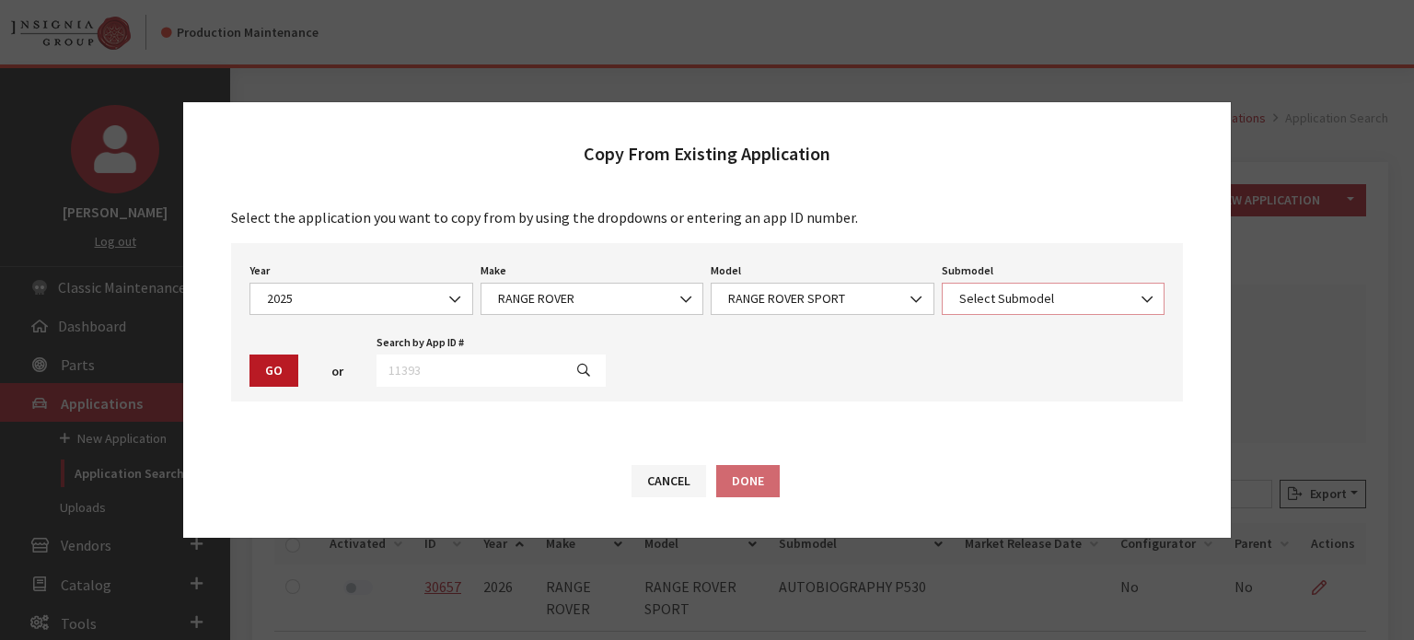
click at [1001, 312] on span "Select Submodel" at bounding box center [1054, 299] width 224 height 32
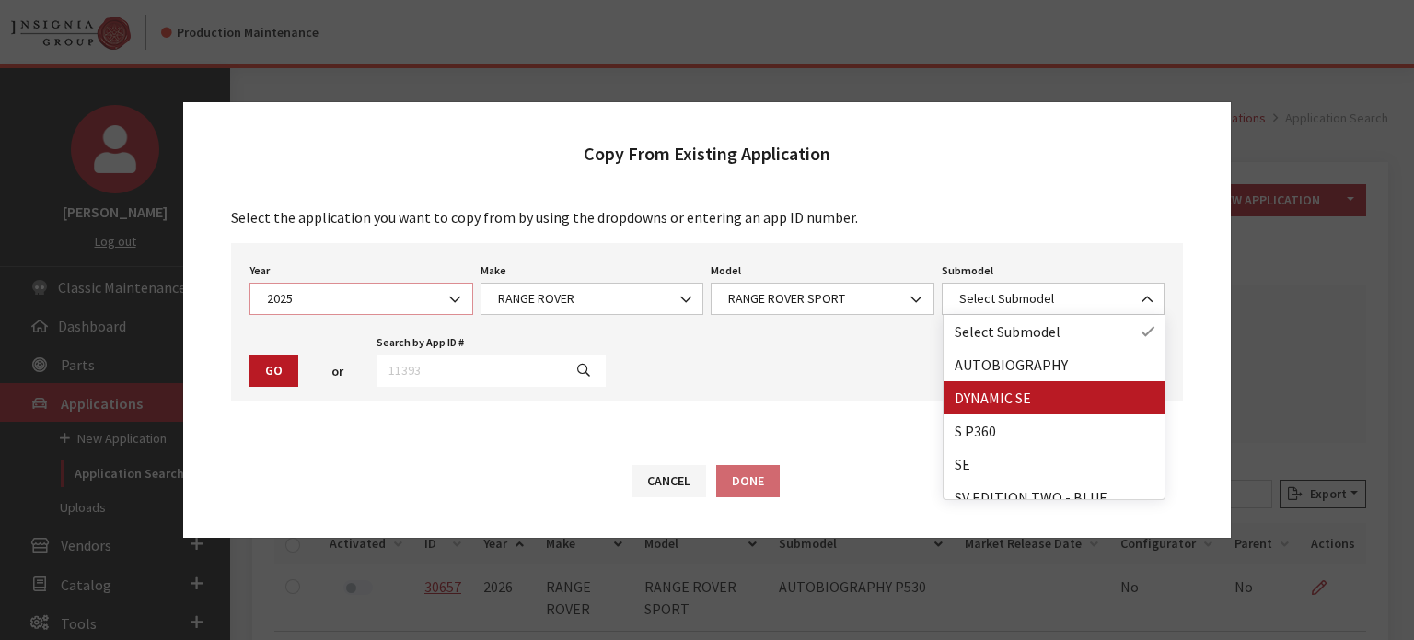
click at [460, 306] on span at bounding box center [456, 299] width 31 height 31
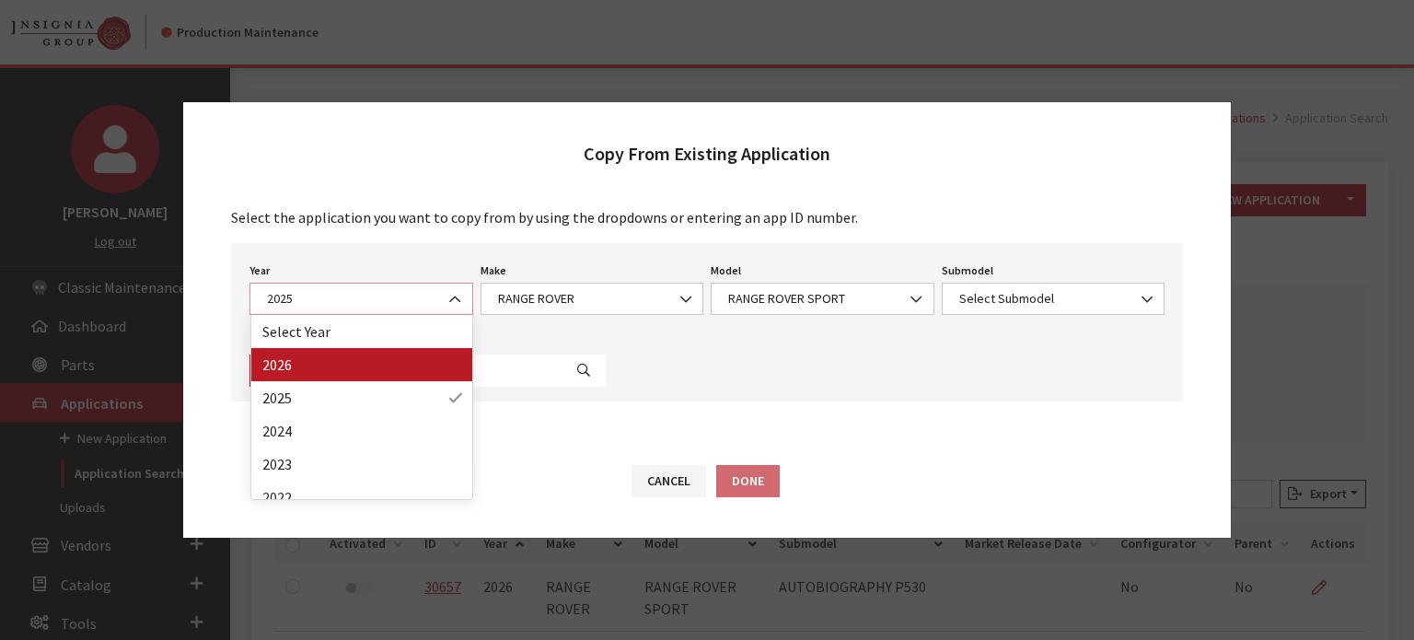
select select "44"
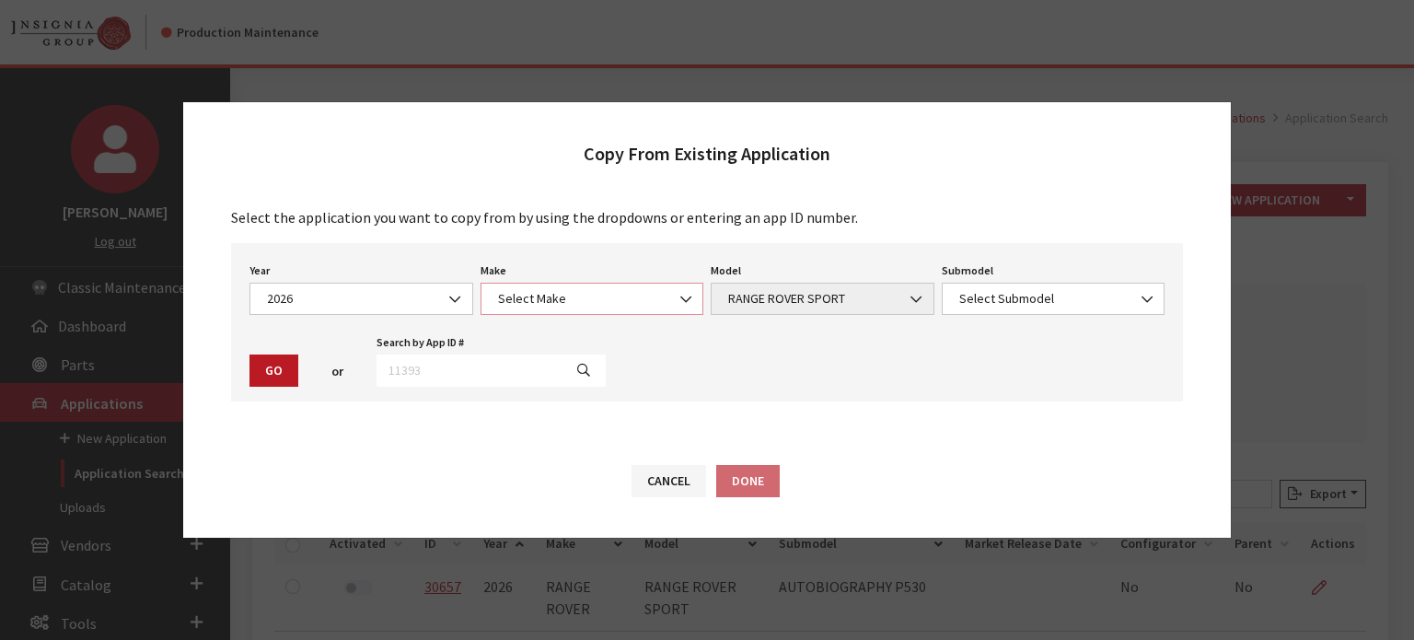
click at [650, 299] on span "Select Make" at bounding box center [593, 298] width 200 height 19
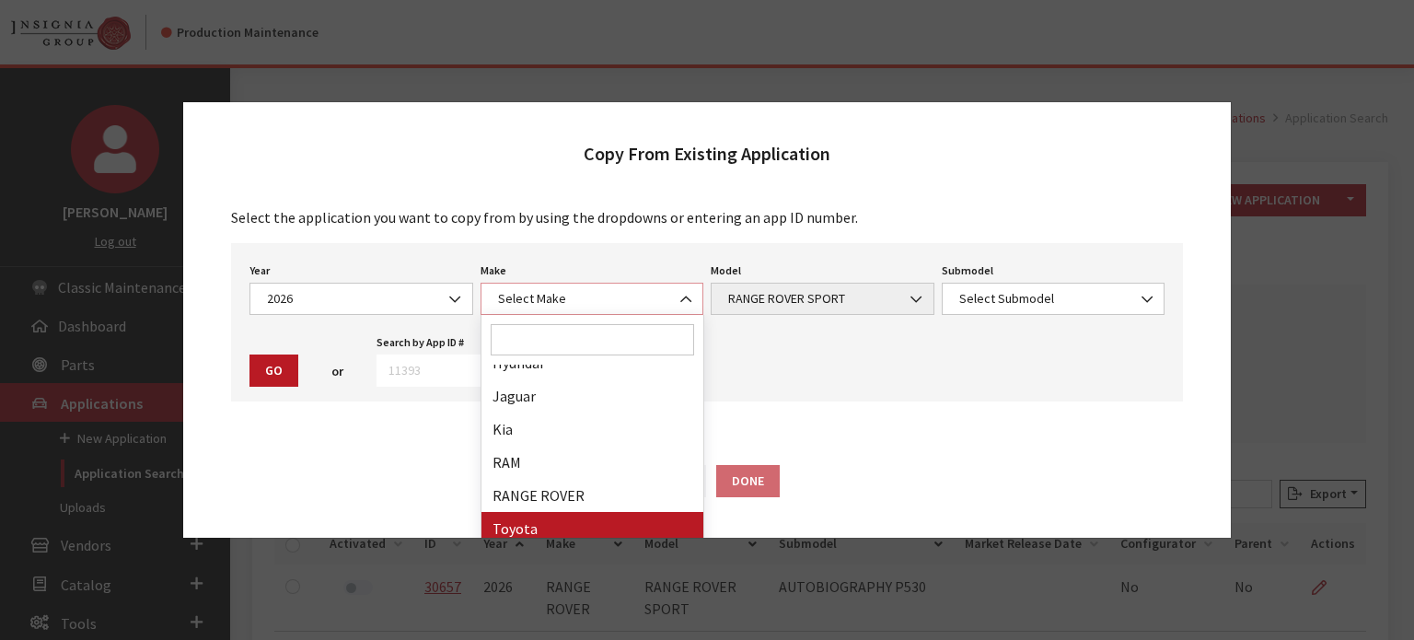
scroll to position [346, 0]
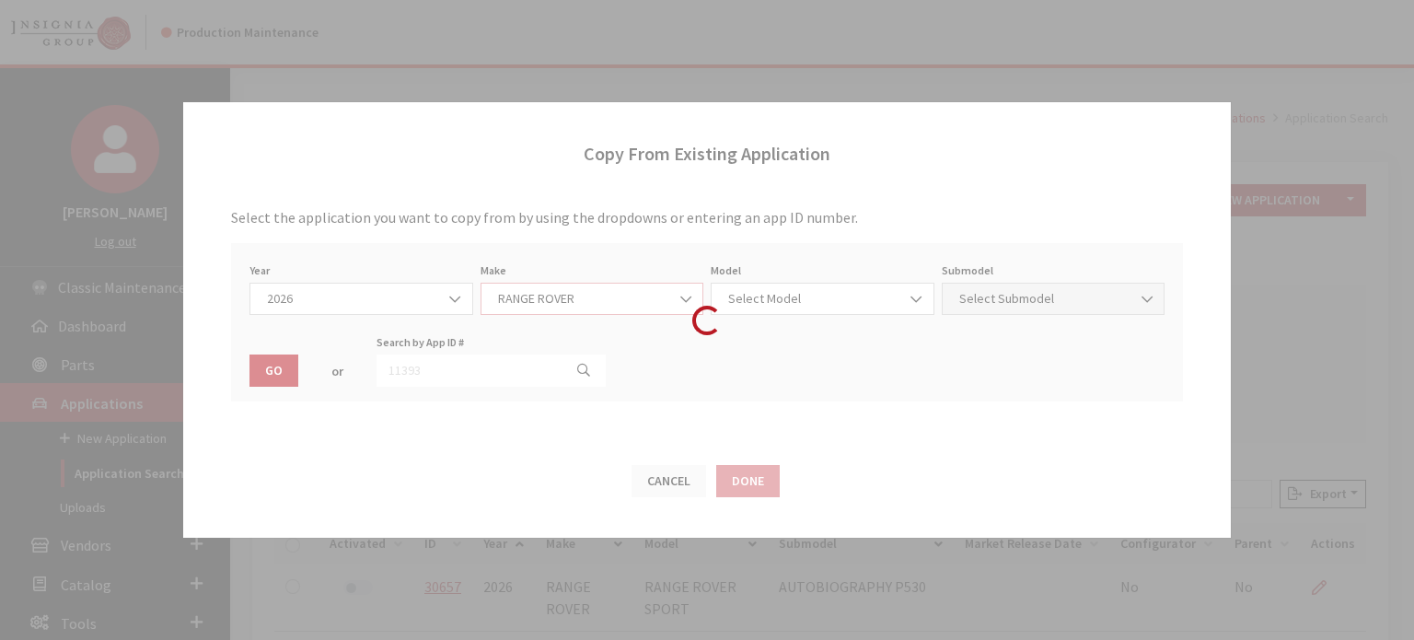
select select "66"
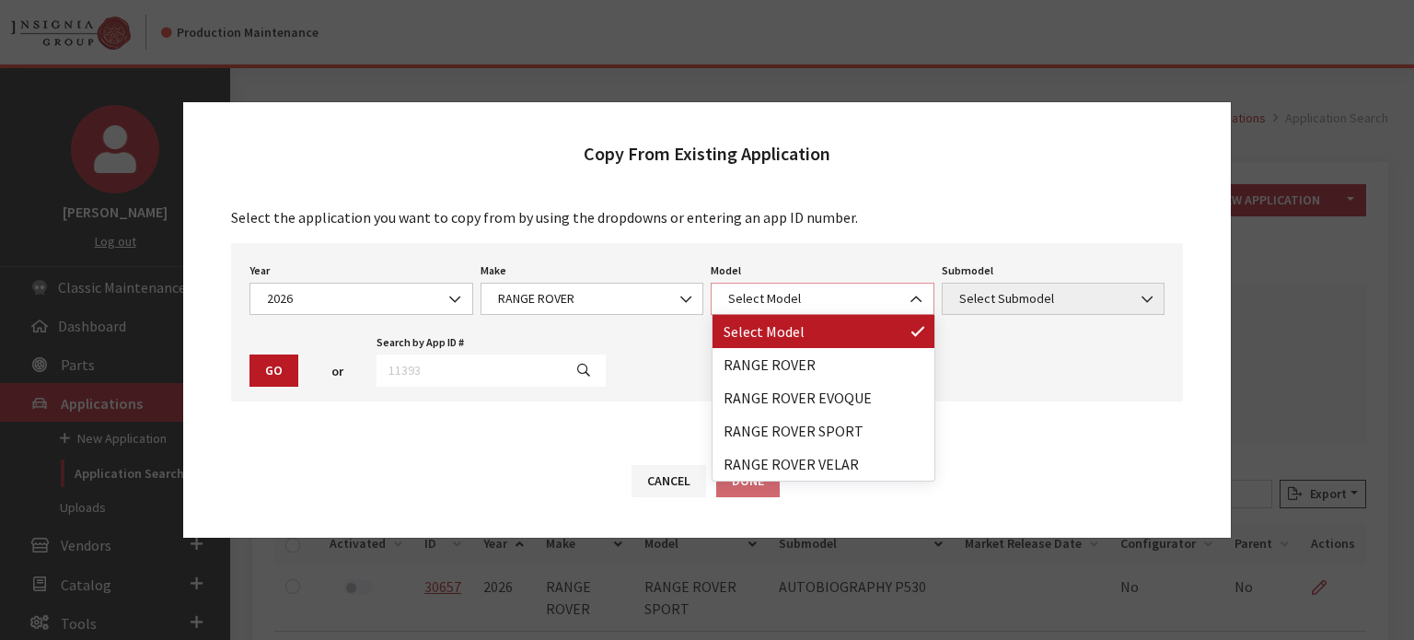
click at [786, 290] on span "Select Model" at bounding box center [823, 298] width 200 height 19
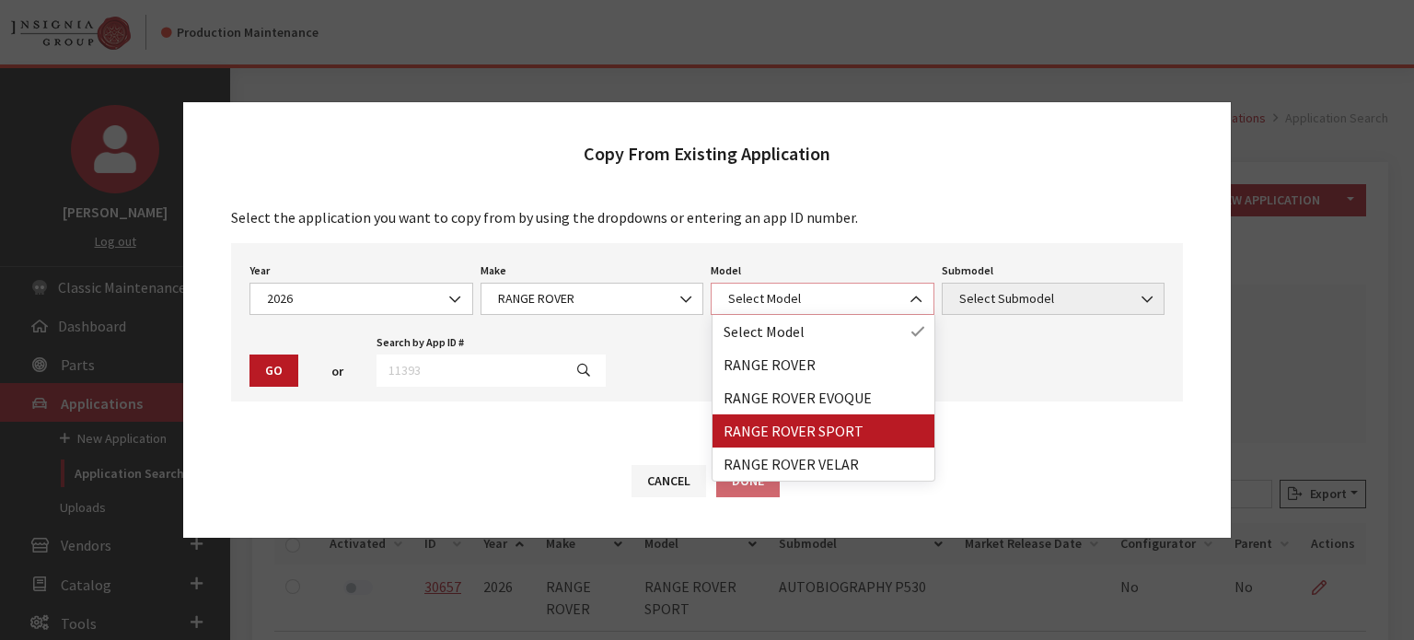
select select "1350"
click at [0, 0] on div "Loading..." at bounding box center [0, 0] width 0 height 0
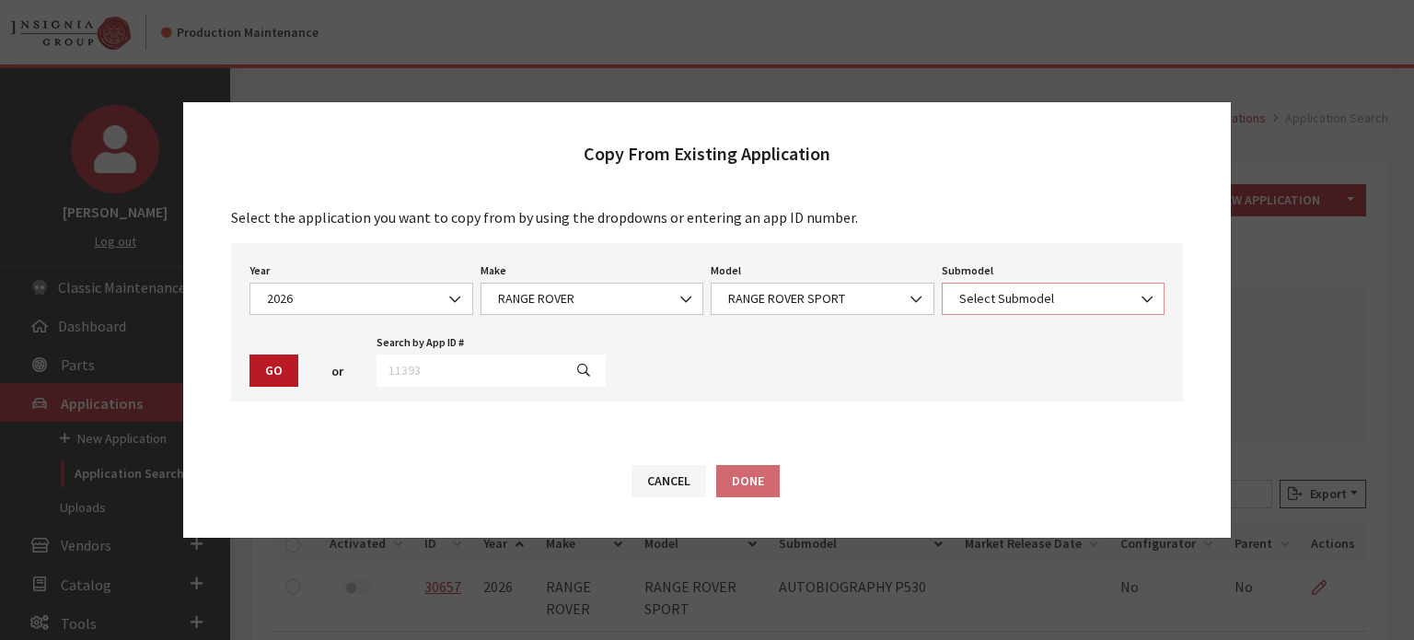
click at [1002, 298] on span "Select Submodel" at bounding box center [1054, 298] width 200 height 19
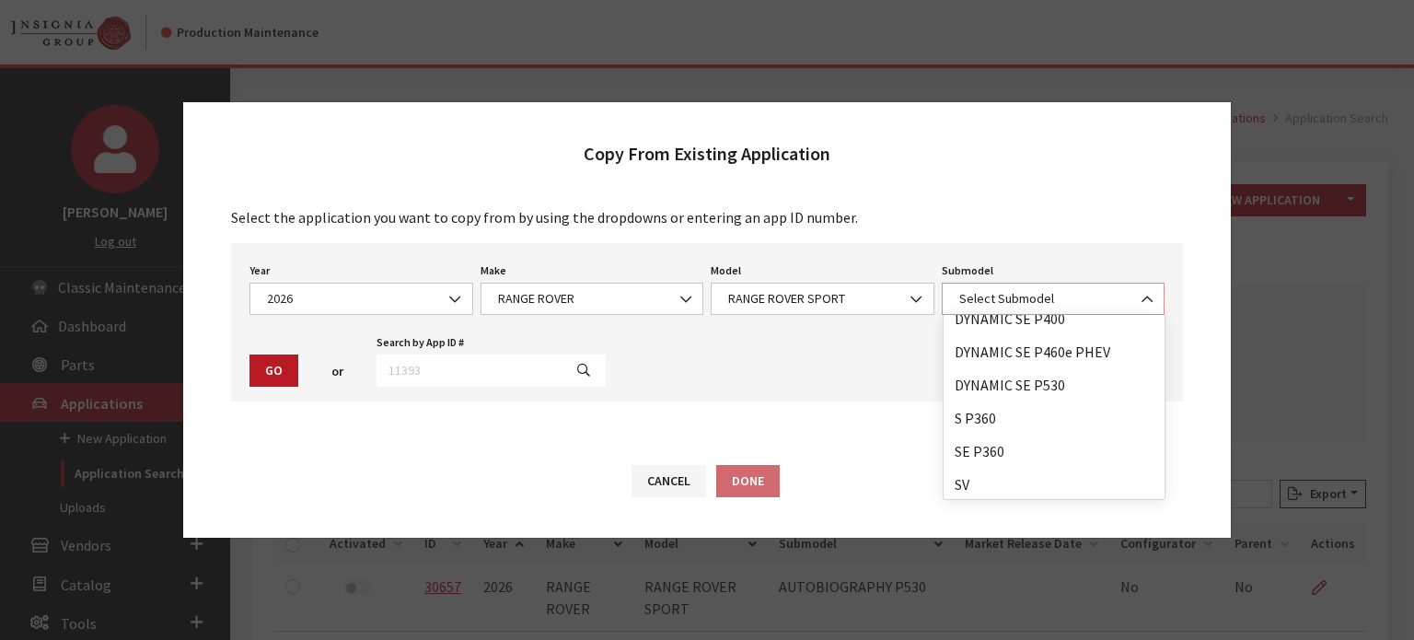
scroll to position [114, 0]
select select "296"
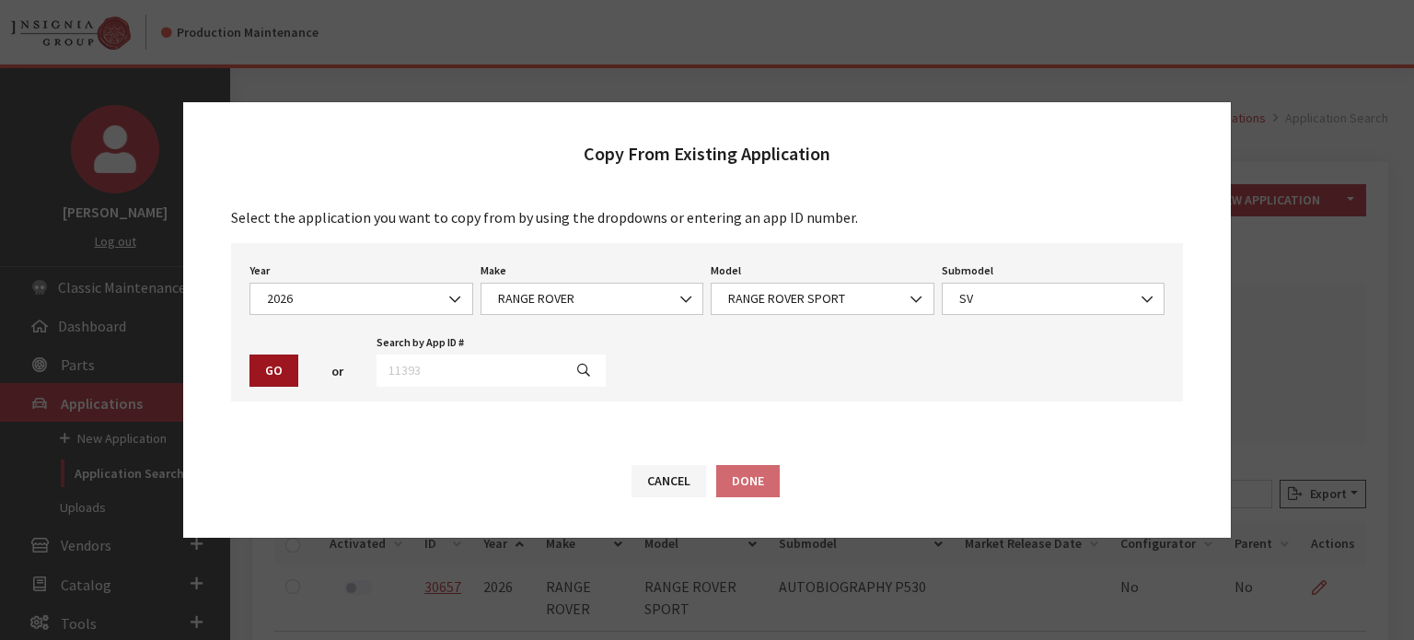
click at [270, 363] on button "Go" at bounding box center [274, 371] width 49 height 32
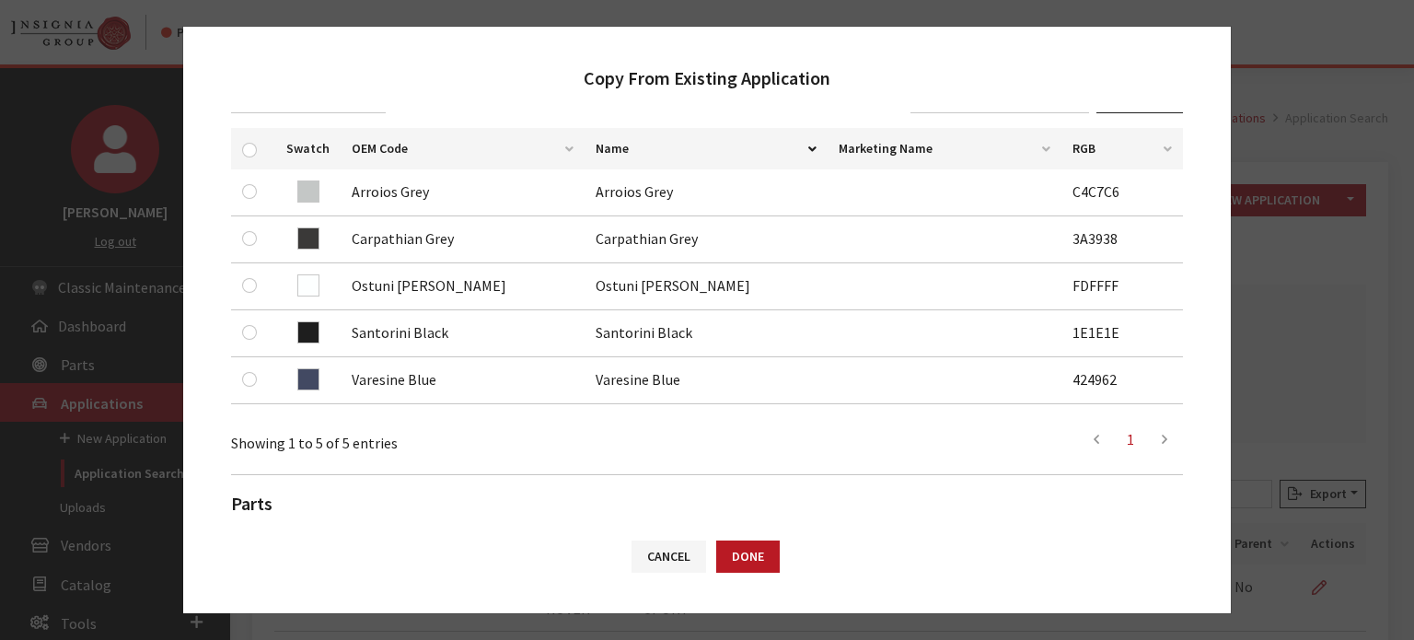
scroll to position [184, 0]
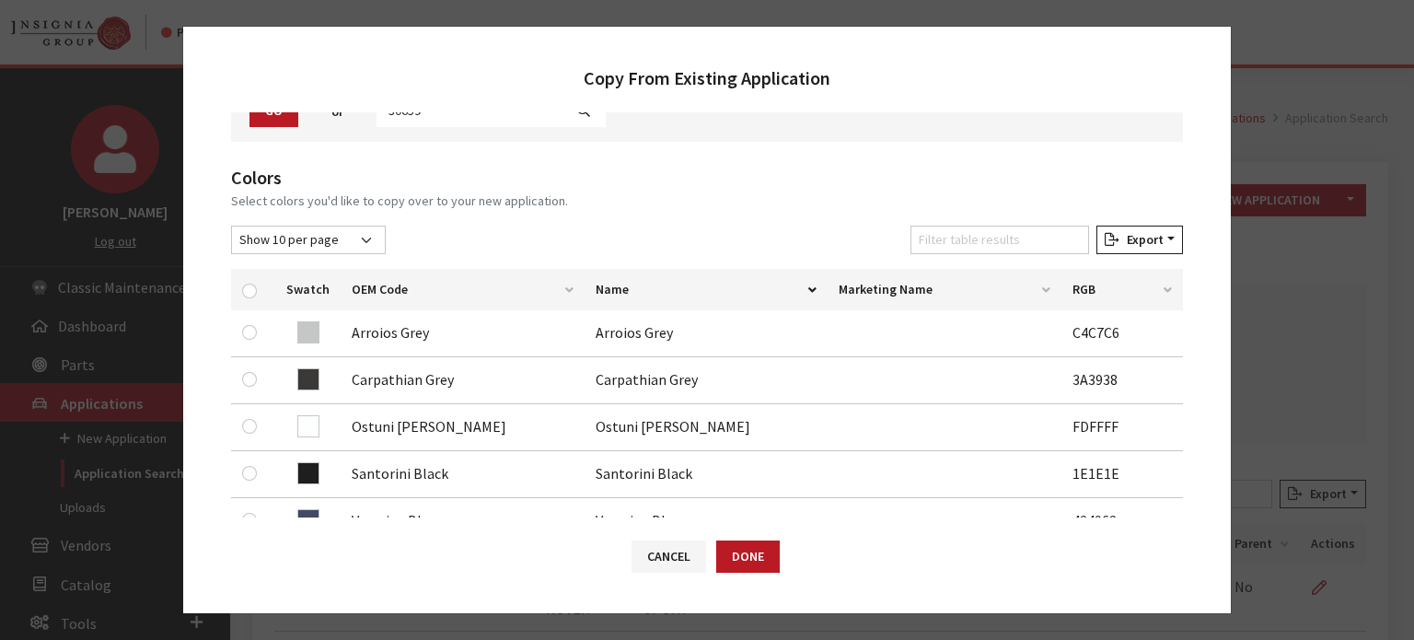
click at [251, 281] on div at bounding box center [253, 289] width 22 height 19
click at [242, 297] on div at bounding box center [253, 289] width 22 height 19
click at [246, 292] on input "checkbox" at bounding box center [249, 291] width 15 height 15
checkbox input "true"
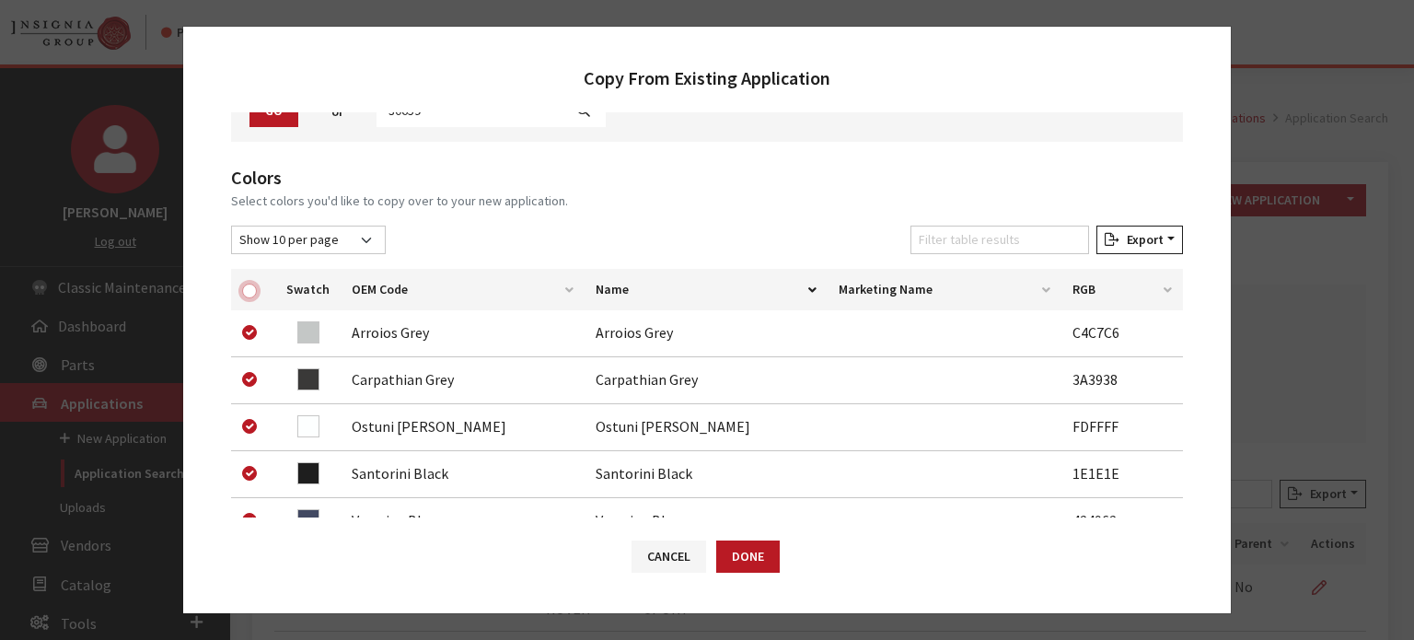
checkbox input "true"
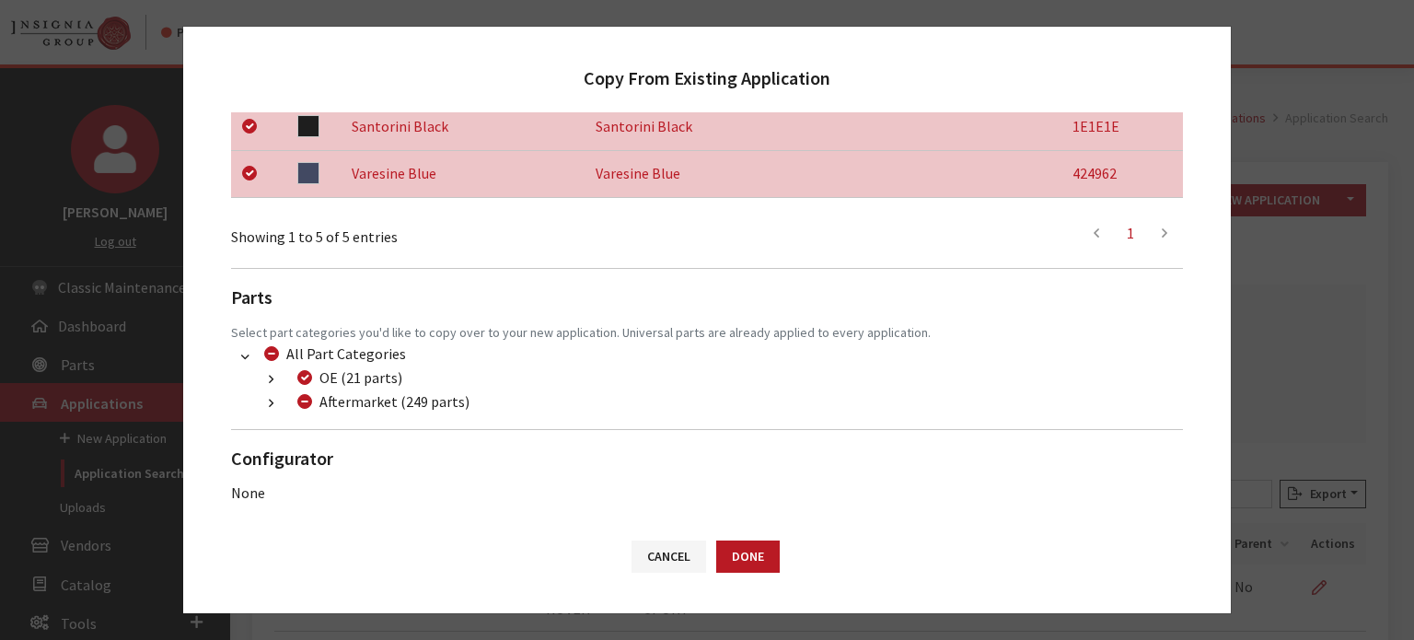
scroll to position [534, 0]
click at [271, 397] on icon "button" at bounding box center [271, 401] width 5 height 13
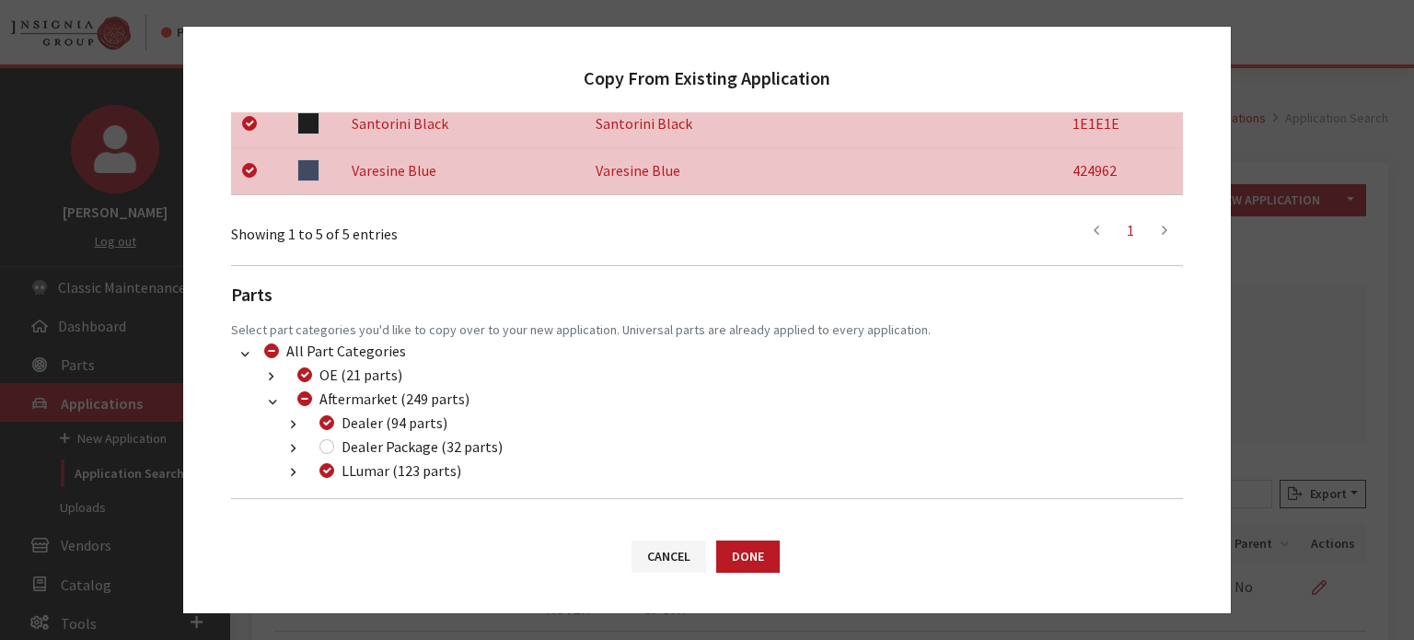
click at [339, 445] on div "Dealer Package (32 parts)" at bounding box center [408, 447] width 189 height 22
click at [325, 449] on input "Dealer Package (32 parts)" at bounding box center [327, 446] width 15 height 15
checkbox input "true"
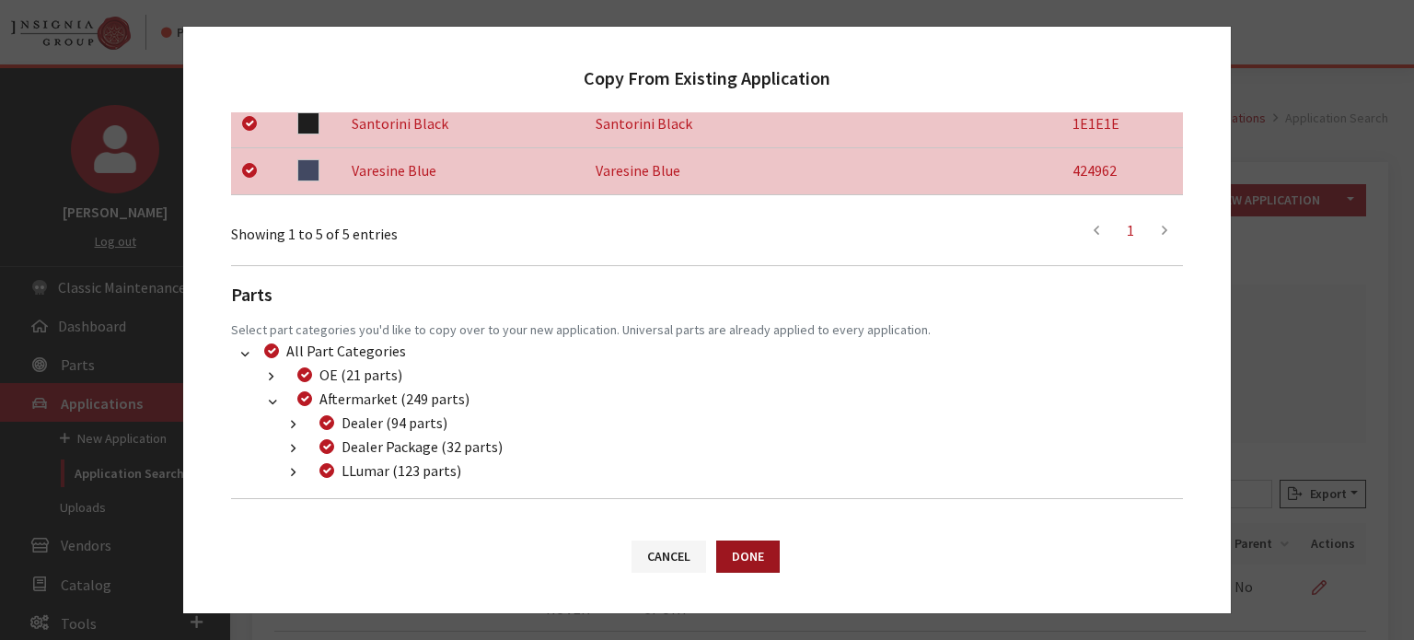
click at [740, 548] on button "Done" at bounding box center [748, 557] width 64 height 32
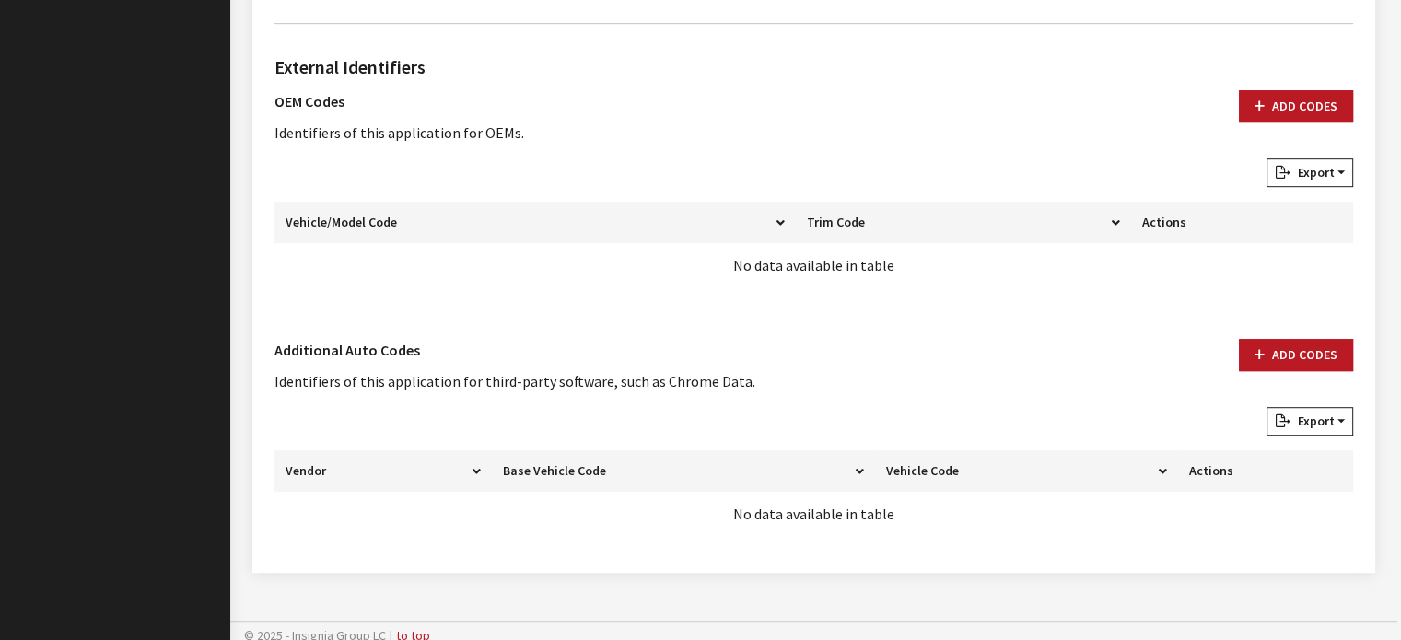
scroll to position [1069, 0]
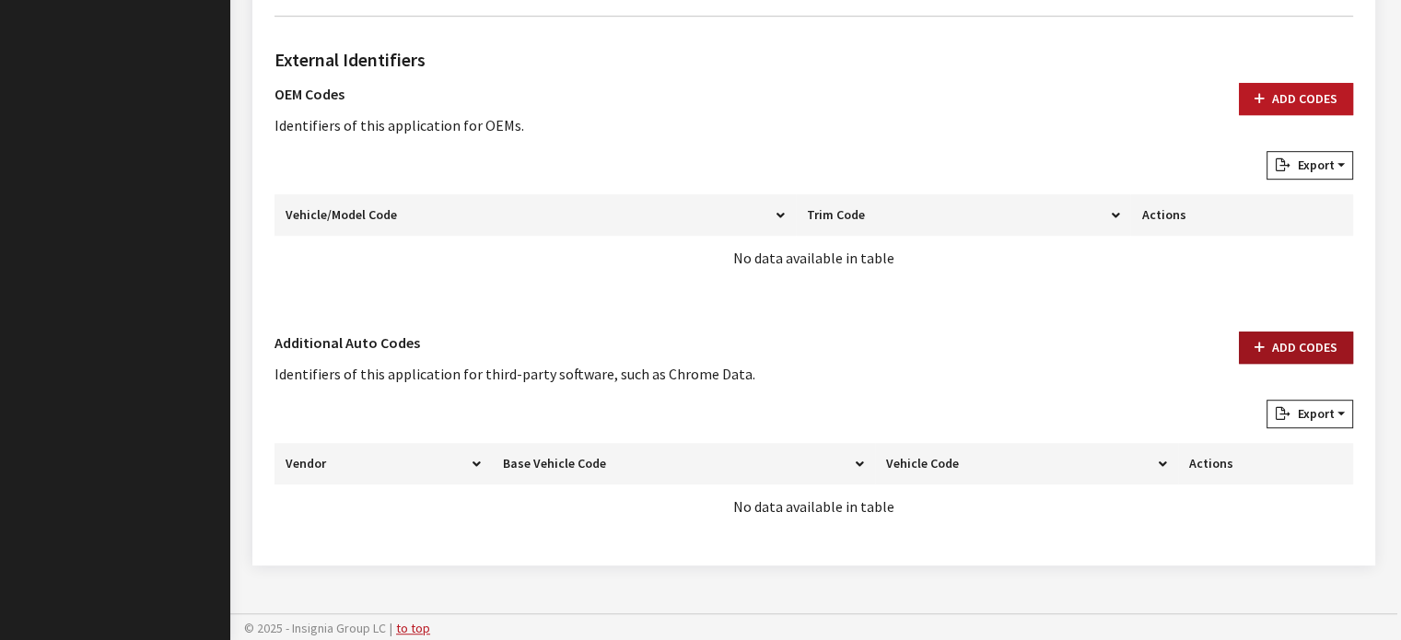
click at [1299, 345] on button "Add Codes" at bounding box center [1296, 348] width 114 height 32
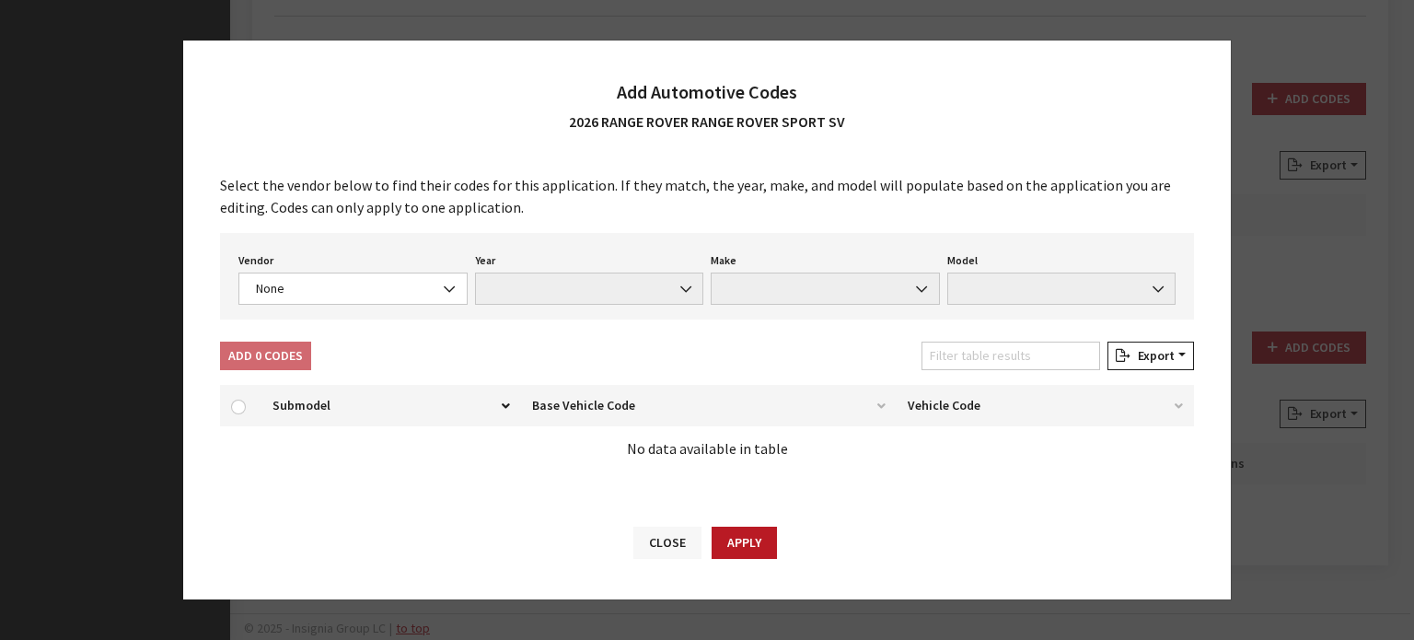
click at [668, 541] on button "Close" at bounding box center [668, 543] width 68 height 32
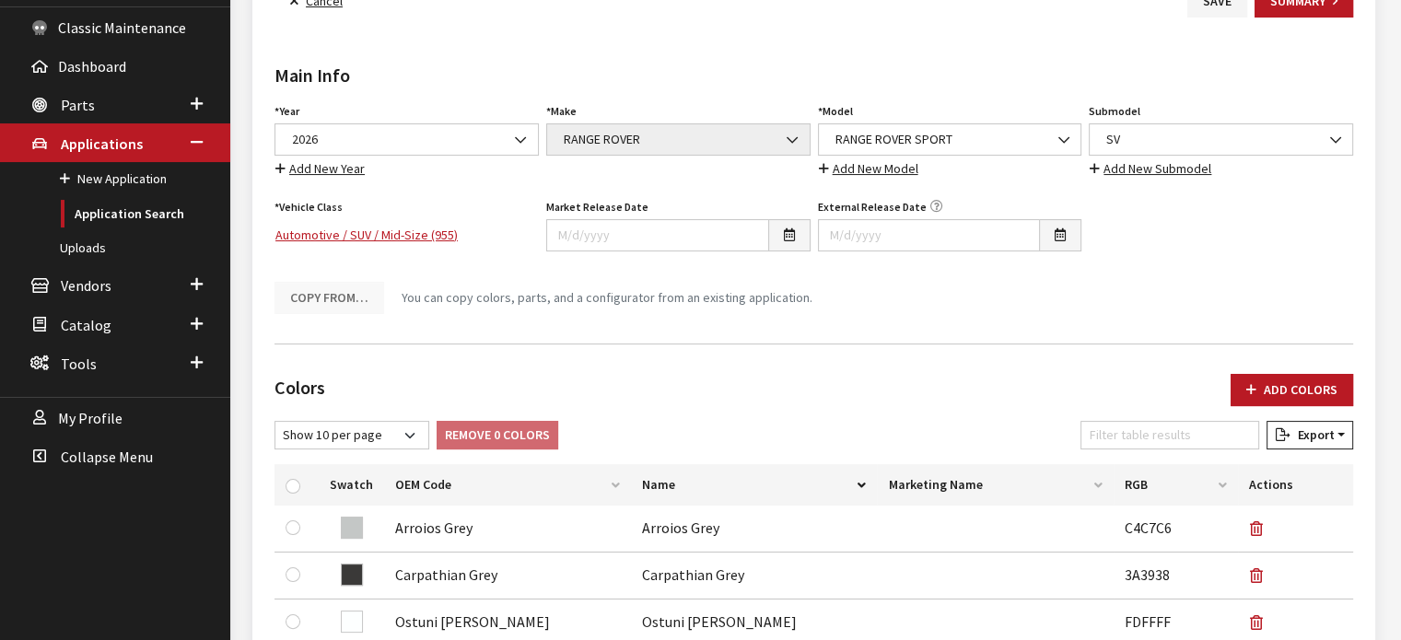
scroll to position [148, 0]
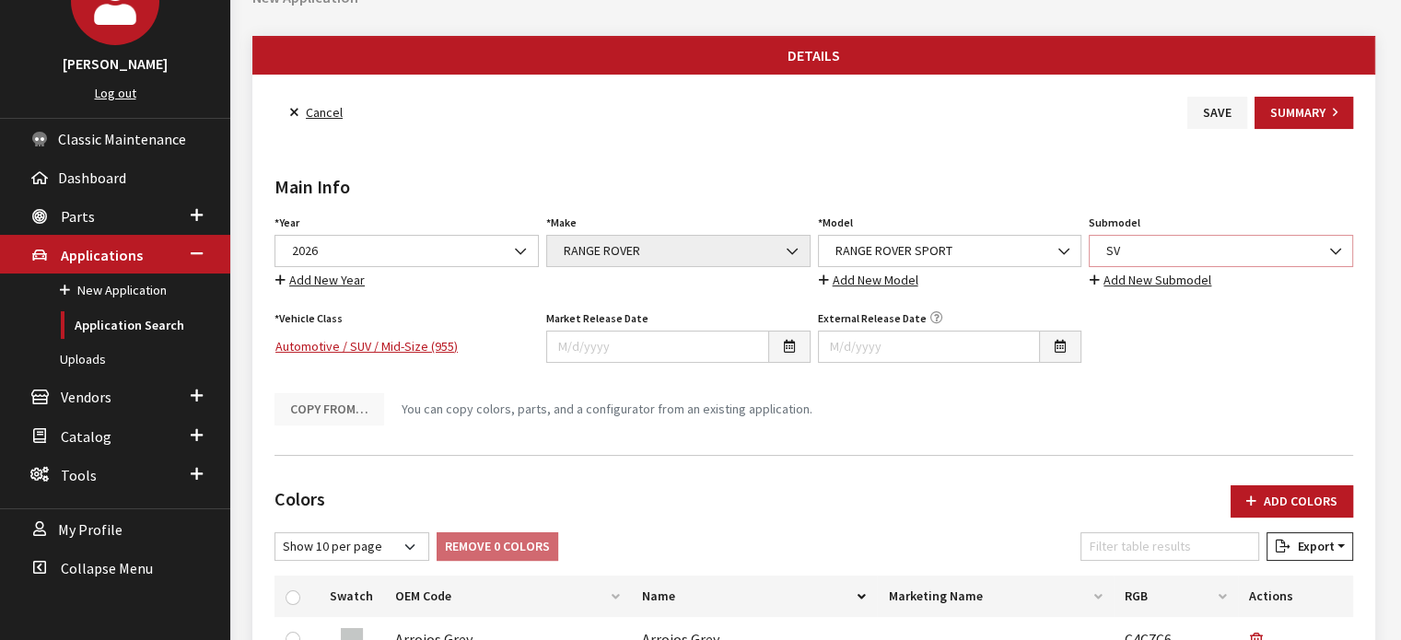
click at [1186, 242] on span "SV" at bounding box center [1220, 250] width 240 height 19
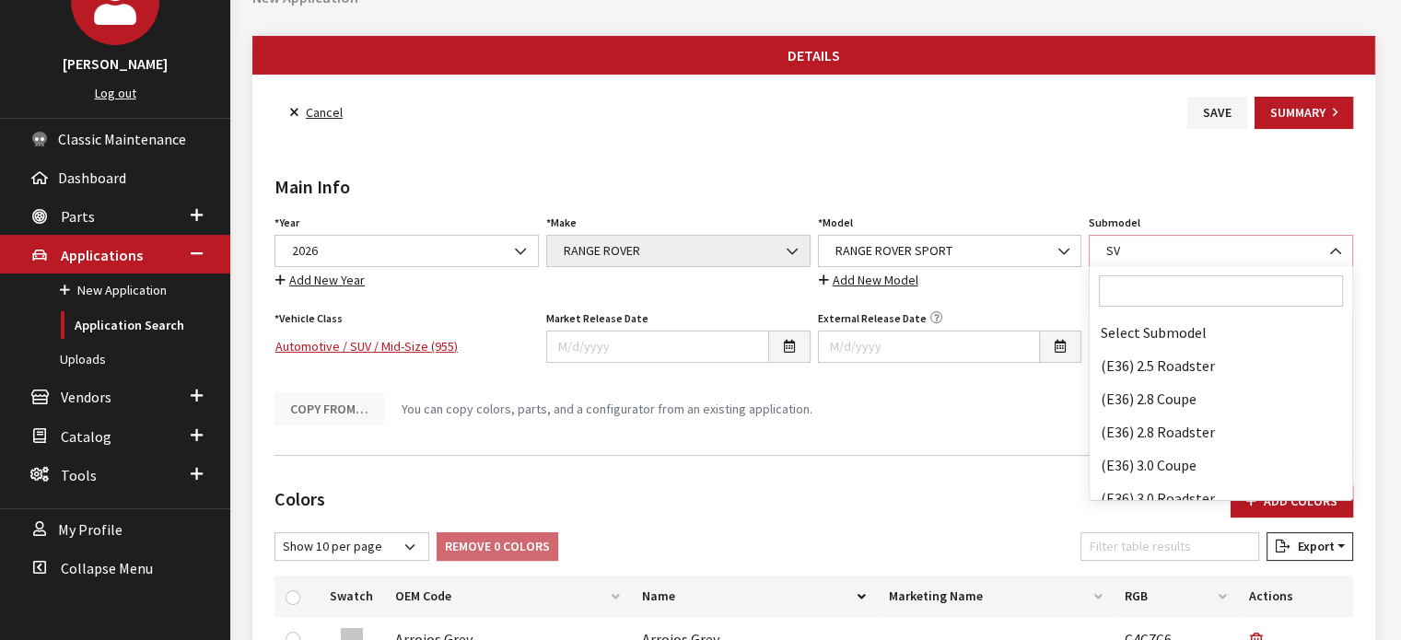
scroll to position [137359, 0]
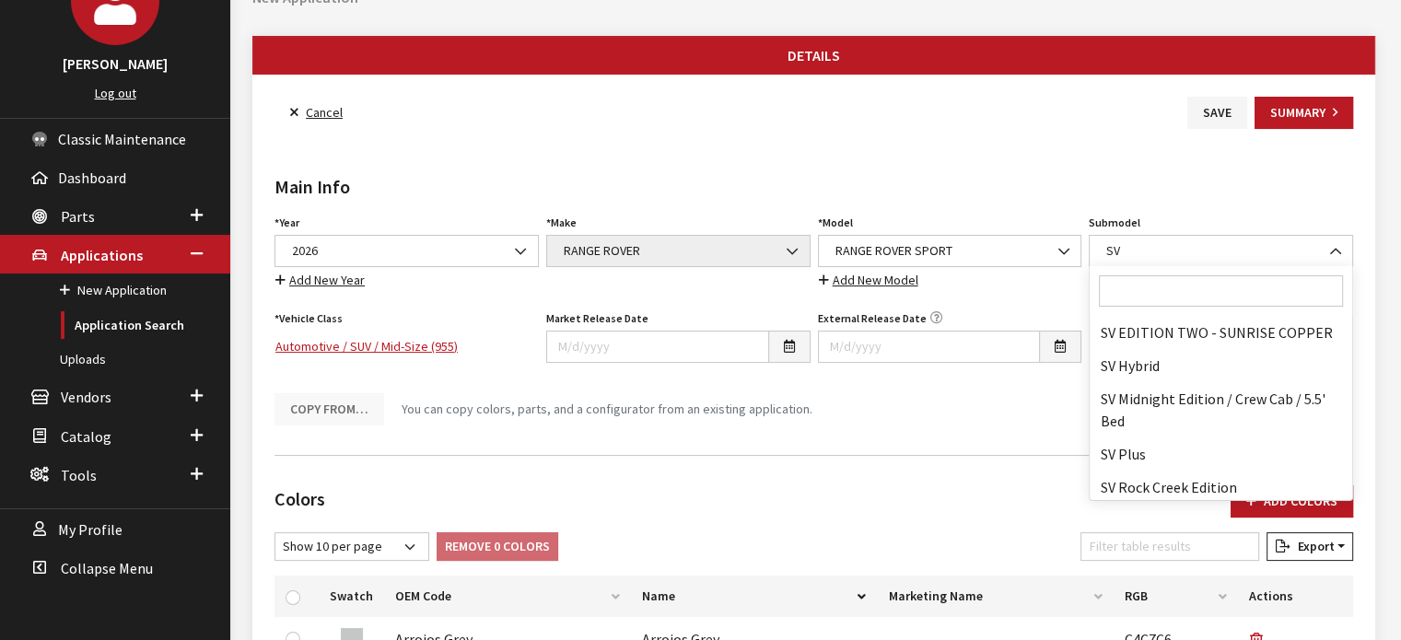
click at [1153, 280] on input "Search" at bounding box center [1221, 290] width 244 height 31
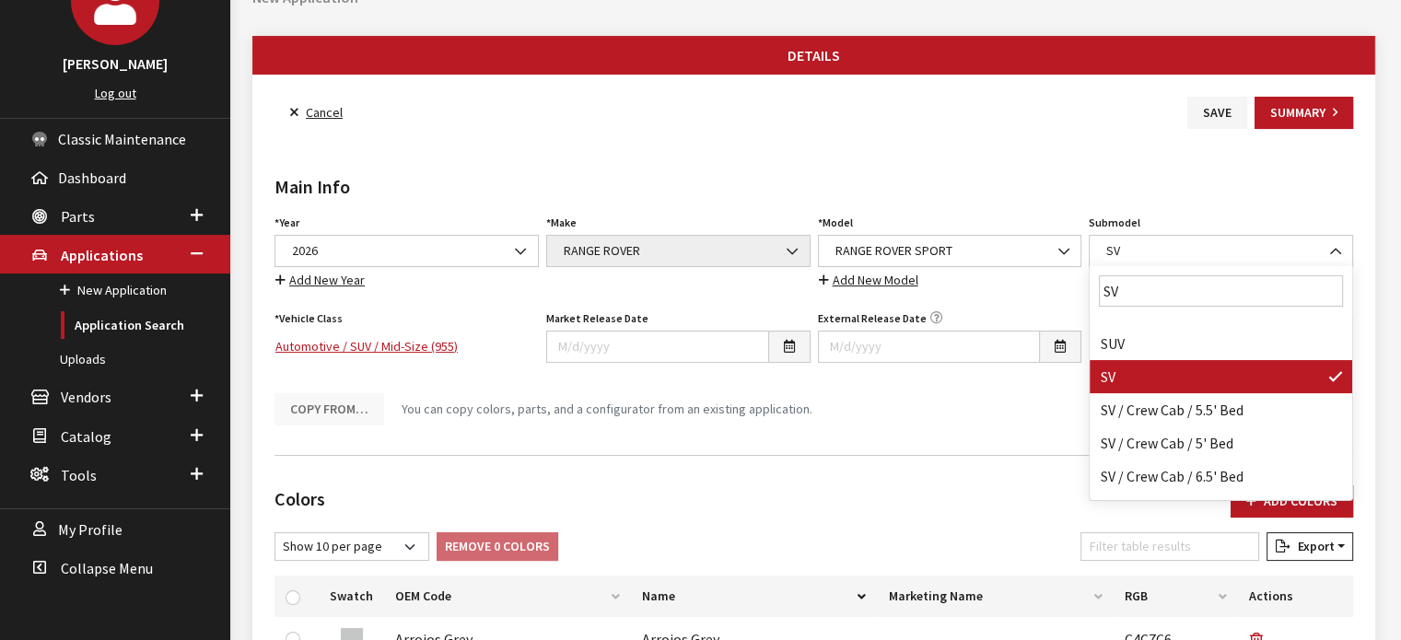
scroll to position [0, 0]
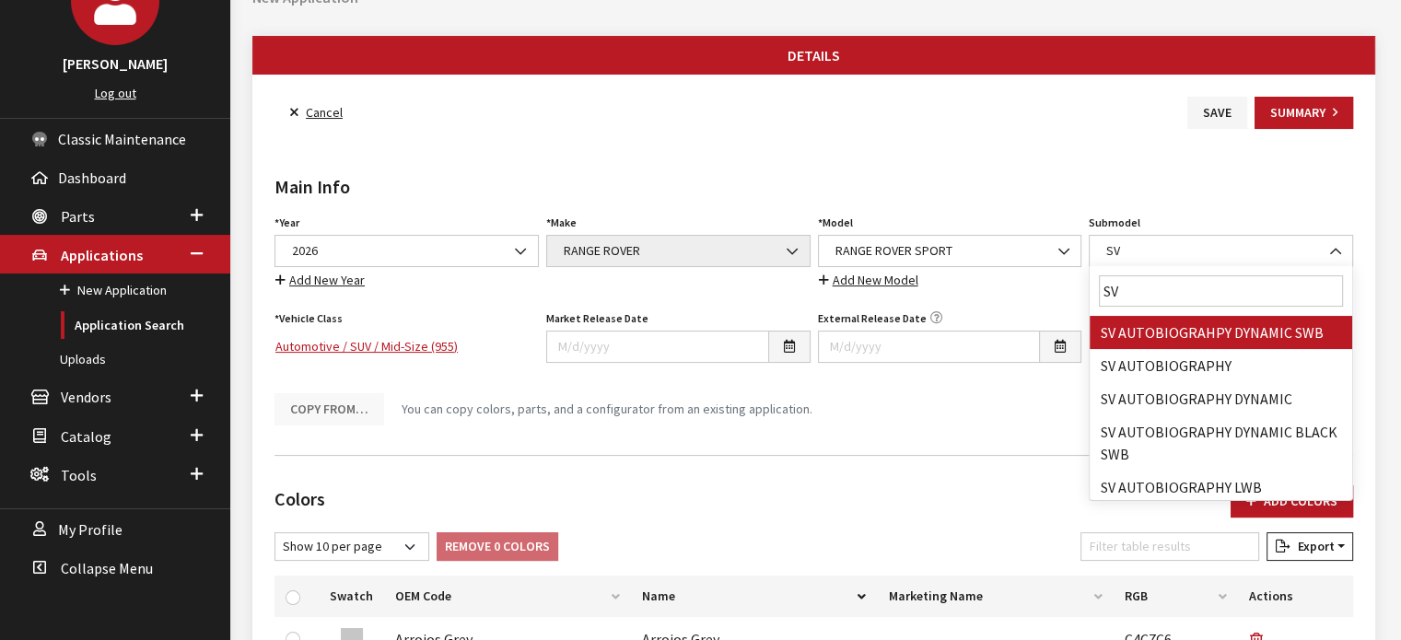
type input "S"
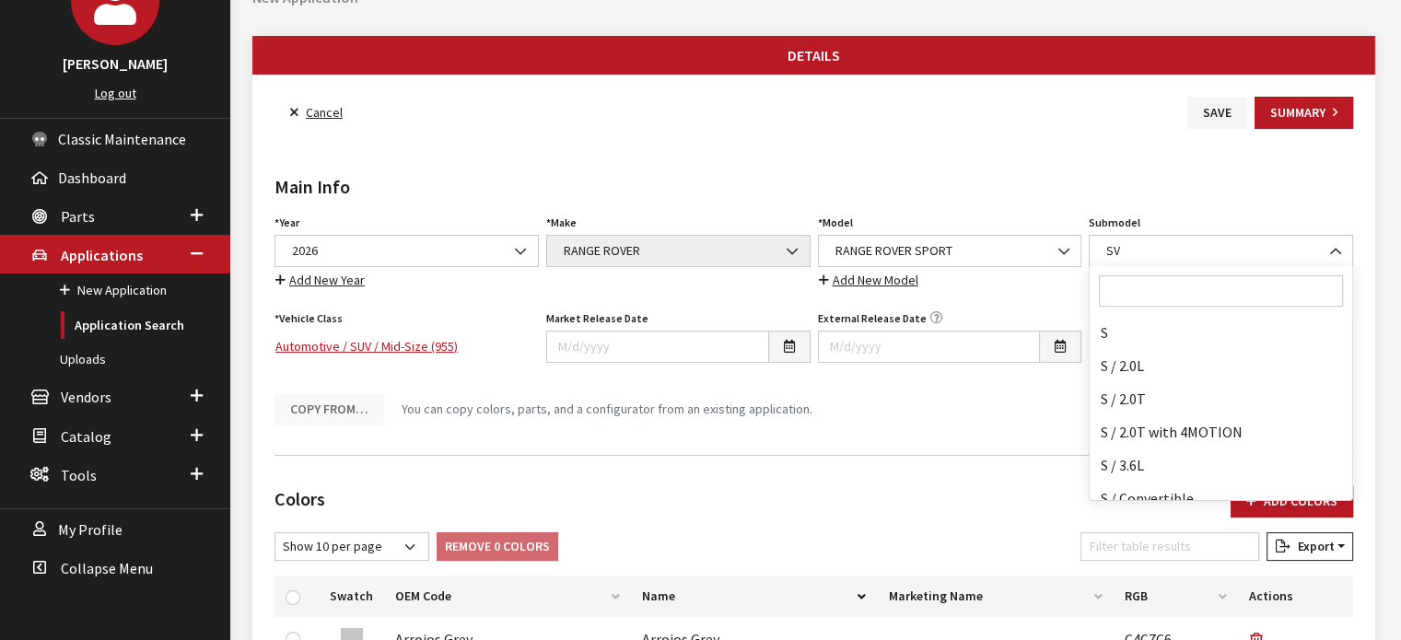
scroll to position [137359, 0]
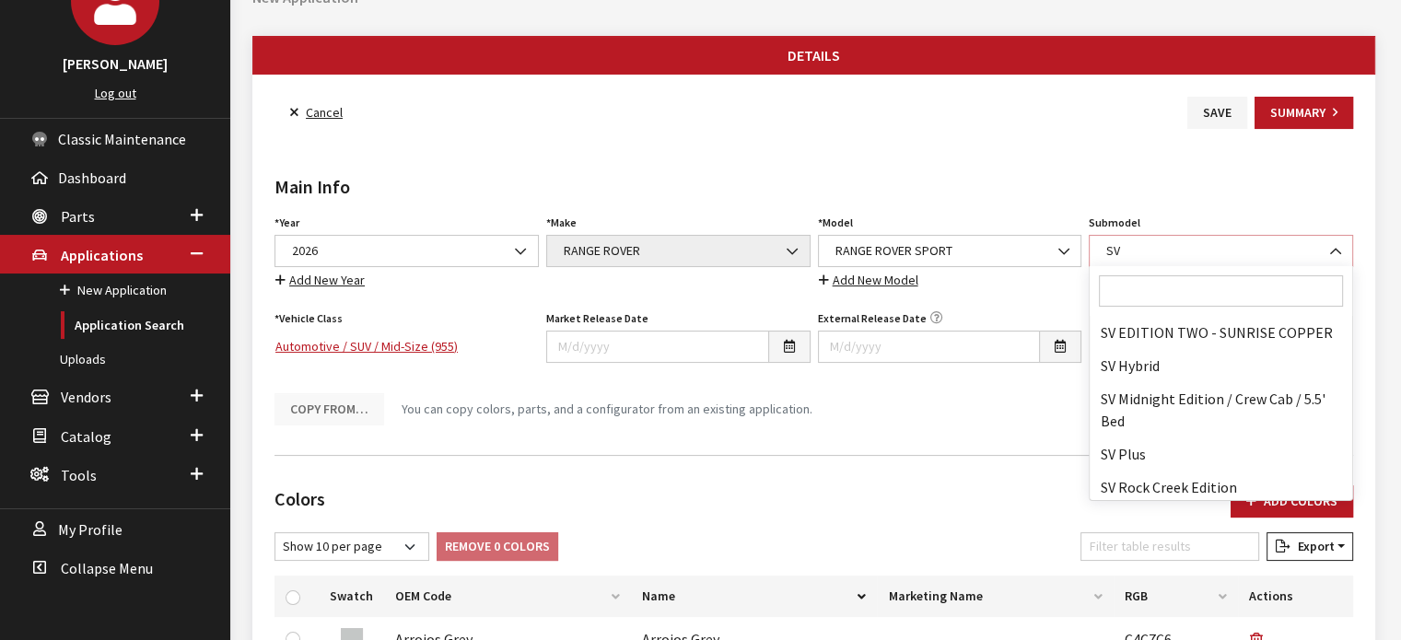
select select "34"
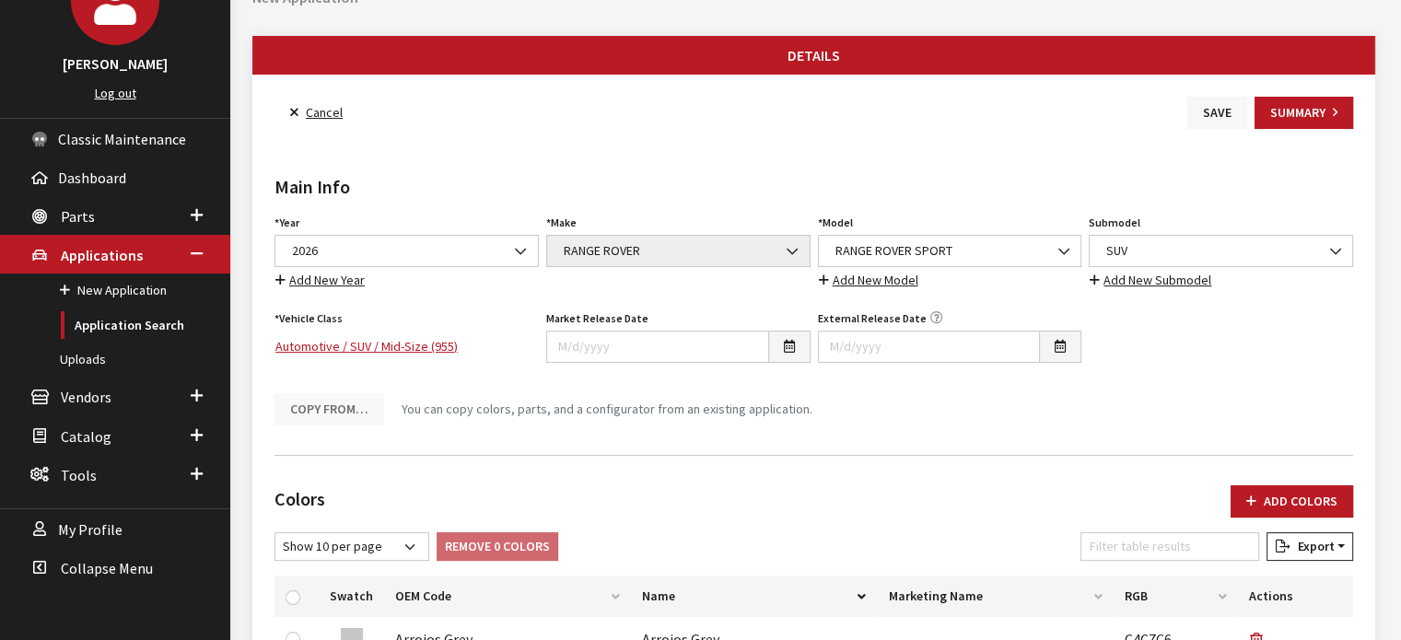
click at [1216, 109] on button "Save" at bounding box center [1217, 113] width 60 height 32
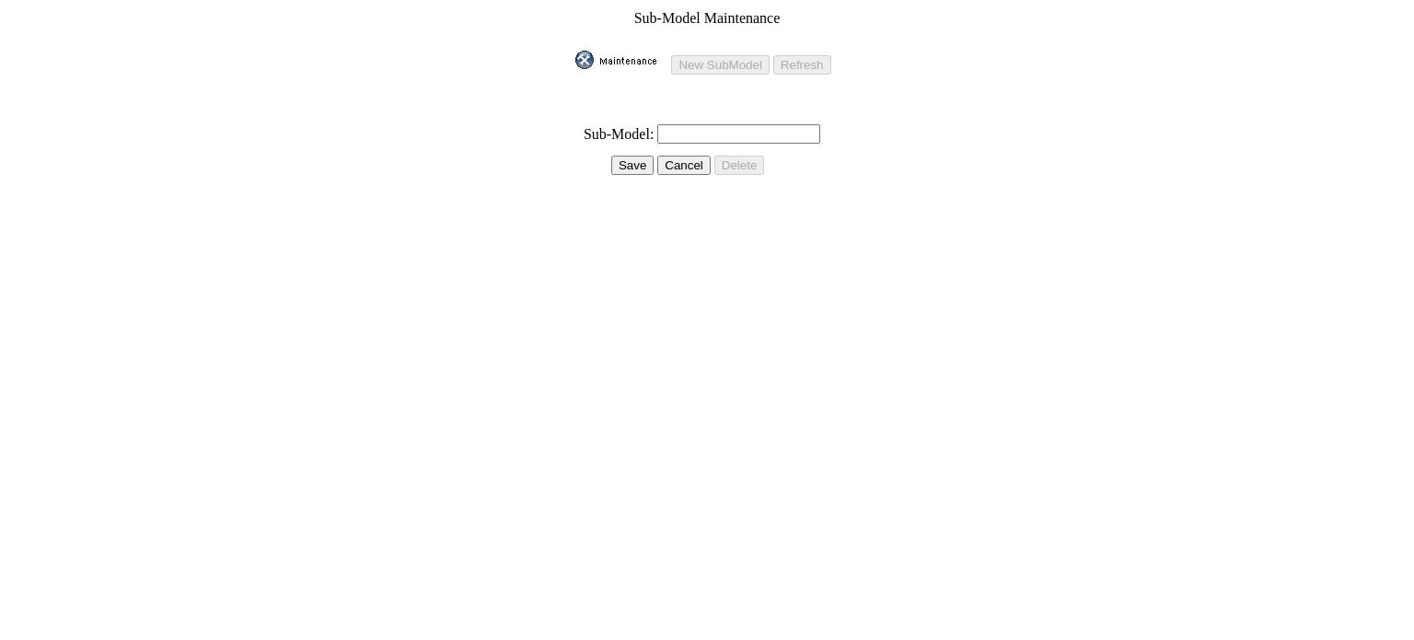
click at [672, 128] on input "text" at bounding box center [739, 133] width 163 height 19
type input "s"
type input "SV BLACK"
click at [640, 157] on input "Save" at bounding box center [632, 165] width 42 height 19
click at [620, 158] on input "Save" at bounding box center [632, 165] width 42 height 19
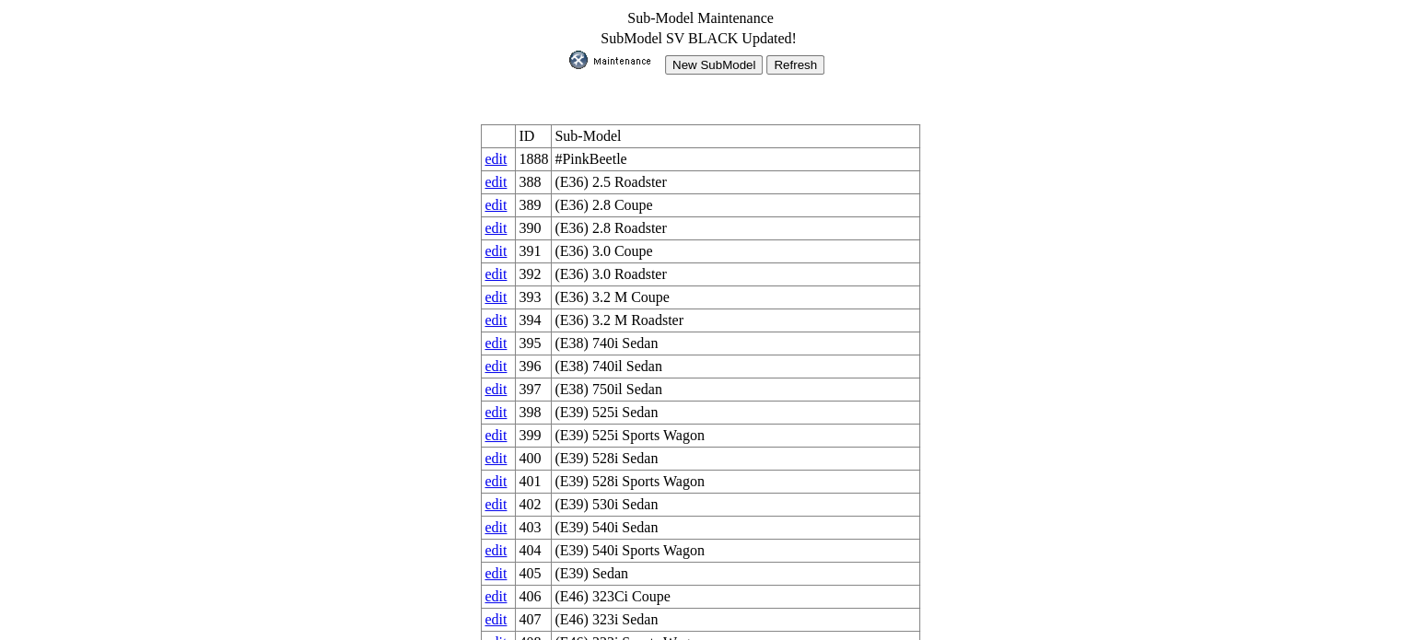
click at [691, 58] on input "New SubModel" at bounding box center [714, 64] width 98 height 19
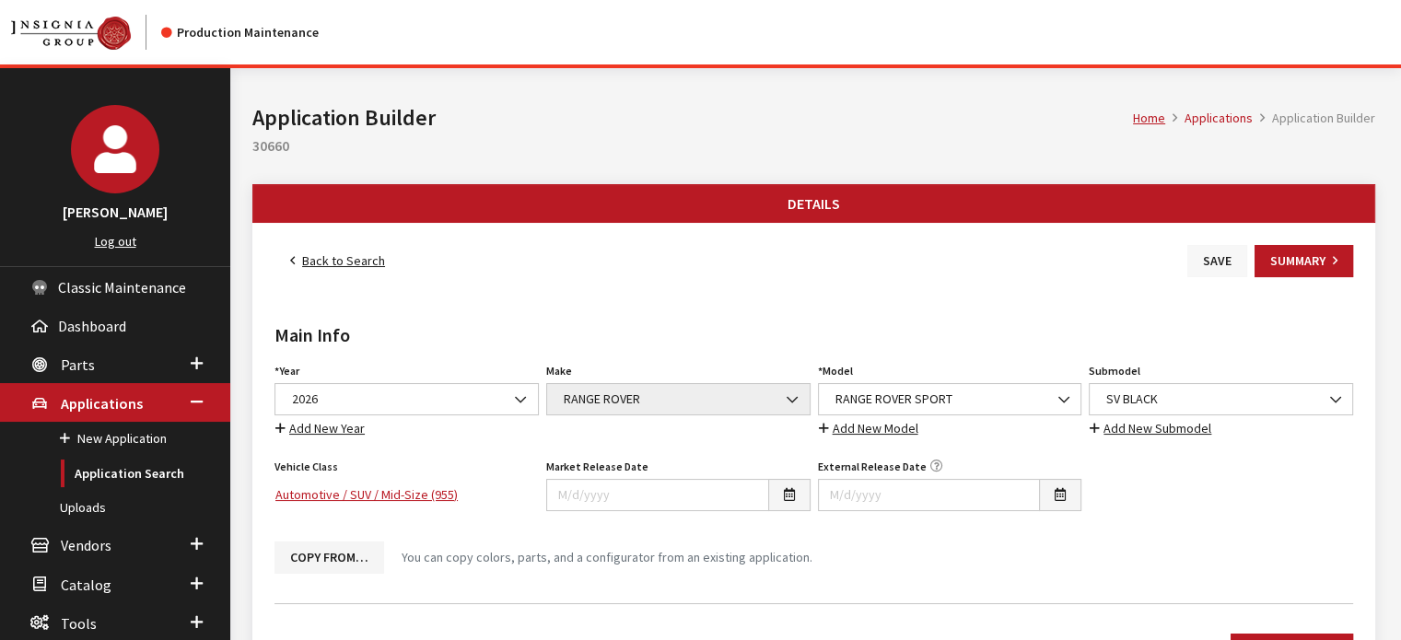
click at [1209, 251] on button "Save" at bounding box center [1217, 261] width 60 height 32
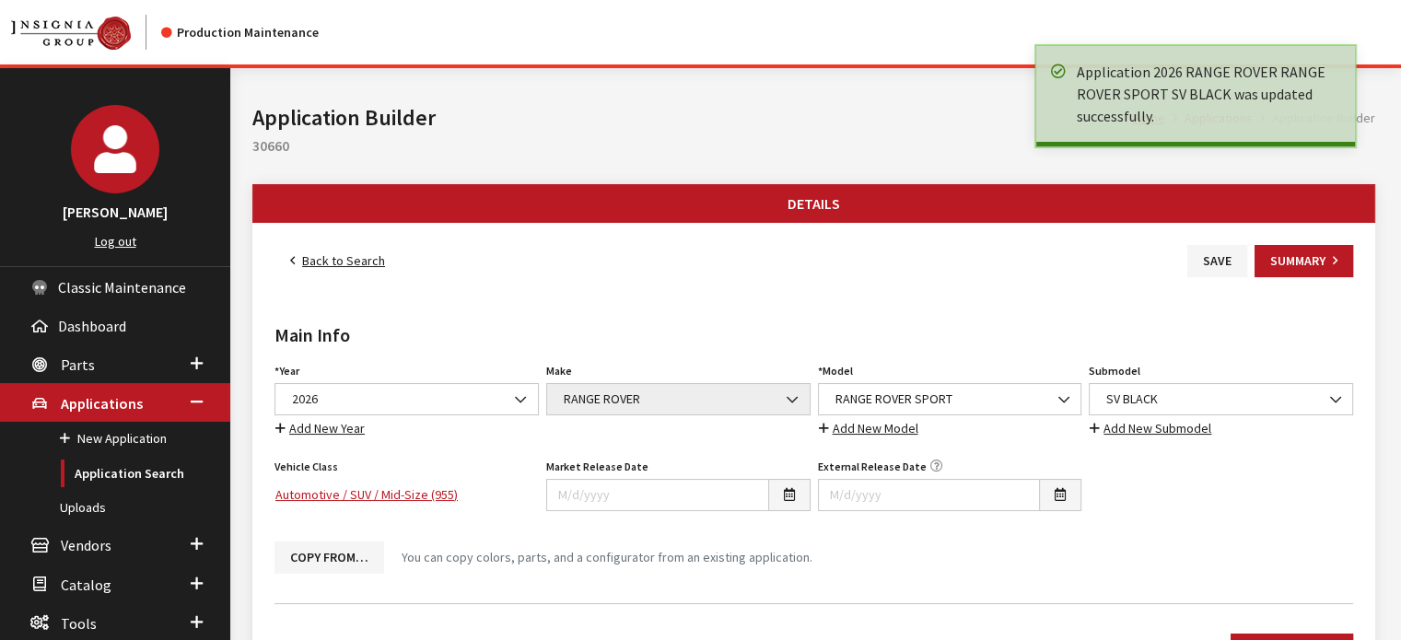
click at [351, 253] on link "Back to Search" at bounding box center [337, 261] width 126 height 32
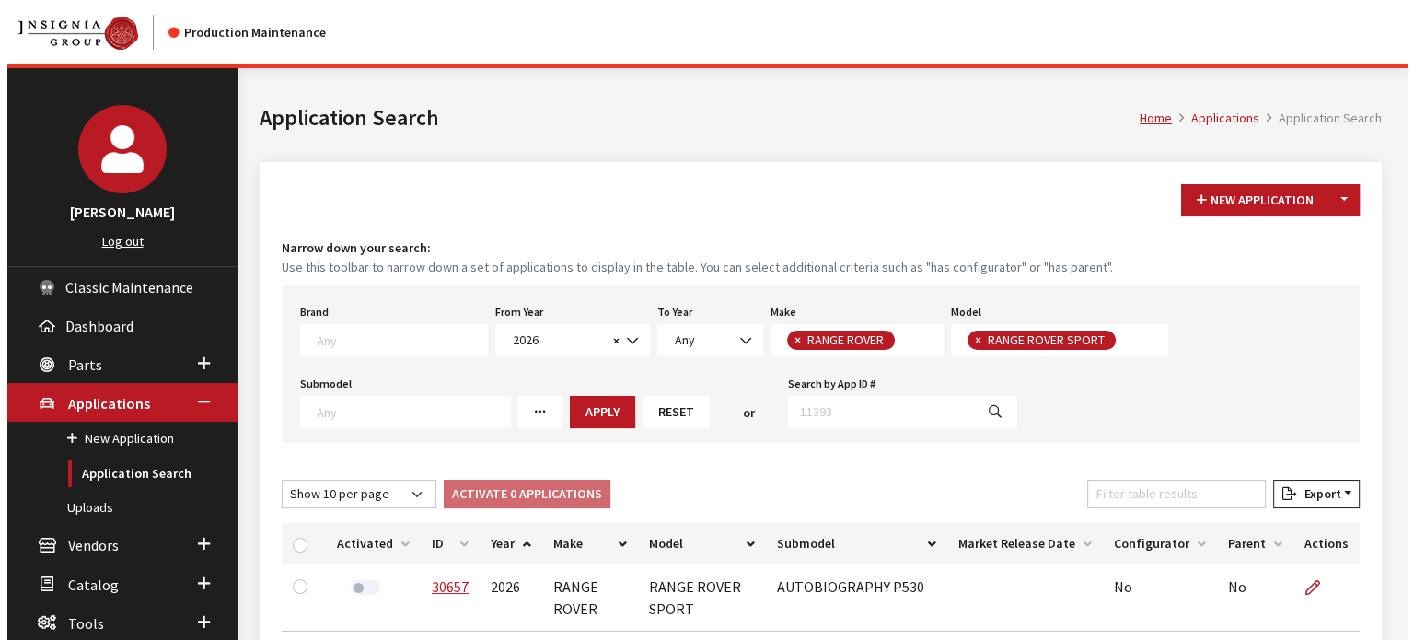
scroll to position [166, 0]
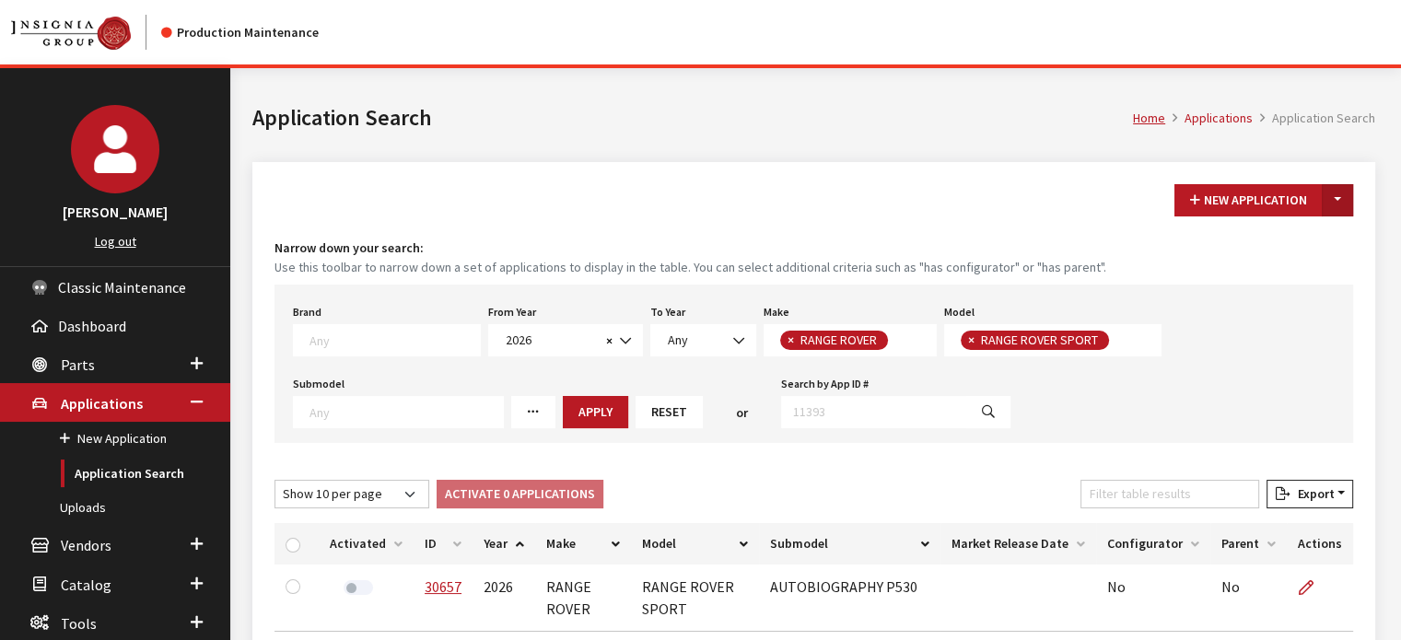
click at [1338, 198] on button "Toggle Dropdown" at bounding box center [1336, 200] width 31 height 32
click at [1304, 239] on button "New From Existing..." at bounding box center [1273, 239] width 158 height 32
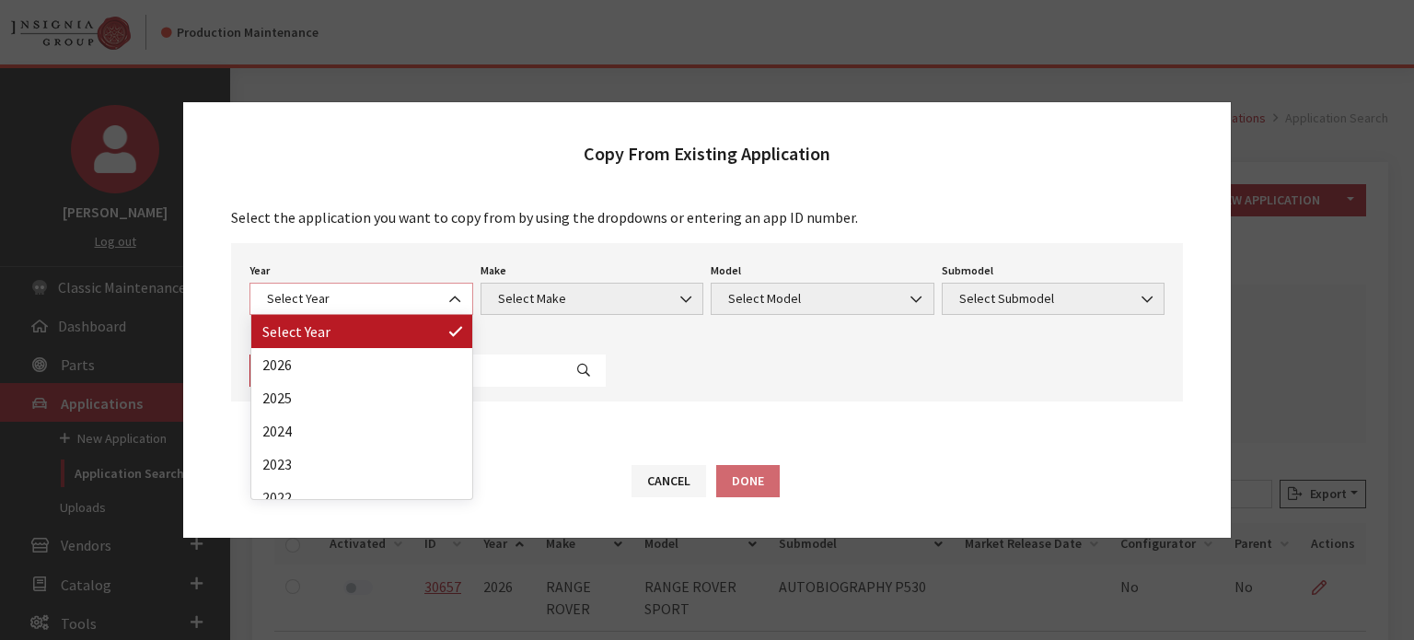
click at [365, 301] on span "Select Year" at bounding box center [362, 298] width 200 height 19
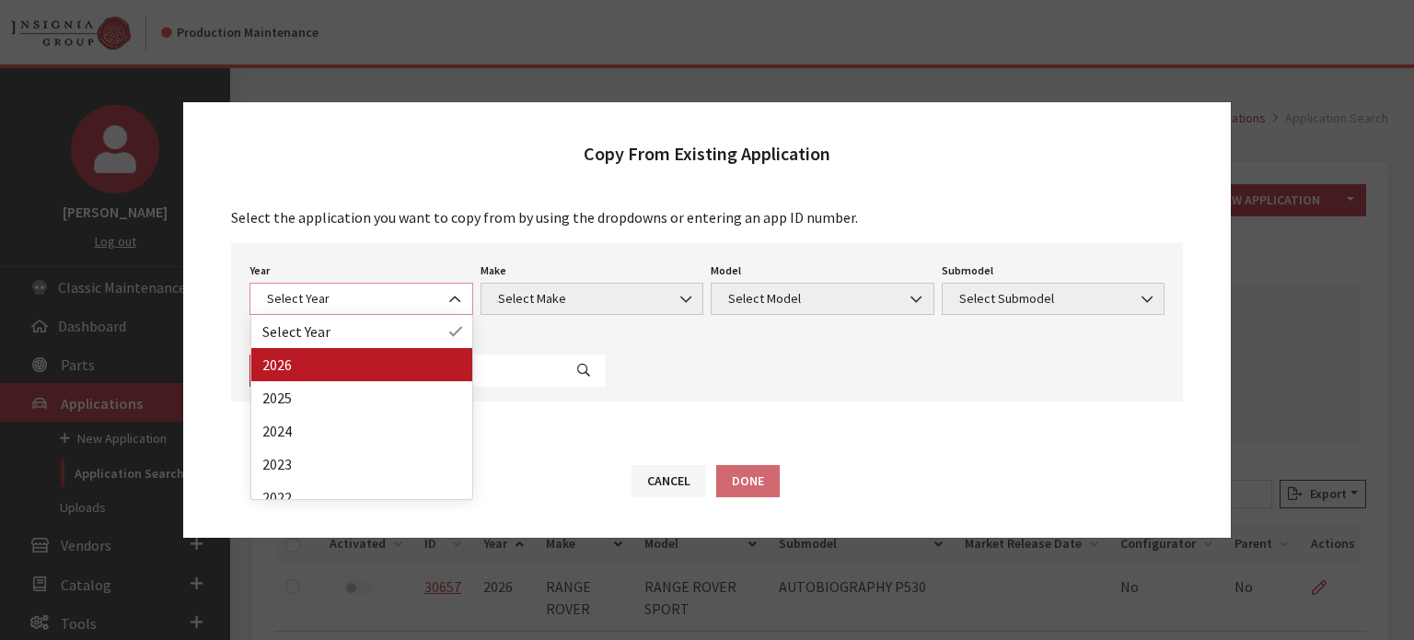
select select "44"
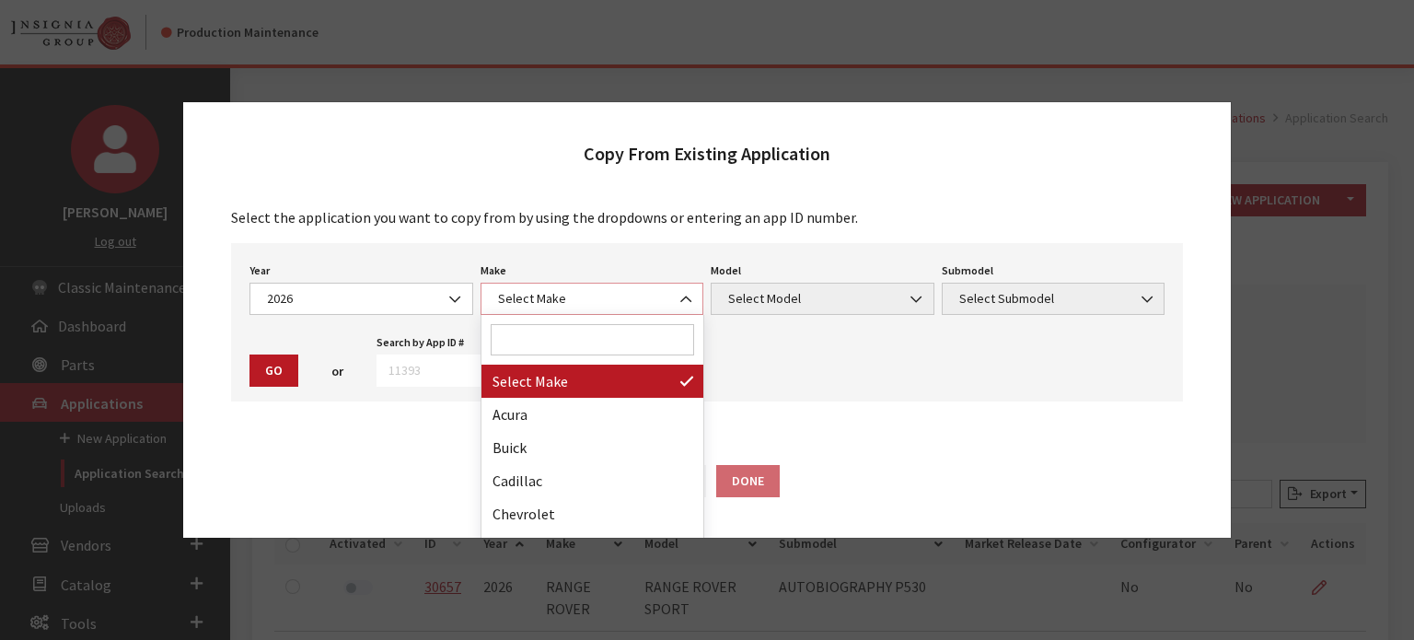
drag, startPoint x: 553, startPoint y: 308, endPoint x: 547, endPoint y: 294, distance: 15.7
click at [547, 295] on span "Select Make" at bounding box center [593, 299] width 224 height 32
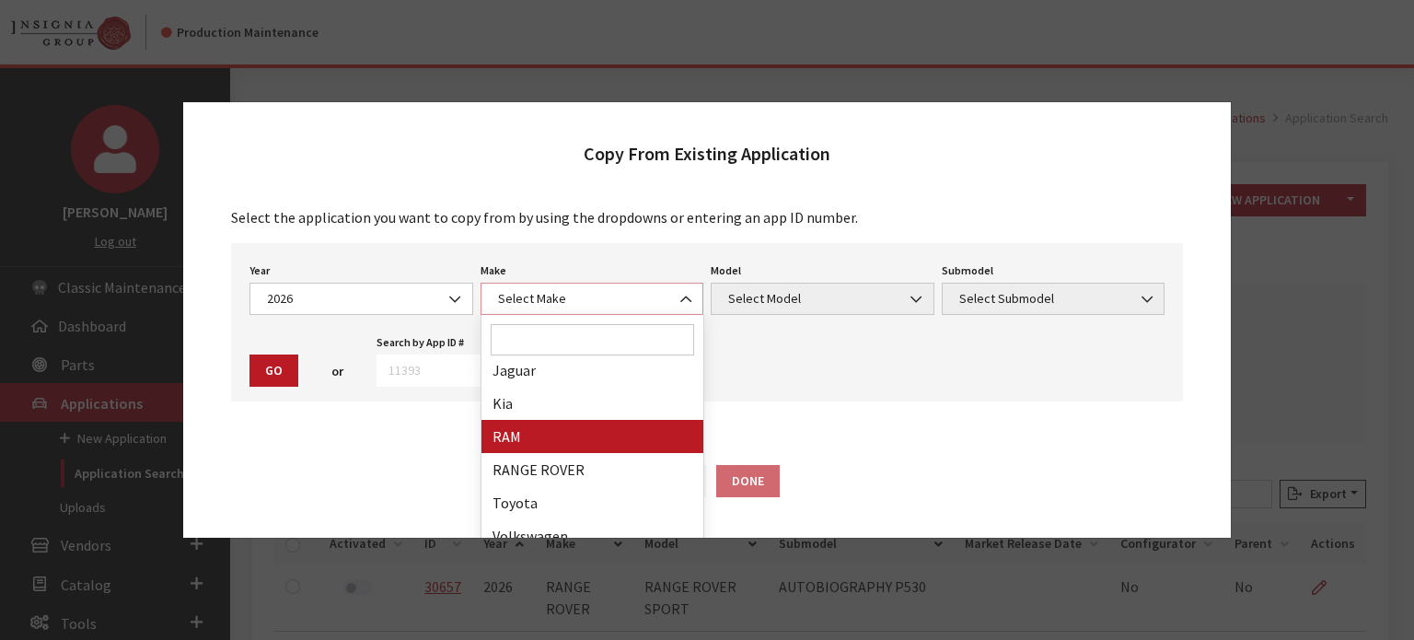
scroll to position [346, 0]
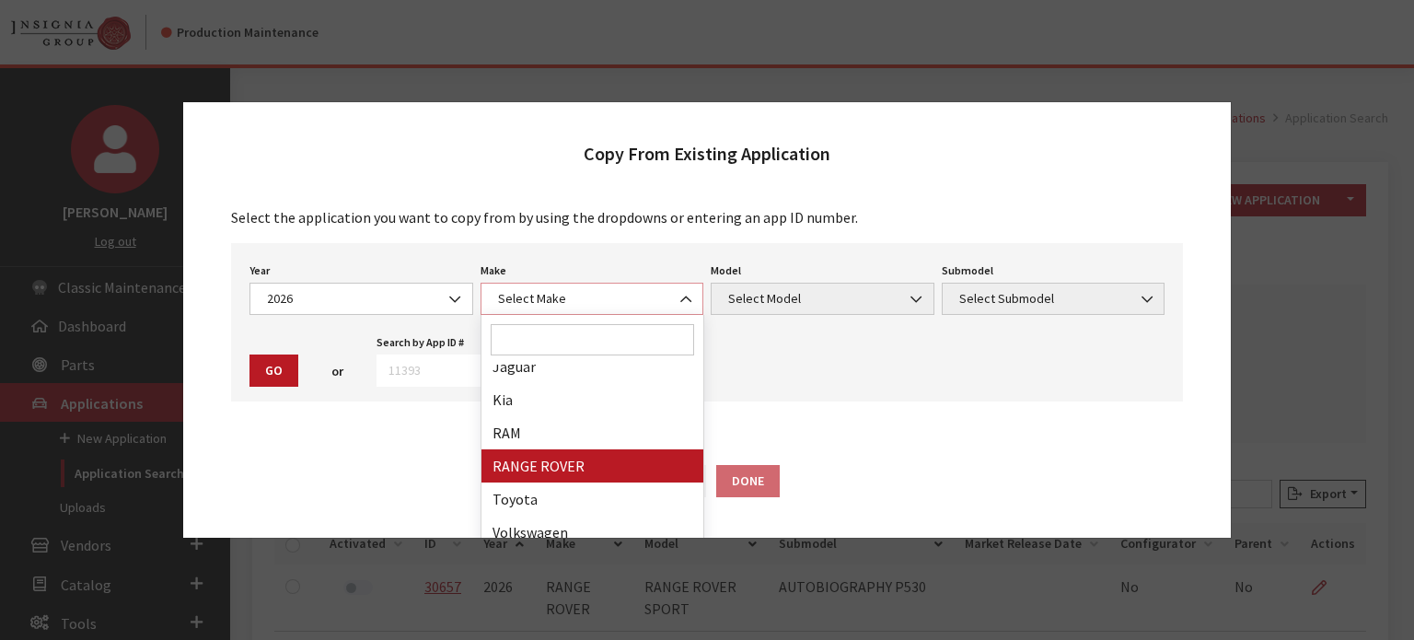
select select "66"
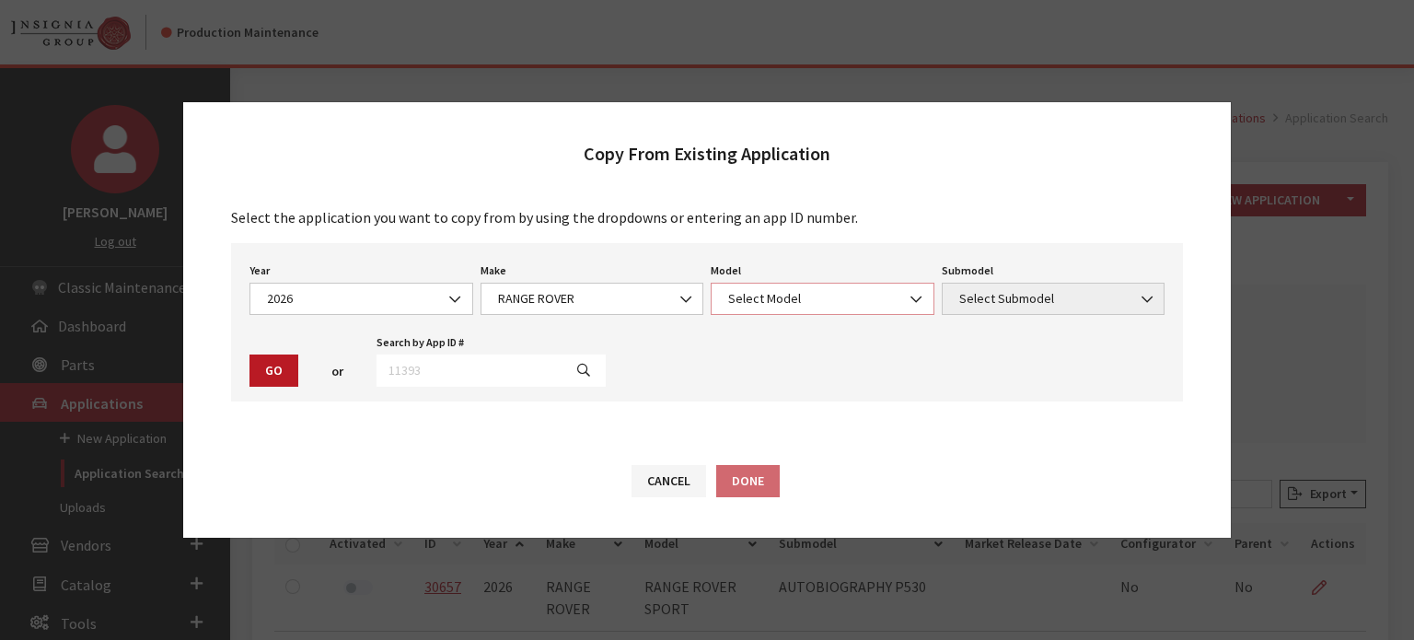
click at [756, 308] on span "Select Model" at bounding box center [823, 299] width 224 height 32
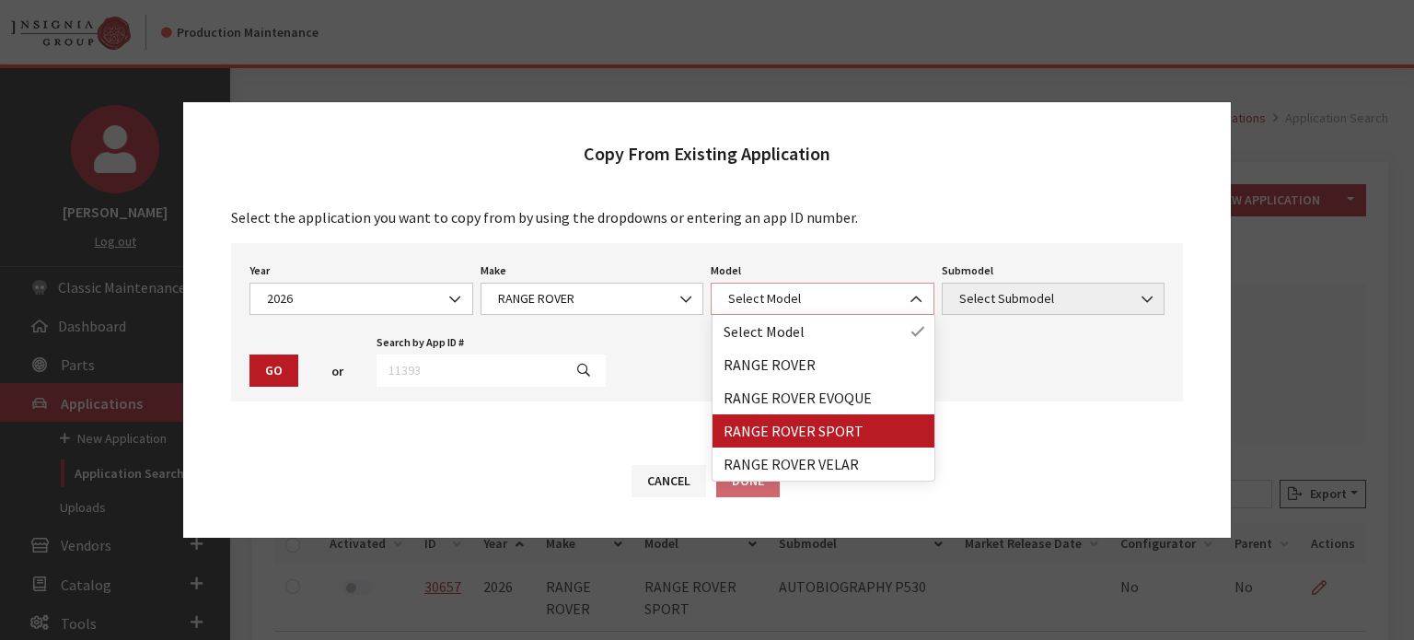
select select "1350"
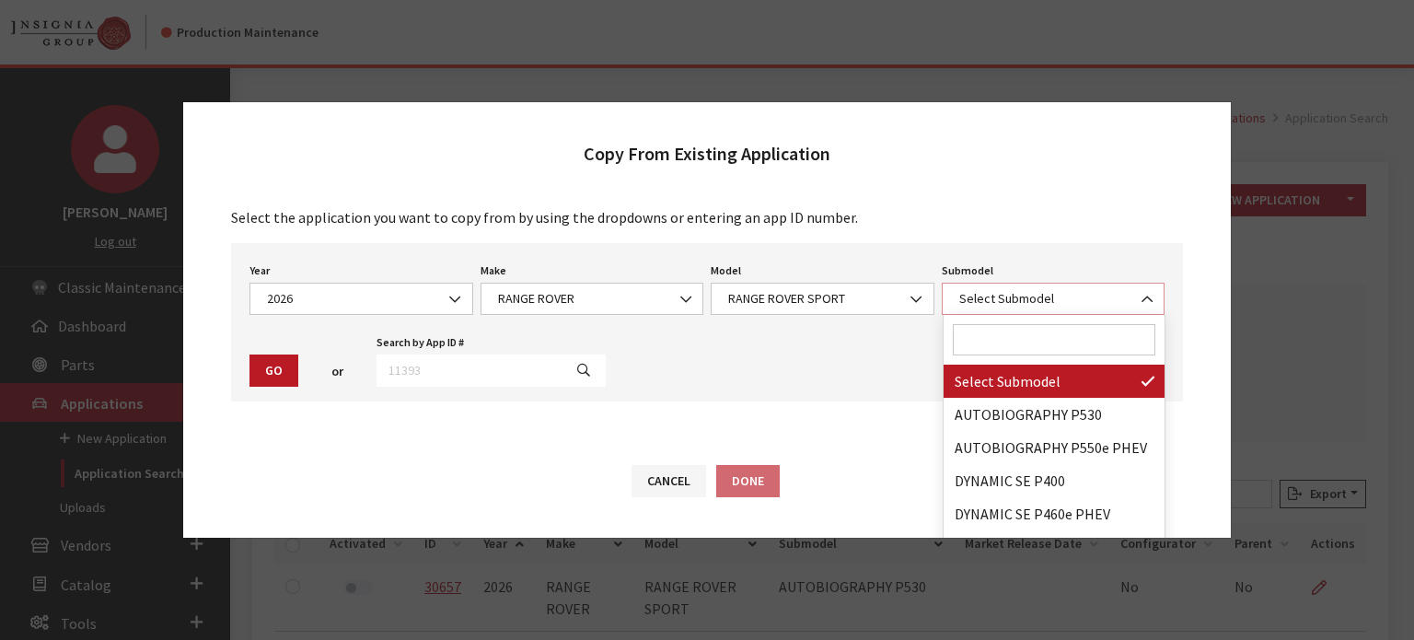
click at [1061, 305] on span "Select Submodel" at bounding box center [1054, 298] width 200 height 19
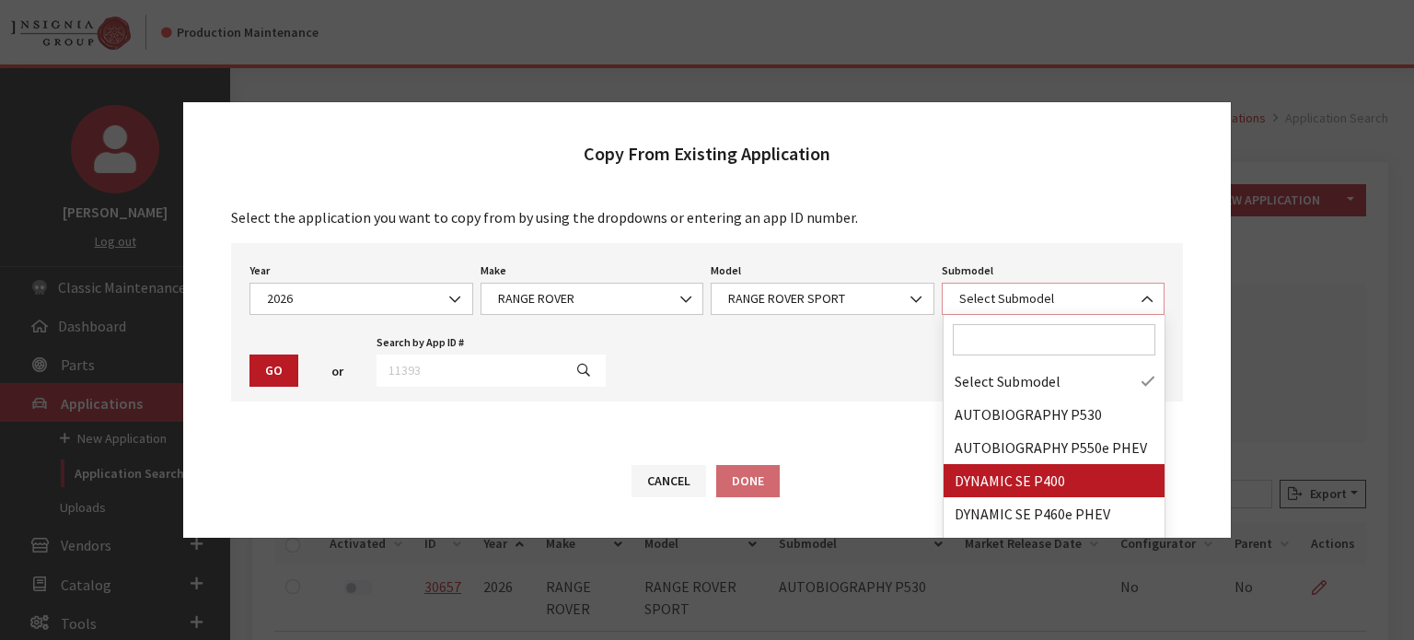
scroll to position [147, 0]
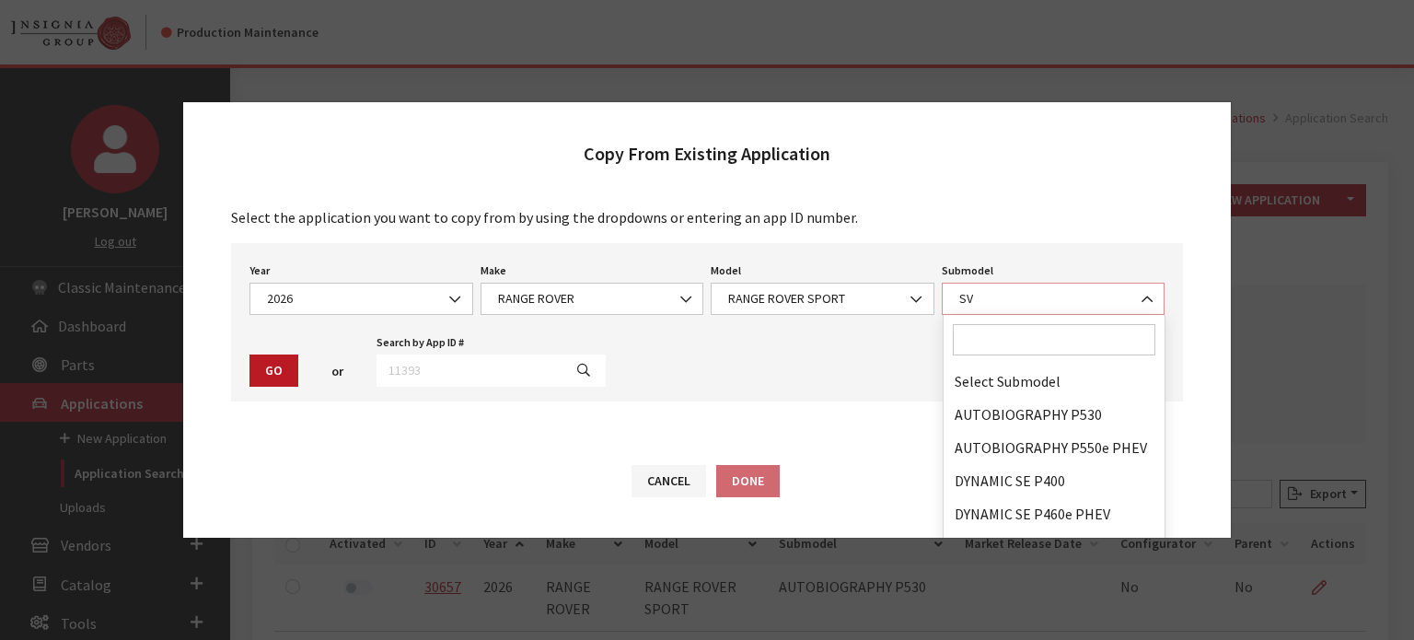
click at [1061, 288] on span "SV" at bounding box center [1054, 299] width 224 height 32
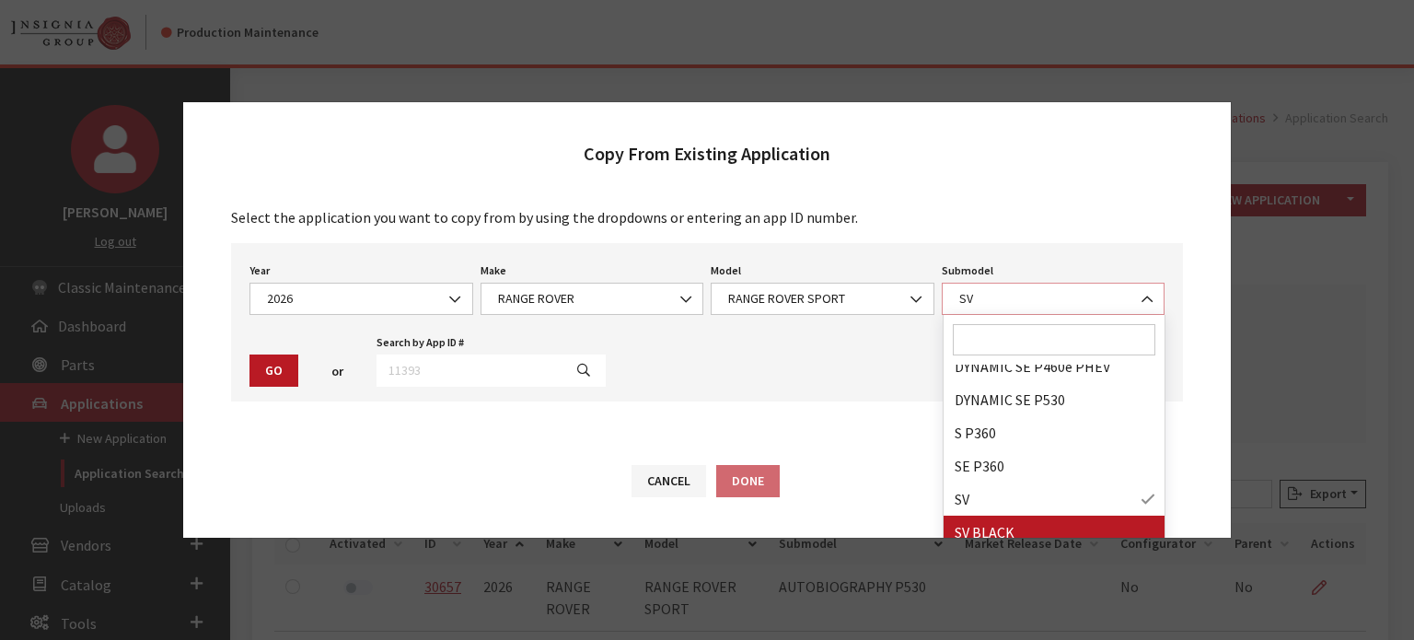
select select "4825"
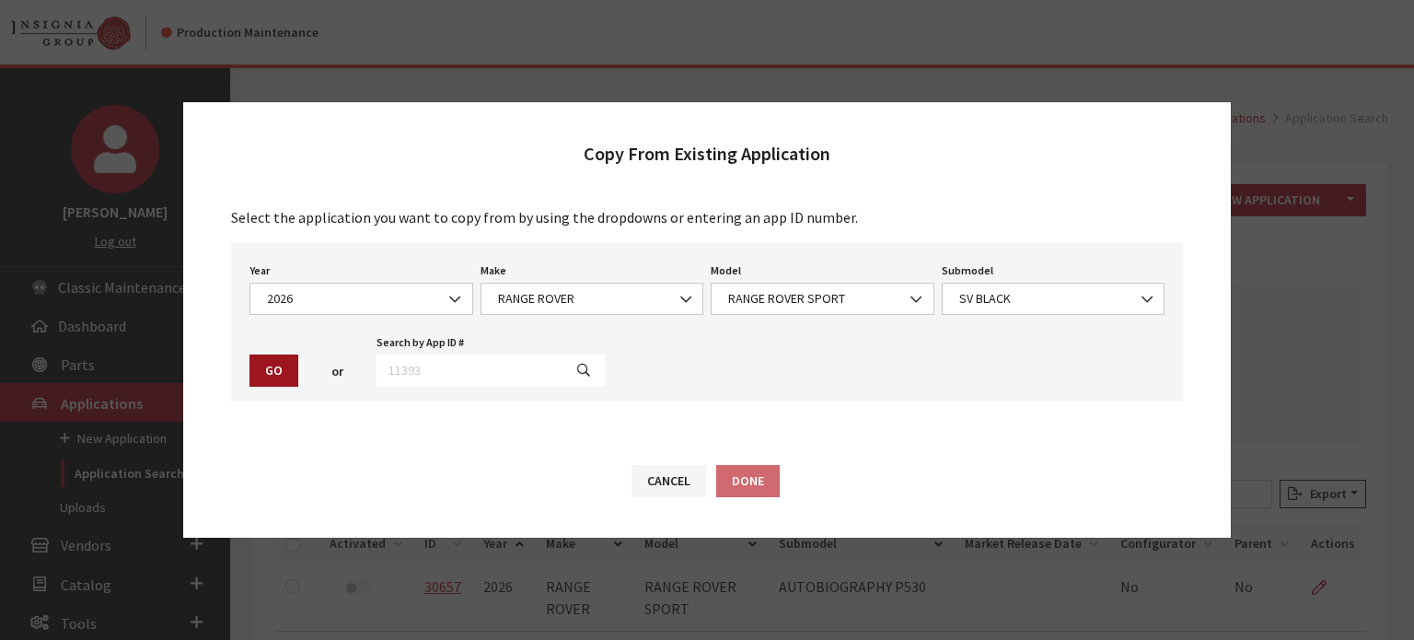
click at [287, 365] on button "Go" at bounding box center [274, 371] width 49 height 32
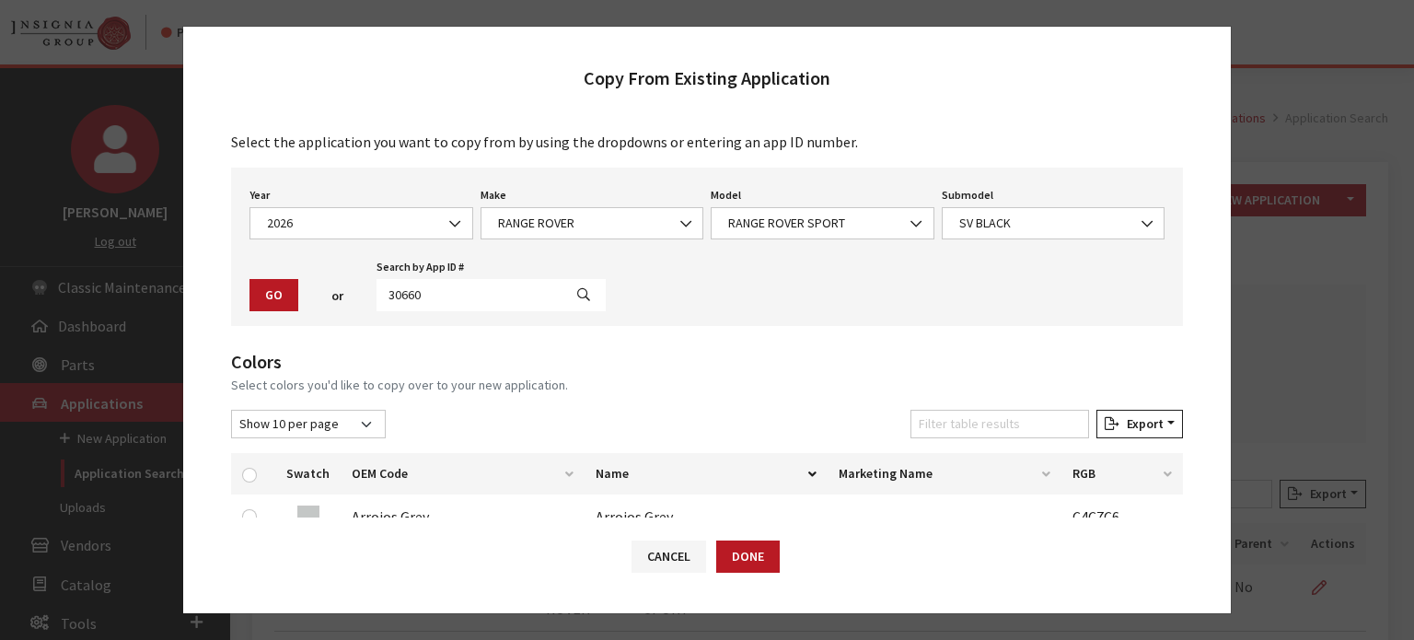
click at [258, 471] on div at bounding box center [253, 473] width 22 height 19
click at [253, 475] on input "checkbox" at bounding box center [249, 475] width 15 height 15
checkbox input "true"
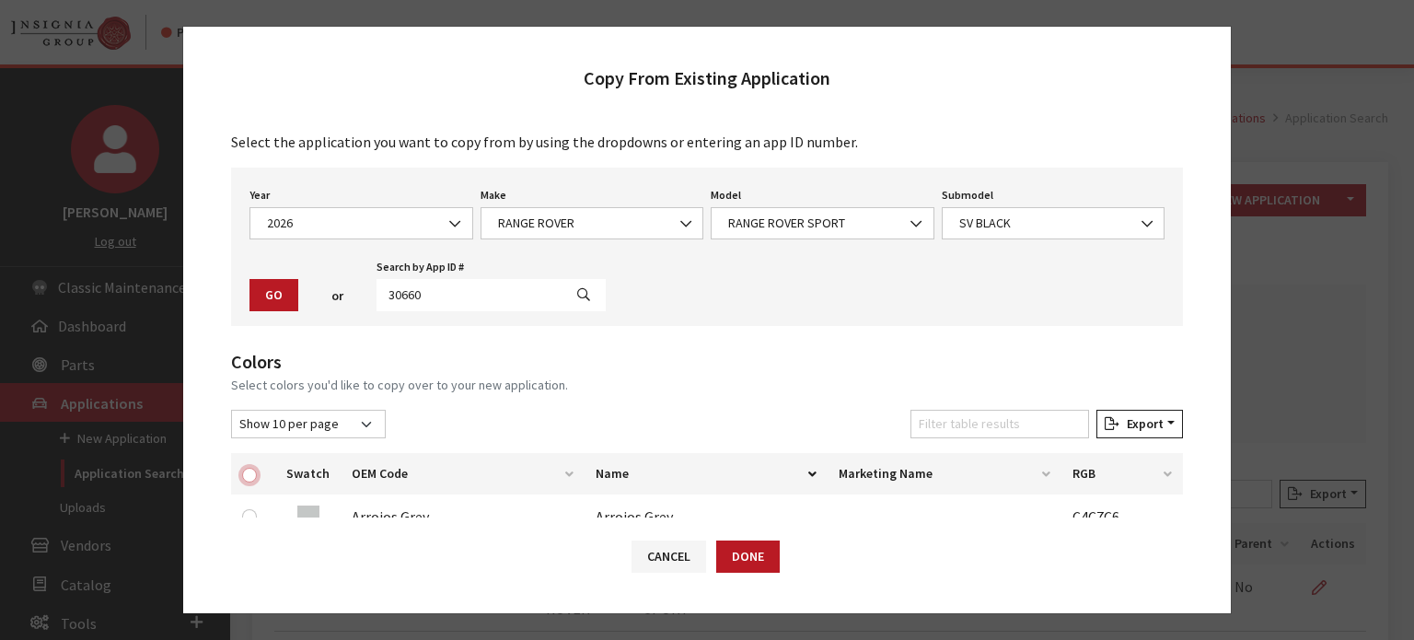
checkbox input "true"
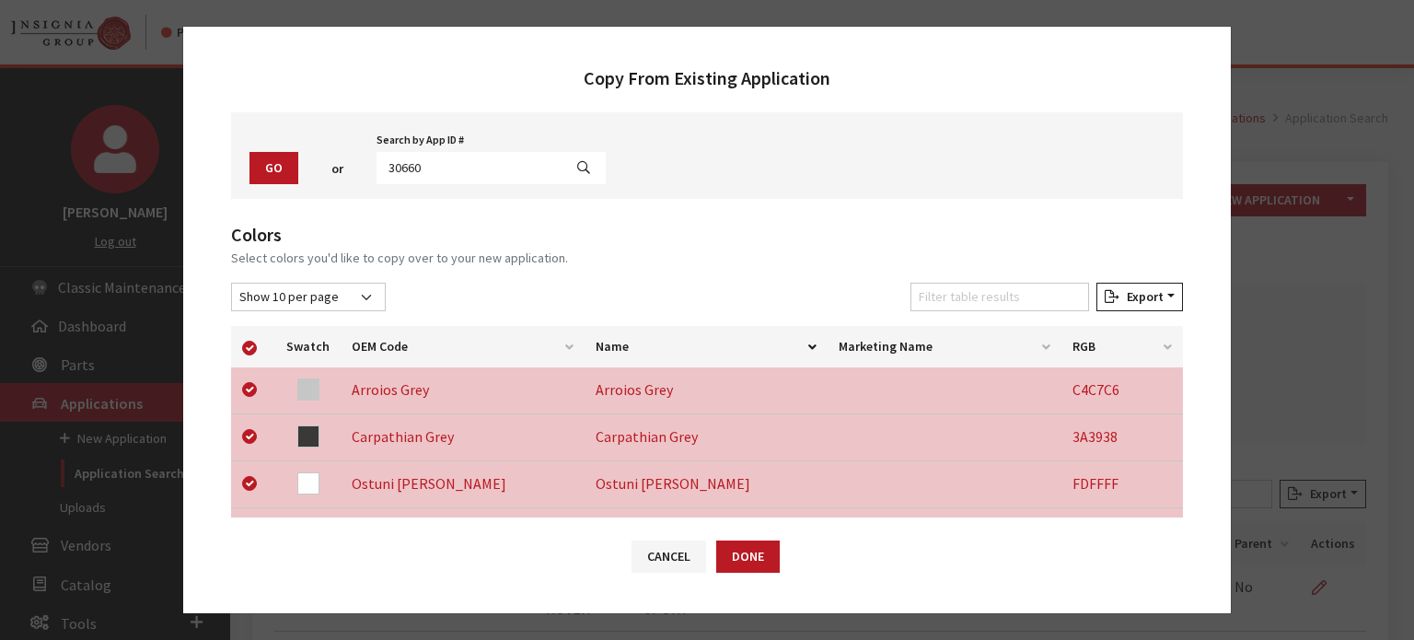
scroll to position [368, 0]
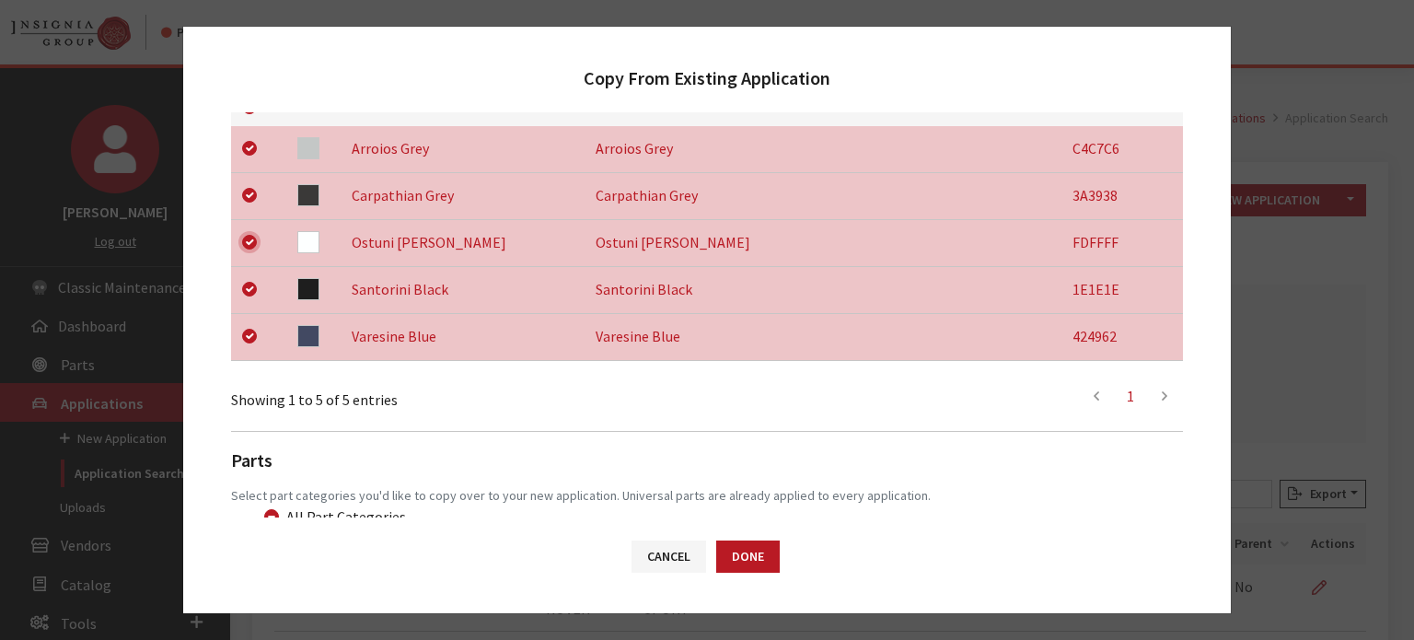
click at [243, 245] on input "checkbox" at bounding box center [249, 242] width 15 height 15
checkbox input "false"
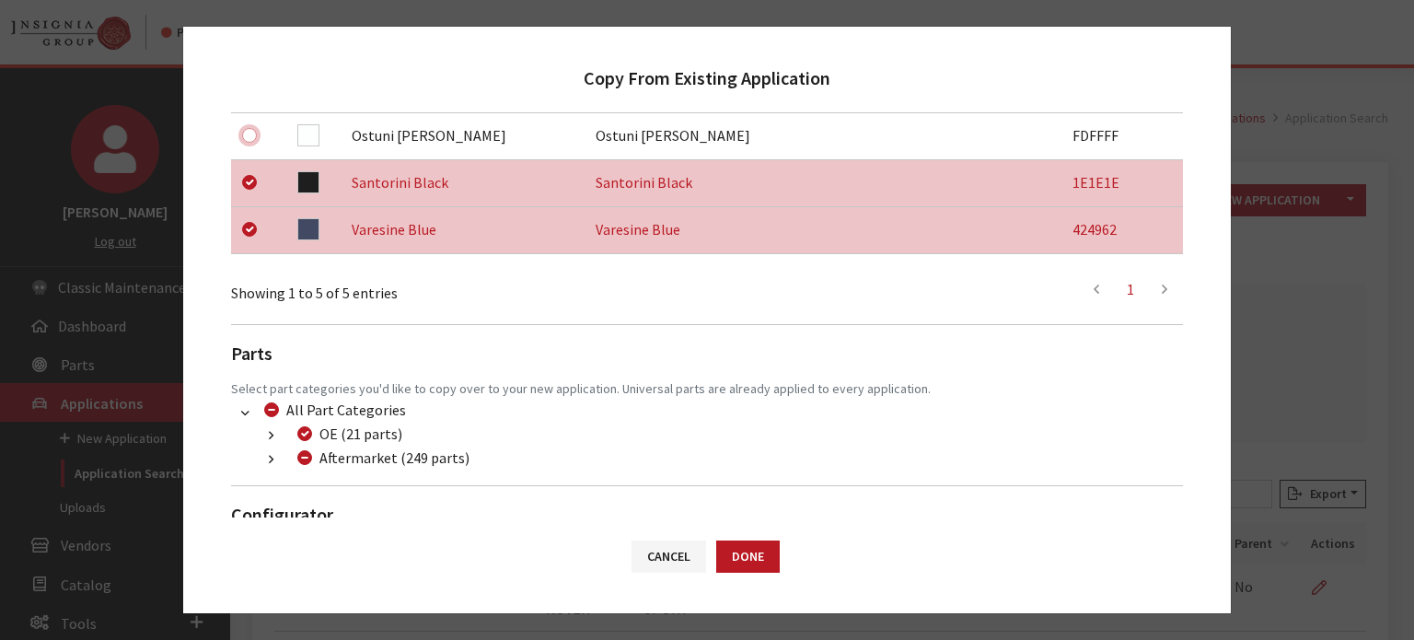
scroll to position [534, 0]
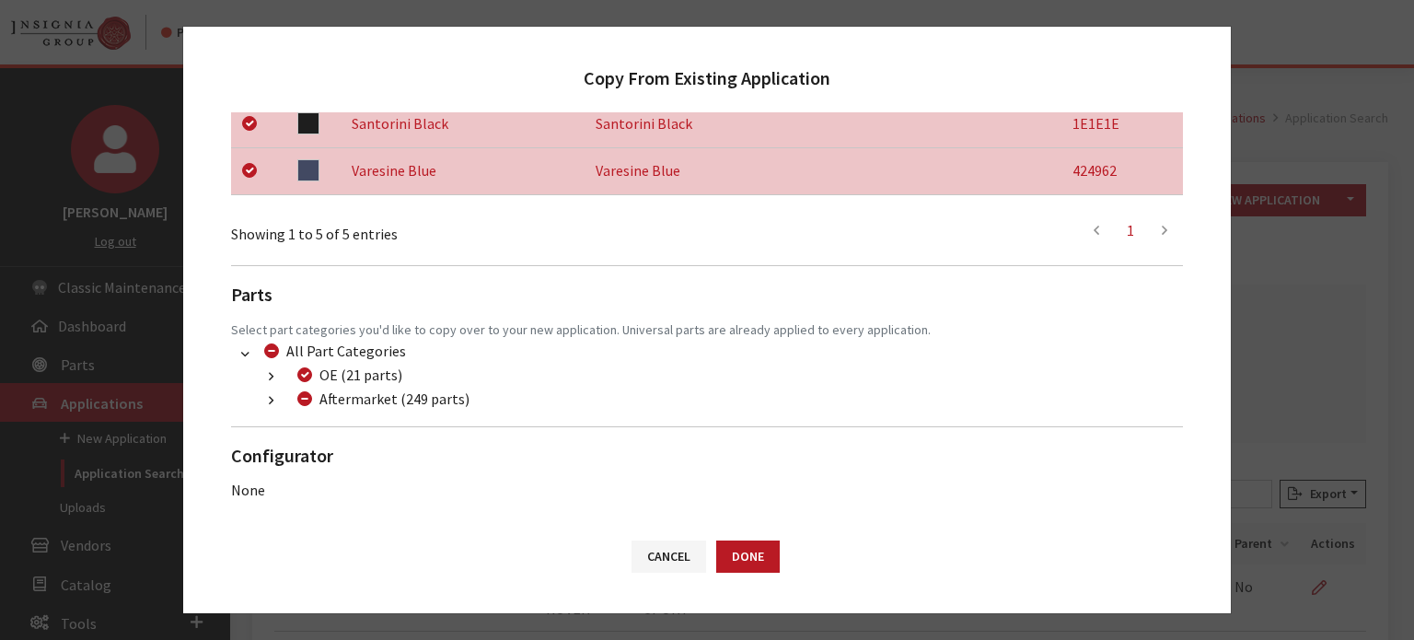
click at [265, 398] on button "button" at bounding box center [271, 400] width 36 height 21
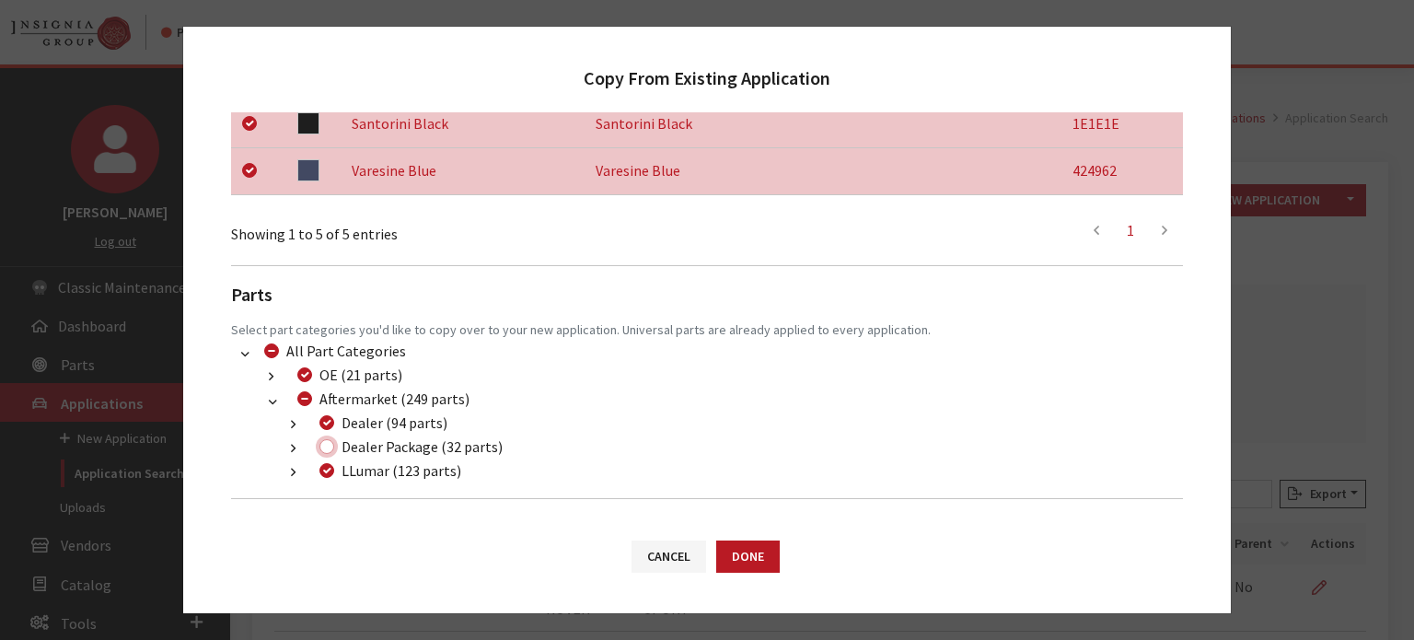
click at [327, 448] on input "Dealer Package (32 parts)" at bounding box center [327, 446] width 15 height 15
checkbox input "true"
click at [723, 560] on button "Done" at bounding box center [748, 557] width 64 height 32
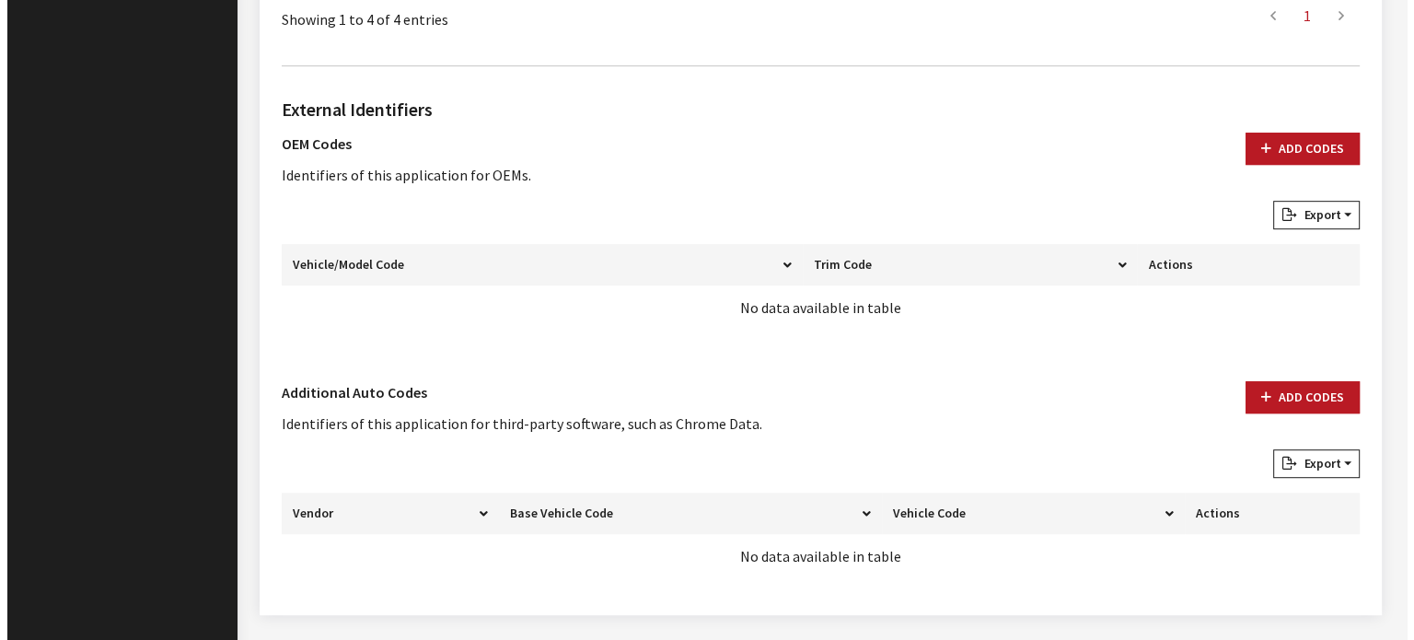
scroll to position [1022, 0]
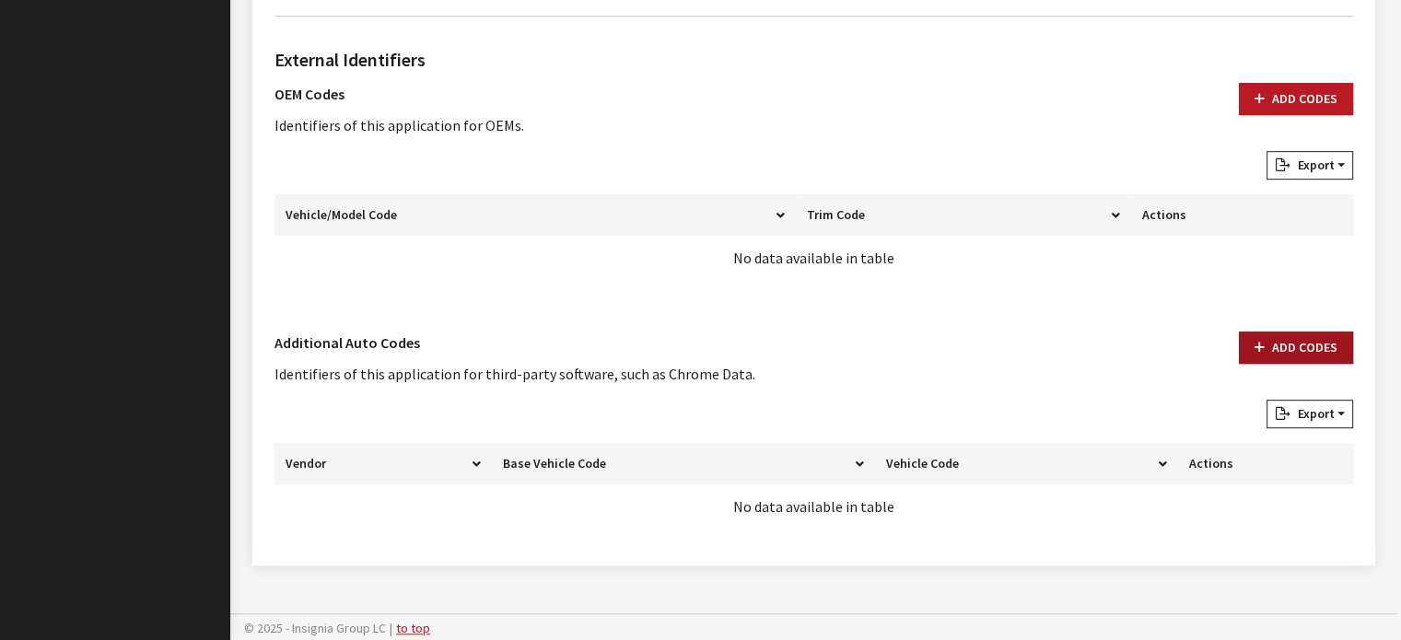
drag, startPoint x: 1118, startPoint y: 366, endPoint x: 1256, endPoint y: 342, distance: 140.2
click at [1256, 342] on button "Add Codes" at bounding box center [1296, 348] width 114 height 32
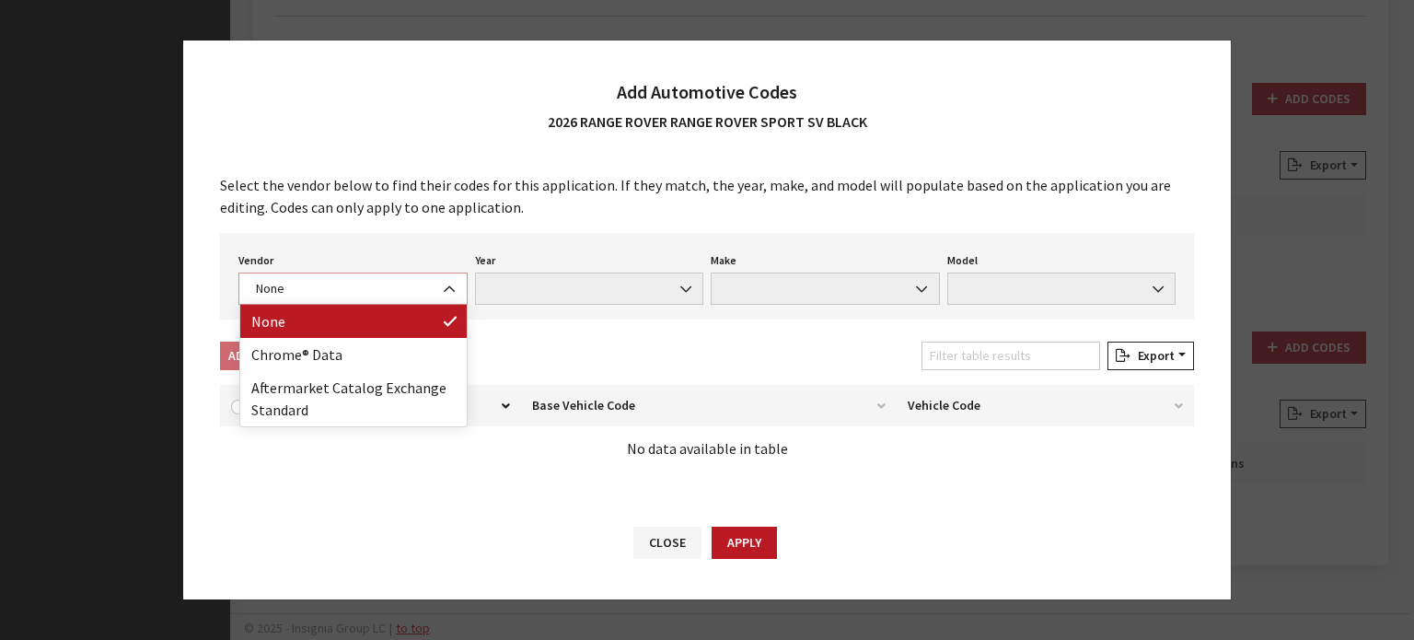
click at [367, 287] on span "None" at bounding box center [352, 288] width 205 height 19
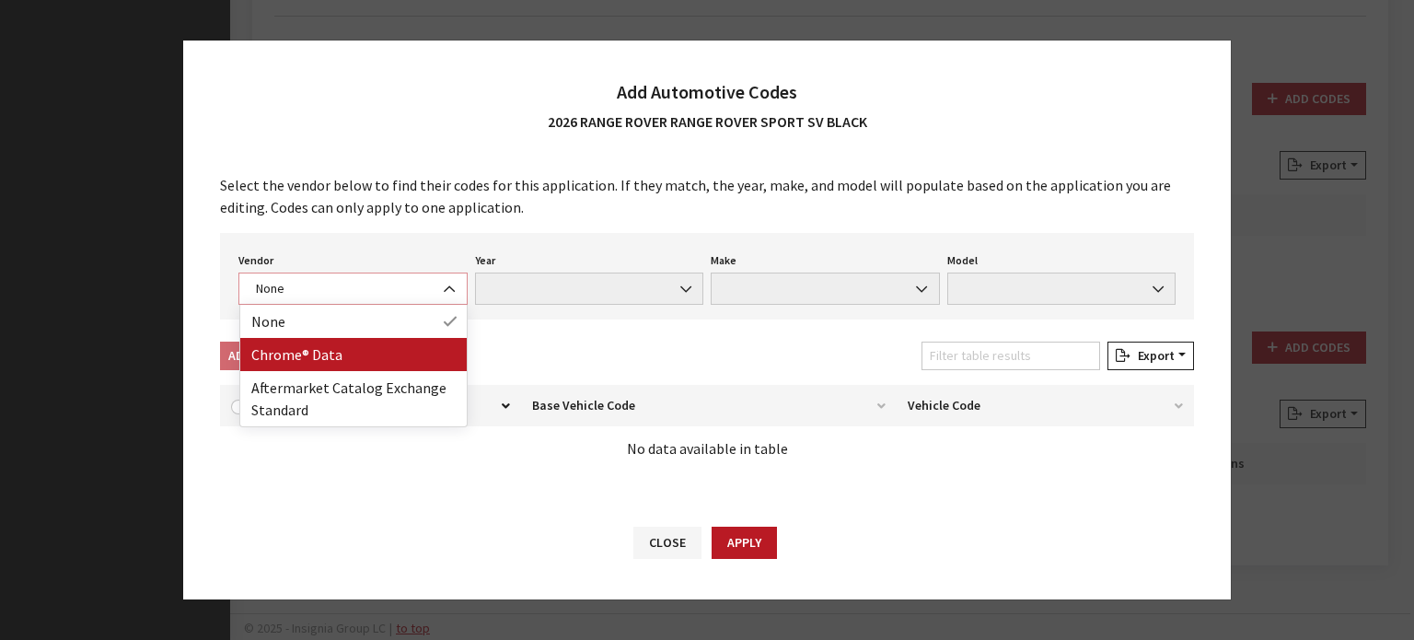
select select "4"
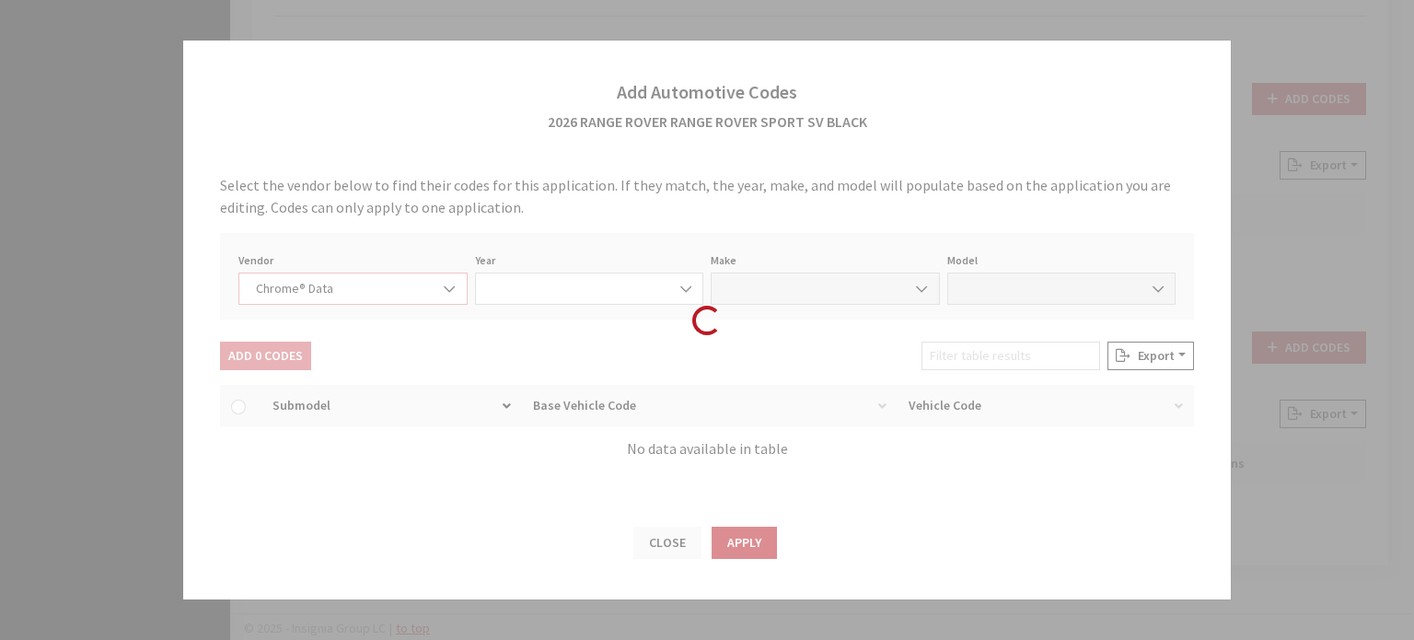
select select "2026"
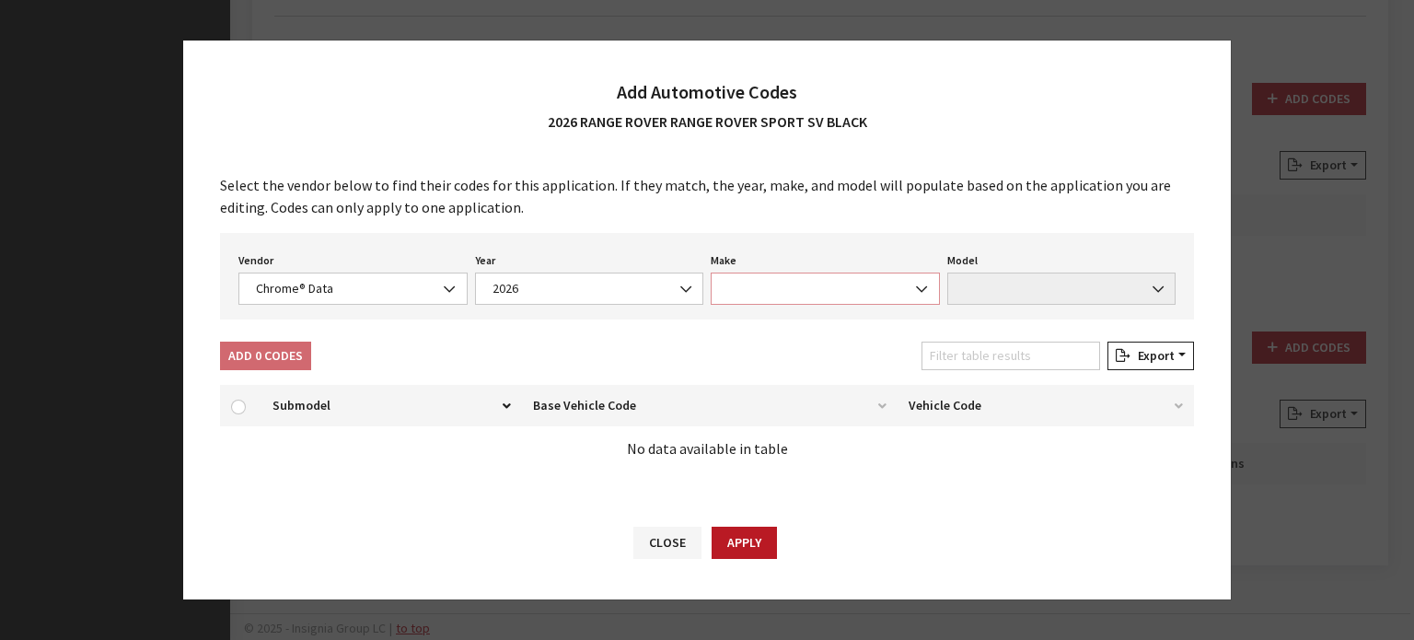
click at [813, 277] on span at bounding box center [825, 289] width 229 height 32
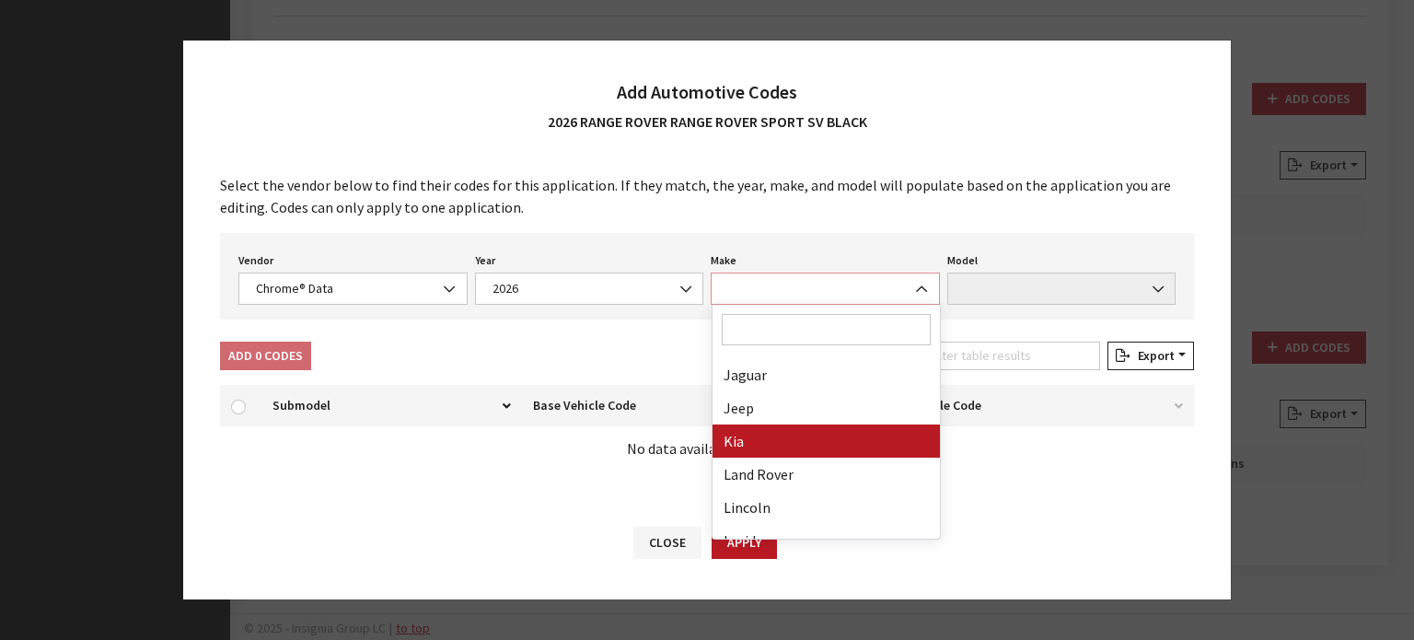
scroll to position [553, 0]
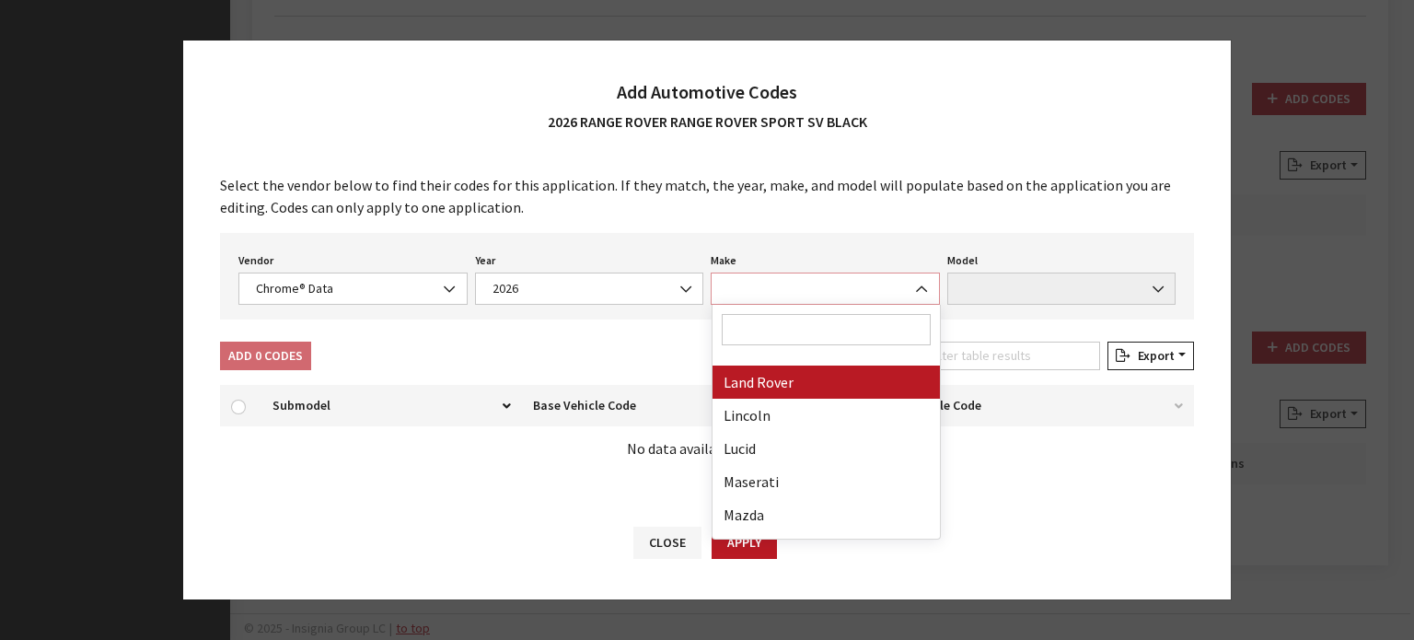
select select "23"
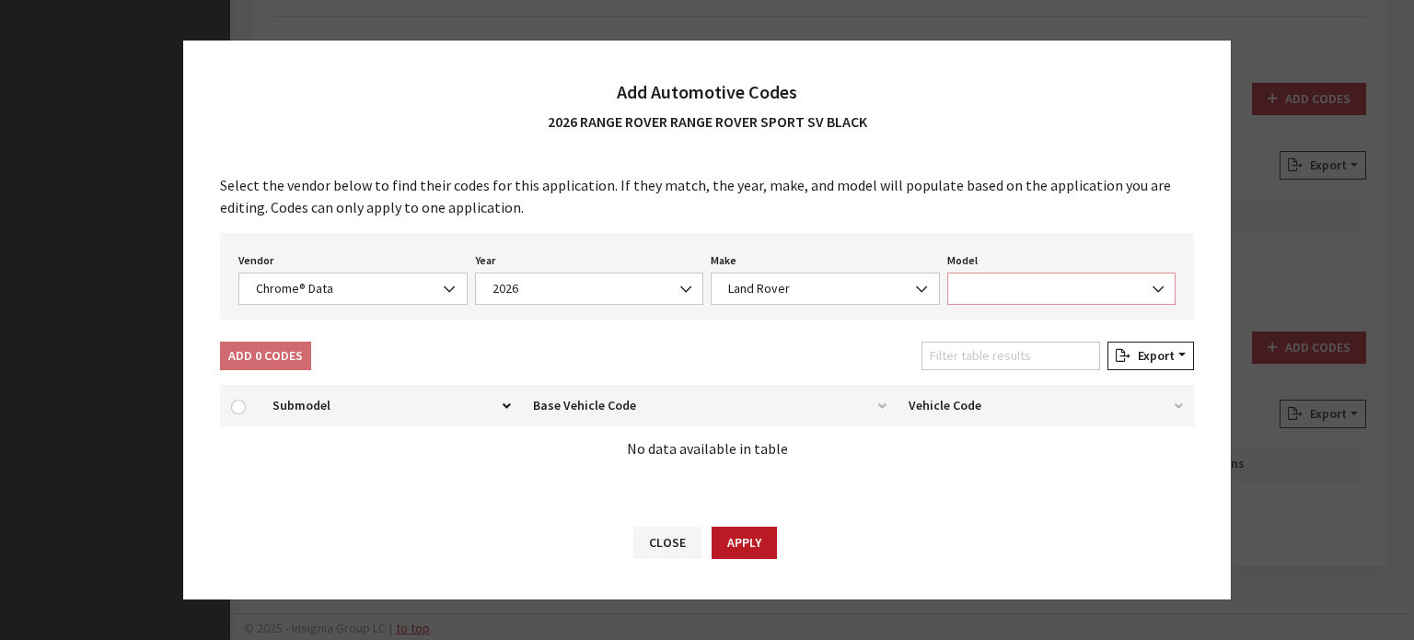
click at [994, 297] on span at bounding box center [1062, 289] width 229 height 32
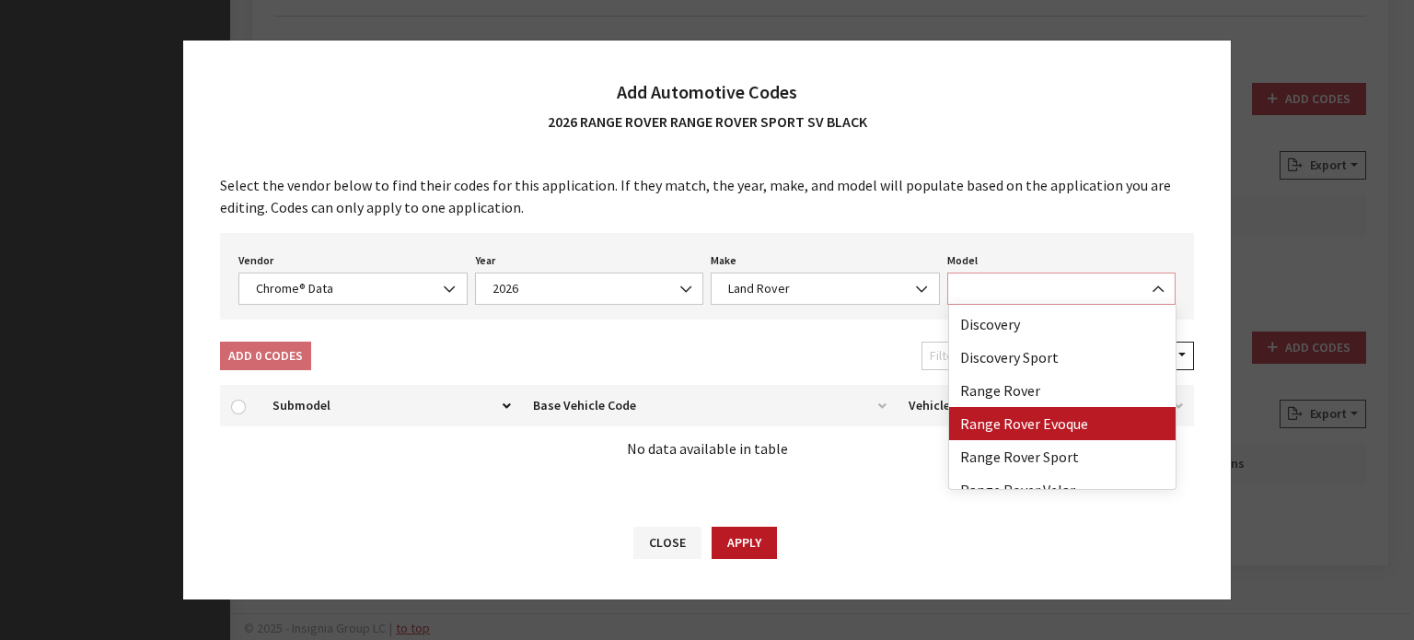
scroll to position [48, 0]
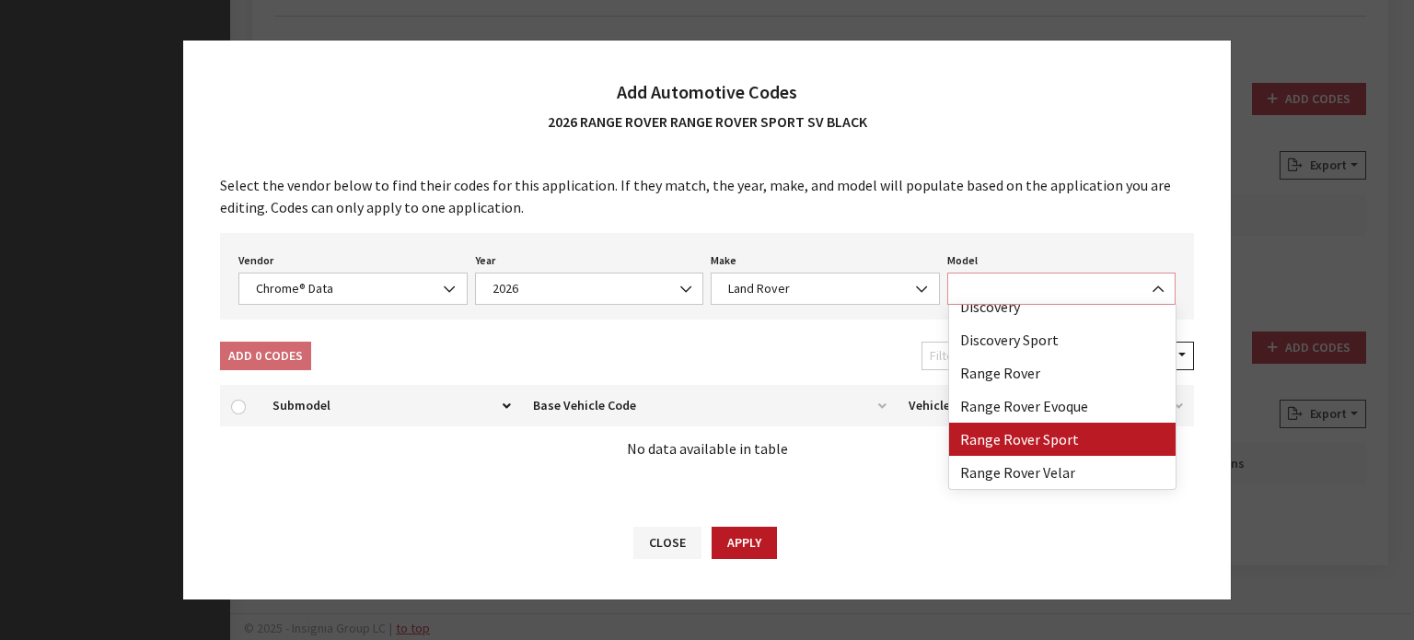
select select "73202"
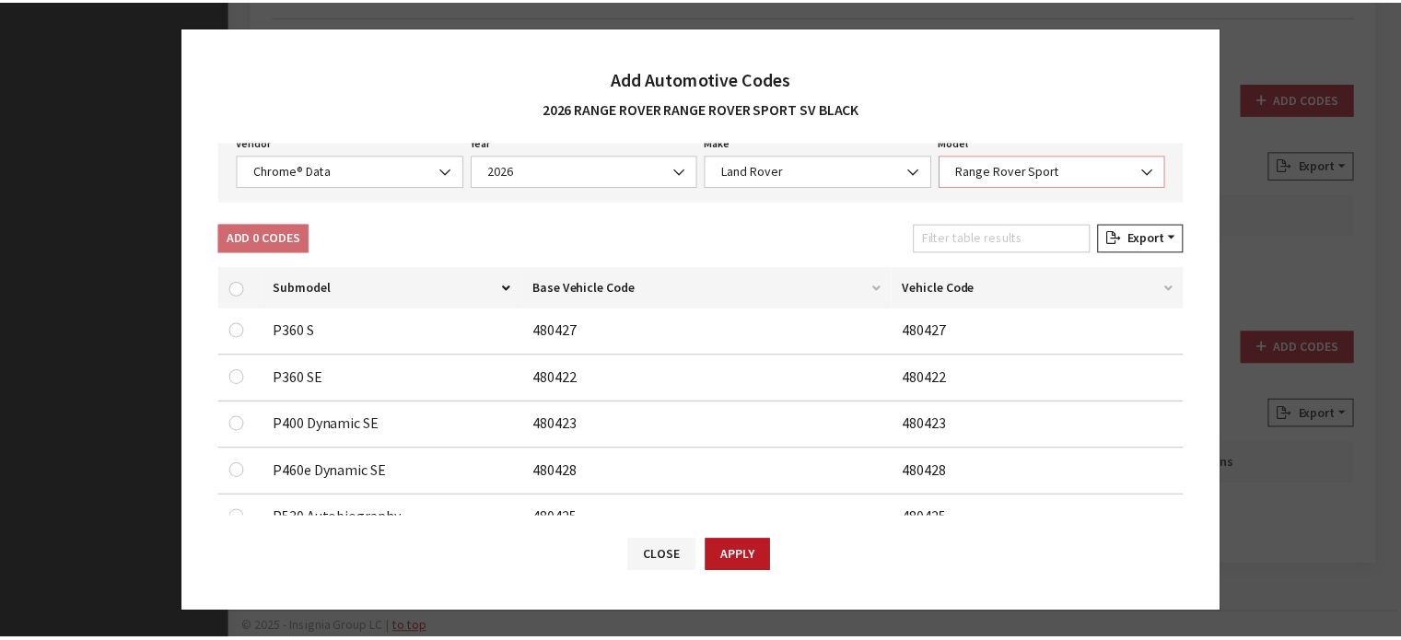
scroll to position [0, 0]
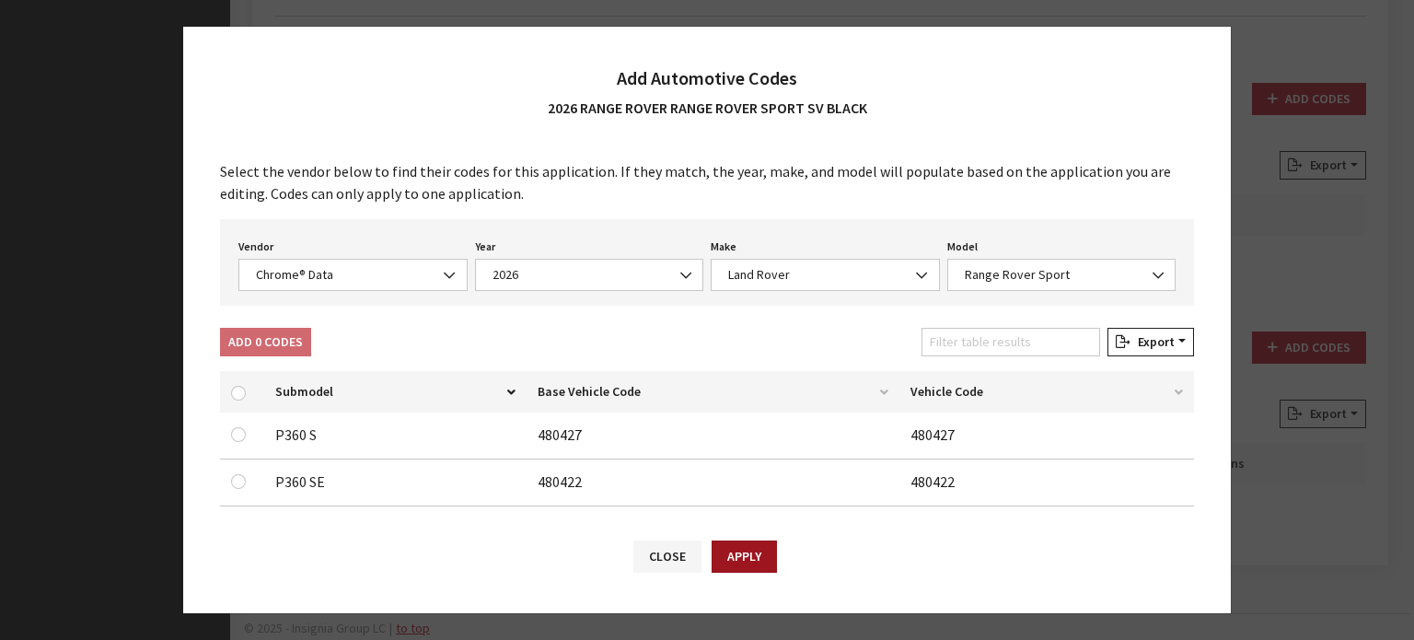
click at [740, 560] on button "Apply" at bounding box center [744, 557] width 65 height 32
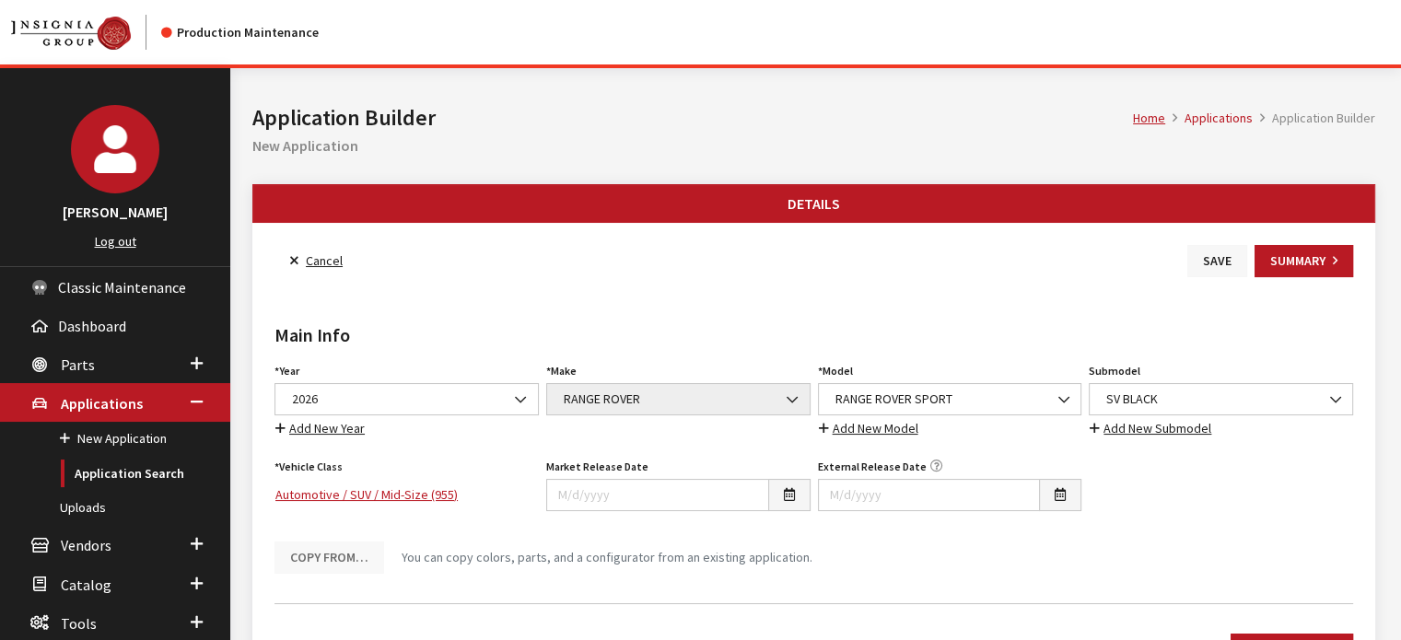
click at [1221, 272] on button "Save" at bounding box center [1217, 261] width 60 height 32
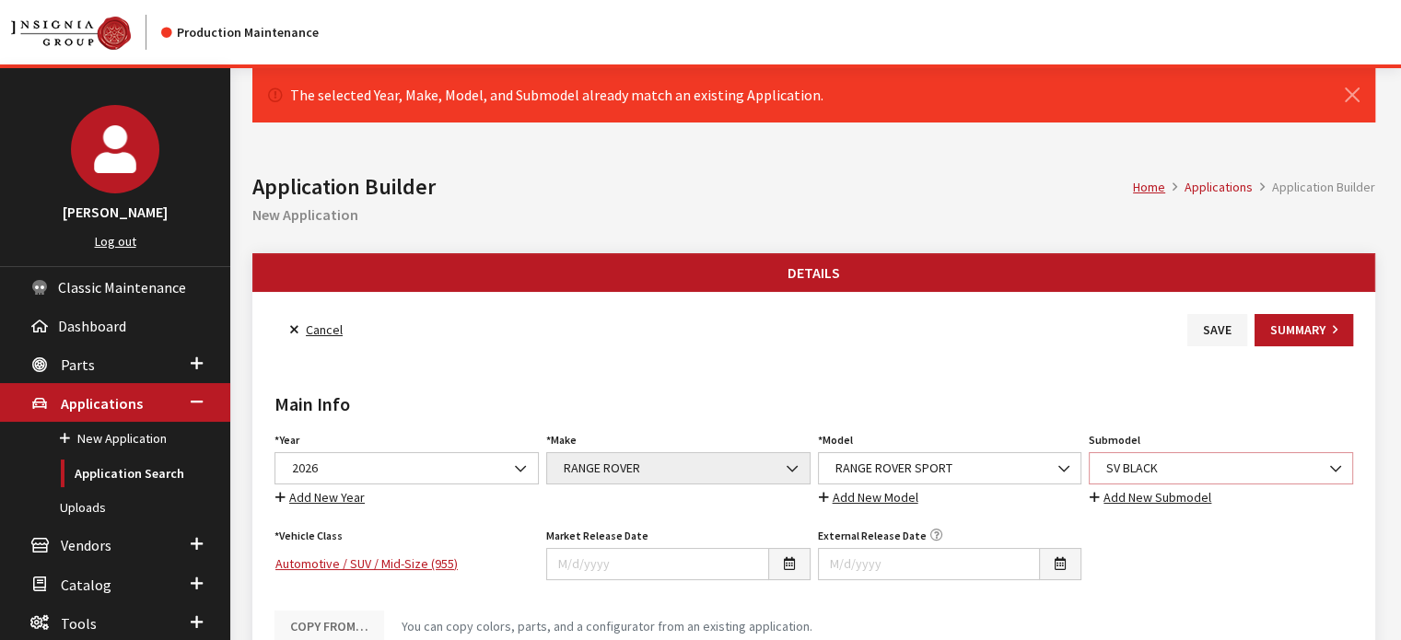
click at [1143, 468] on span "SV BLACK" at bounding box center [1220, 468] width 240 height 19
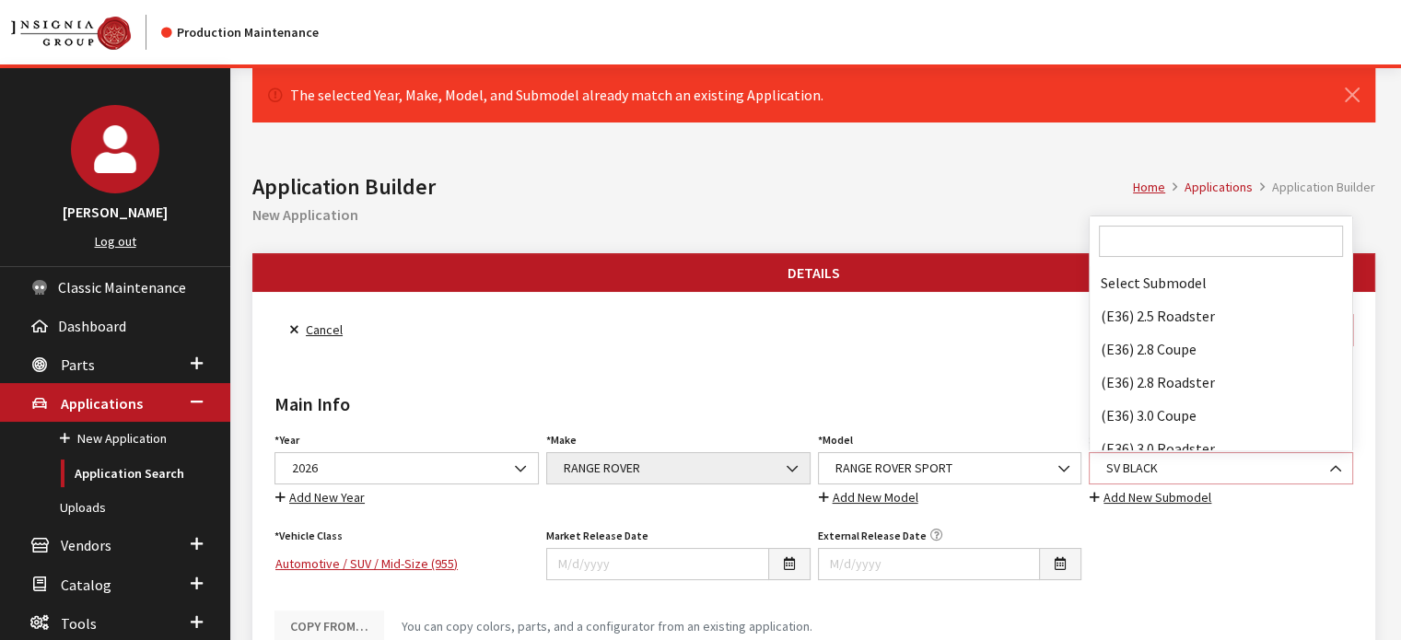
scroll to position [137779, 0]
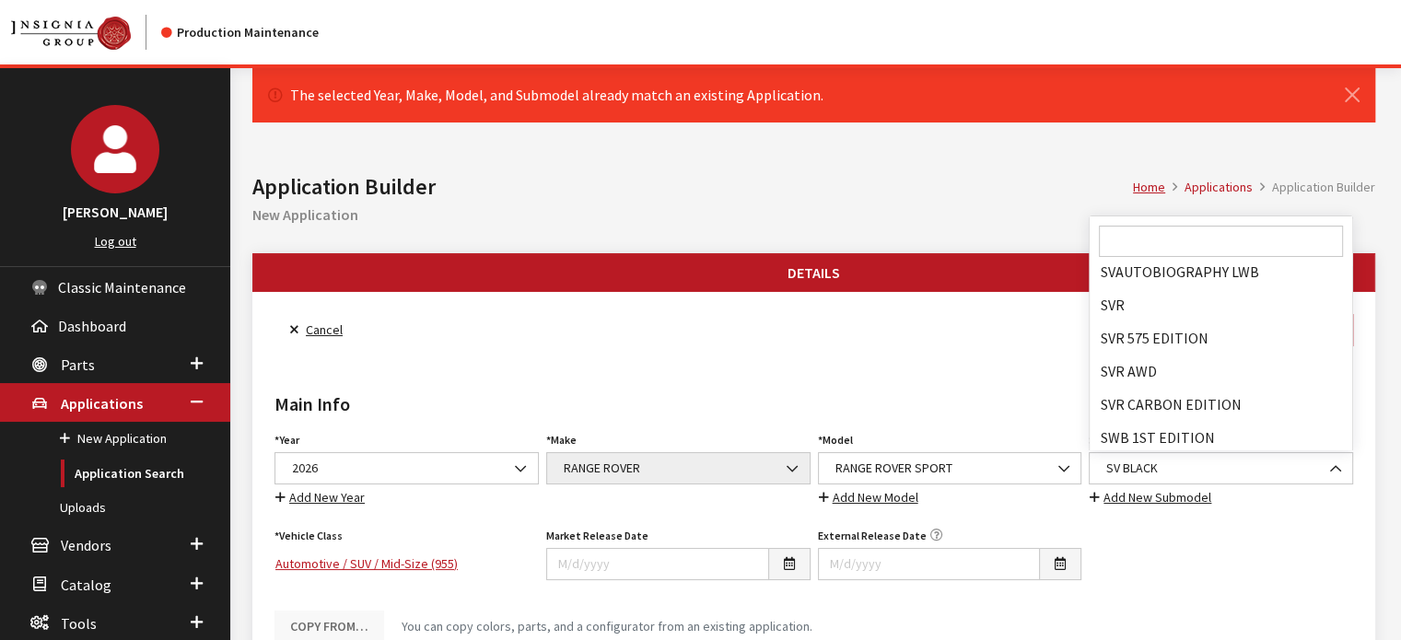
click at [1149, 248] on input "Search" at bounding box center [1221, 241] width 244 height 31
select select "2862"
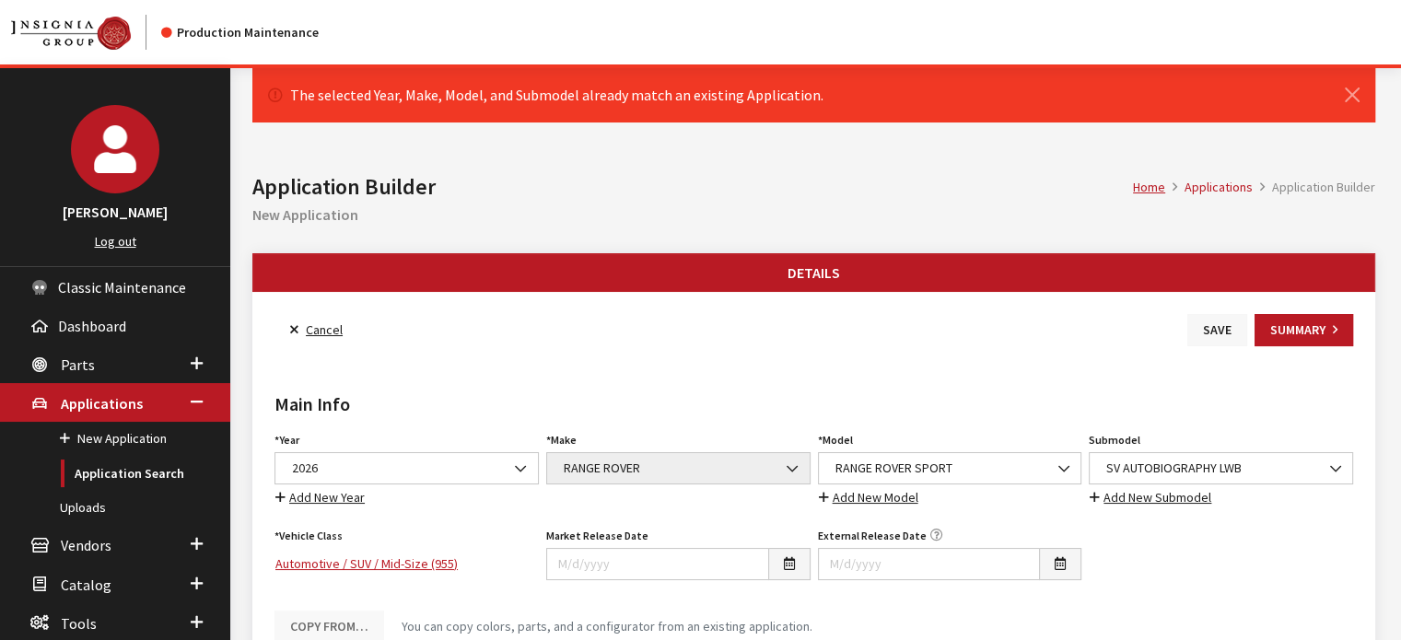
click at [1221, 329] on button "Save" at bounding box center [1217, 330] width 60 height 32
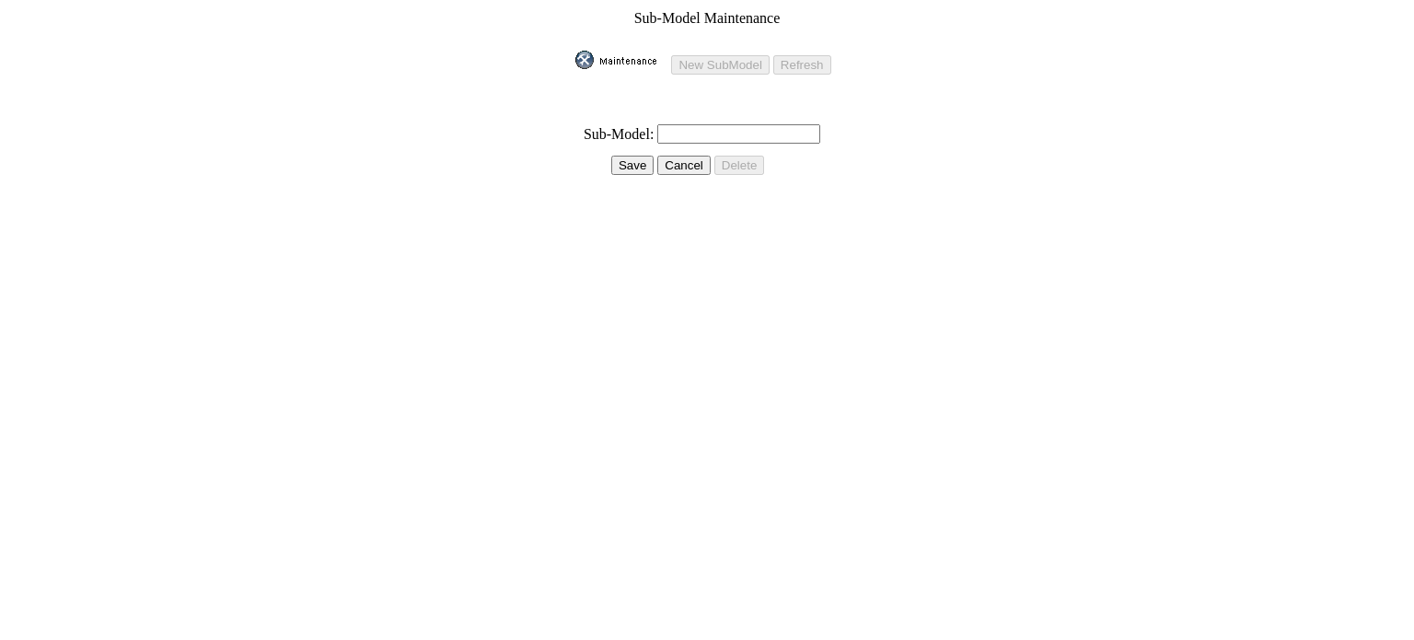
drag, startPoint x: 740, startPoint y: 94, endPoint x: 678, endPoint y: 119, distance: 67.4
click at [678, 124] on input "text" at bounding box center [739, 133] width 163 height 19
type input "s"
type input "SV CARBON"
click at [619, 156] on input "Save" at bounding box center [632, 165] width 42 height 19
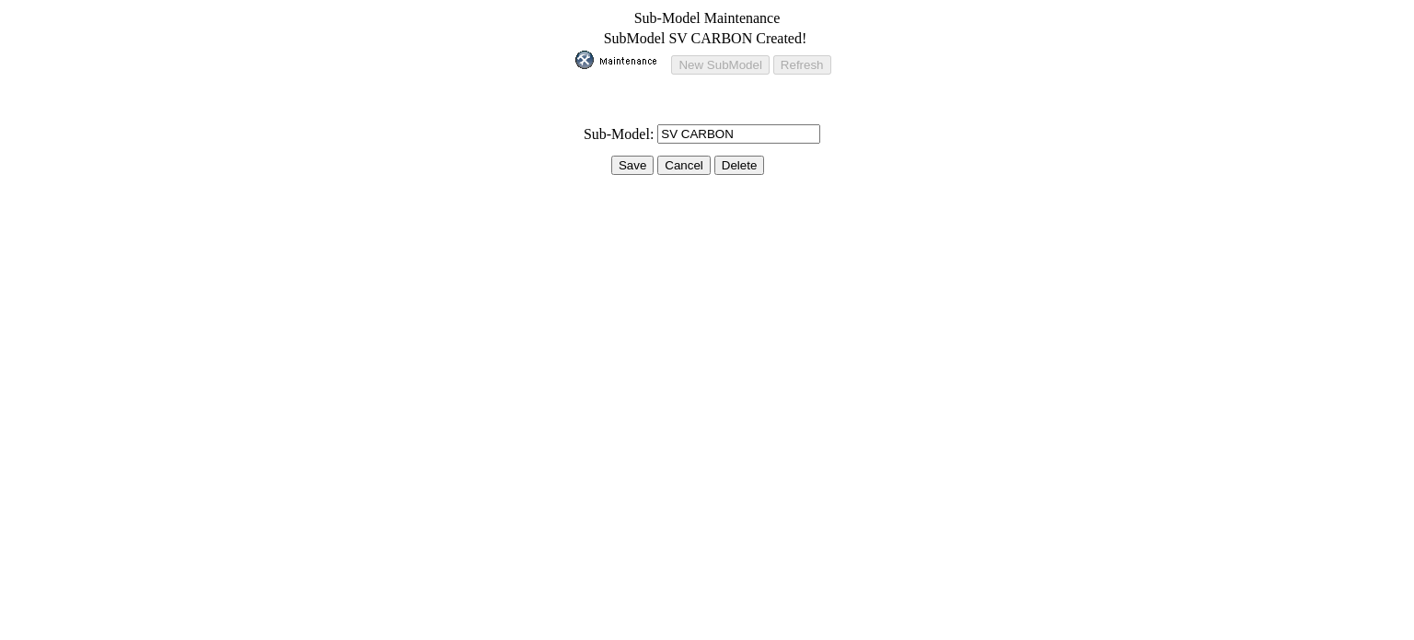
drag, startPoint x: 615, startPoint y: 163, endPoint x: 393, endPoint y: 17, distance: 265.9
click at [608, 143] on tbody "Sub-Model Maintenance SubModel SV CARBON Created! New SubModel Refresh * Sub-Mo…" at bounding box center [707, 100] width 264 height 183
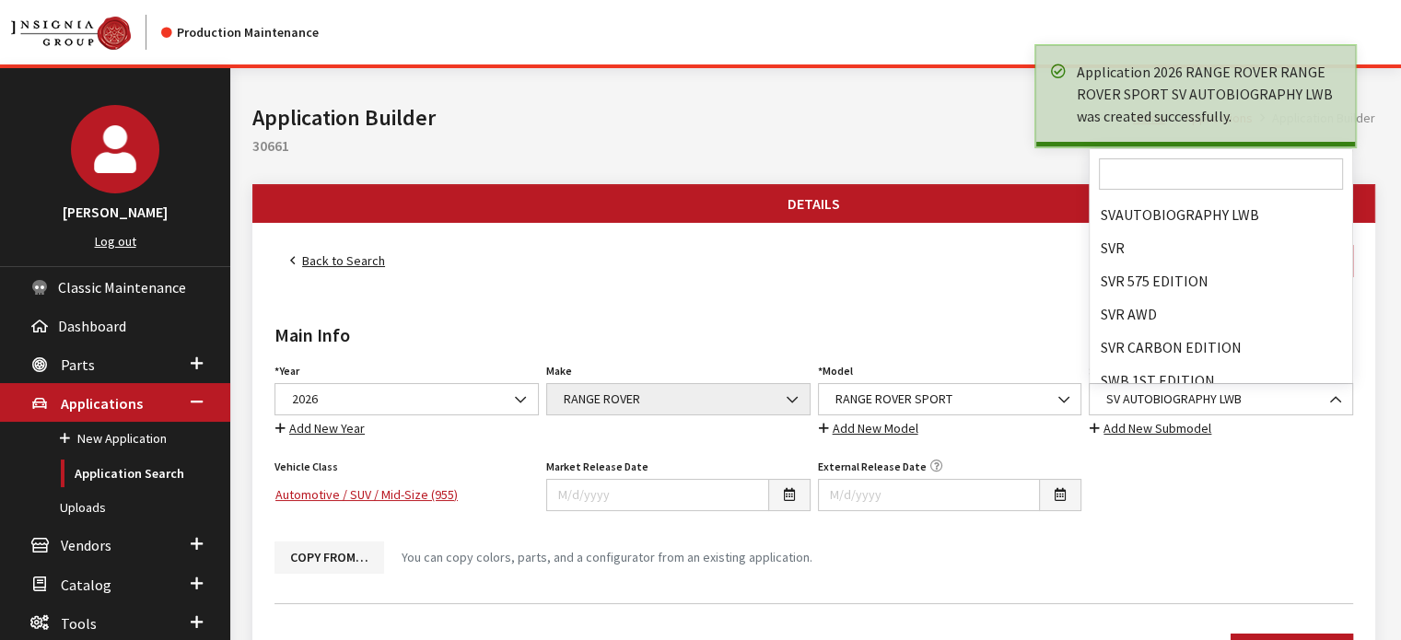
scroll to position [137838, 0]
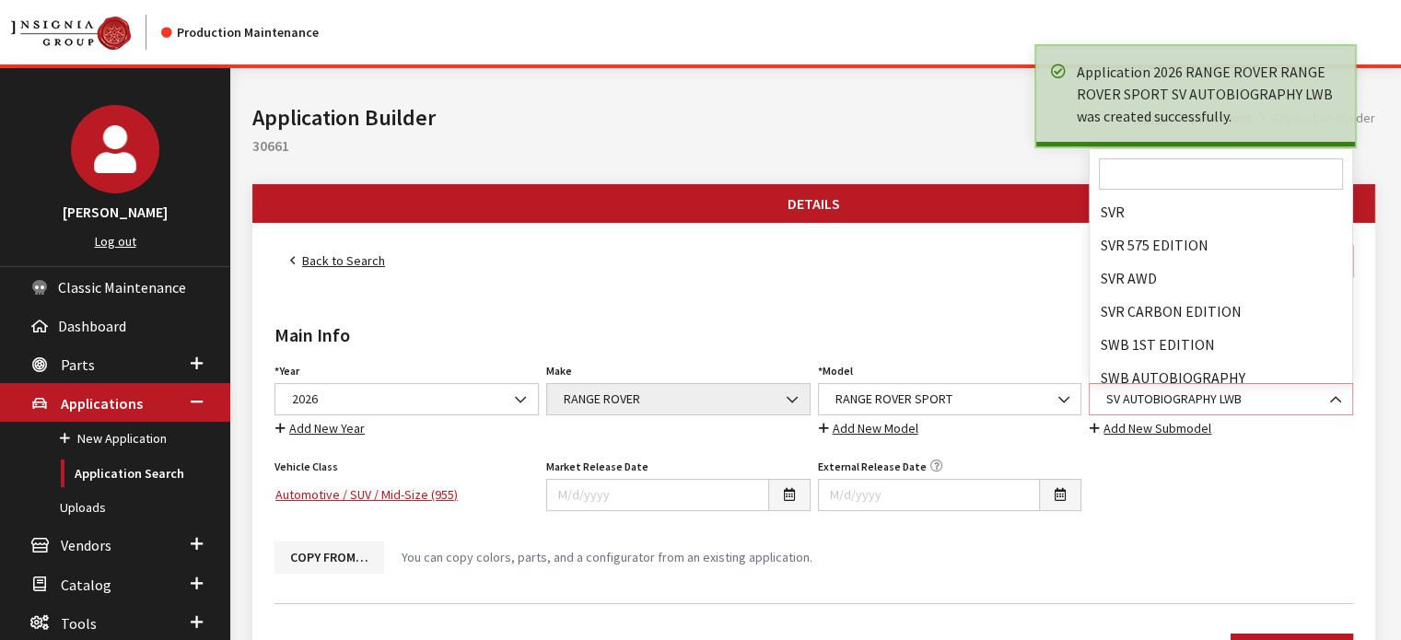
select select "4826"
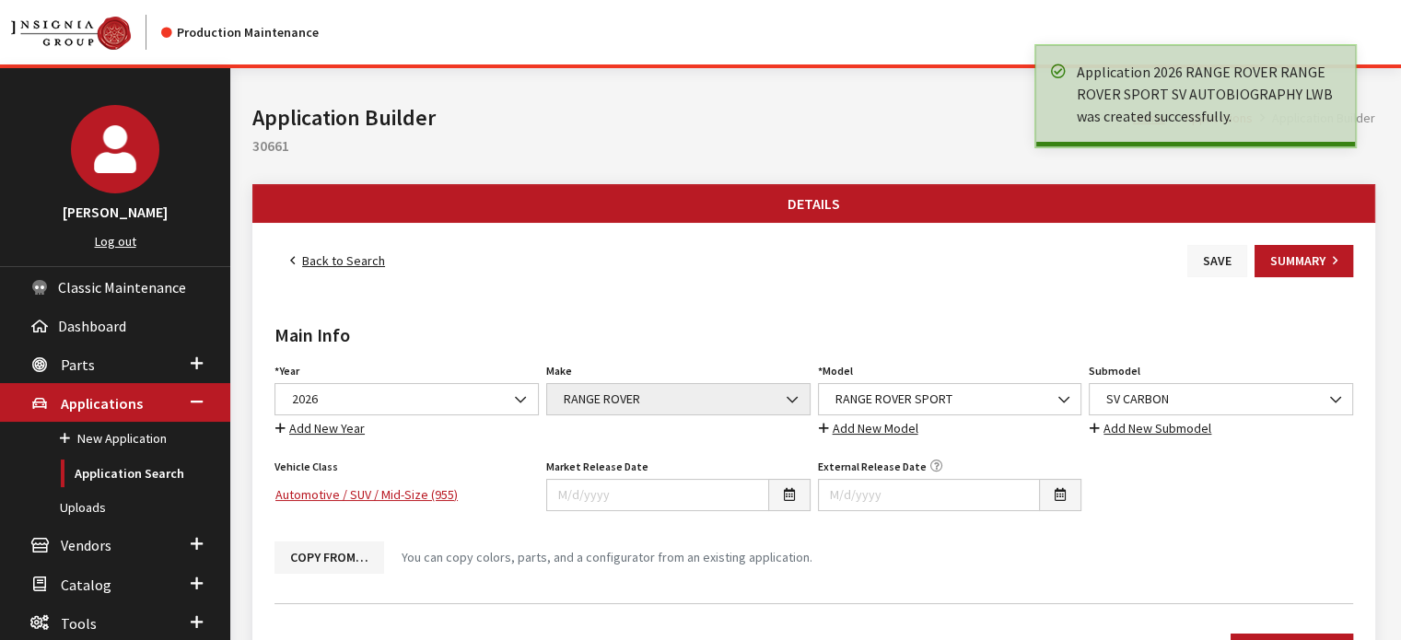
click at [1215, 256] on button "Save" at bounding box center [1217, 261] width 60 height 32
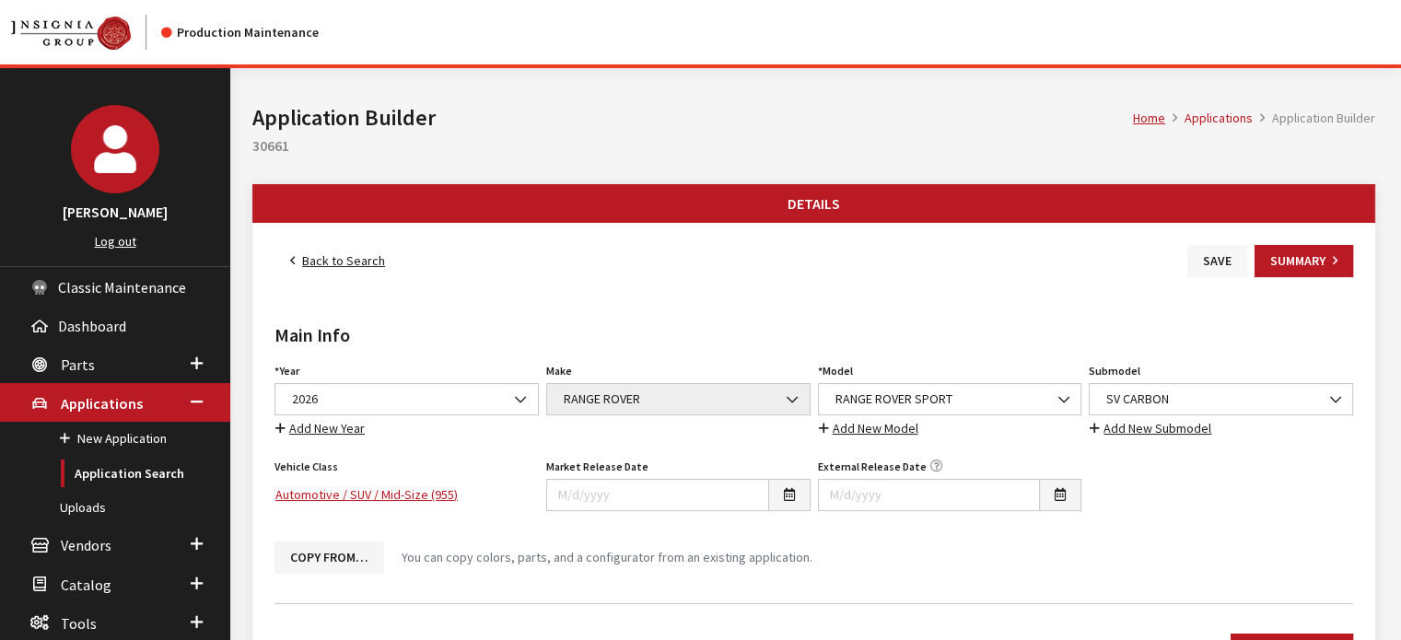
click at [1210, 250] on button "Save" at bounding box center [1217, 261] width 60 height 32
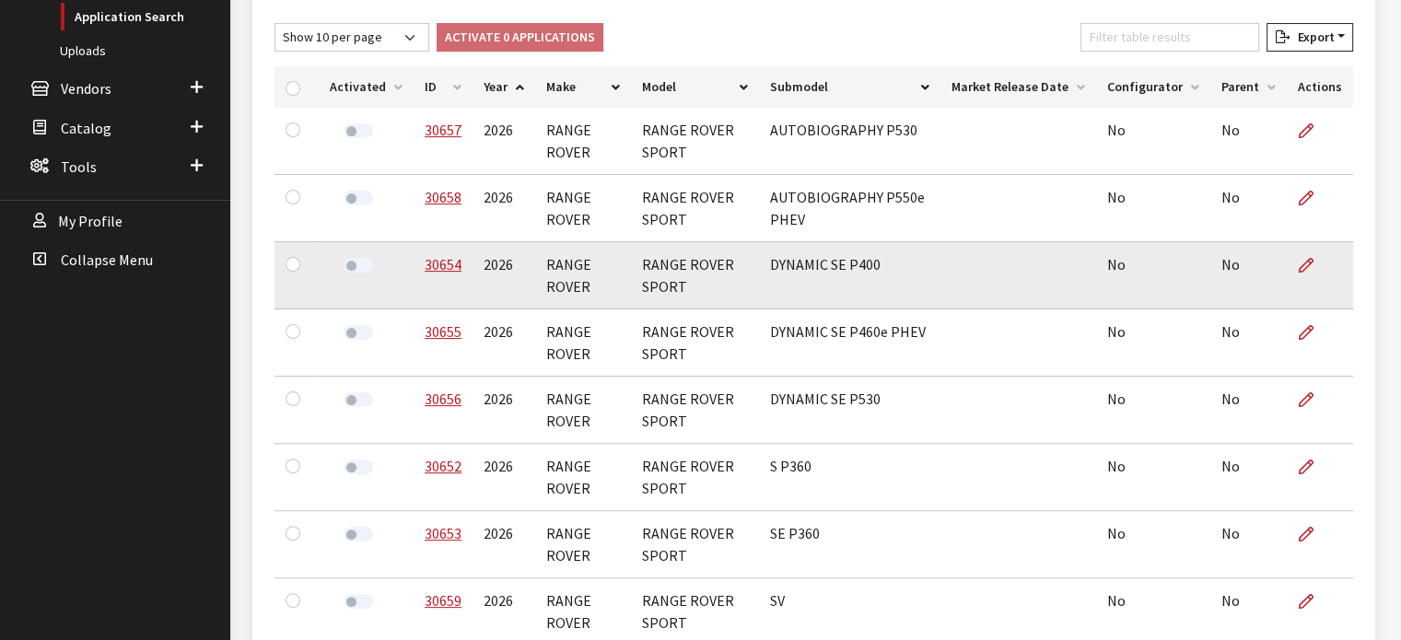
scroll to position [460, 0]
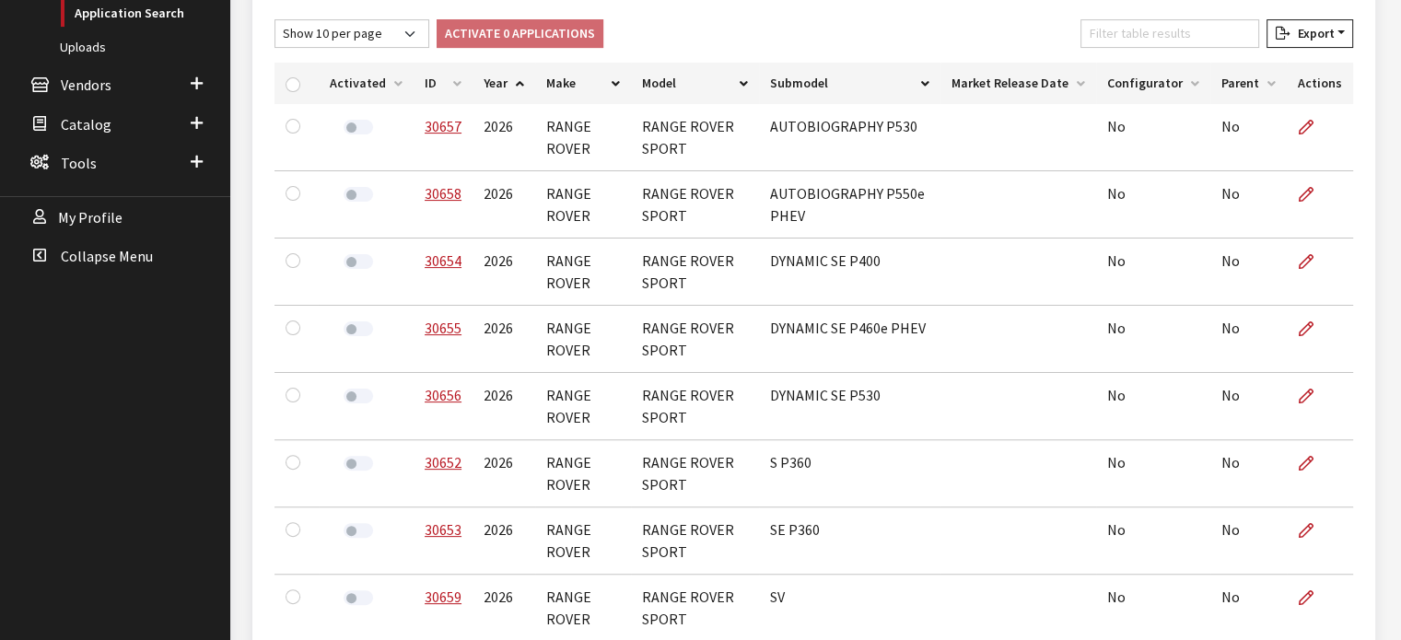
click at [441, 40] on div "Activate 0 Applications Deactivate 0 Applications" at bounding box center [519, 33] width 167 height 29
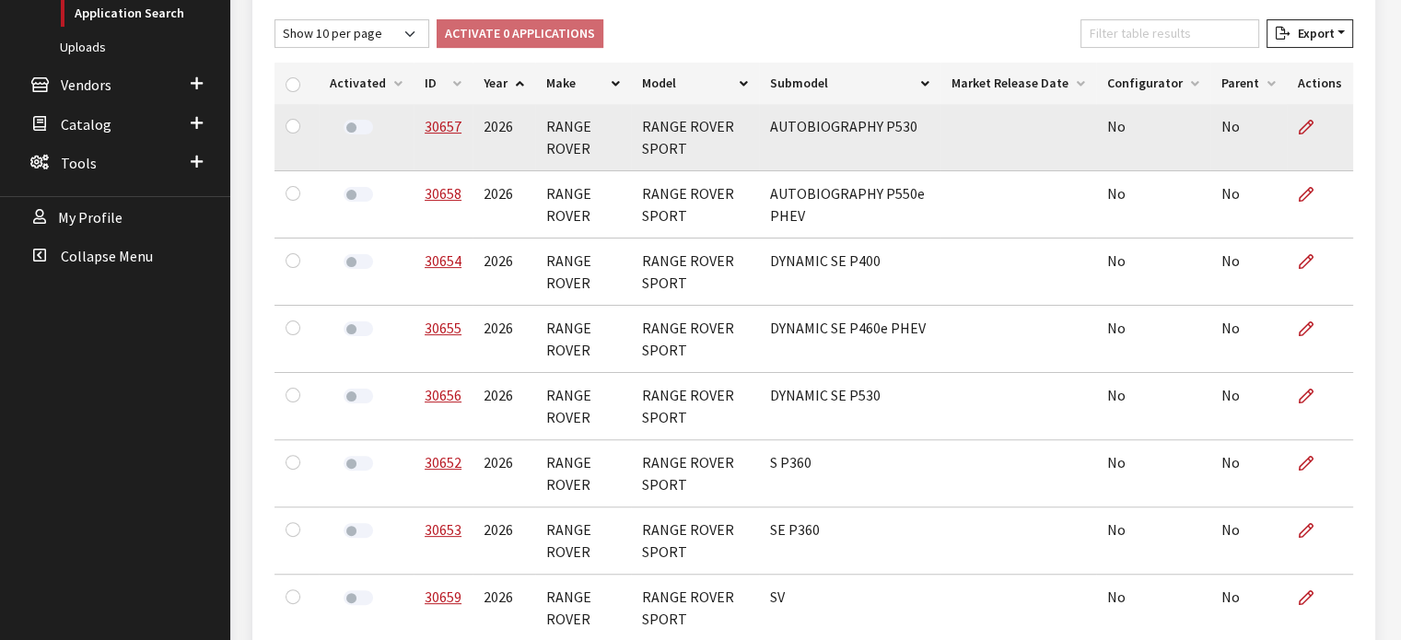
click at [427, 106] on td "30657" at bounding box center [442, 137] width 59 height 67
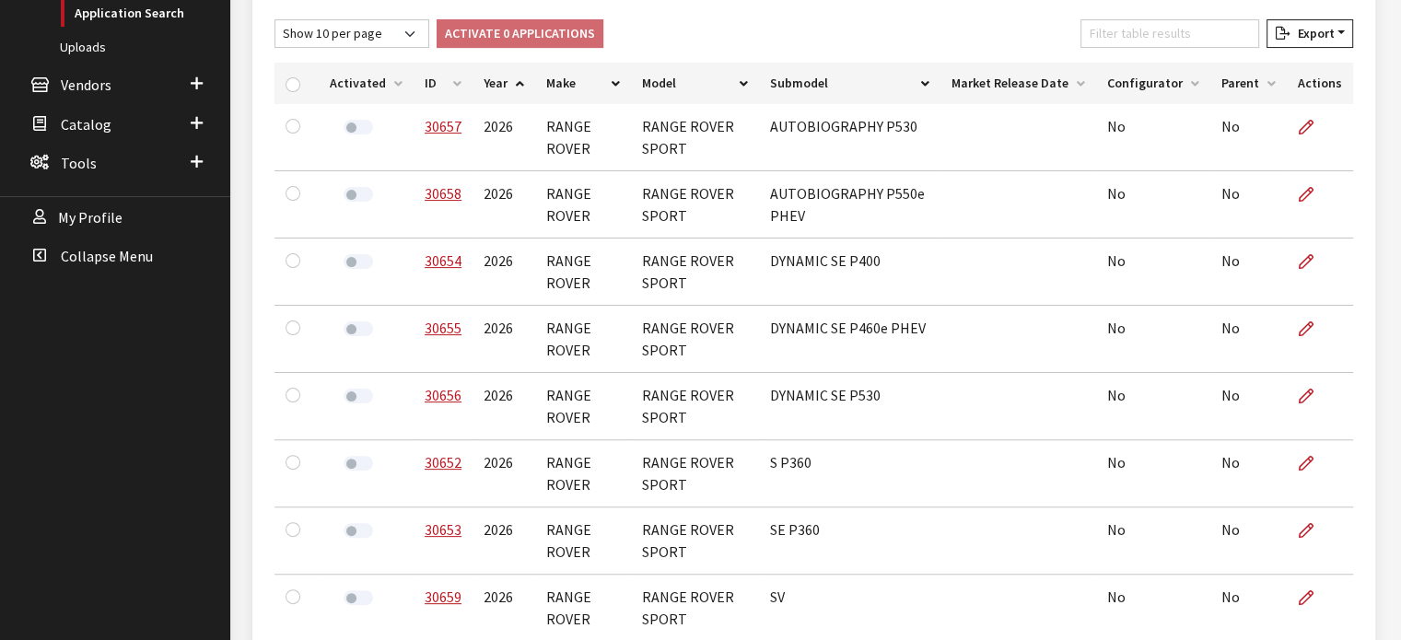
click at [429, 90] on th "ID" at bounding box center [442, 83] width 59 height 41
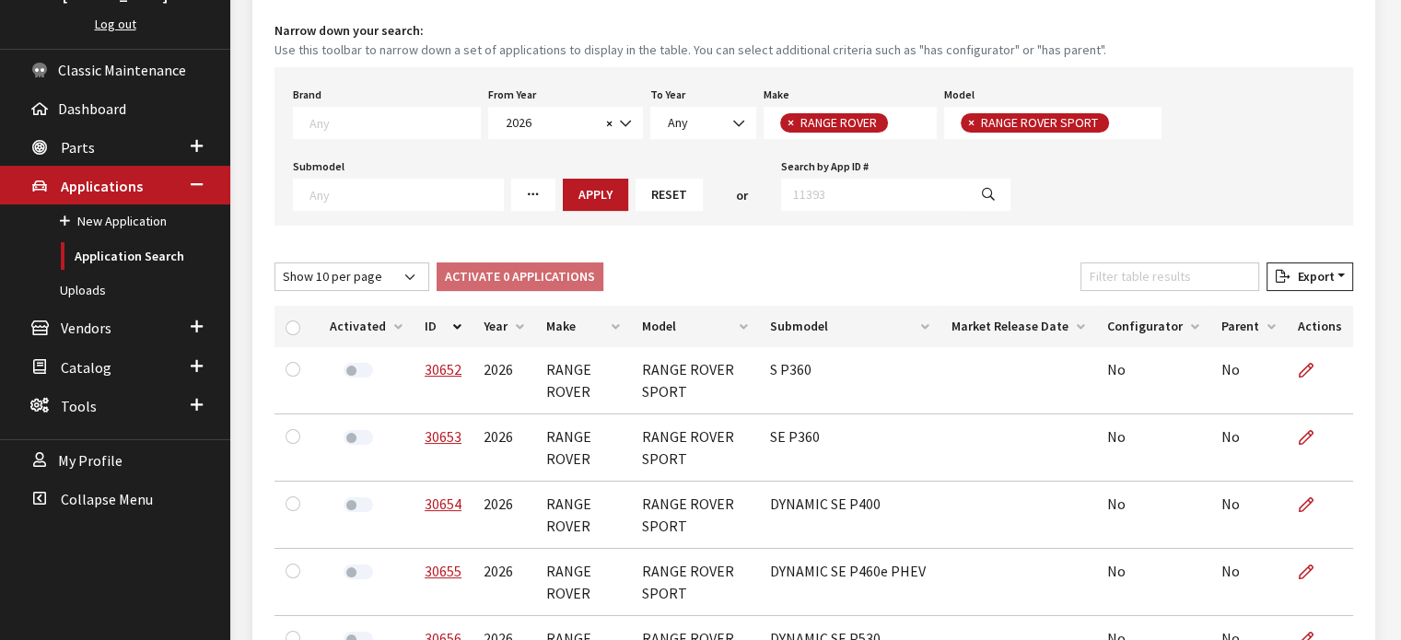
scroll to position [103, 0]
